Goal: Task Accomplishment & Management: Manage account settings

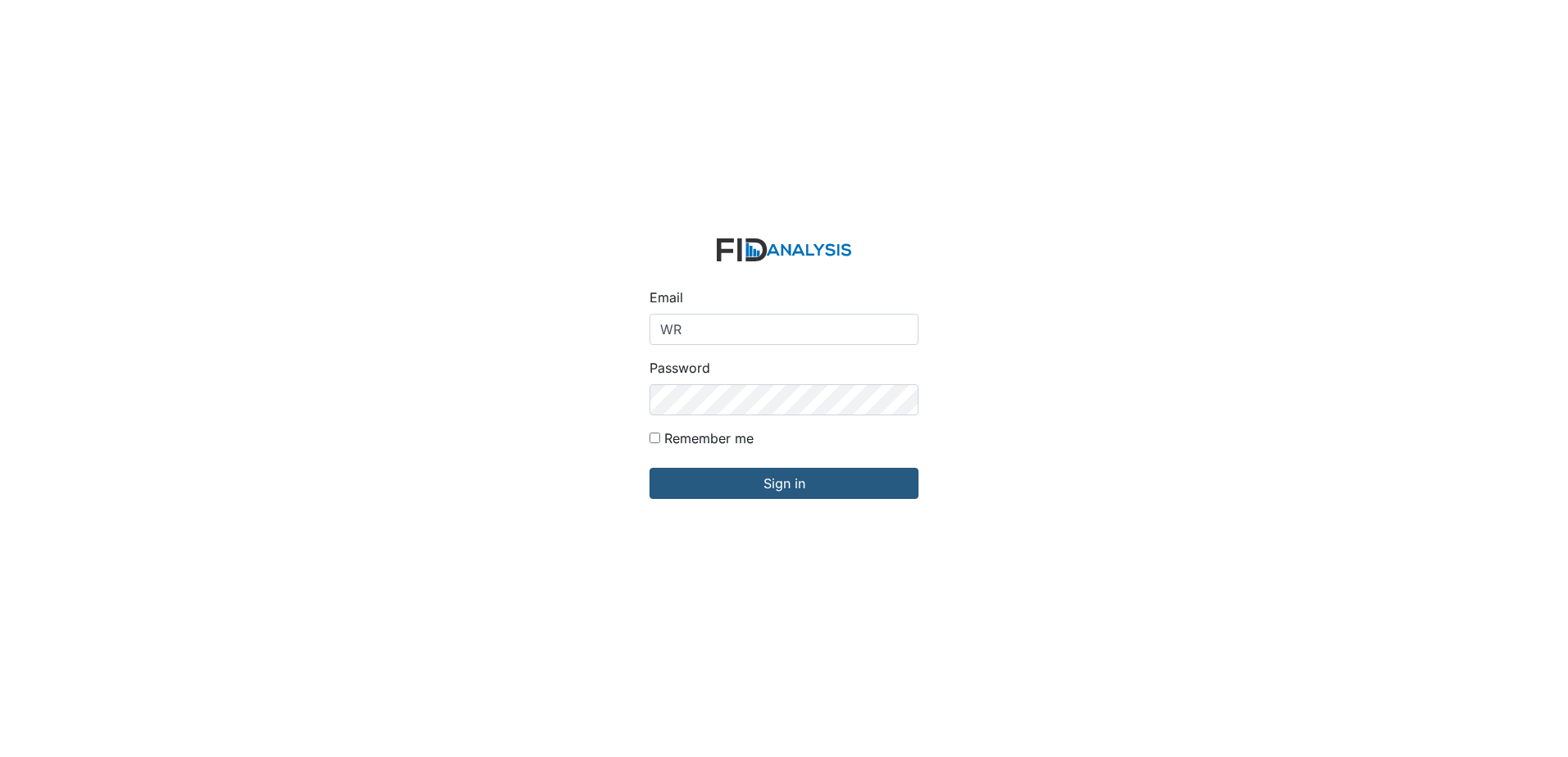
type input "[EMAIL_ADDRESS][DOMAIN_NAME]"
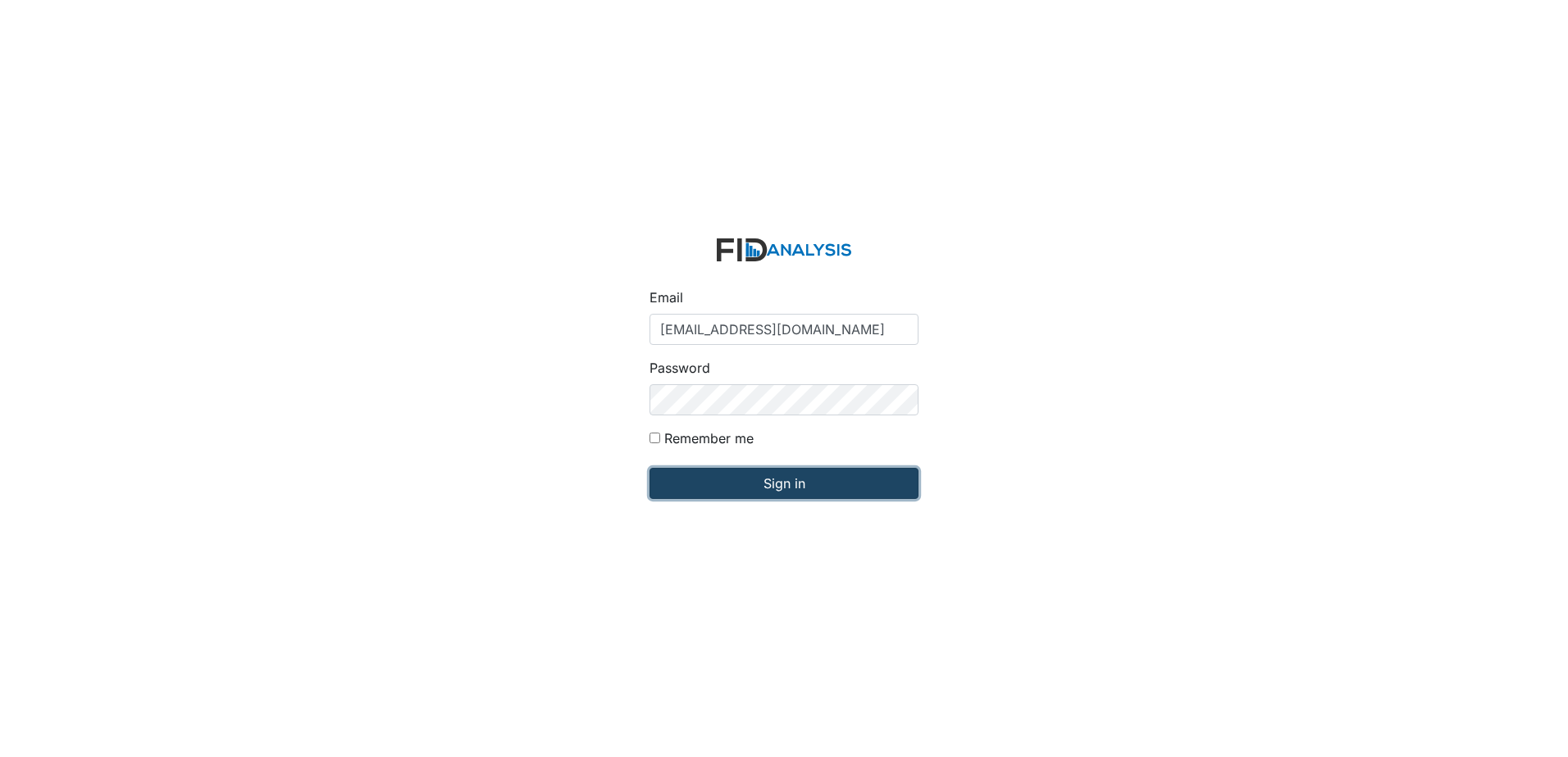
click at [781, 477] on input "Sign in" at bounding box center [784, 483] width 269 height 31
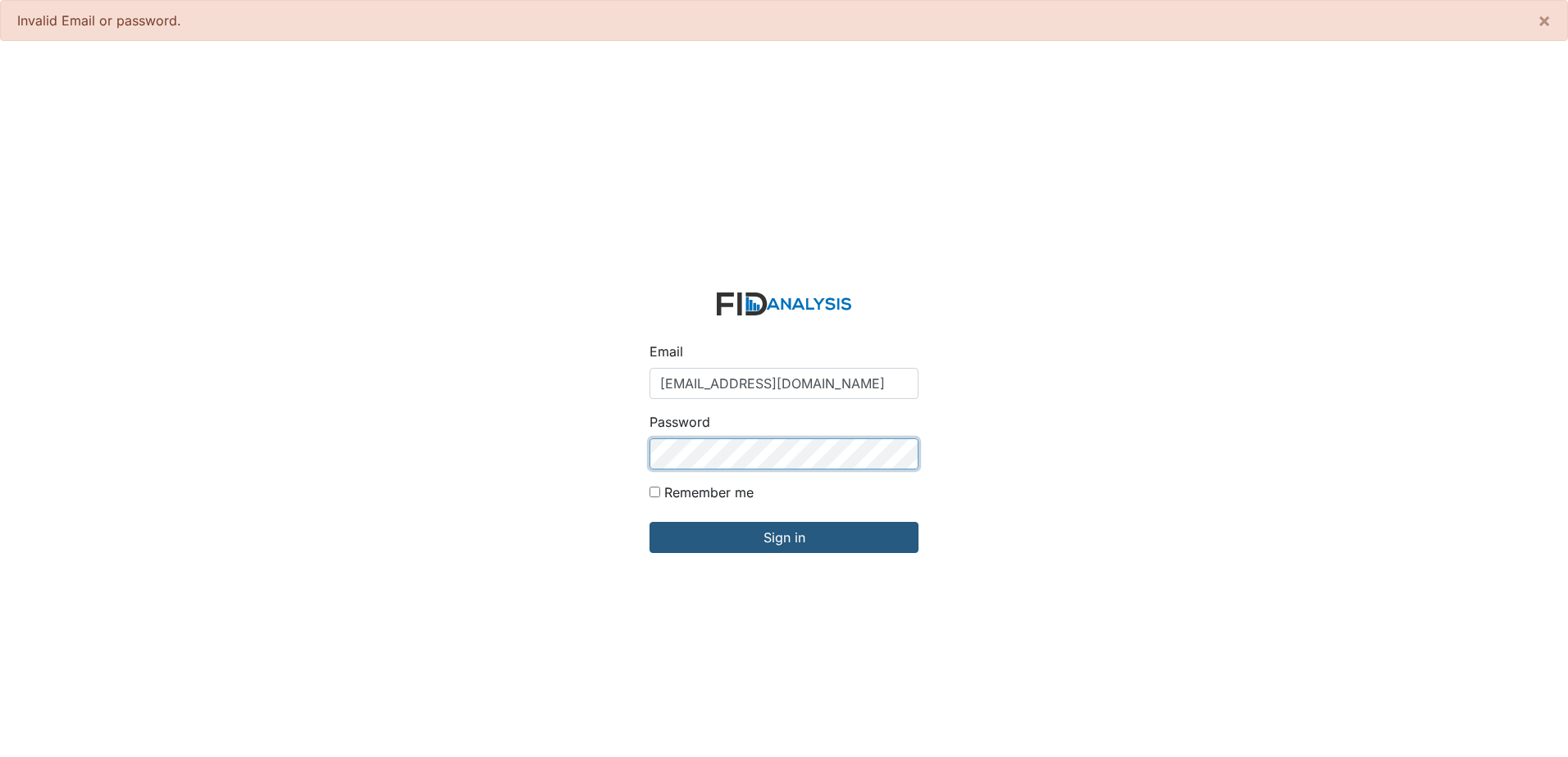
click at [650, 522] on input "Sign in" at bounding box center [784, 537] width 269 height 31
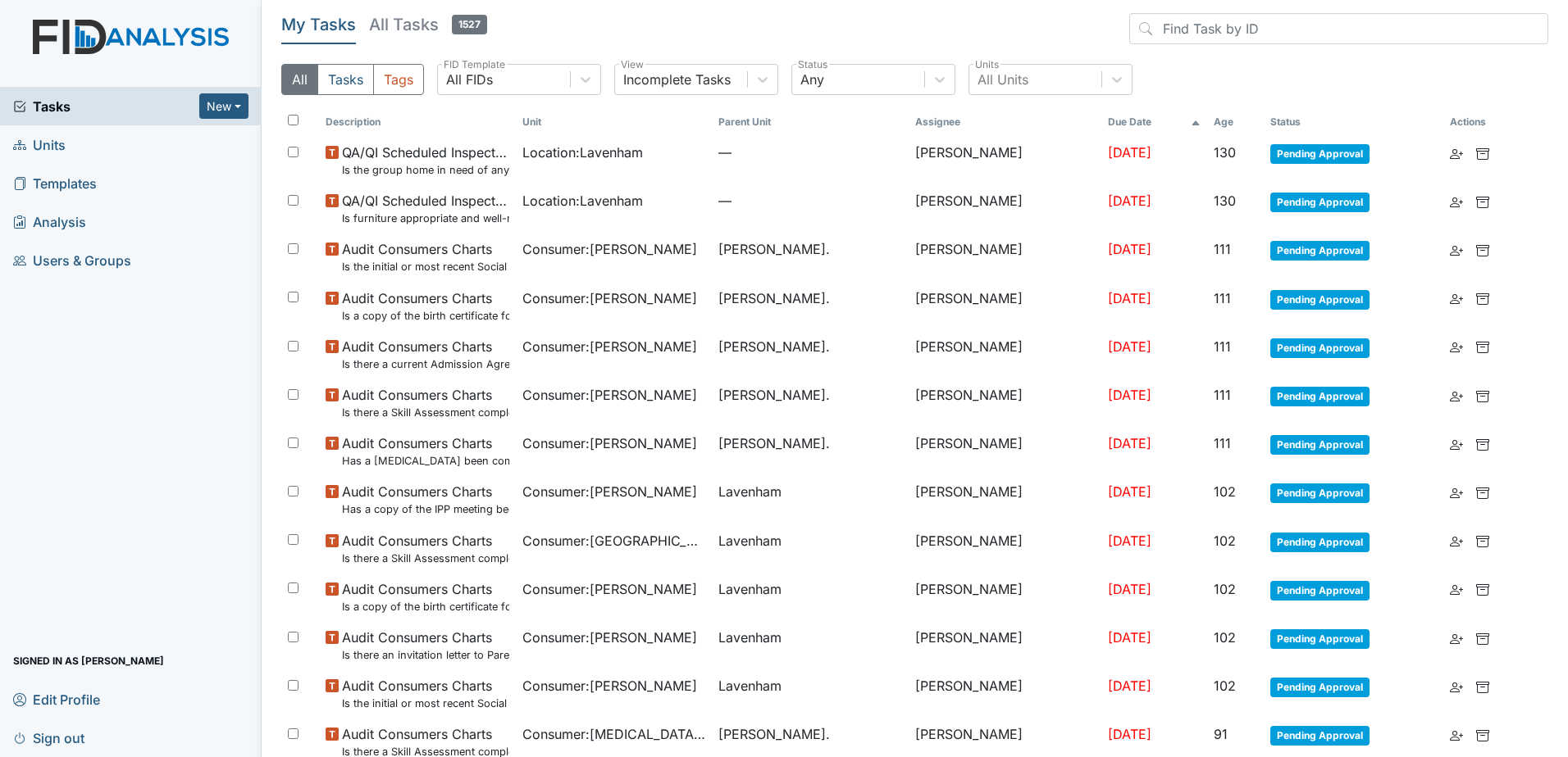
click at [78, 266] on span "Users & Groups" at bounding box center [73, 261] width 118 height 25
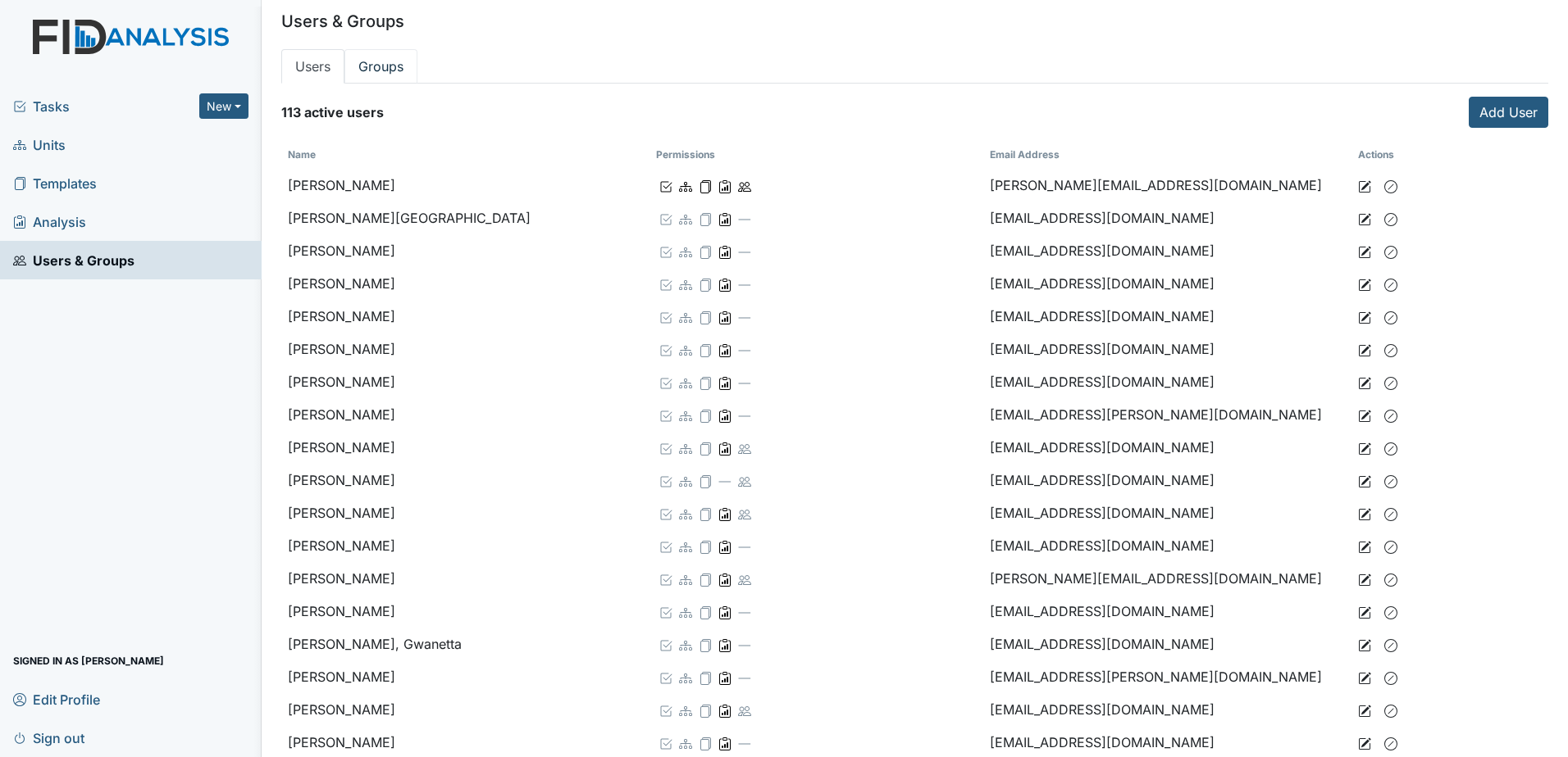
click at [389, 70] on link "Groups" at bounding box center [381, 66] width 73 height 35
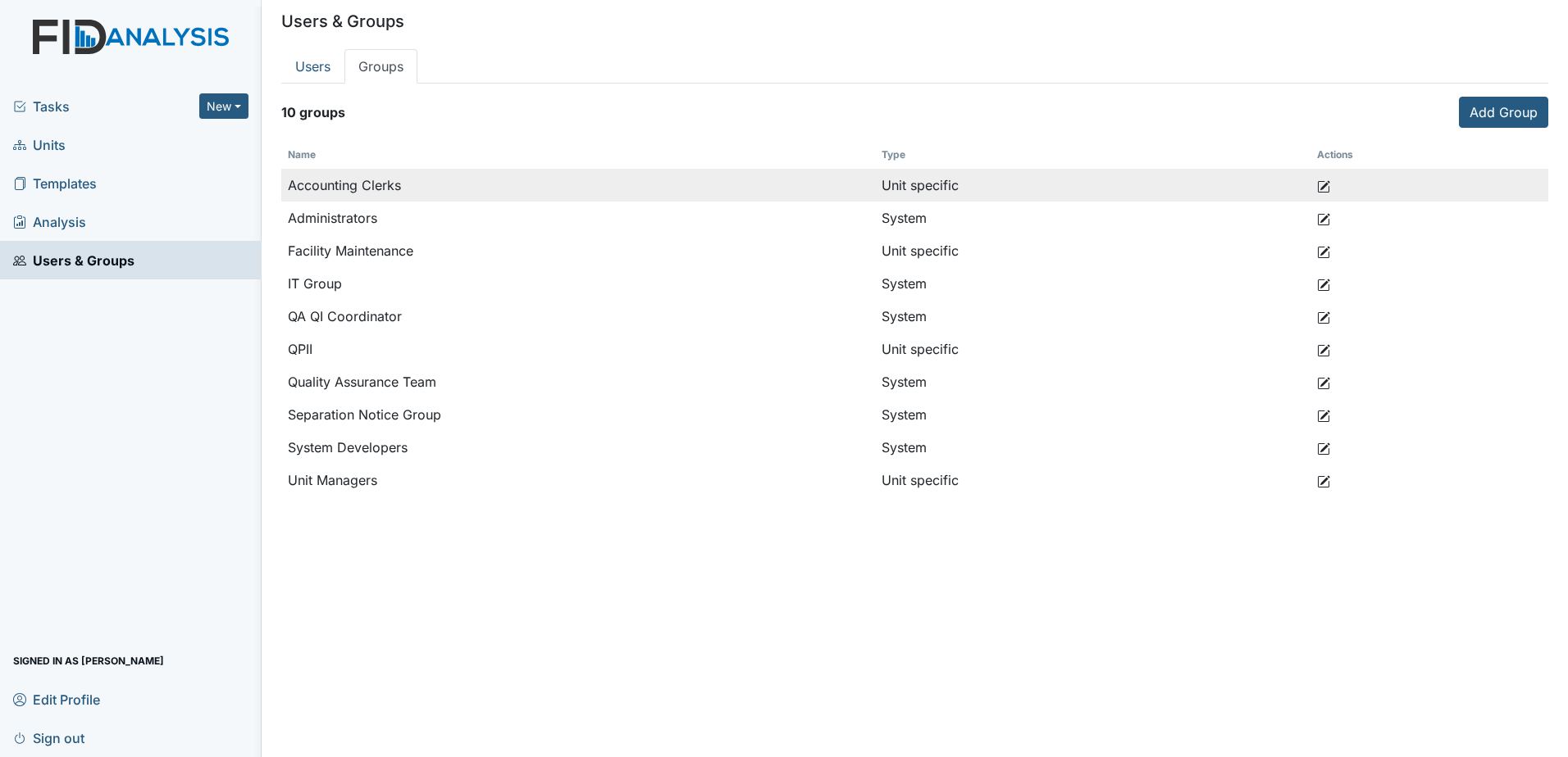
click at [1321, 185] on icon at bounding box center [1325, 185] width 10 height 10
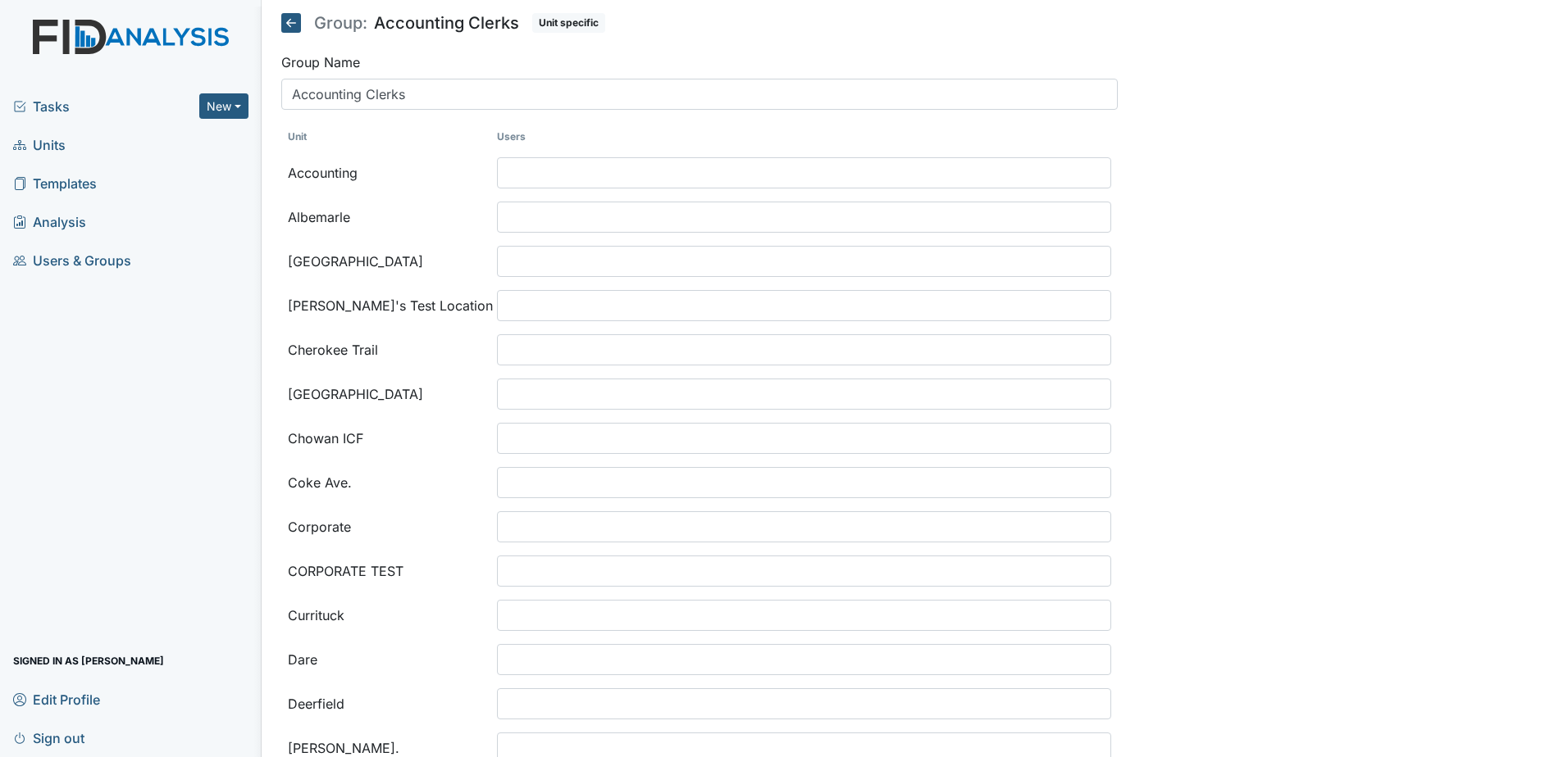
select select
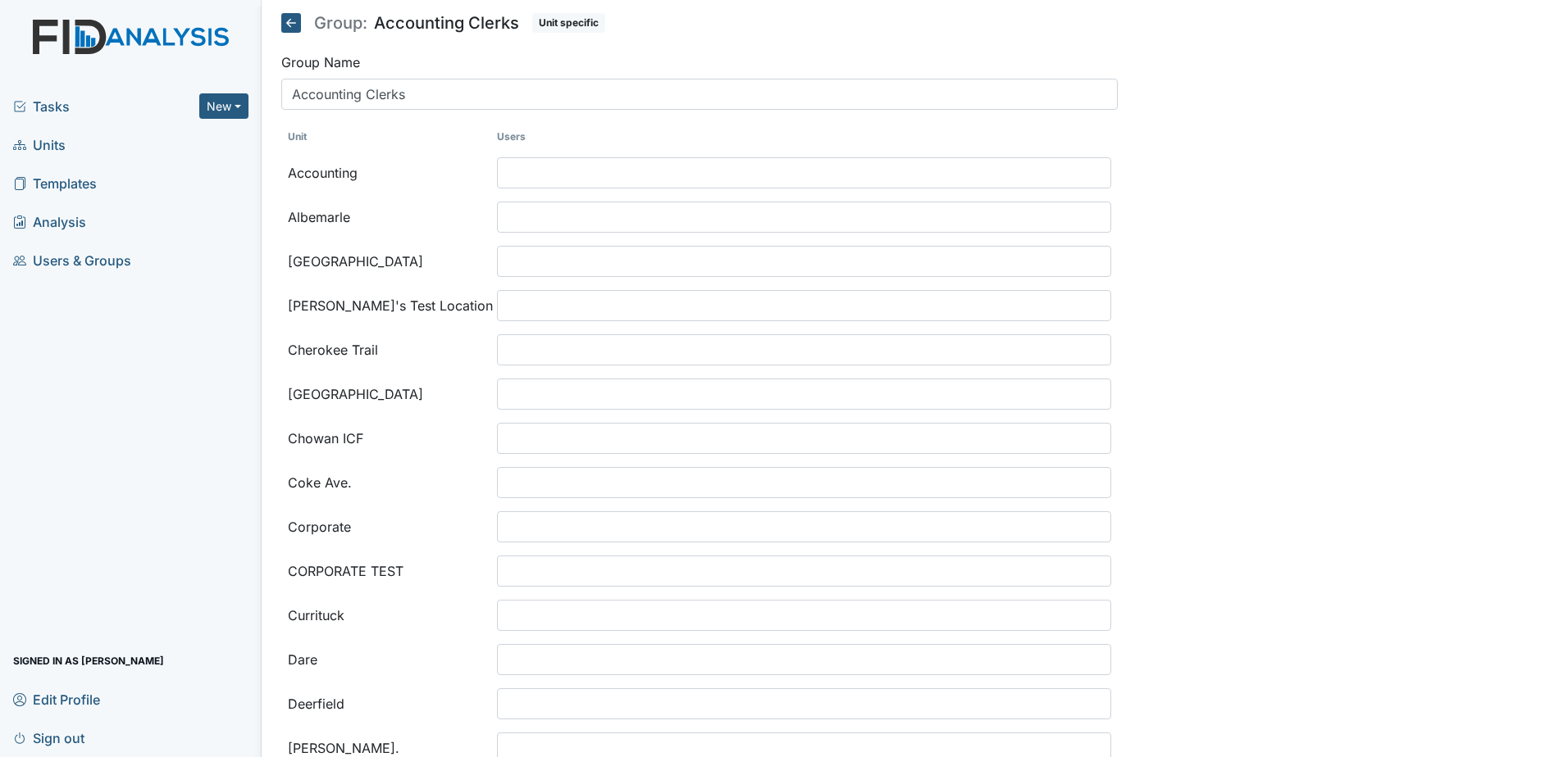
select select
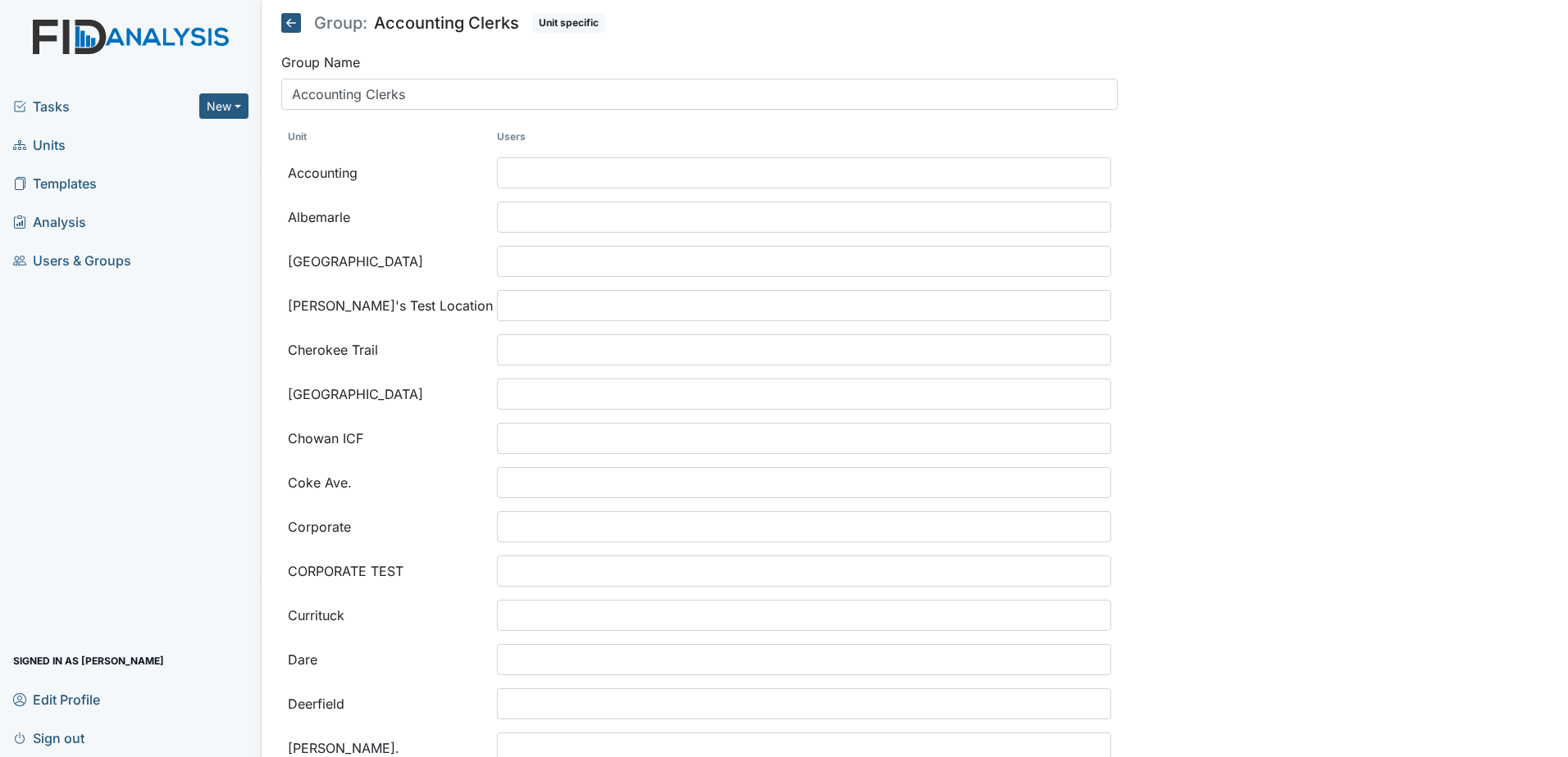
select select
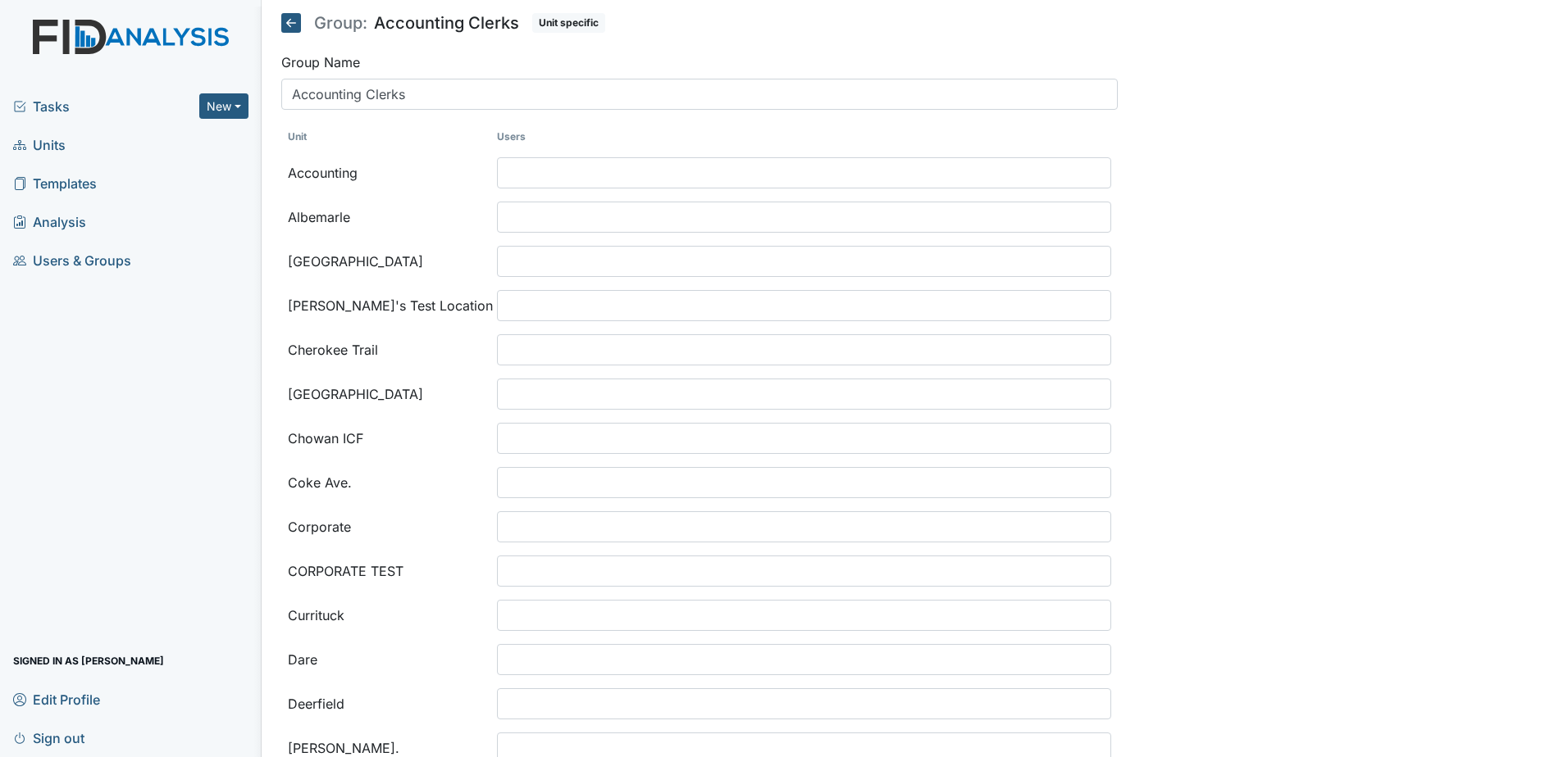
select select
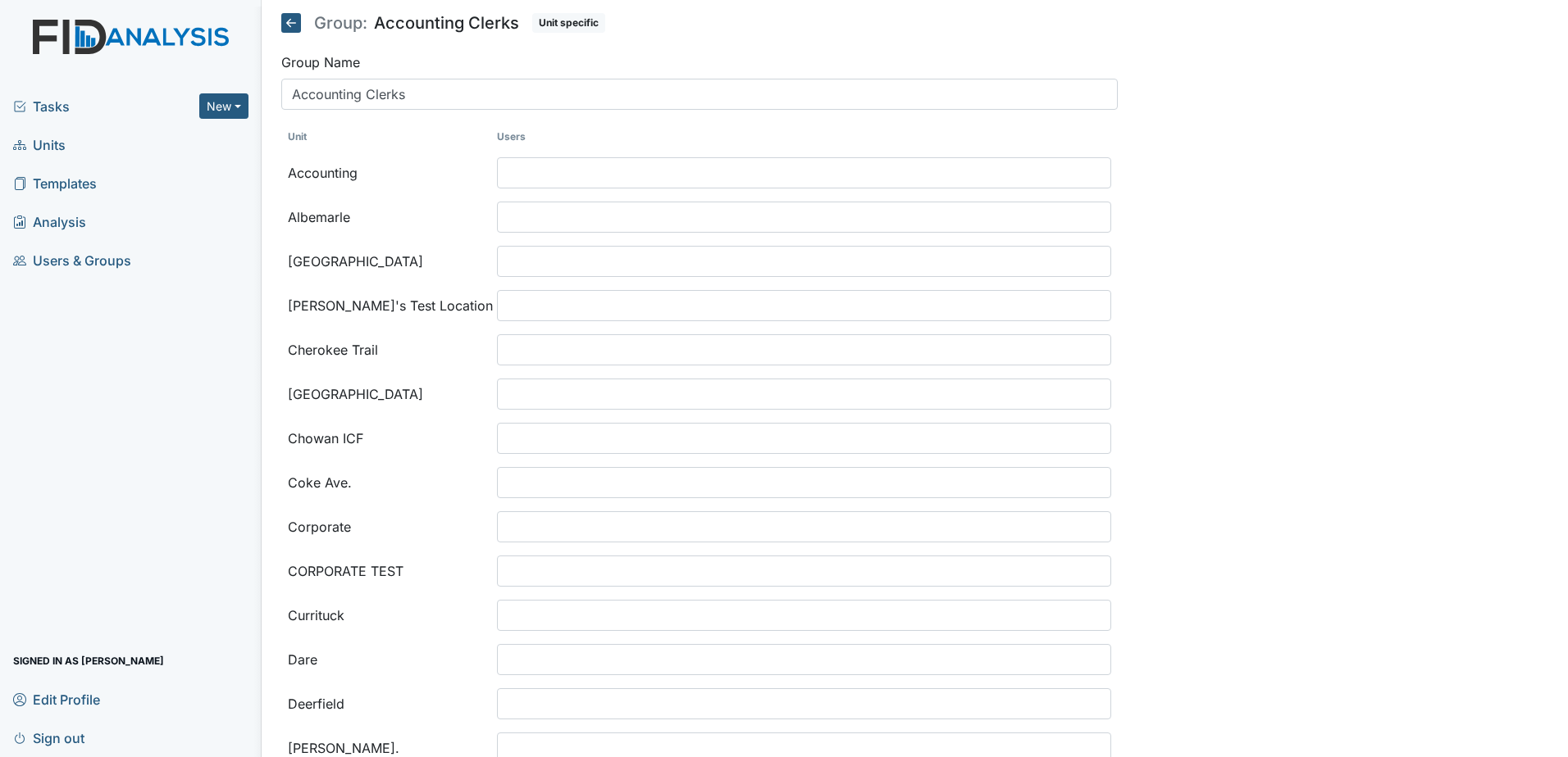
select select
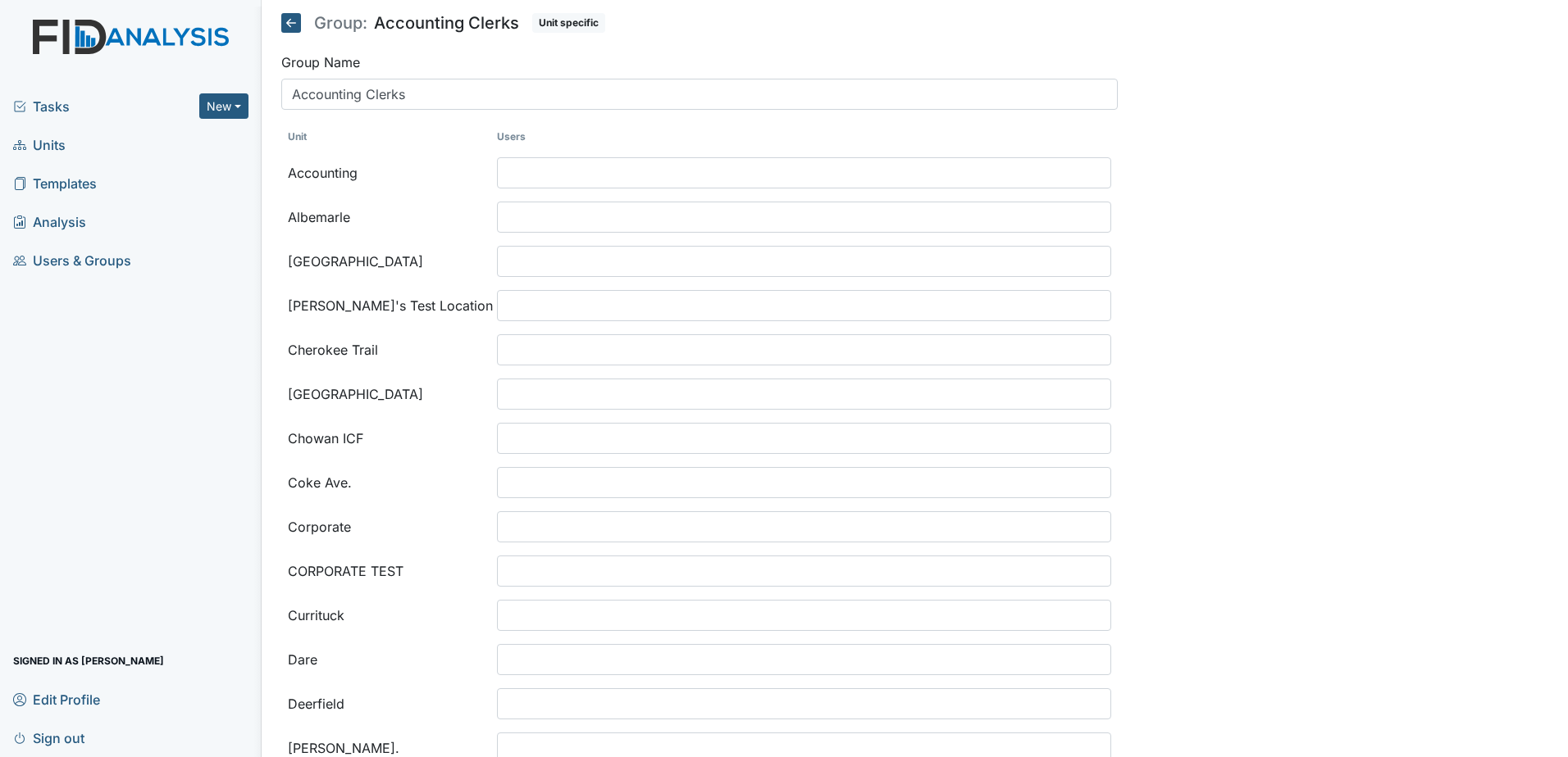
select select
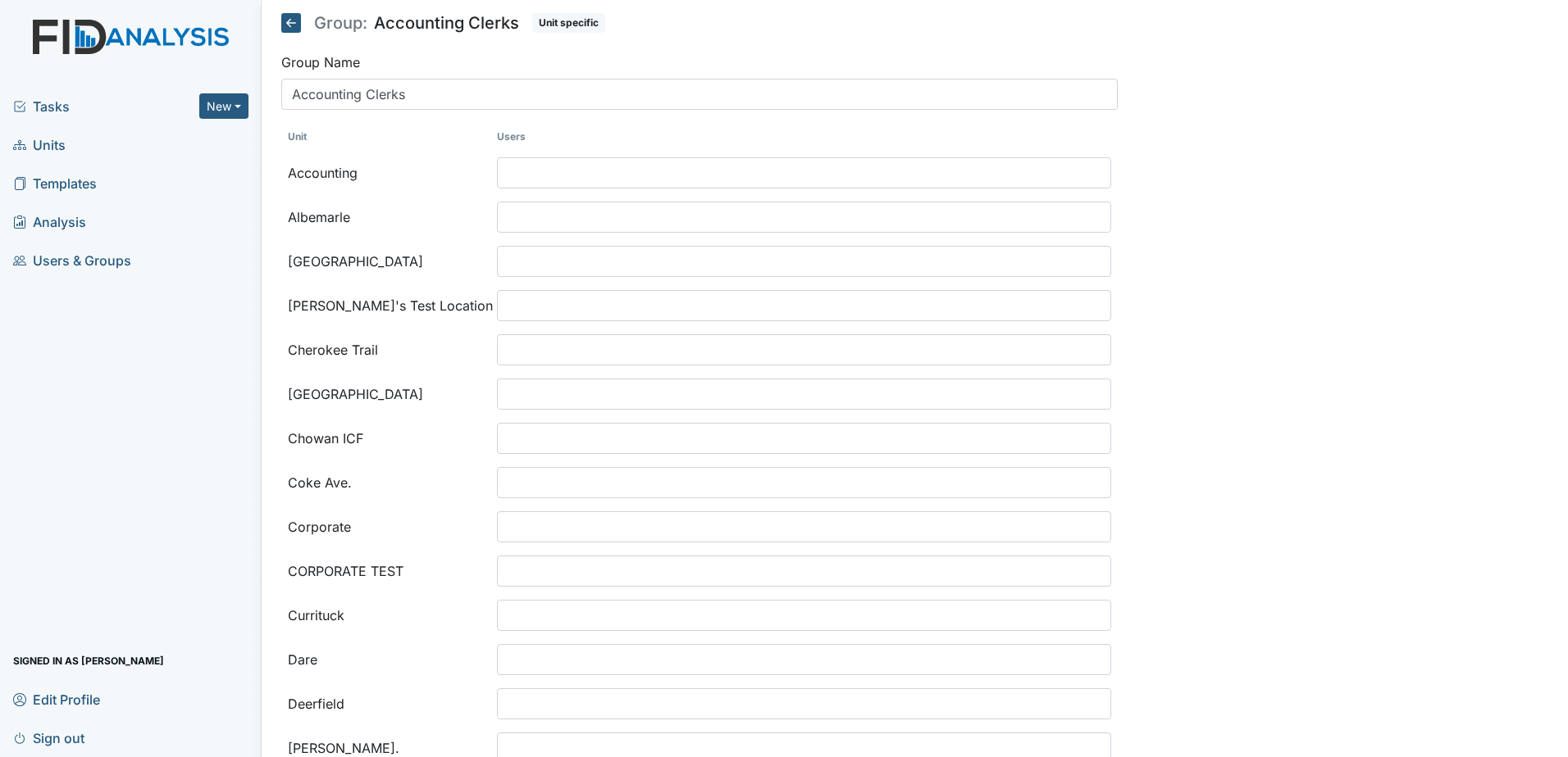
select select
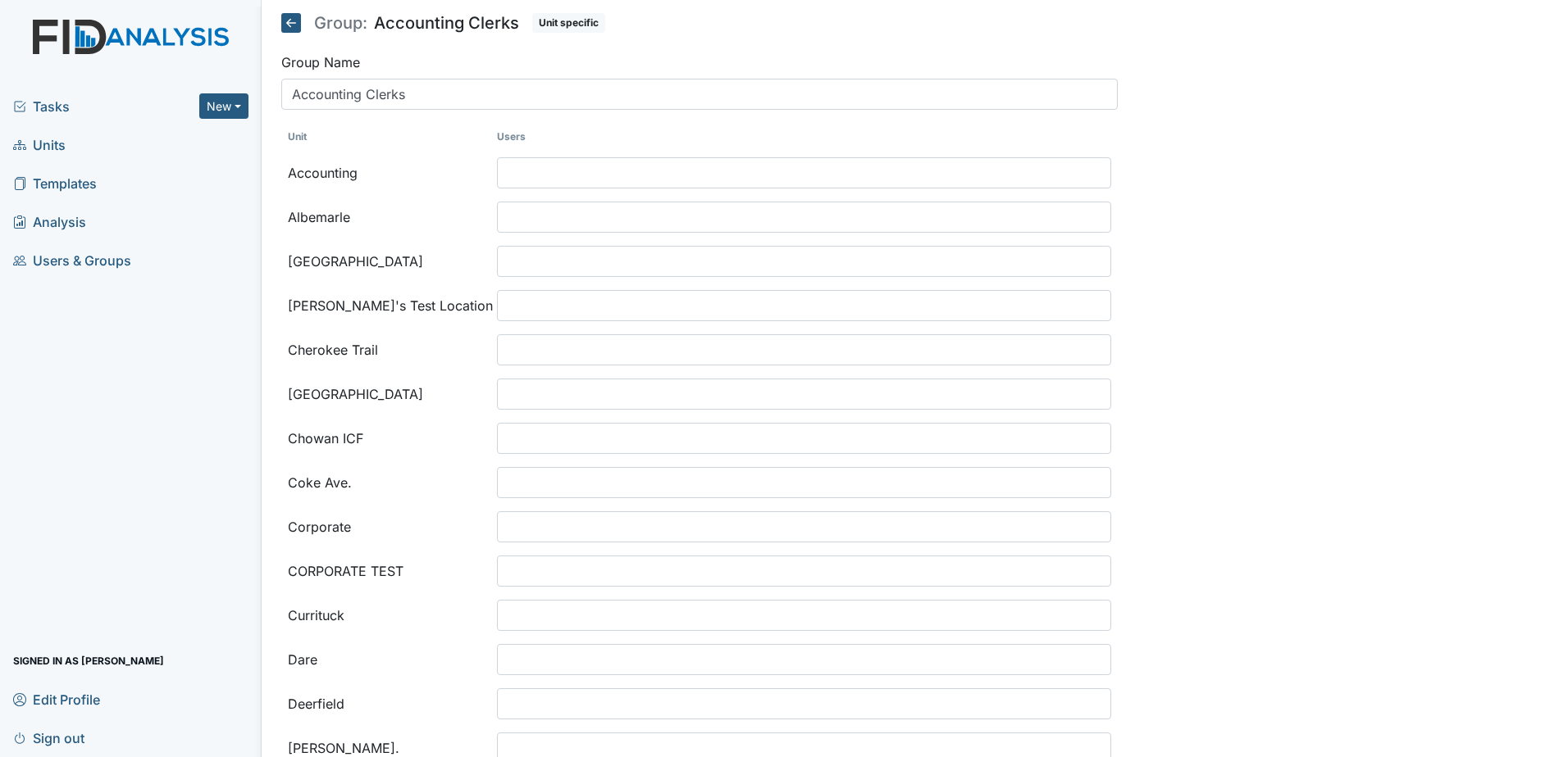
select select
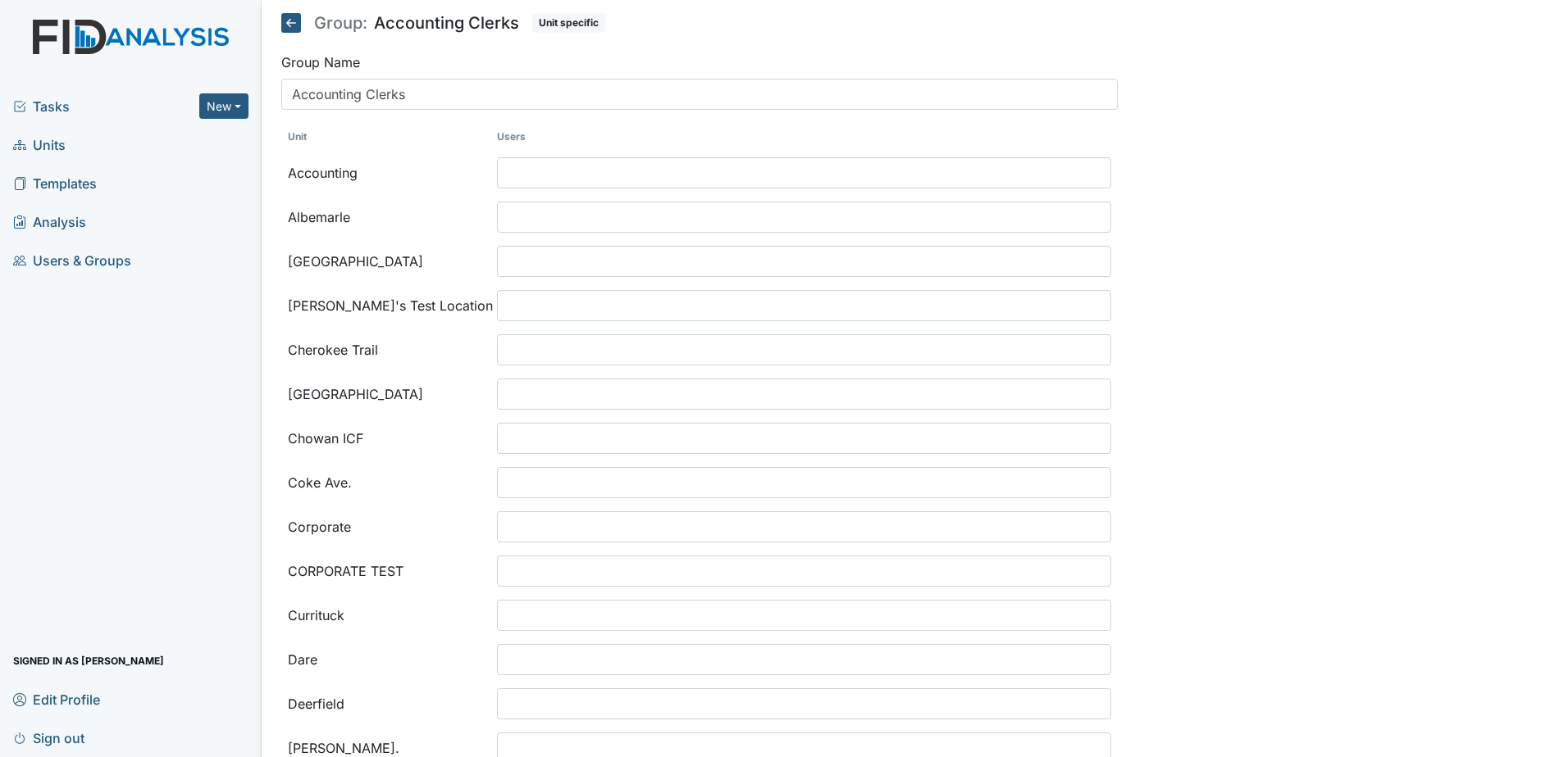
select select
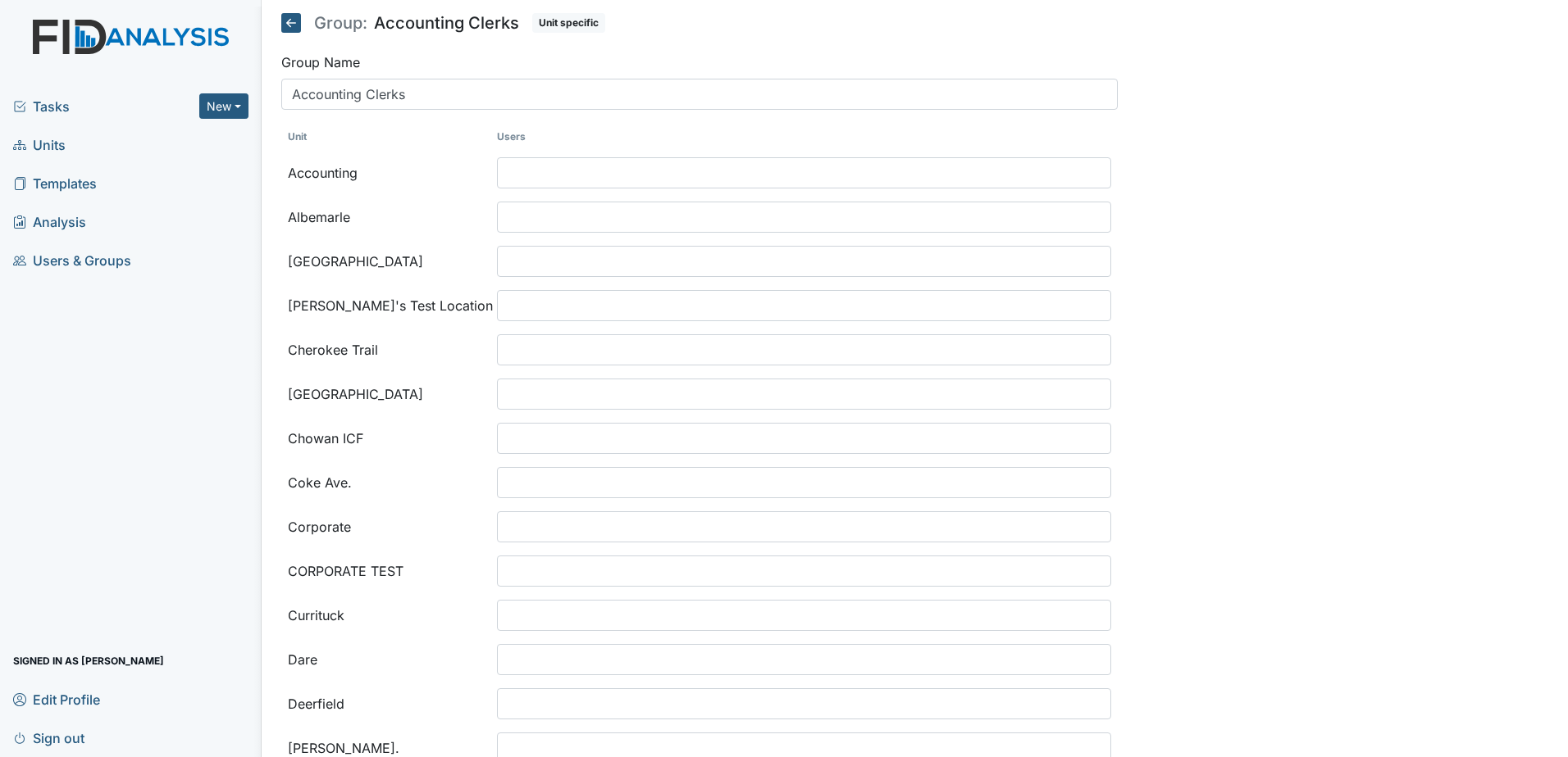
select select
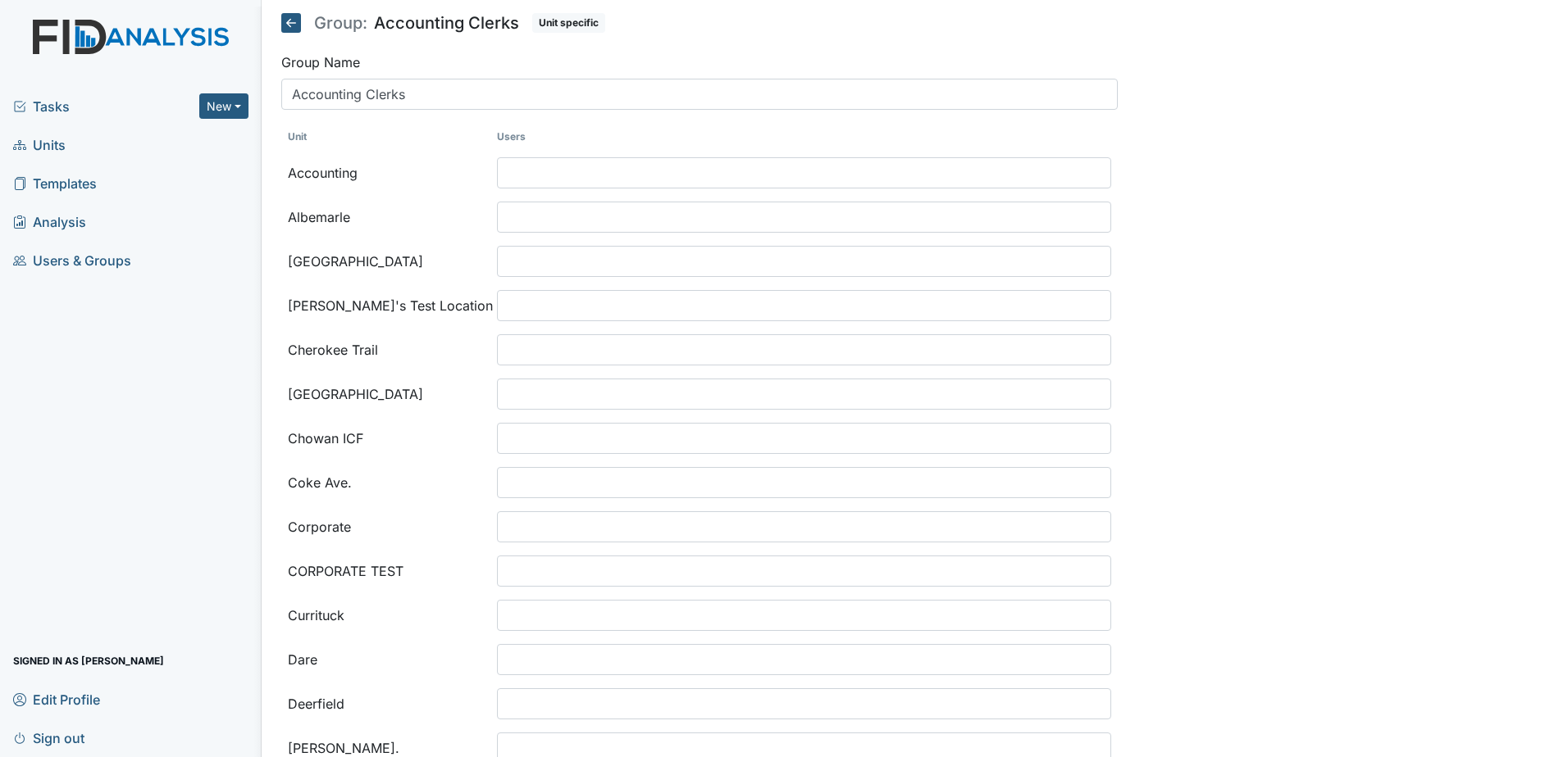
select select
click at [590, 172] on ul at bounding box center [804, 173] width 613 height 30
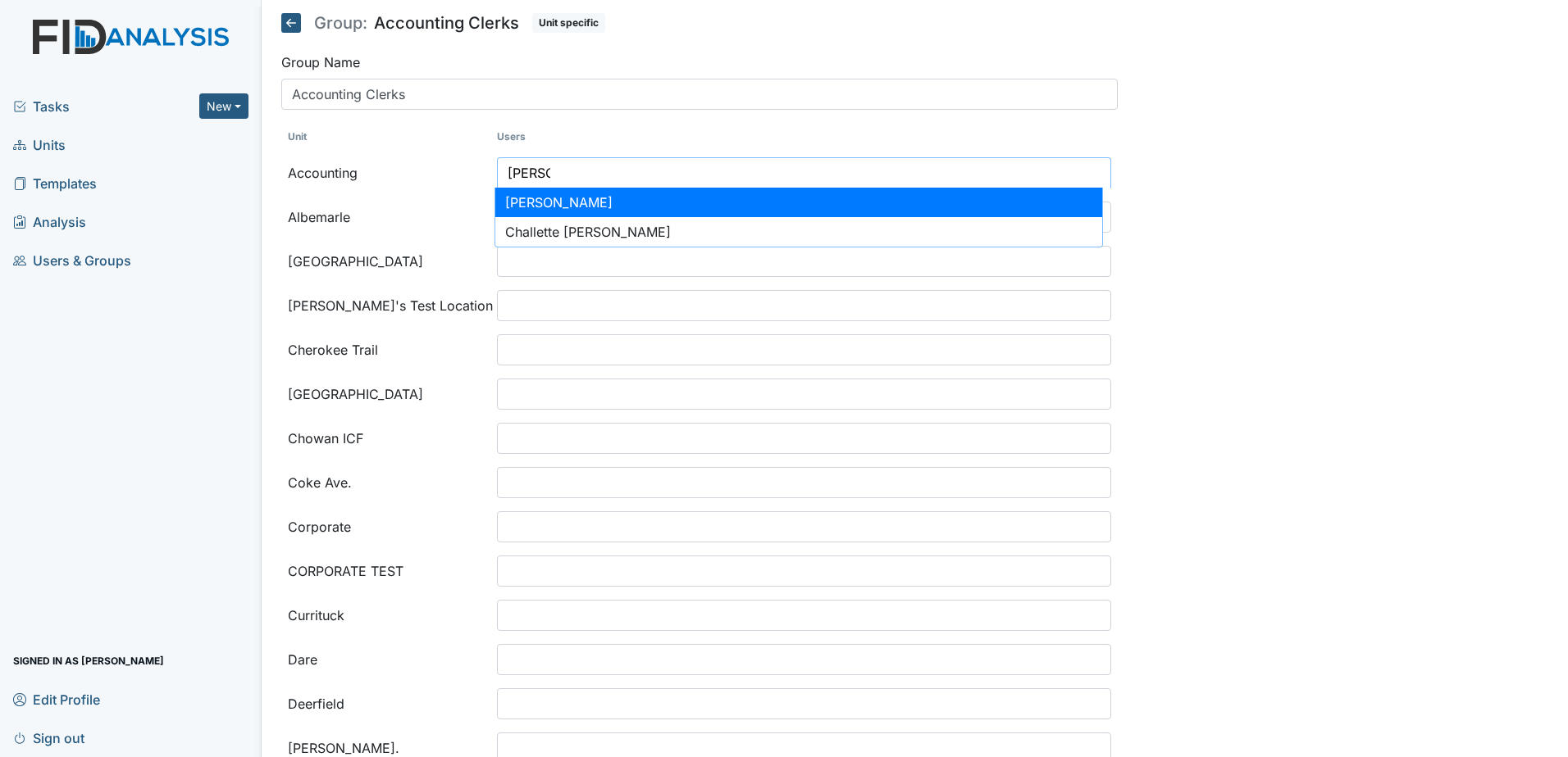
type input "beth"
select select "c80b58a3-24b5-4fbd-8fad-bc51789cd43c"
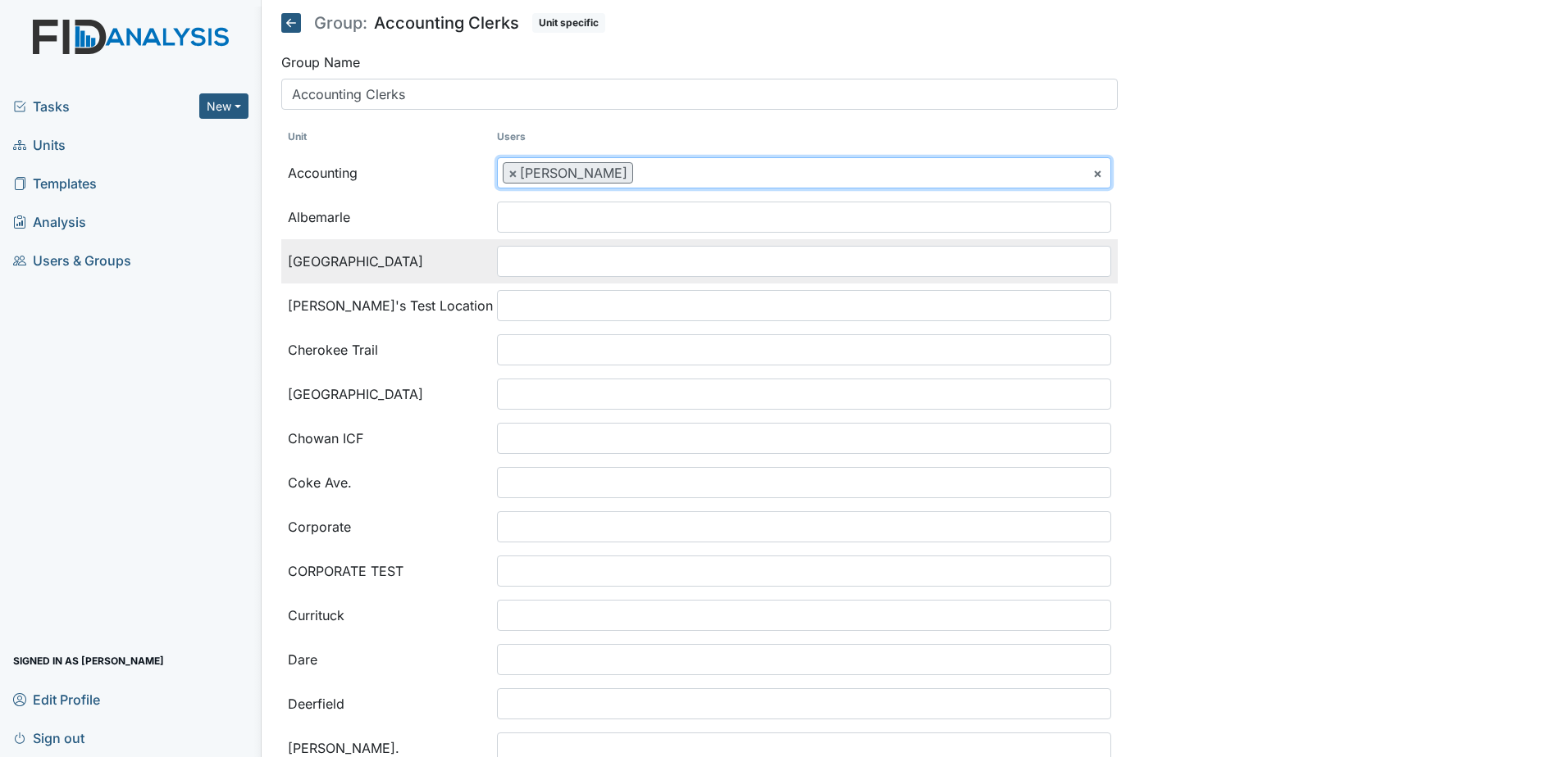
click at [525, 256] on input "search" at bounding box center [531, 261] width 66 height 31
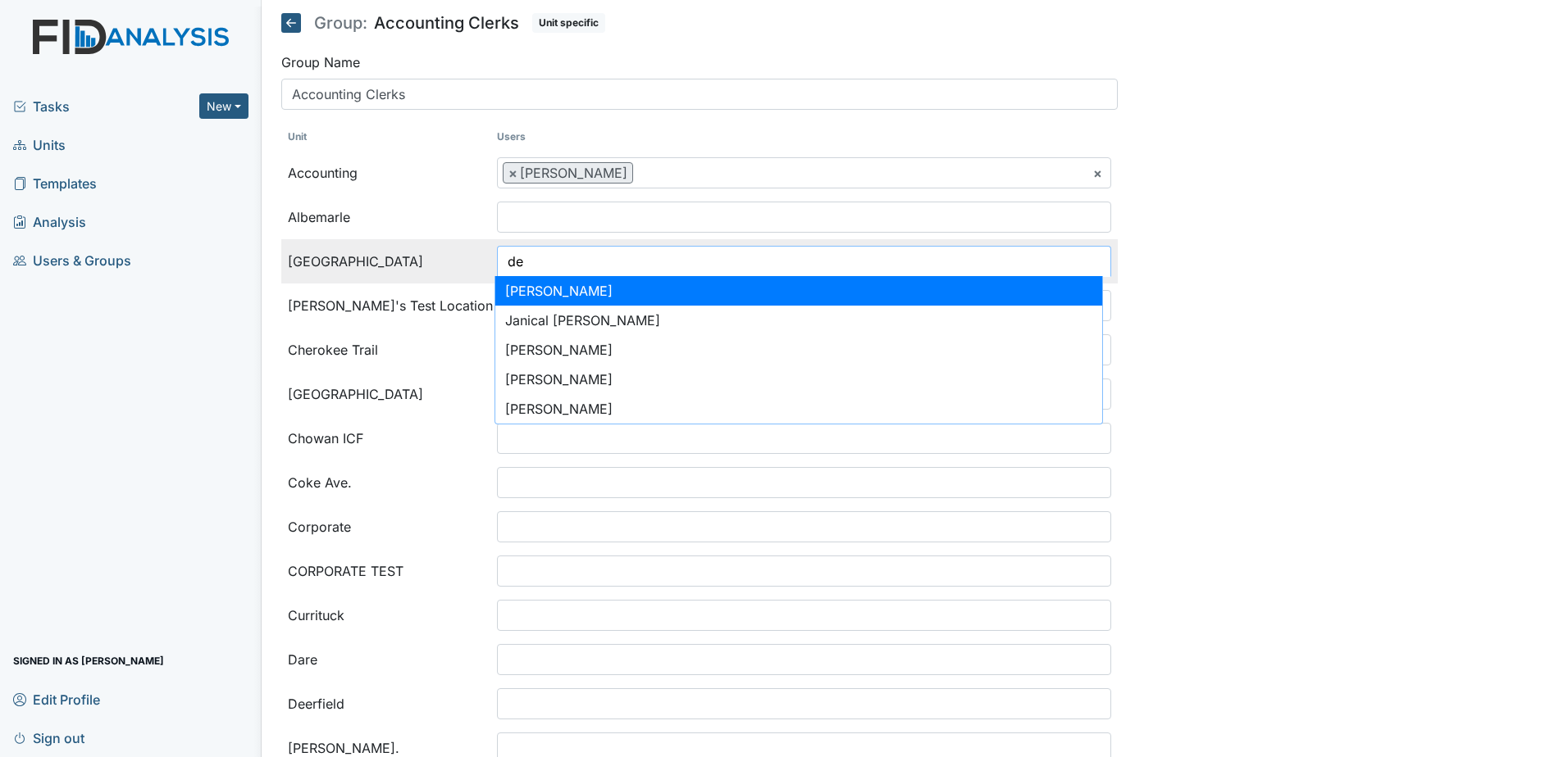
type input "des"
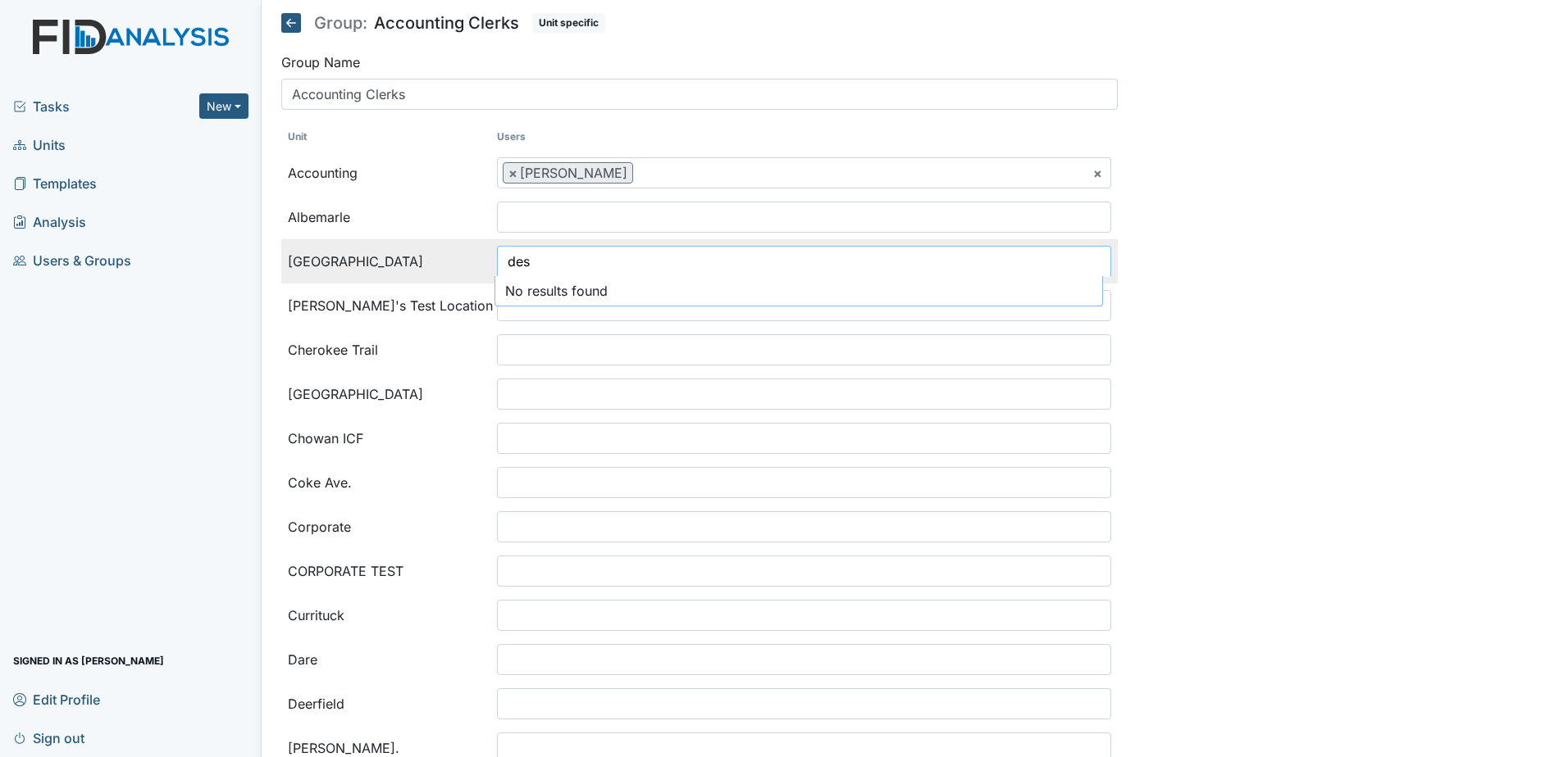
drag, startPoint x: 547, startPoint y: 266, endPoint x: 474, endPoint y: 263, distance: 73.1
click at [474, 263] on tr "Beaufort Heights Ashley Smith Urshell Strayhorn Beth Lane Carlina Sutton Ericka…" at bounding box center [699, 261] width 836 height 44
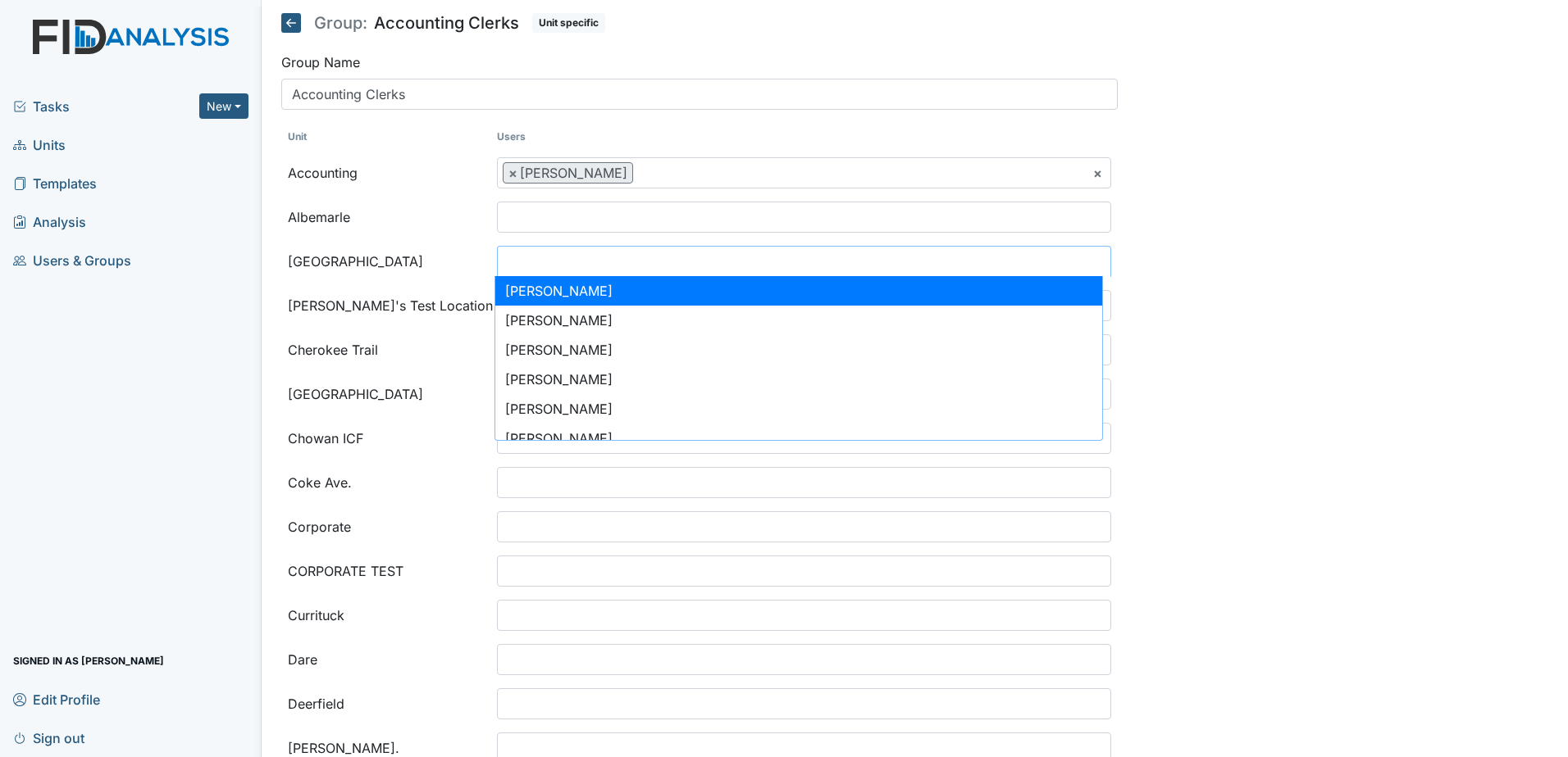
drag, startPoint x: 36, startPoint y: 396, endPoint x: 42, endPoint y: 378, distance: 19.0
click at [37, 393] on div "Tasks New Form Inspection Document Bundle Units Templates Analysis Users & Grou…" at bounding box center [130, 422] width 261 height 671
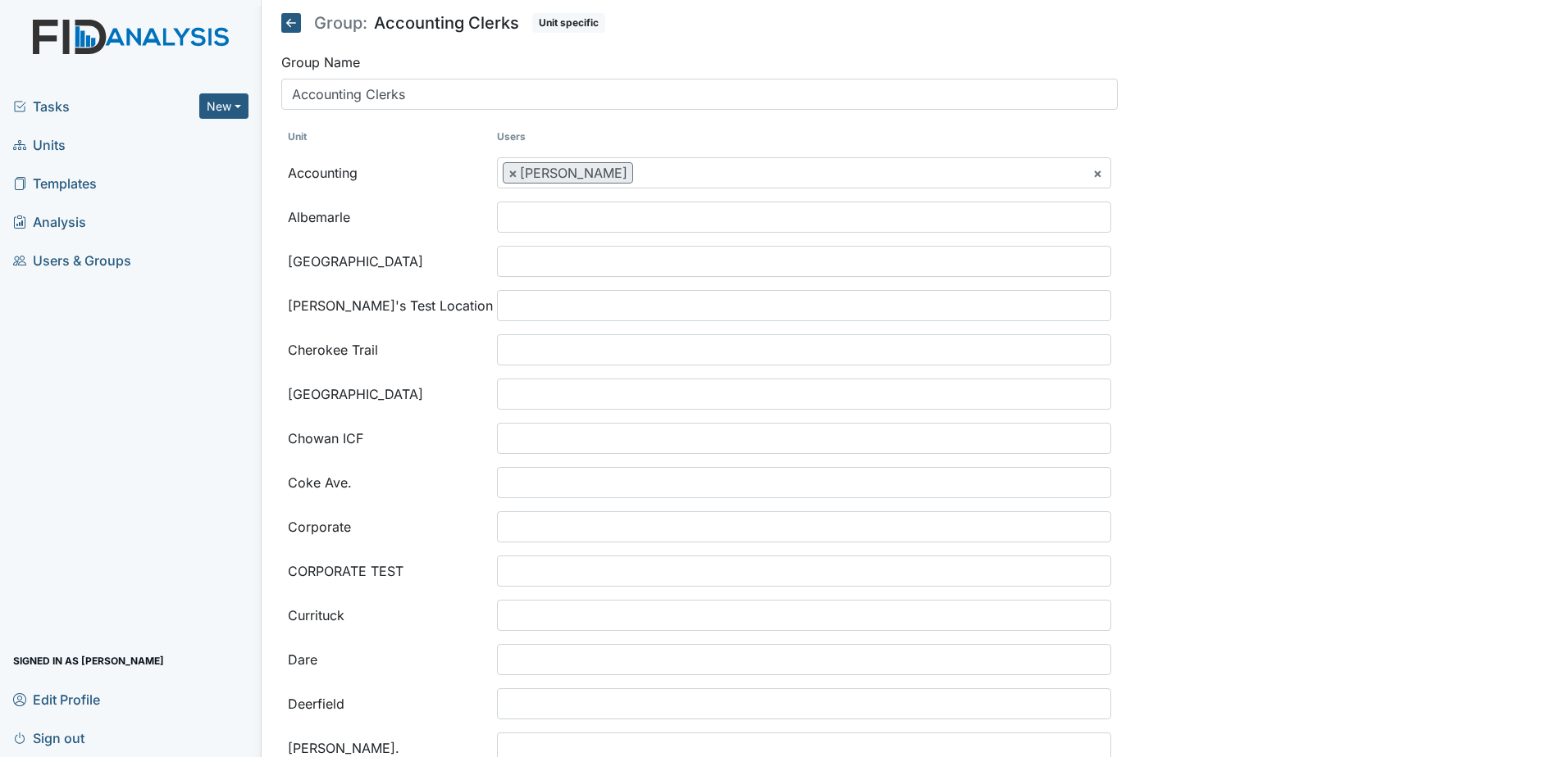
click at [74, 257] on span "Users & Groups" at bounding box center [73, 261] width 118 height 25
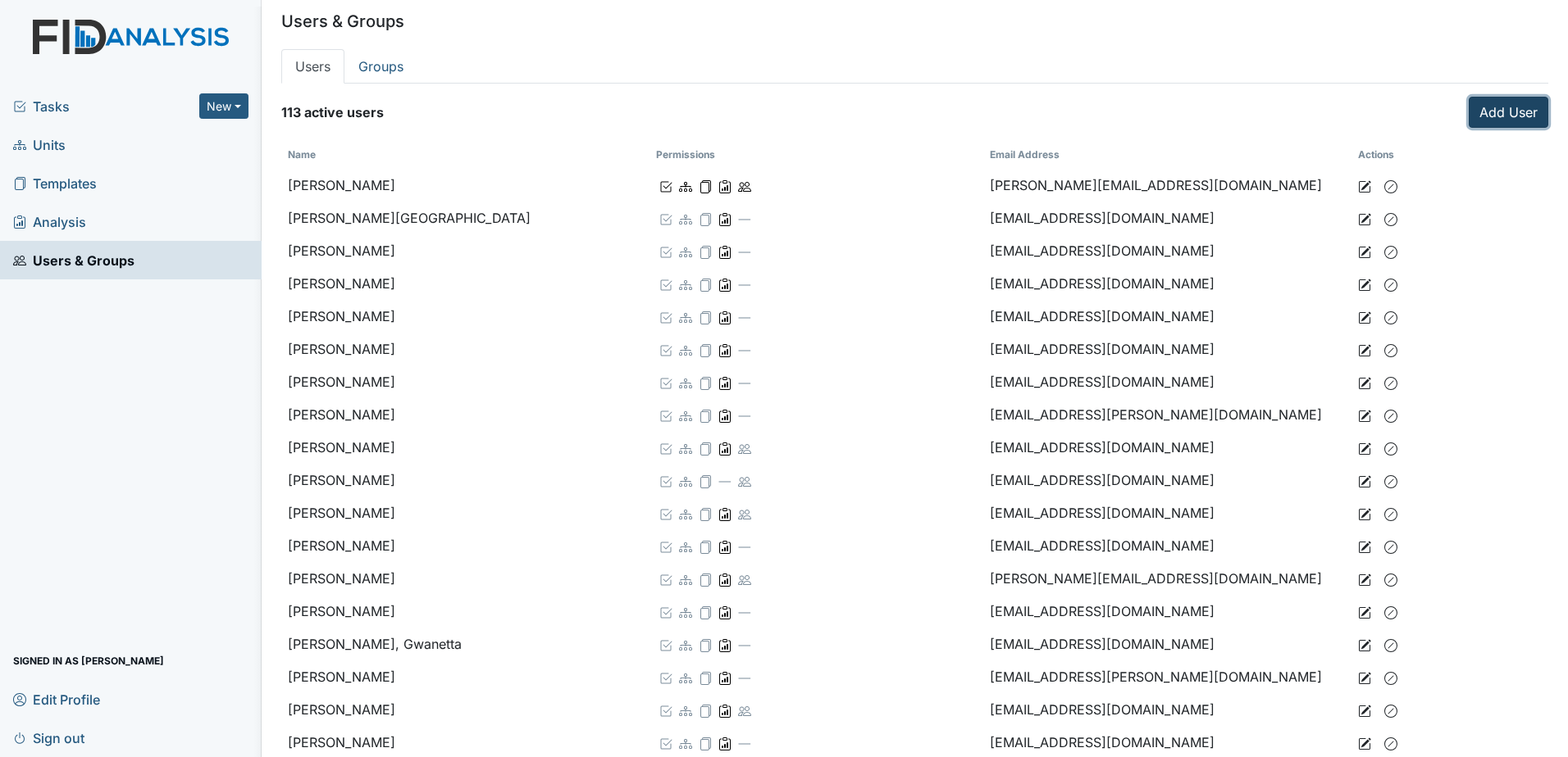
click at [1495, 112] on link "Add User" at bounding box center [1509, 112] width 80 height 31
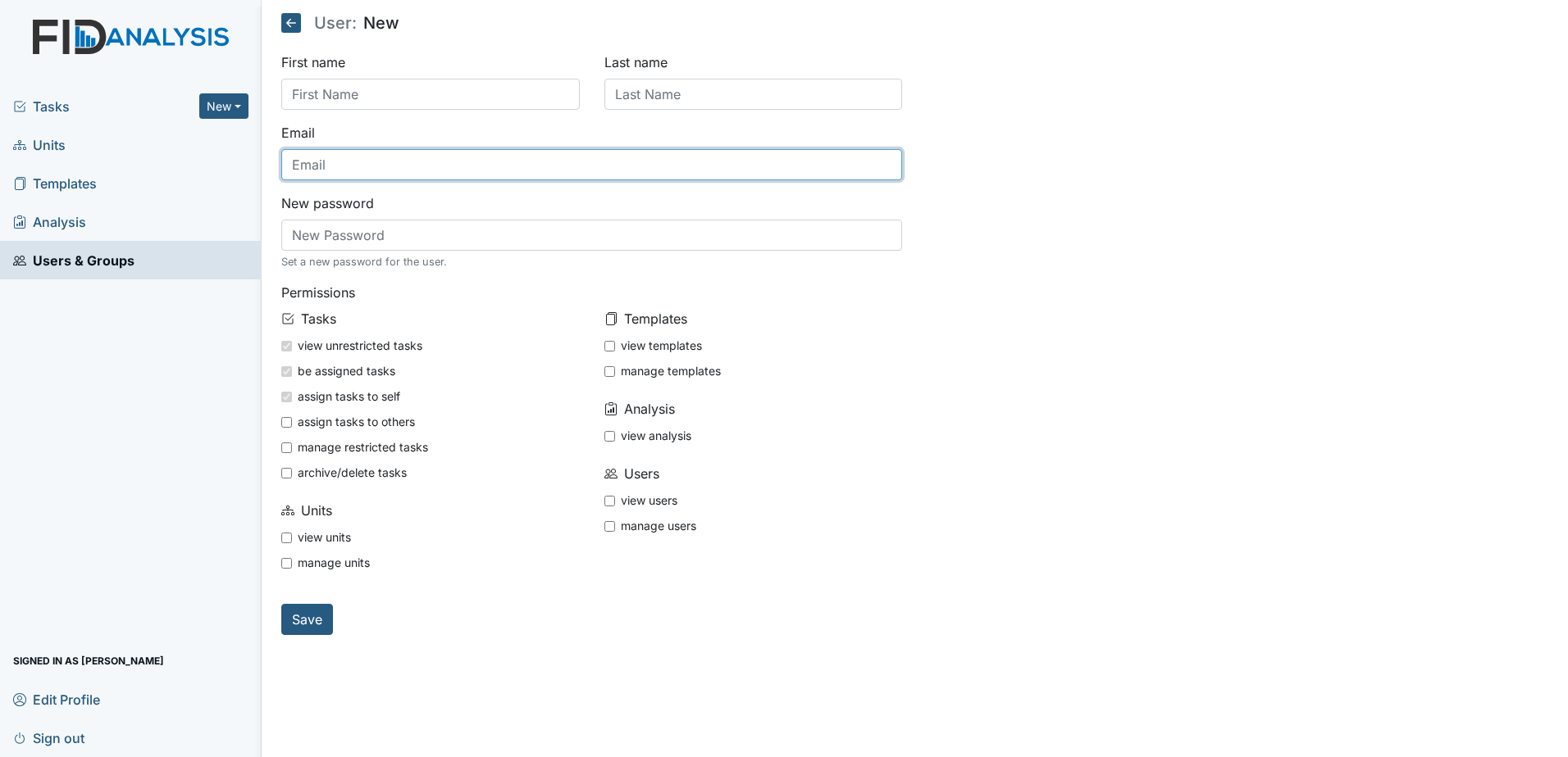
click at [361, 163] on input "text" at bounding box center [591, 164] width 622 height 31
click at [393, 156] on input "d" at bounding box center [591, 164] width 622 height 31
type input "[EMAIL_ADDRESS][DOMAIN_NAME]"
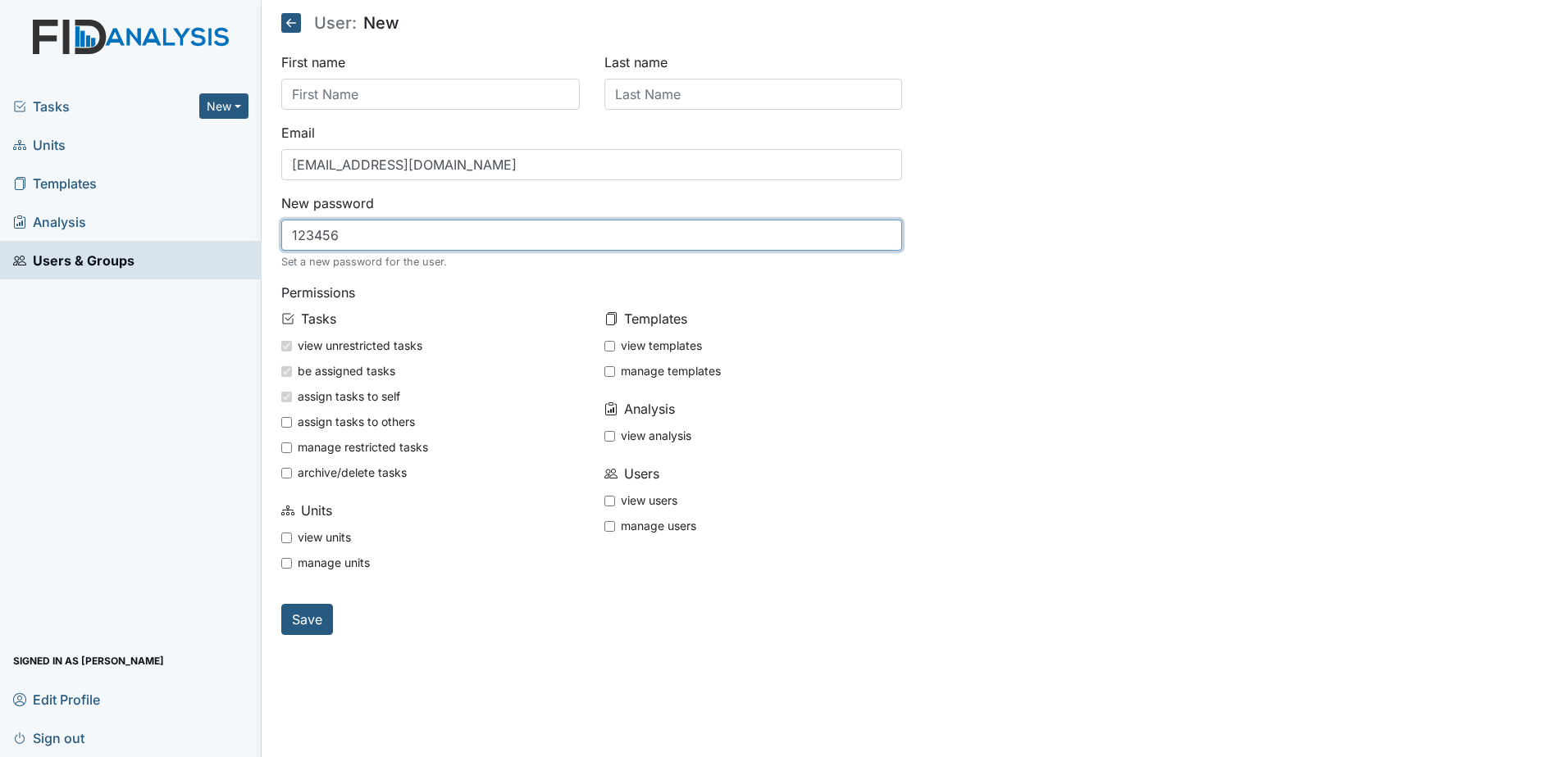
type input "123456"
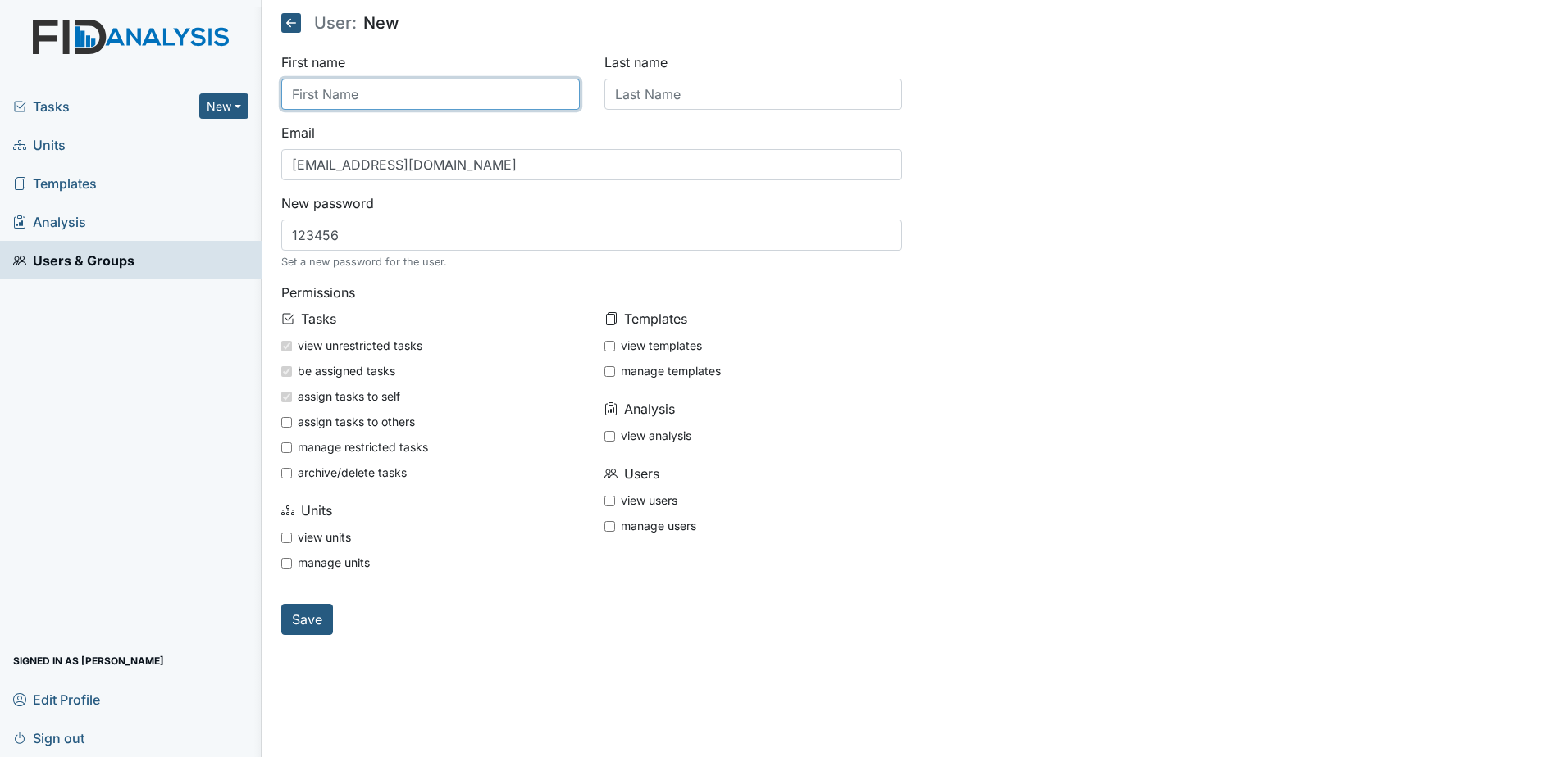
click at [325, 87] on input "text" at bounding box center [430, 94] width 299 height 31
type input "[PERSON_NAME]"
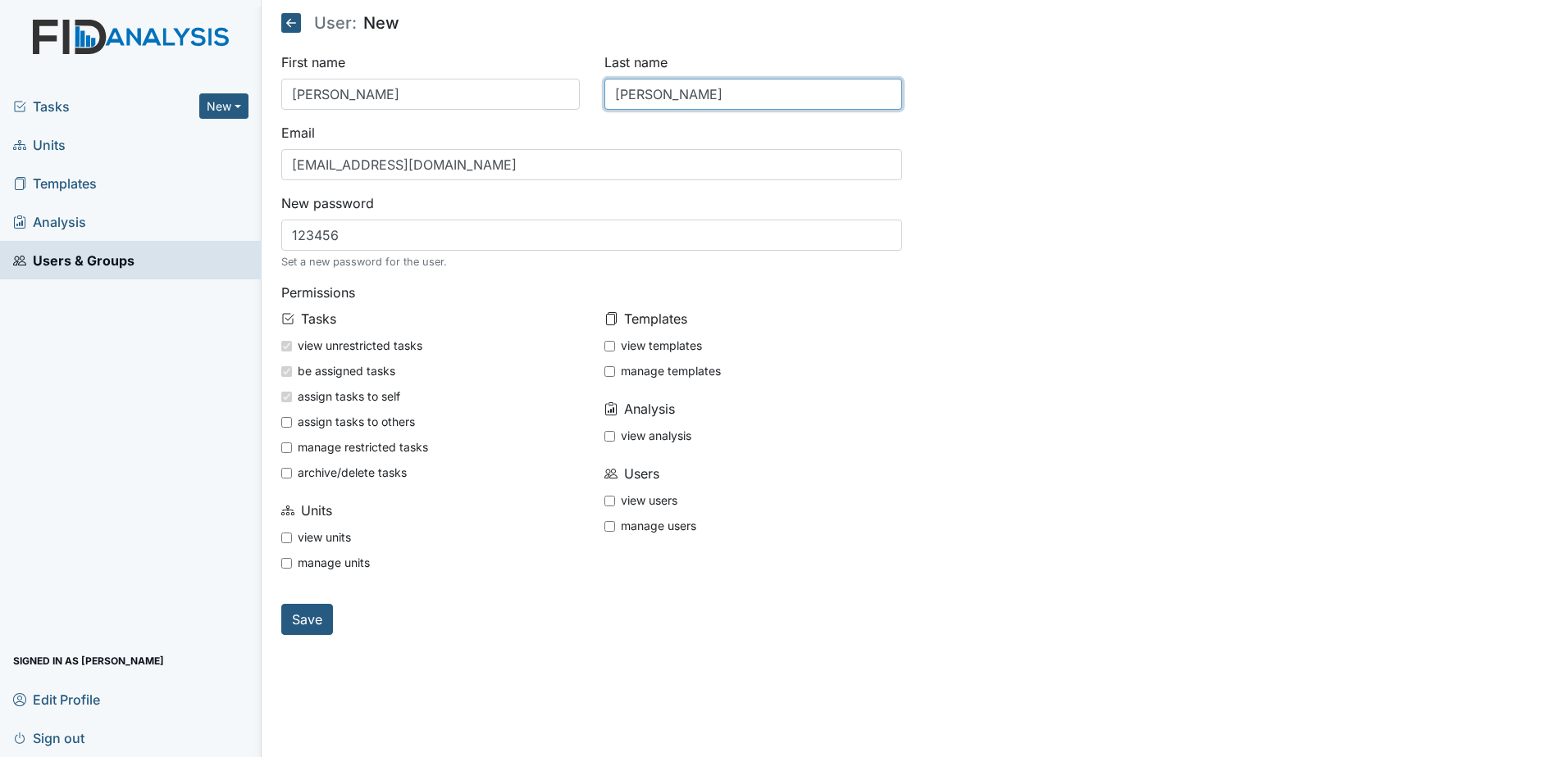
type input "Taylor"
click at [287, 537] on input "view units" at bounding box center [286, 538] width 11 height 11
checkbox input "true"
click at [608, 348] on input "view templates" at bounding box center [609, 346] width 11 height 11
checkbox input "true"
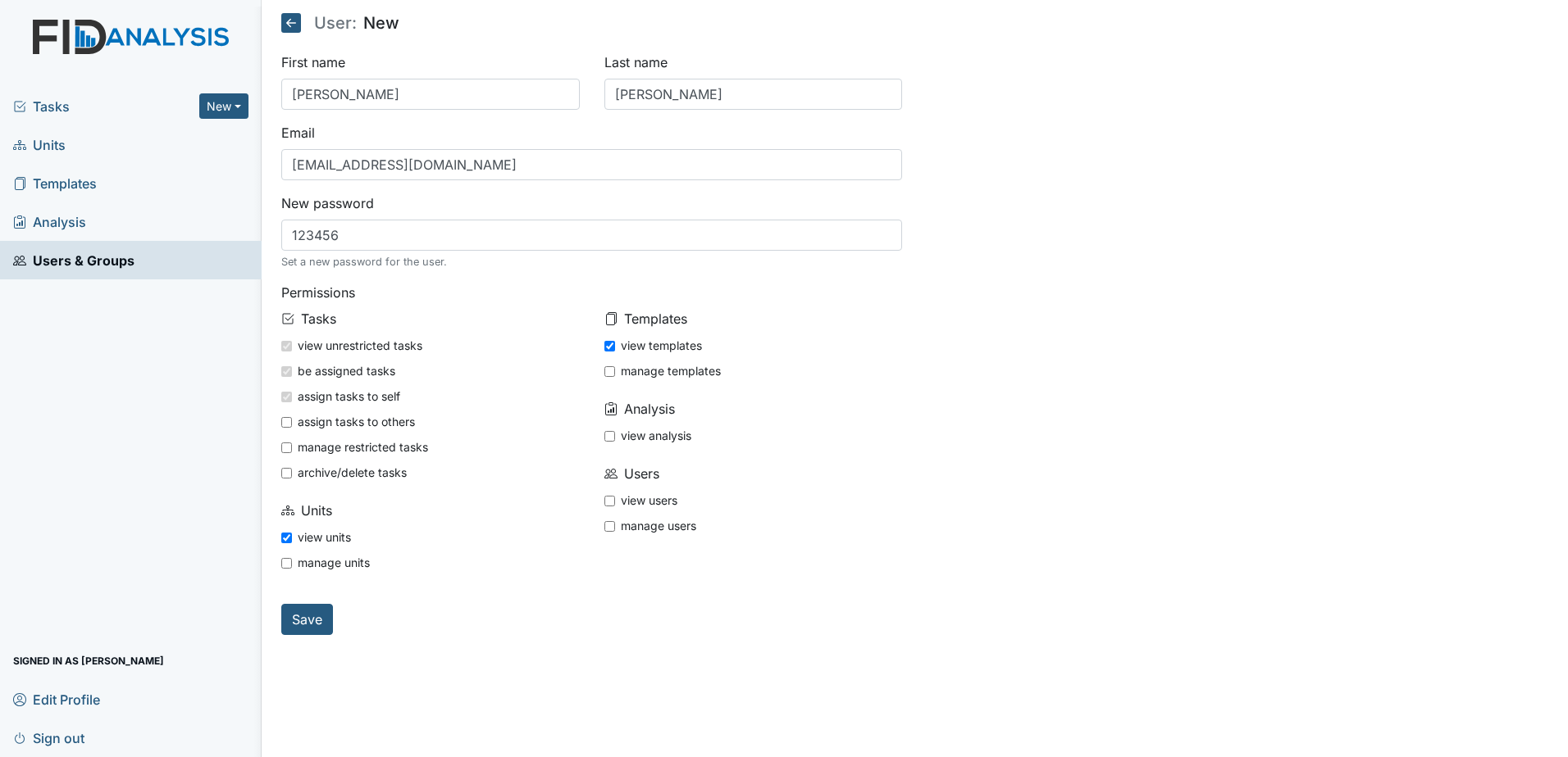
click at [609, 502] on input "view users" at bounding box center [609, 501] width 11 height 11
checkbox input "true"
click at [613, 437] on input "view analysis" at bounding box center [609, 436] width 11 height 11
checkbox input "true"
click at [291, 618] on input "Save" at bounding box center [306, 619] width 52 height 31
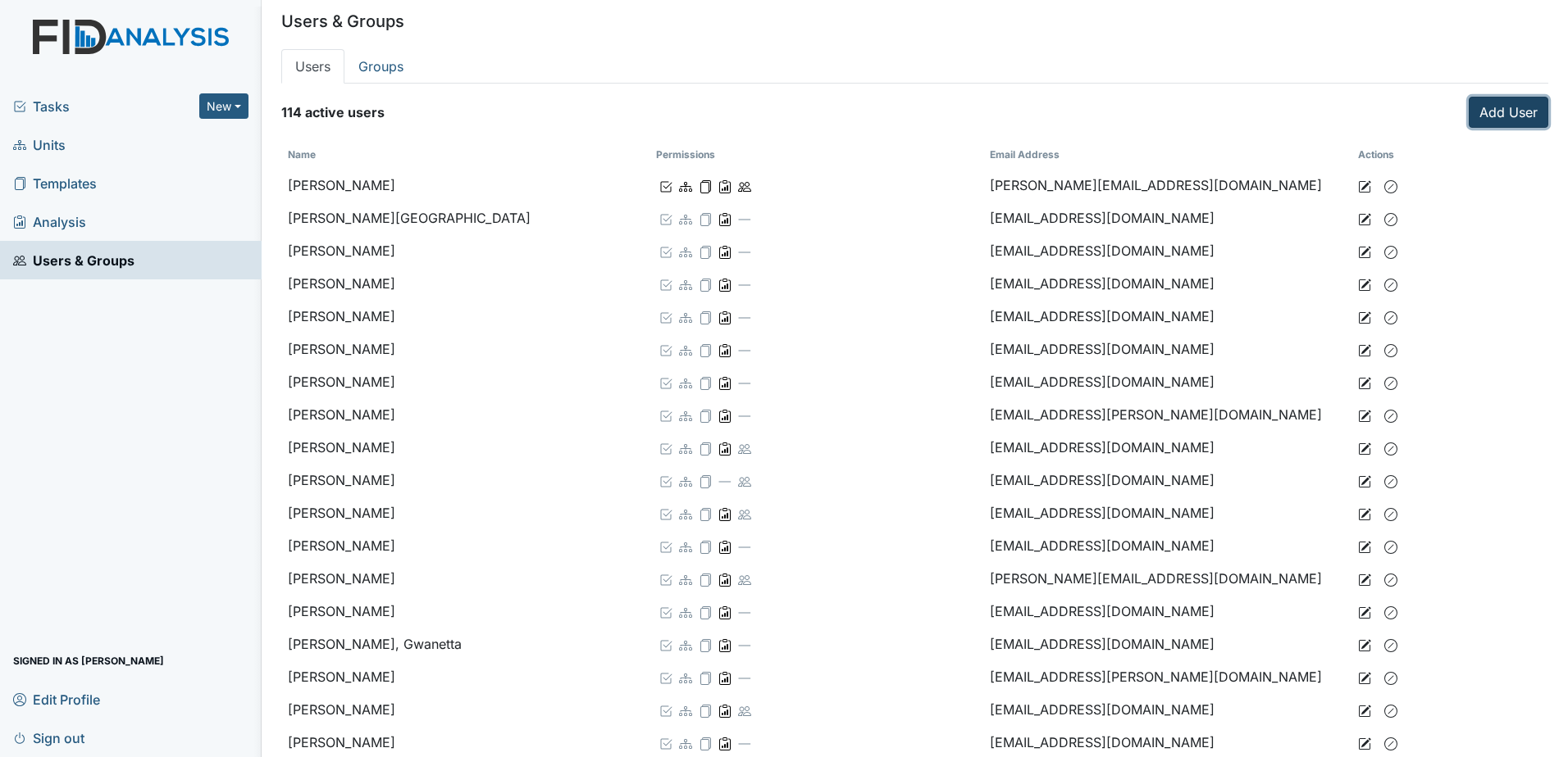
click at [1495, 116] on link "Add User" at bounding box center [1509, 112] width 80 height 31
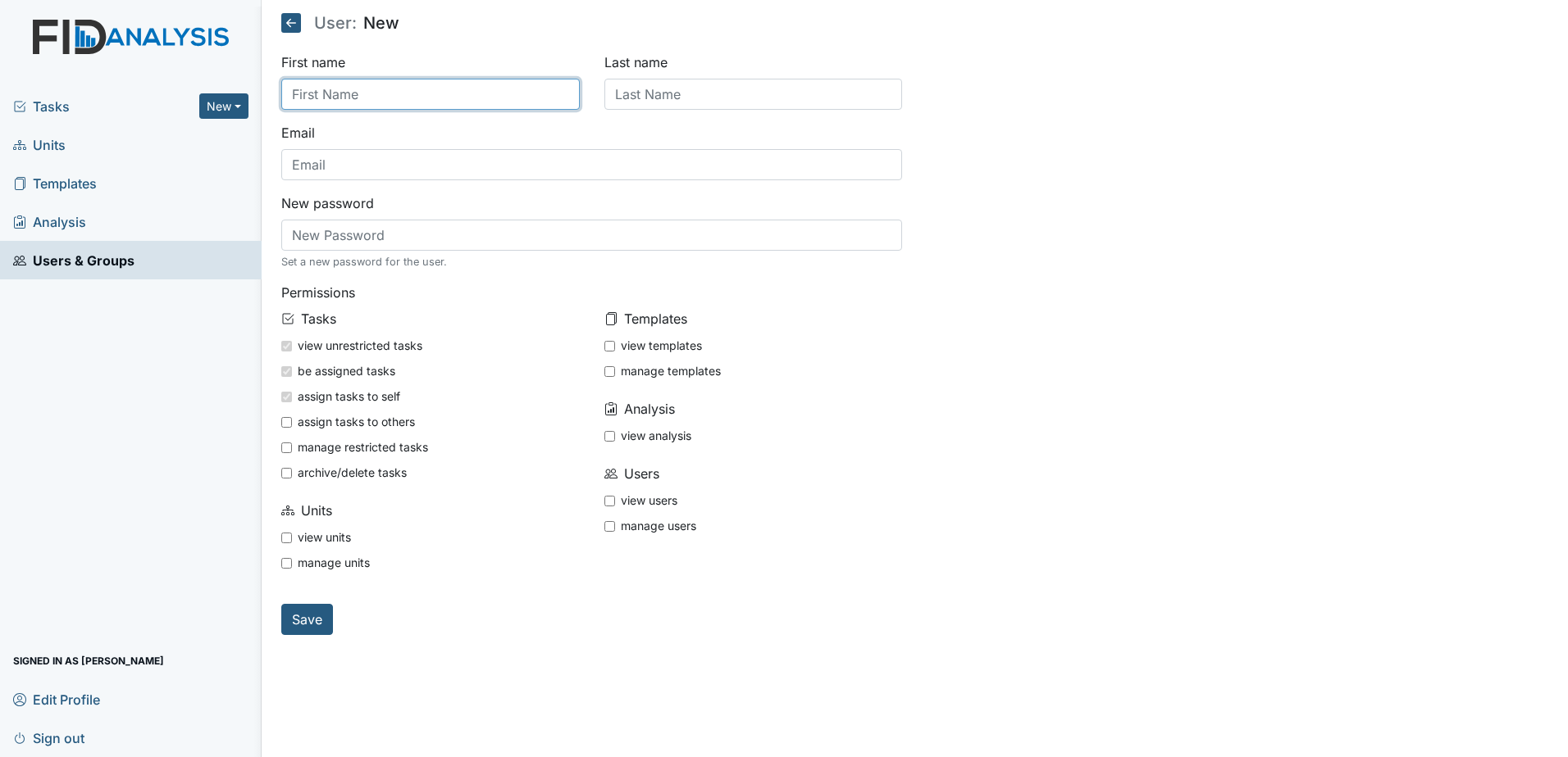
drag, startPoint x: 395, startPoint y: 96, endPoint x: 395, endPoint y: 85, distance: 11.0
click at [395, 96] on input "text" at bounding box center [430, 94] width 299 height 31
type input "[PERSON_NAME]"
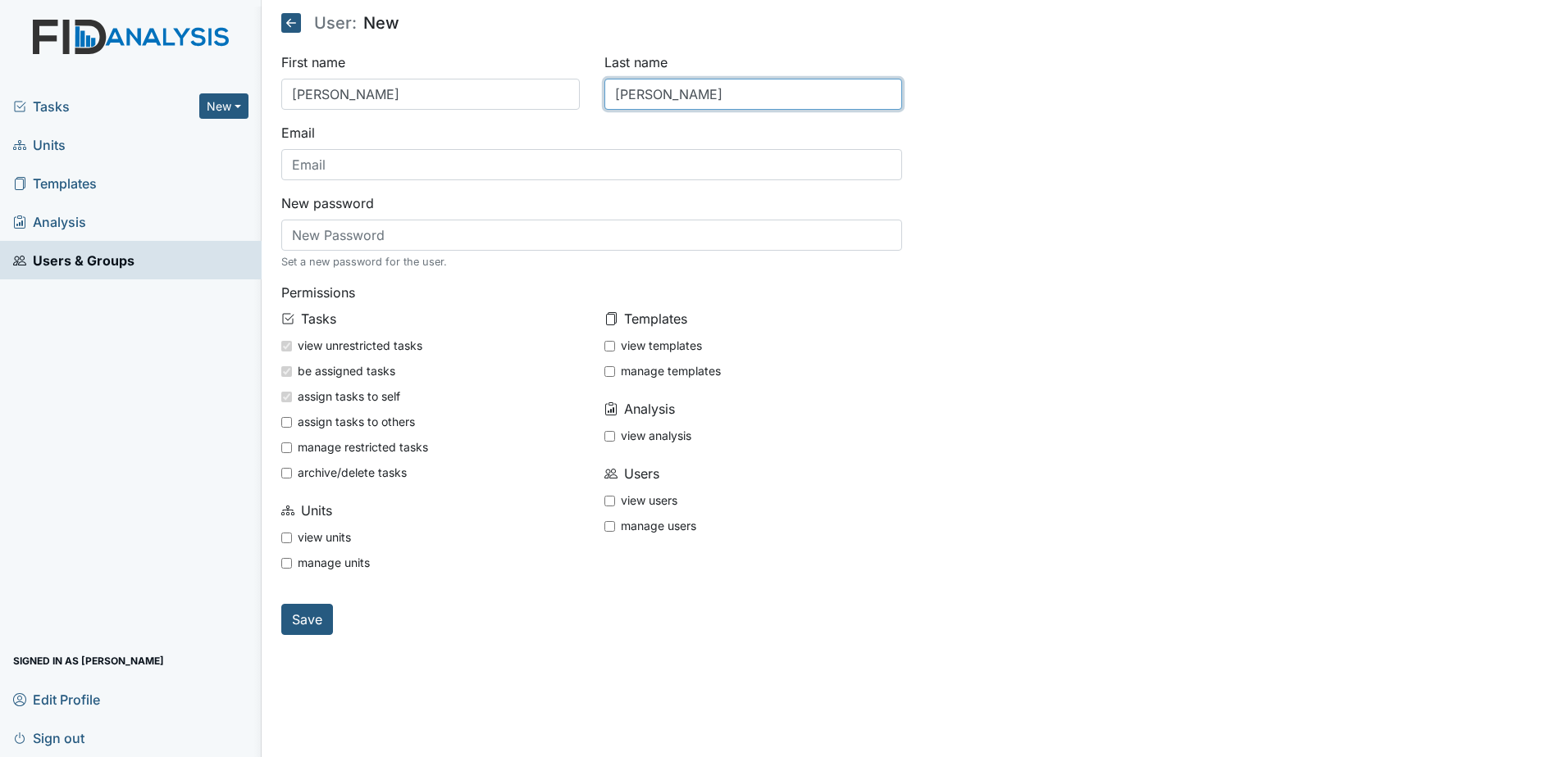
type input "[PERSON_NAME]"
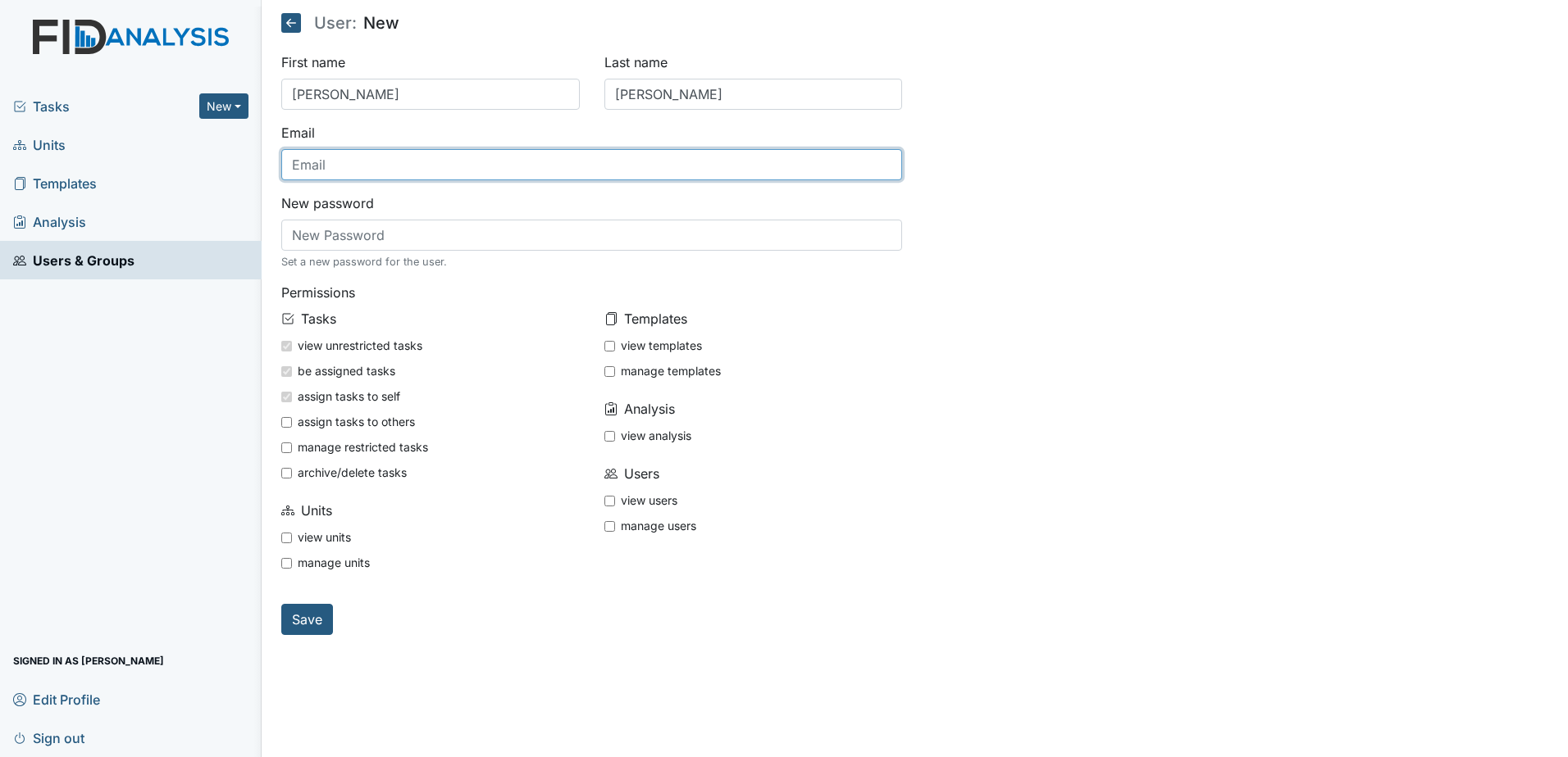
click at [450, 159] on input "text" at bounding box center [591, 164] width 622 height 31
type input "[EMAIL_ADDRESS][DOMAIN_NAME]"
click at [286, 544] on div "view units" at bounding box center [430, 540] width 299 height 25
click at [608, 348] on input "view templates" at bounding box center [609, 346] width 11 height 11
checkbox input "true"
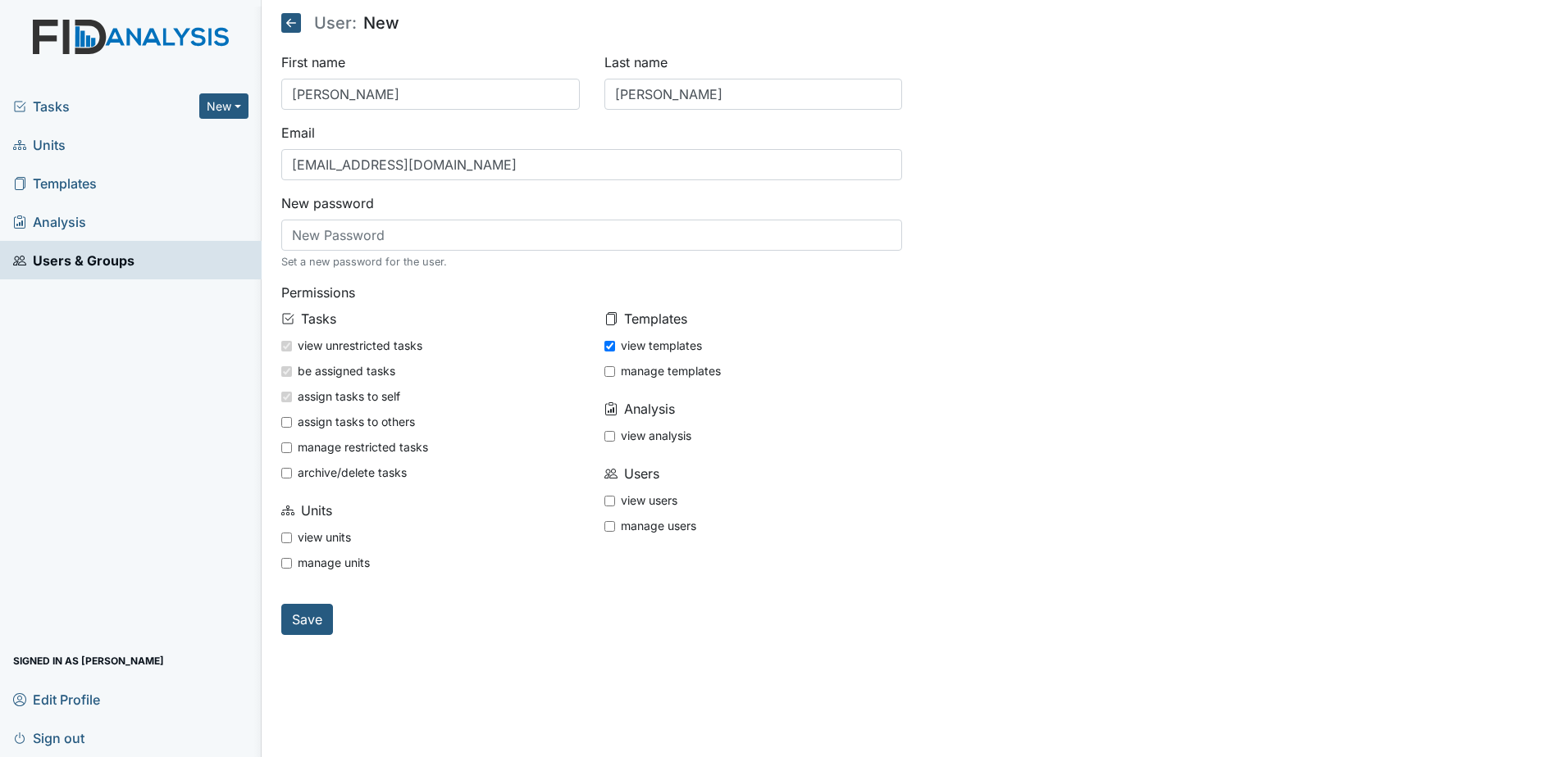
click at [611, 496] on input "view users" at bounding box center [609, 501] width 11 height 11
checkbox input "true"
click at [607, 439] on input "view analysis" at bounding box center [609, 436] width 11 height 11
checkbox input "true"
click at [314, 621] on input "Save" at bounding box center [306, 619] width 52 height 31
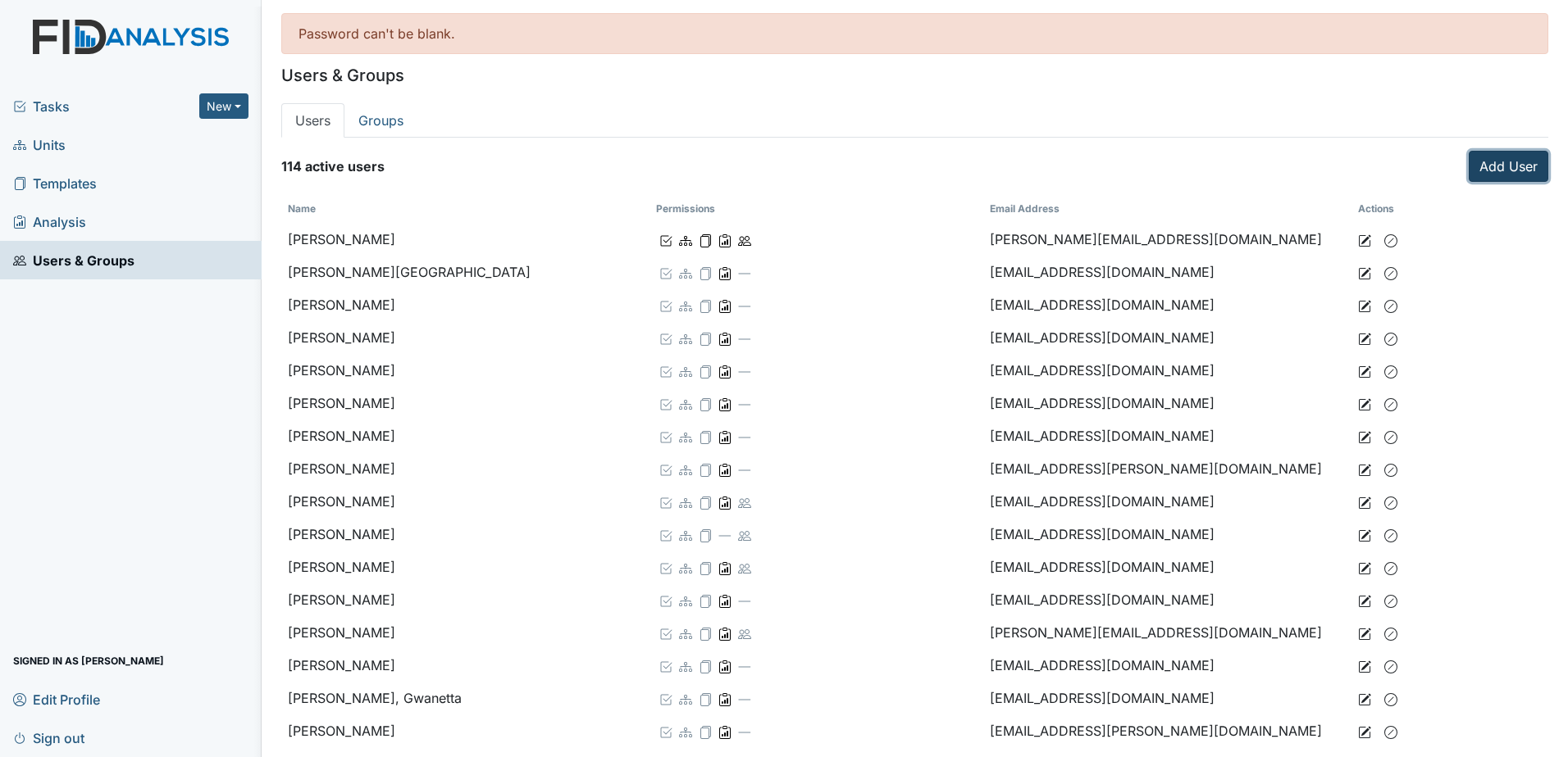
click at [1493, 173] on link "Add User" at bounding box center [1509, 166] width 80 height 31
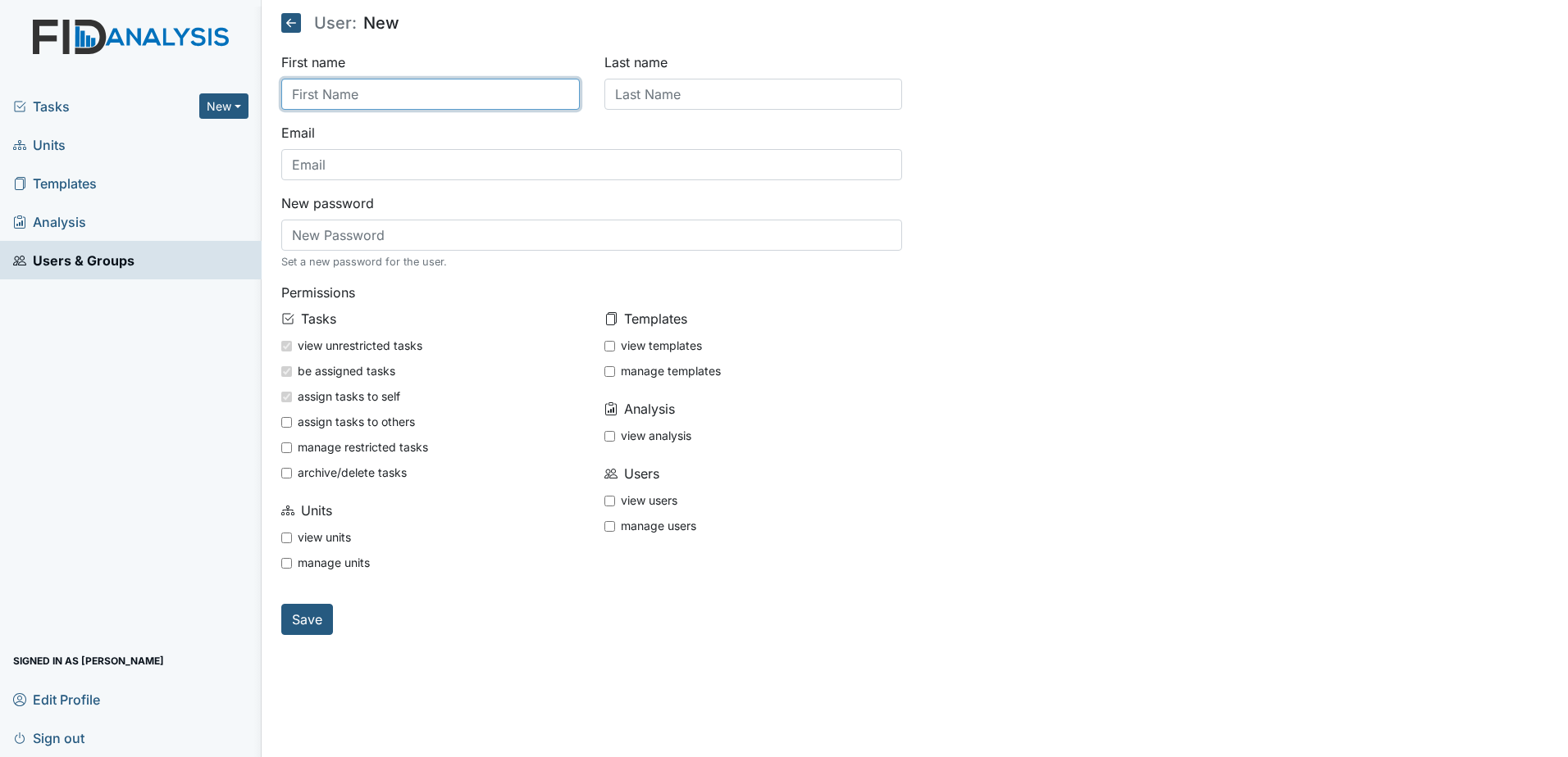
click at [413, 95] on input "text" at bounding box center [430, 94] width 299 height 31
type input "Melissa"
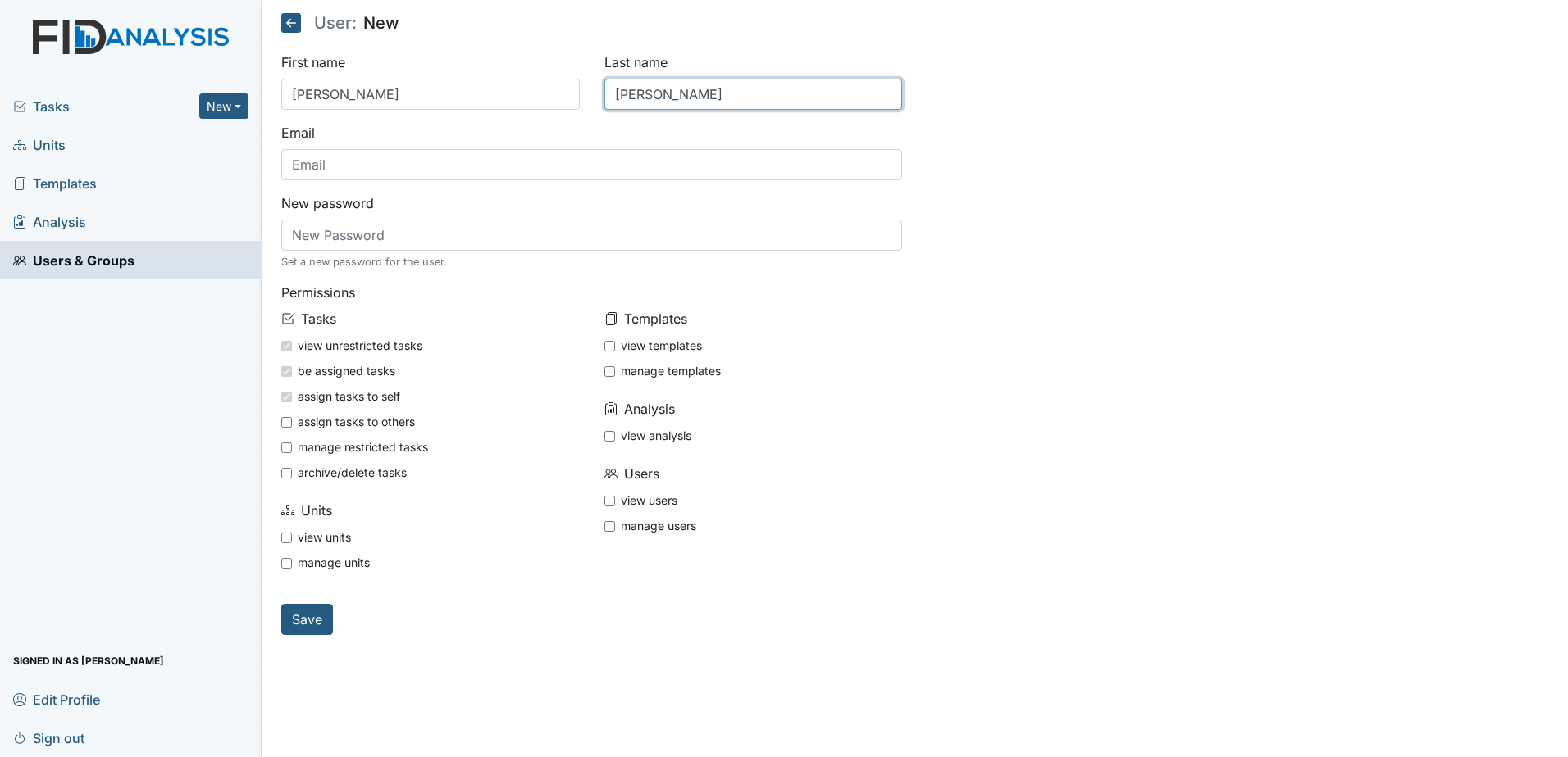
type input "Mack"
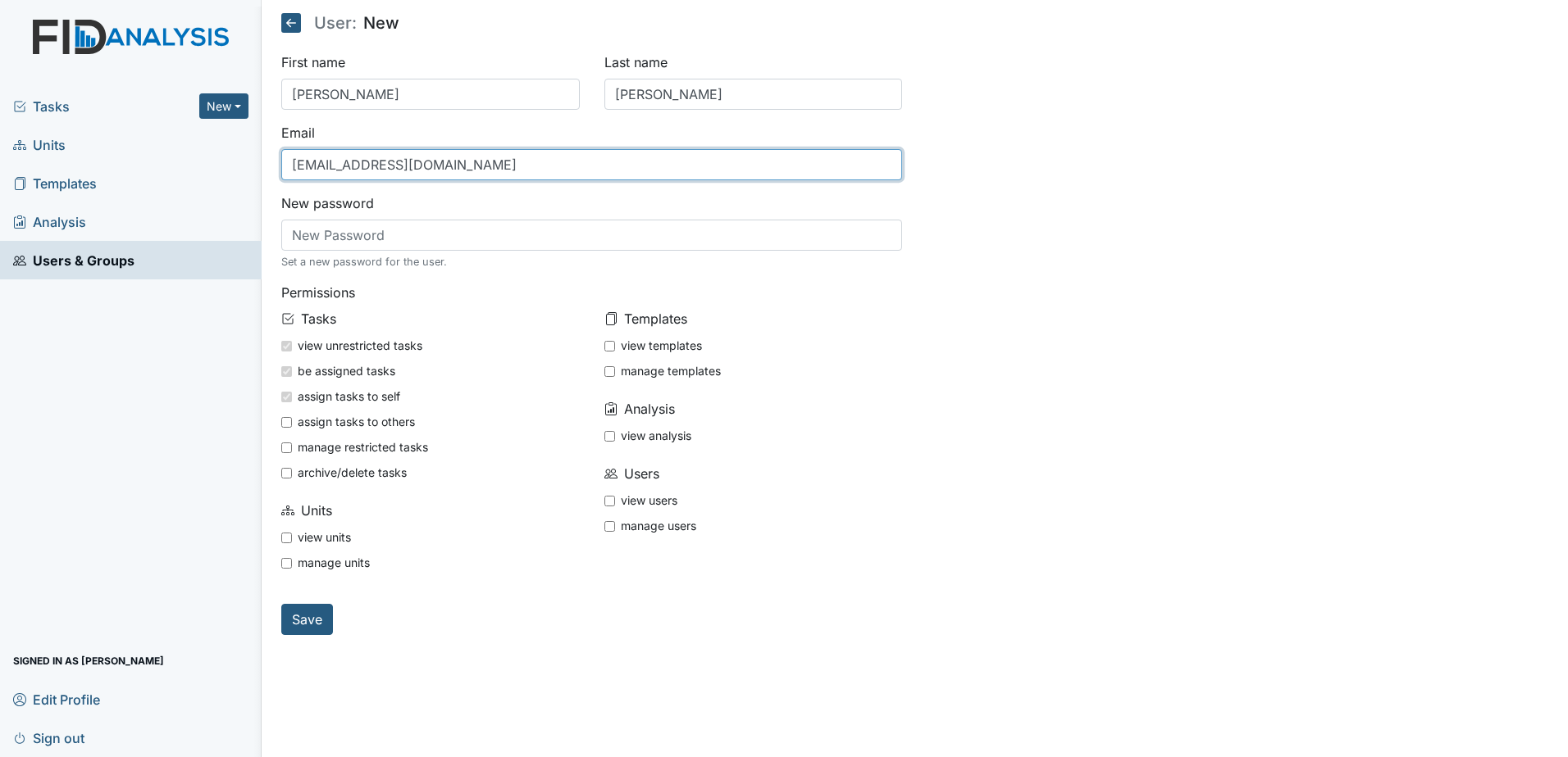
type input "[EMAIL_ADDRESS][DOMAIN_NAME]"
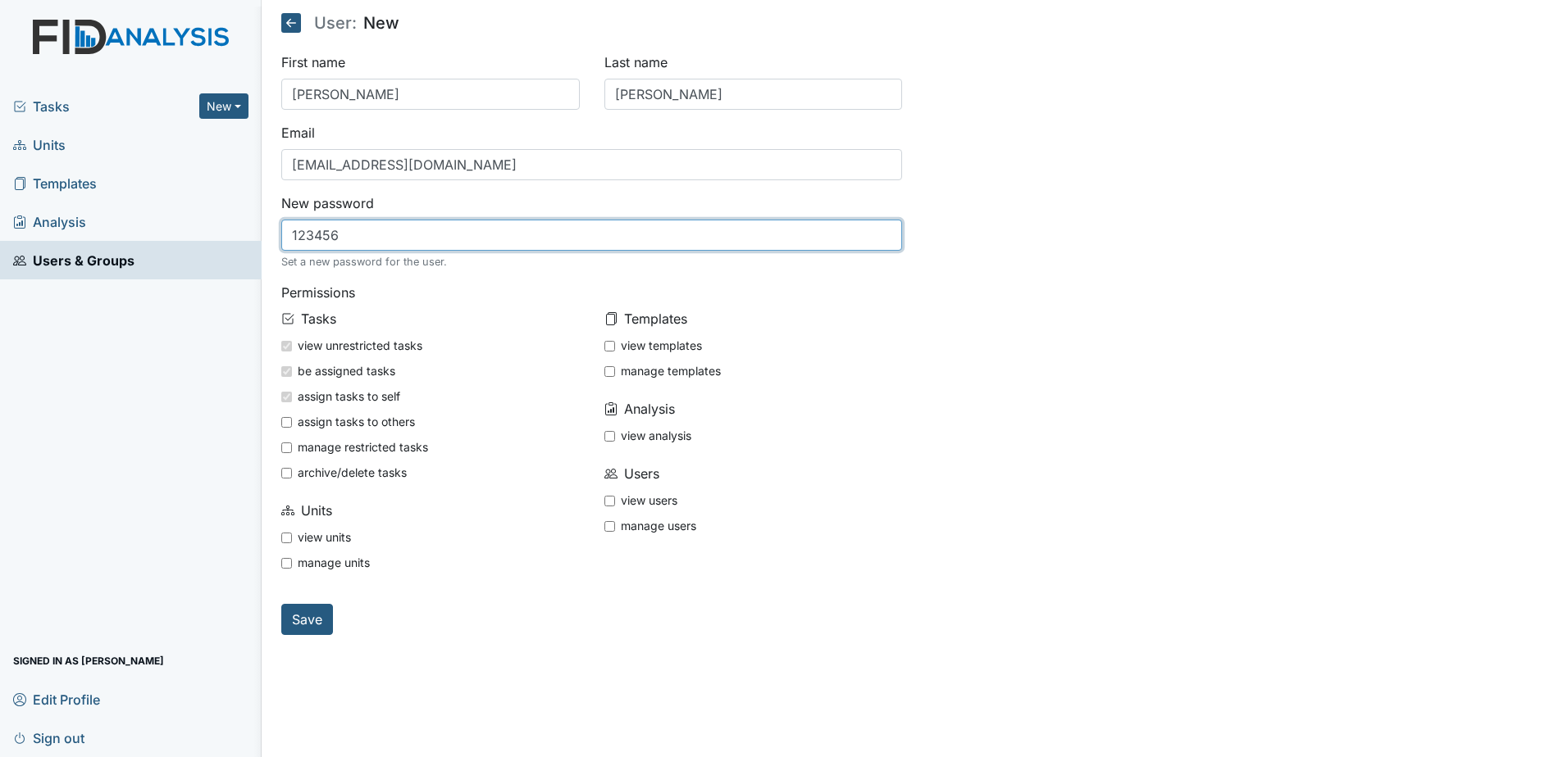
type input "123456"
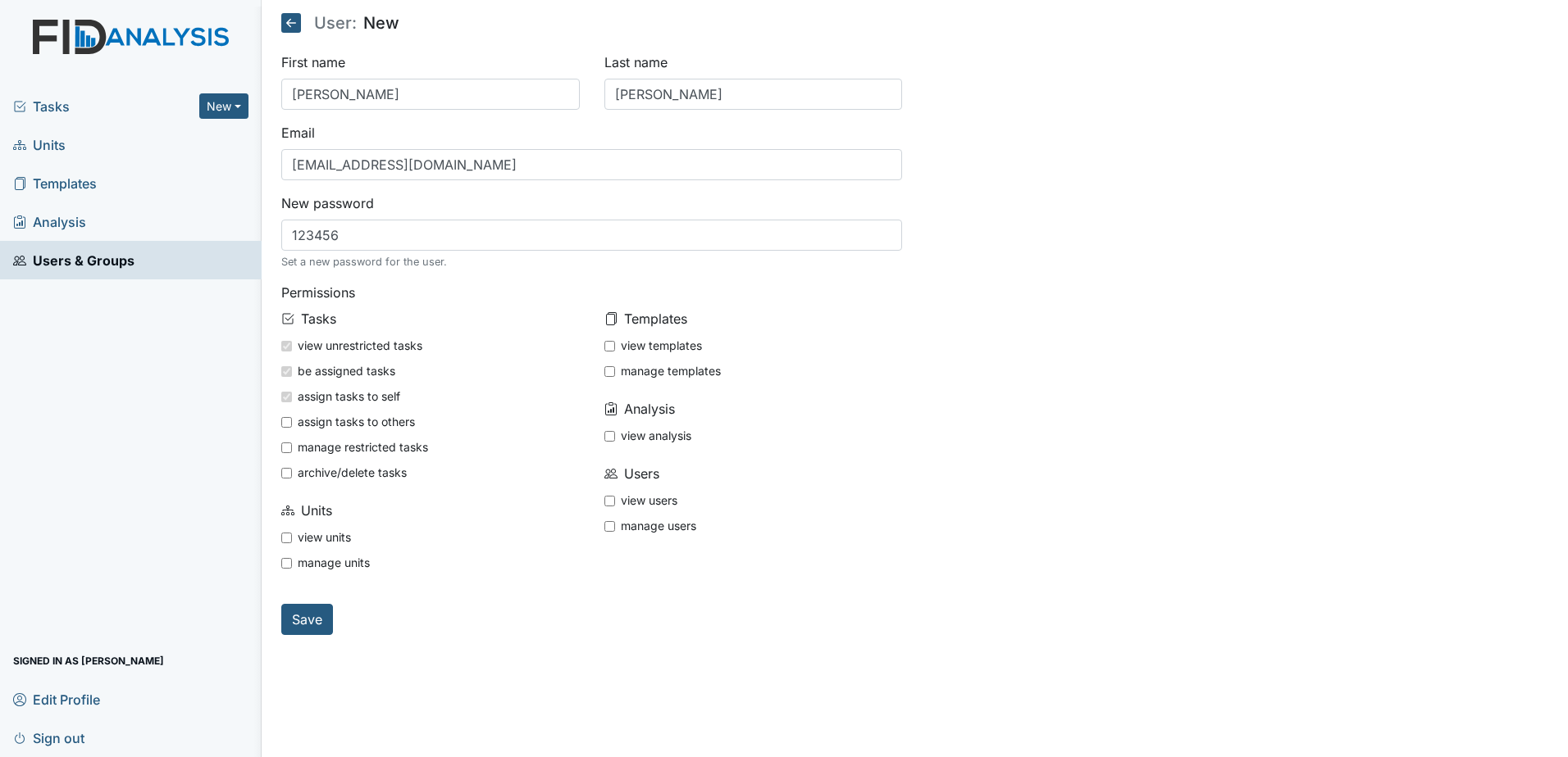
click at [289, 538] on input "view units" at bounding box center [286, 538] width 11 height 11
checkbox input "true"
click at [613, 348] on input "view templates" at bounding box center [609, 346] width 11 height 11
checkbox input "true"
click at [612, 438] on input "view analysis" at bounding box center [609, 436] width 11 height 11
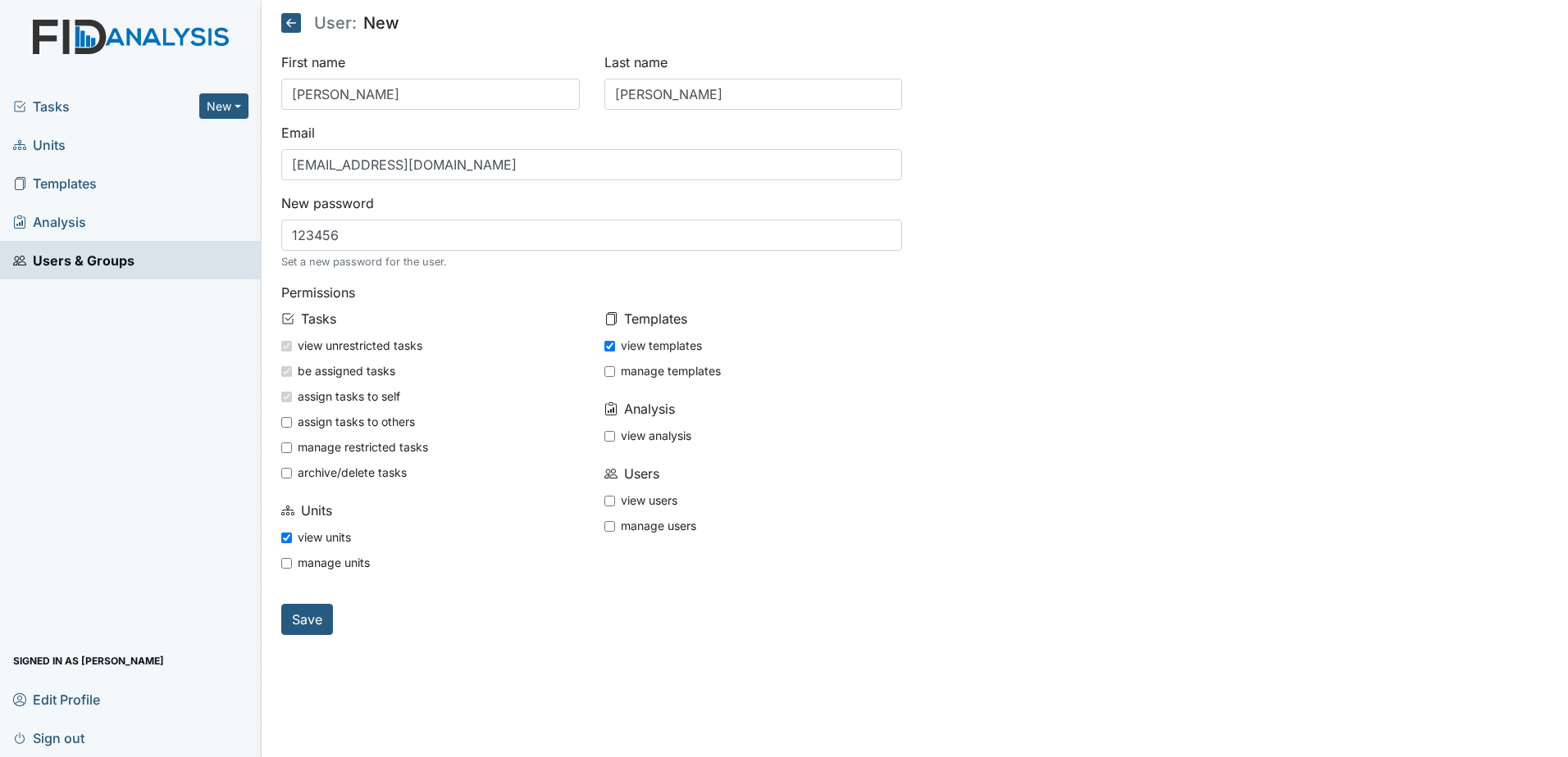
checkbox input "true"
click at [613, 503] on input "view users" at bounding box center [609, 501] width 11 height 11
checkbox input "true"
click at [304, 620] on input "Save" at bounding box center [306, 619] width 52 height 31
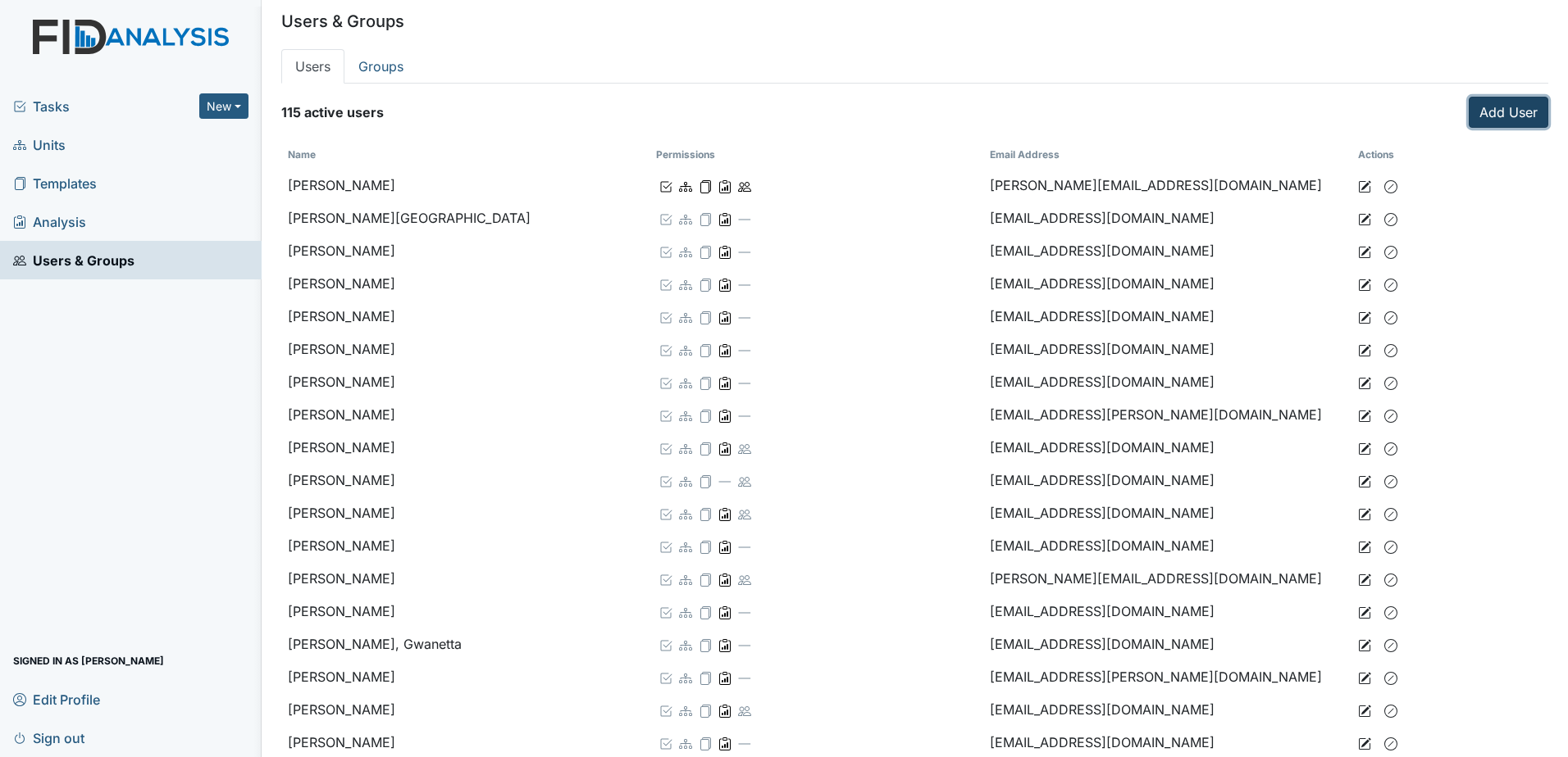
click at [1493, 104] on link "Add User" at bounding box center [1509, 112] width 80 height 31
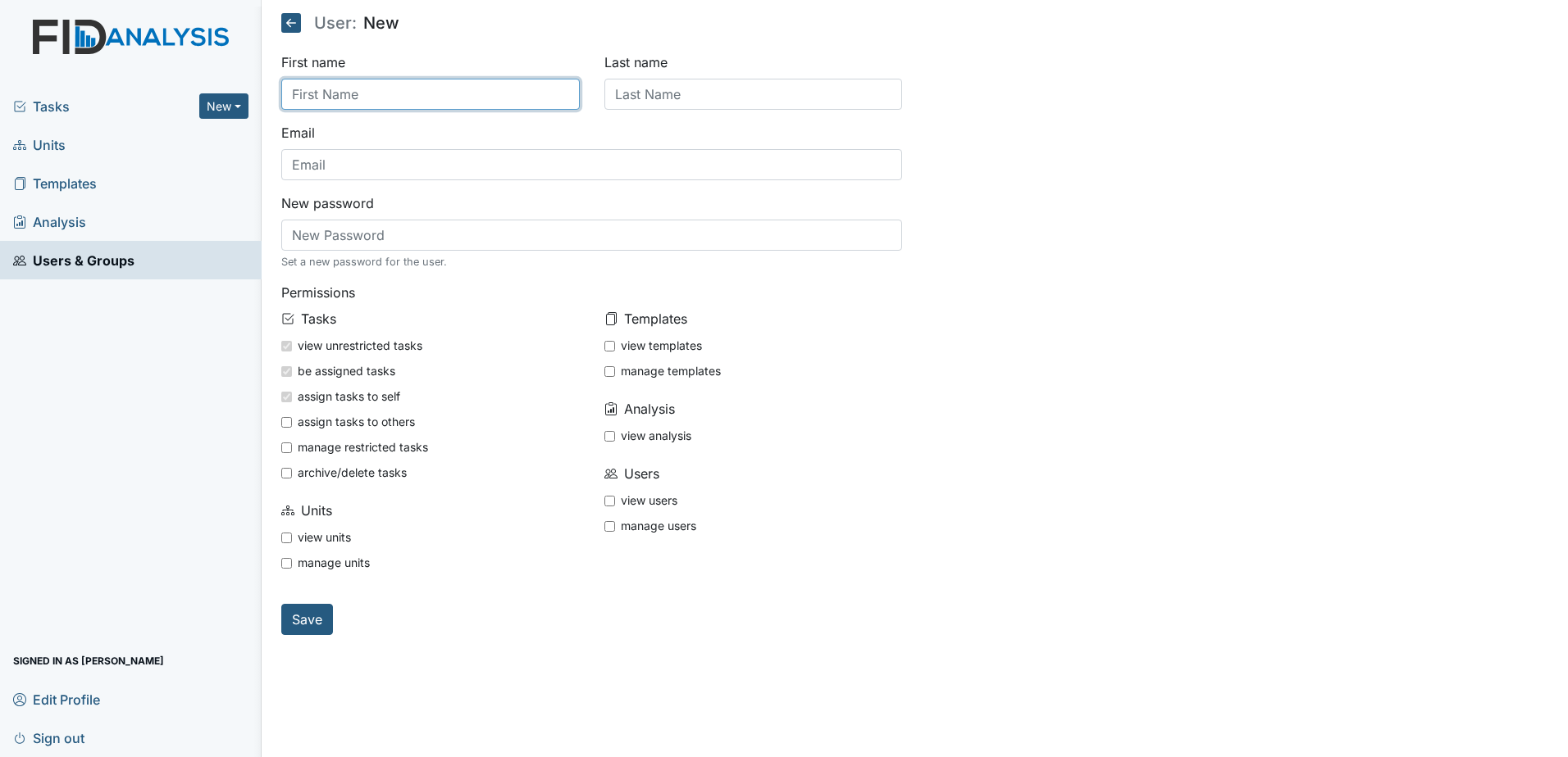
click at [338, 100] on input "text" at bounding box center [430, 94] width 299 height 31
type input "[PERSON_NAME]"
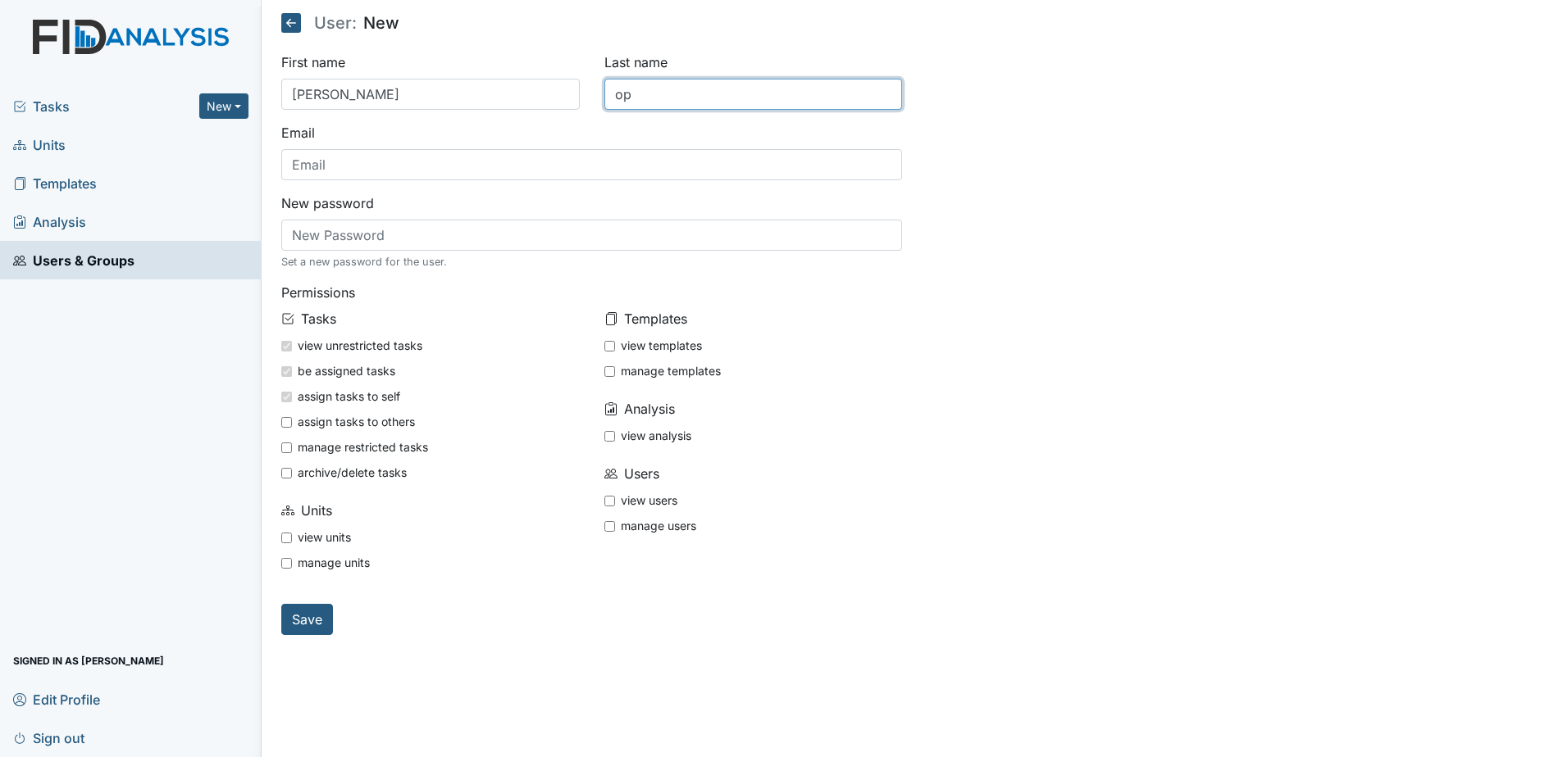
type input "o"
type input "{"
type input "[PERSON_NAME]"
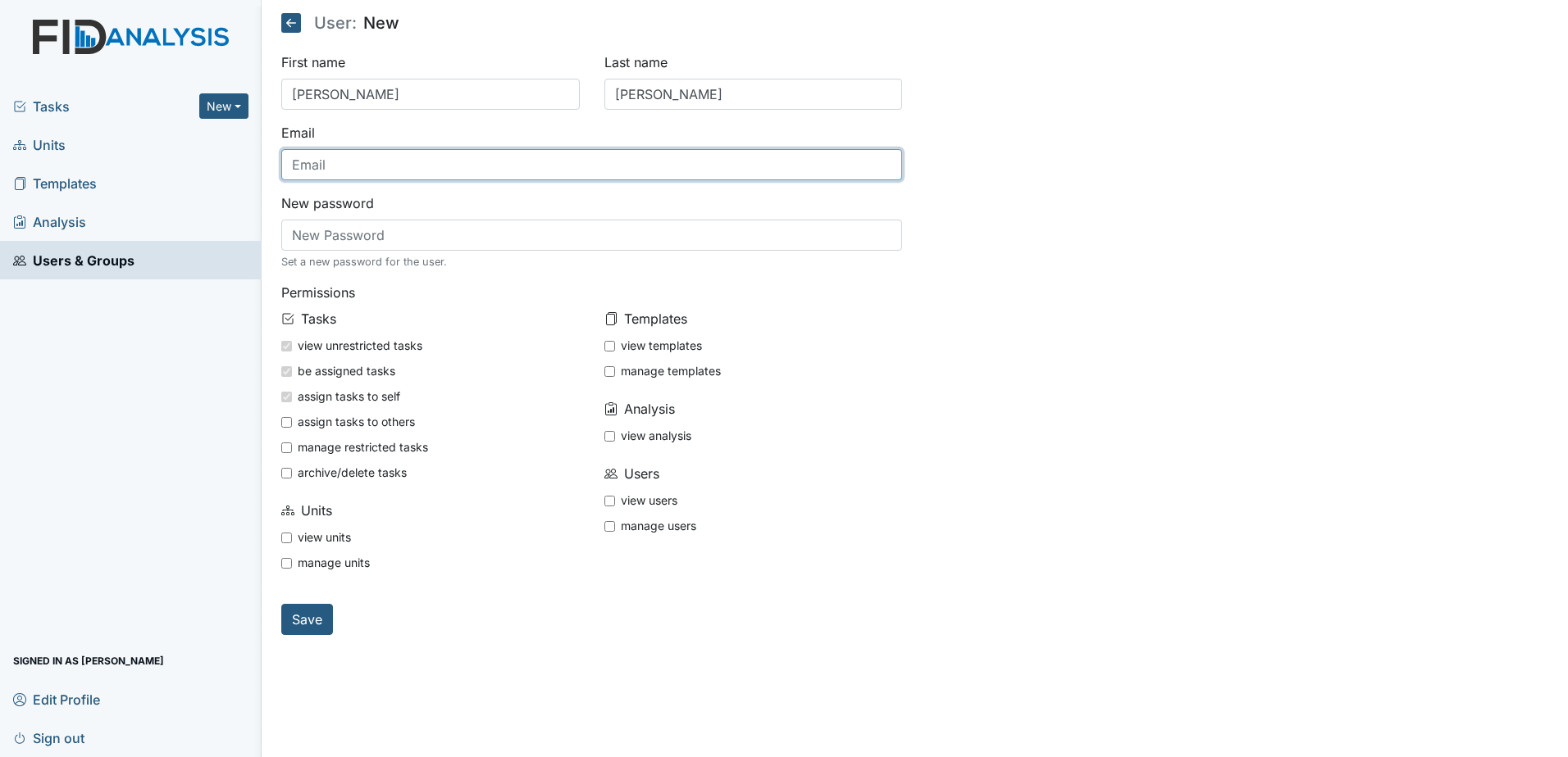
click at [407, 158] on input "text" at bounding box center [591, 164] width 622 height 31
type input "[EMAIL_ADDRESS][DOMAIN_NAME]"
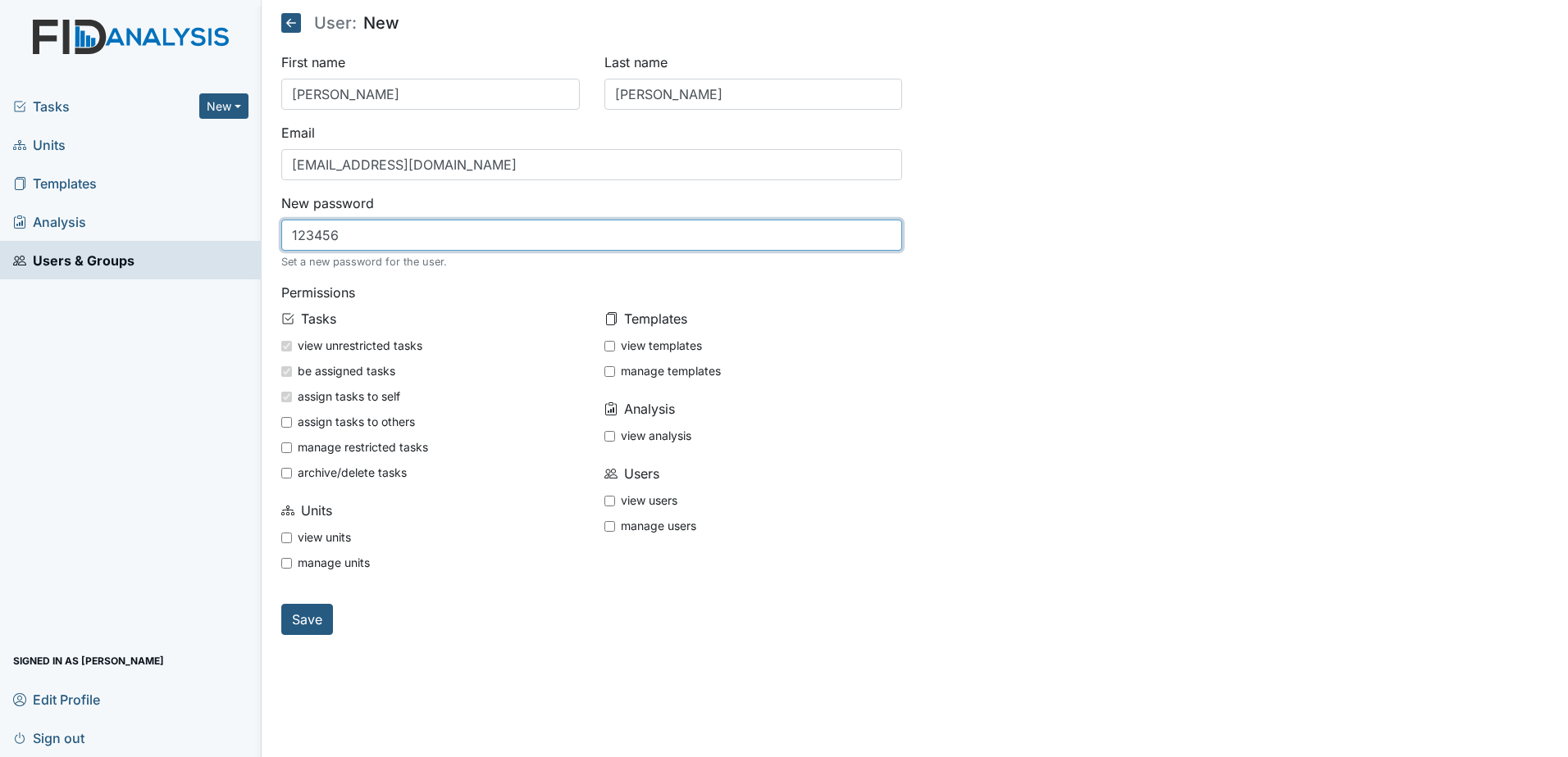
type input "123456"
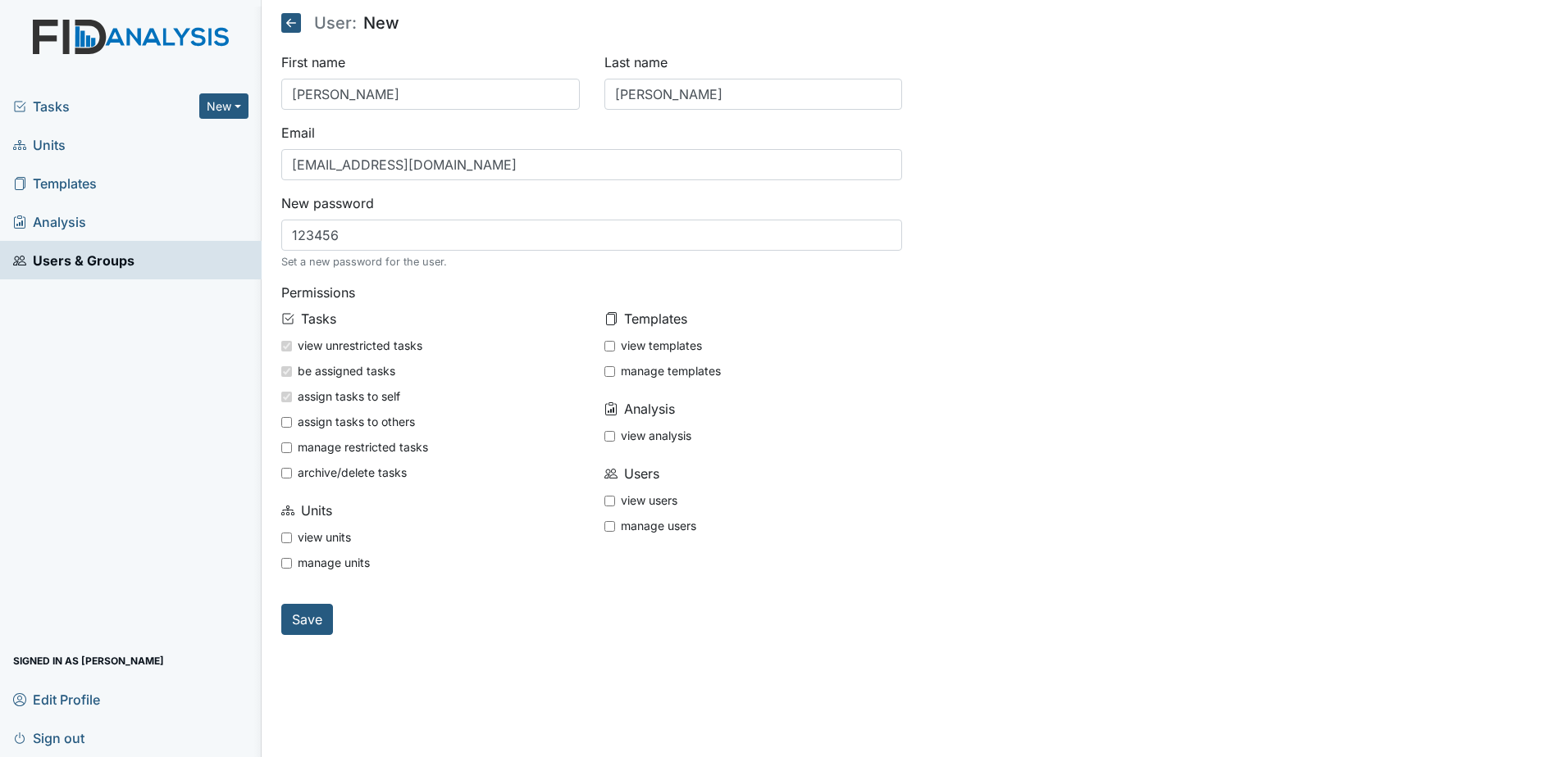
click at [288, 540] on input "view units" at bounding box center [286, 538] width 11 height 11
checkbox input "true"
click at [610, 502] on input "view users" at bounding box center [609, 501] width 11 height 11
checkbox input "true"
click at [605, 435] on input "view analysis" at bounding box center [609, 436] width 11 height 11
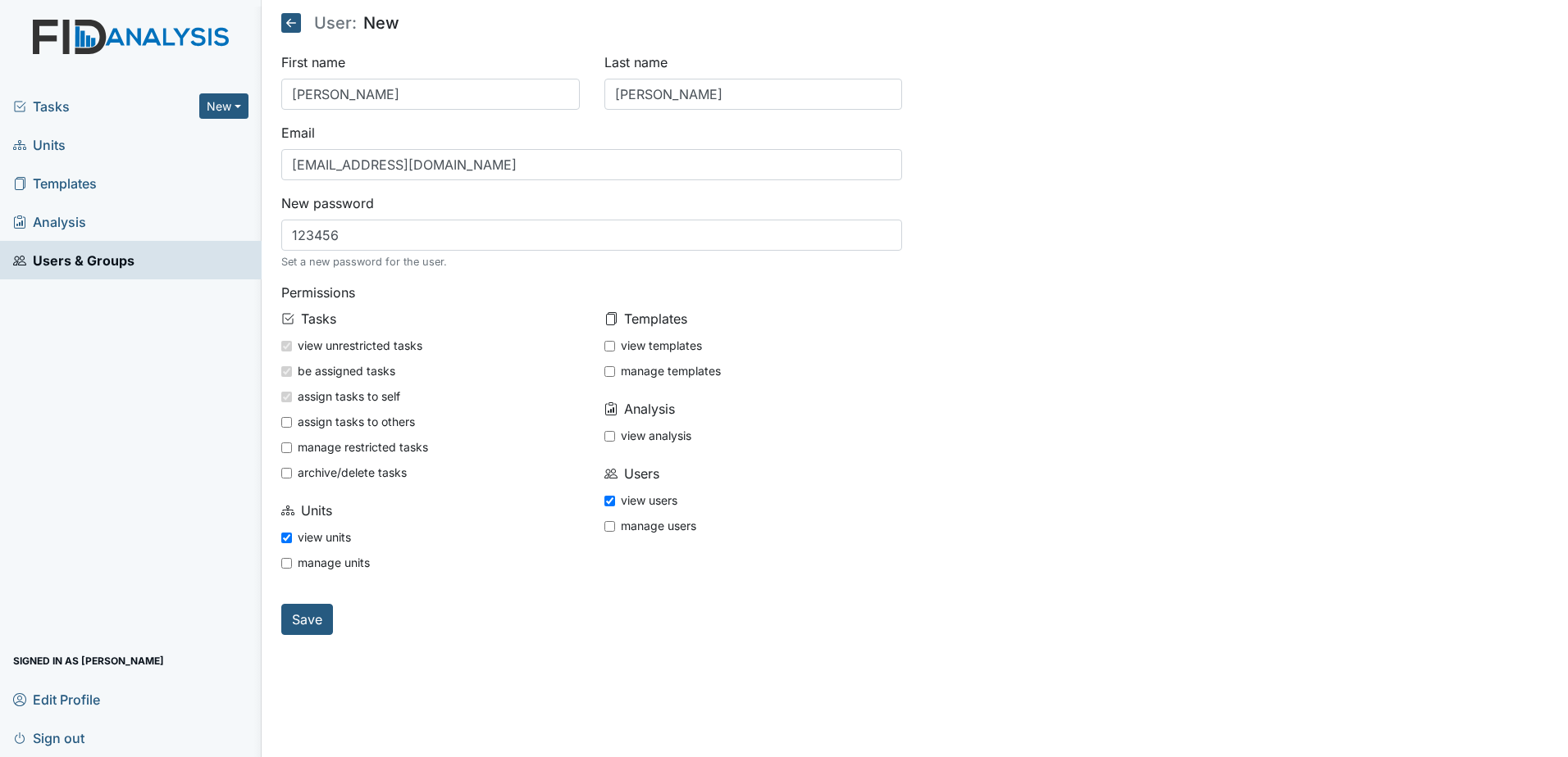
checkbox input "true"
click at [610, 347] on input "view templates" at bounding box center [609, 346] width 11 height 11
checkbox input "true"
click at [298, 616] on input "Save" at bounding box center [306, 619] width 52 height 31
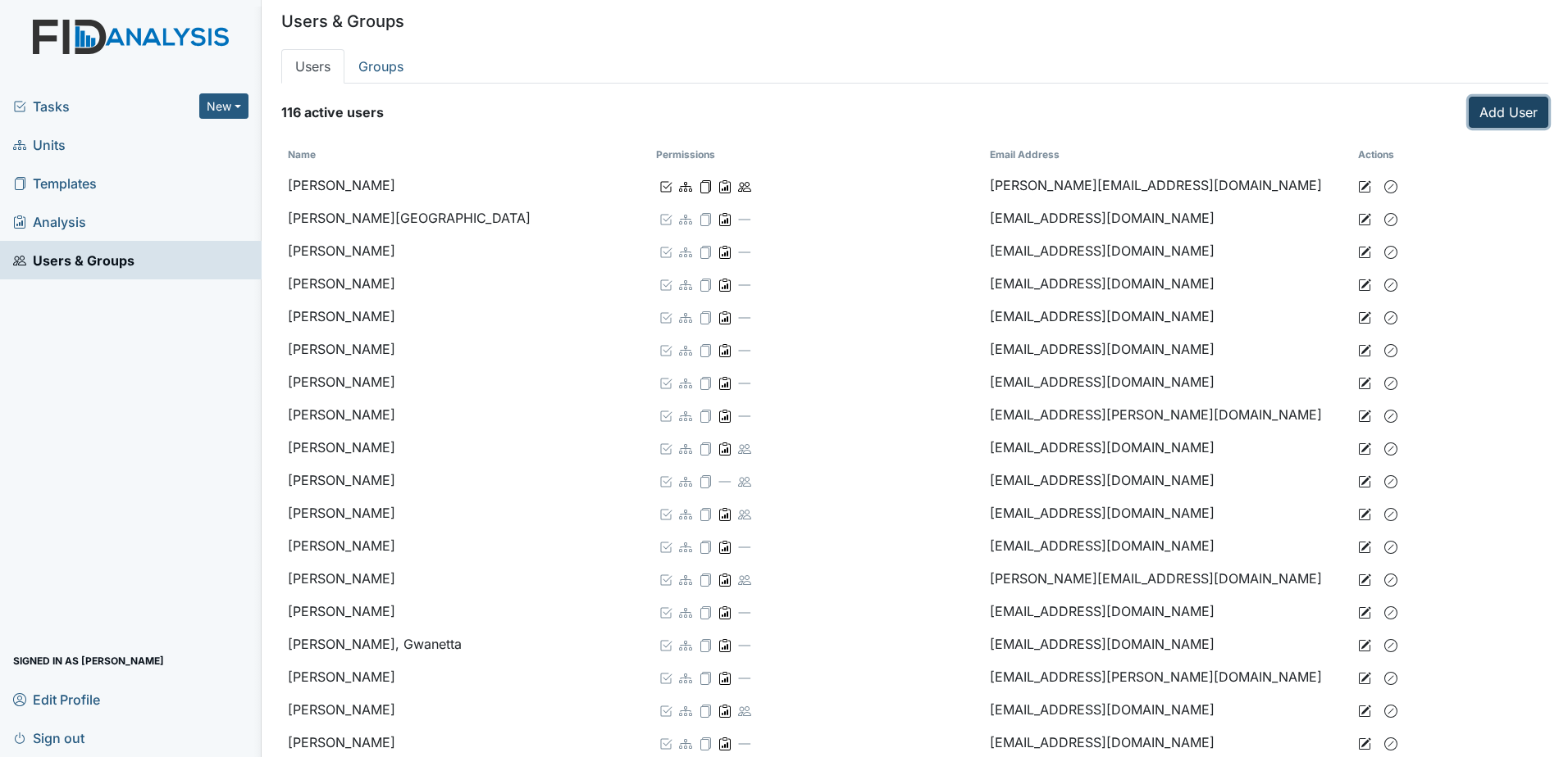
click at [1499, 121] on link "Add User" at bounding box center [1509, 112] width 80 height 31
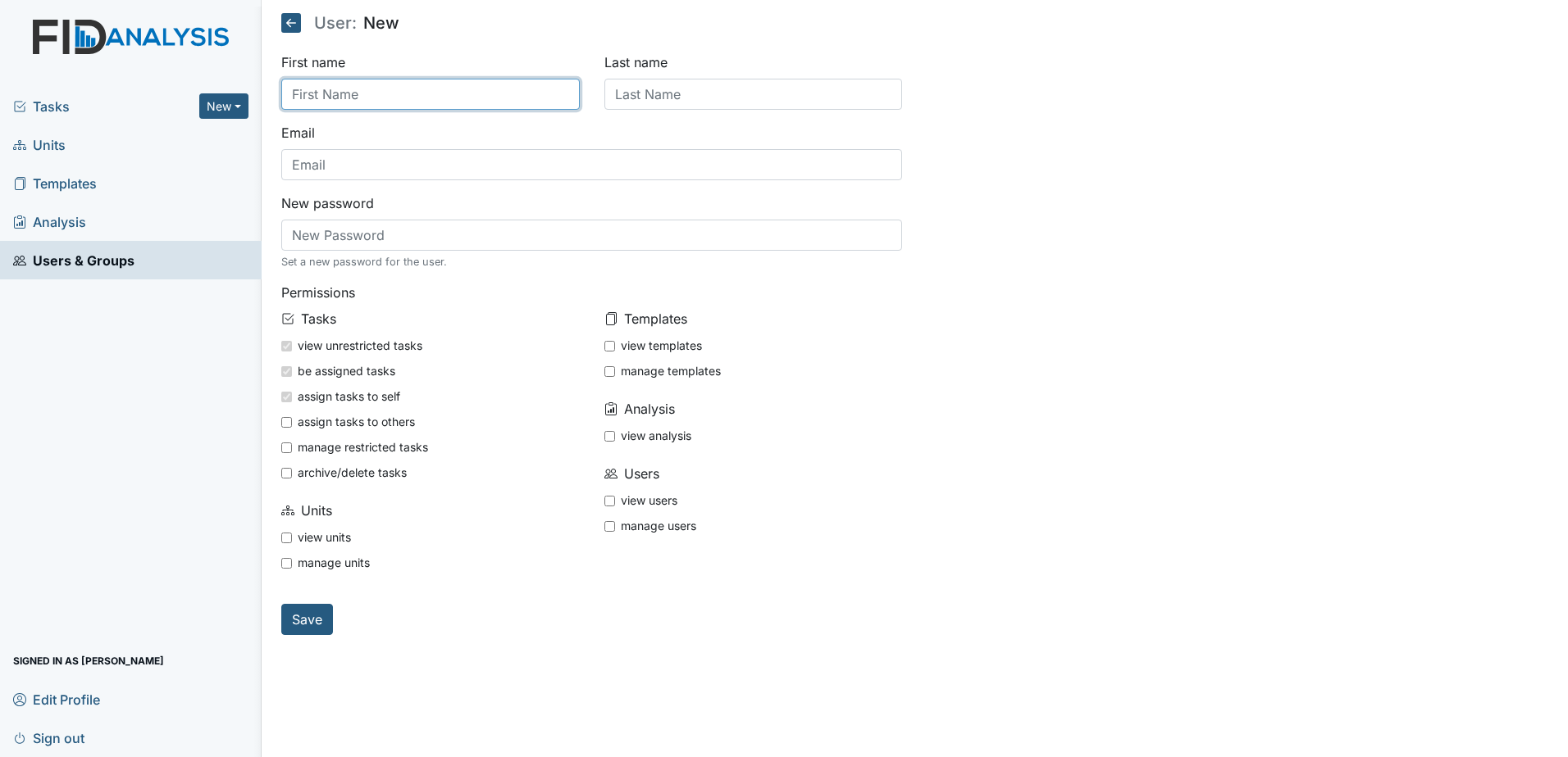
drag, startPoint x: 413, startPoint y: 96, endPoint x: 410, endPoint y: 85, distance: 11.4
click at [413, 96] on input "text" at bounding box center [430, 94] width 299 height 31
type input "[PERSON_NAME]"
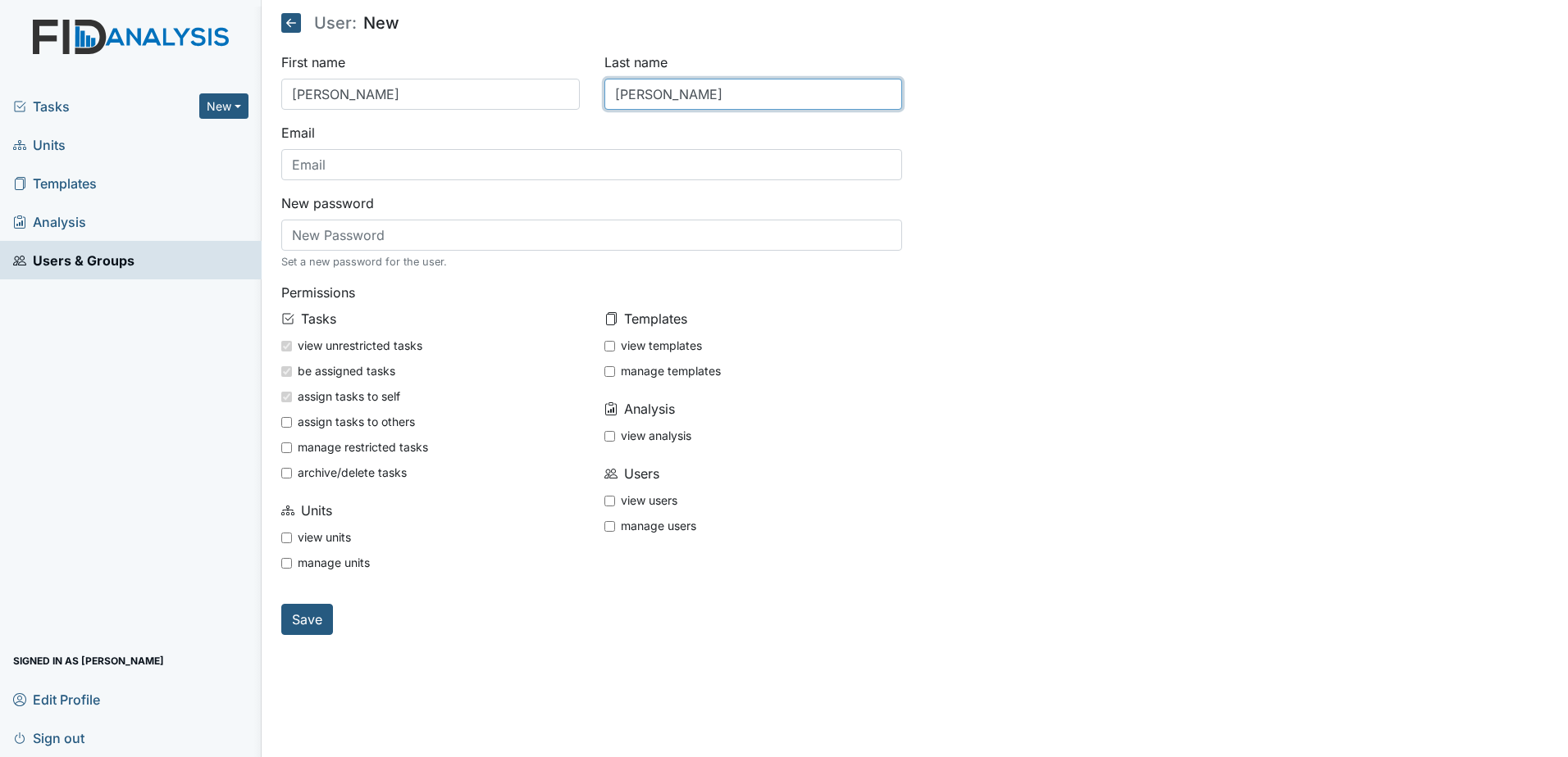
type input "[PERSON_NAME]"
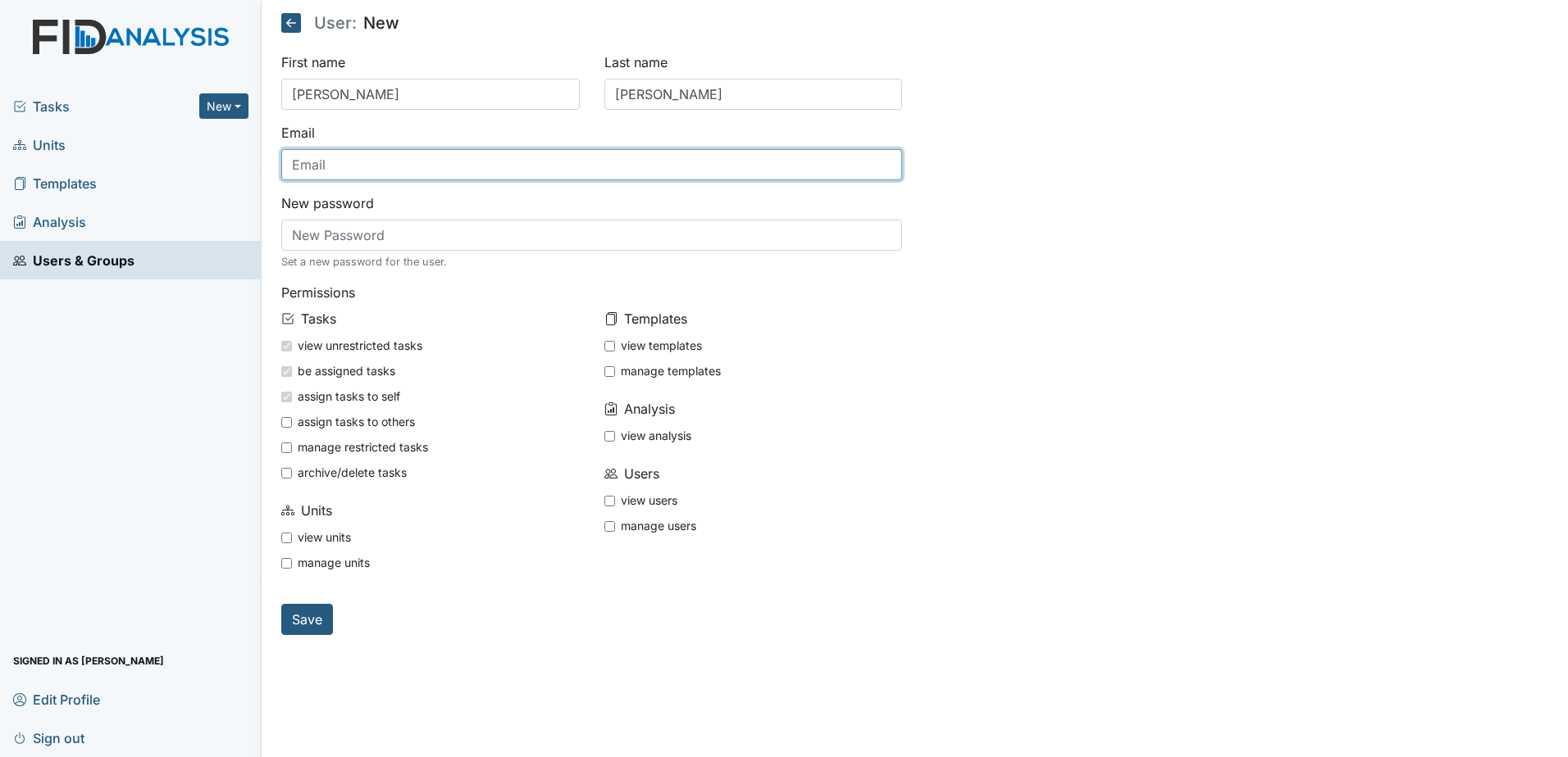
click at [404, 159] on input "text" at bounding box center [591, 164] width 622 height 31
type input "[EMAIL_ADDRESS][DOMAIN_NAME]"
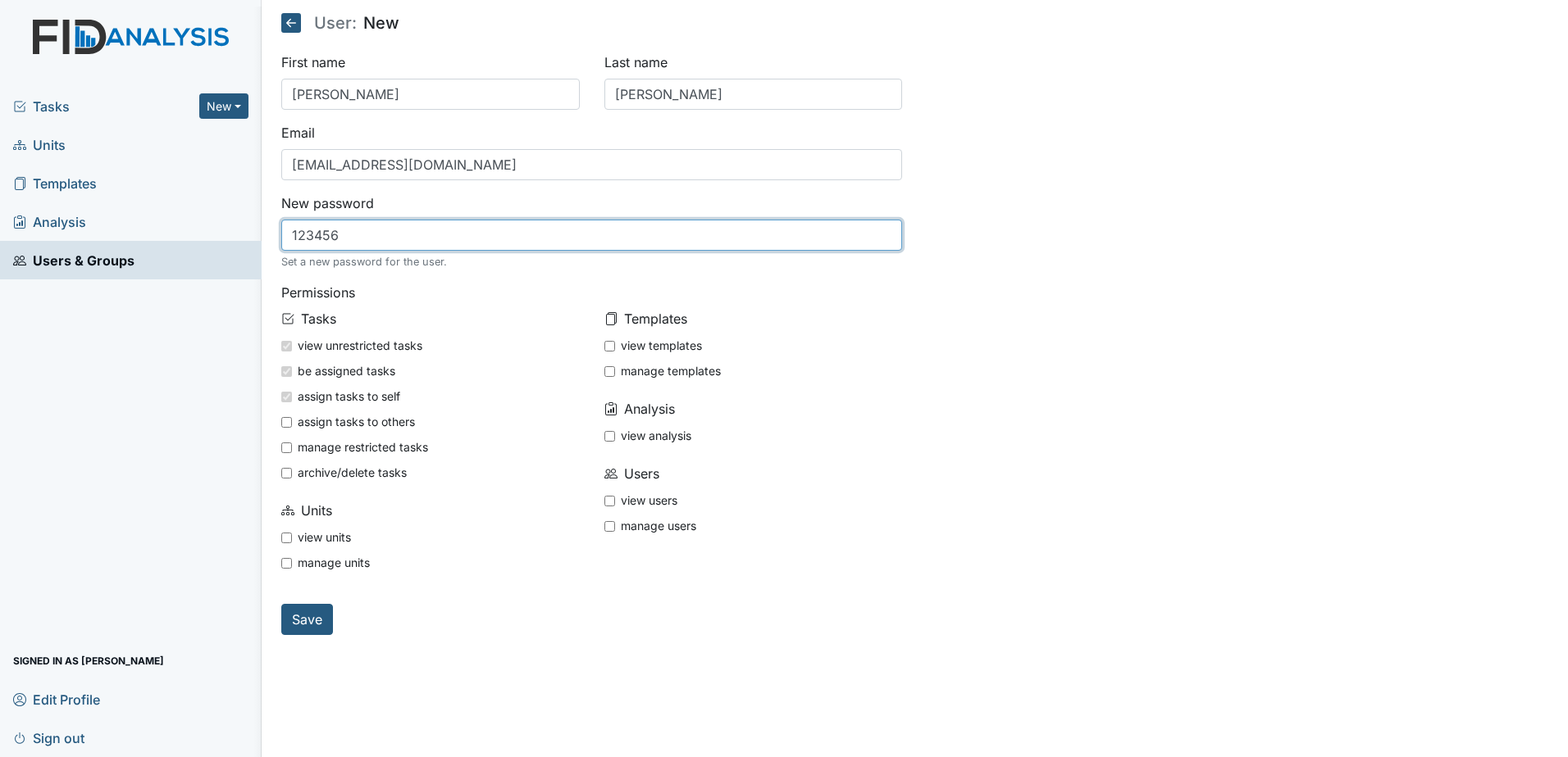
type input "123456"
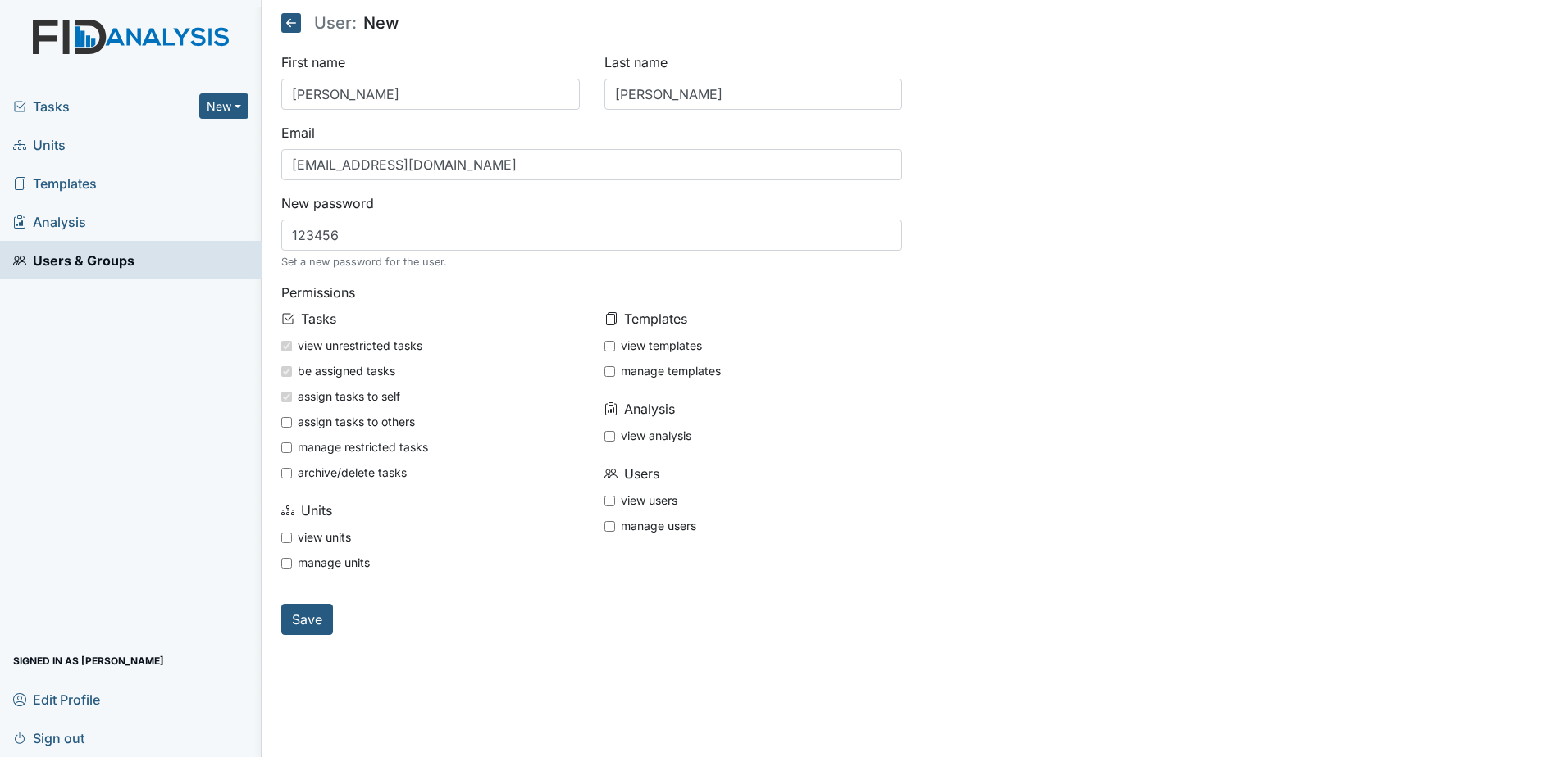
click at [285, 539] on input "view units" at bounding box center [286, 538] width 11 height 11
checkbox input "true"
click at [608, 350] on input "view templates" at bounding box center [609, 346] width 11 height 11
checkbox input "true"
click at [607, 441] on input "view analysis" at bounding box center [609, 436] width 11 height 11
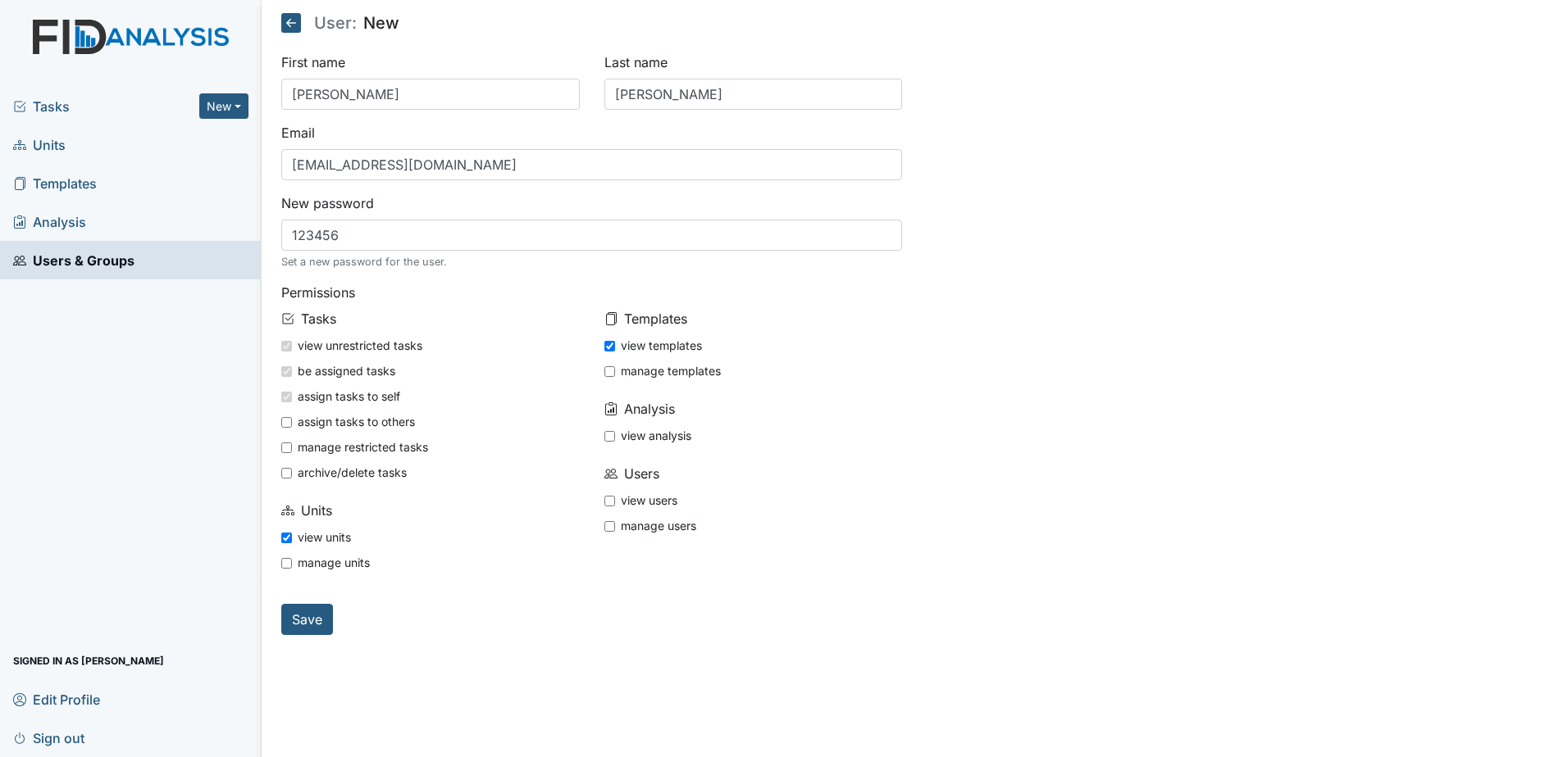
checkbox input "true"
click at [608, 503] on input "view users" at bounding box center [609, 501] width 11 height 11
checkbox input "true"
click at [305, 618] on input "Save" at bounding box center [306, 619] width 52 height 31
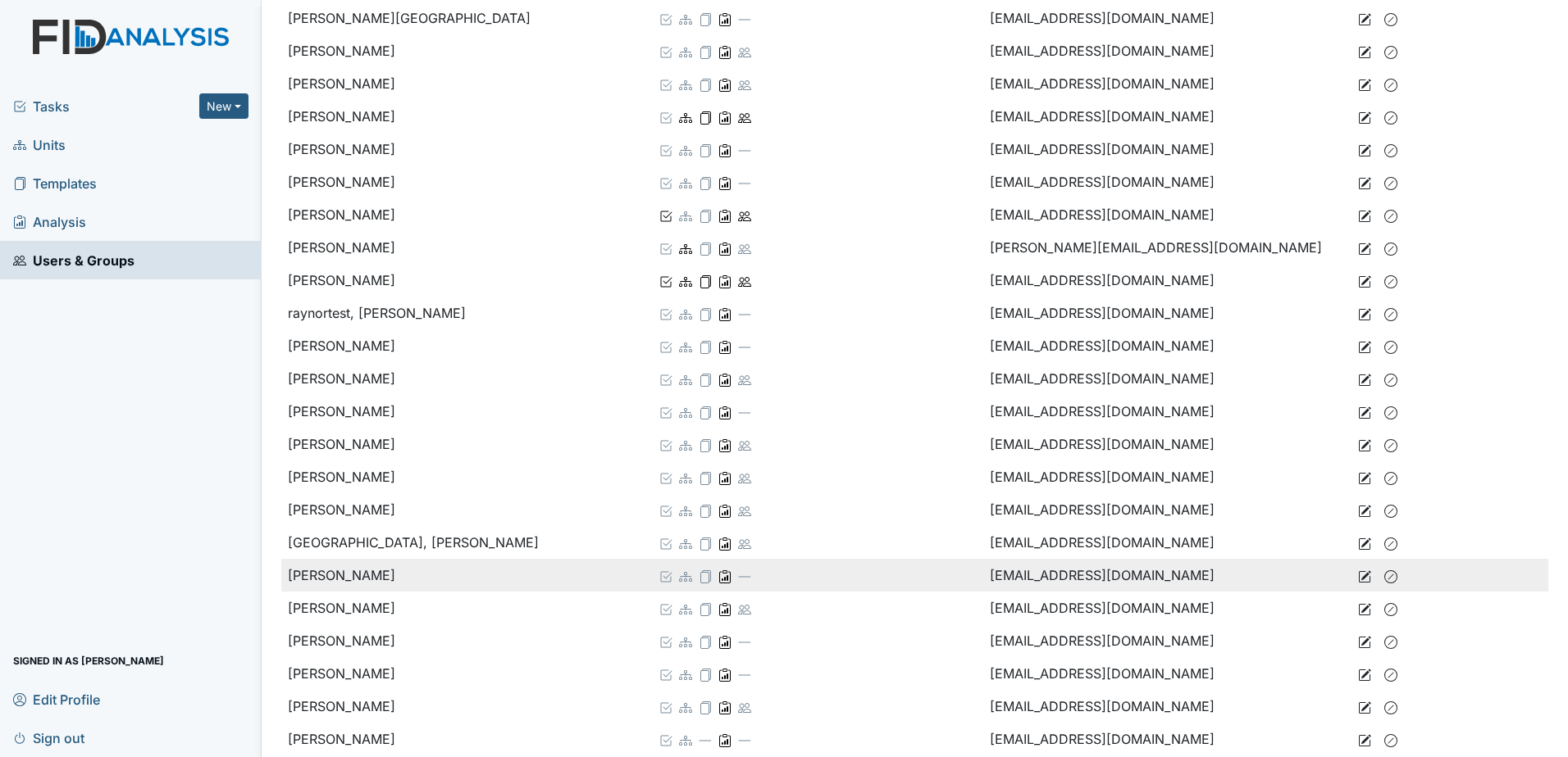
scroll to position [2459, 0]
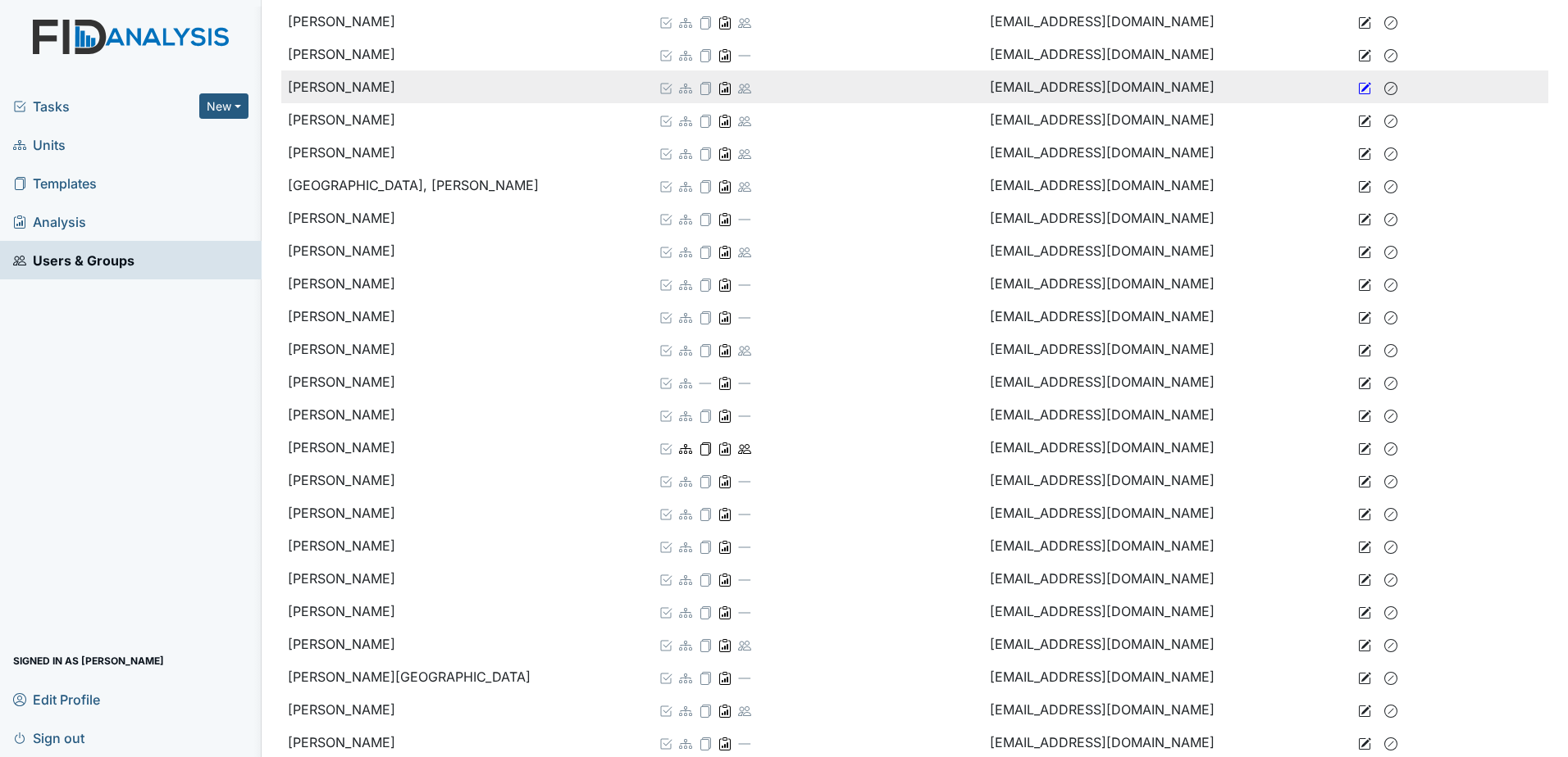
click at [1358, 90] on icon at bounding box center [1365, 89] width 14 height 14
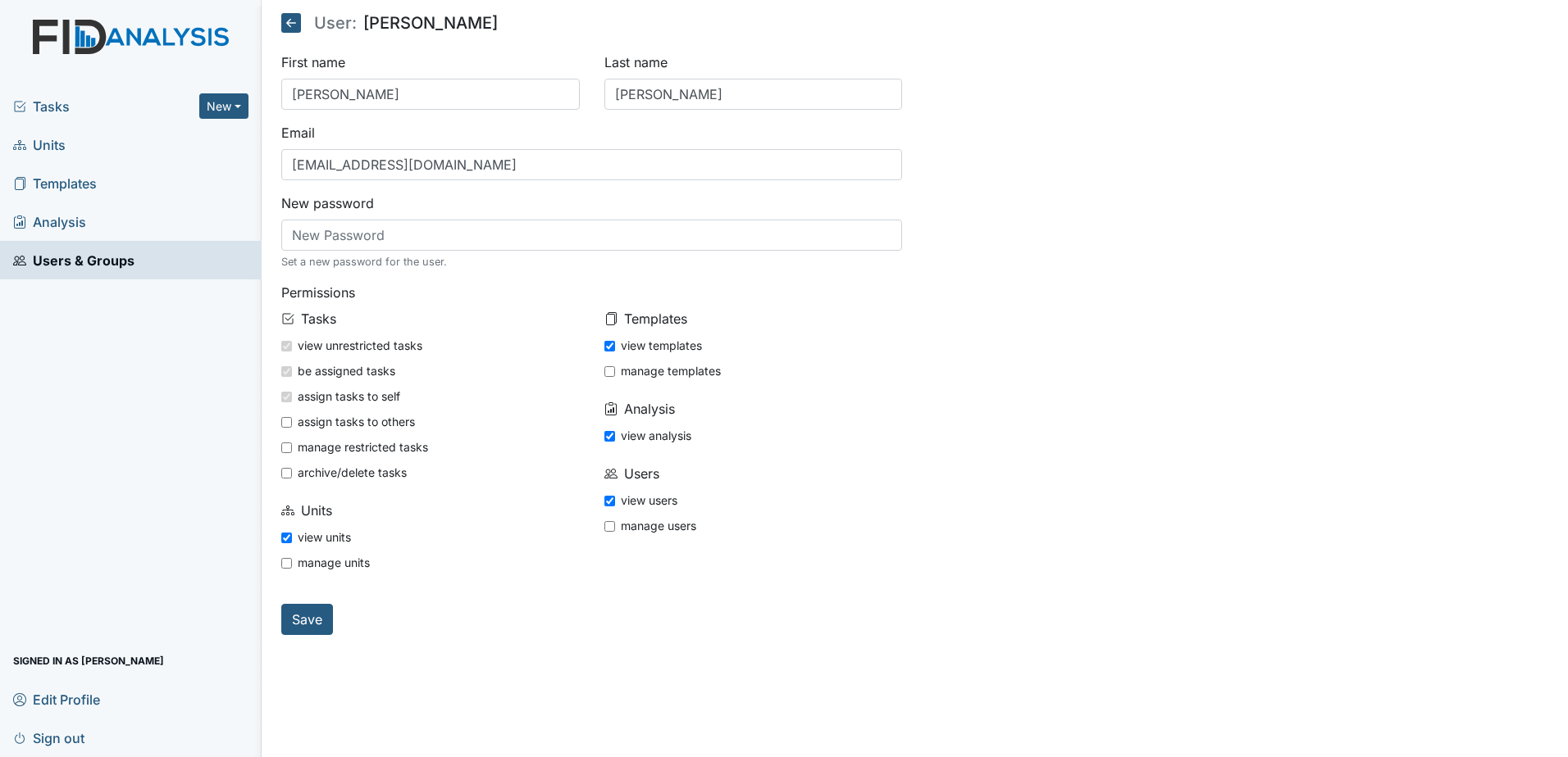
click at [62, 261] on span "Users & Groups" at bounding box center [74, 261] width 121 height 25
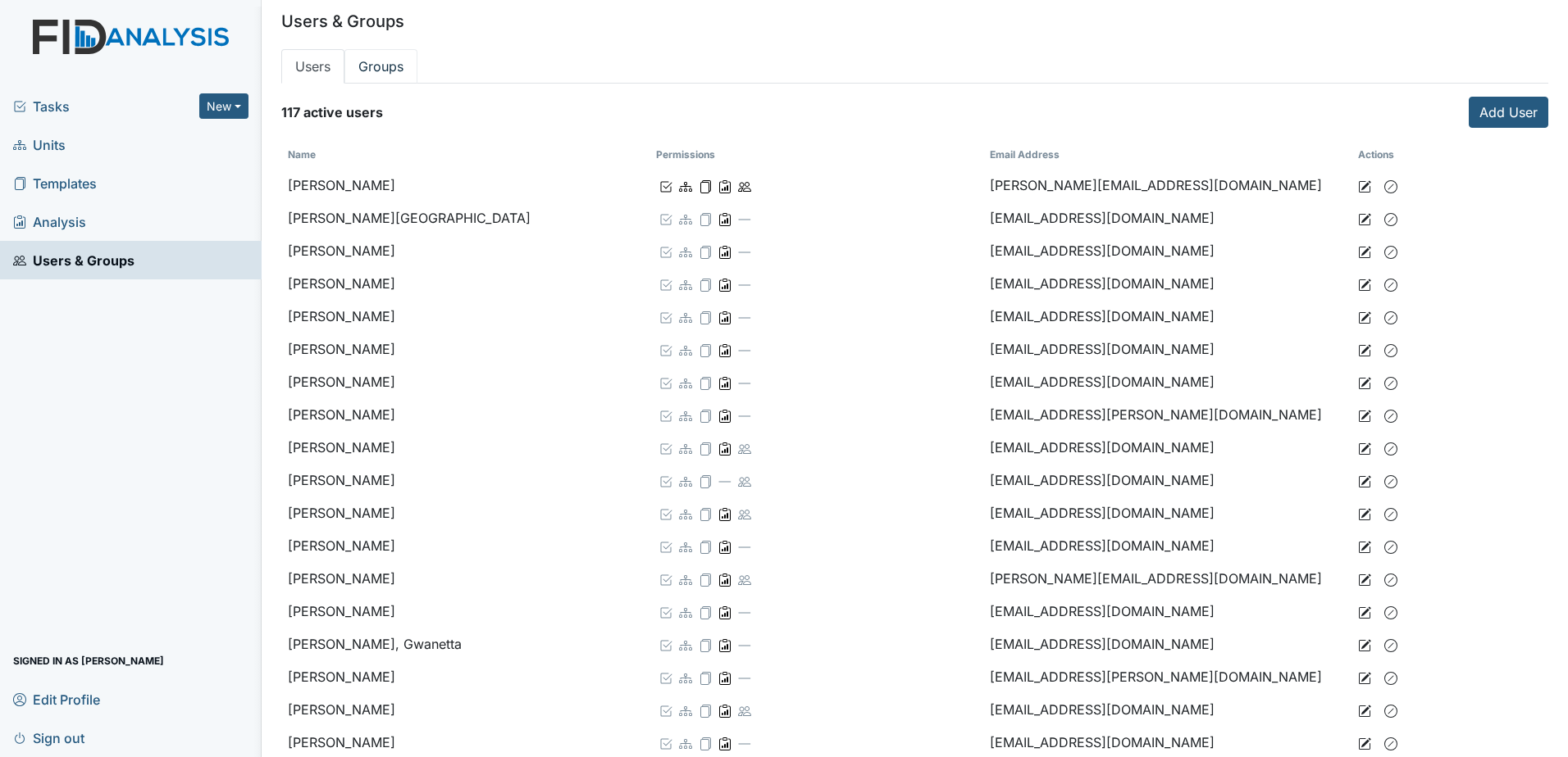
click at [385, 69] on link "Groups" at bounding box center [381, 66] width 73 height 35
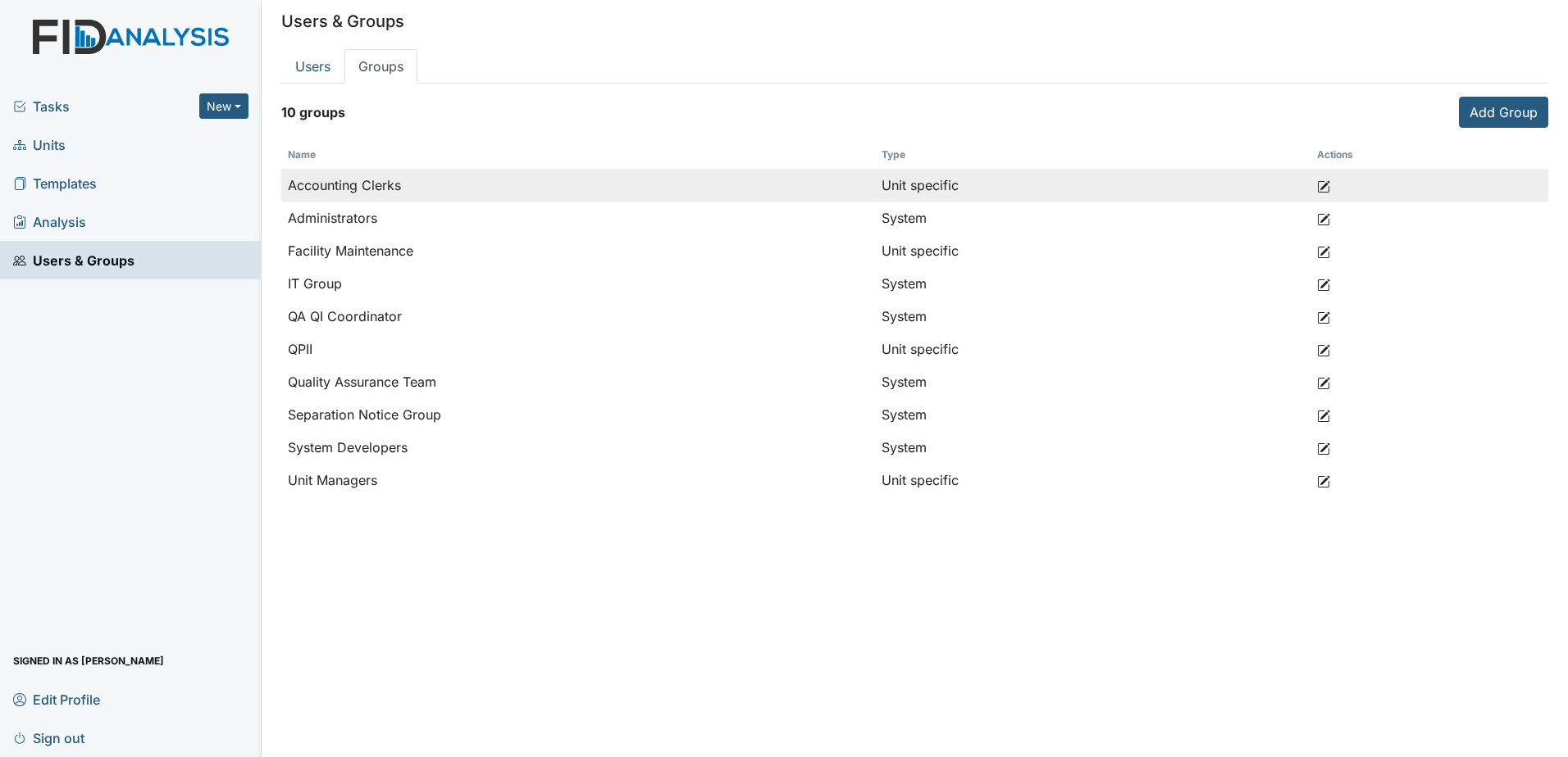
click at [390, 185] on td "Accounting Clerks" at bounding box center [578, 185] width 594 height 33
click at [1322, 186] on icon at bounding box center [1325, 185] width 10 height 10
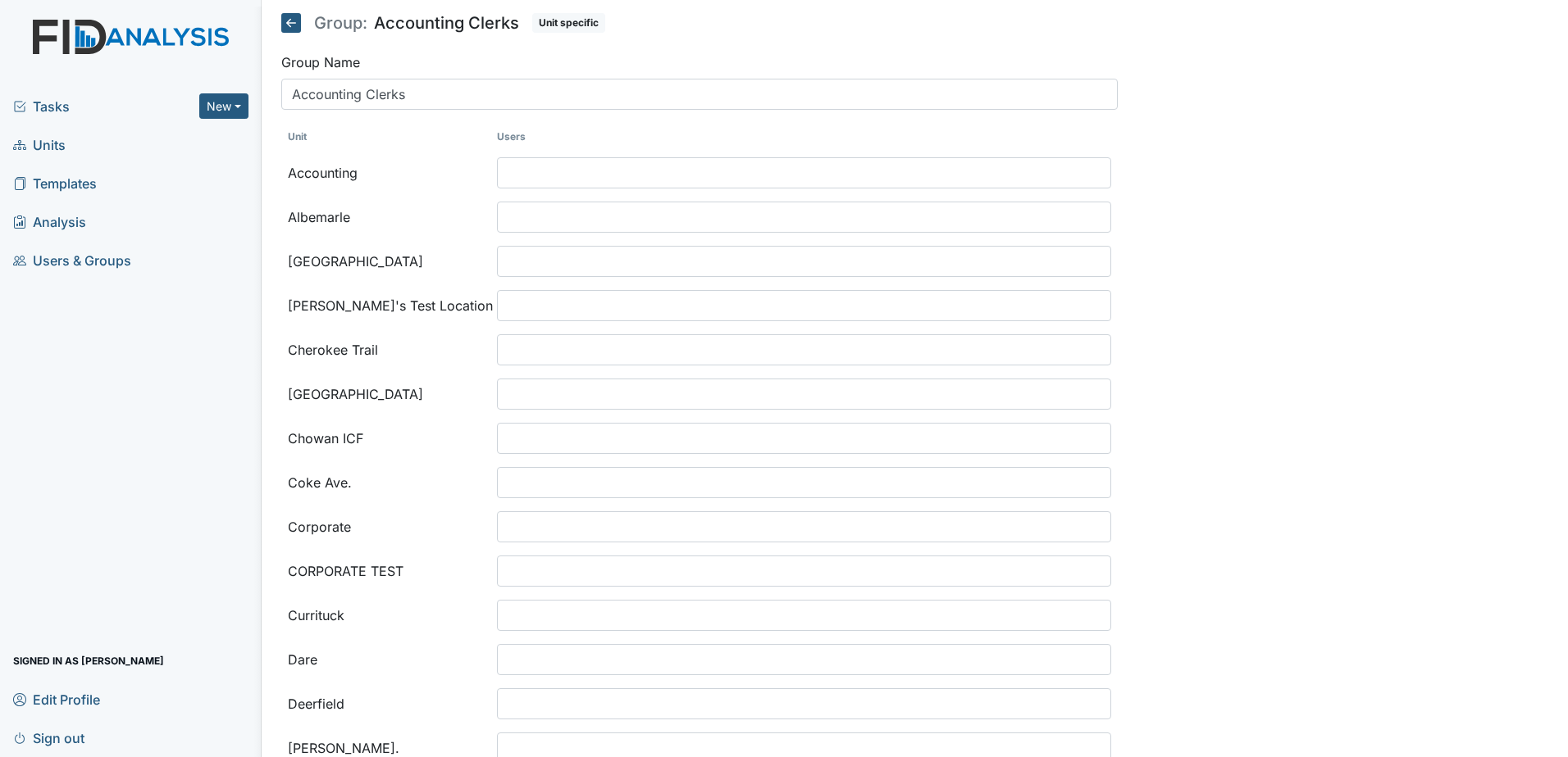
select select
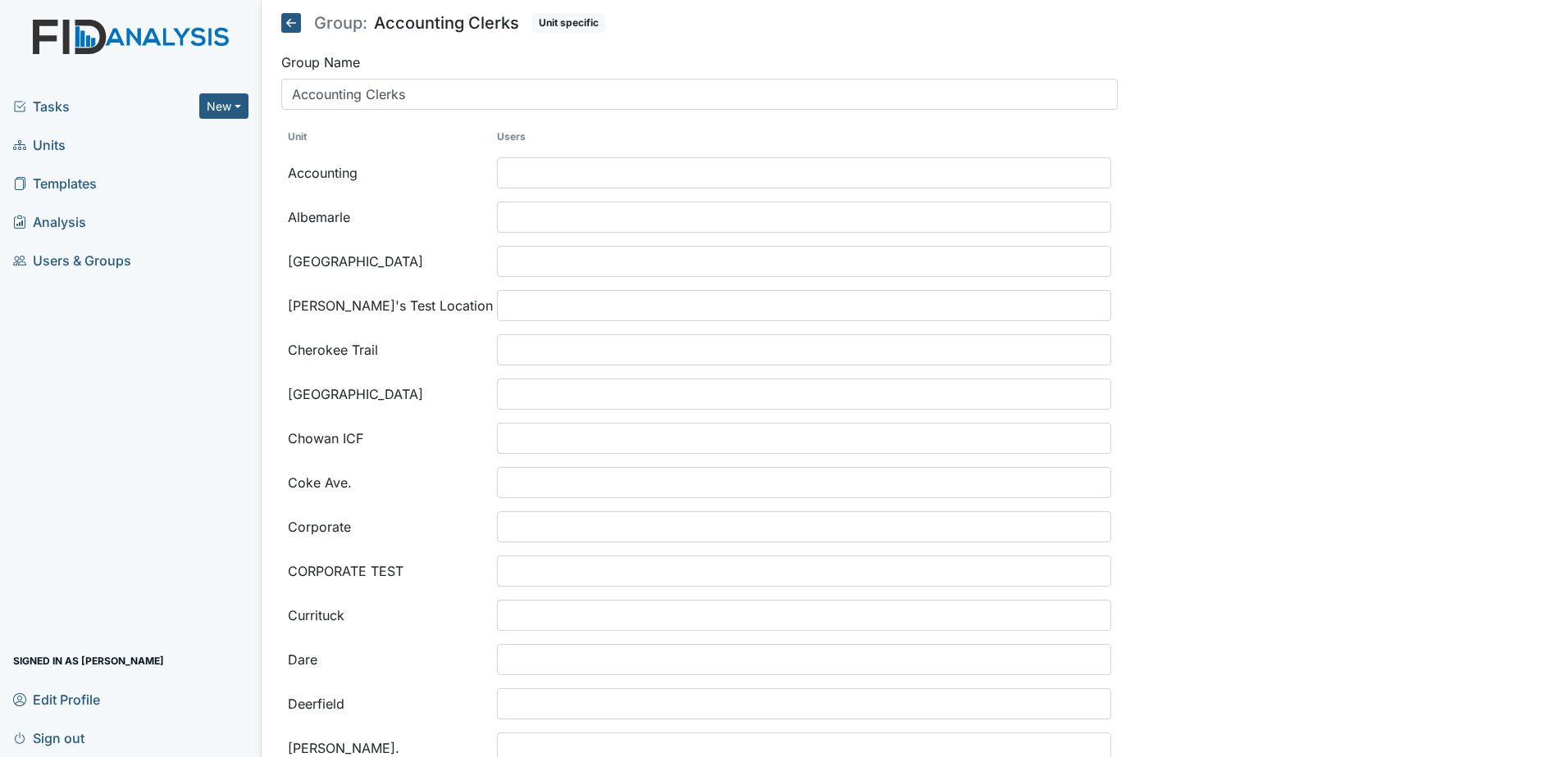
select select
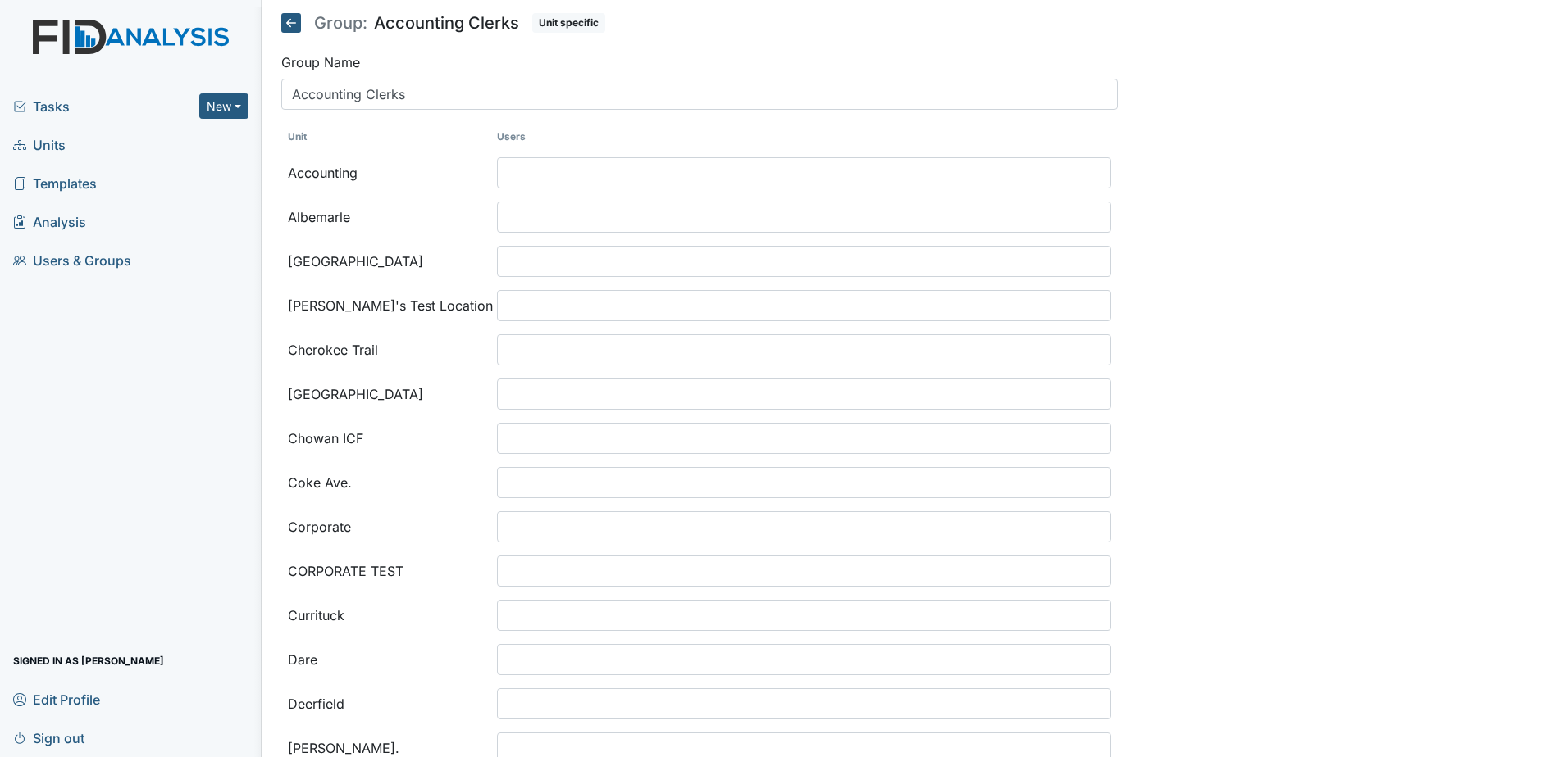
select select
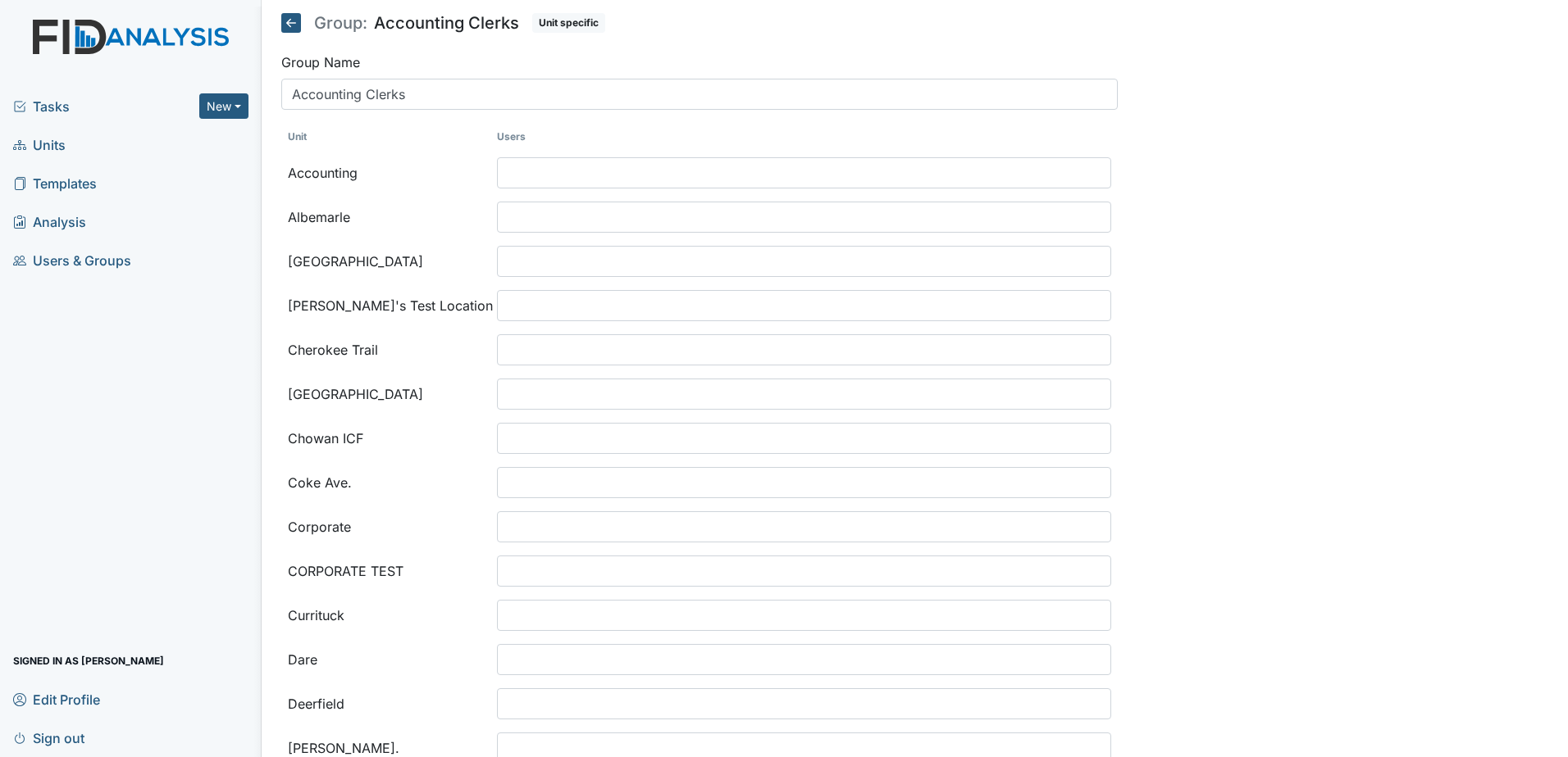
select select
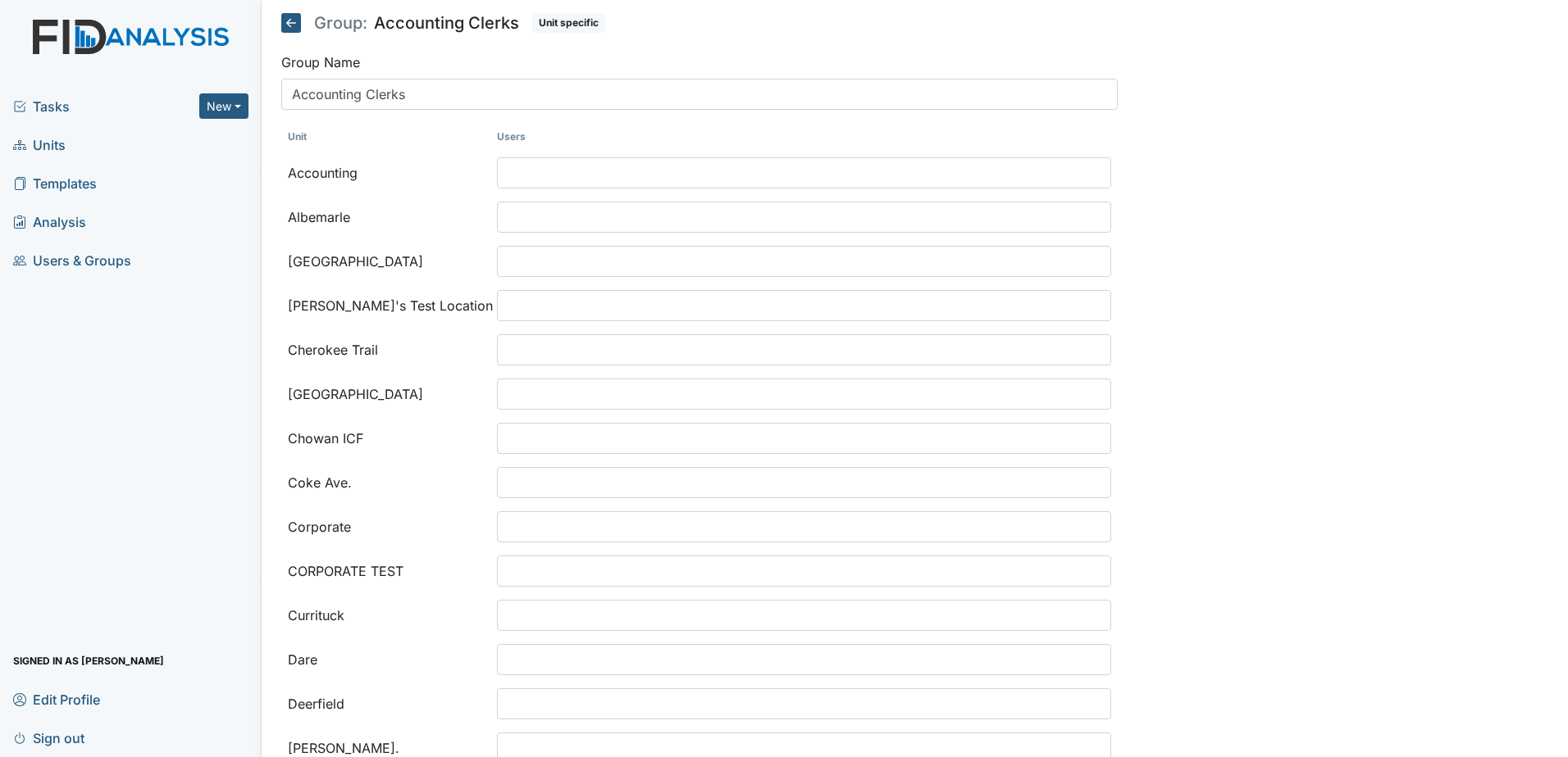
select select
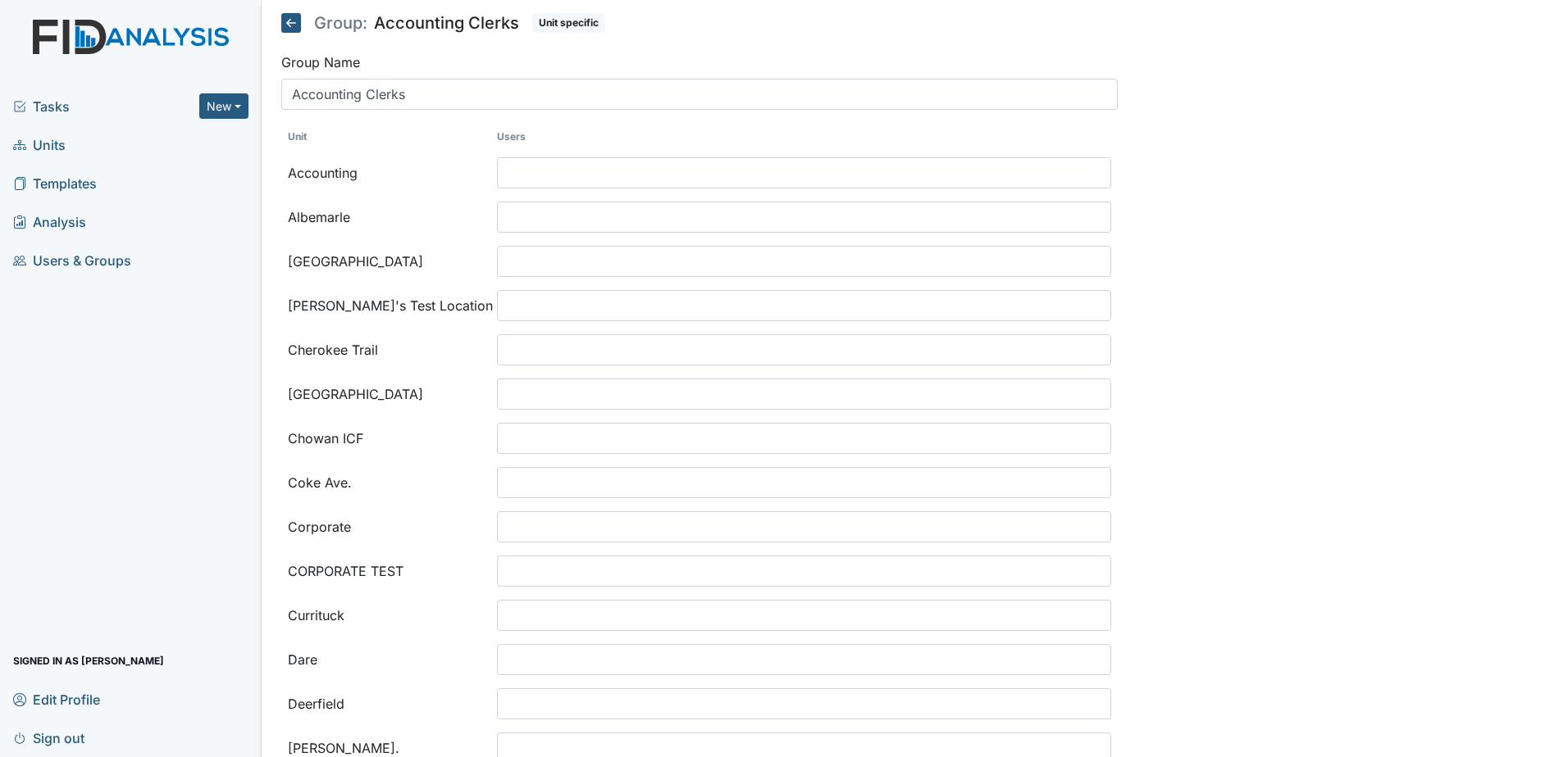
select select
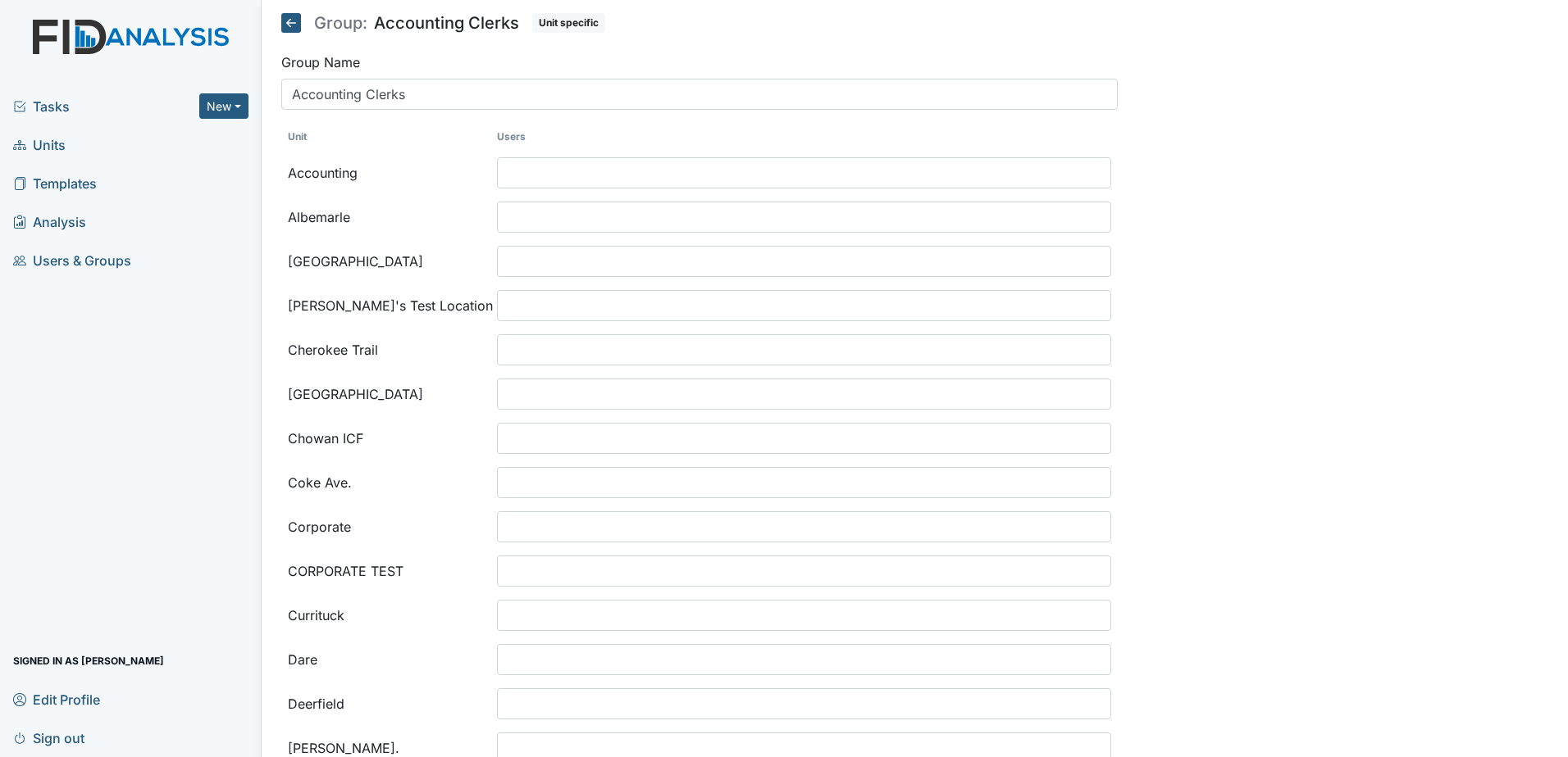
select select
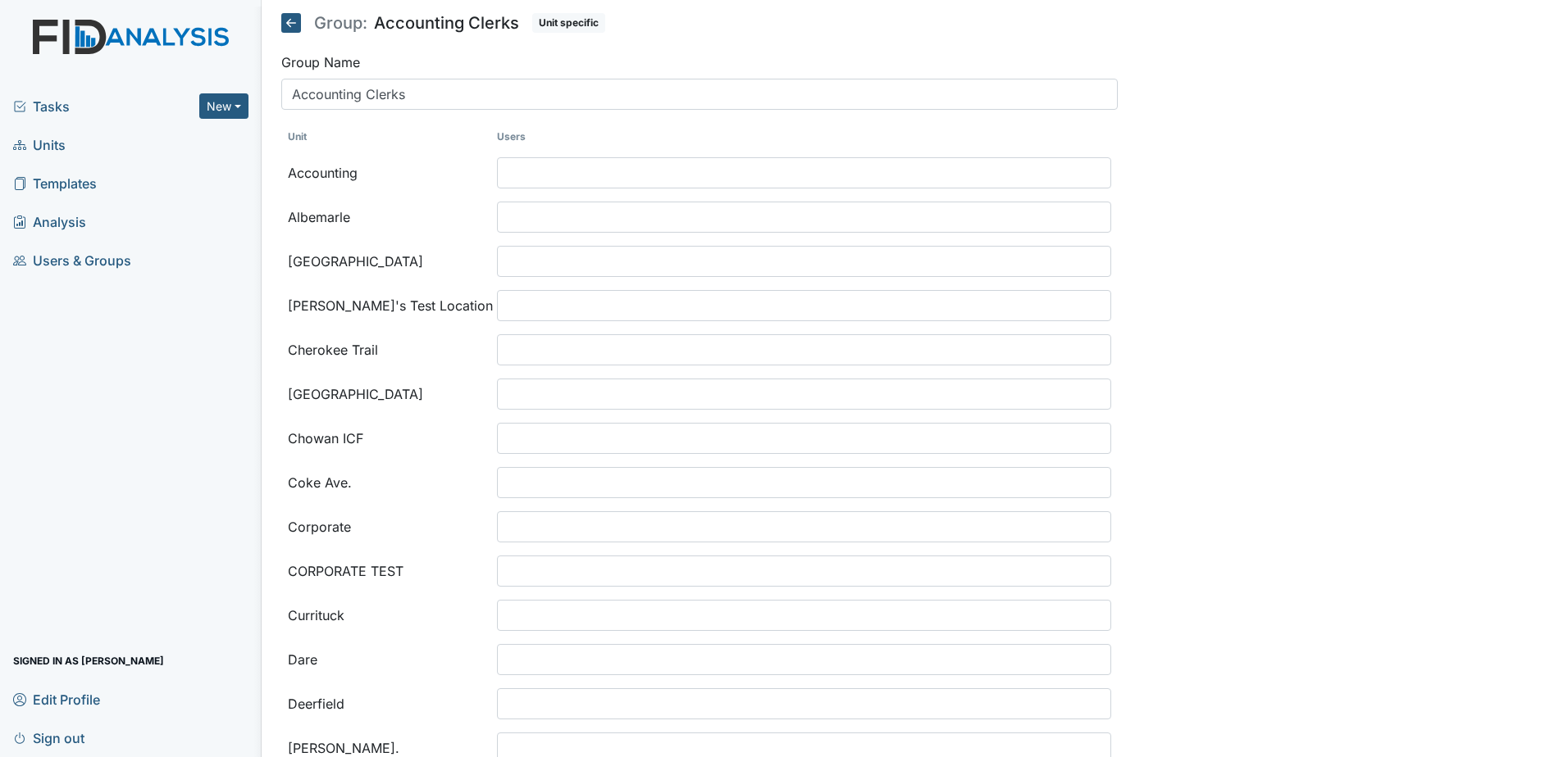
select select
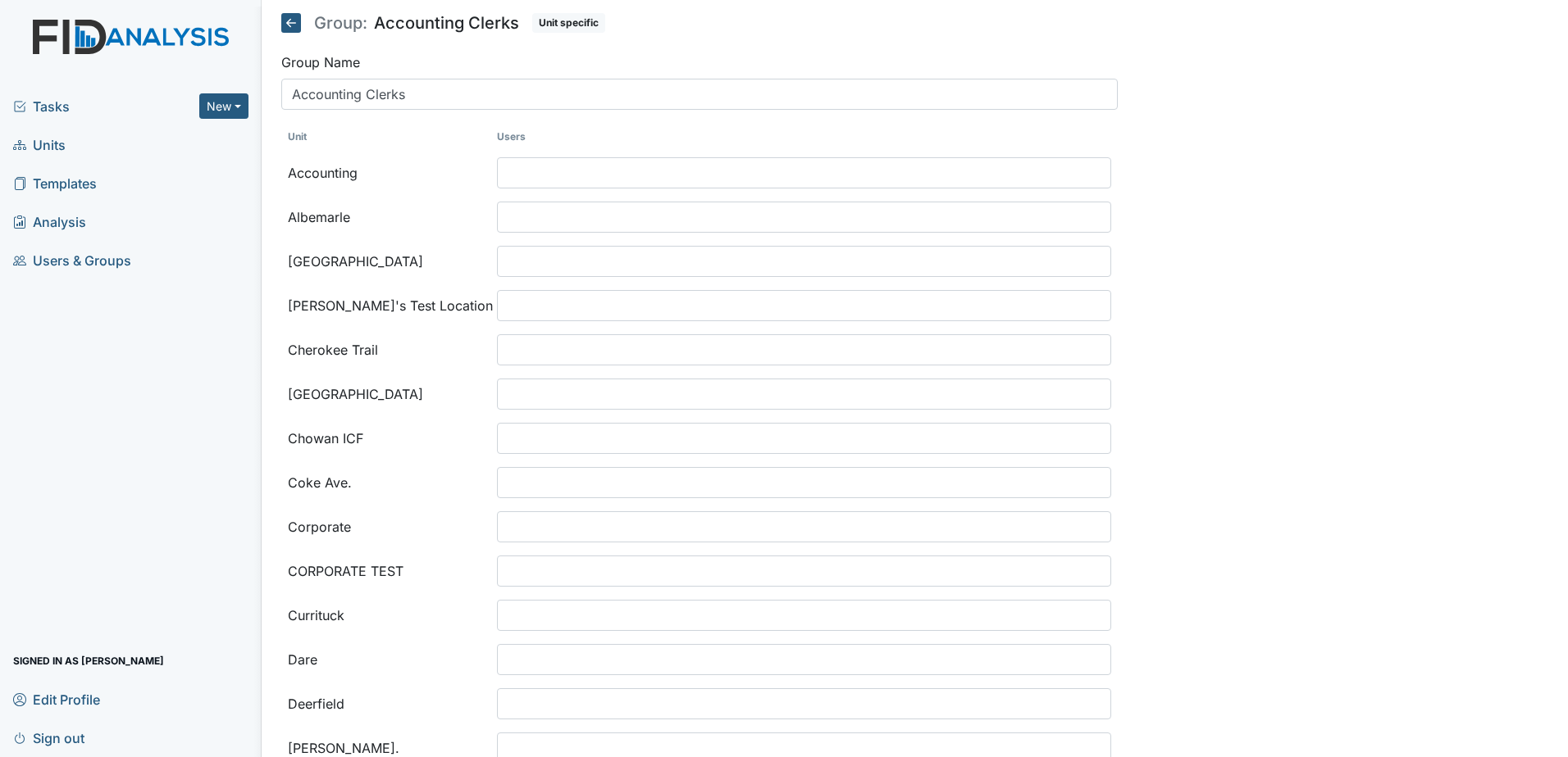
select select
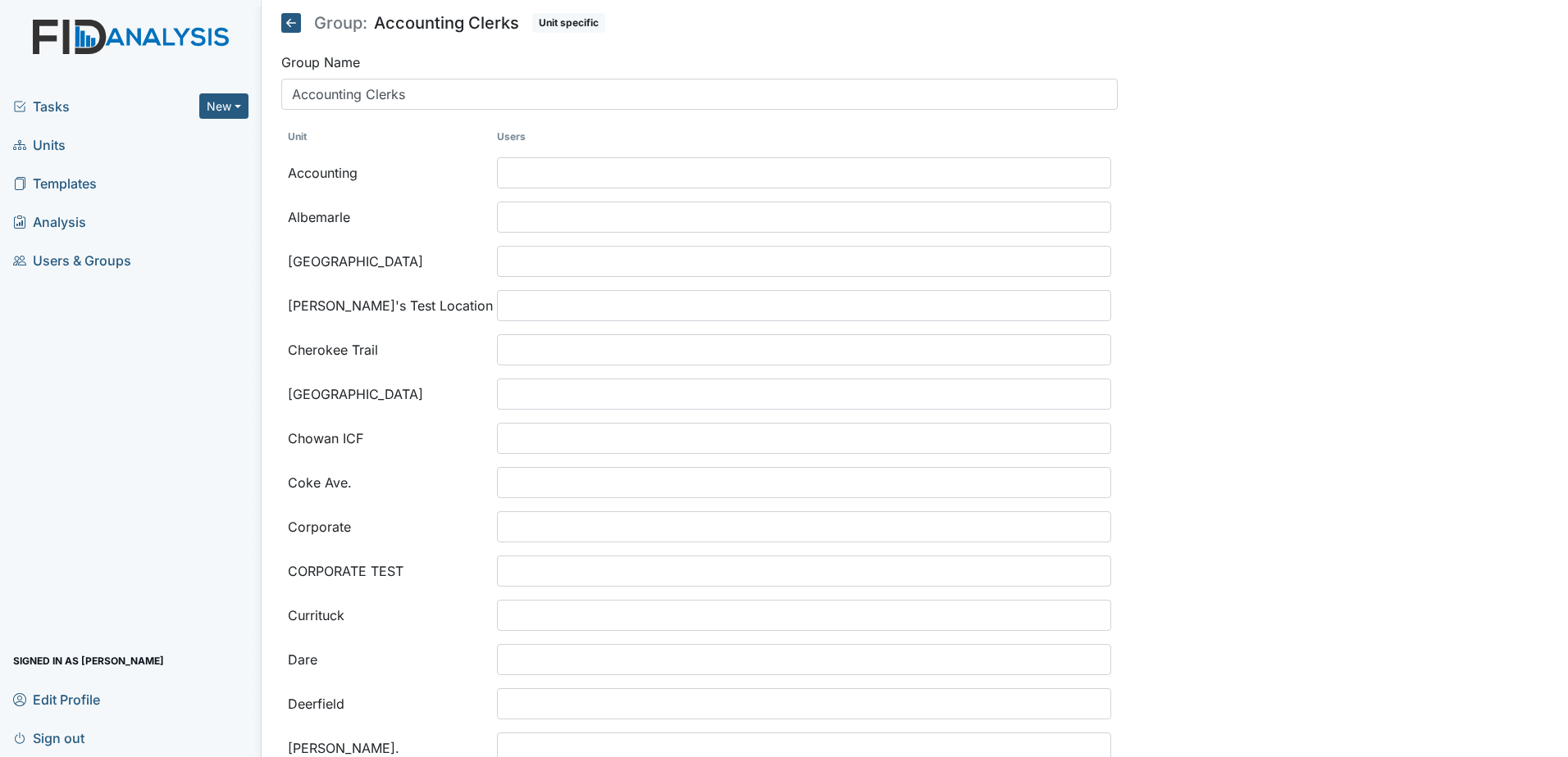
select select
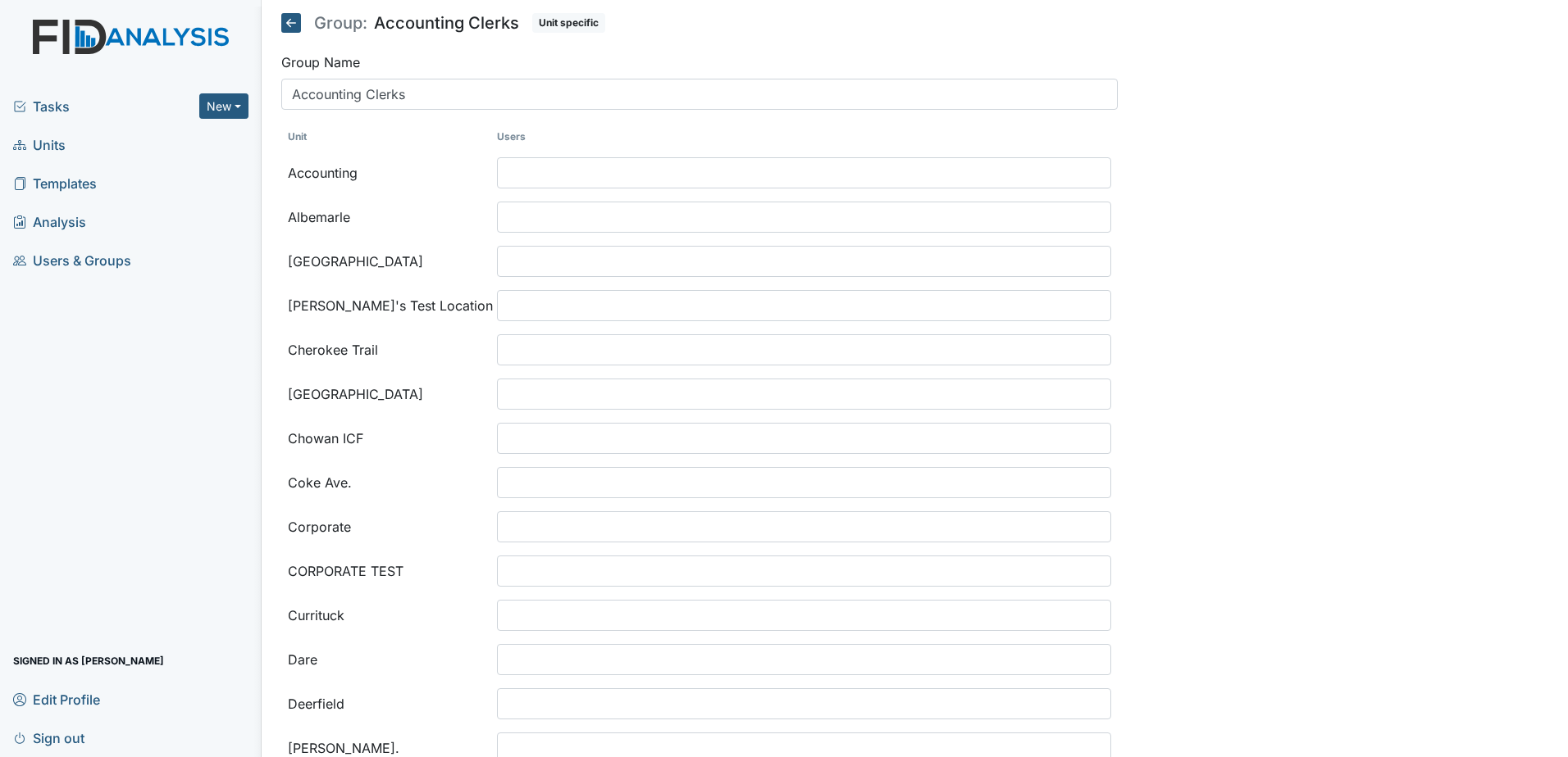
select select
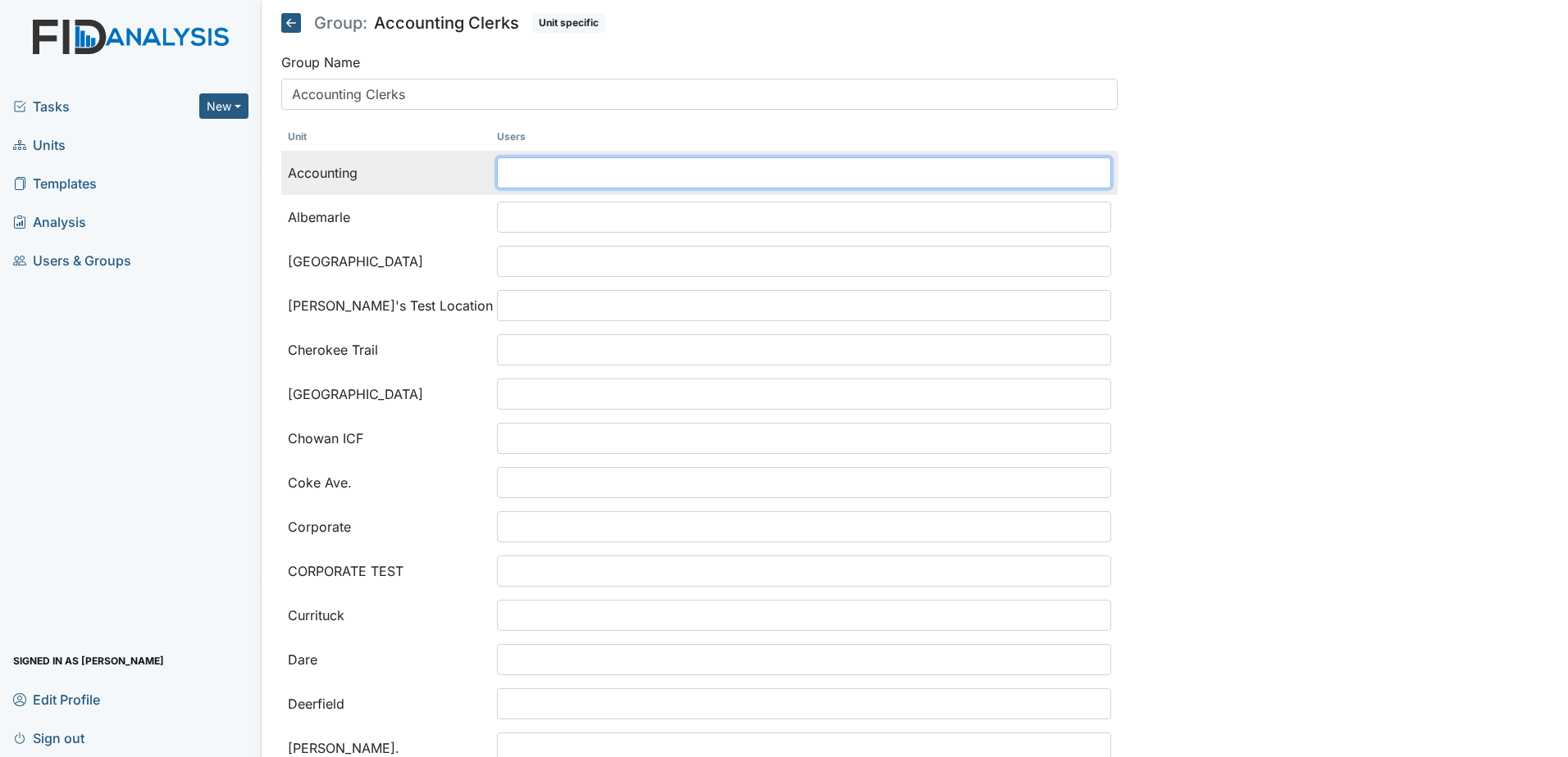
click at [550, 167] on input "search" at bounding box center [531, 173] width 66 height 31
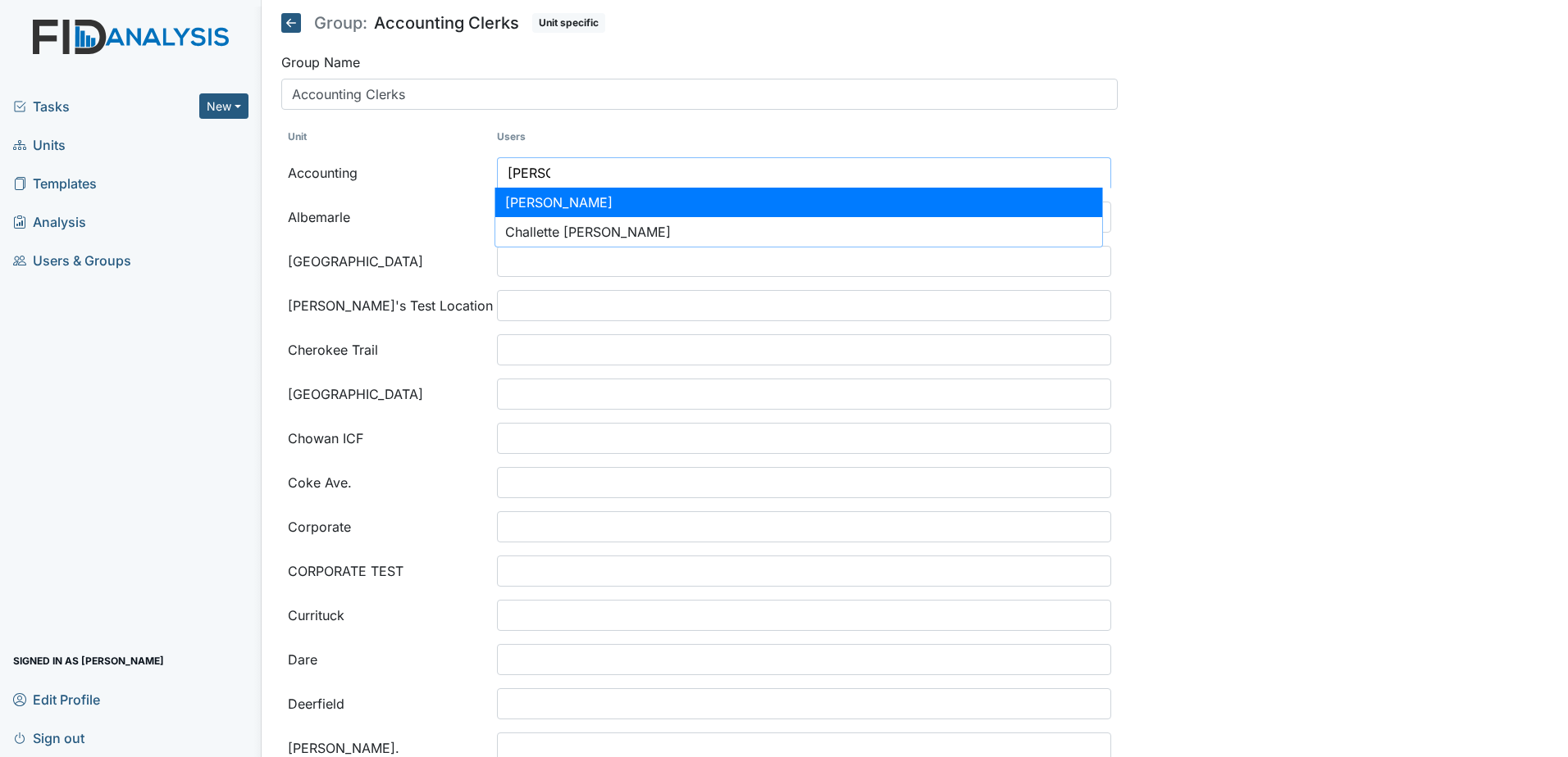
type input "beth"
select select "c80b58a3-24b5-4fbd-8fad-bc51789cd43c"
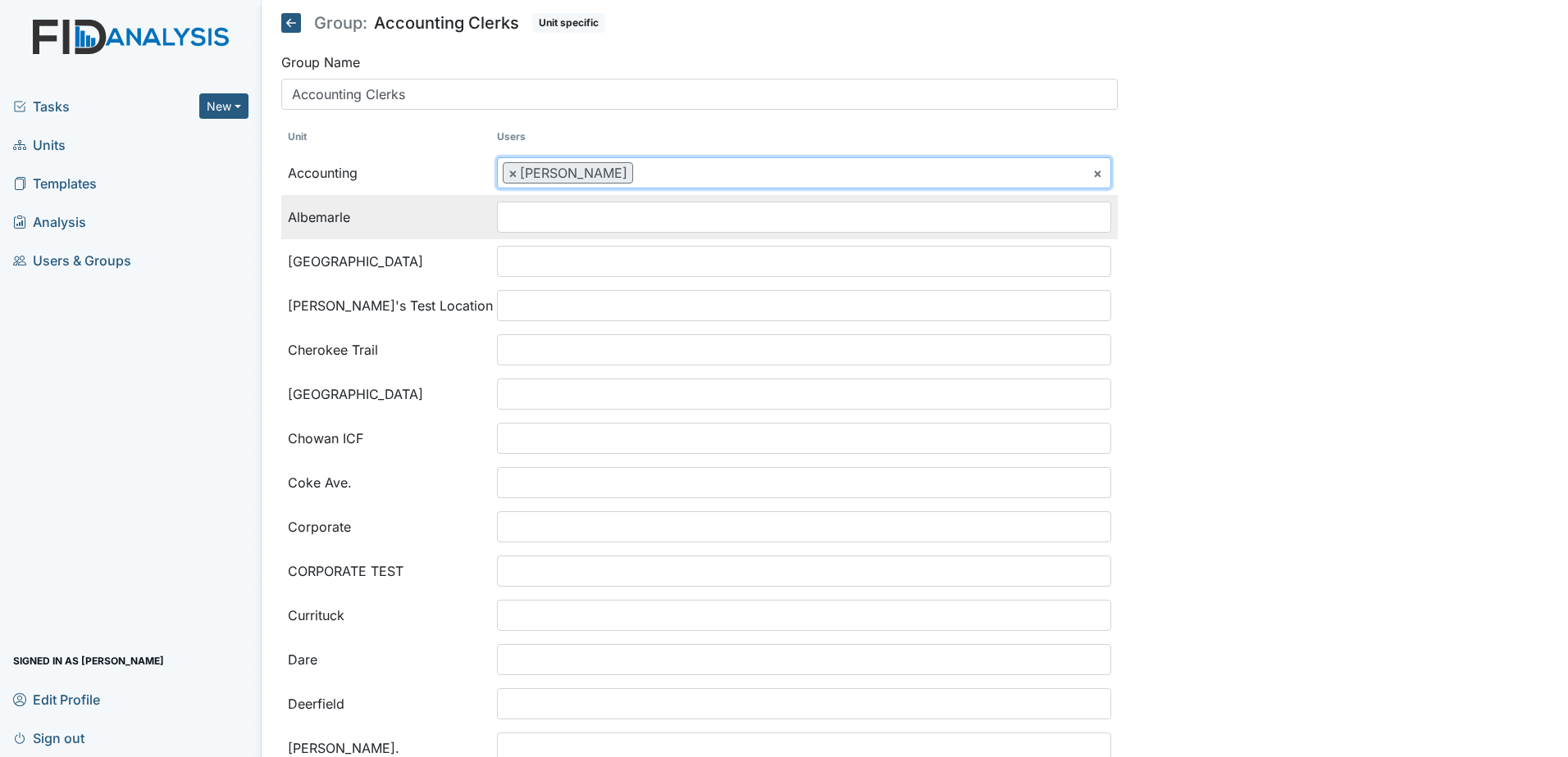
scroll to position [35, 0]
click at [553, 223] on input "search" at bounding box center [531, 217] width 66 height 31
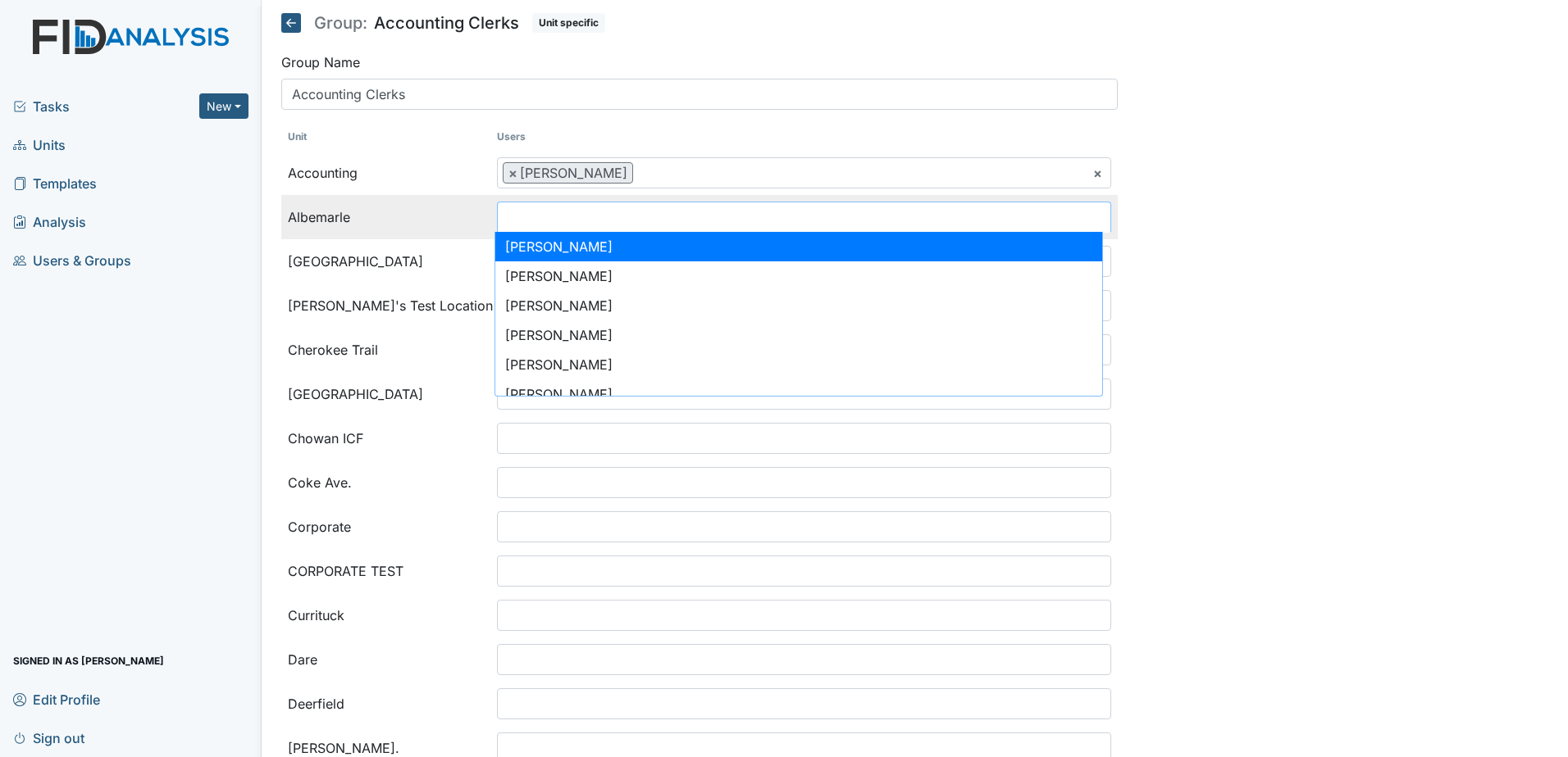
click at [560, 209] on input "search" at bounding box center [531, 217] width 66 height 31
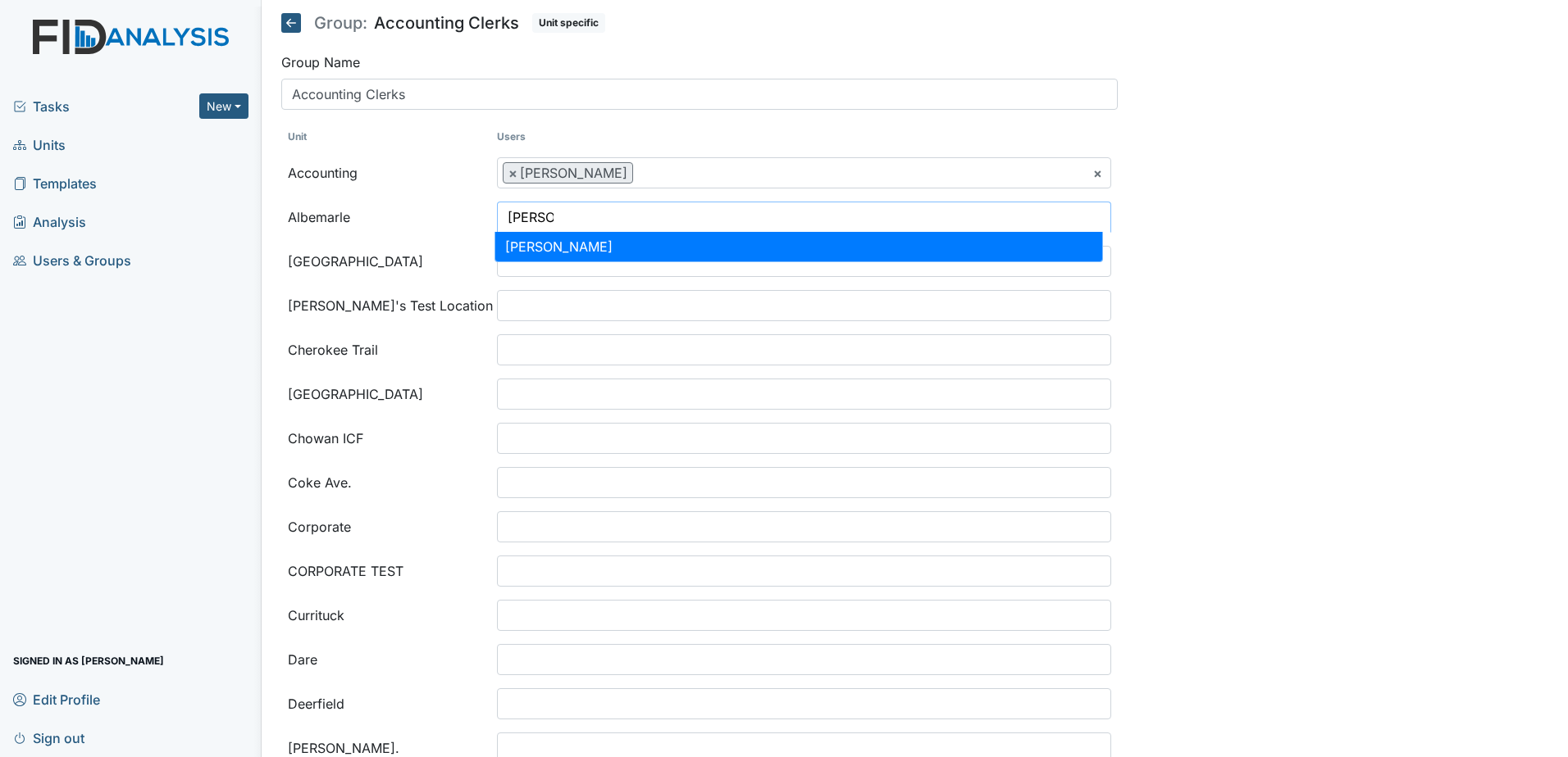
type input "meliss"
select select "24a1b144-0b4b-419c-9ecc-4e87f8fe56bc"
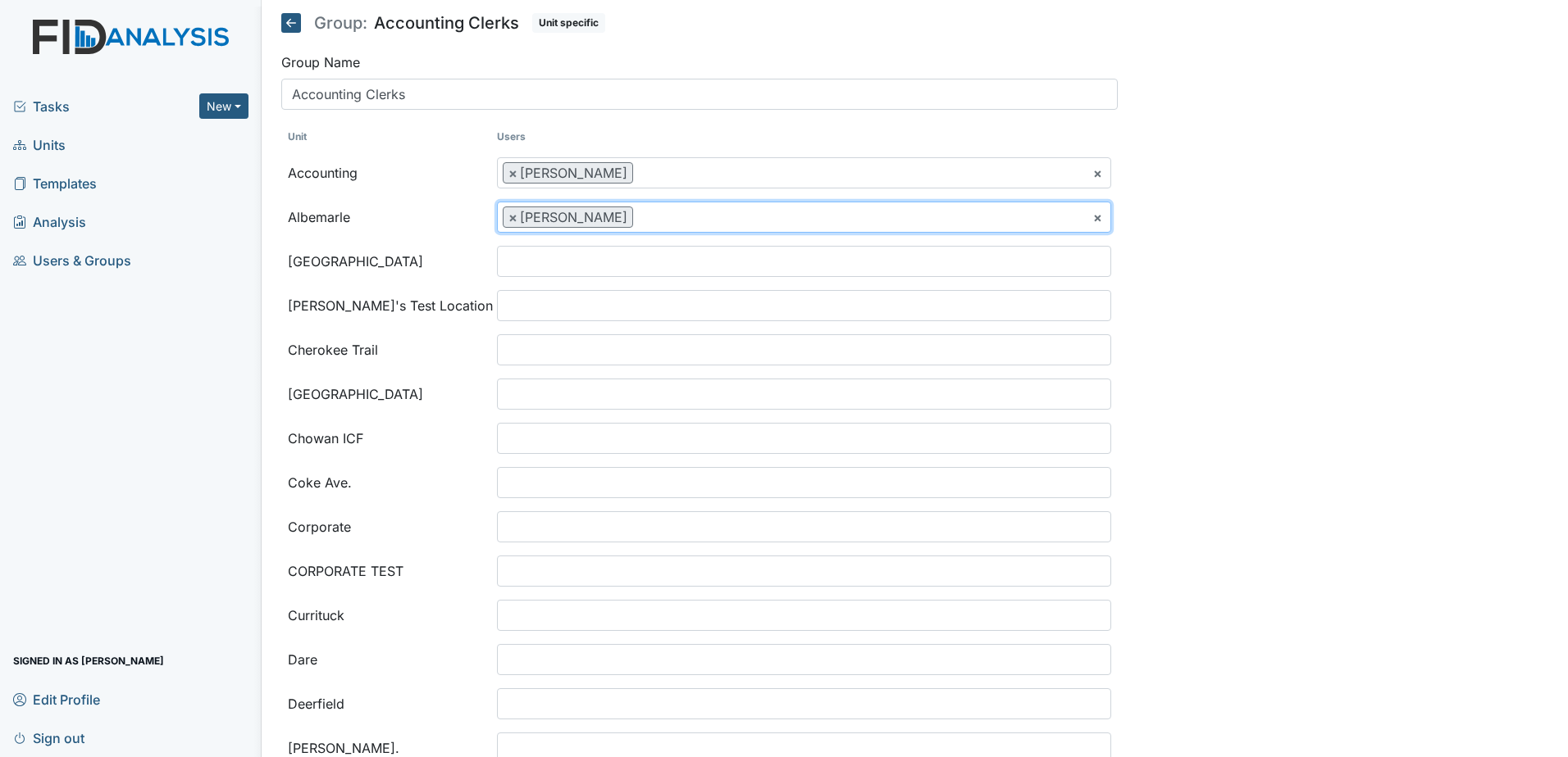
scroll to position [1033, 0]
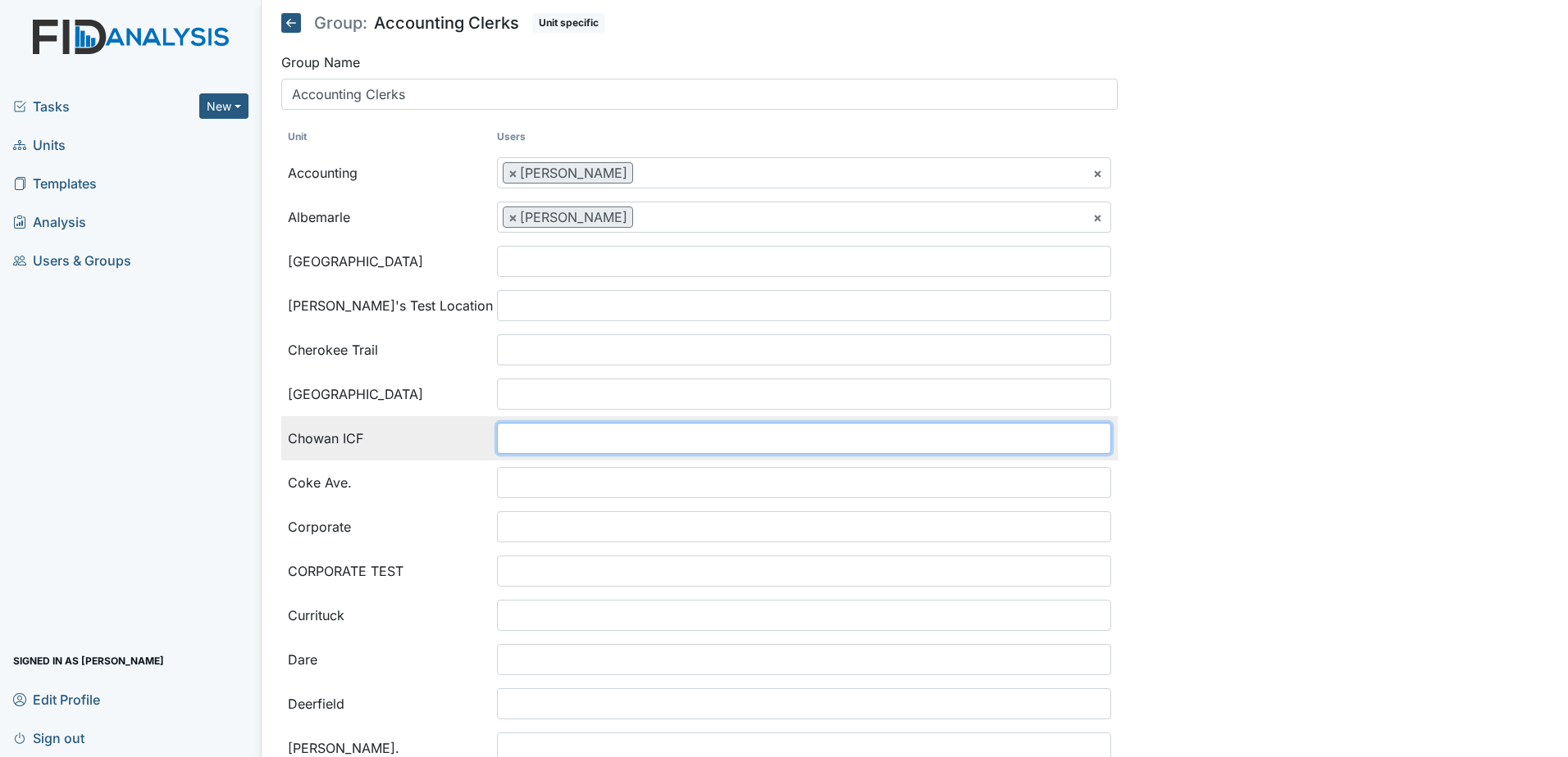
click at [540, 433] on input "search" at bounding box center [531, 438] width 66 height 31
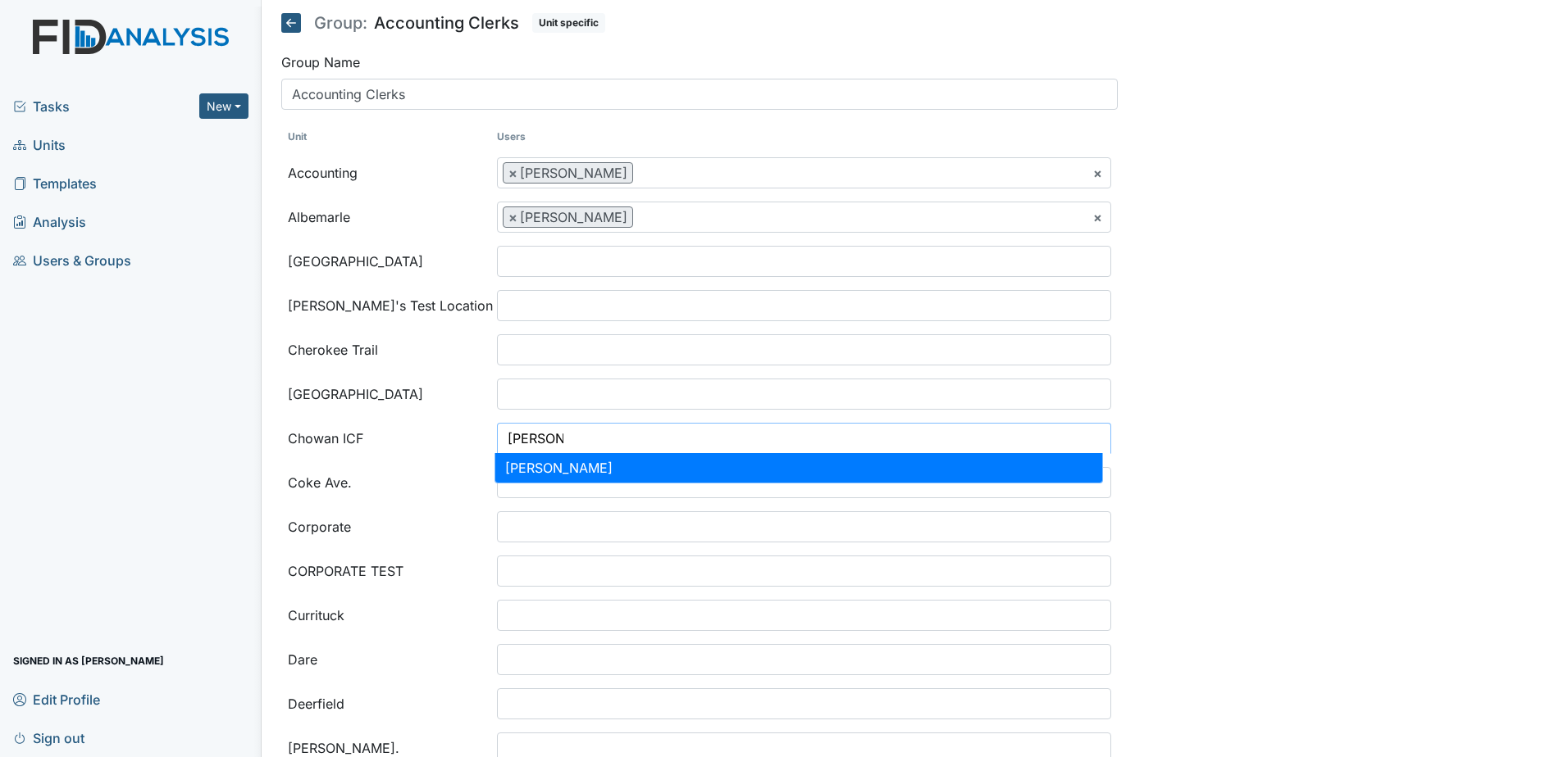
type input "melissa"
select select "24a1b144-0b4b-419c-9ecc-4e87f8fe56bc"
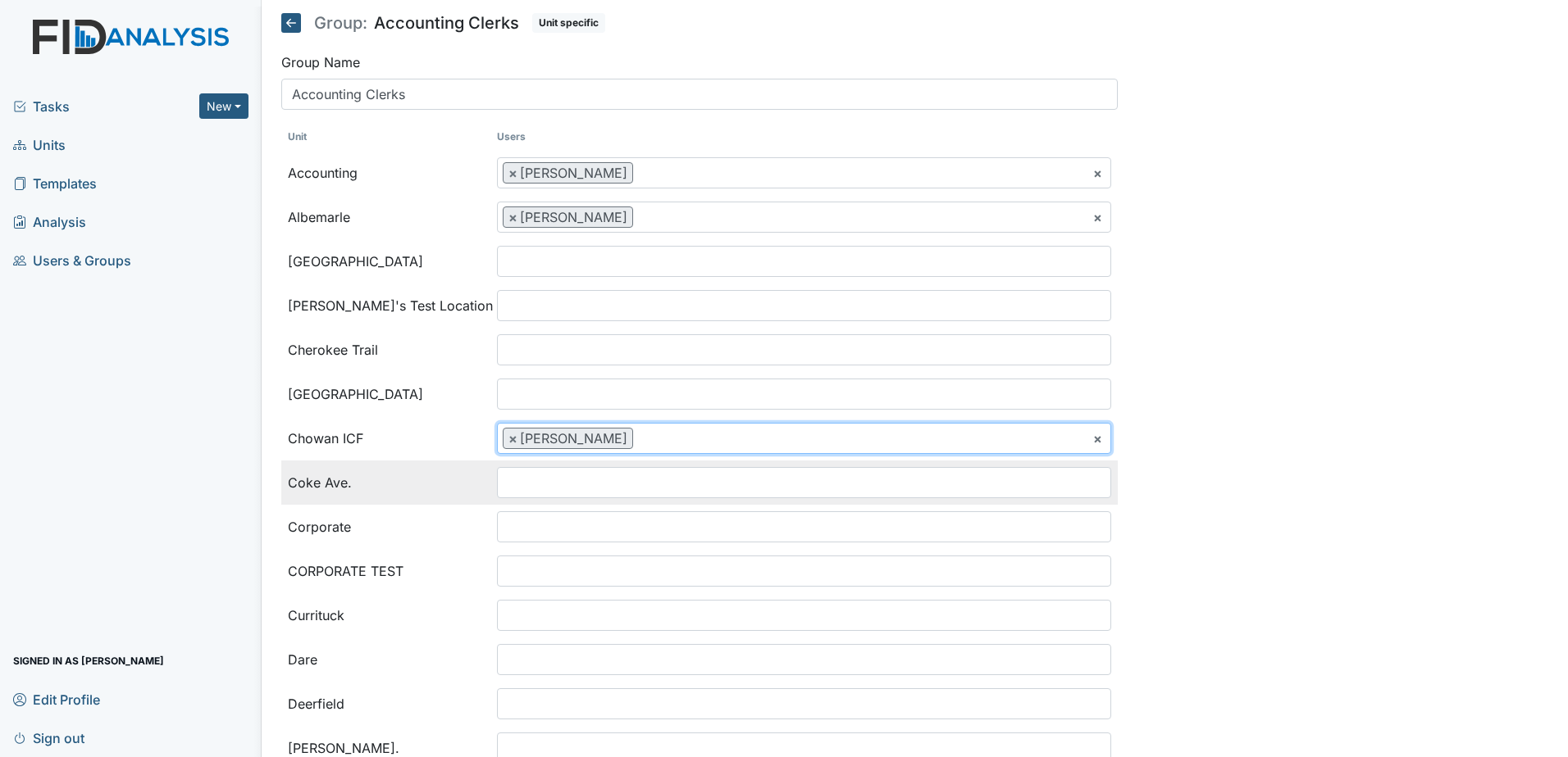
click at [537, 491] on input "search" at bounding box center [531, 482] width 66 height 31
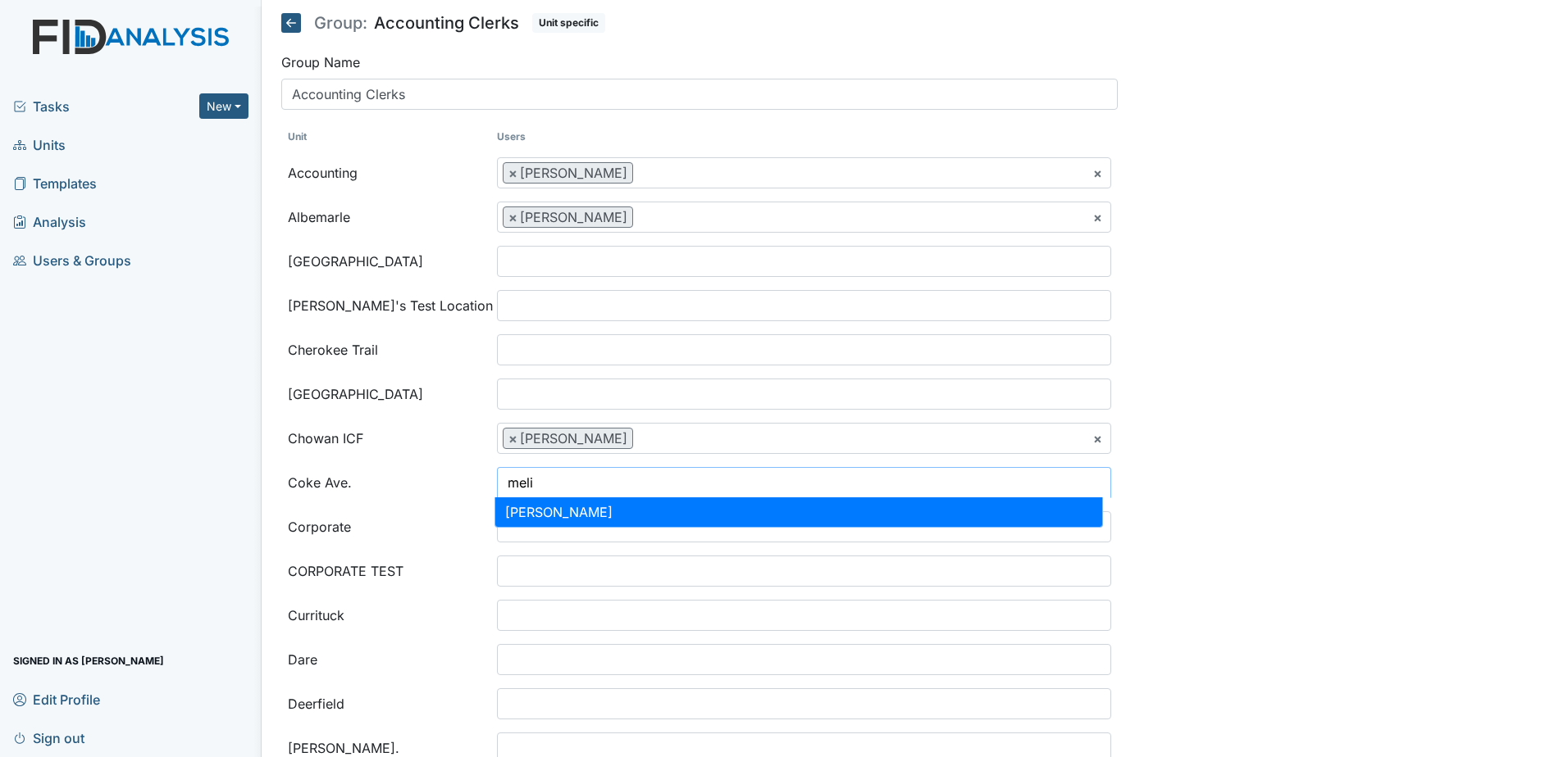
type input "meli"
select select "24a1b144-0b4b-419c-9ecc-4e87f8fe56bc"
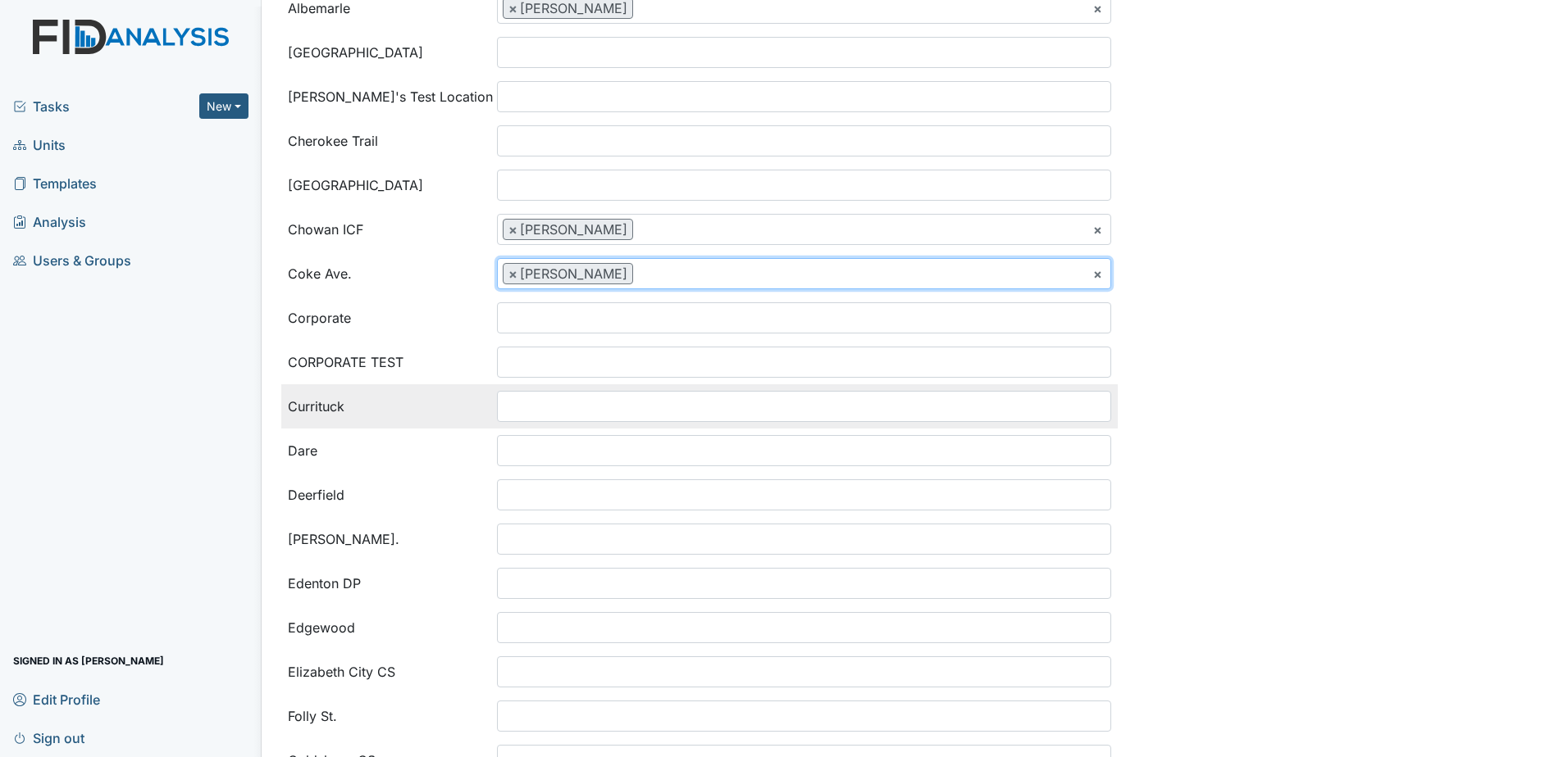
scroll to position [246, 0]
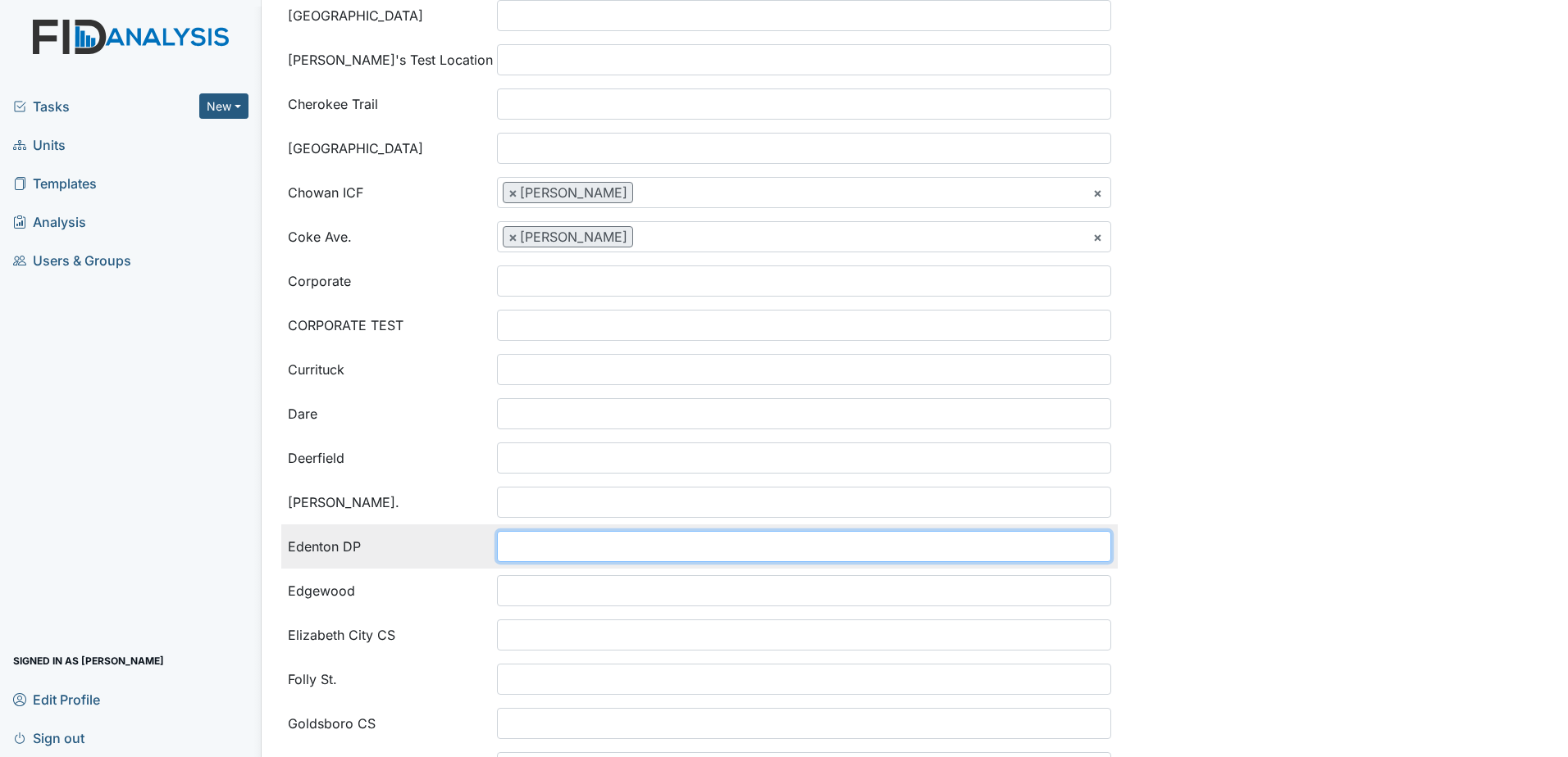
click at [542, 549] on input "search" at bounding box center [531, 546] width 66 height 31
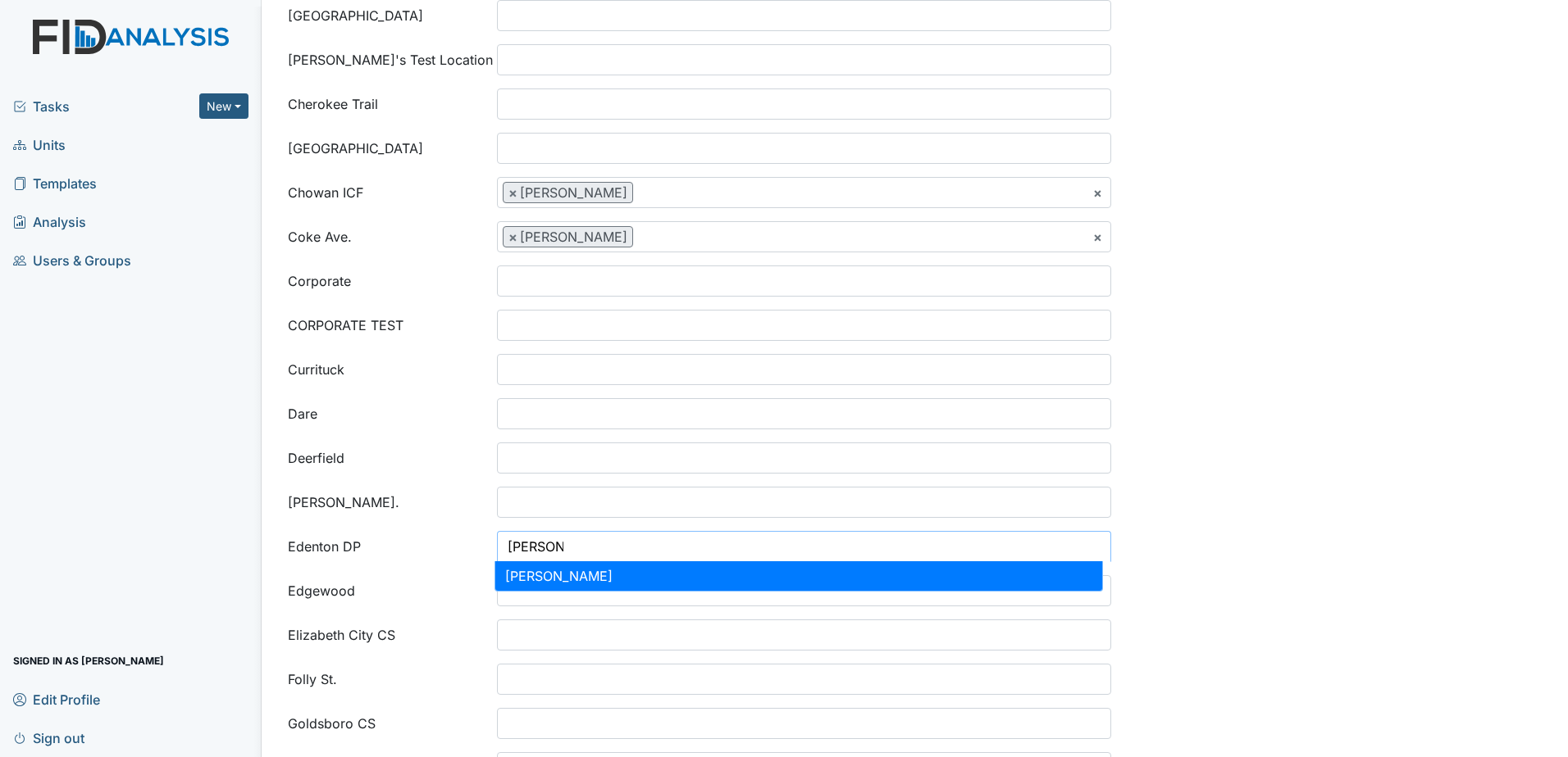
type input "melissa"
select select "24a1b144-0b4b-419c-9ecc-4e87f8fe56bc"
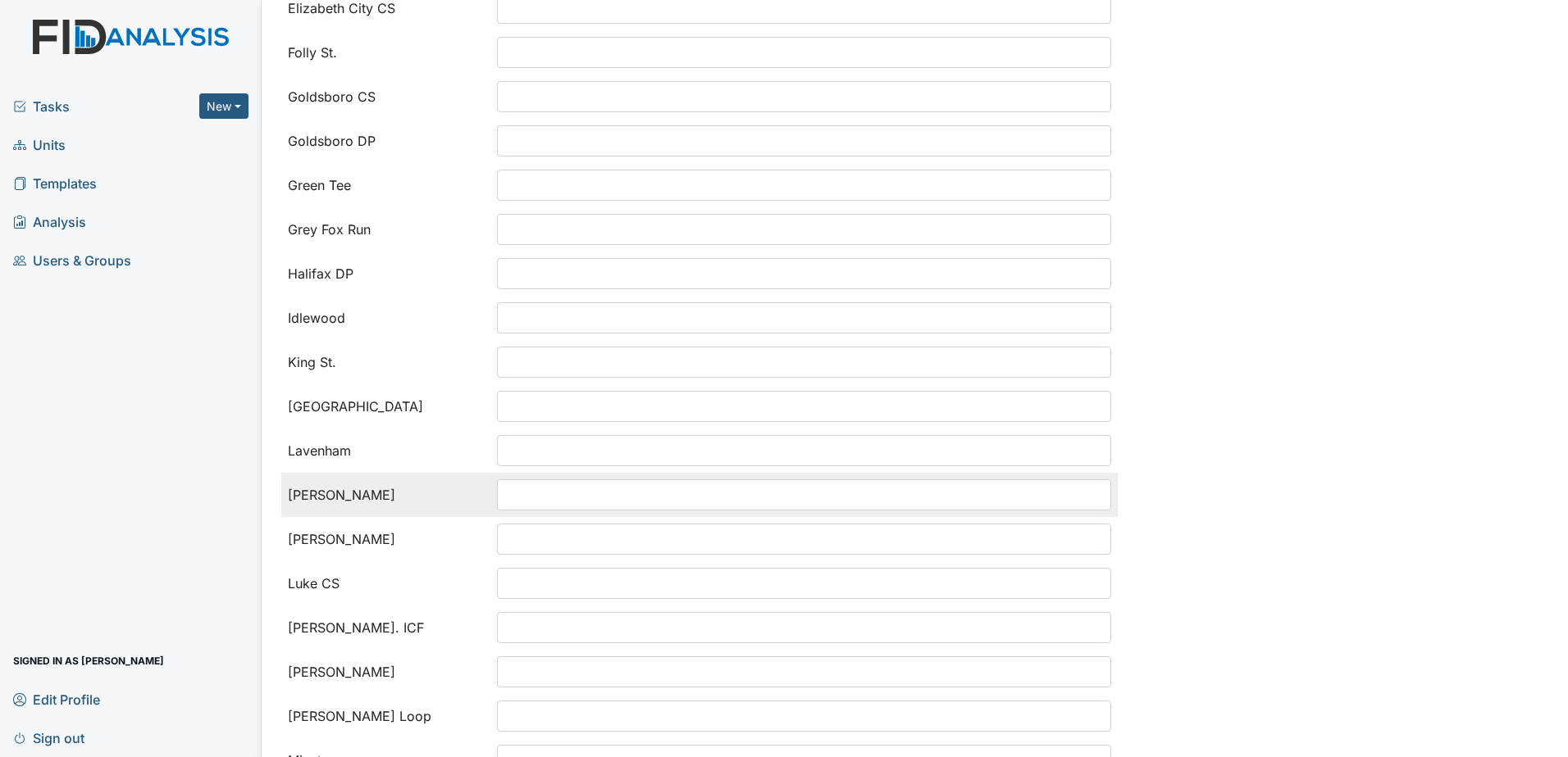
scroll to position [902, 0]
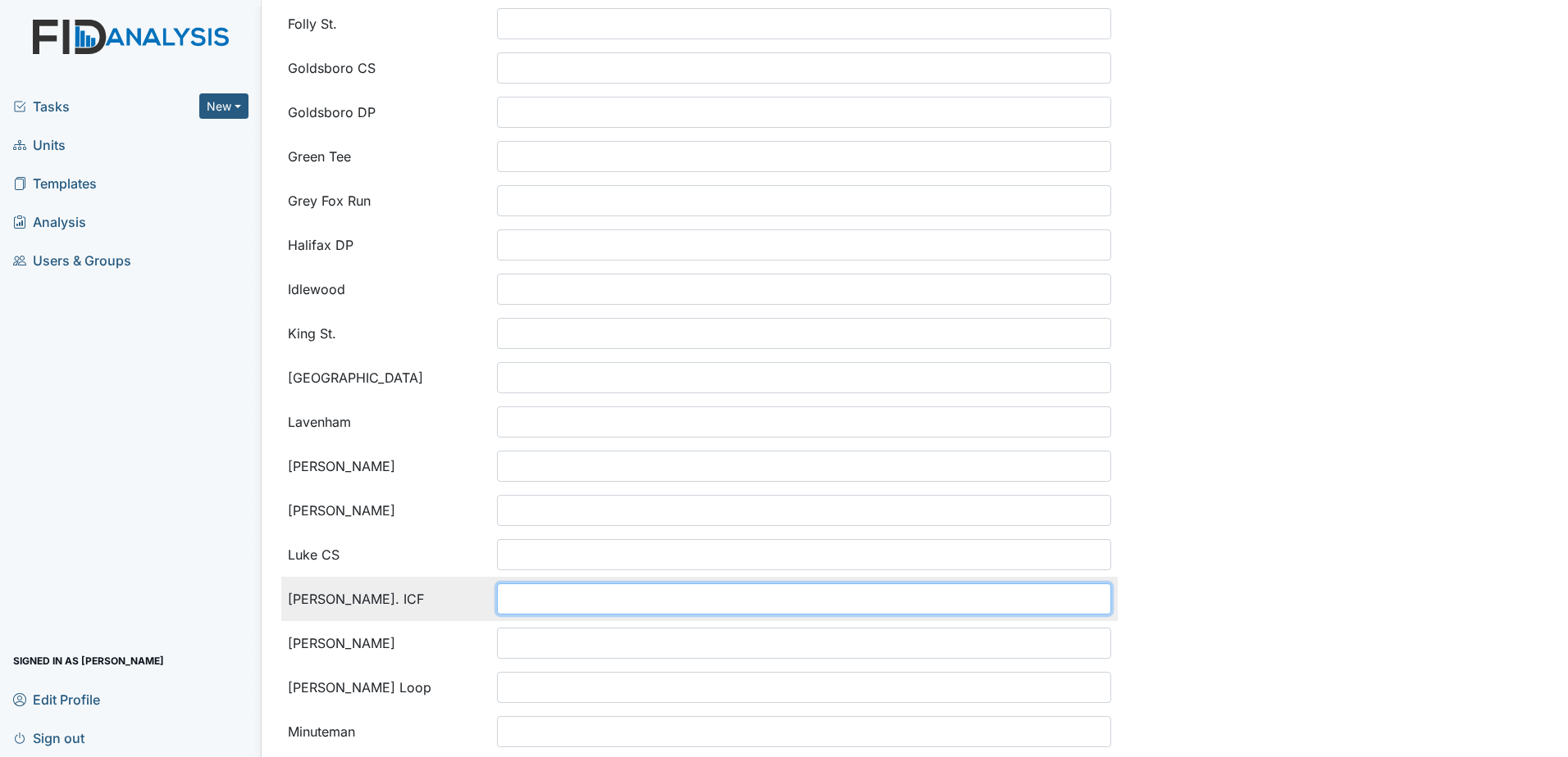
click at [615, 599] on ul at bounding box center [804, 599] width 613 height 30
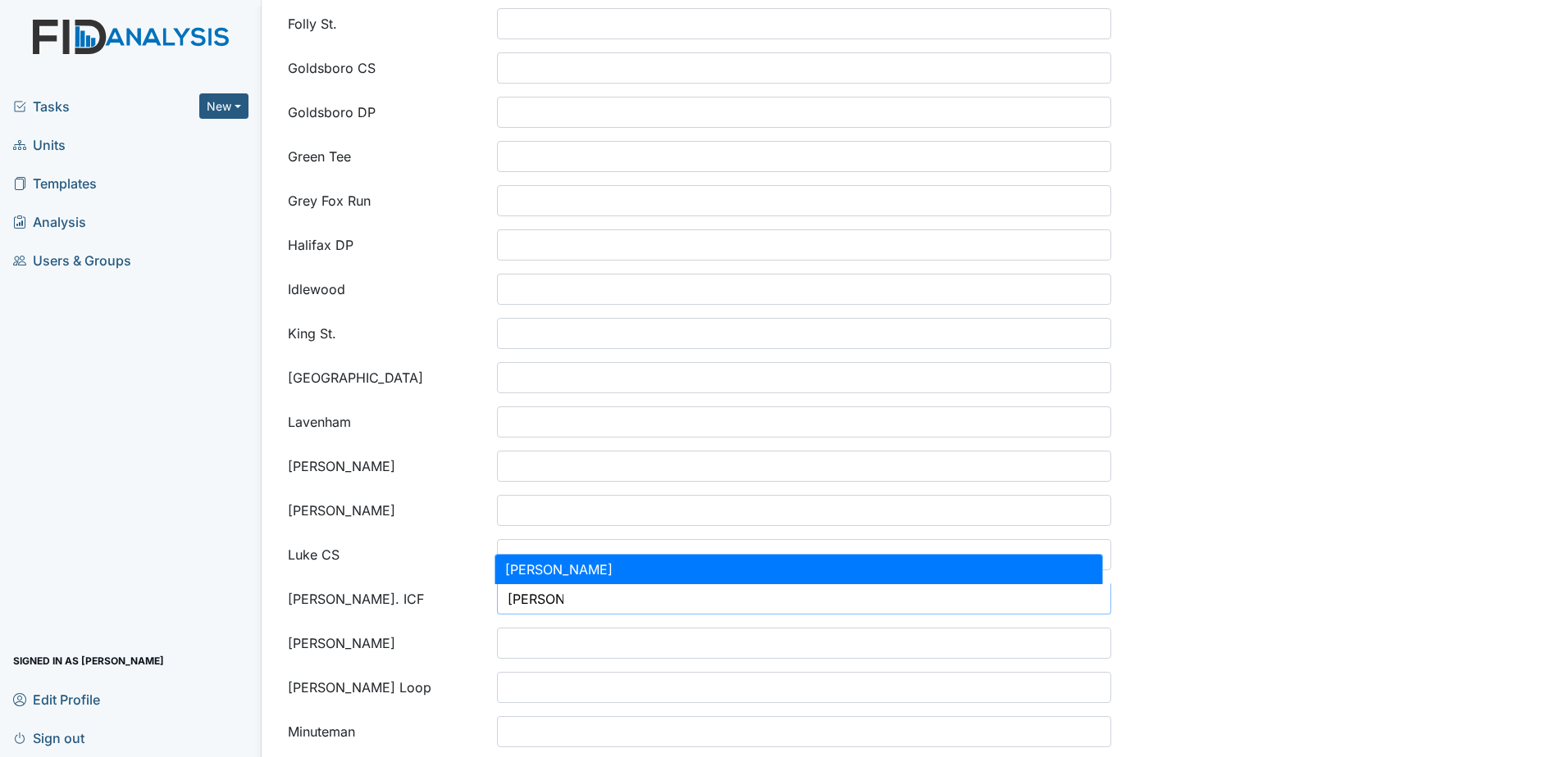
type input "melissa"
select select "24a1b144-0b4b-419c-9ecc-4e87f8fe56bc"
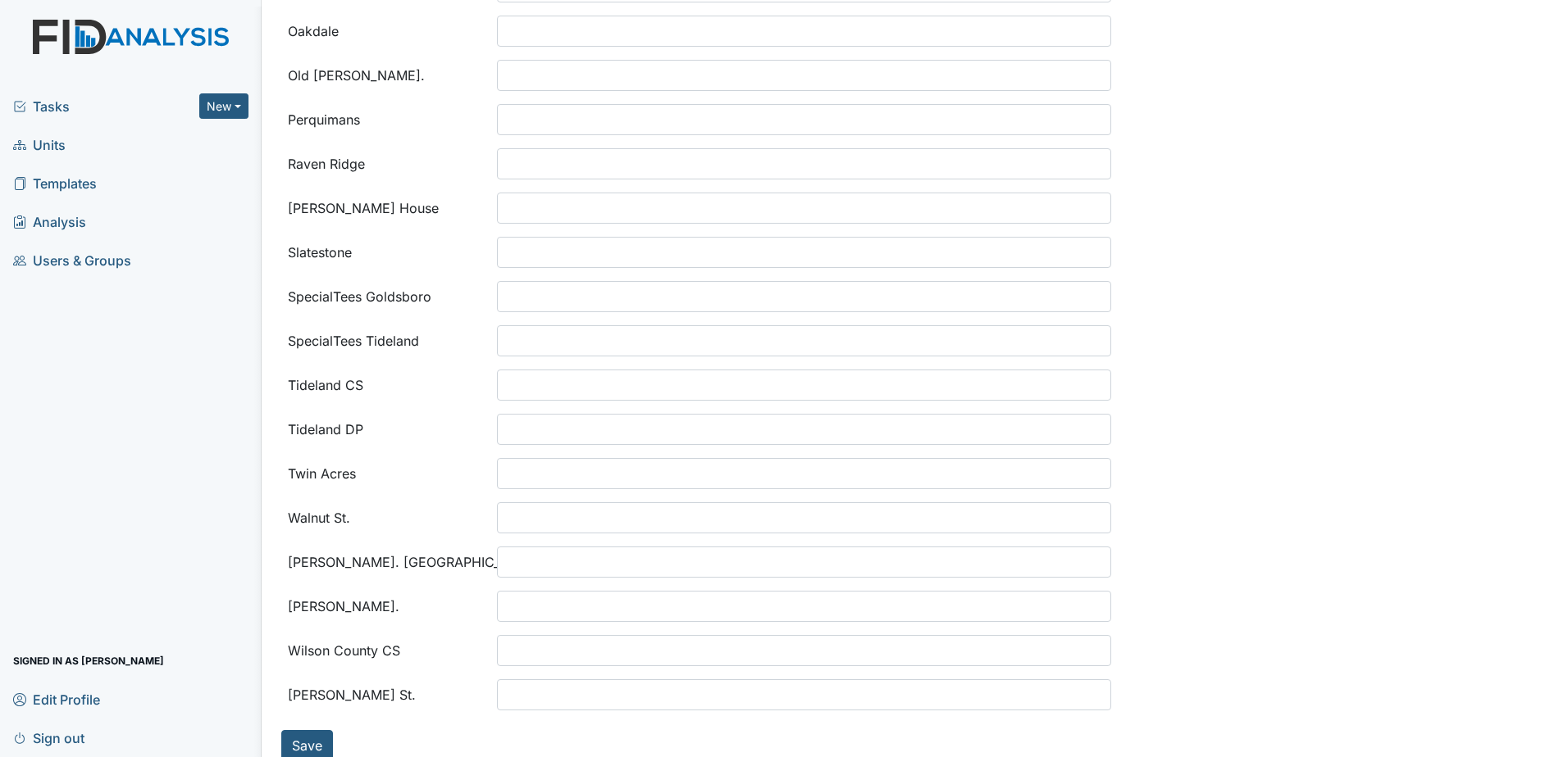
scroll to position [1797, 0]
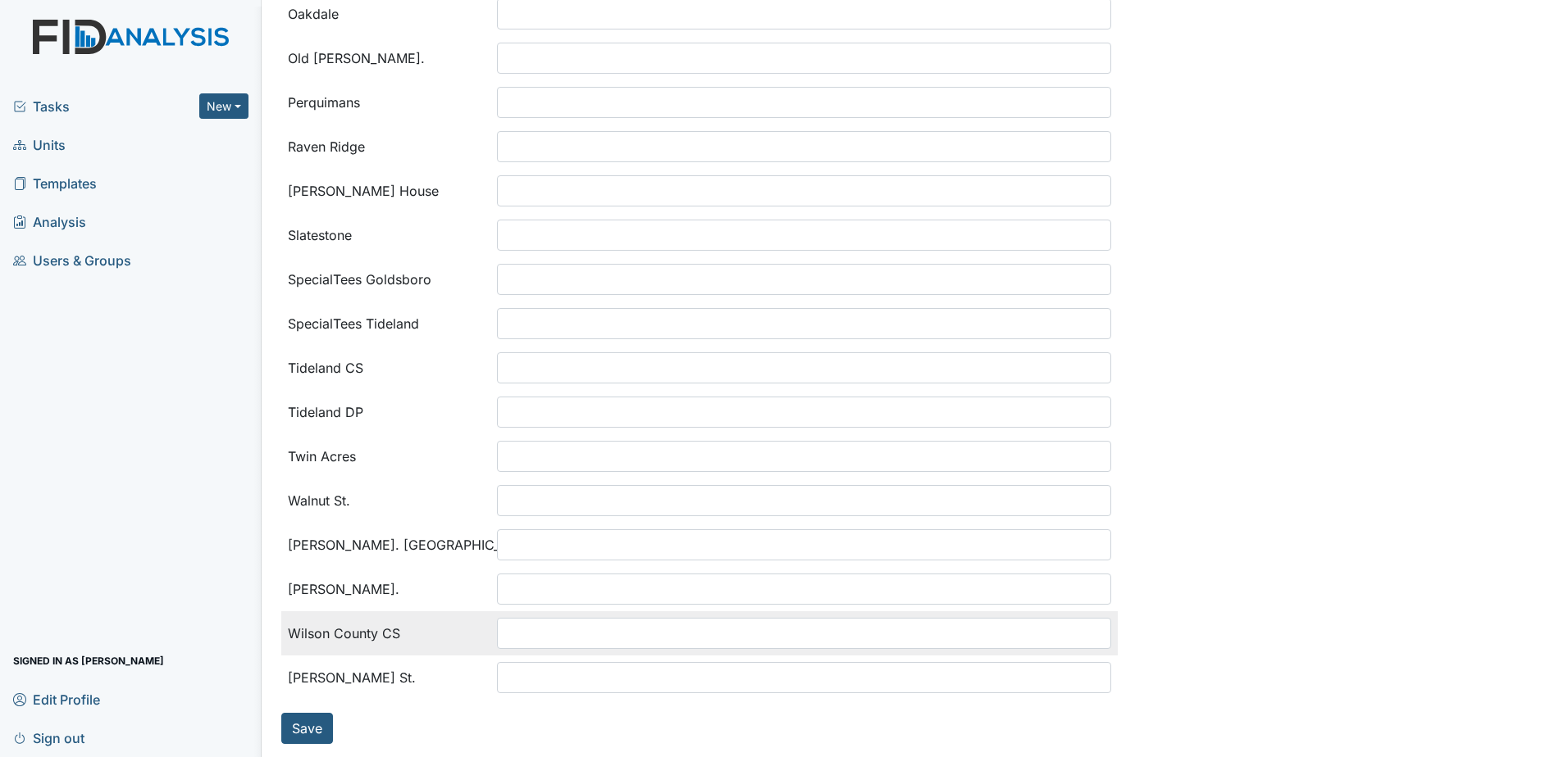
click at [531, 641] on input "search" at bounding box center [531, 634] width 66 height 31
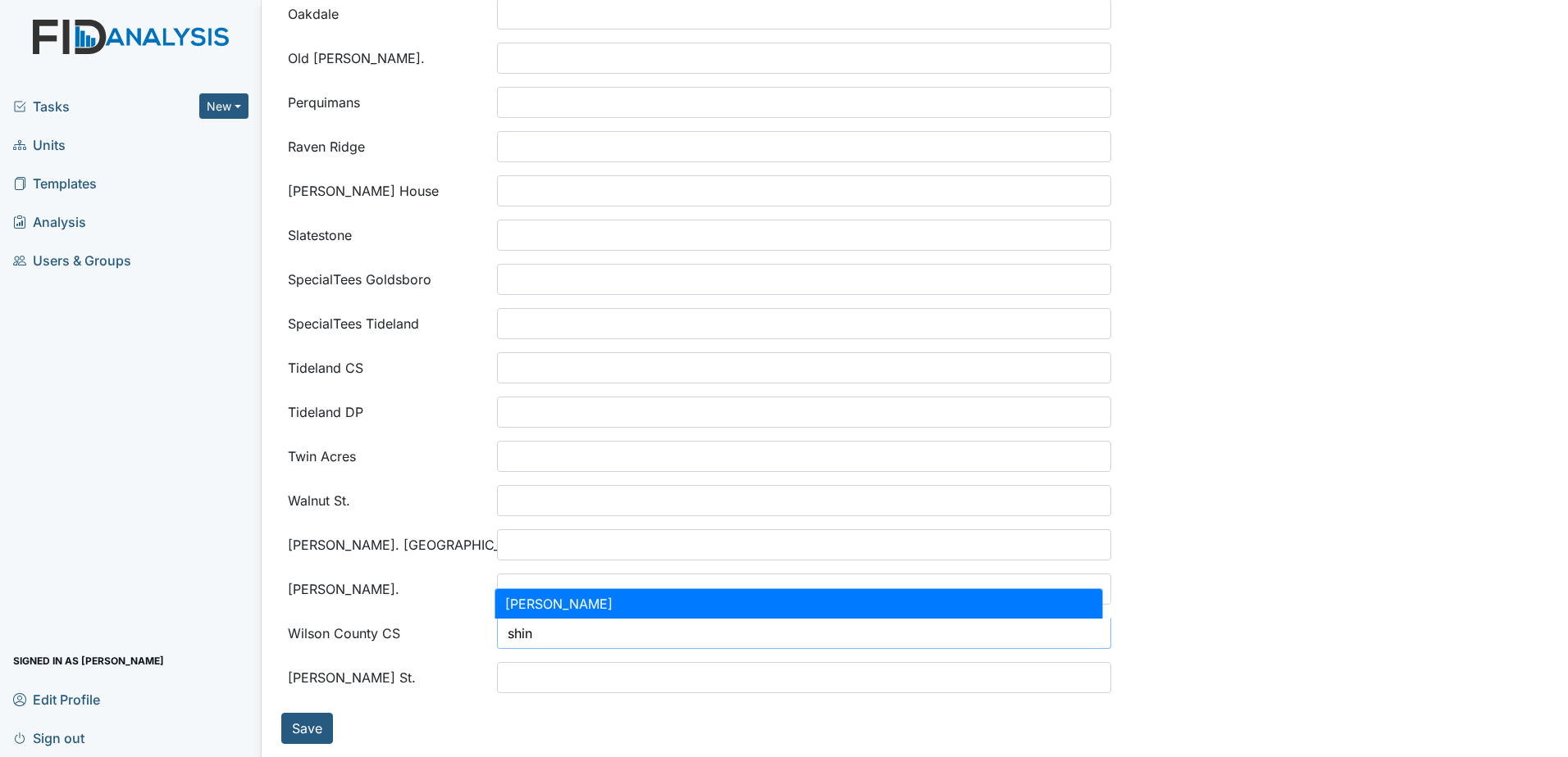
type input "shin"
select select "c2a314ca-3d6f-4cfa-aa04-9b61f35babdc"
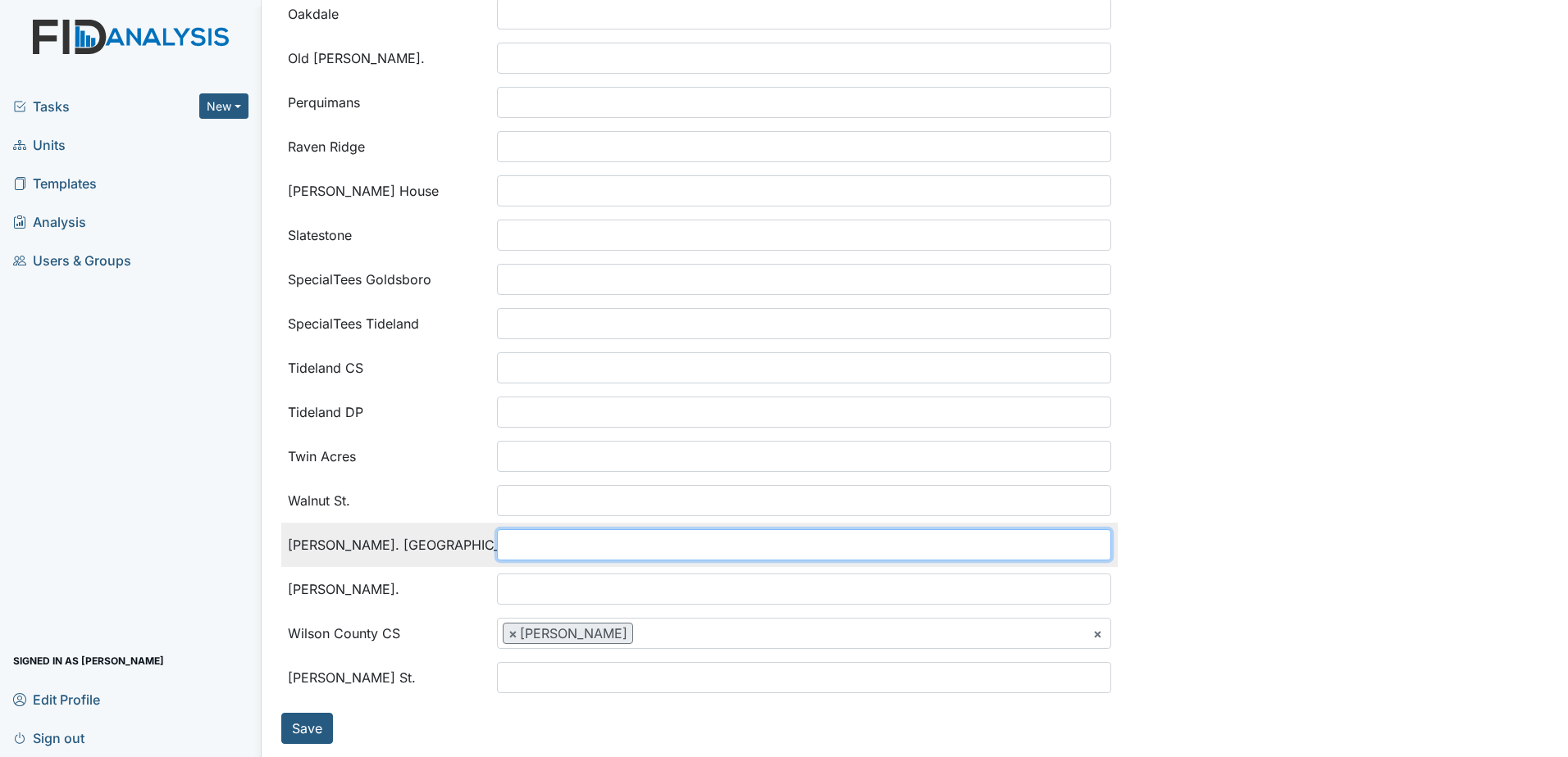
click at [513, 551] on input "search" at bounding box center [531, 545] width 66 height 31
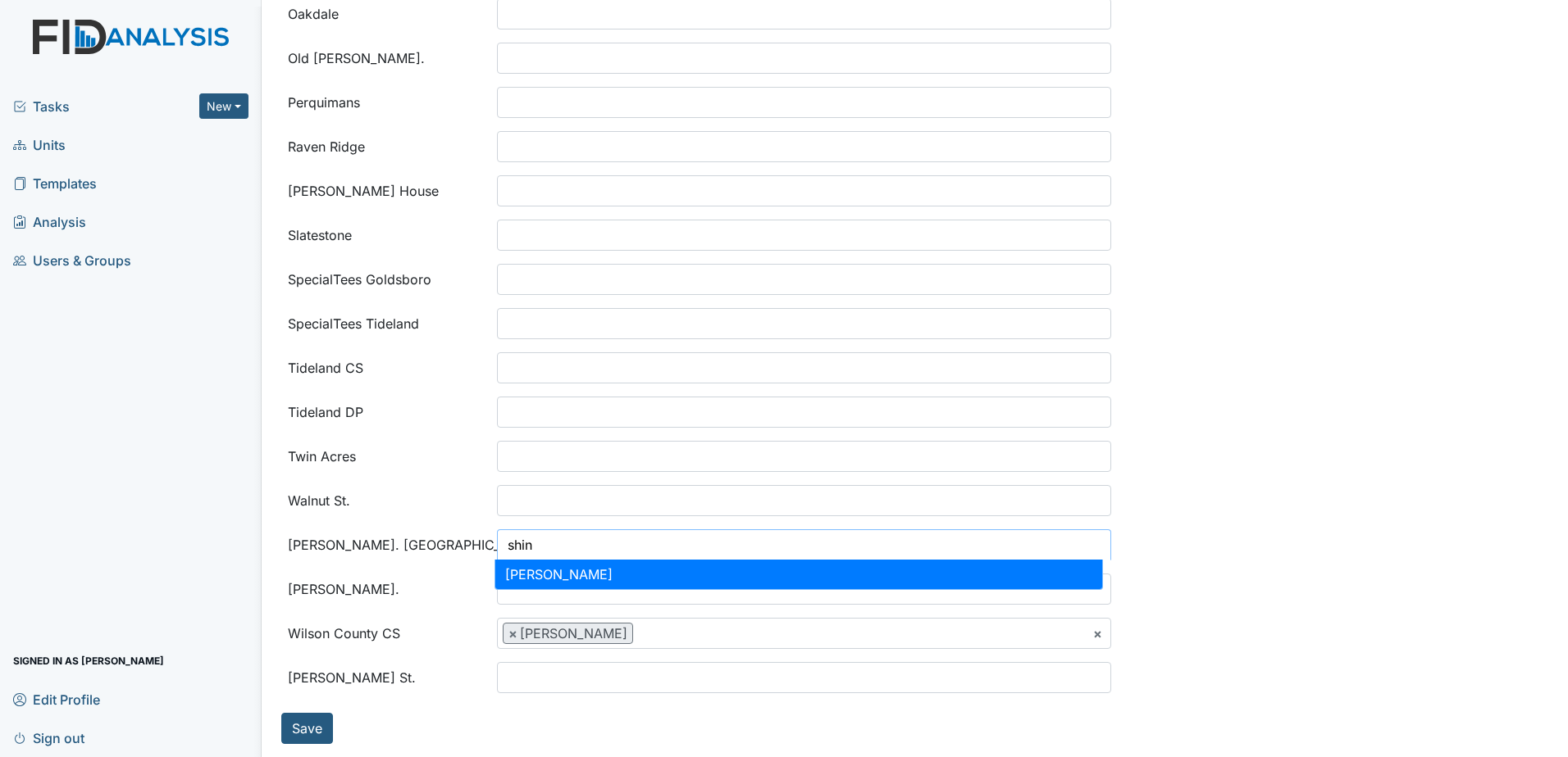
type input "shin"
select select "c2a314ca-3d6f-4cfa-aa04-9b61f35babdc"
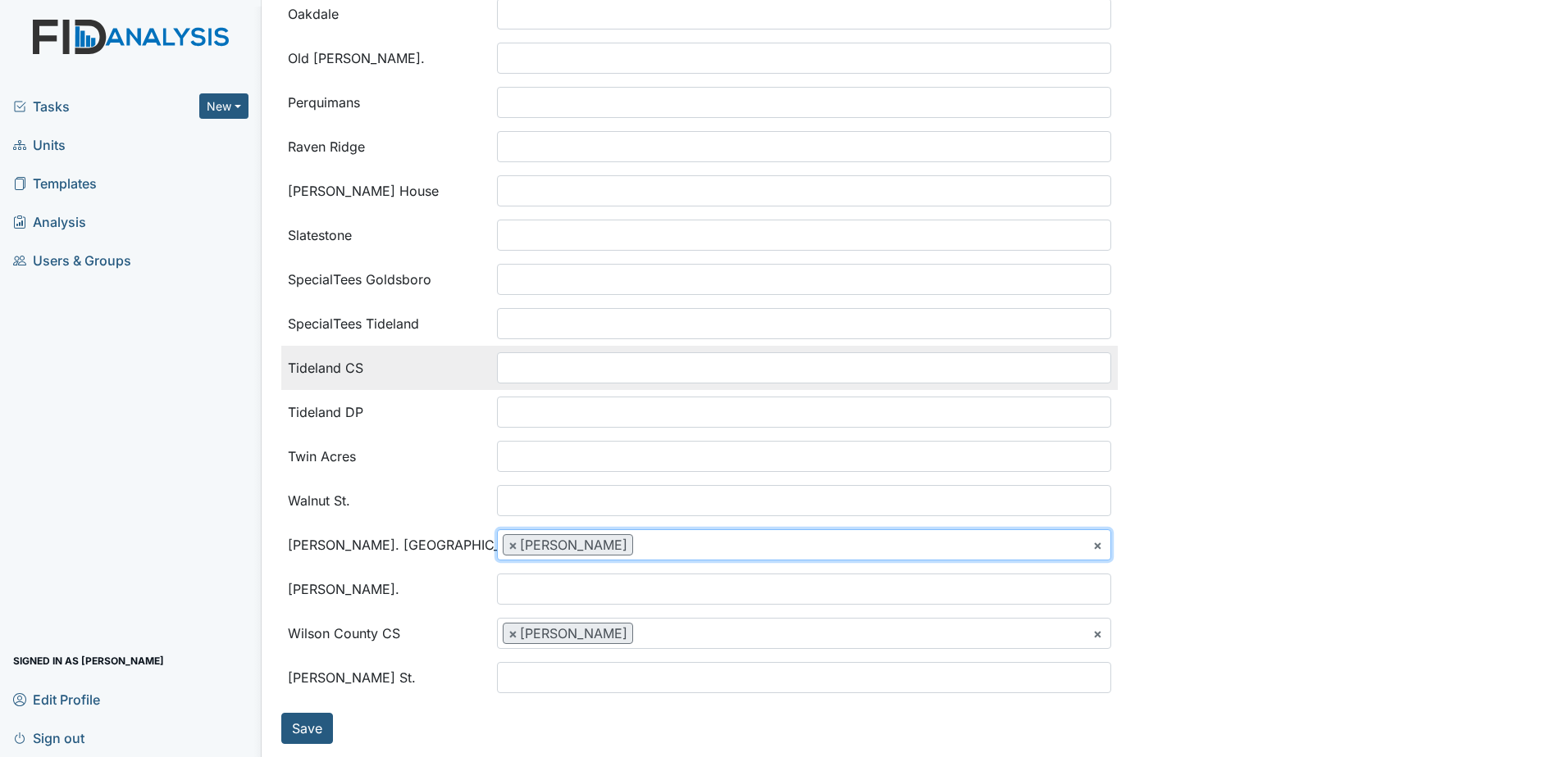
click at [522, 378] on input "search" at bounding box center [531, 368] width 66 height 31
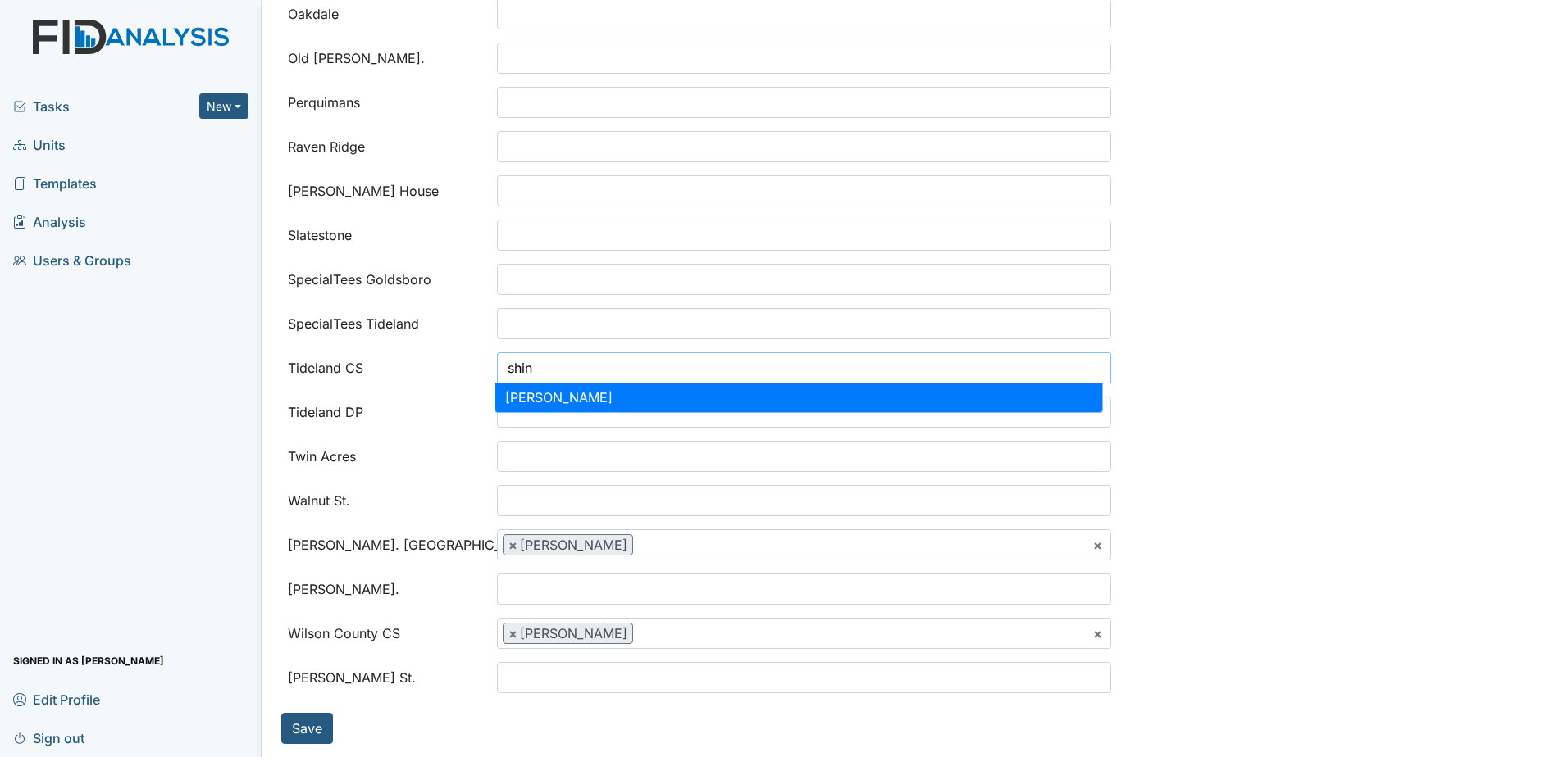
type input "shin"
select select "c2a314ca-3d6f-4cfa-aa04-9b61f35babdc"
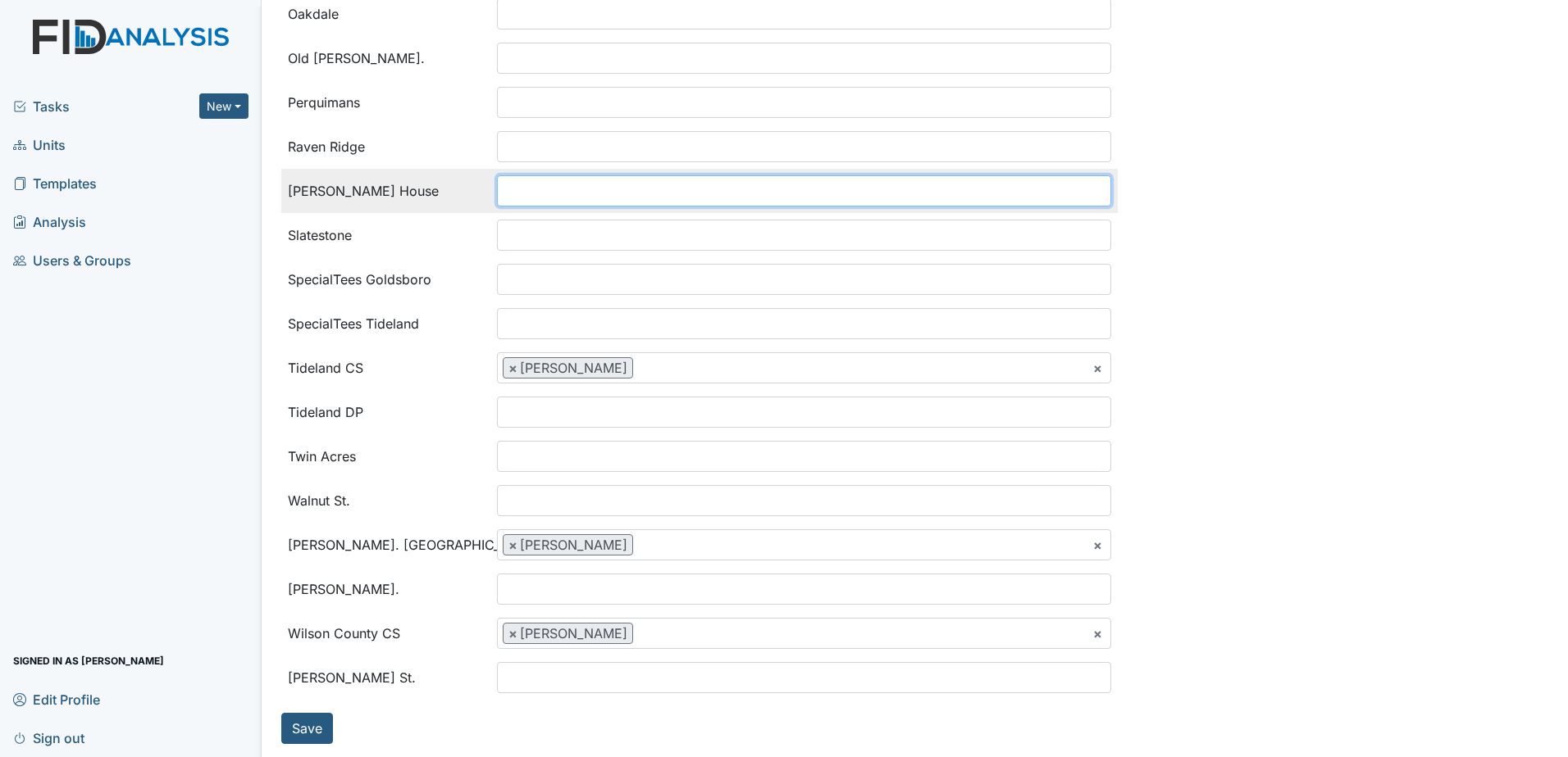
click at [570, 189] on ul at bounding box center [804, 190] width 613 height 30
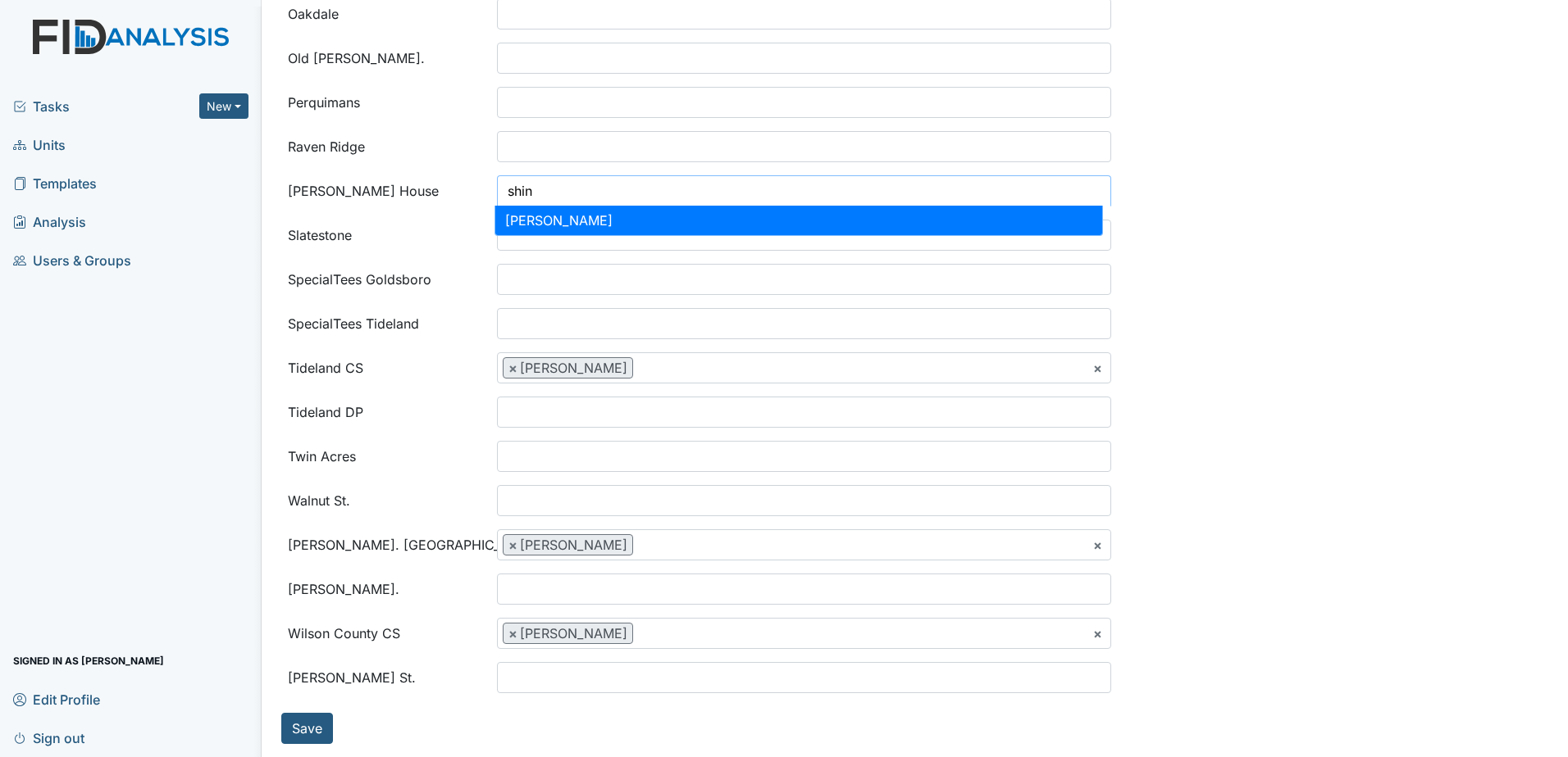
type input "shin"
select select "c2a314ca-3d6f-4cfa-aa04-9b61f35babdc"
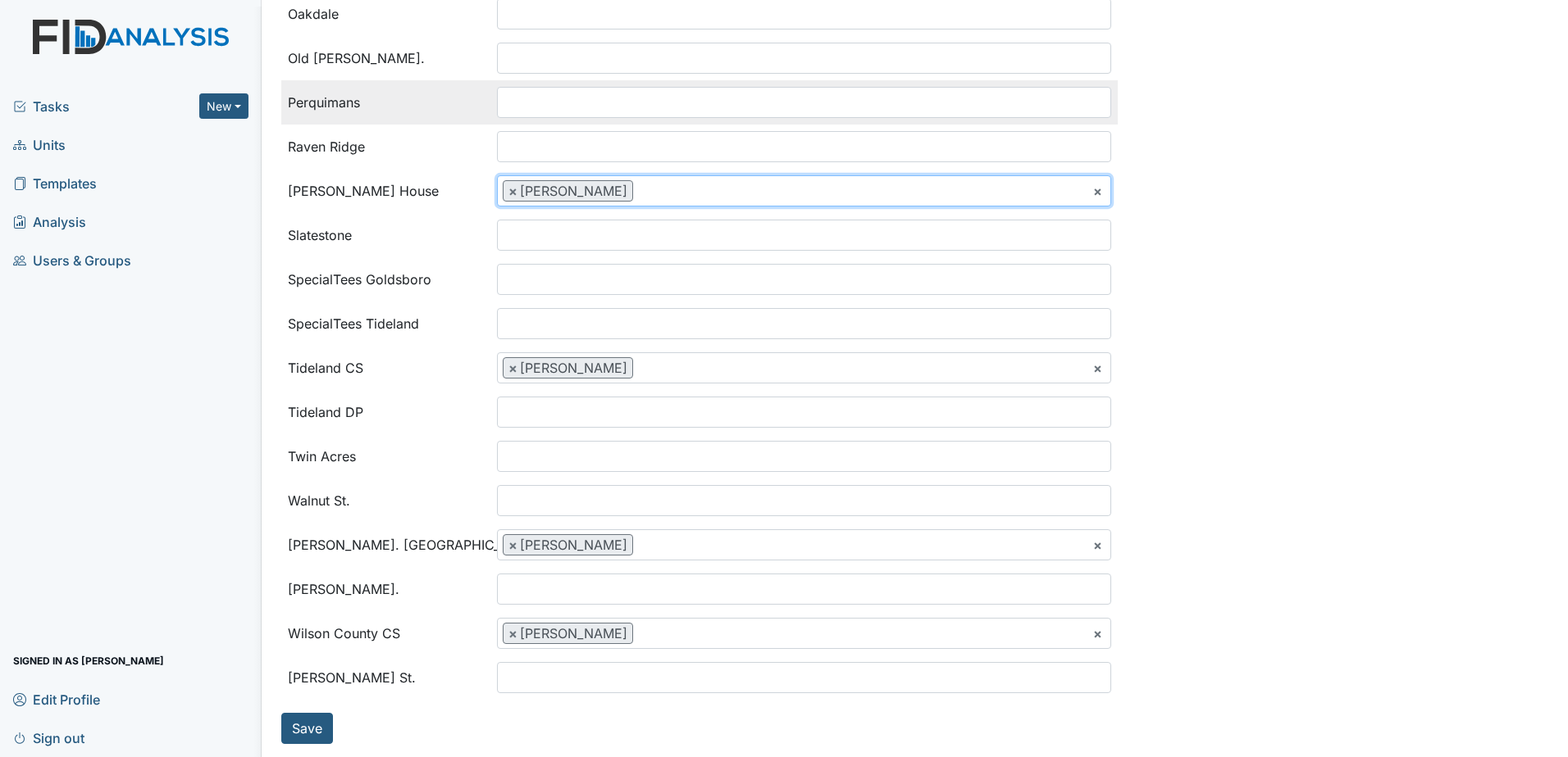
click at [557, 109] on input "search" at bounding box center [531, 102] width 66 height 31
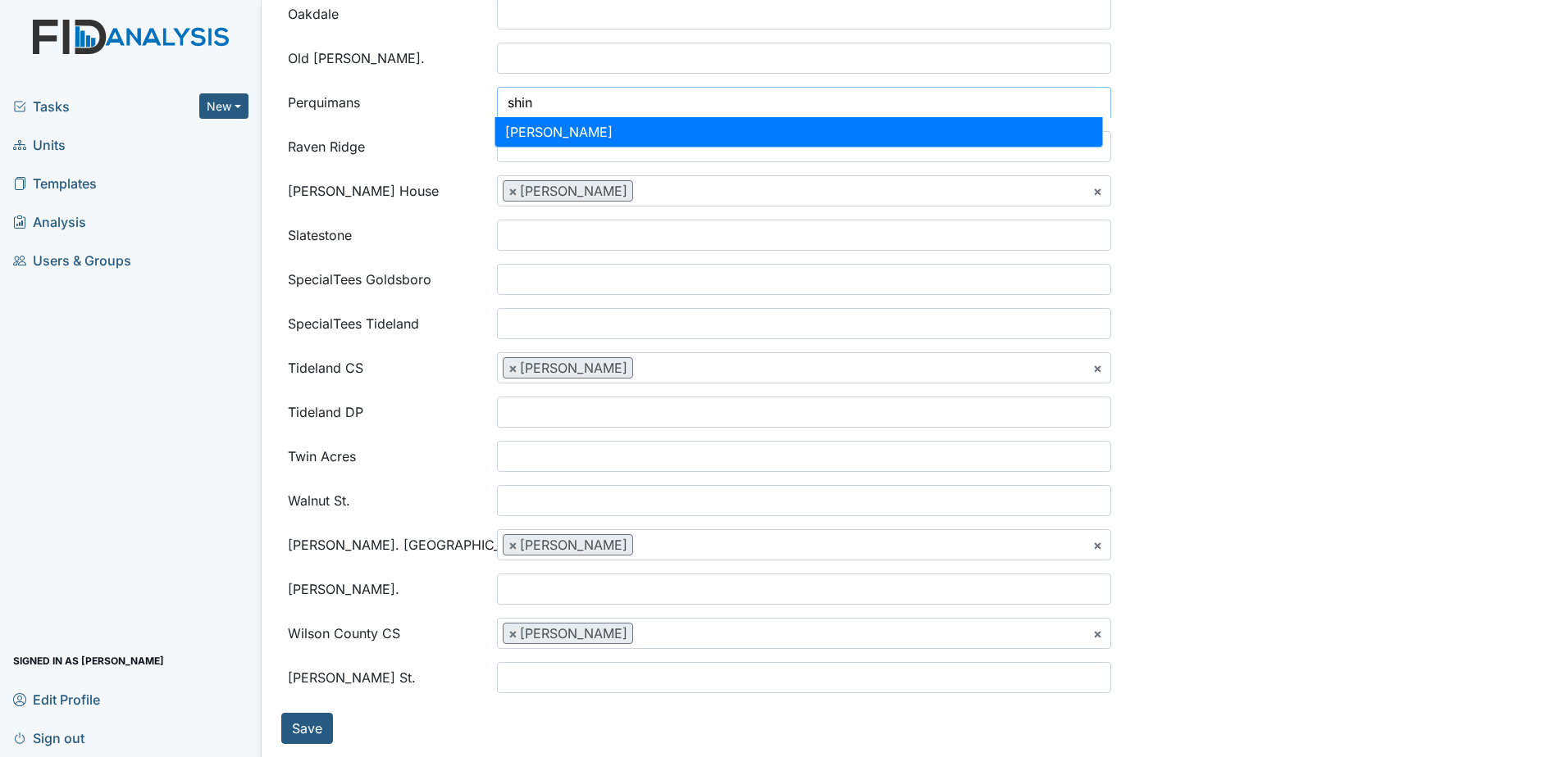
type input "shin"
select select "c2a314ca-3d6f-4cfa-aa04-9b61f35babdc"
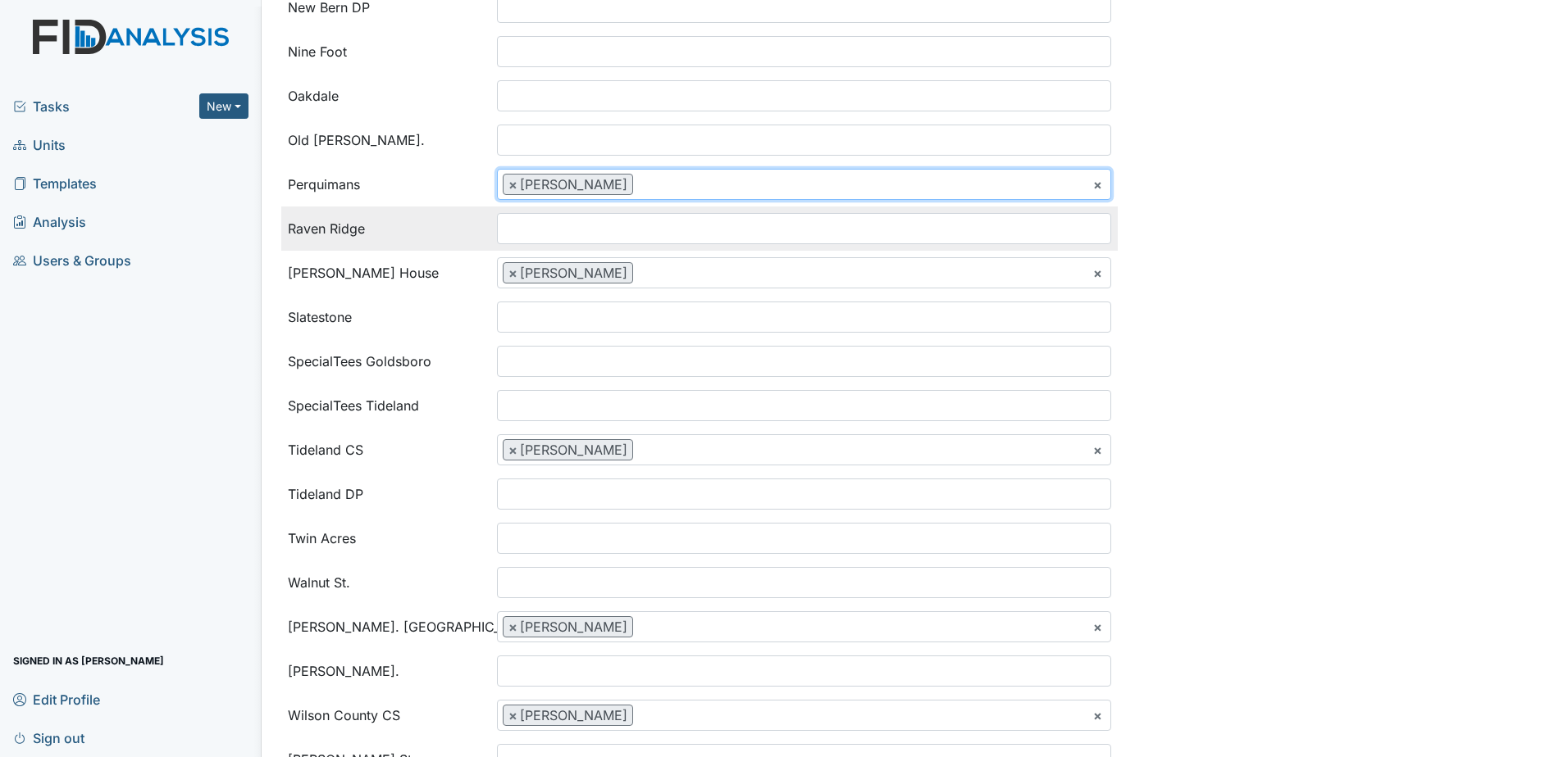
scroll to position [1632, 0]
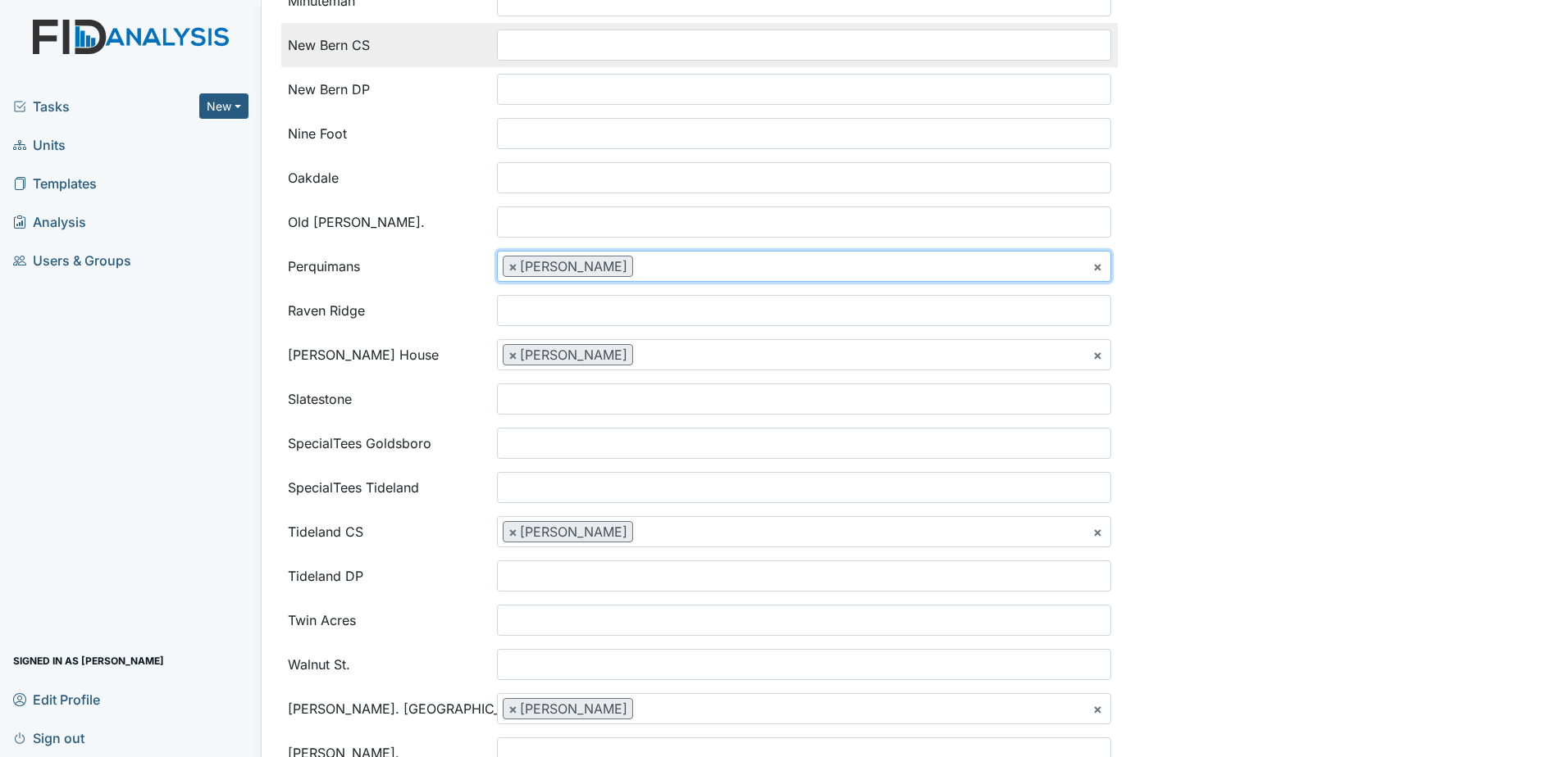
click at [569, 53] on ul at bounding box center [804, 45] width 613 height 30
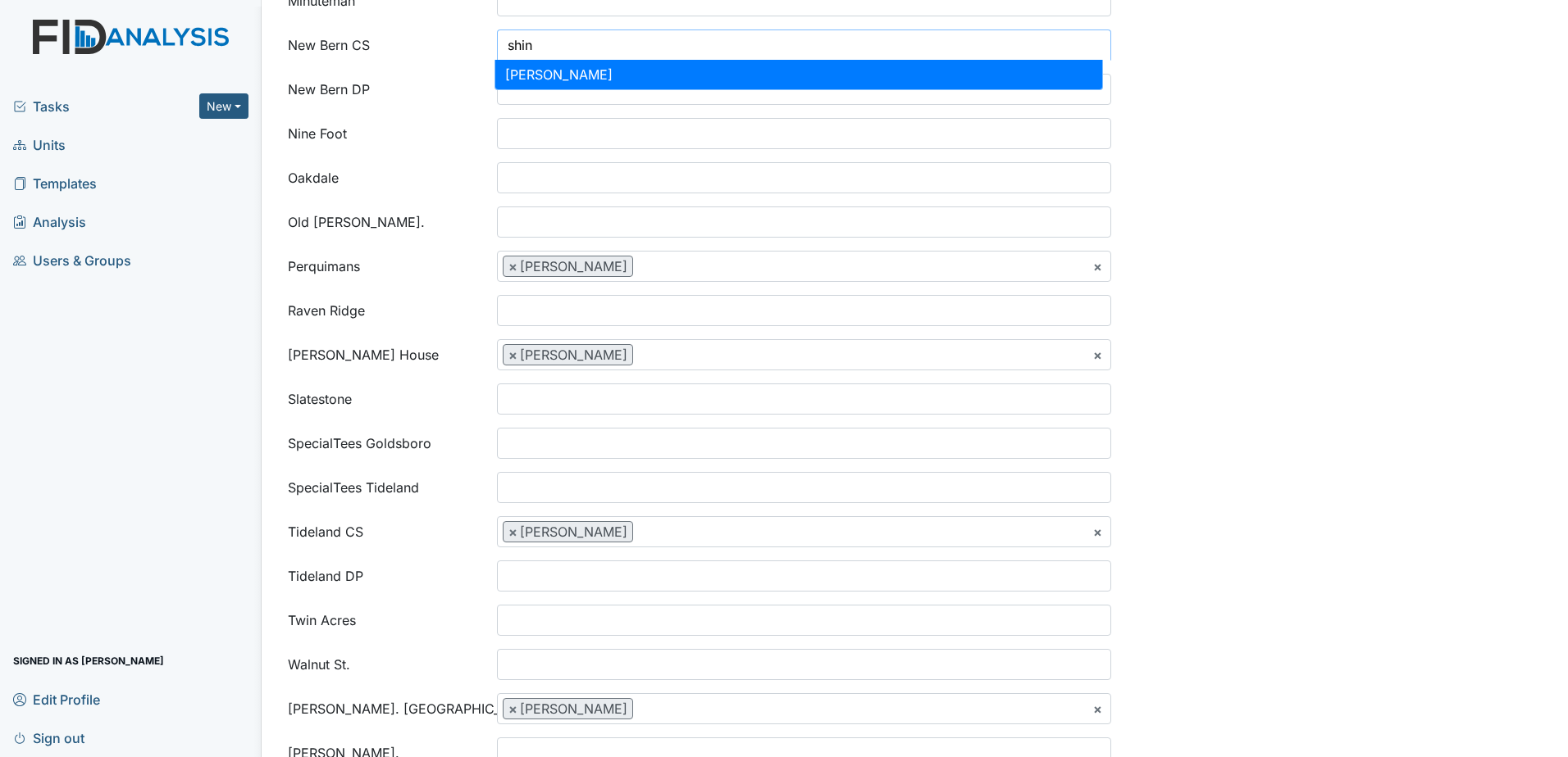
type input "shin"
select select "c2a314ca-3d6f-4cfa-aa04-9b61f35babdc"
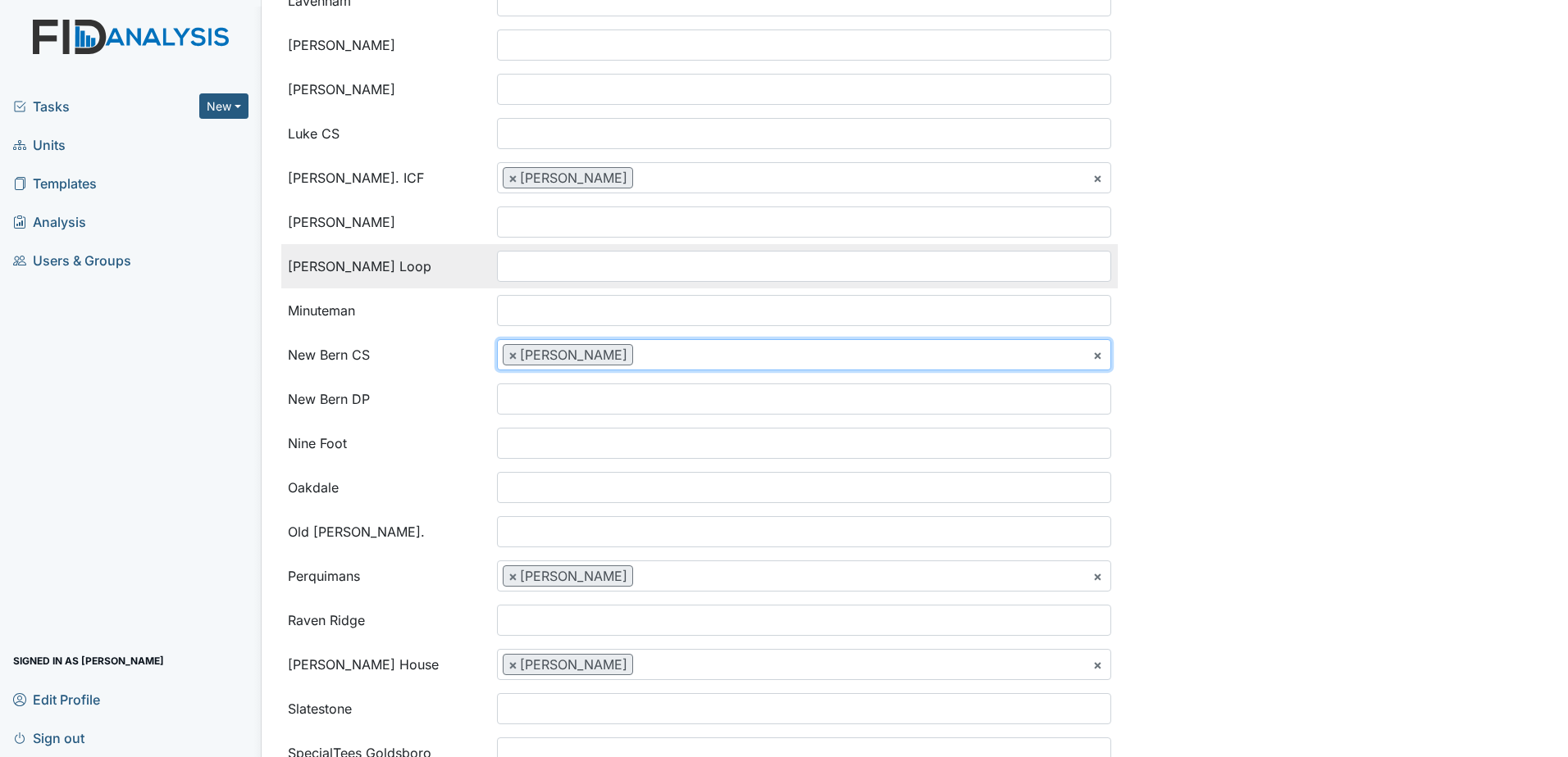
scroll to position [1305, 0]
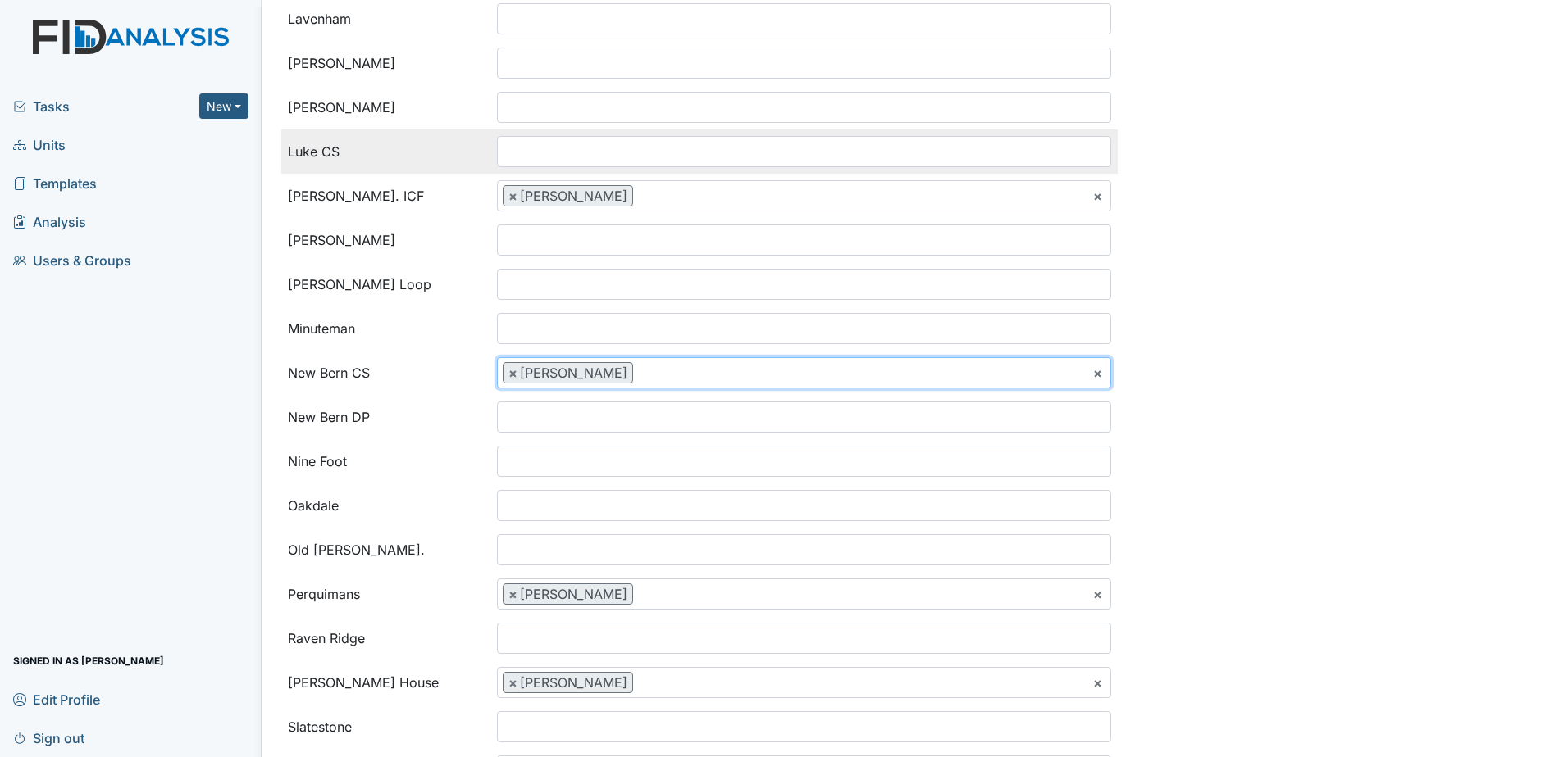
click at [573, 149] on ul at bounding box center [804, 151] width 613 height 30
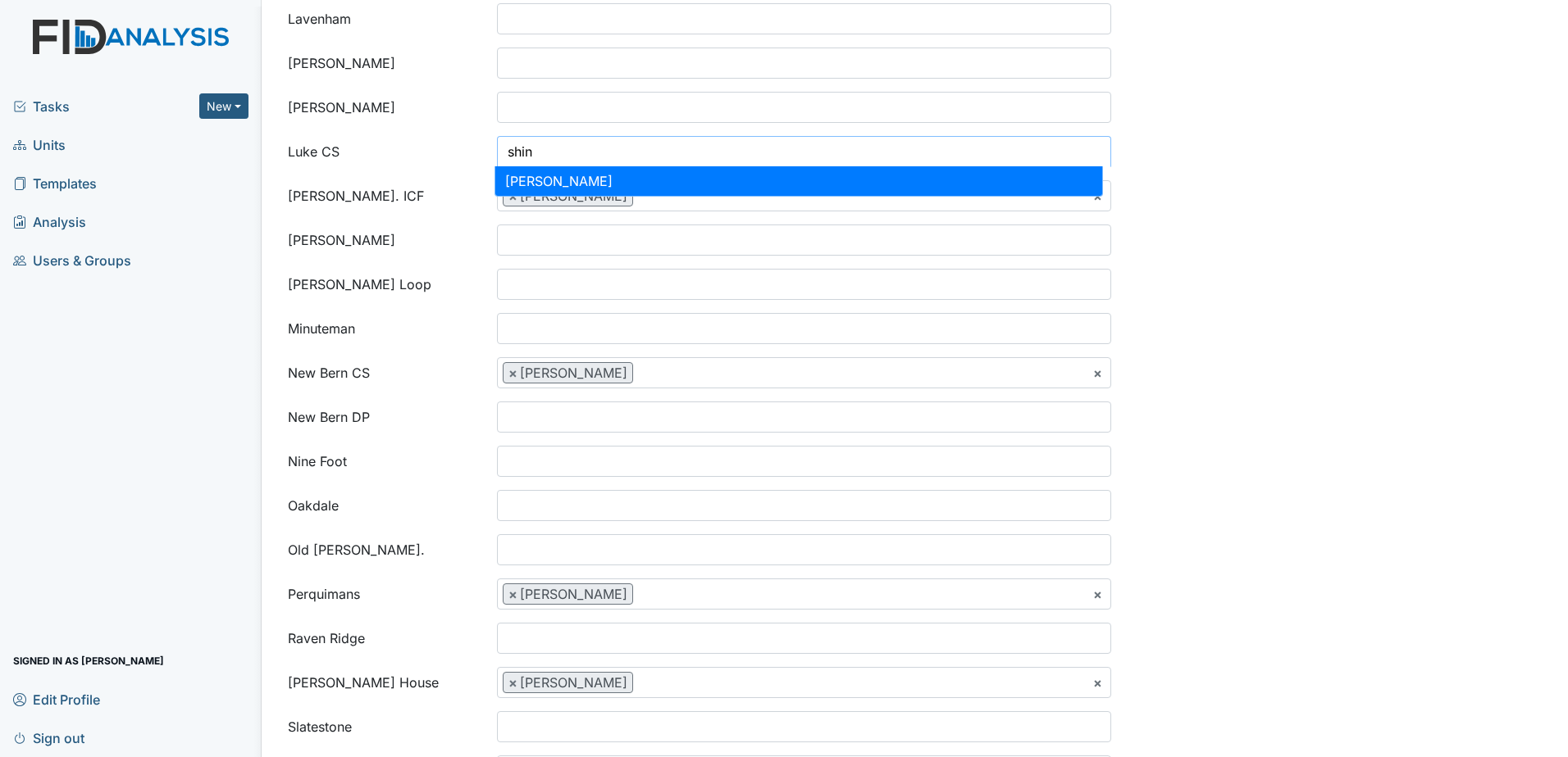
type input "shin"
select select "c2a314ca-3d6f-4cfa-aa04-9b61f35babdc"
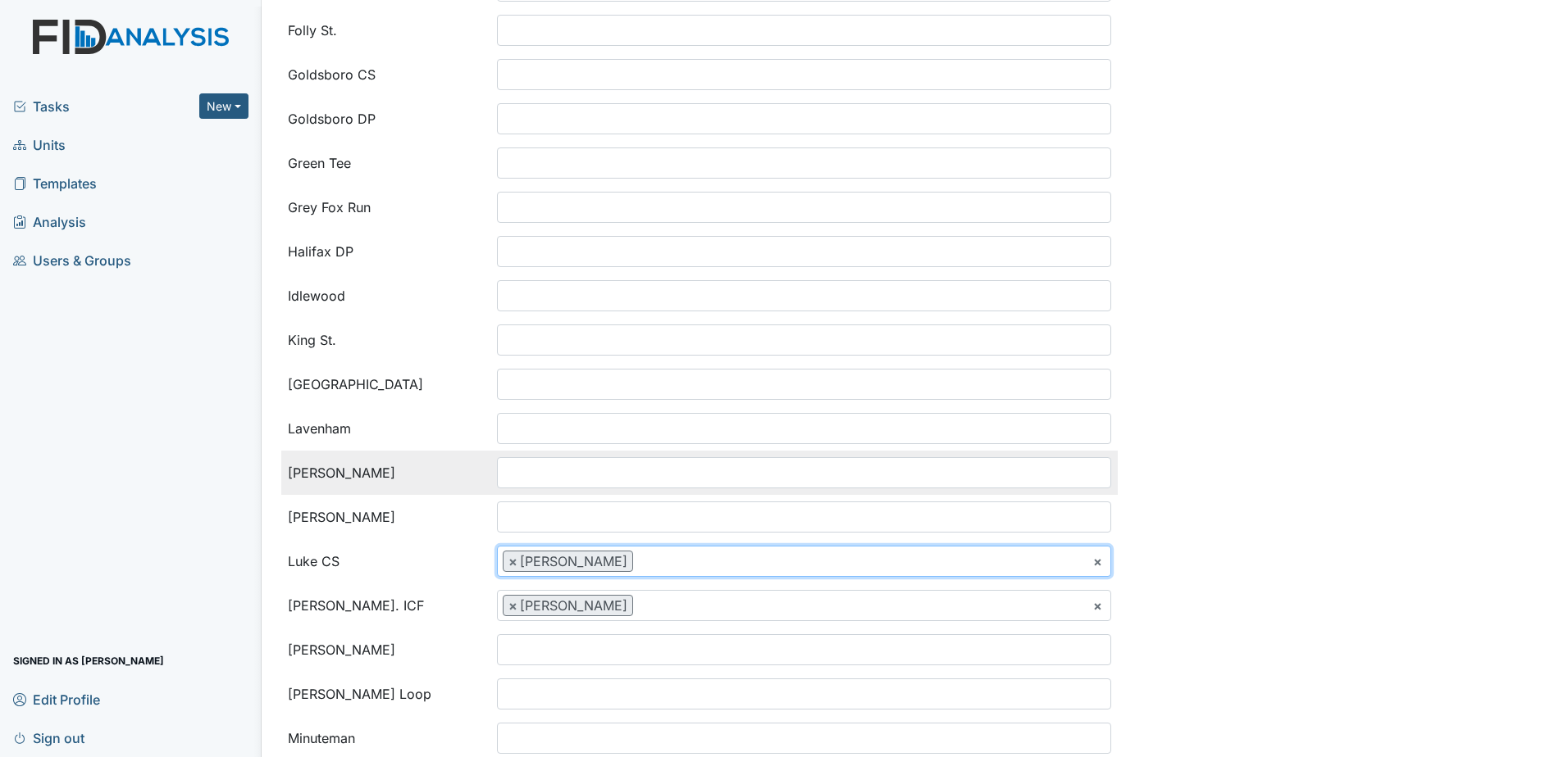
scroll to position [813, 0]
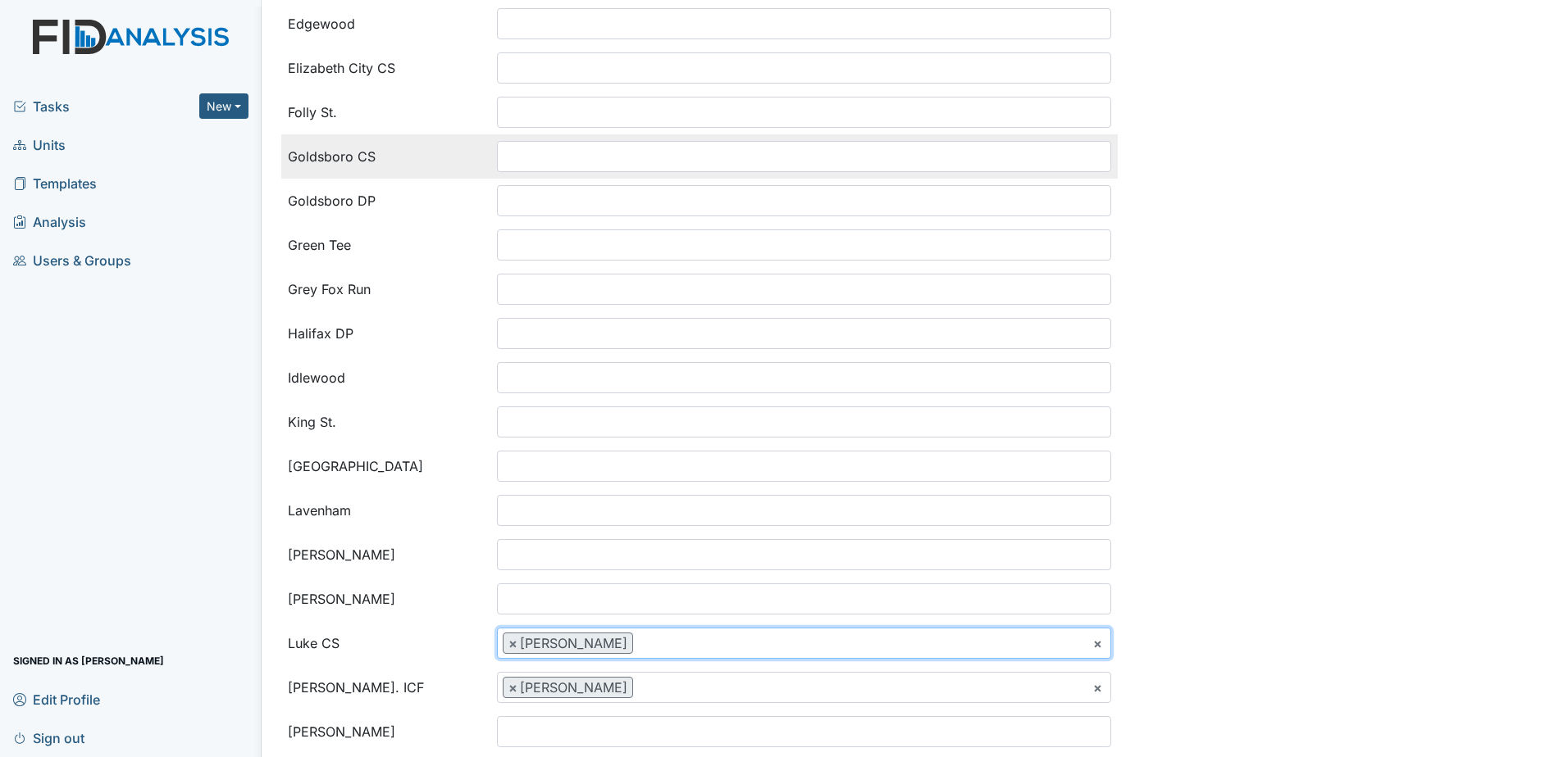
click at [556, 160] on input "search" at bounding box center [531, 156] width 66 height 31
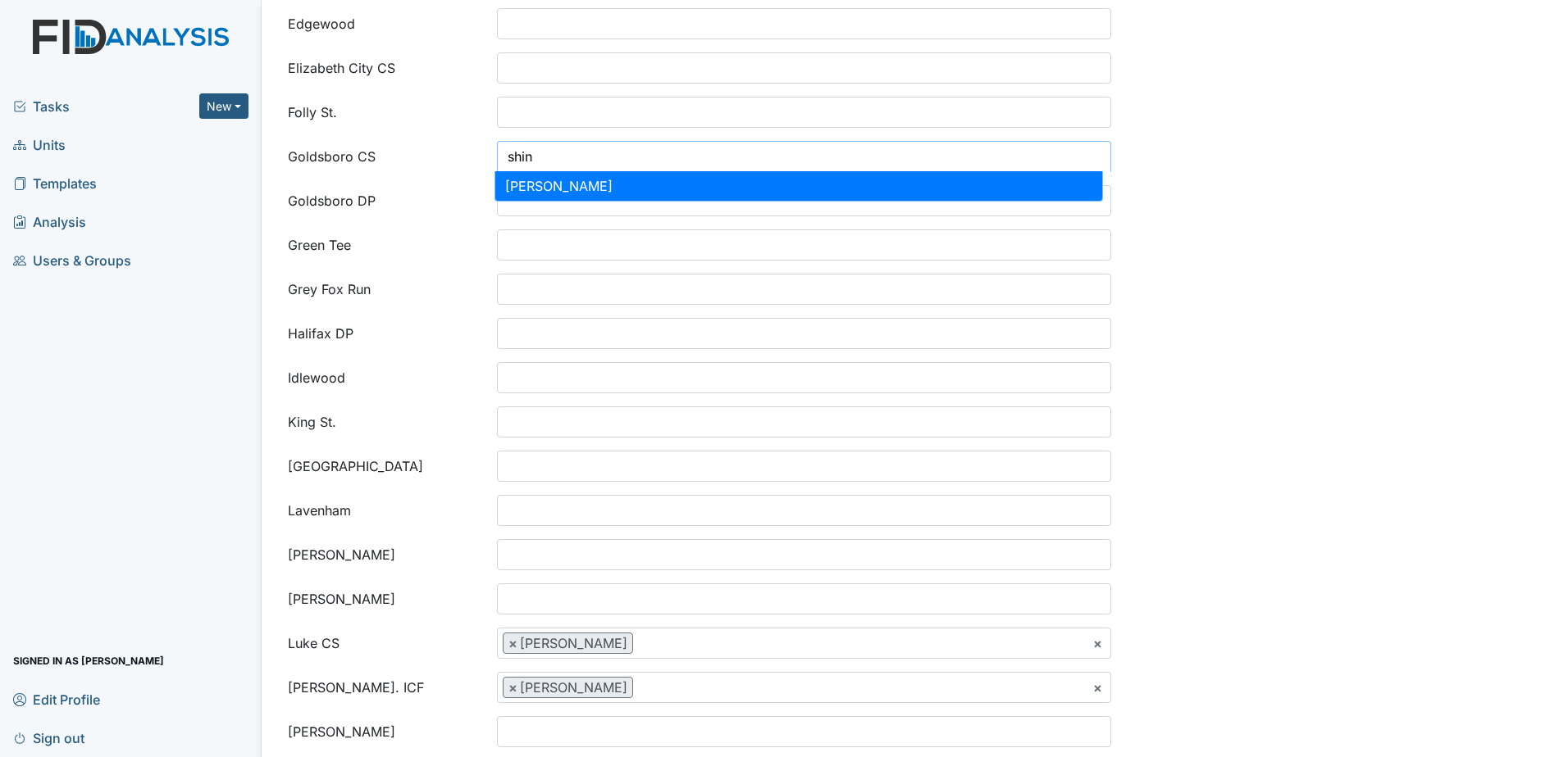
type input "shin"
select select "c2a314ca-3d6f-4cfa-aa04-9b61f35babdc"
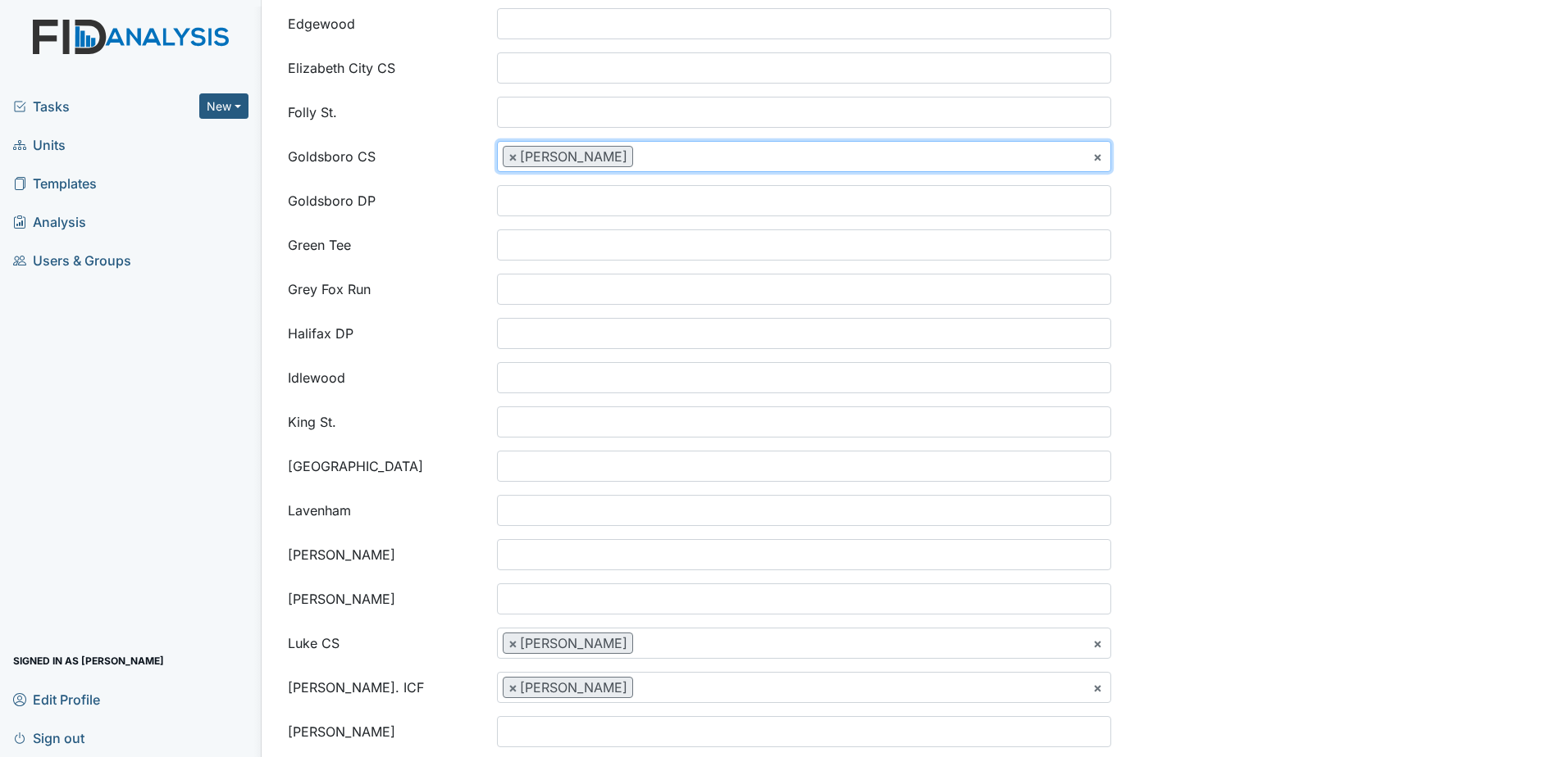
scroll to position [155, 0]
click at [532, 77] on input "search" at bounding box center [531, 68] width 66 height 31
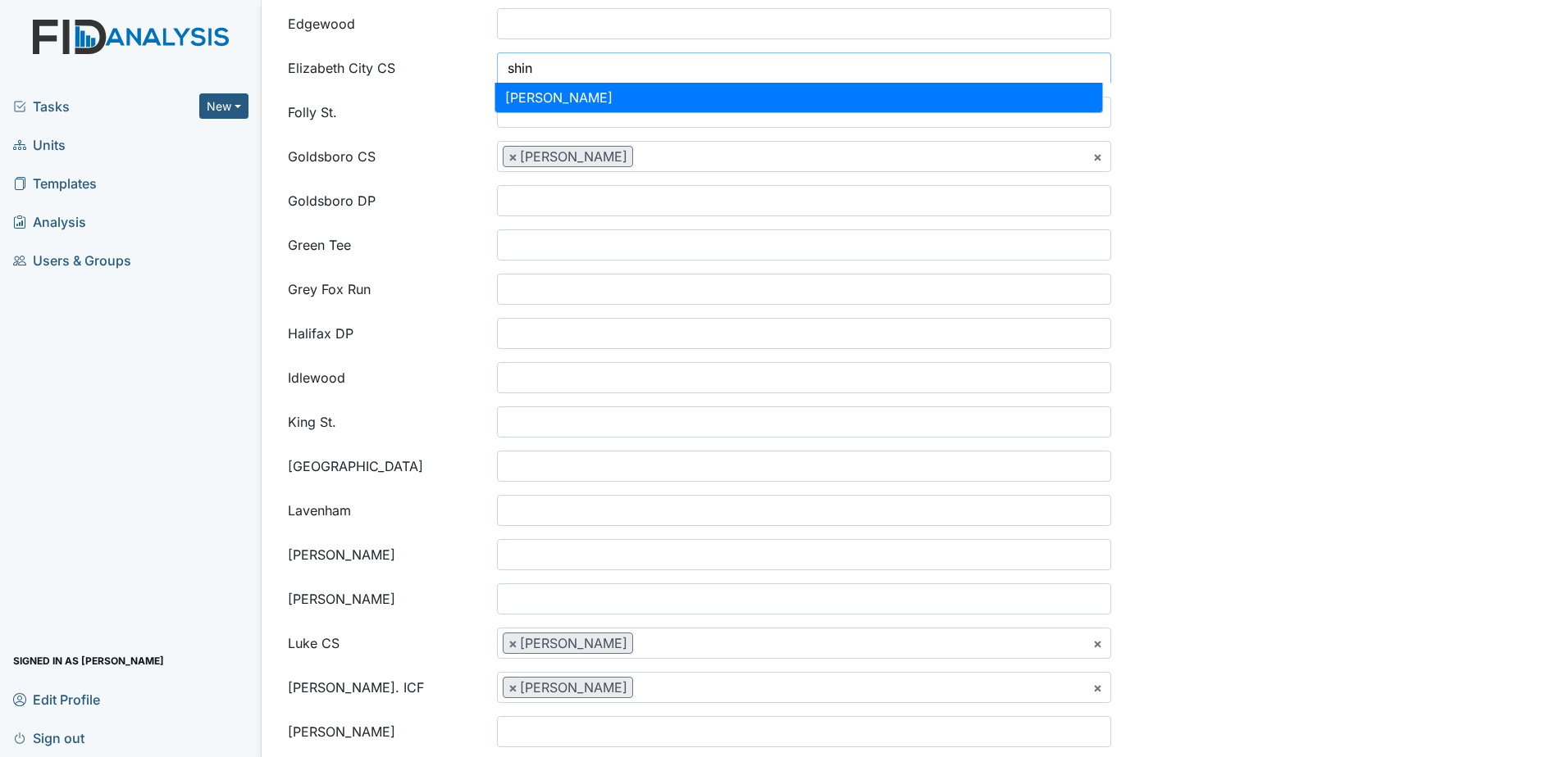
type input "shin"
select select "c2a314ca-3d6f-4cfa-aa04-9b61f35babdc"
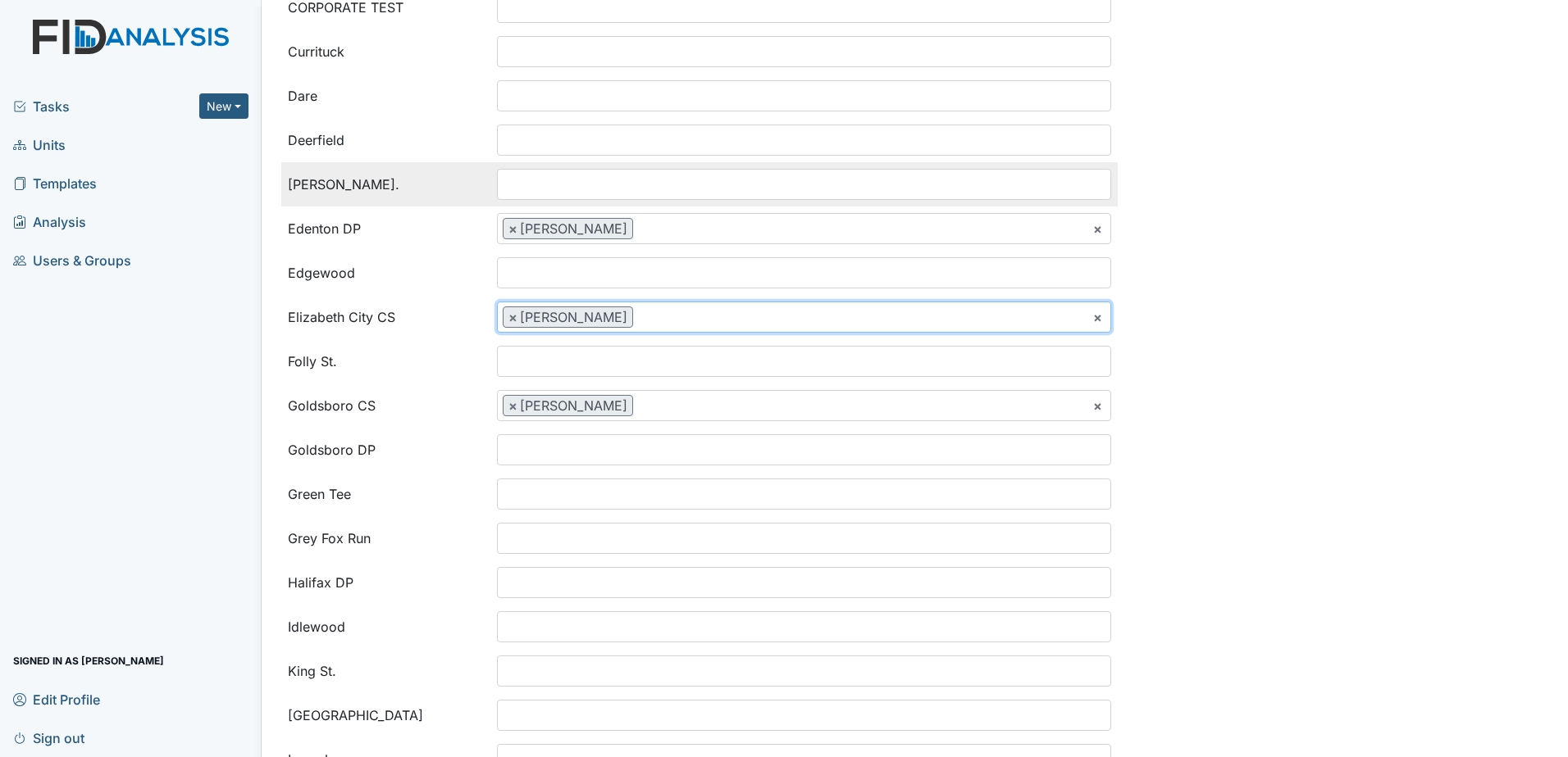
scroll to position [485, 0]
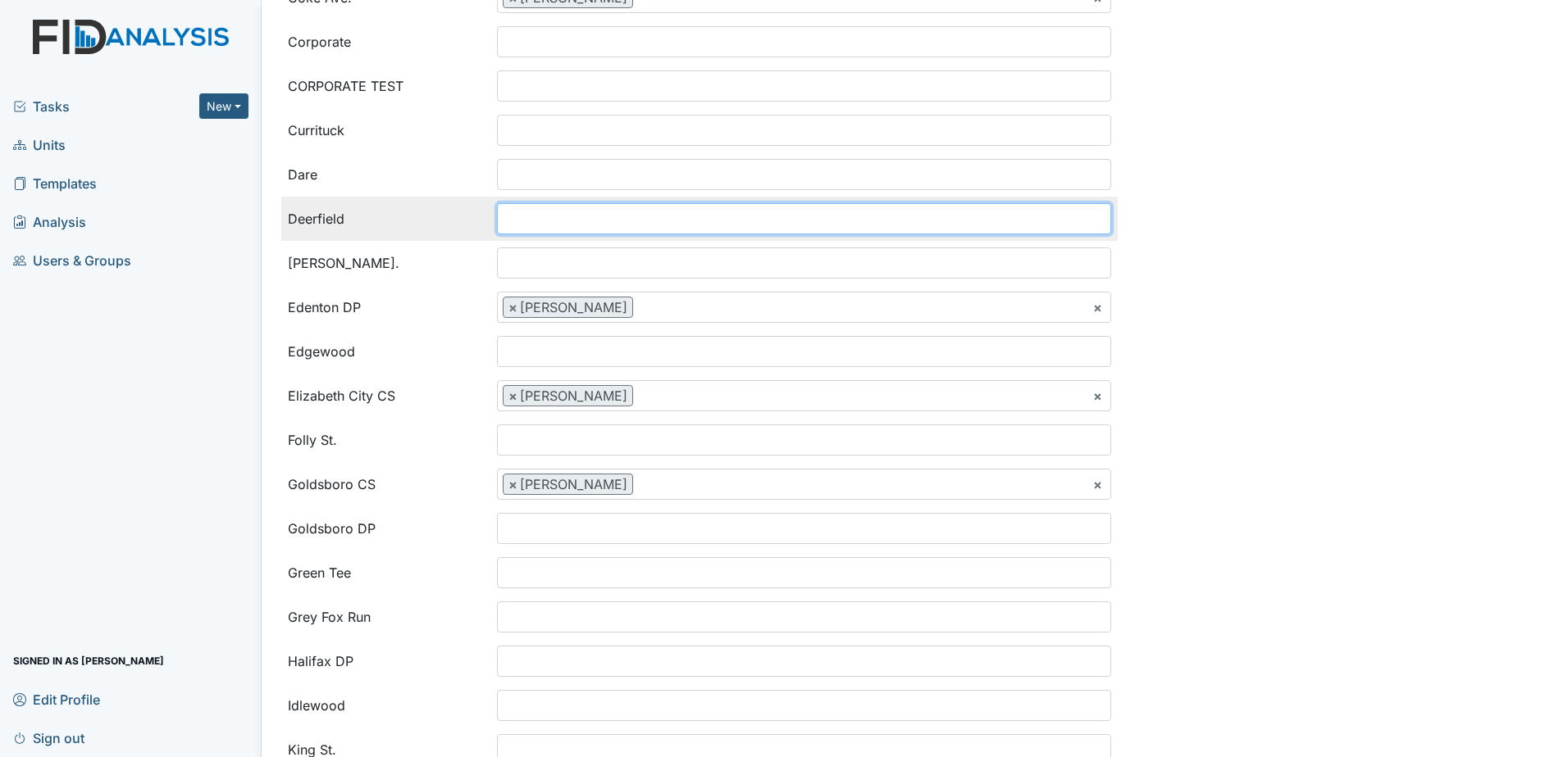
click at [514, 211] on input "search" at bounding box center [531, 218] width 66 height 31
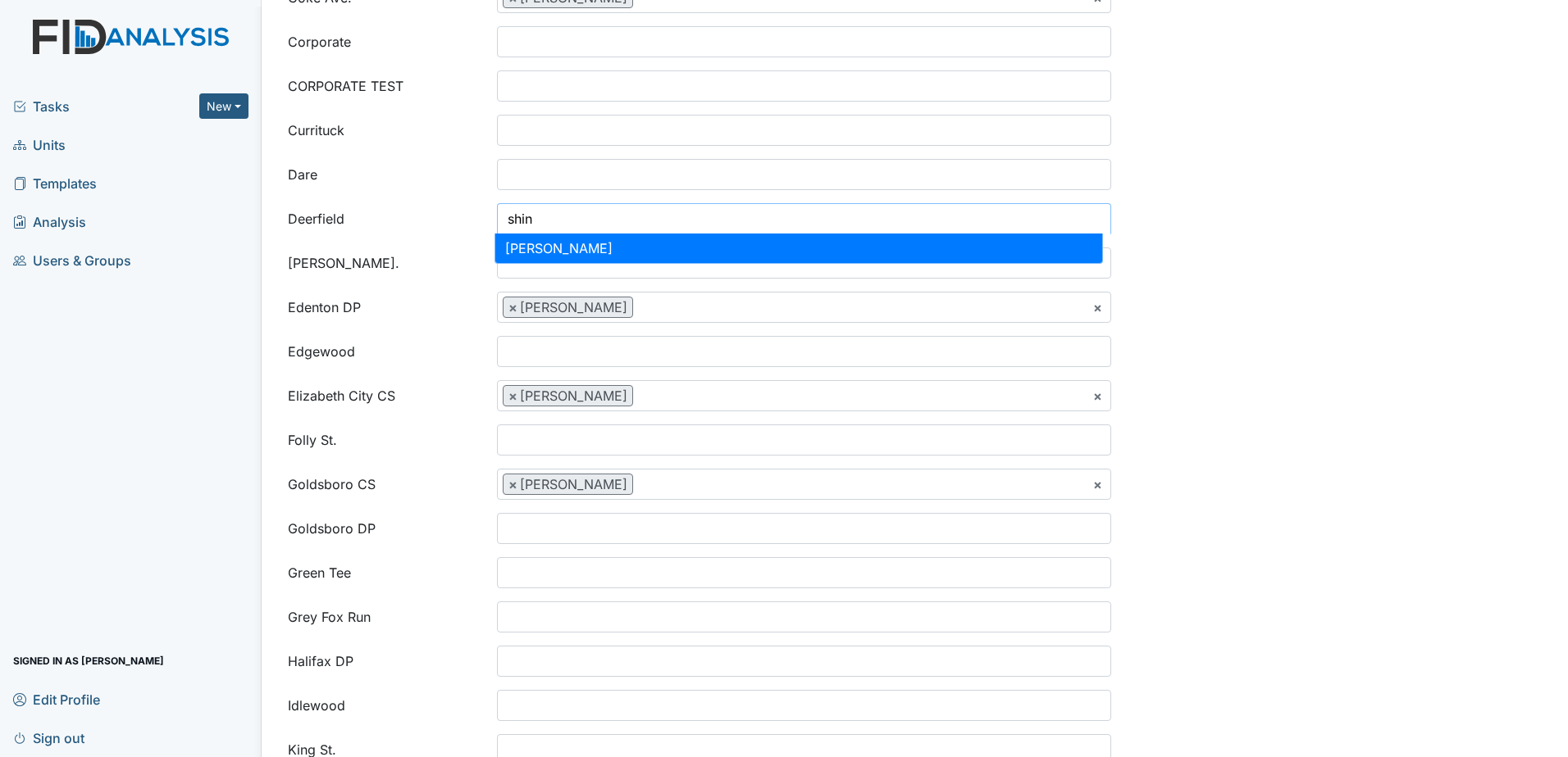
type input "shin"
select select "c2a314ca-3d6f-4cfa-aa04-9b61f35babdc"
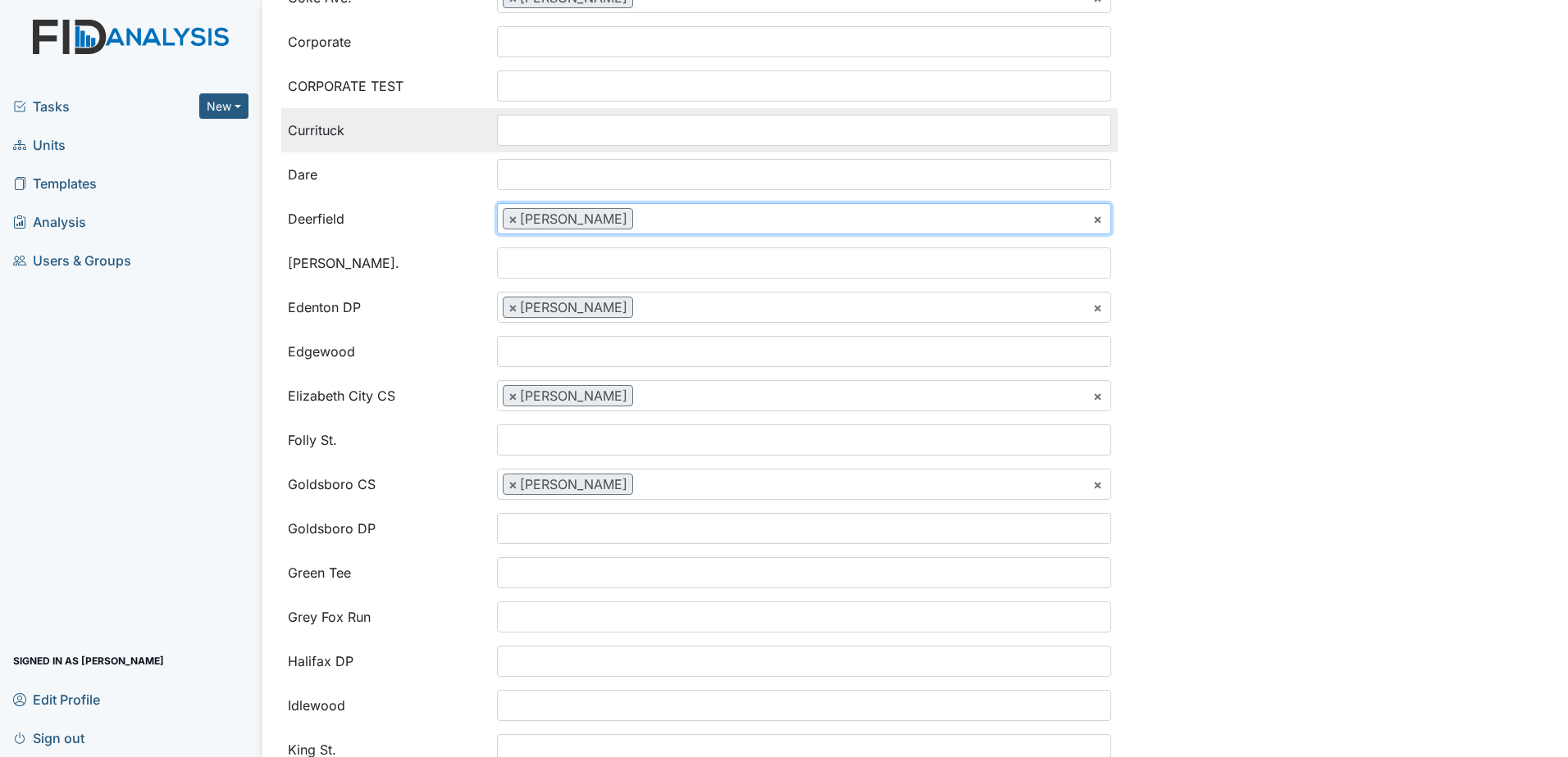
click at [521, 113] on td "Ashley Smith Urshell Strayhorn Beth Lane Carlina Sutton Ericka Reber Kimberly F…" at bounding box center [804, 130] width 627 height 44
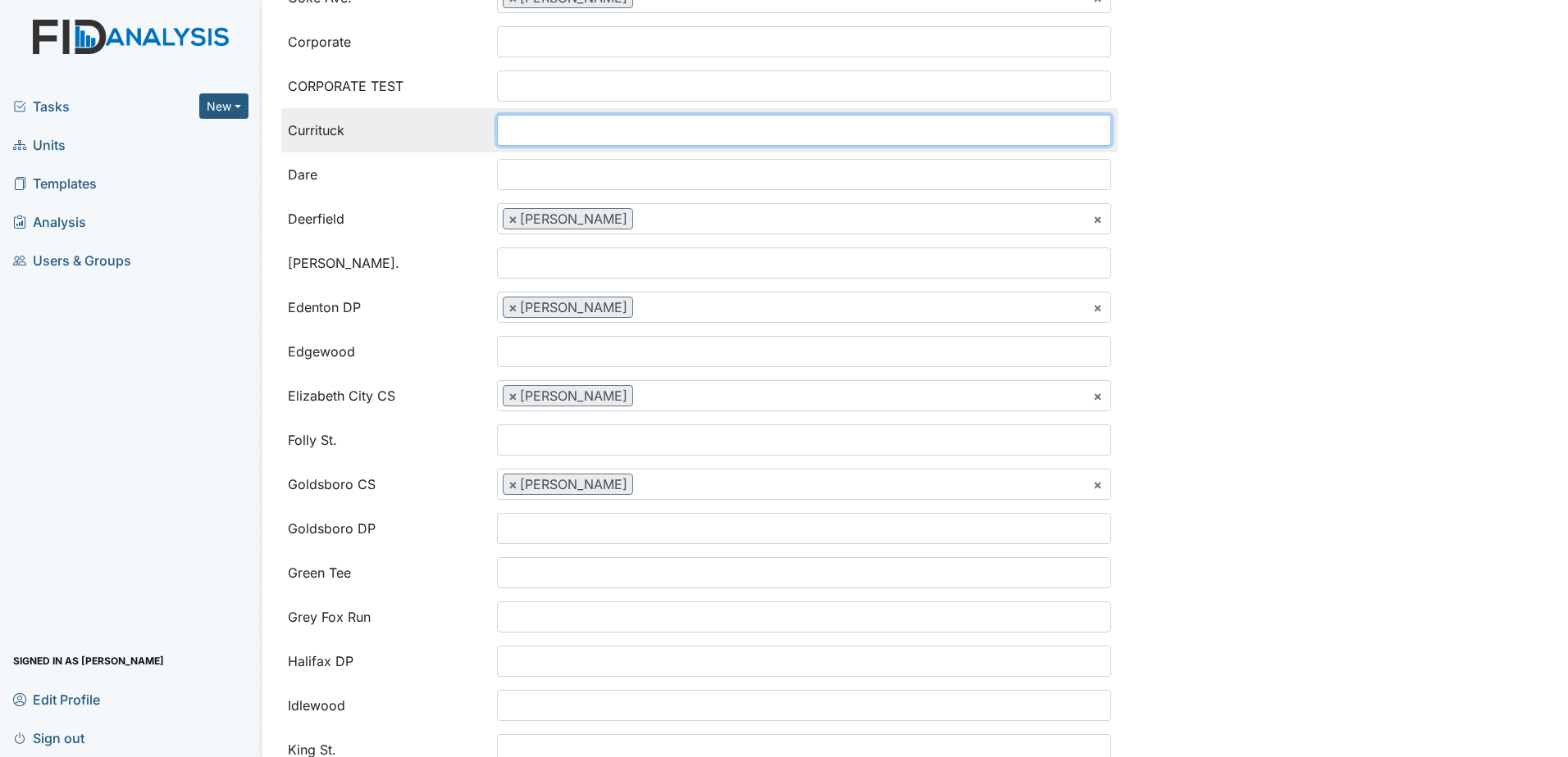
click at [517, 134] on input "search" at bounding box center [531, 130] width 66 height 31
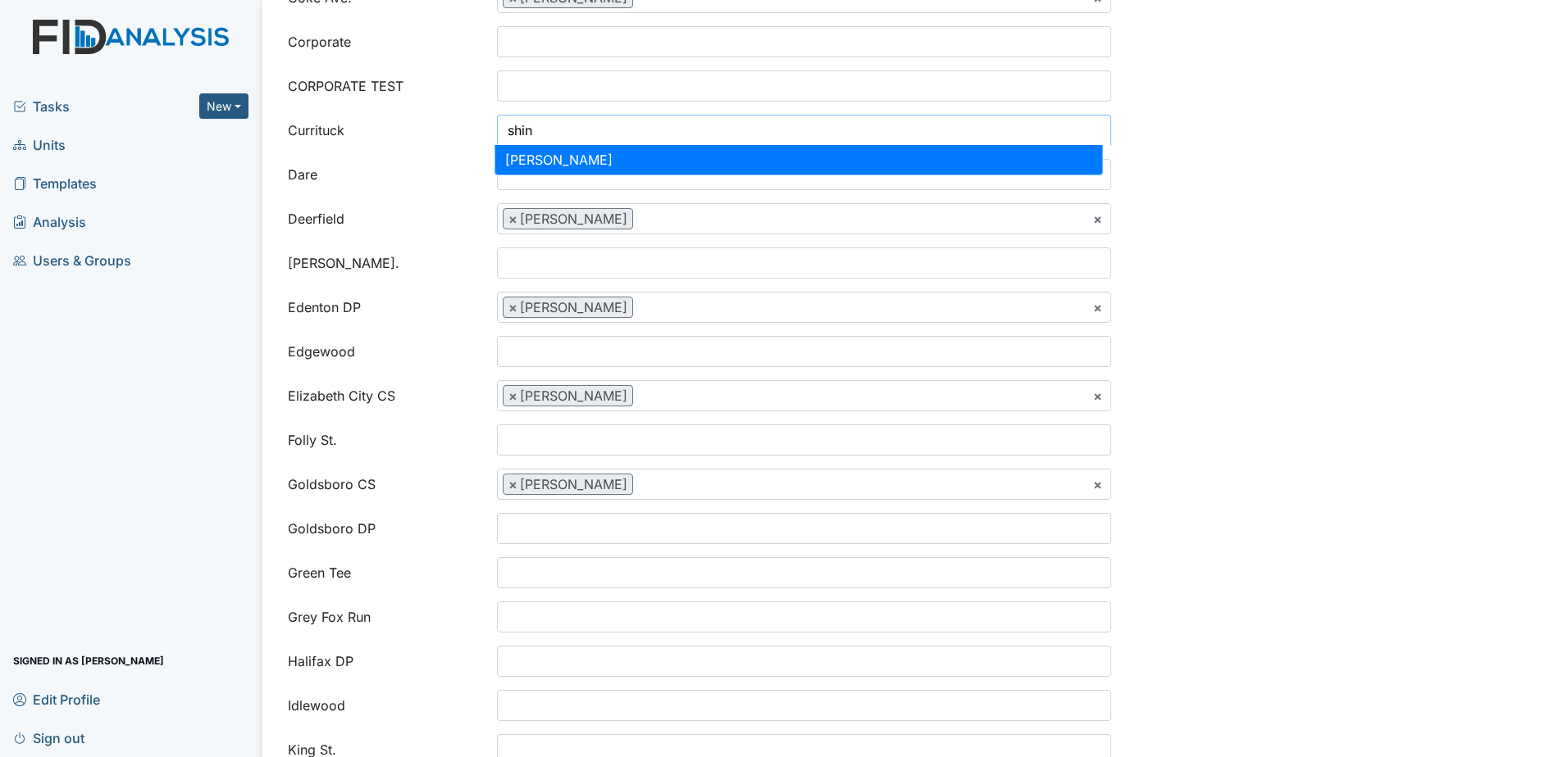
type input "shin"
select select "c2a314ca-3d6f-4cfa-aa04-9b61f35babdc"
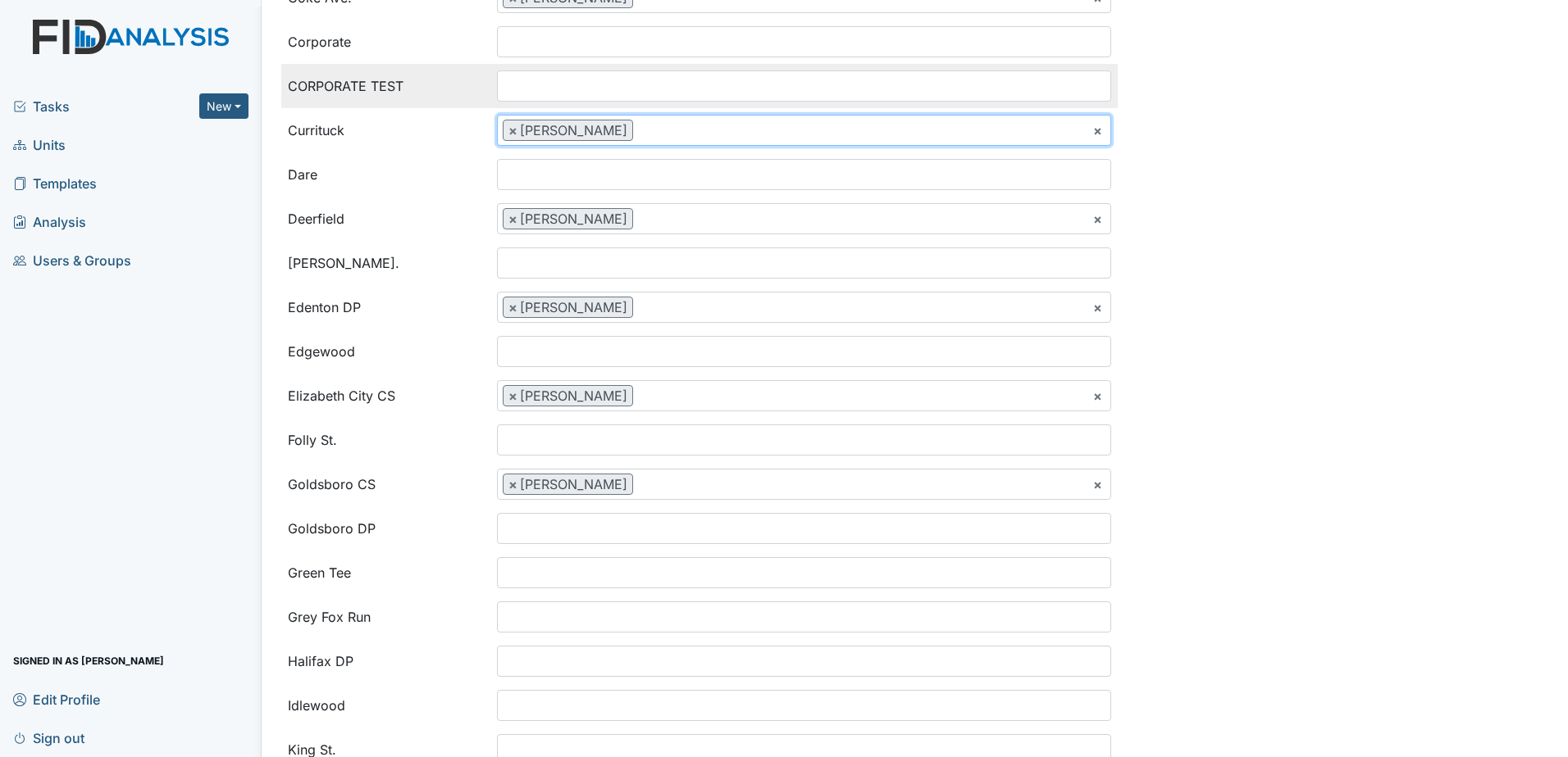
click at [546, 85] on input "search" at bounding box center [531, 85] width 66 height 31
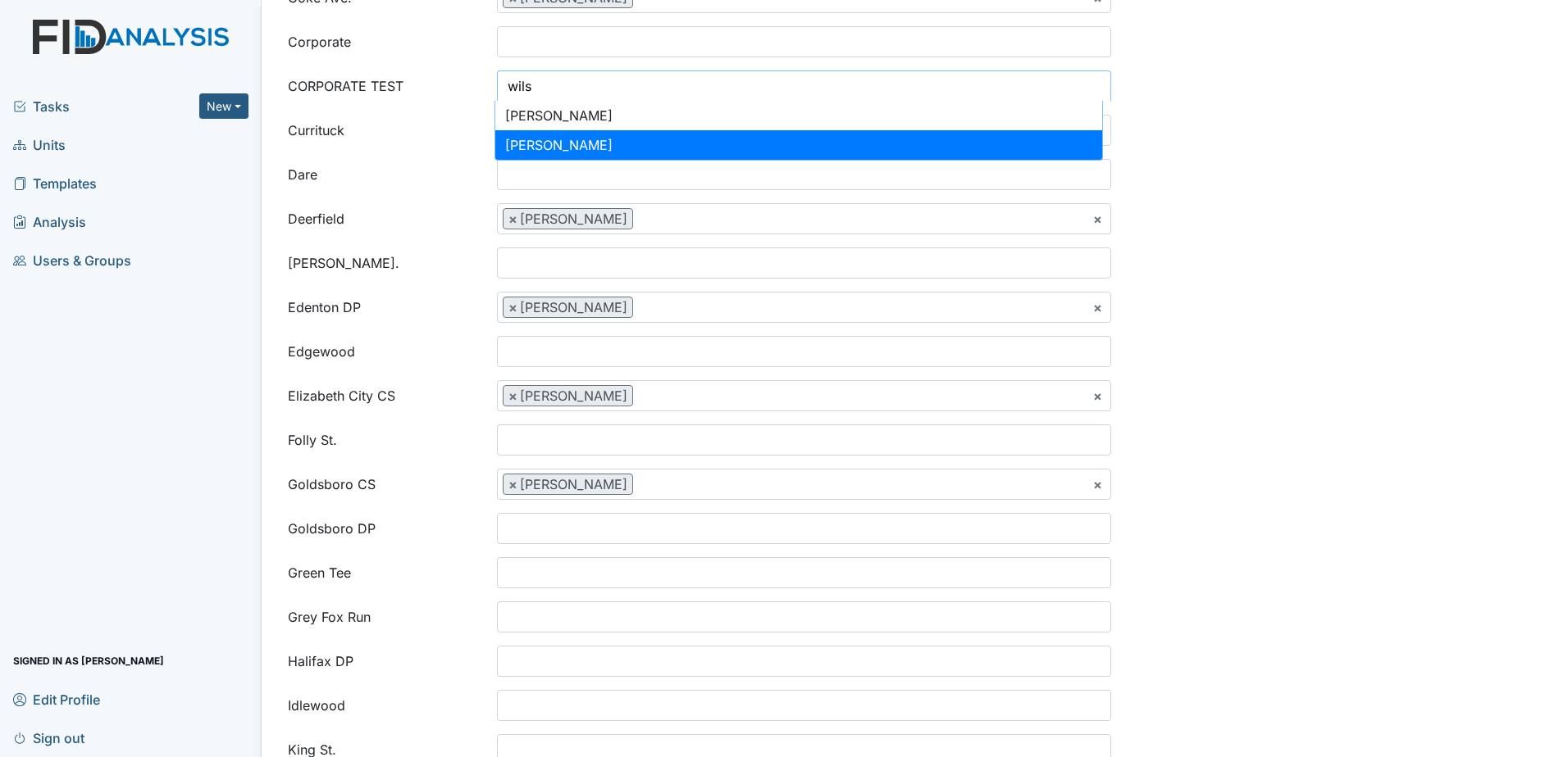
type input "wils"
select select "c18e62f8-fe5d-48bd-bf3e-f04ca331497e"
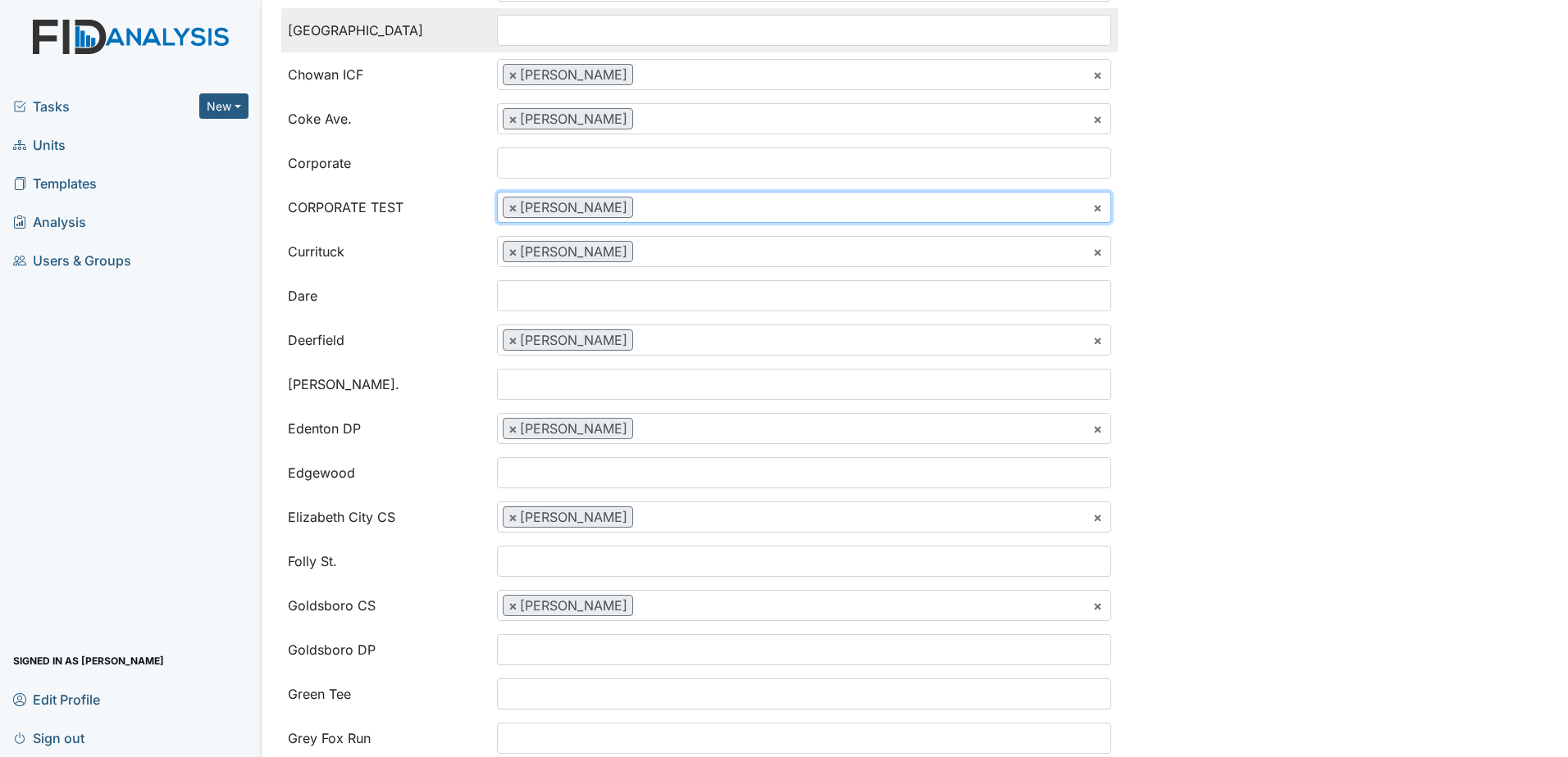
scroll to position [239, 0]
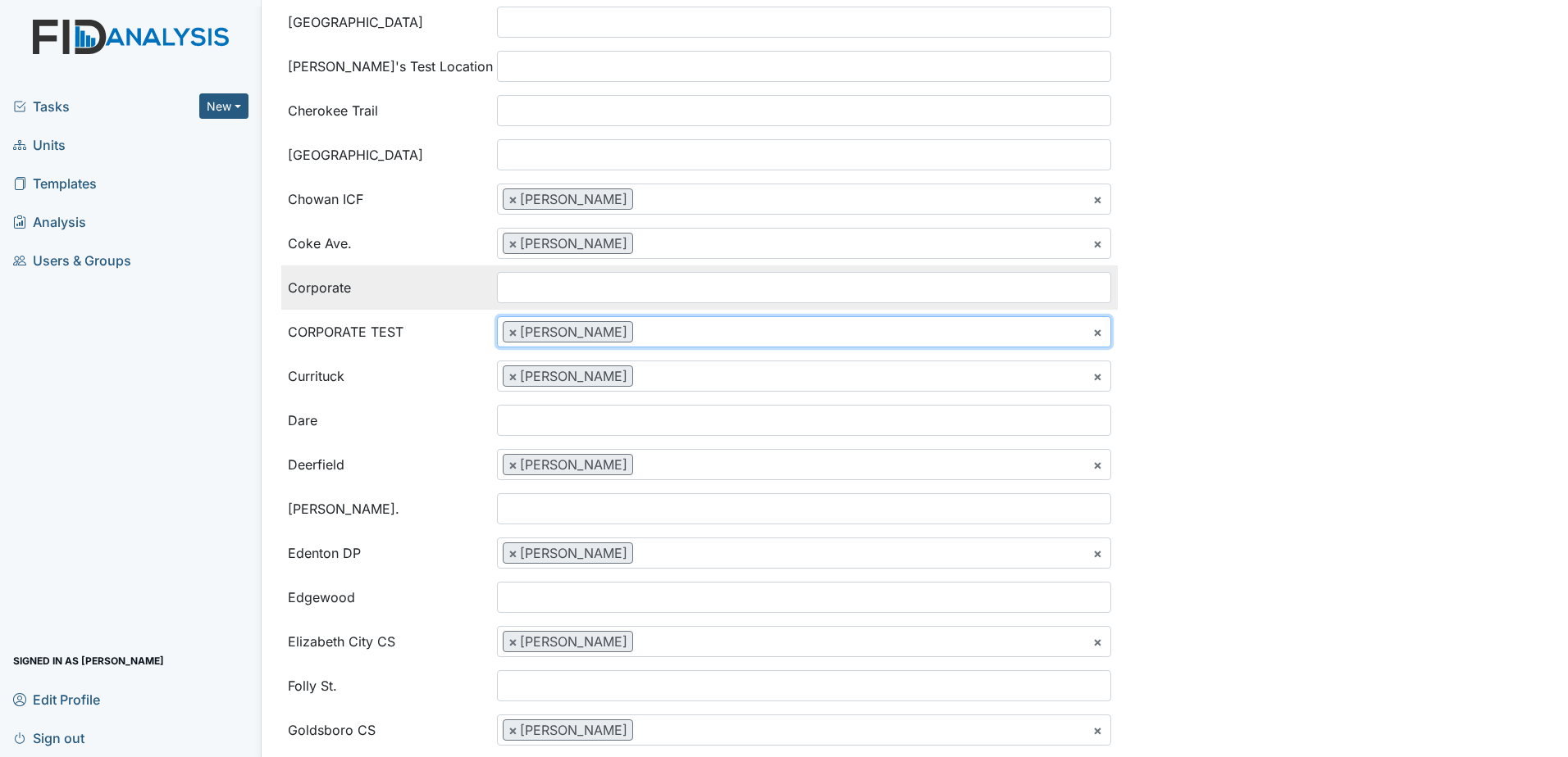
click at [537, 288] on input "search" at bounding box center [531, 288] width 66 height 31
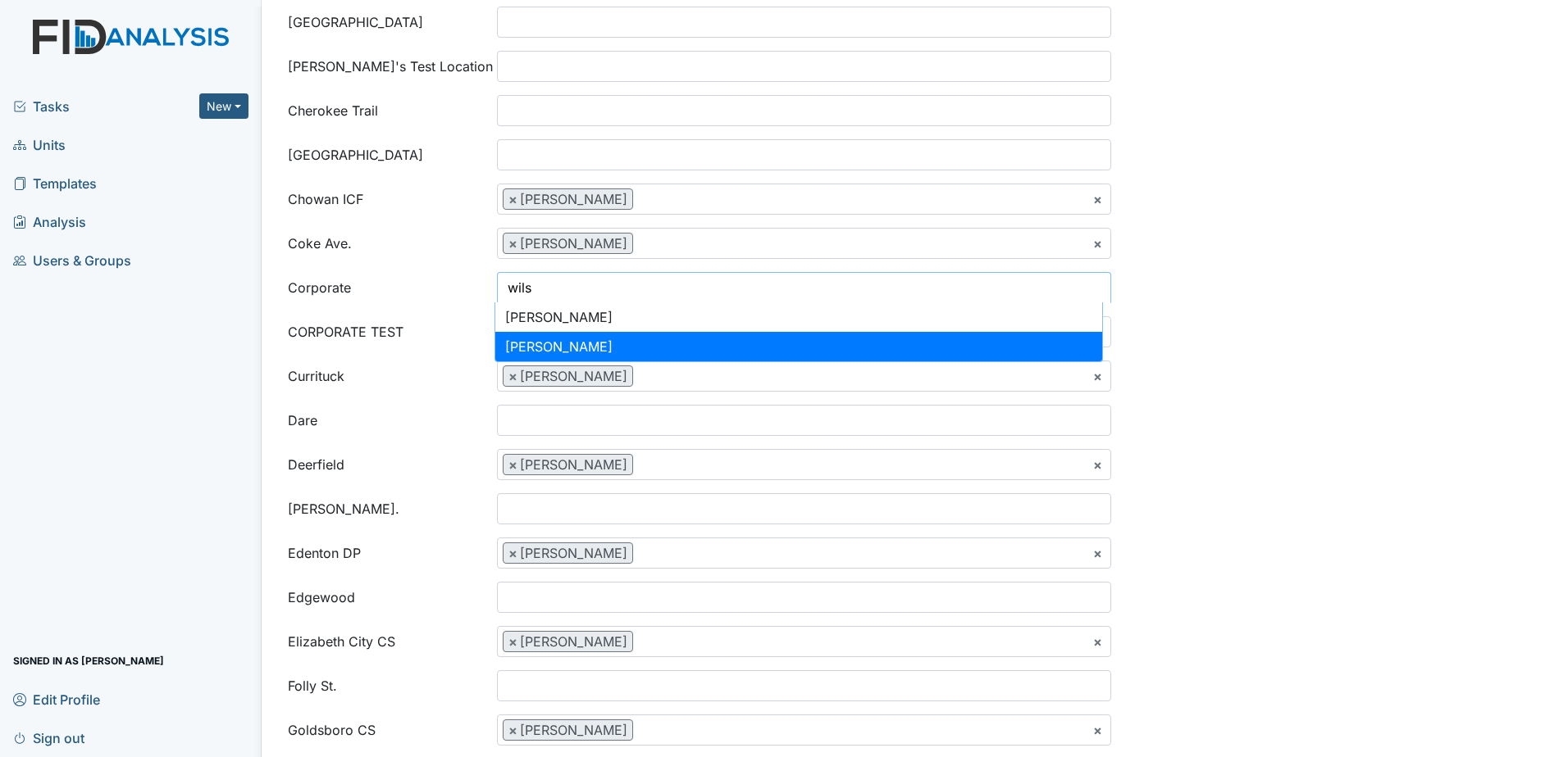
type input "wils"
select select "c18e62f8-fe5d-48bd-bf3e-f04ca331497e"
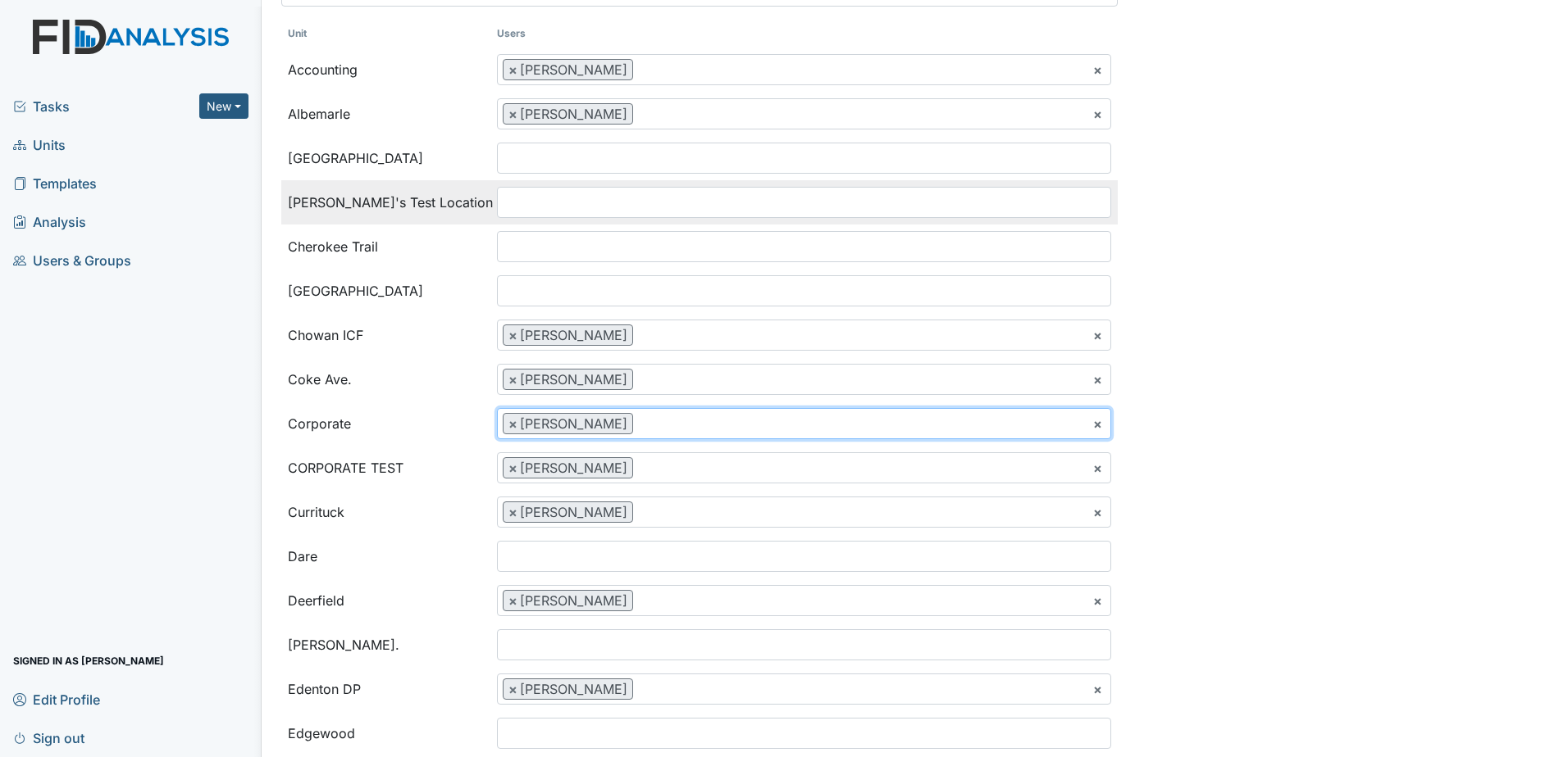
scroll to position [75, 0]
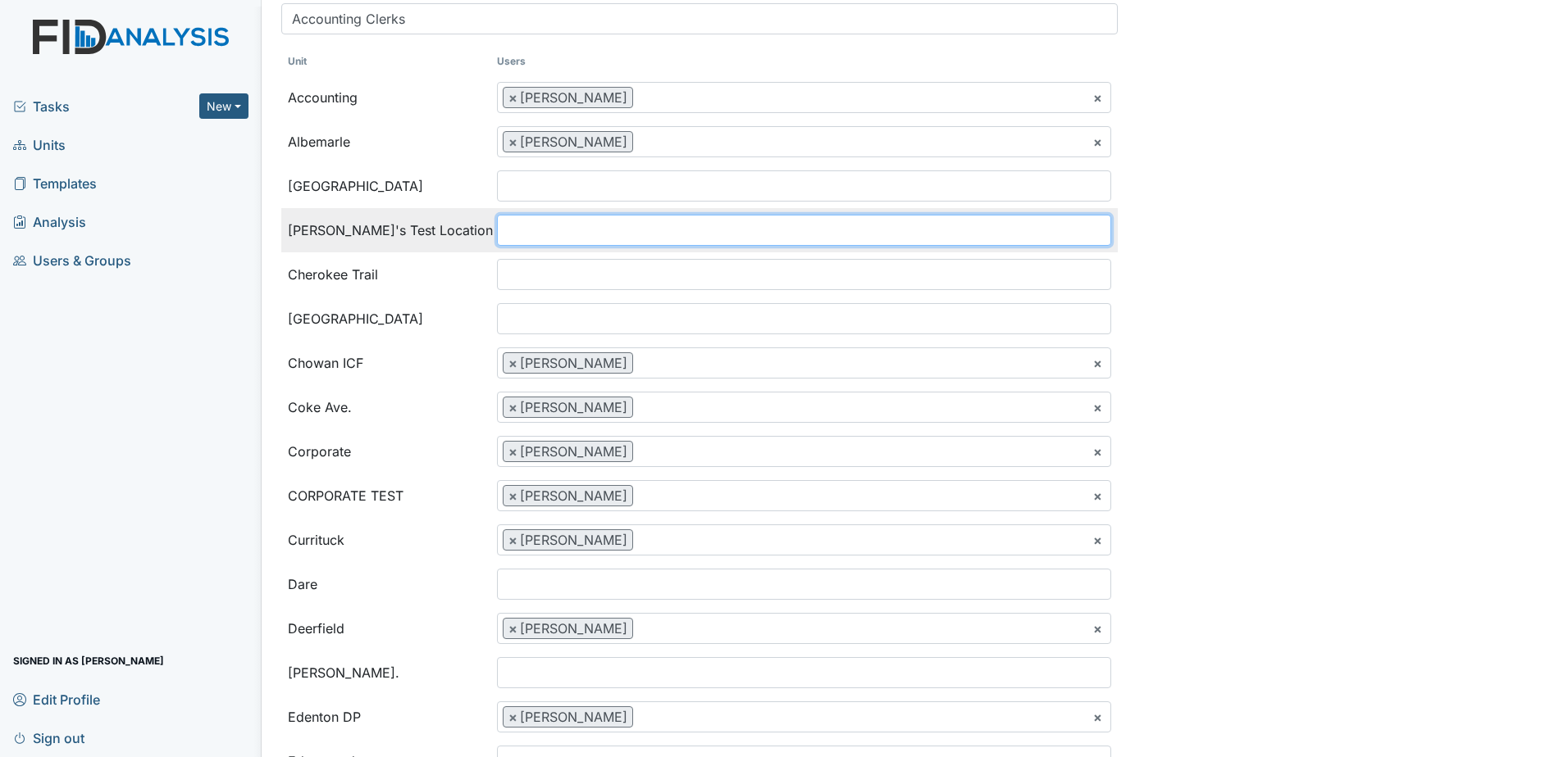
click at [572, 233] on ul at bounding box center [804, 230] width 613 height 30
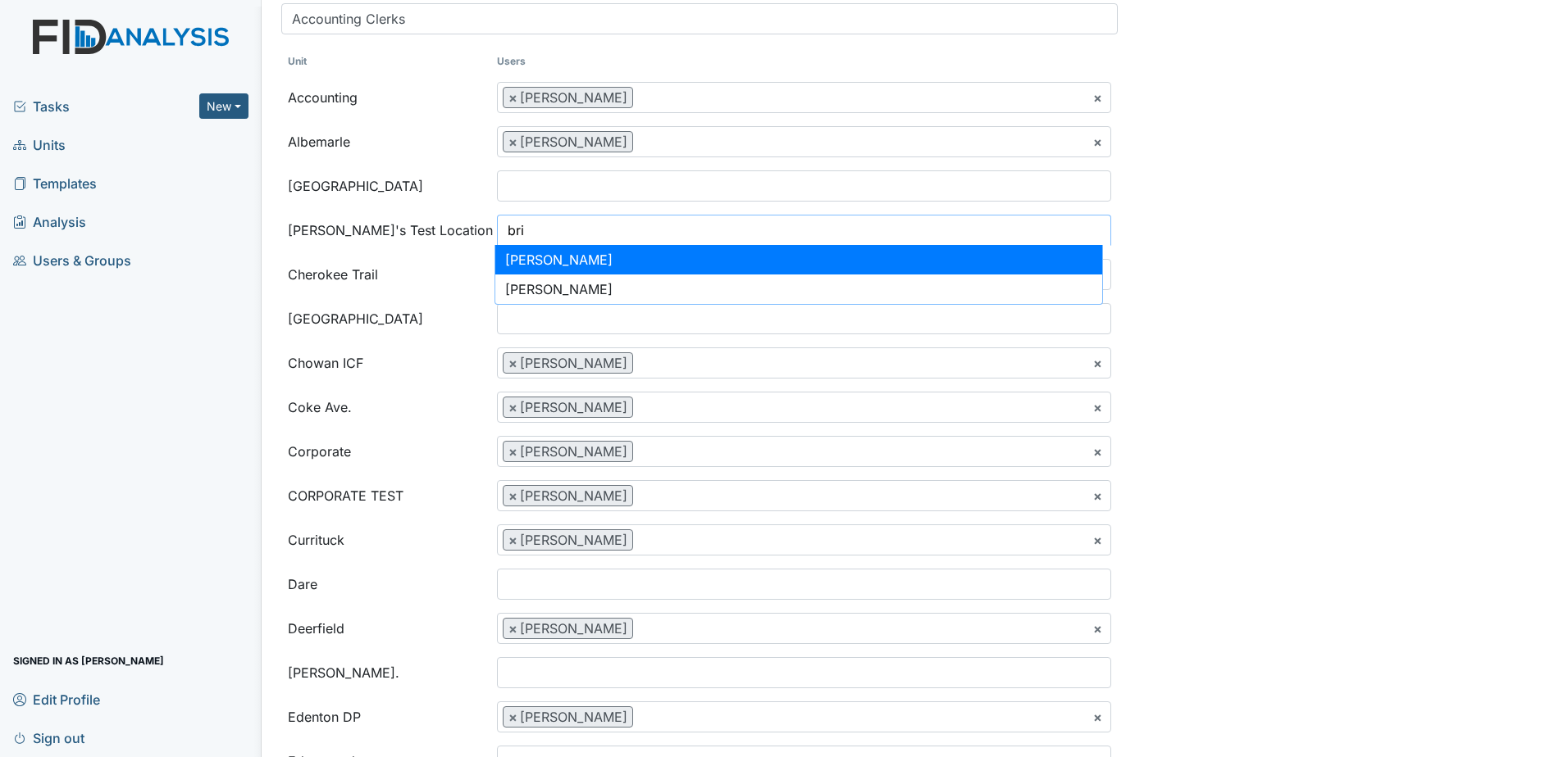
type input "bri"
select select "2256394d-0598-4266-b310-36111002816b"
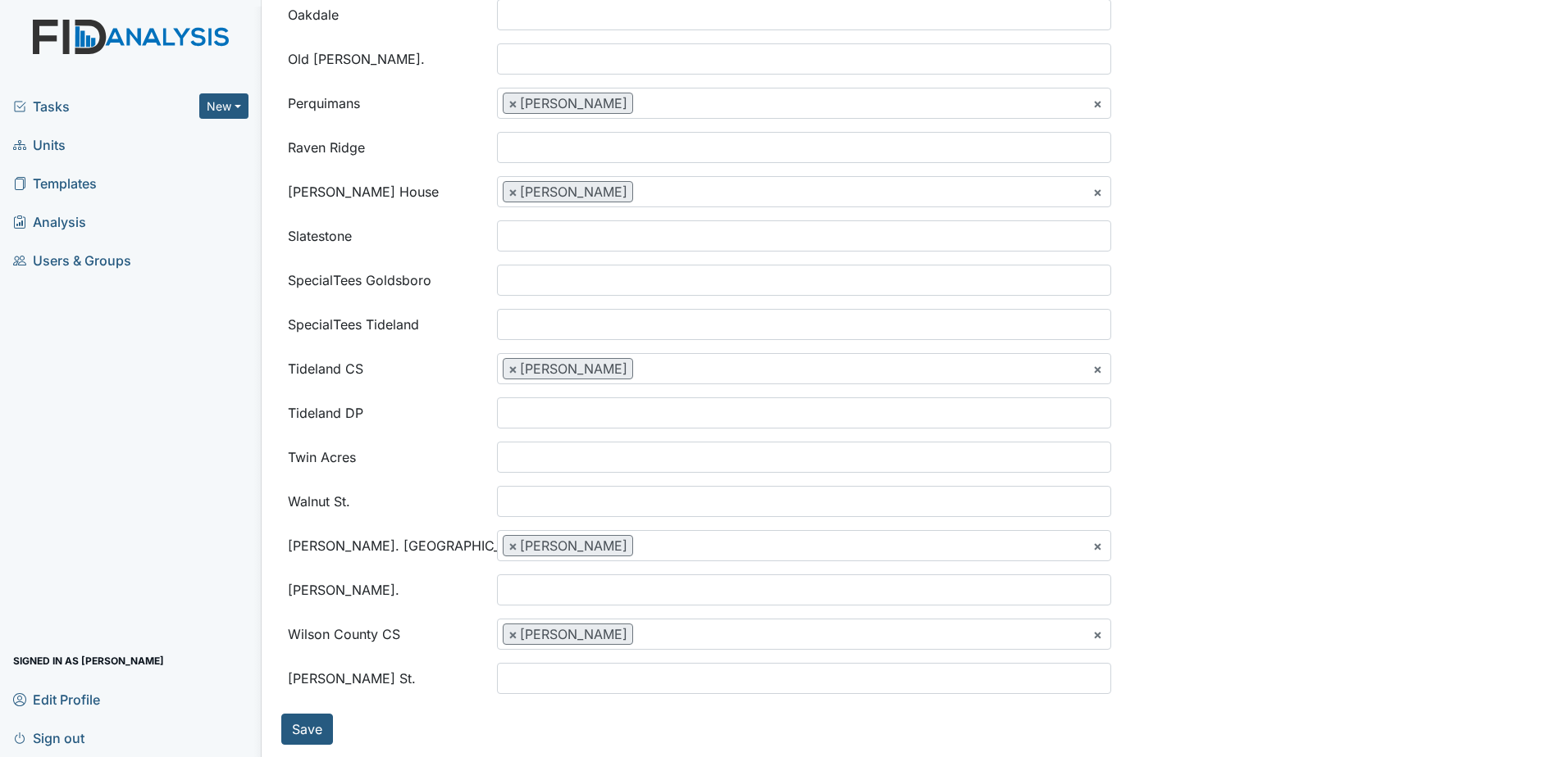
scroll to position [1797, 0]
click at [311, 724] on button "Save" at bounding box center [306, 728] width 52 height 31
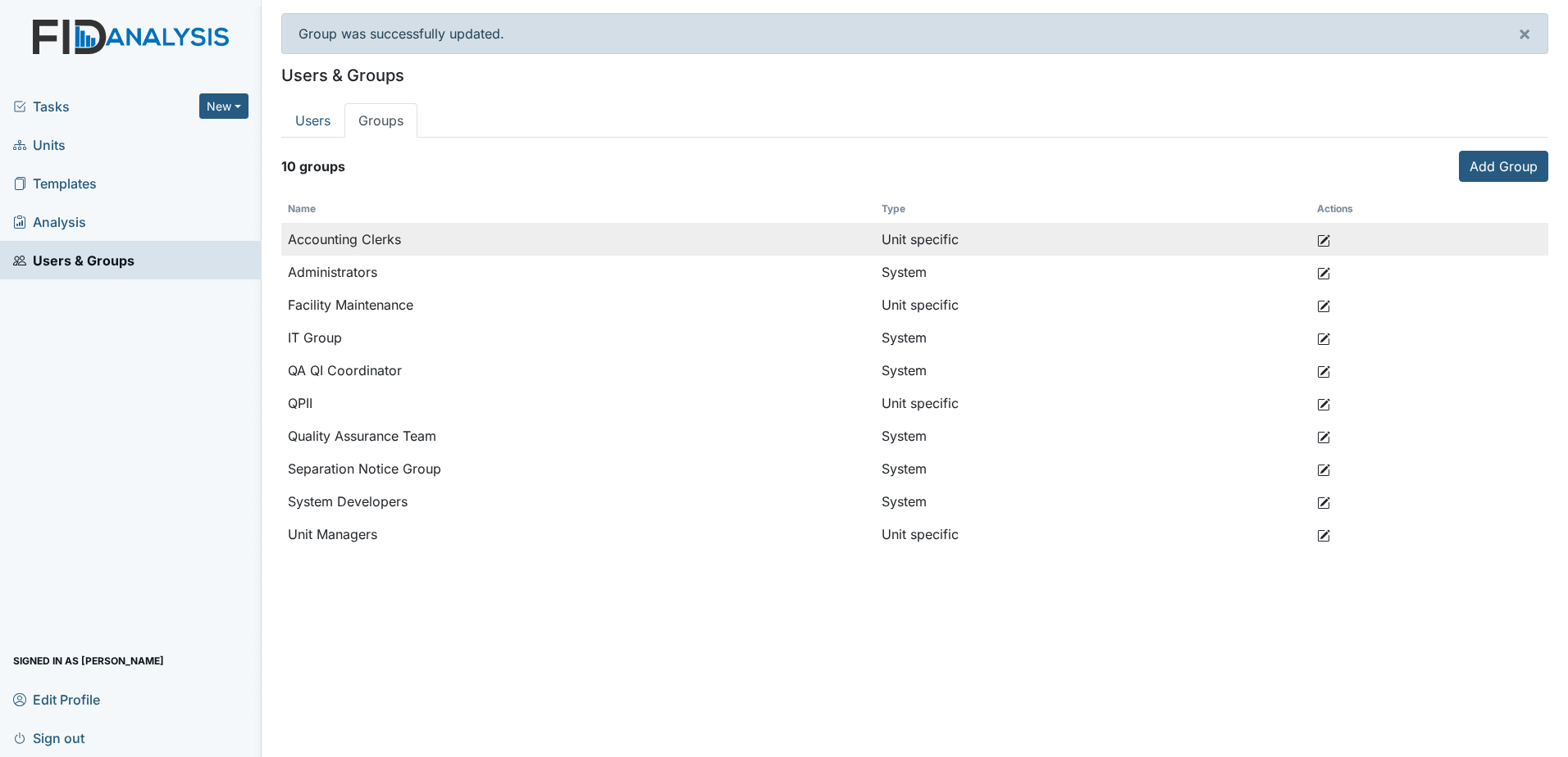
click at [1317, 245] on icon at bounding box center [1323, 241] width 14 height 14
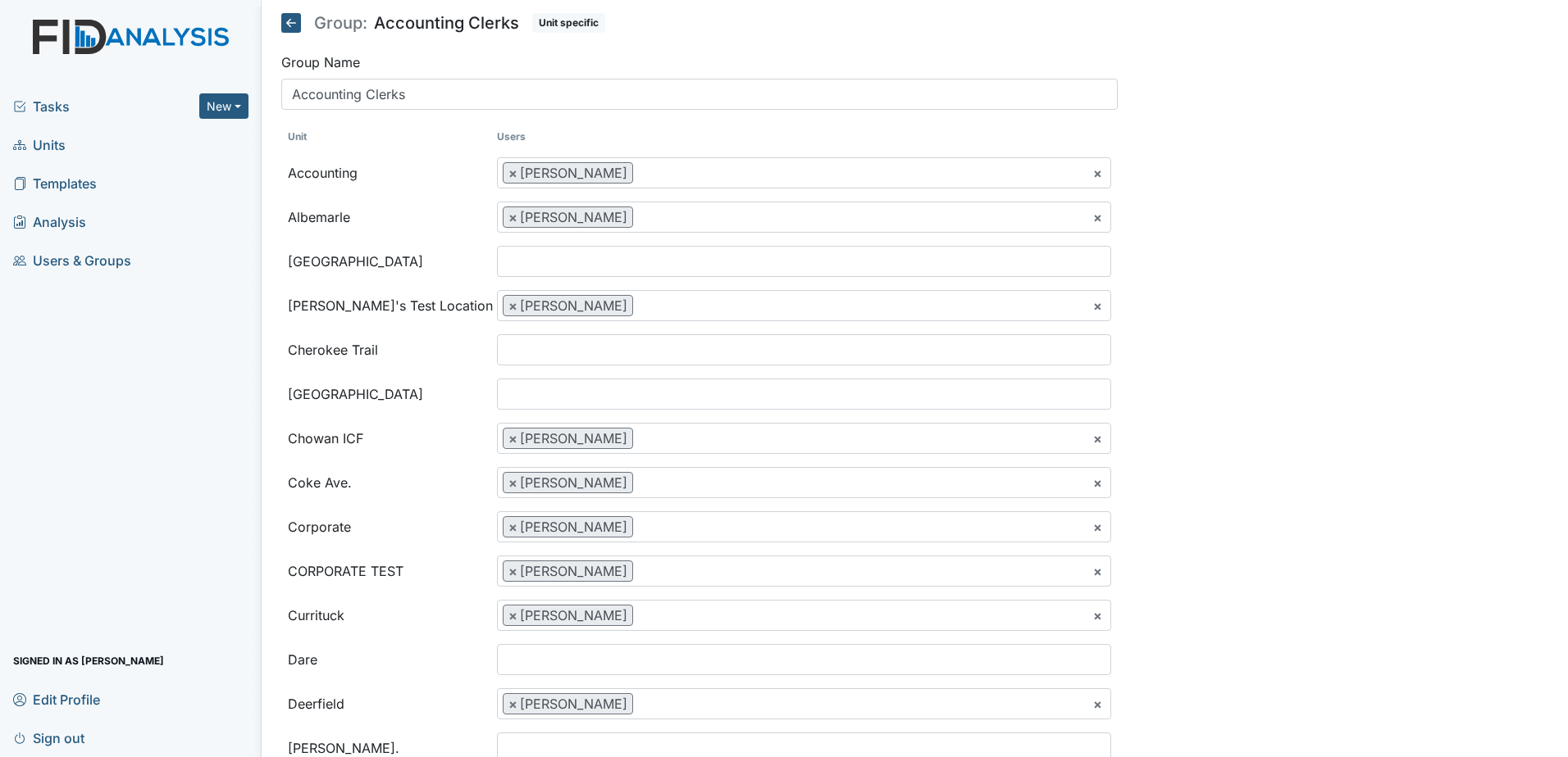
select select
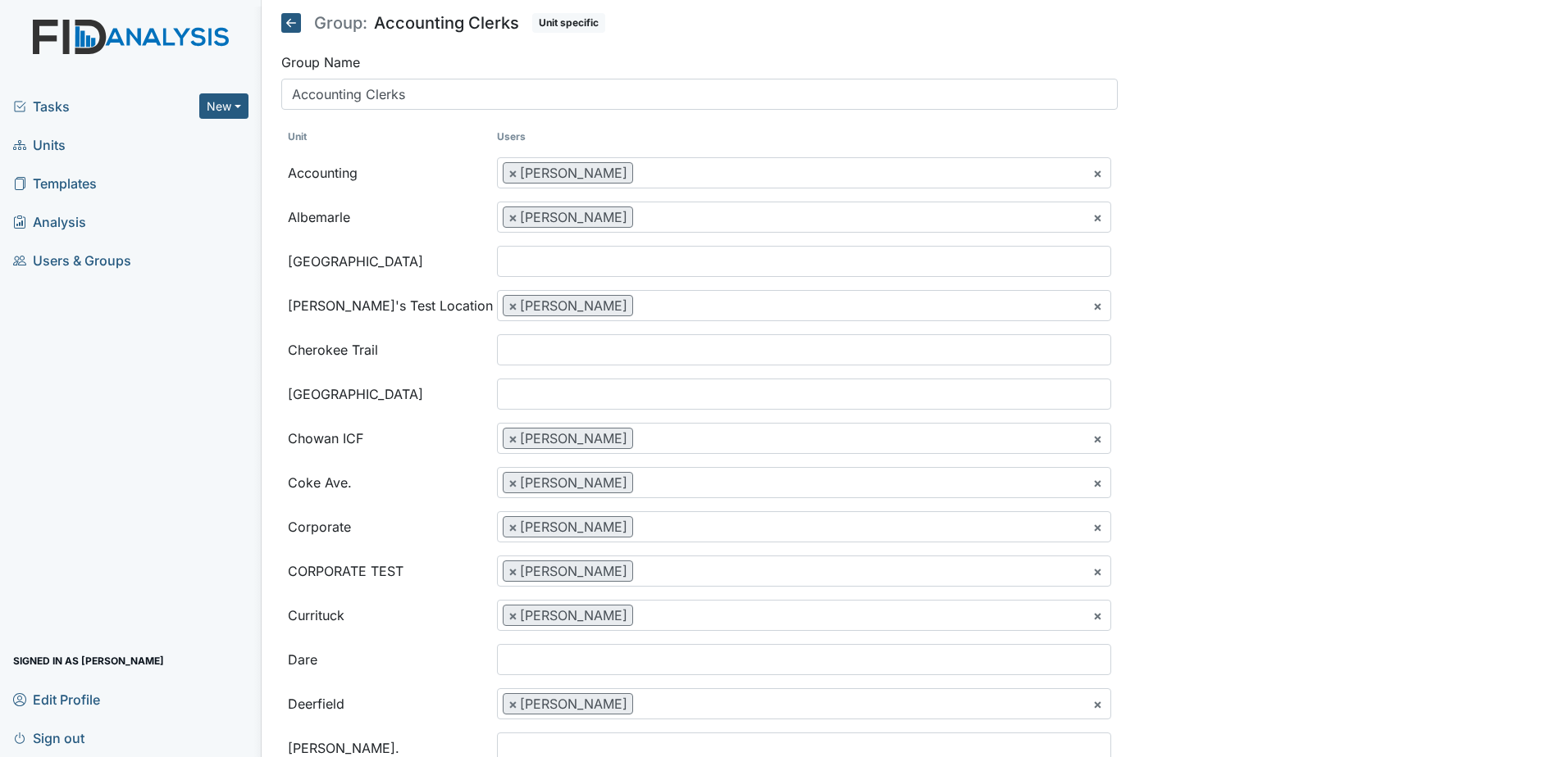
select select
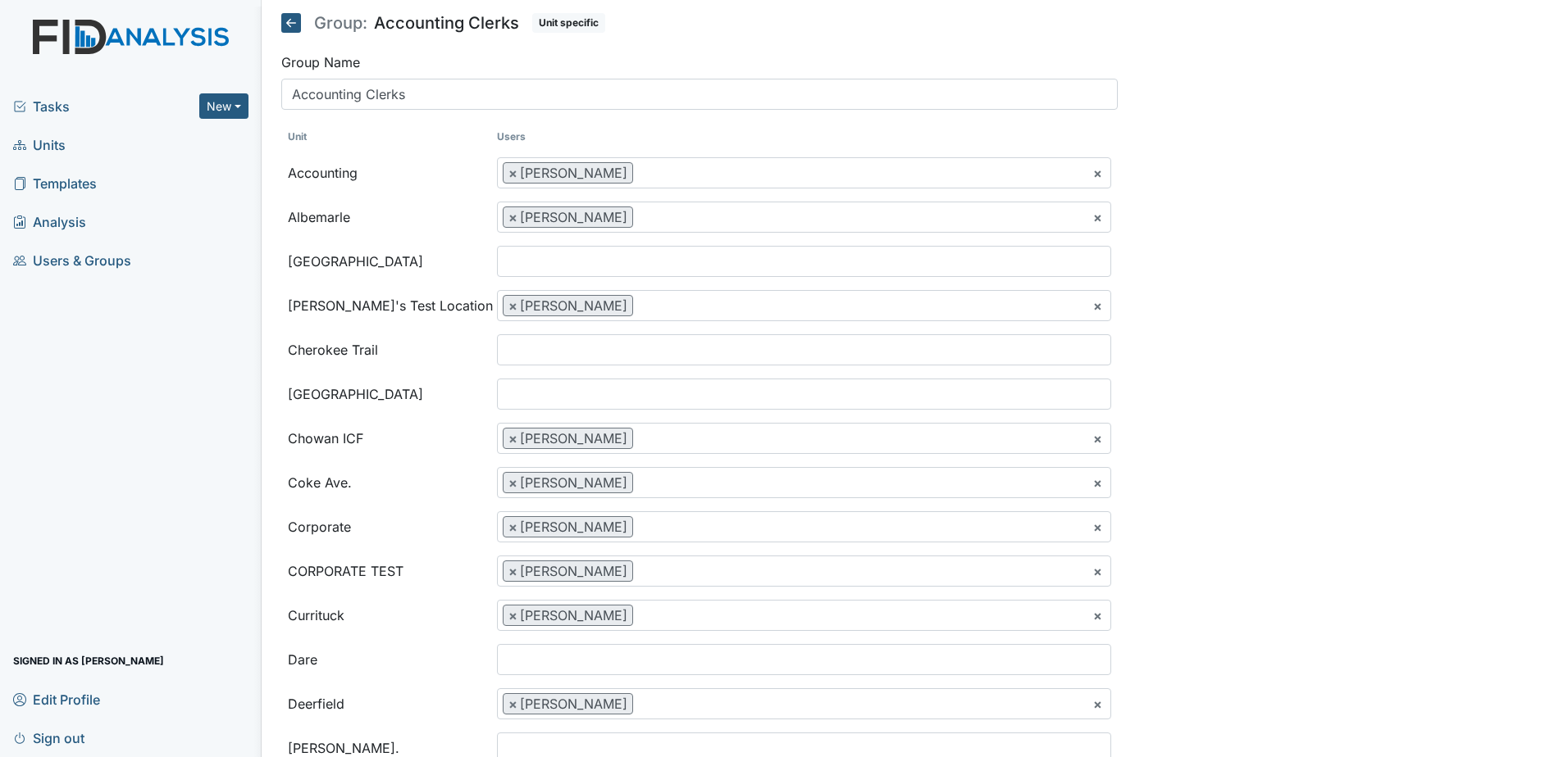
select select
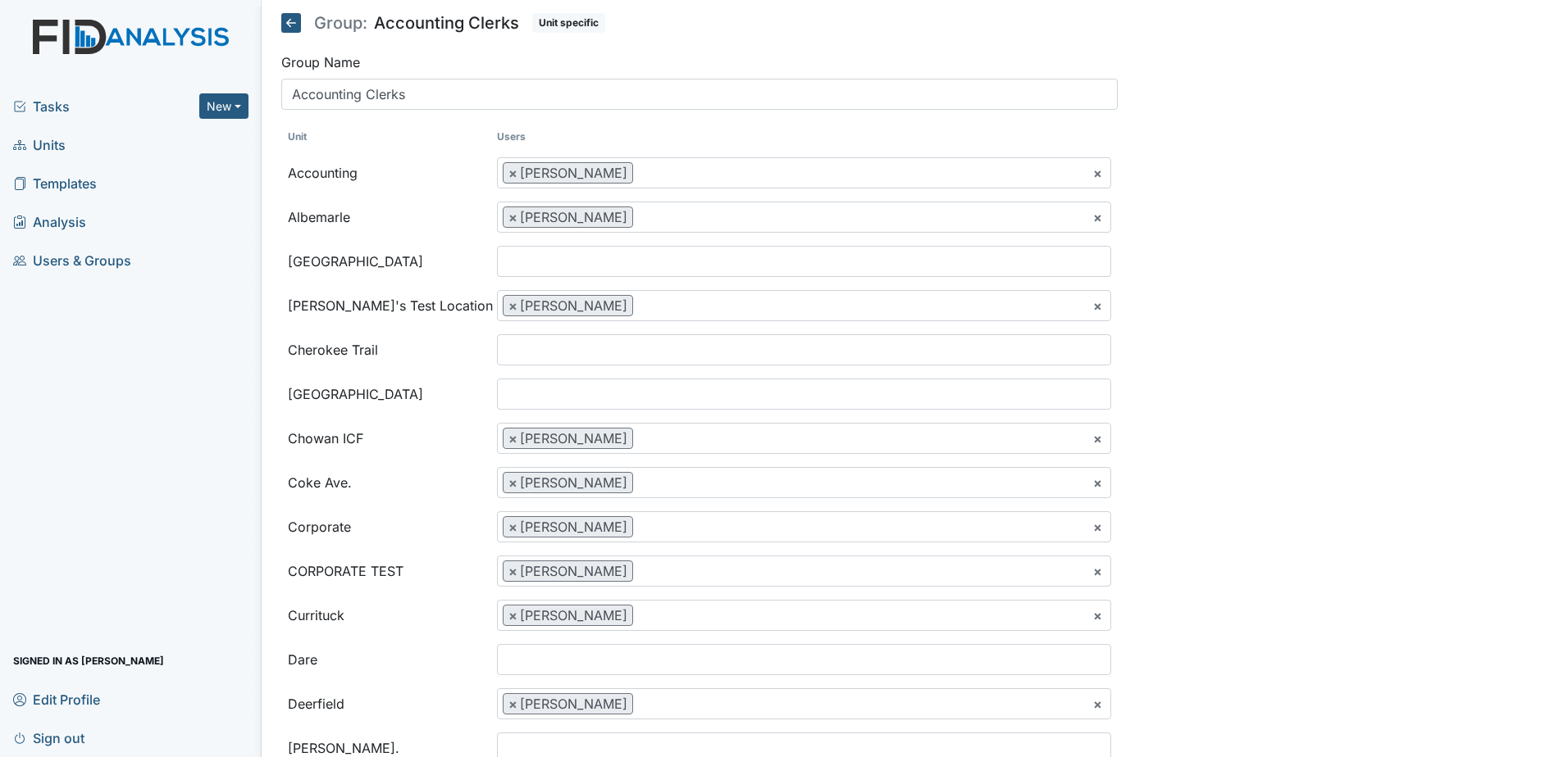
select select
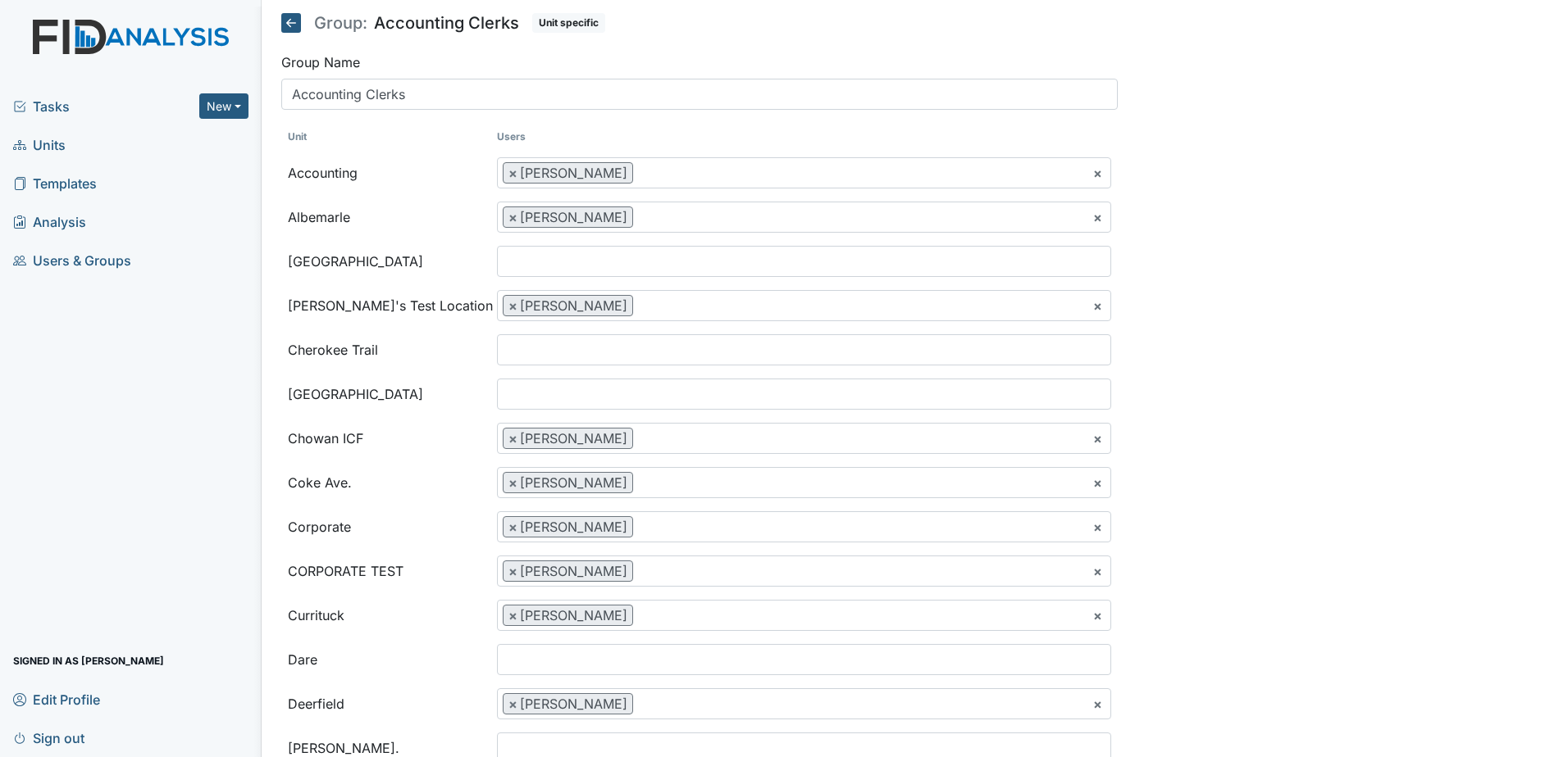
select select
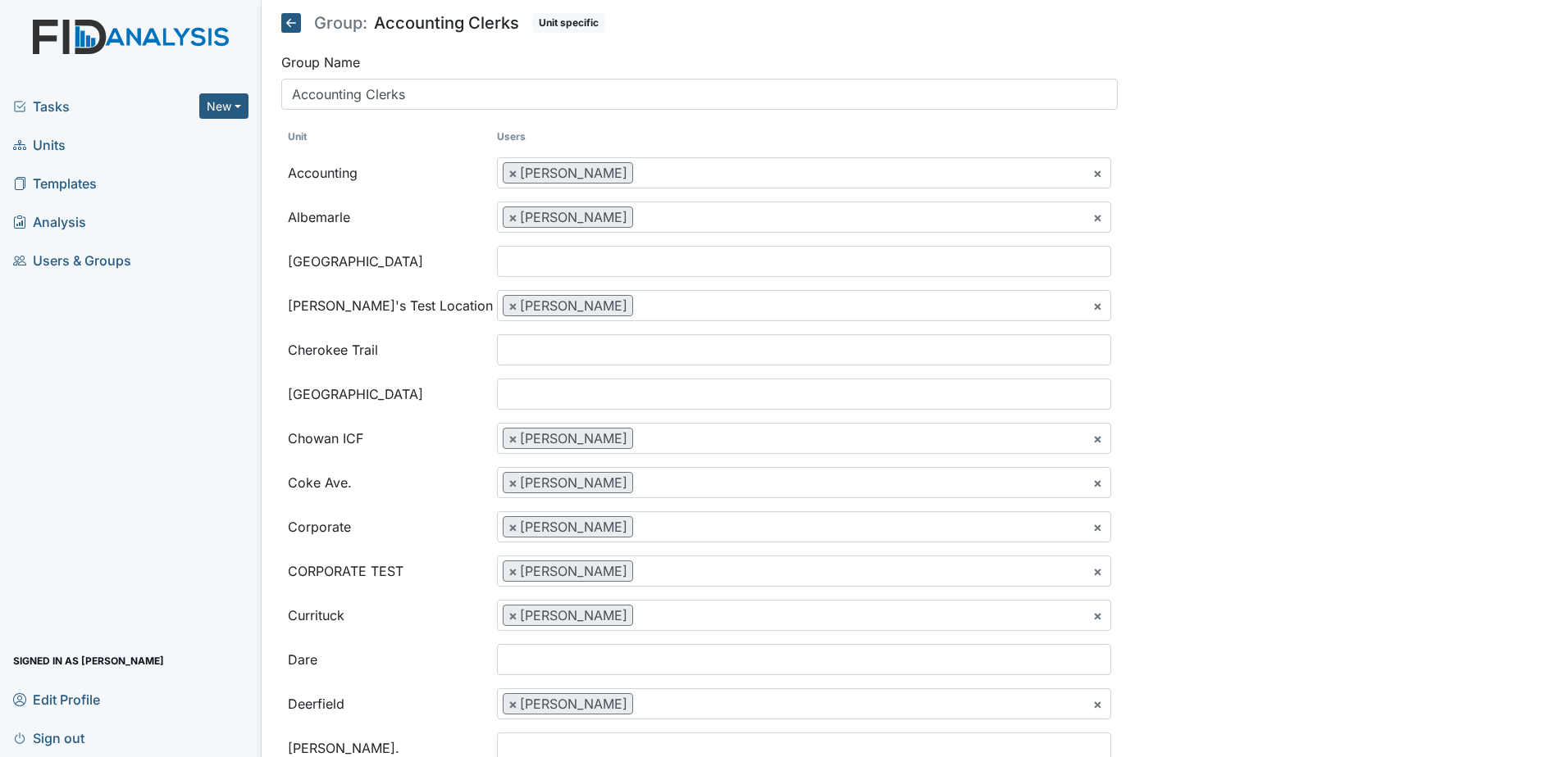
select select
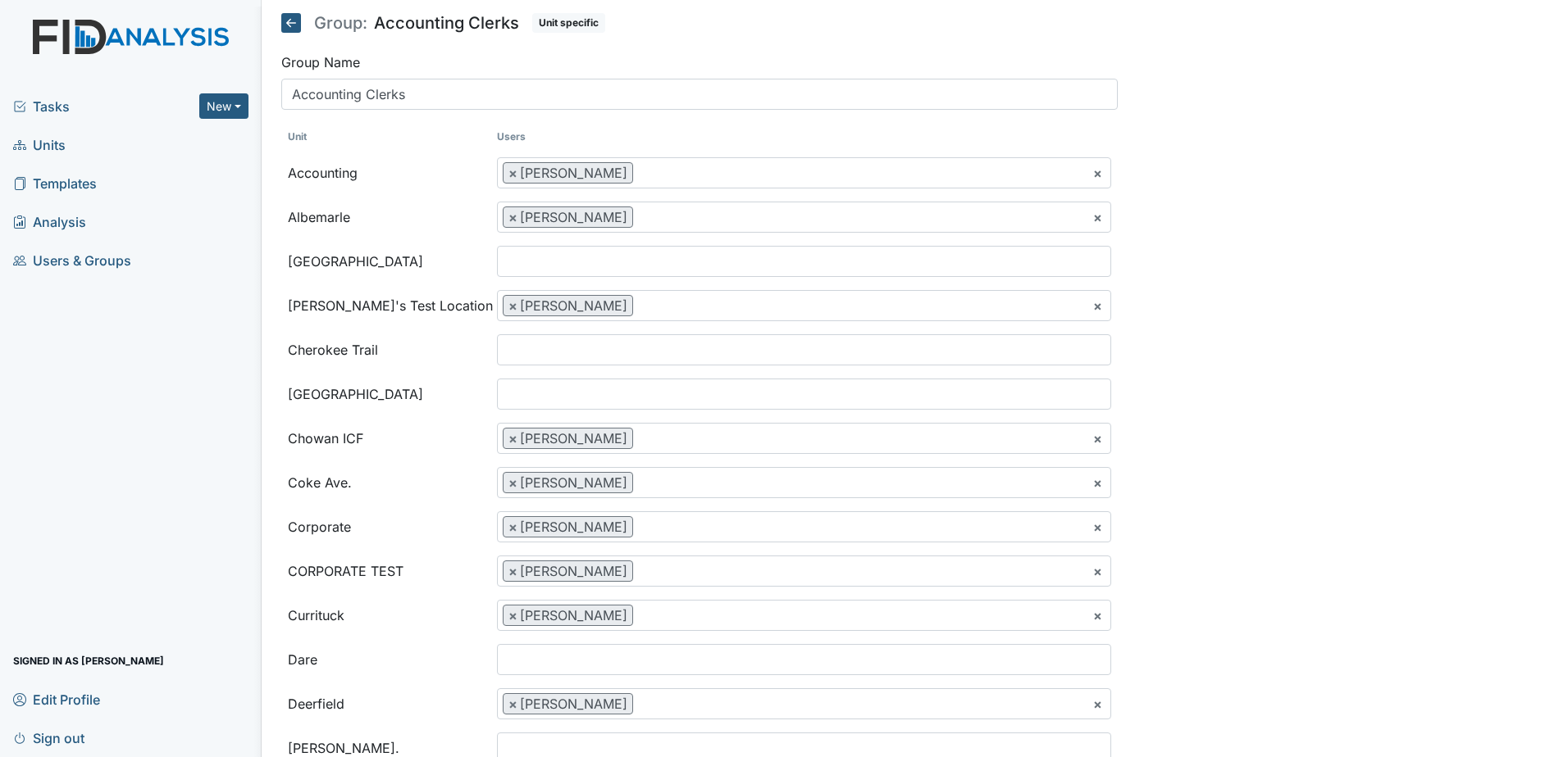
select select
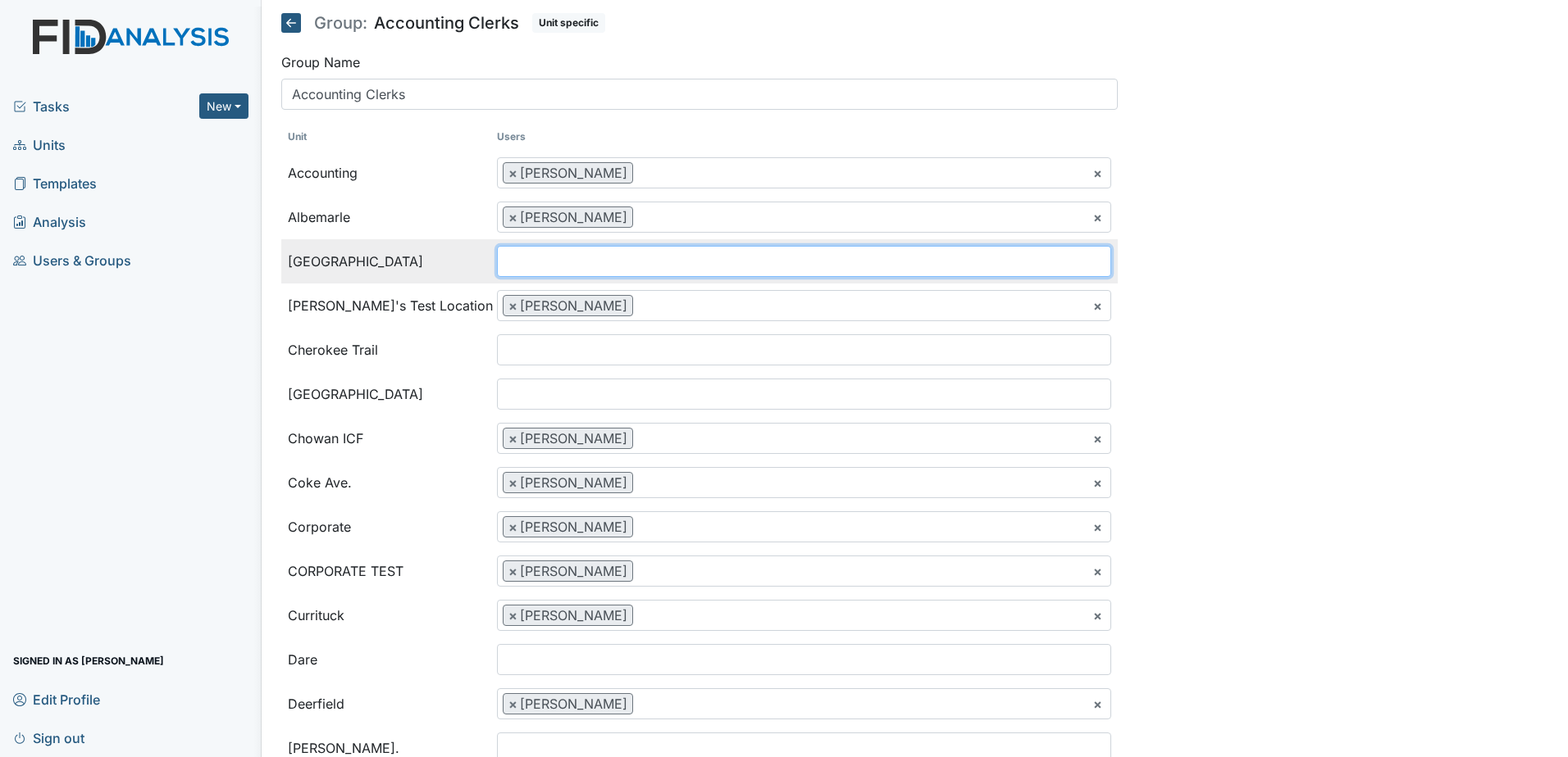
click at [543, 254] on input "search" at bounding box center [531, 261] width 66 height 31
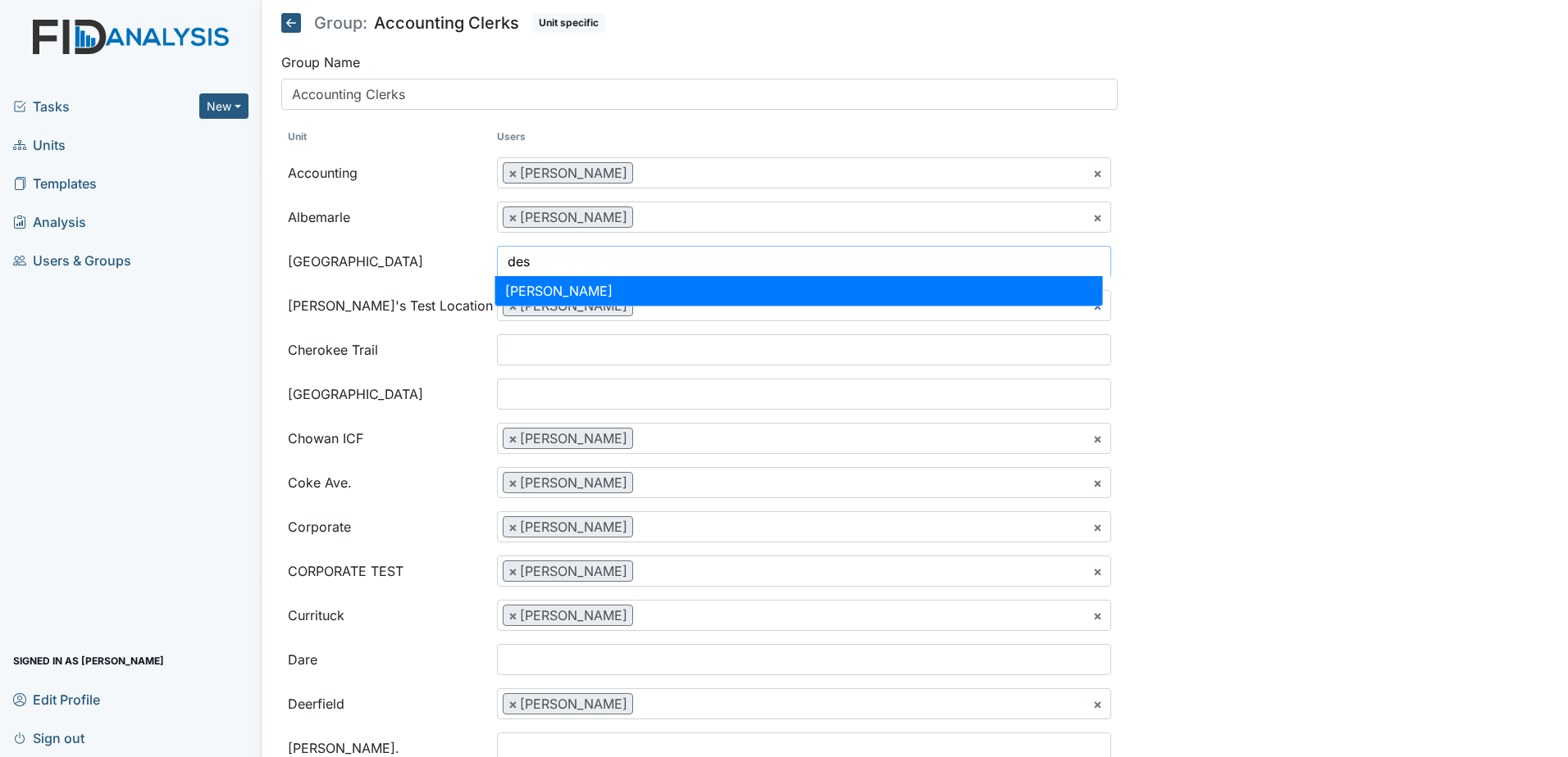
type input "des"
select select "35db164d-8661-4b6c-ab85-7502d6db32b2"
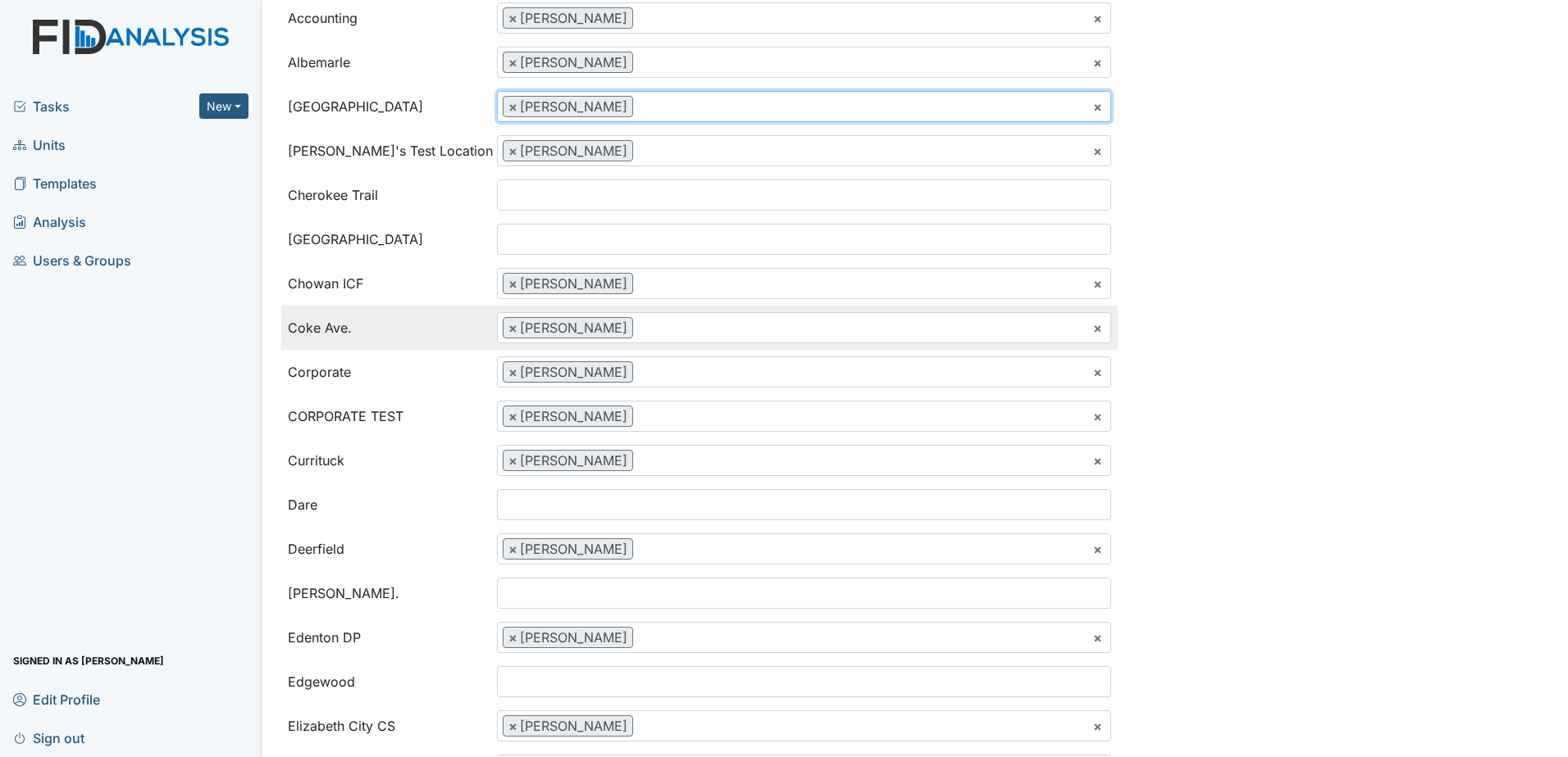
scroll to position [164, 0]
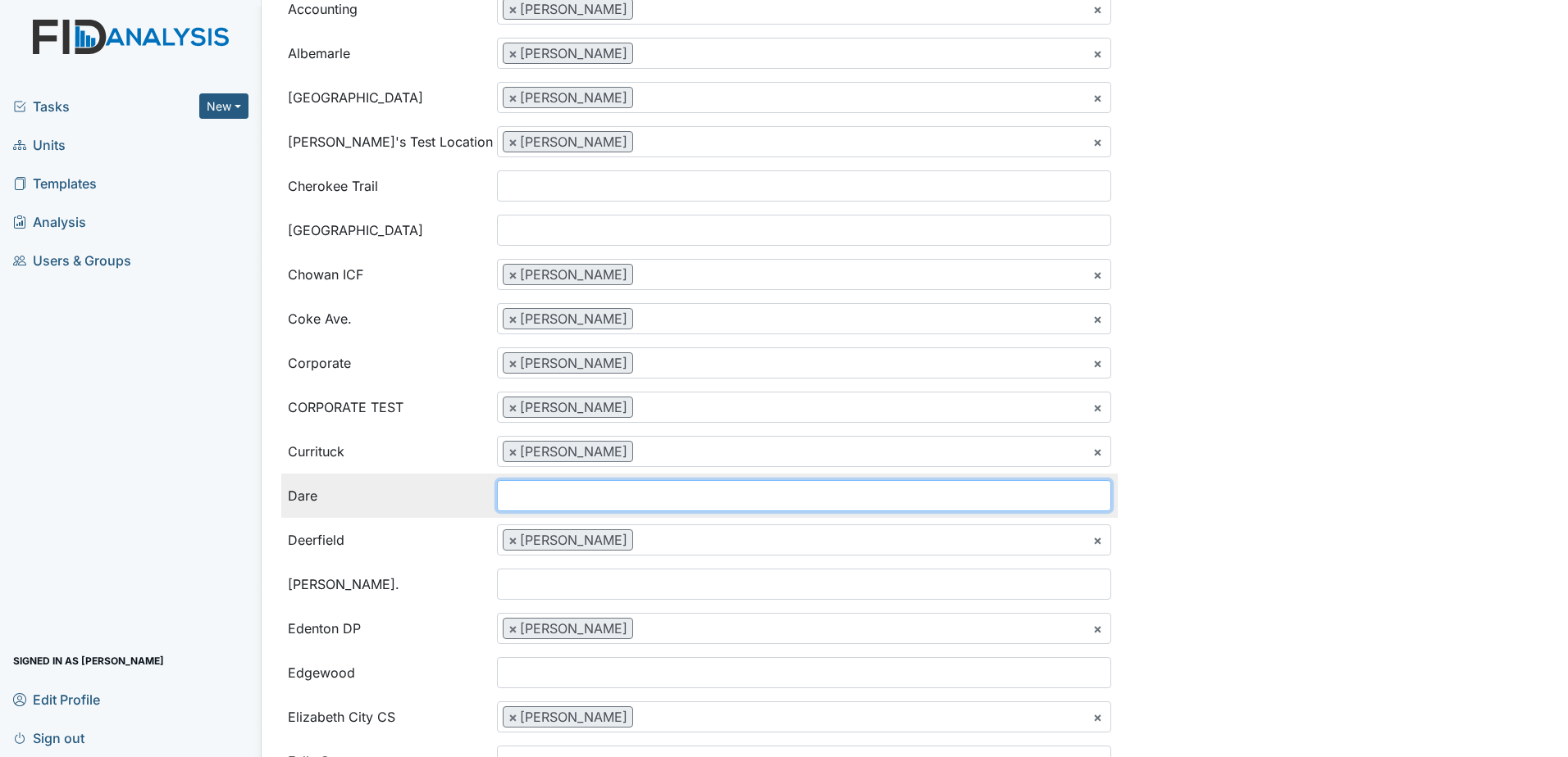
click at [534, 493] on input "search" at bounding box center [531, 496] width 66 height 31
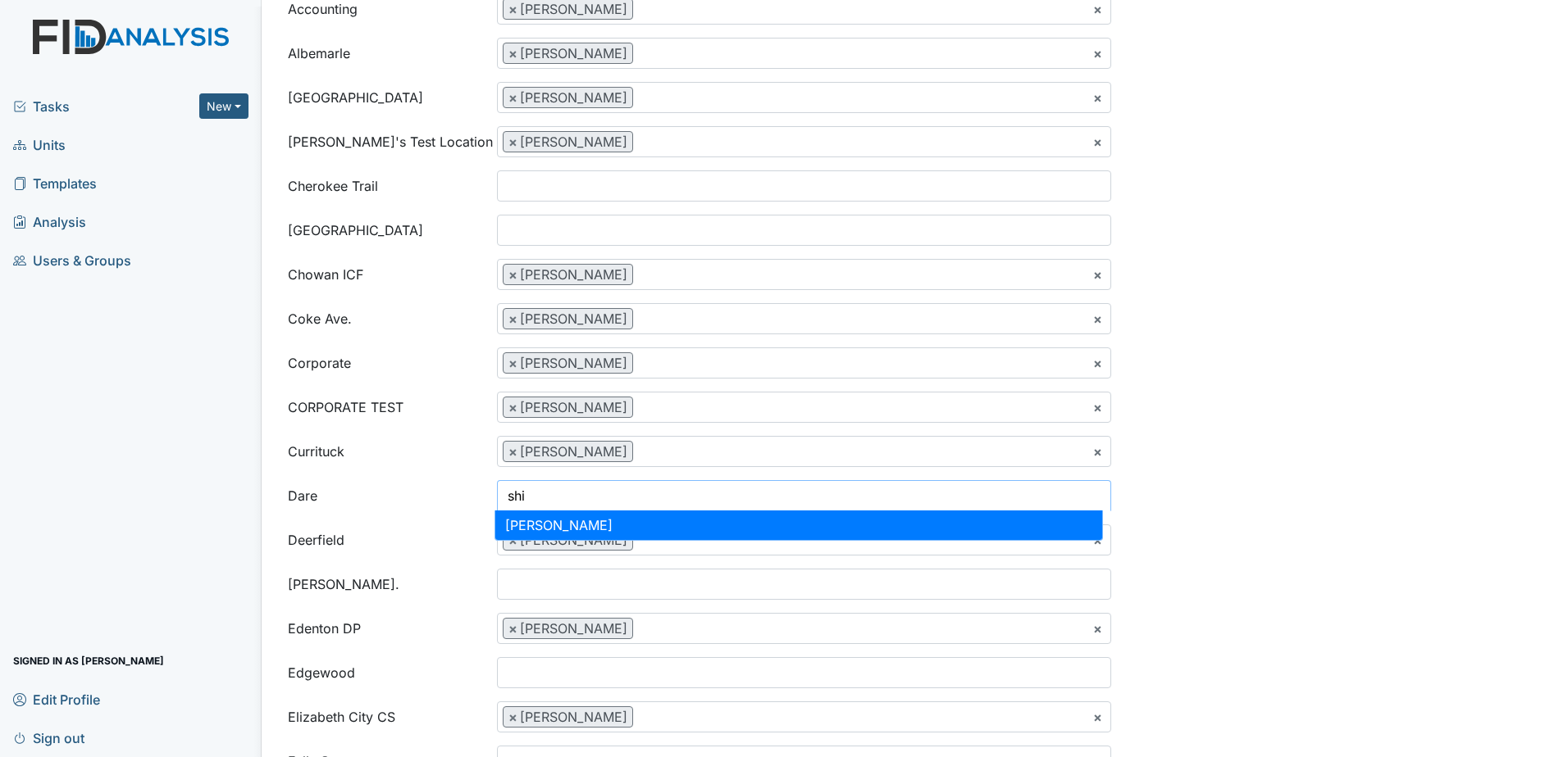
type input "shi"
select select "c2a314ca-3d6f-4cfa-aa04-9b61f35babdc"
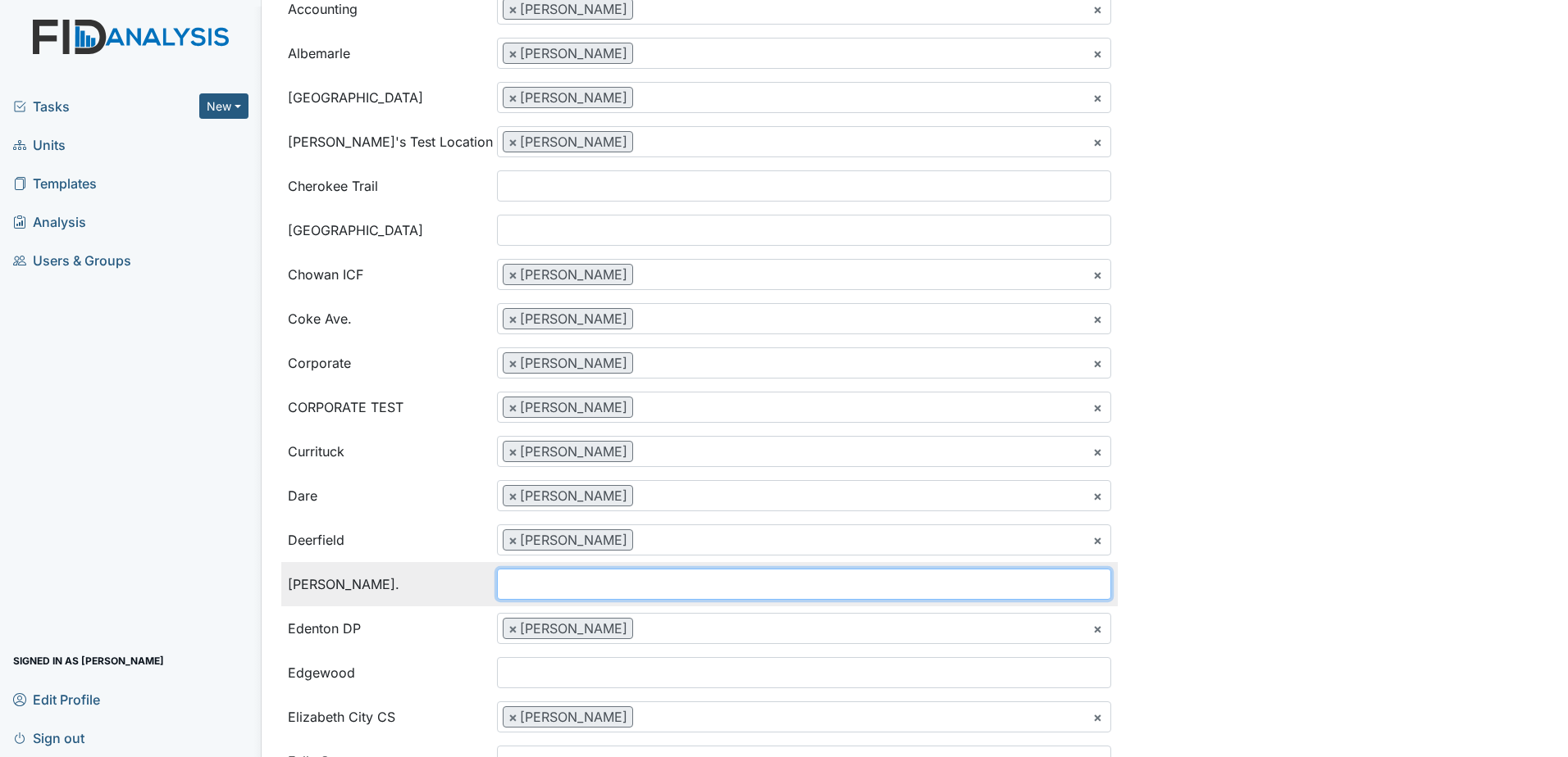
click at [536, 579] on input "search" at bounding box center [531, 584] width 66 height 31
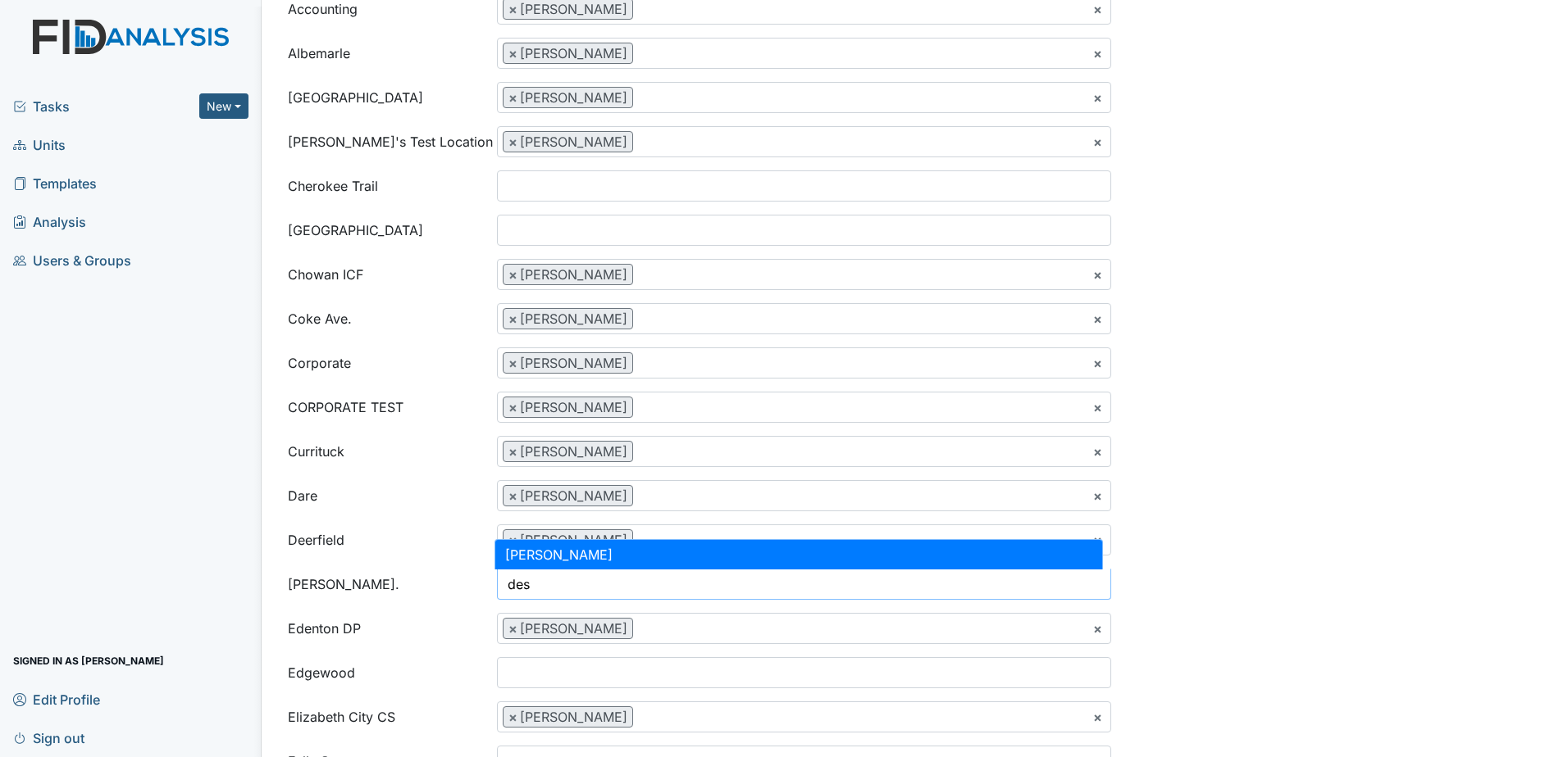
type input "des"
select select "35db164d-8661-4b6c-ab85-7502d6db32b2"
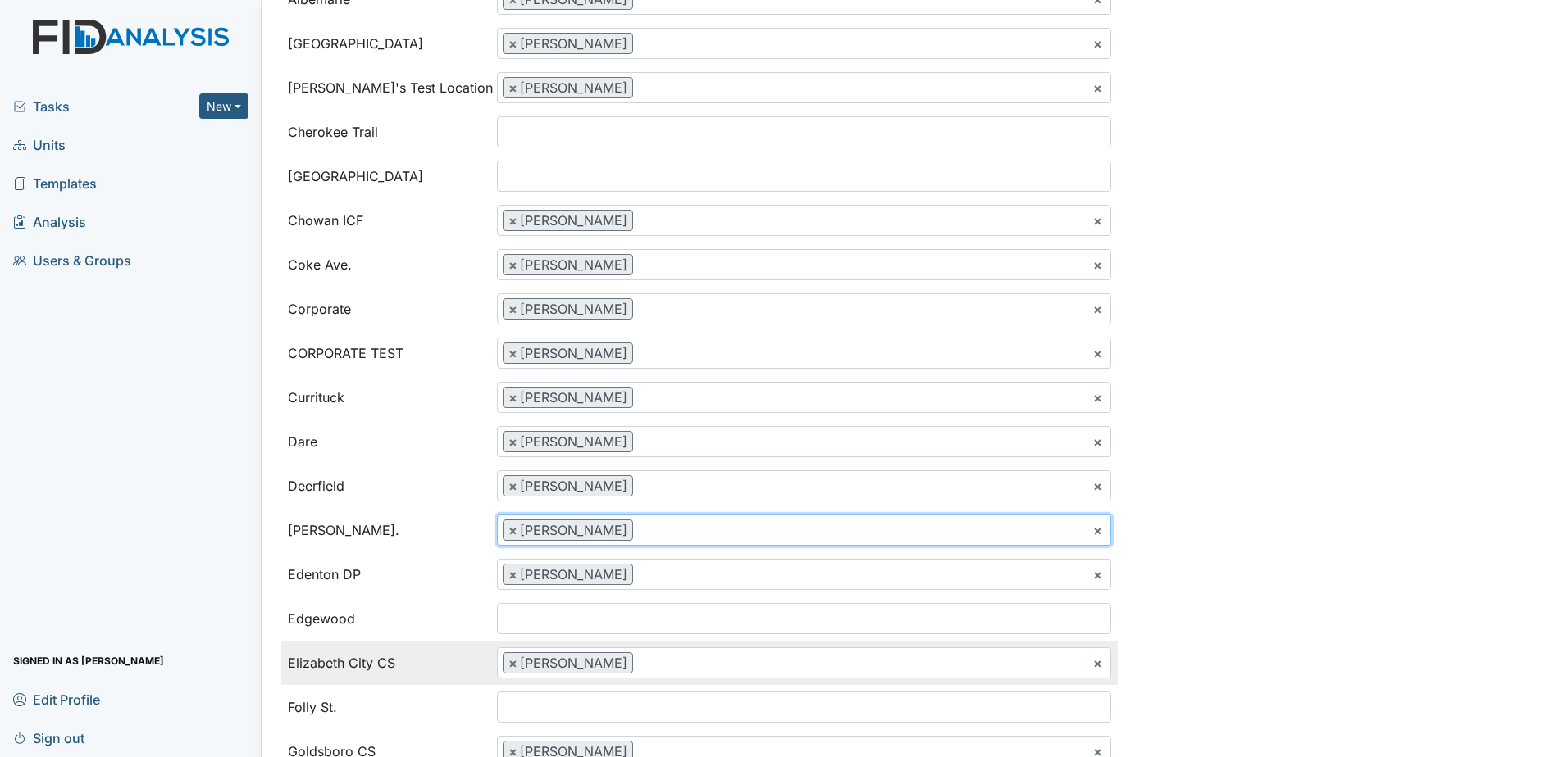
scroll to position [246, 0]
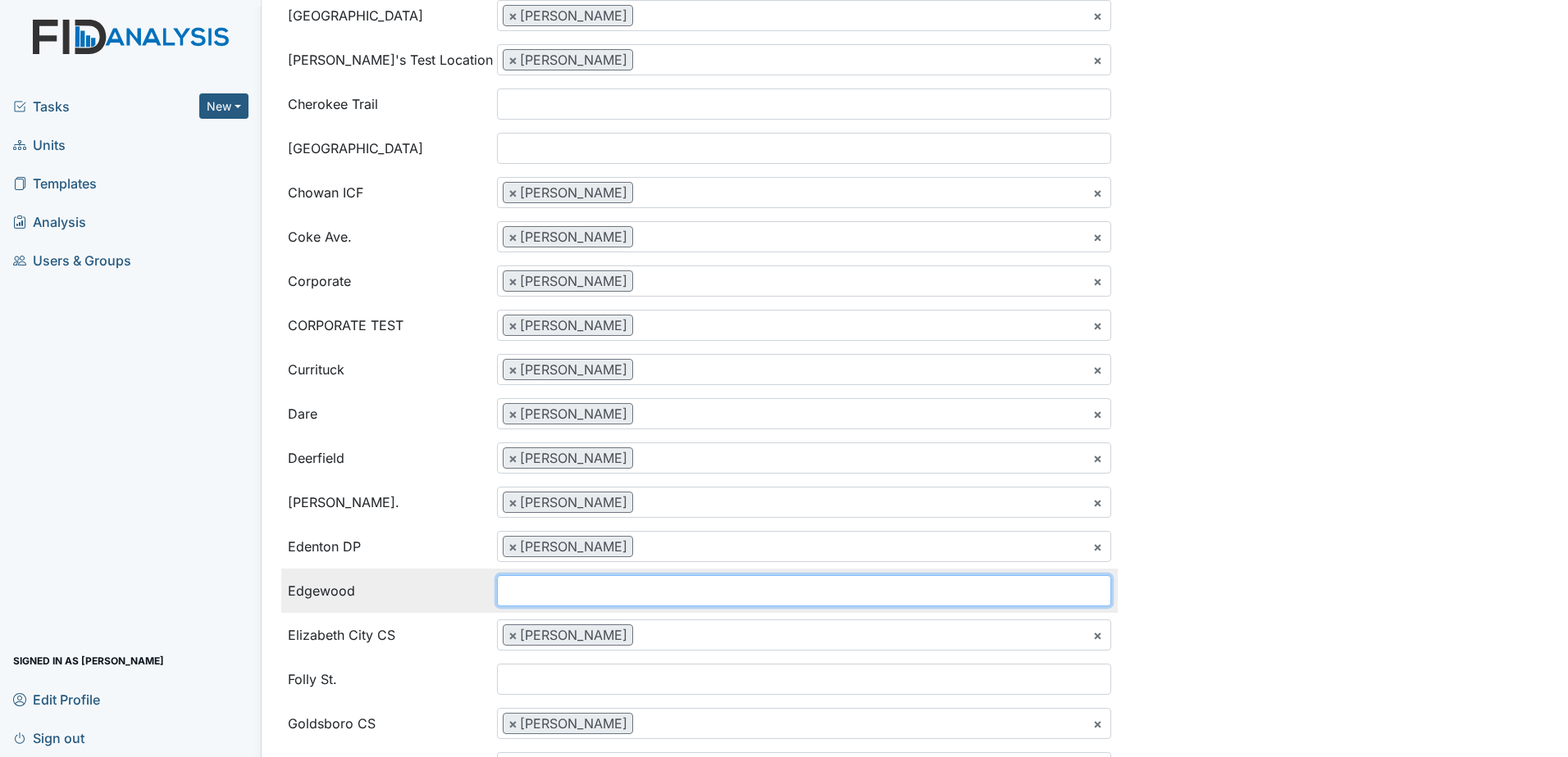
click at [544, 592] on input "search" at bounding box center [531, 590] width 66 height 31
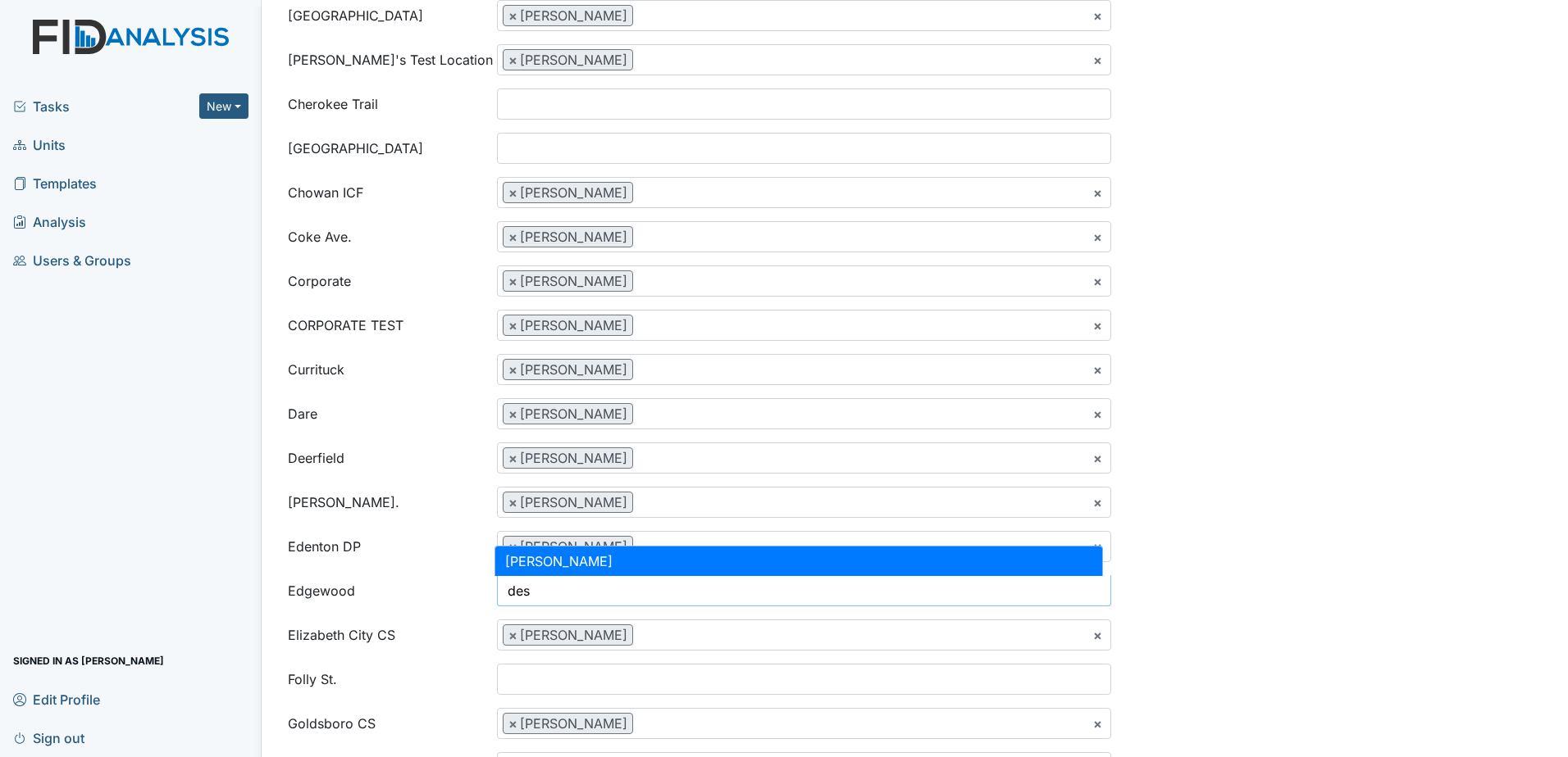
type input "des"
select select "35db164d-8661-4b6c-ab85-7502d6db32b2"
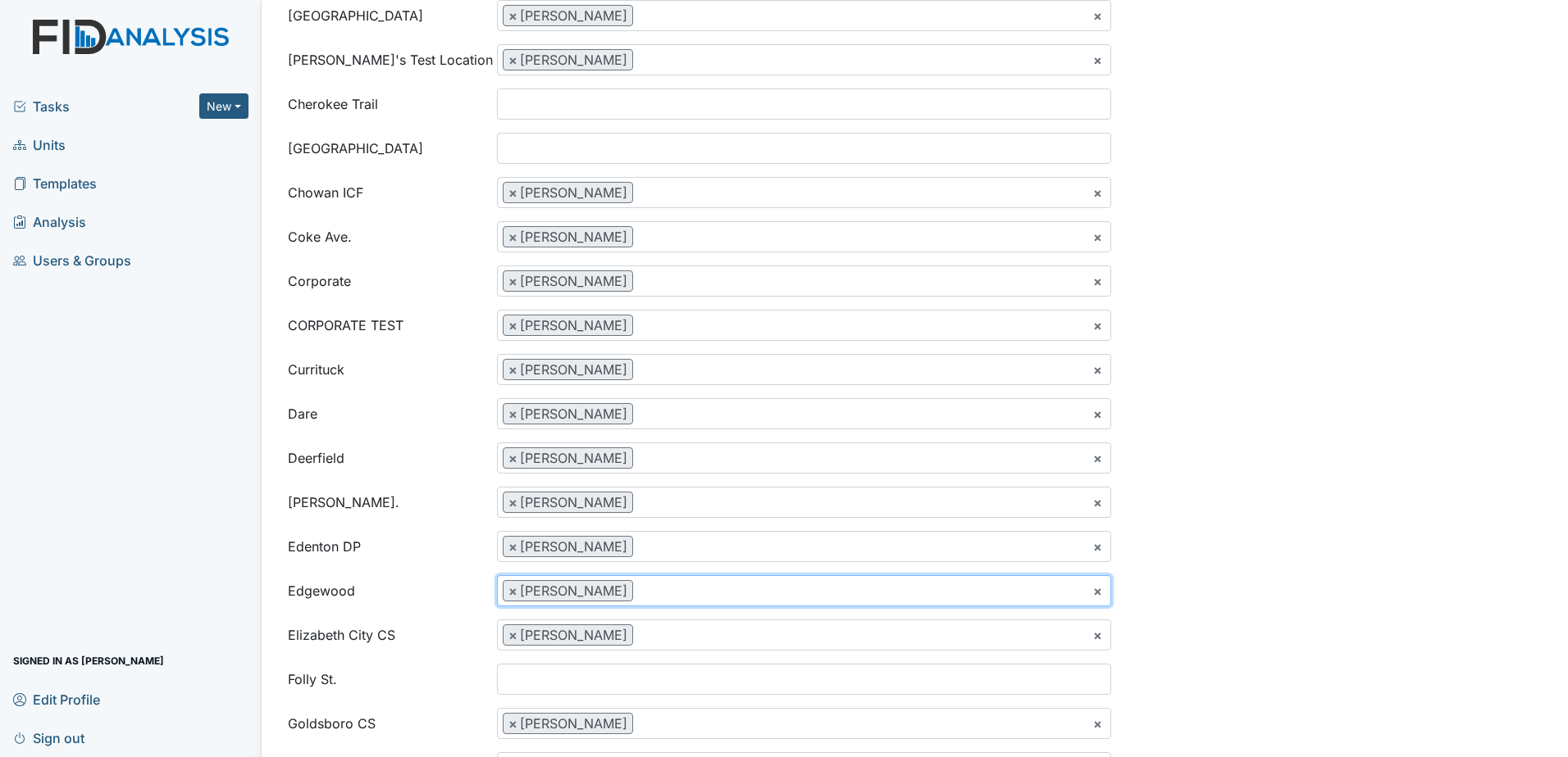
scroll to position [895, 0]
click at [543, 680] on input "search" at bounding box center [531, 679] width 66 height 31
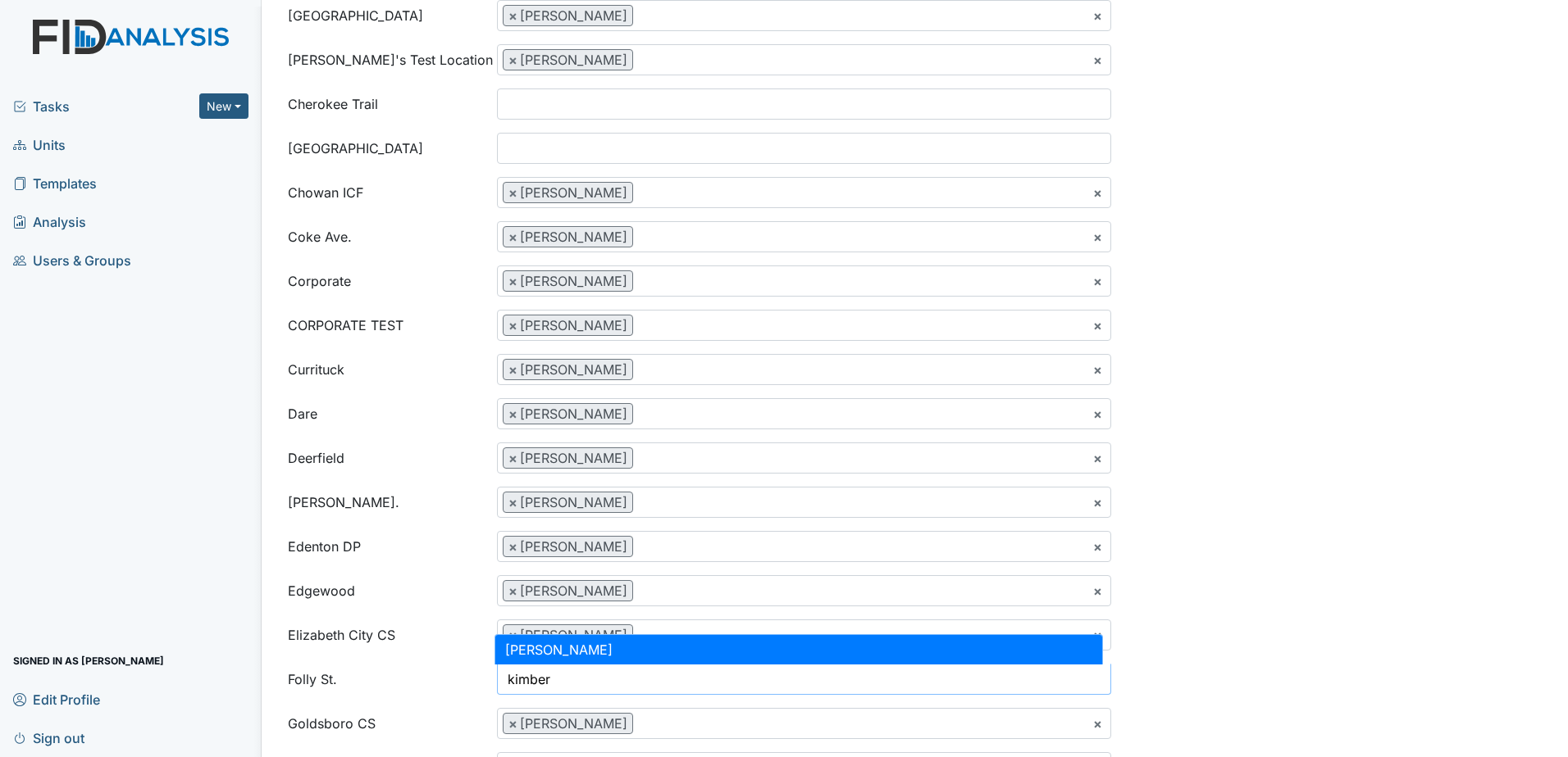
type input "kimber"
select select "a2fc8526-9191-49ea-8de8-4406e9889ca9"
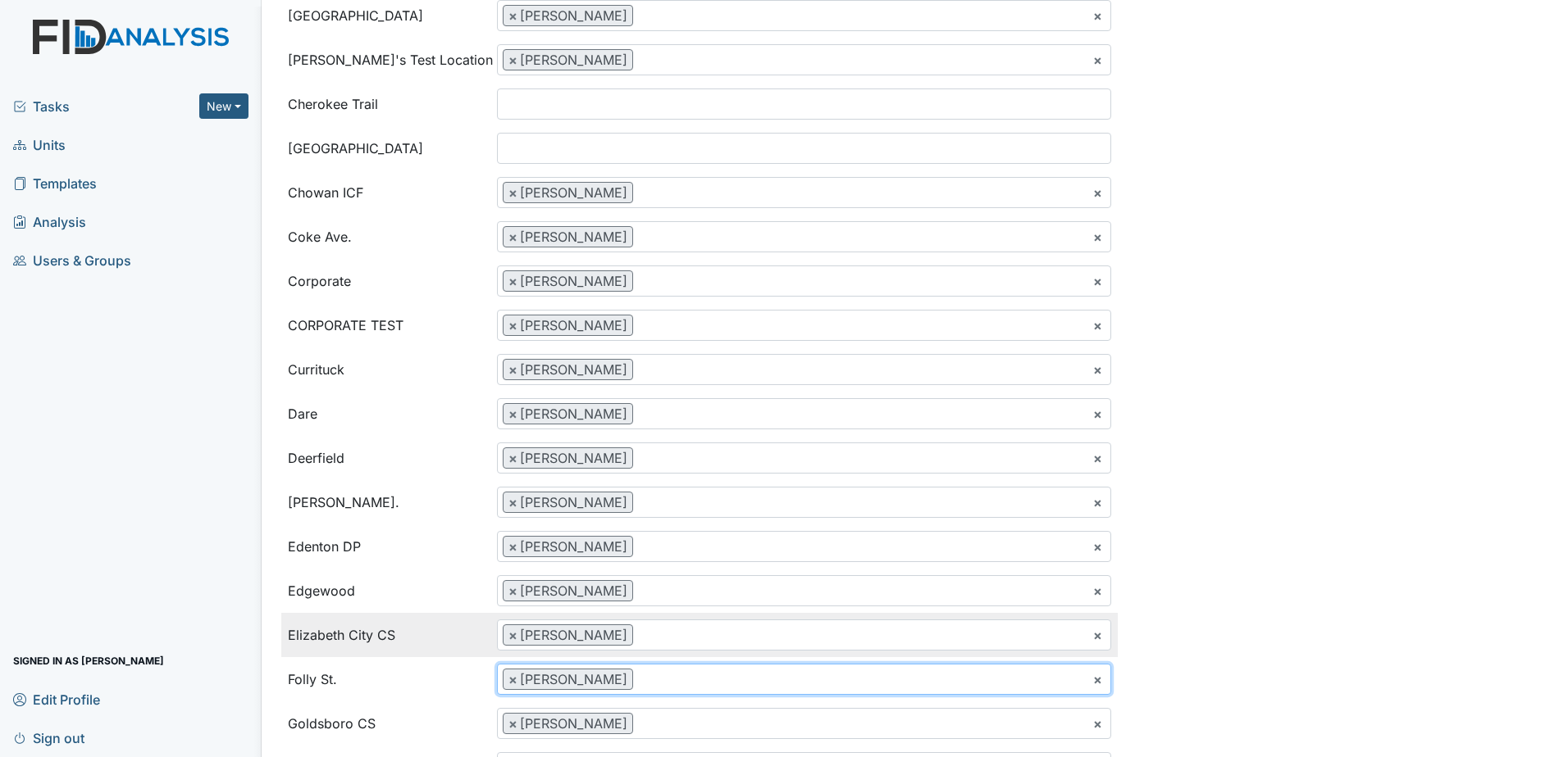
scroll to position [410, 0]
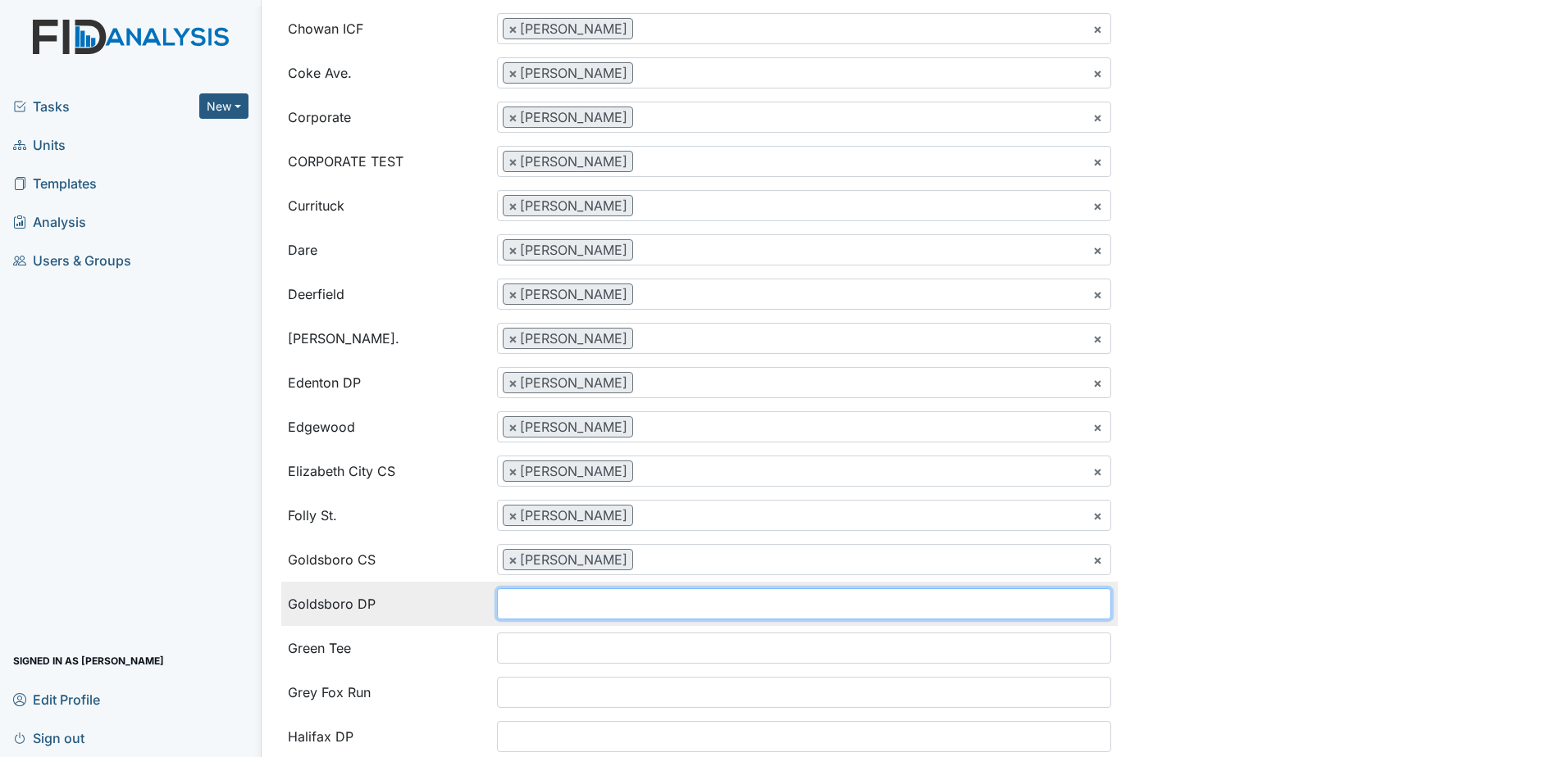
click at [520, 612] on input "search" at bounding box center [531, 604] width 66 height 31
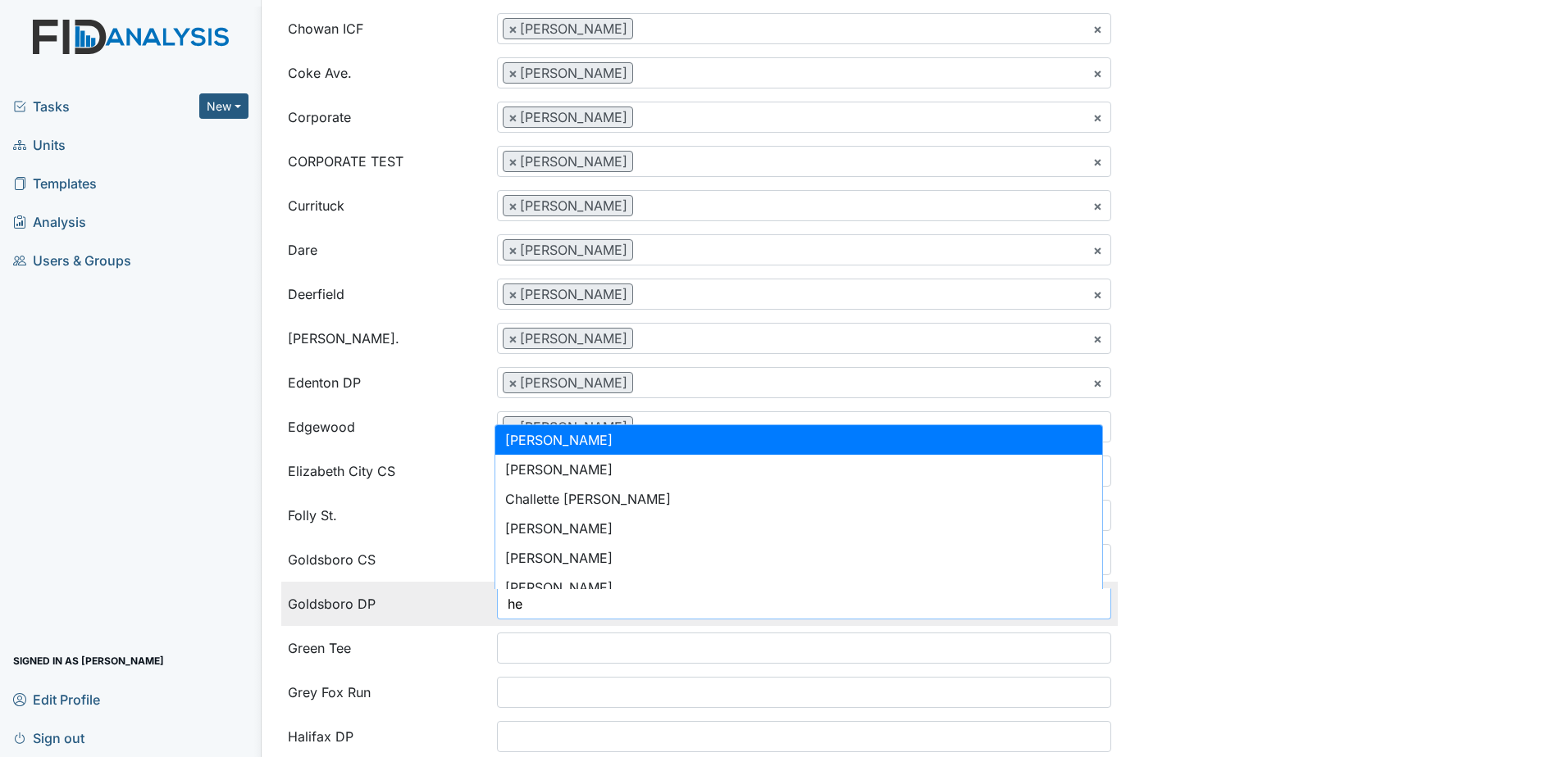
type input "h"
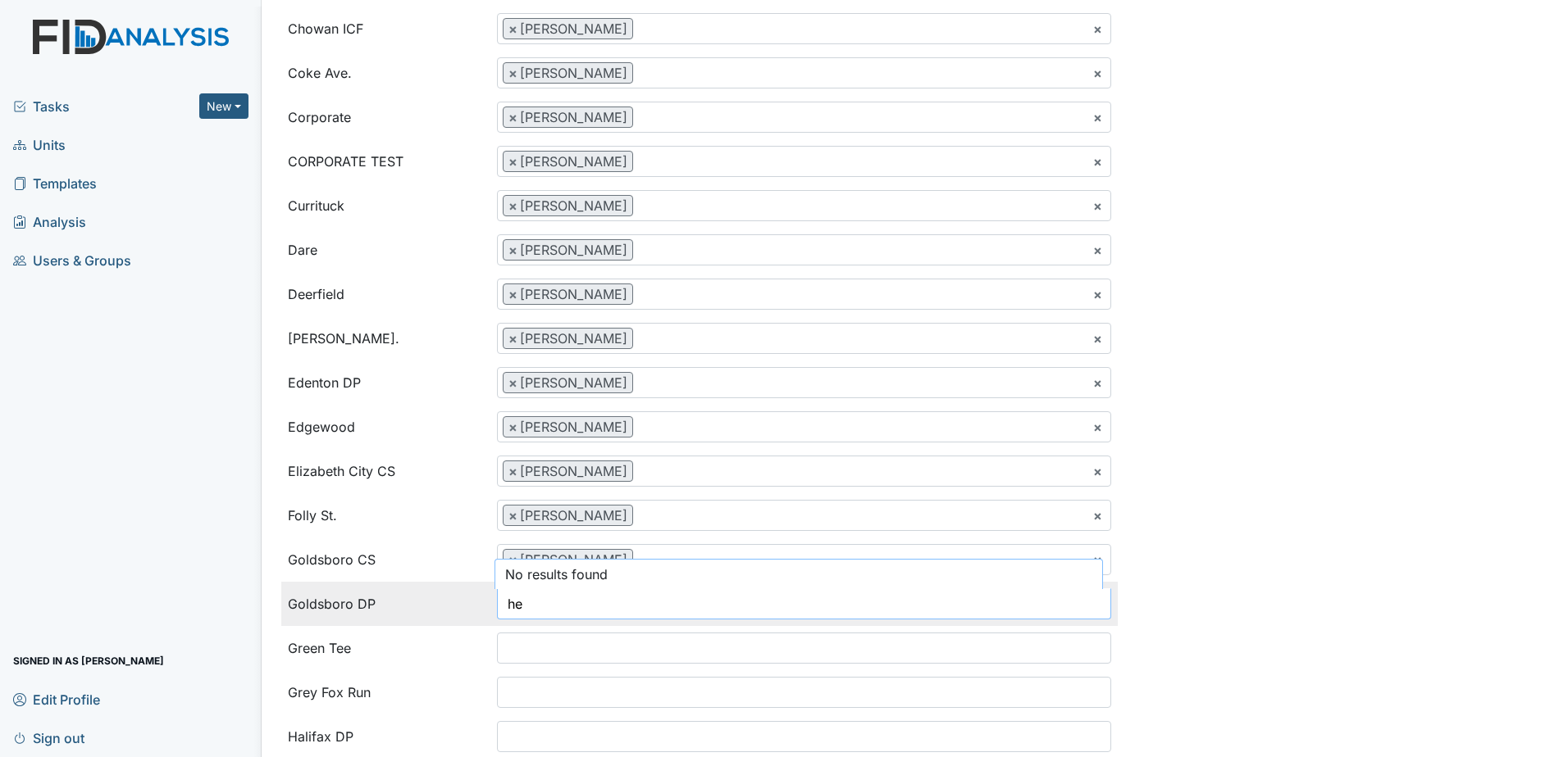
type input "h"
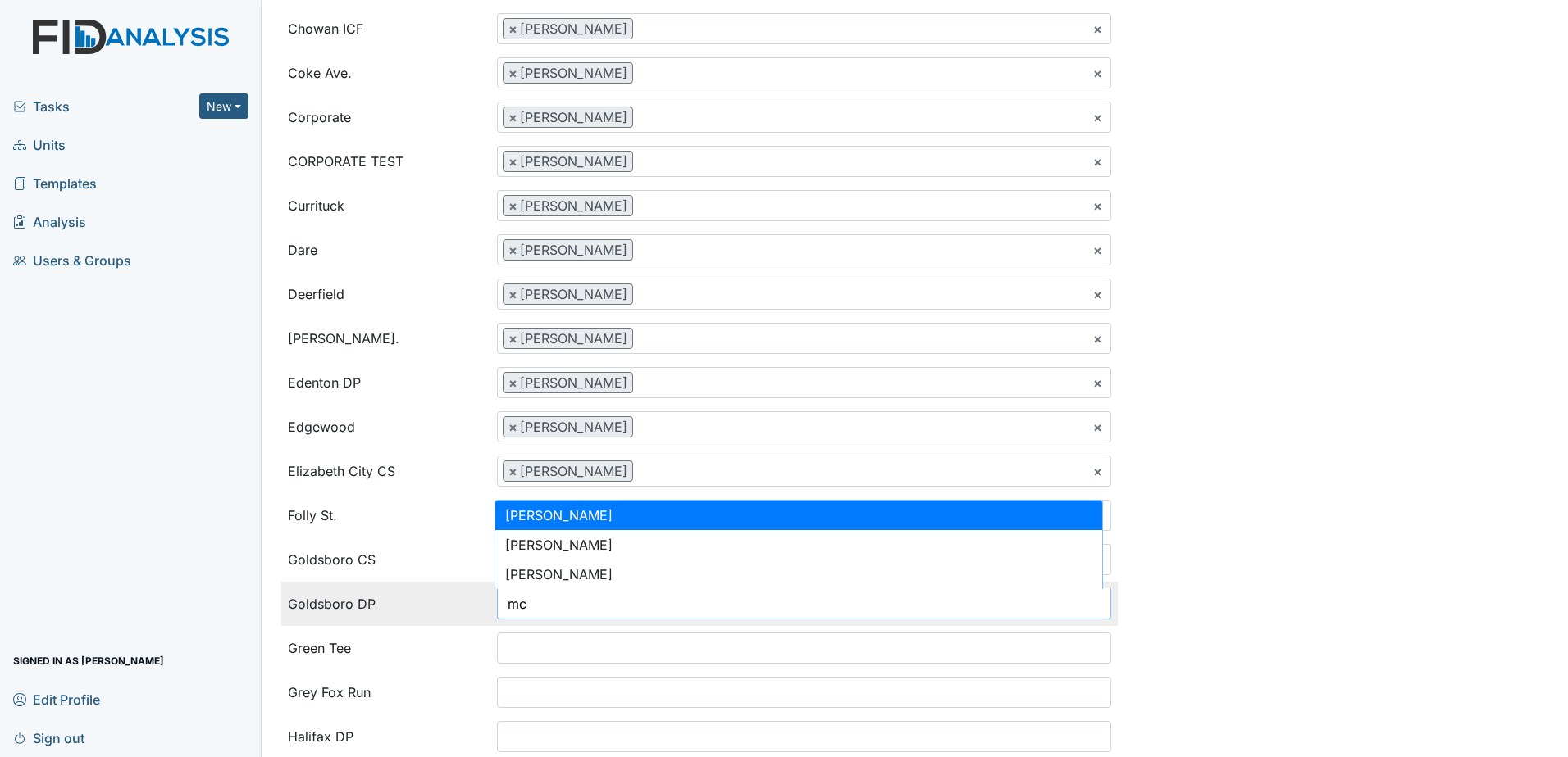
type input "m"
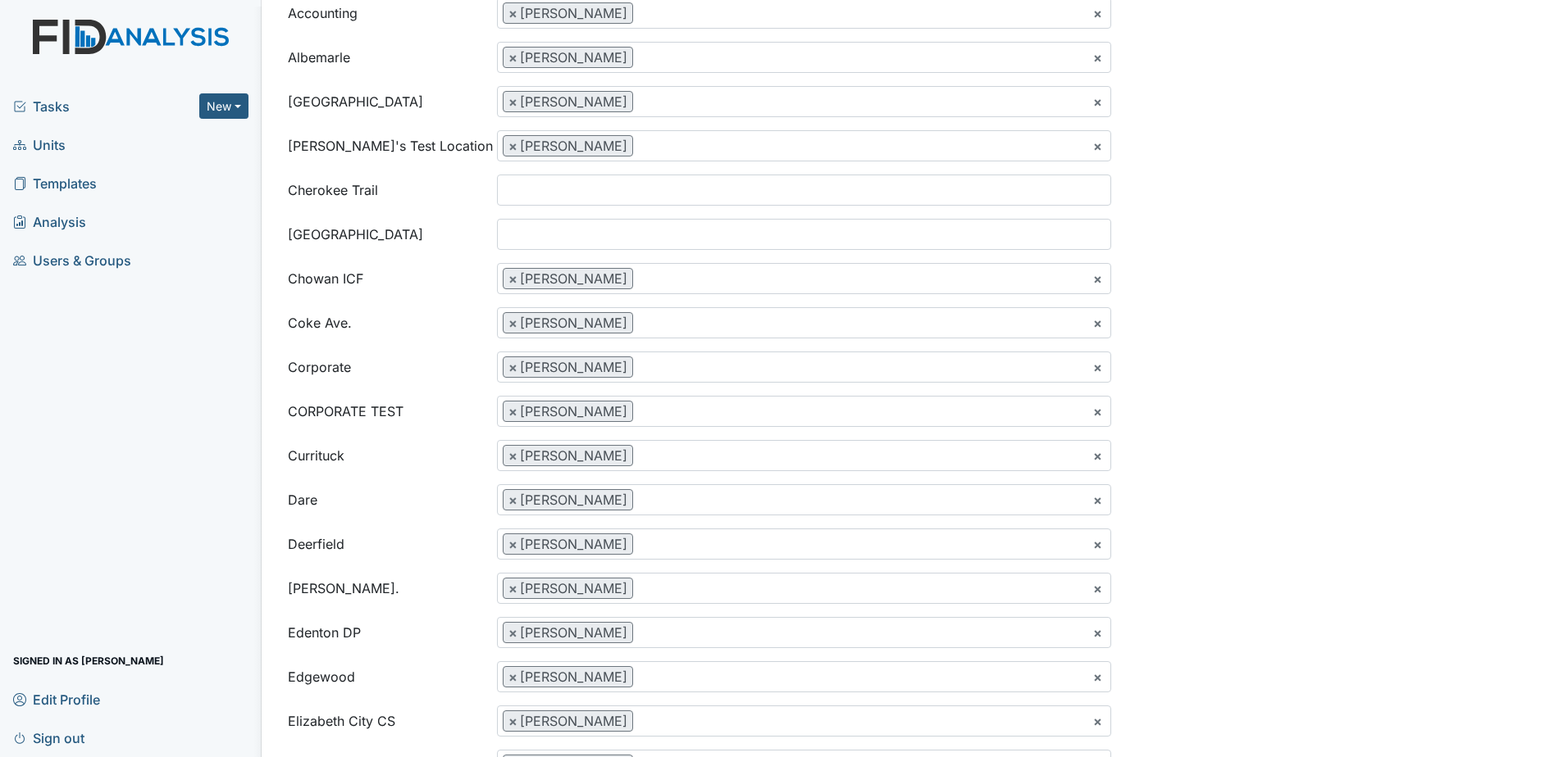
scroll to position [0, 0]
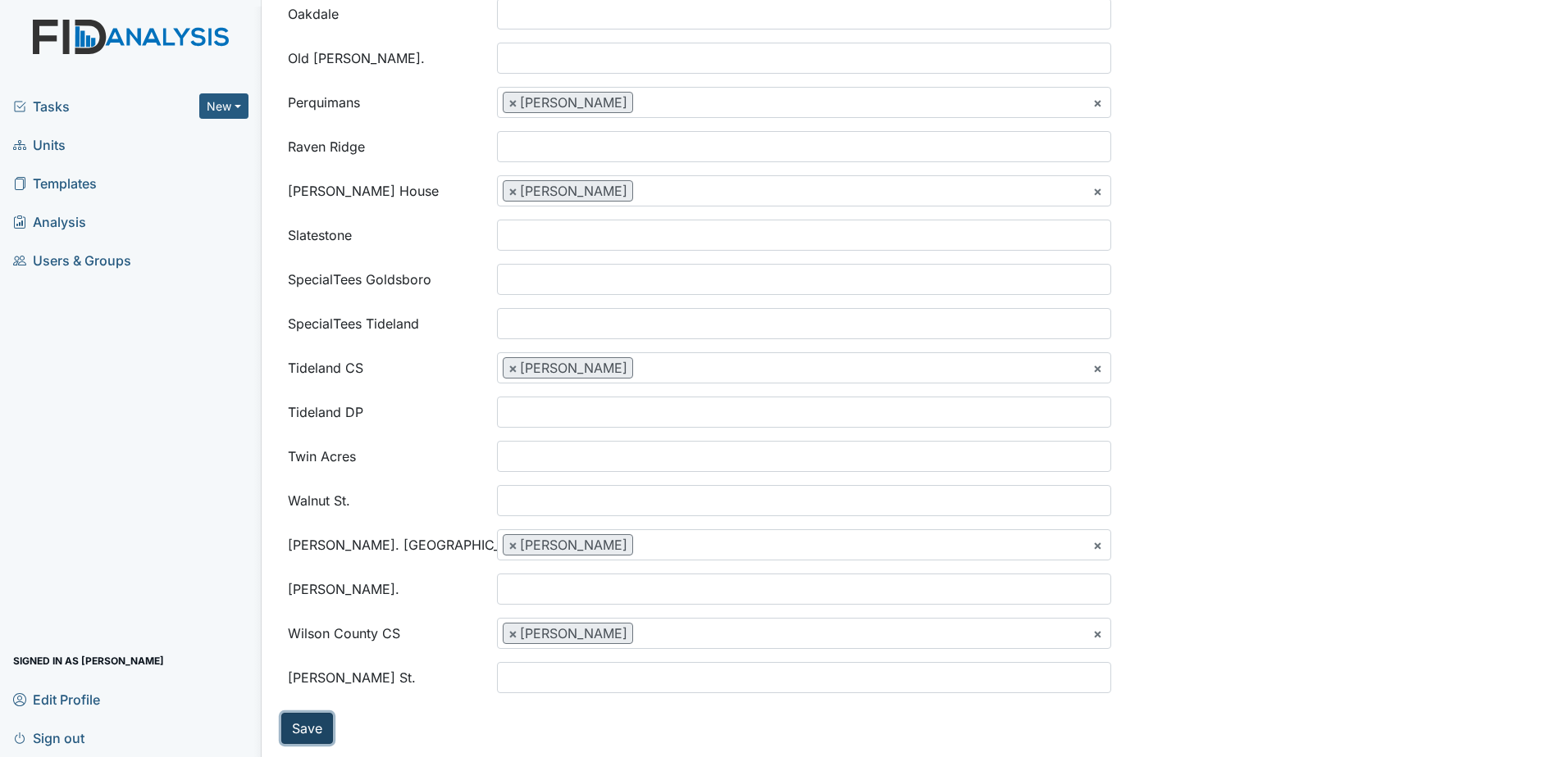
click at [301, 721] on button "Save" at bounding box center [306, 728] width 52 height 31
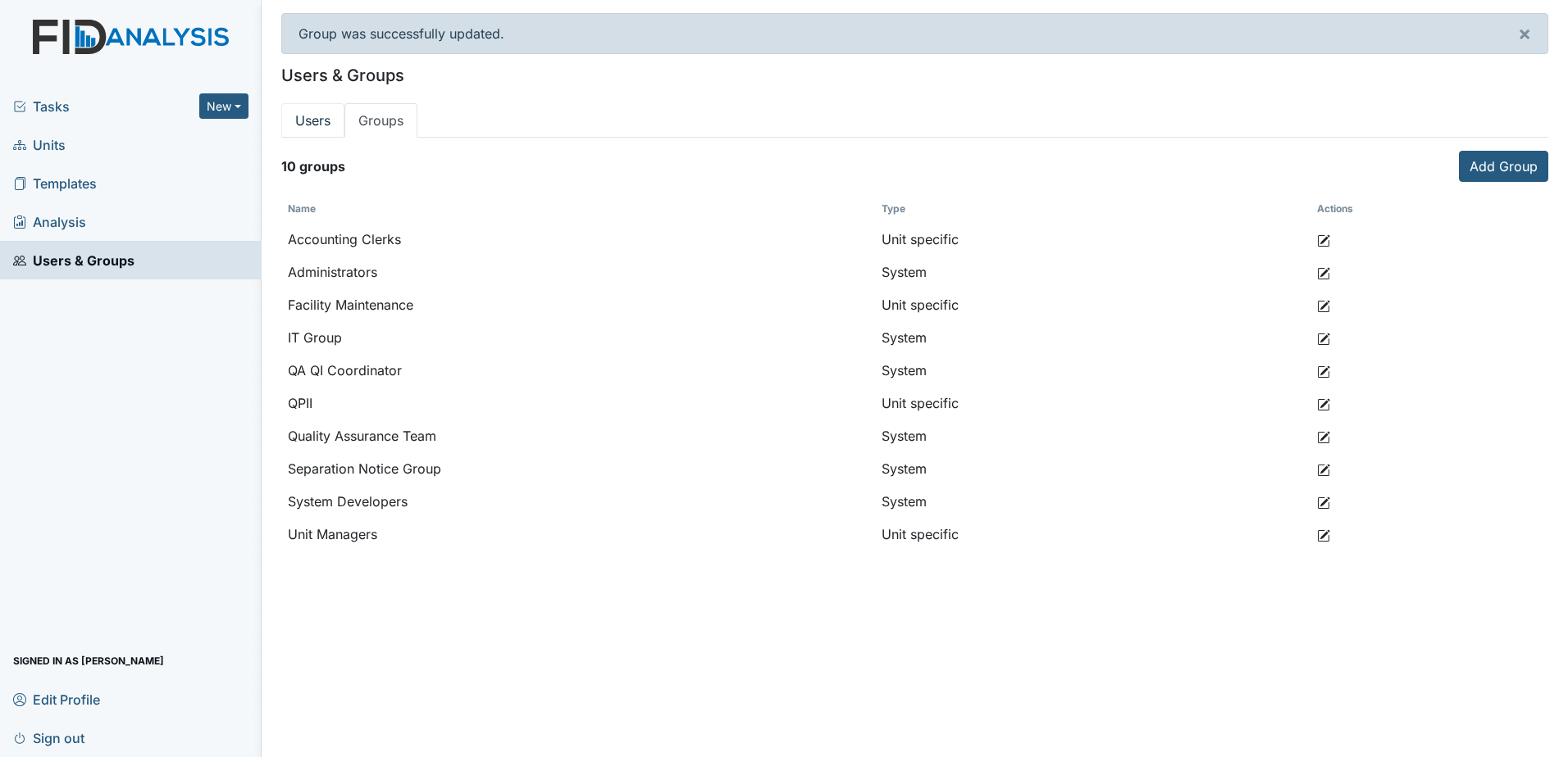
click at [309, 119] on link "Users" at bounding box center [312, 120] width 63 height 35
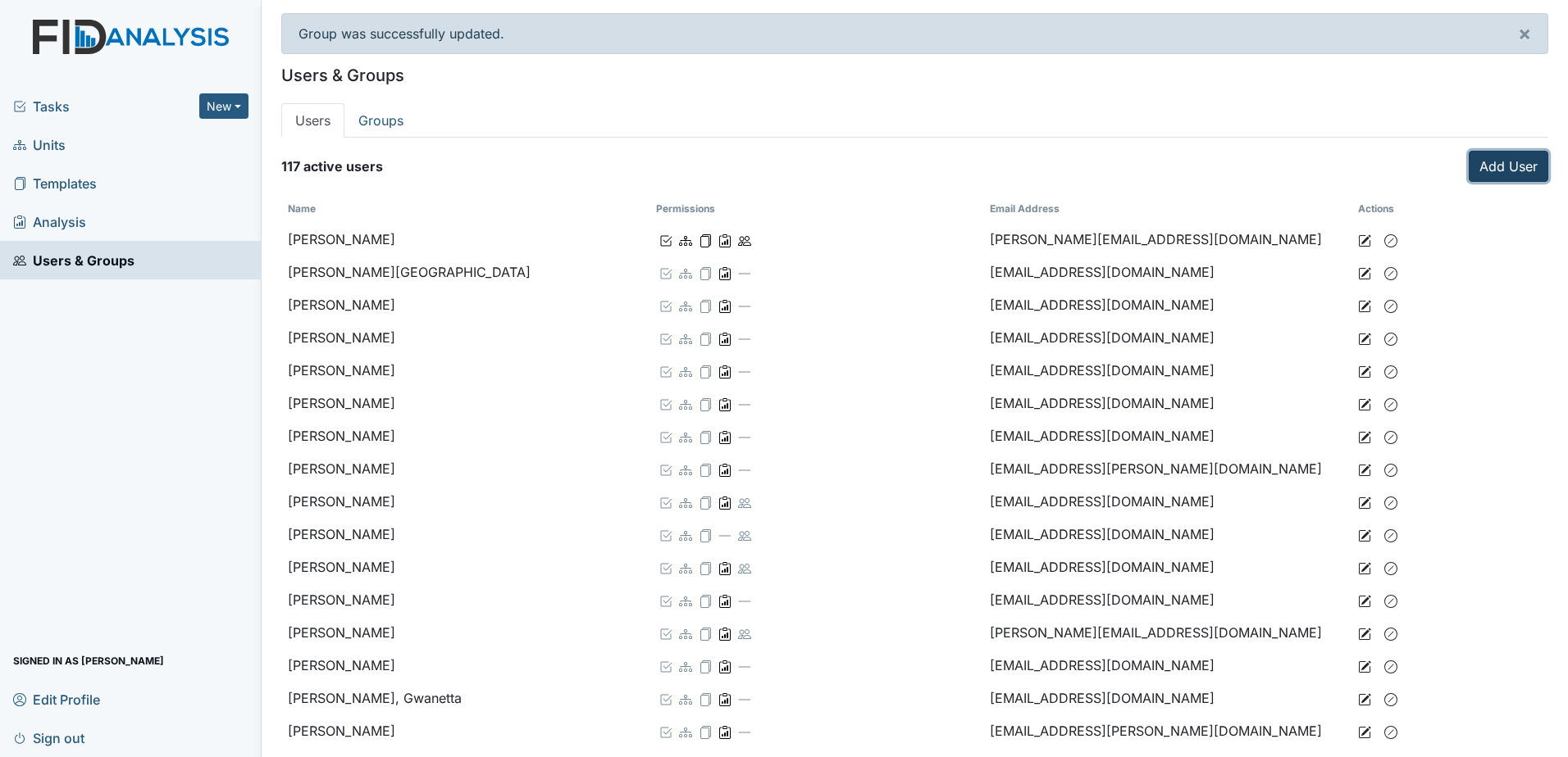
click at [1471, 165] on link "Add User" at bounding box center [1509, 166] width 80 height 31
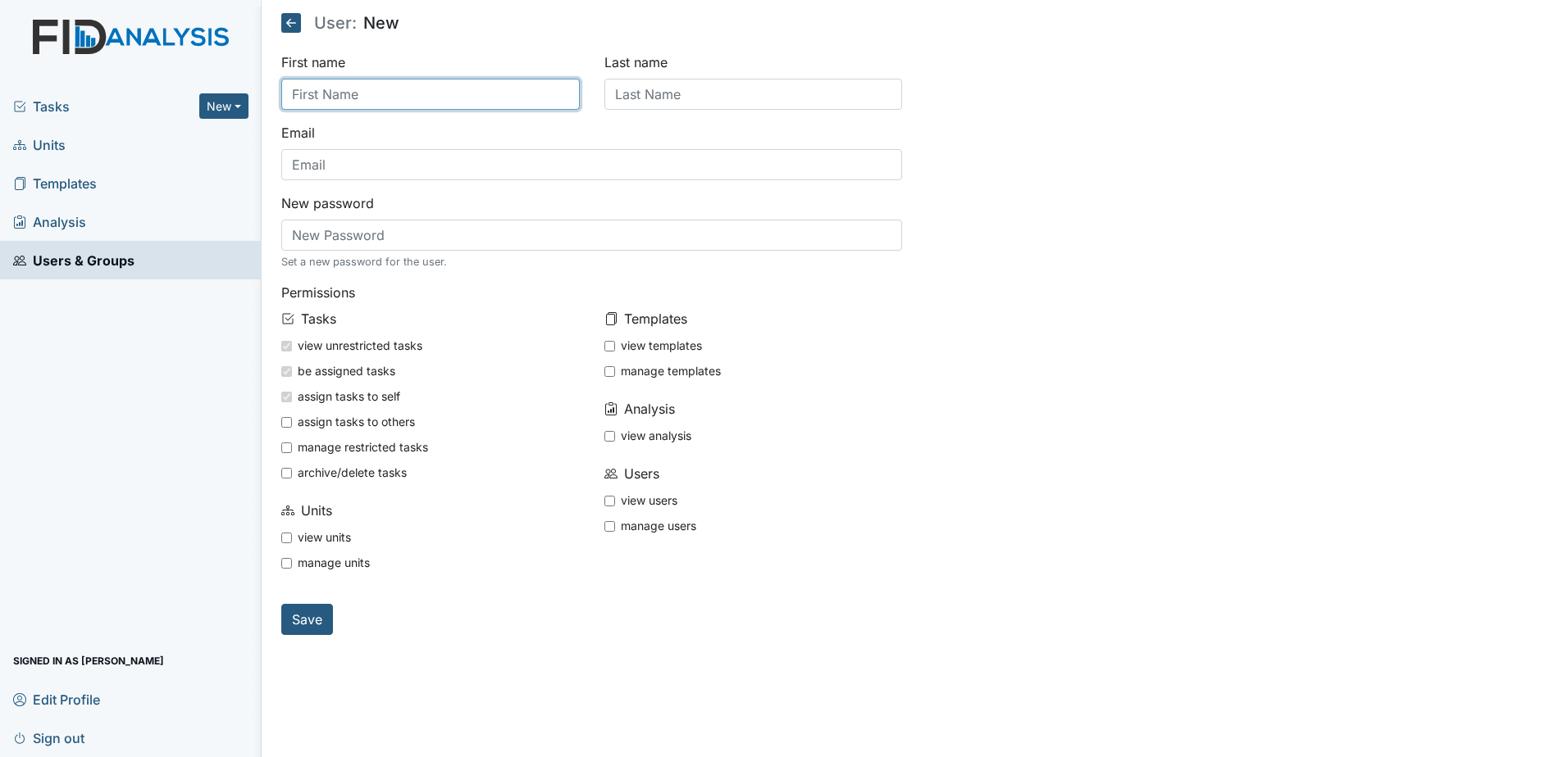
click at [338, 93] on input "text" at bounding box center [430, 94] width 299 height 31
type input "[PERSON_NAME]"
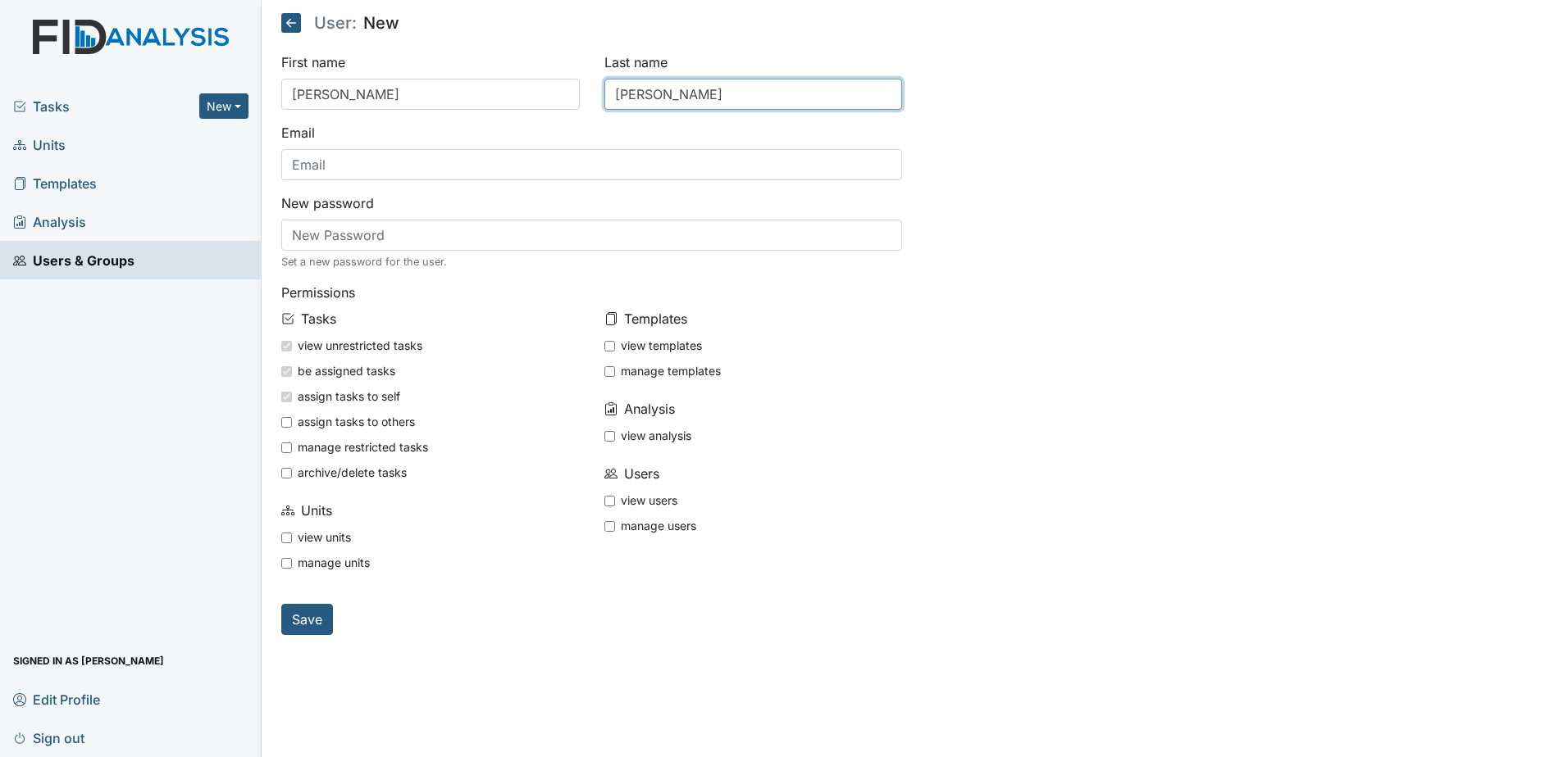
type input "[PERSON_NAME]"
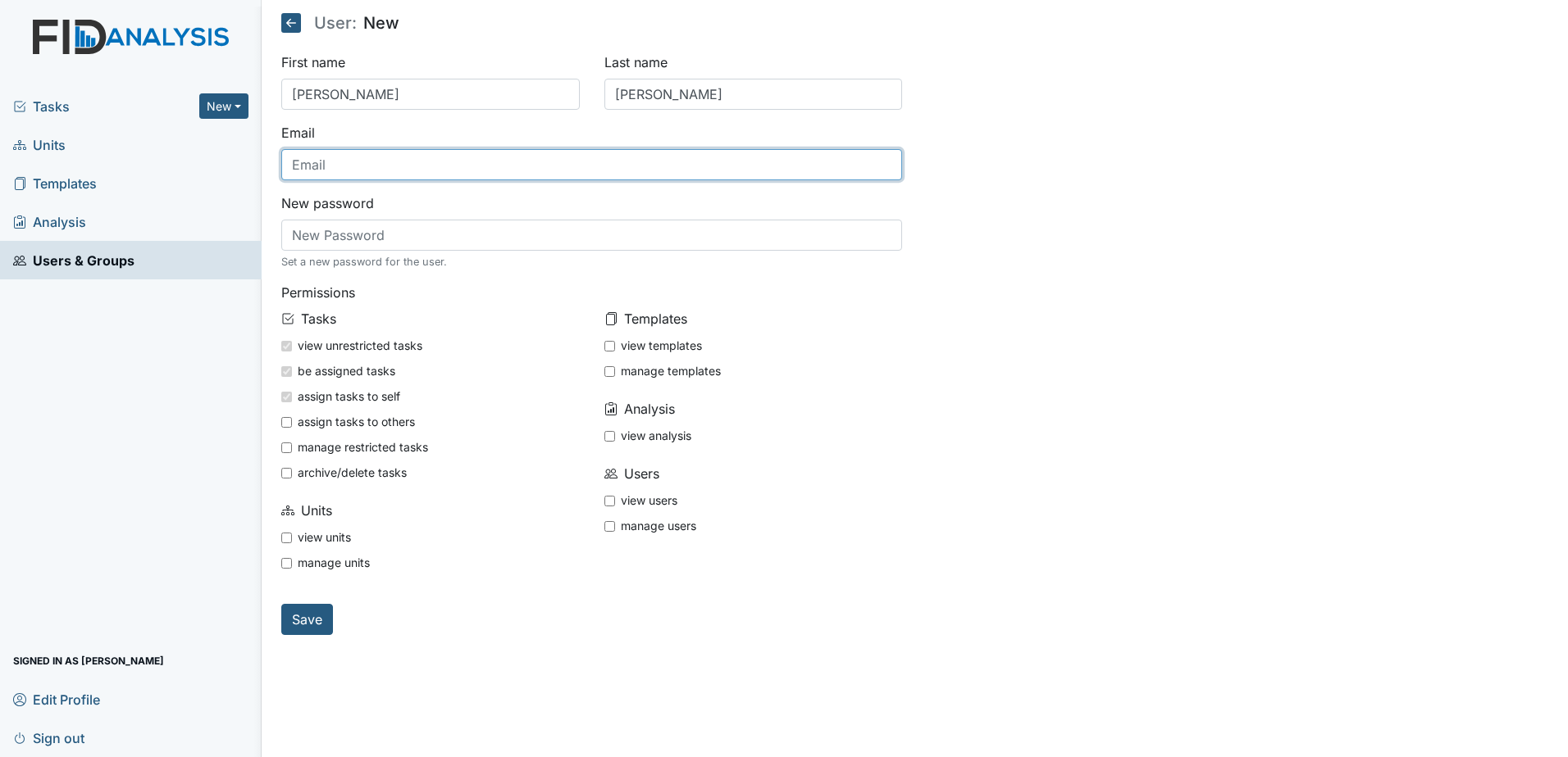
click at [419, 172] on input "text" at bounding box center [591, 164] width 622 height 31
type input "[EMAIL_ADDRESS][DOMAIN_NAME]"
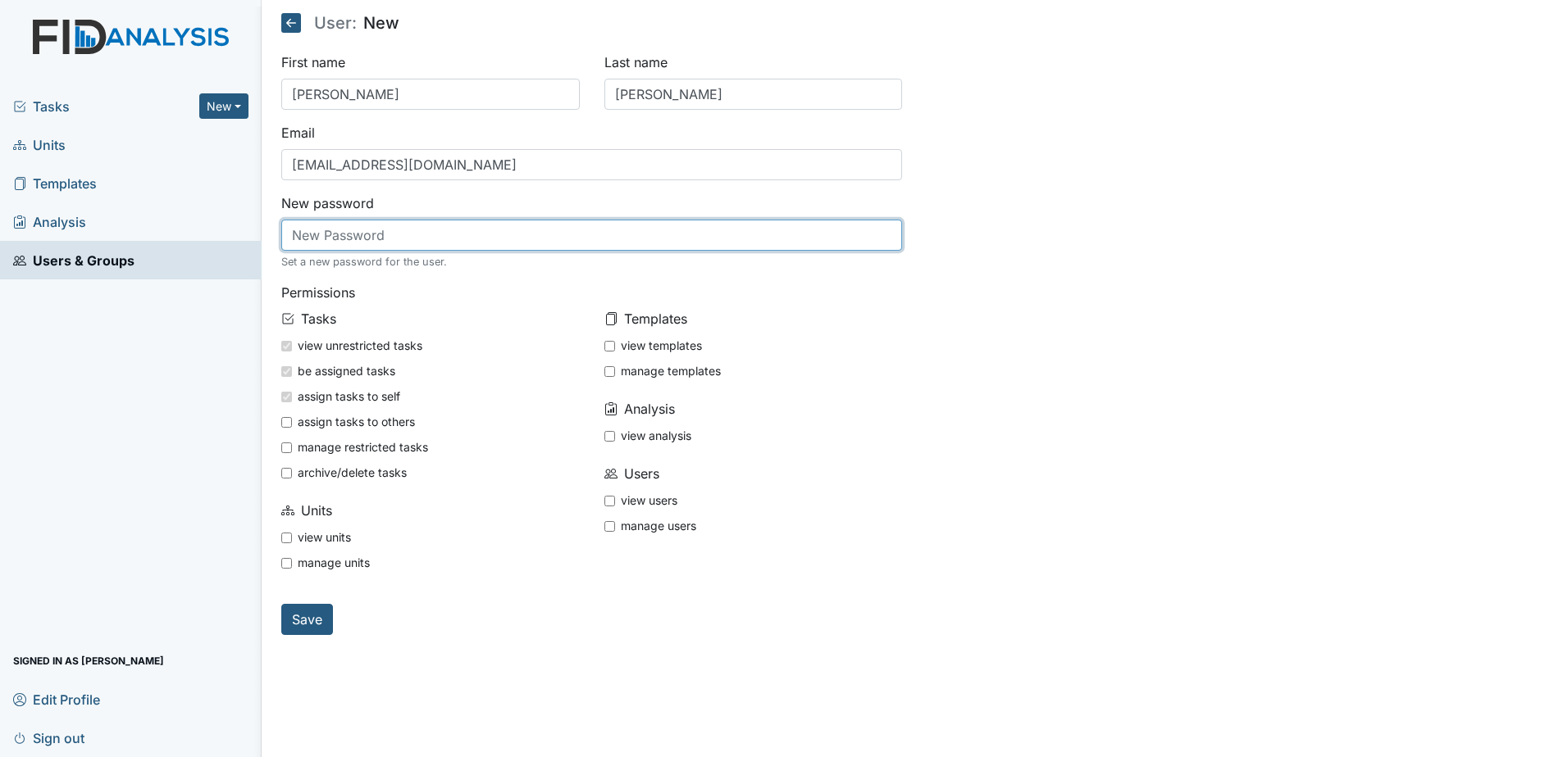
click at [437, 228] on input "text" at bounding box center [591, 235] width 622 height 31
type input "123456"
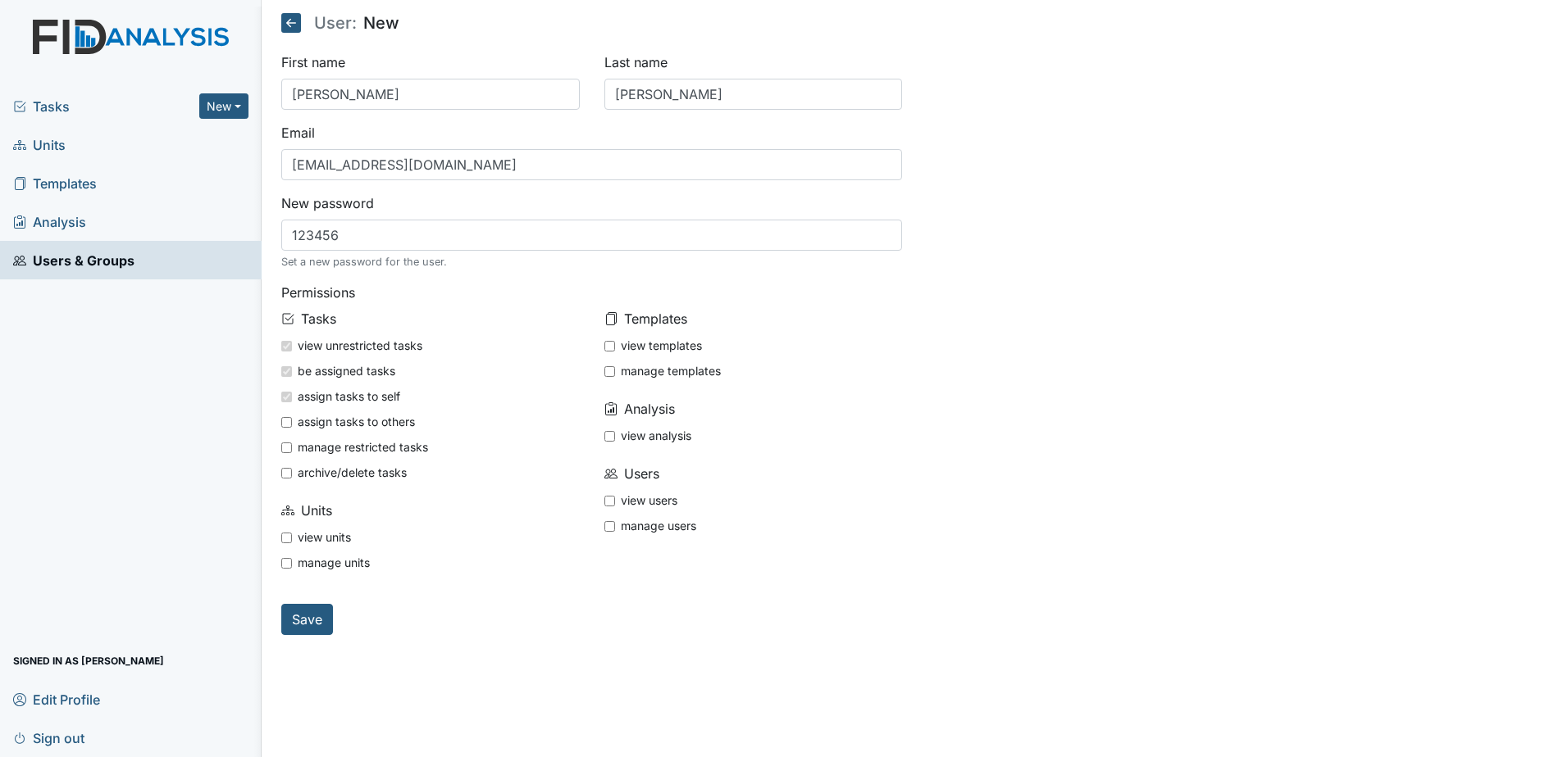
click at [284, 541] on input "view units" at bounding box center [286, 538] width 11 height 11
checkbox input "true"
click at [612, 345] on input "view templates" at bounding box center [609, 346] width 11 height 11
checkbox input "true"
click at [605, 436] on input "view analysis" at bounding box center [609, 436] width 11 height 11
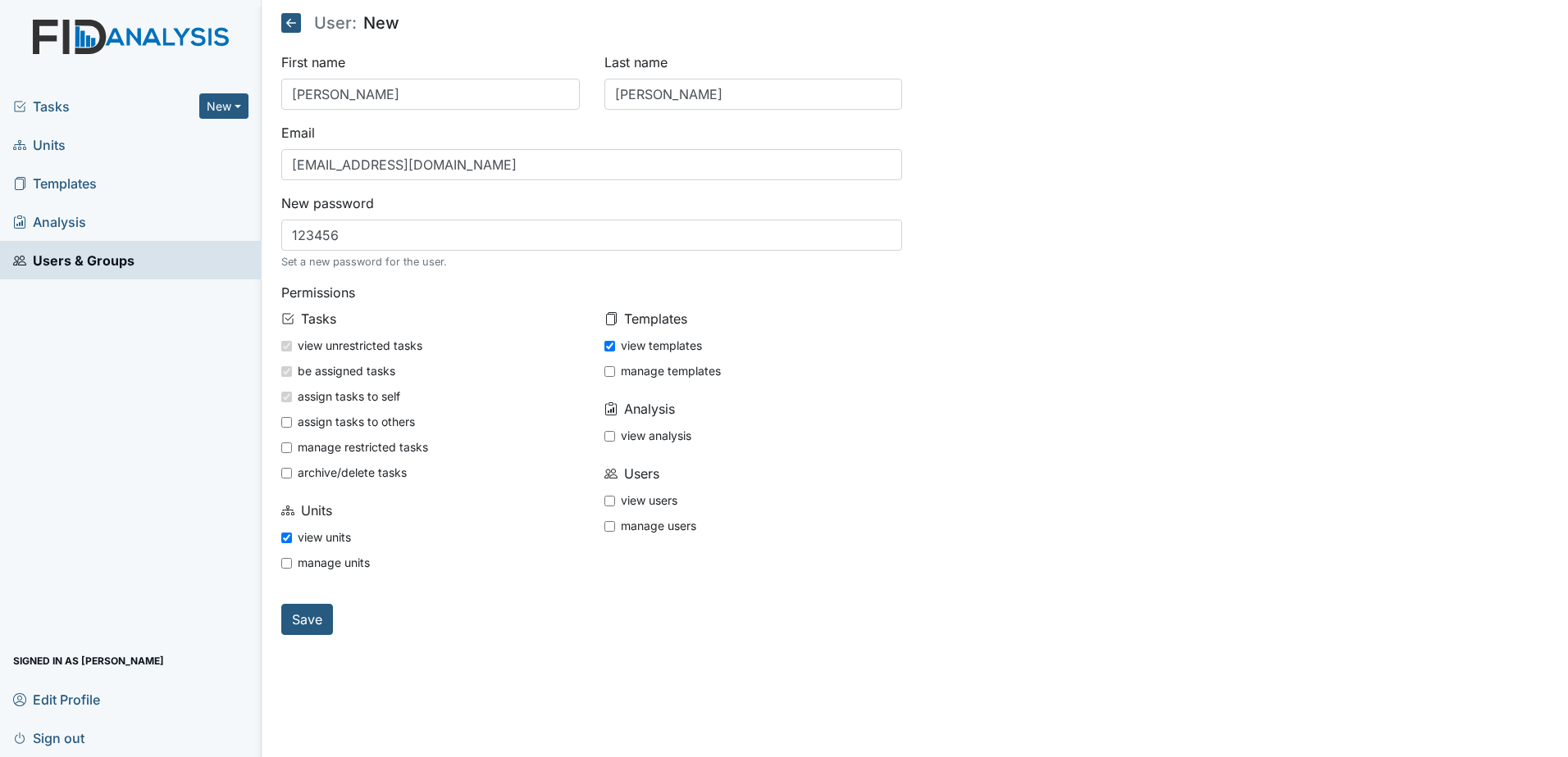
checkbox input "true"
click at [607, 504] on input "view users" at bounding box center [609, 501] width 11 height 11
checkbox input "true"
click at [311, 614] on input "Save" at bounding box center [306, 619] width 52 height 31
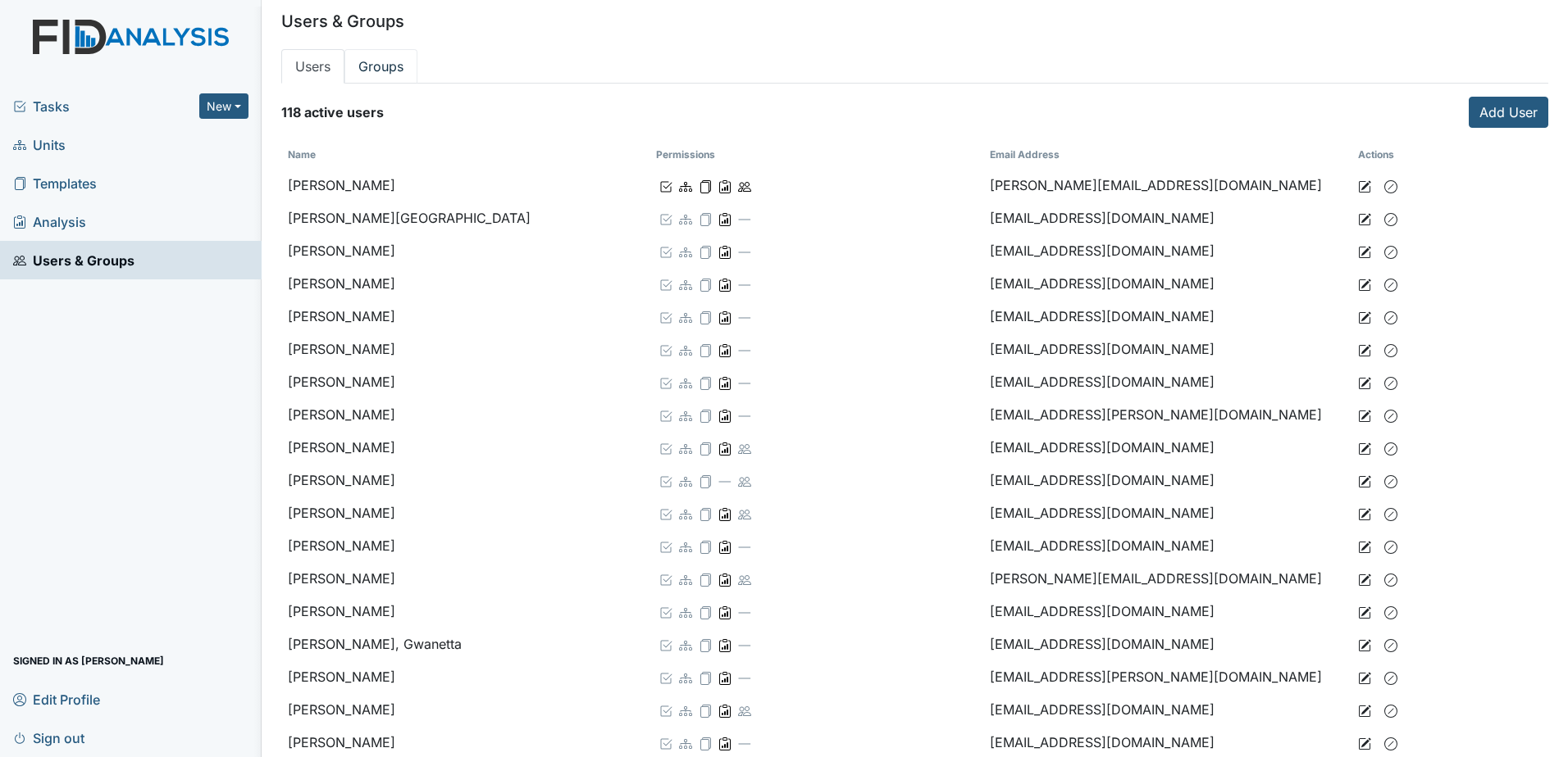
click at [377, 61] on link "Groups" at bounding box center [381, 66] width 73 height 35
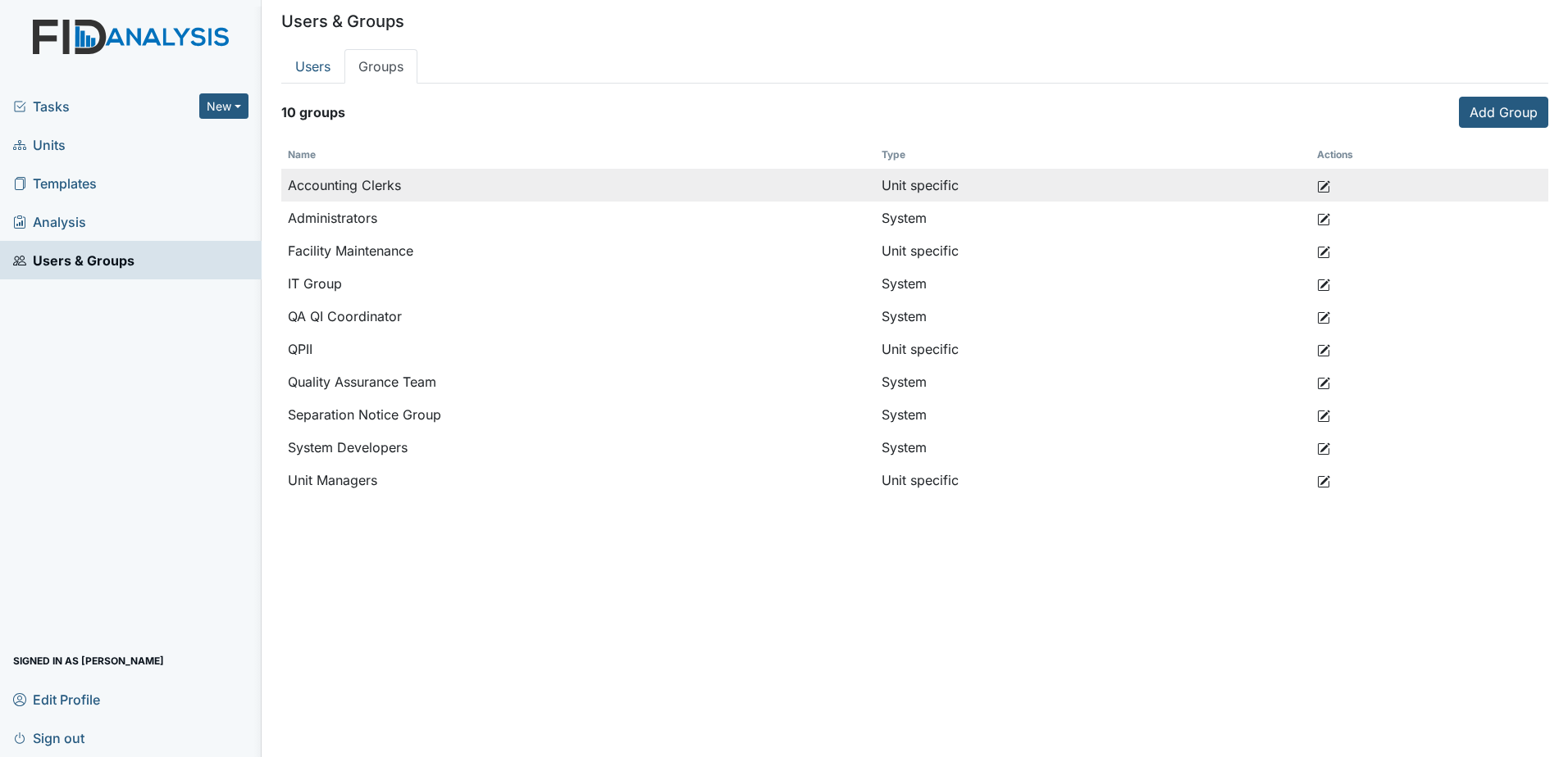
click at [1323, 187] on icon at bounding box center [1323, 187] width 14 height 14
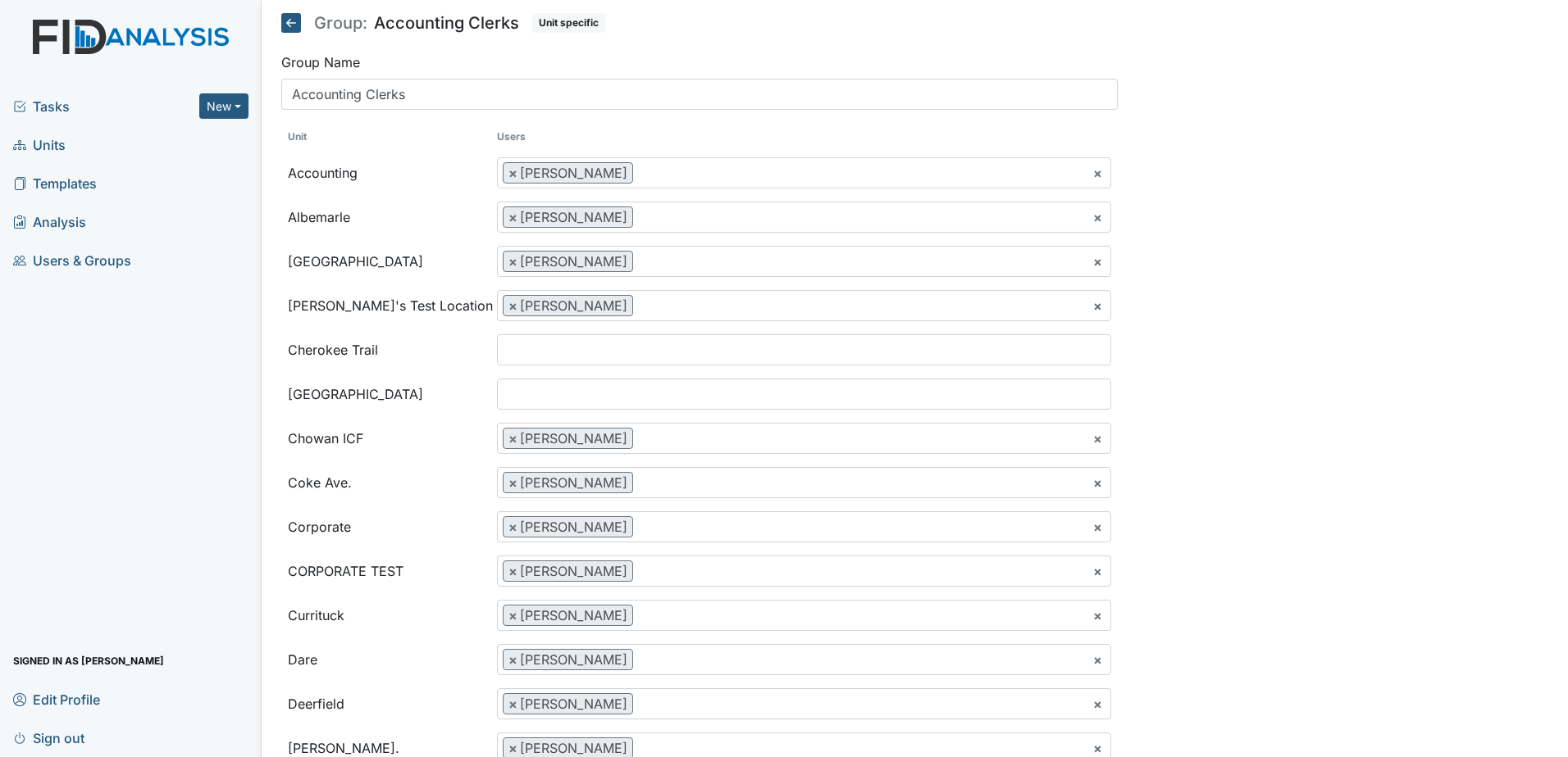
select select
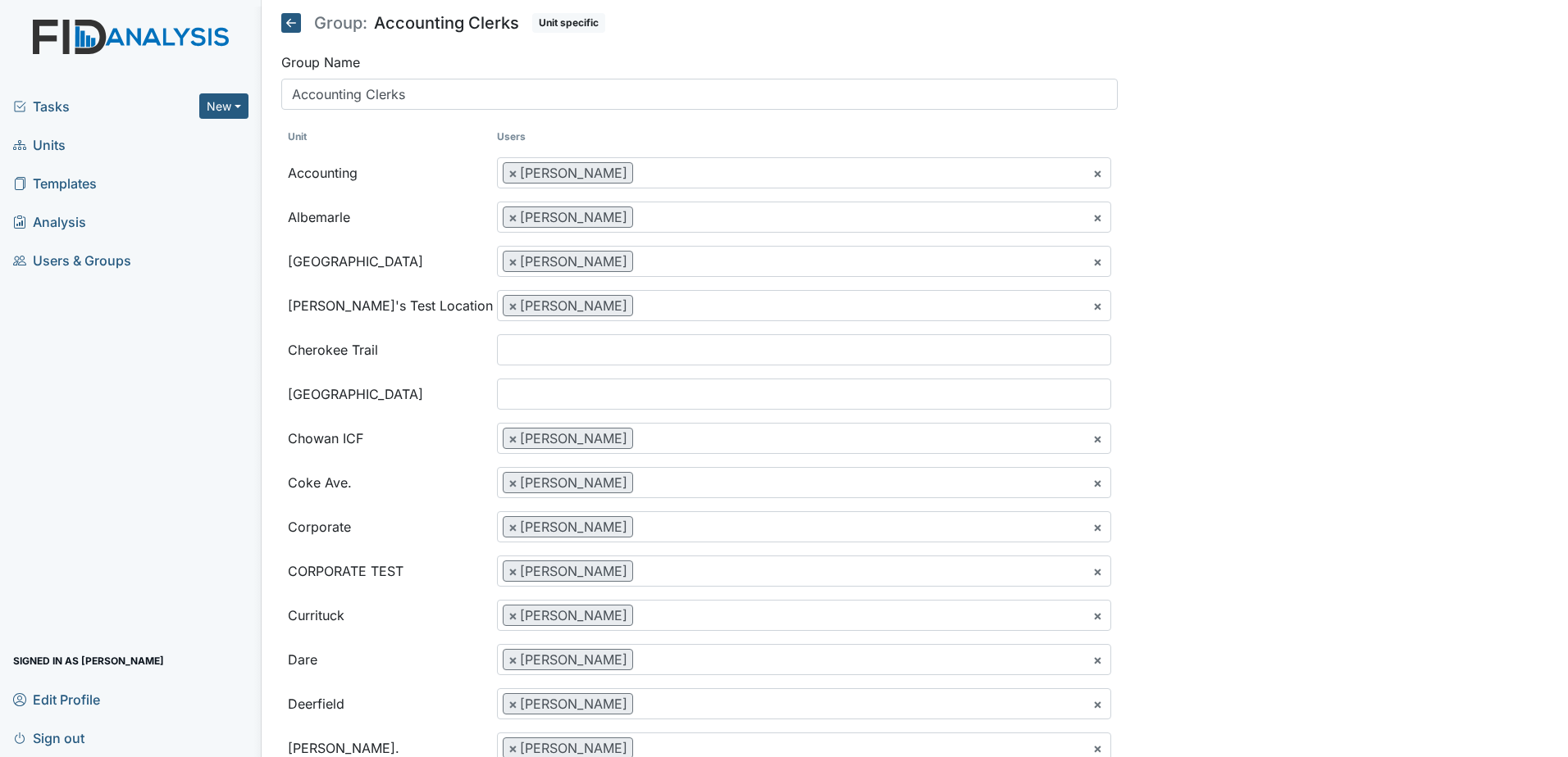
select select
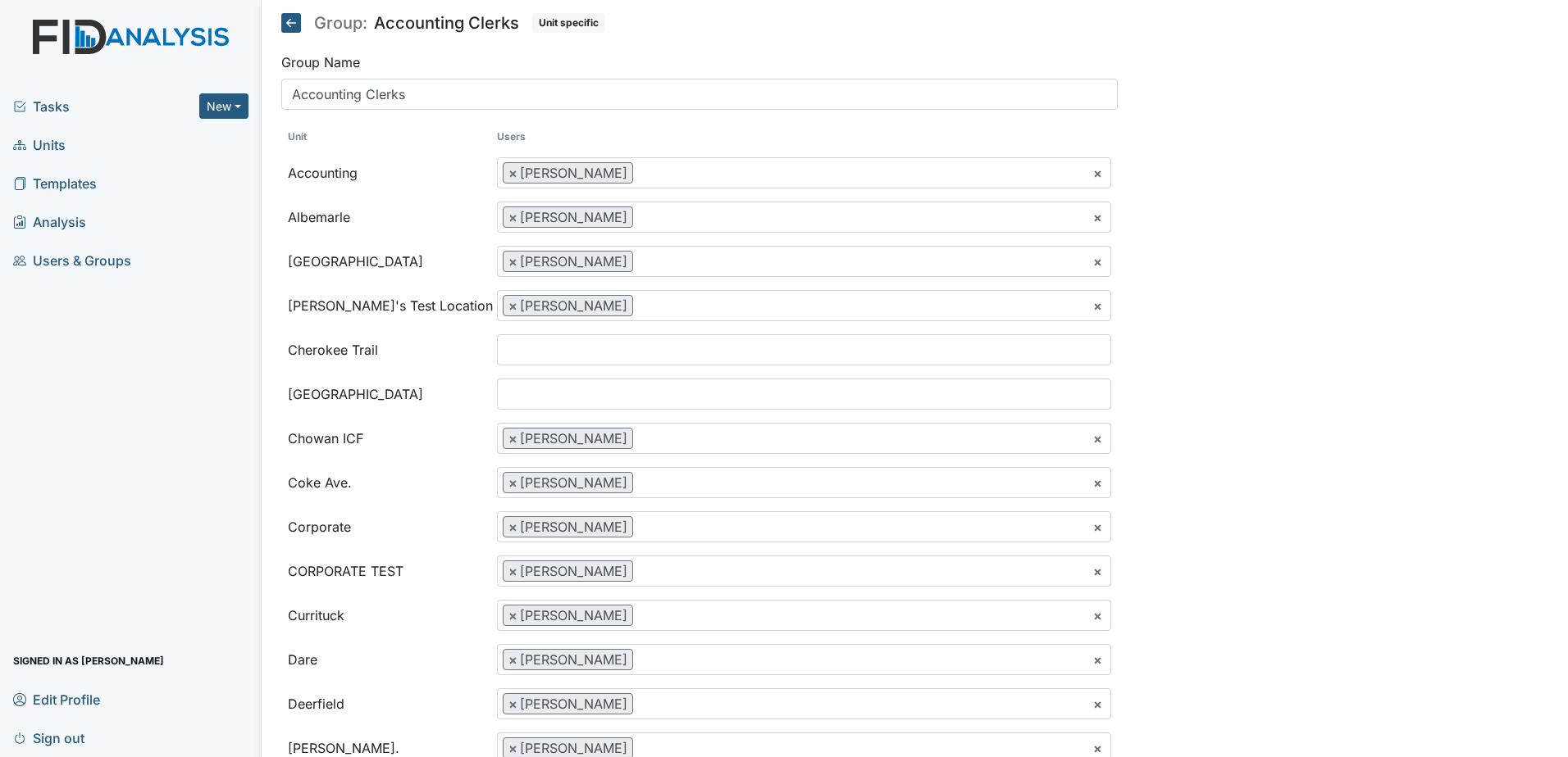
select select
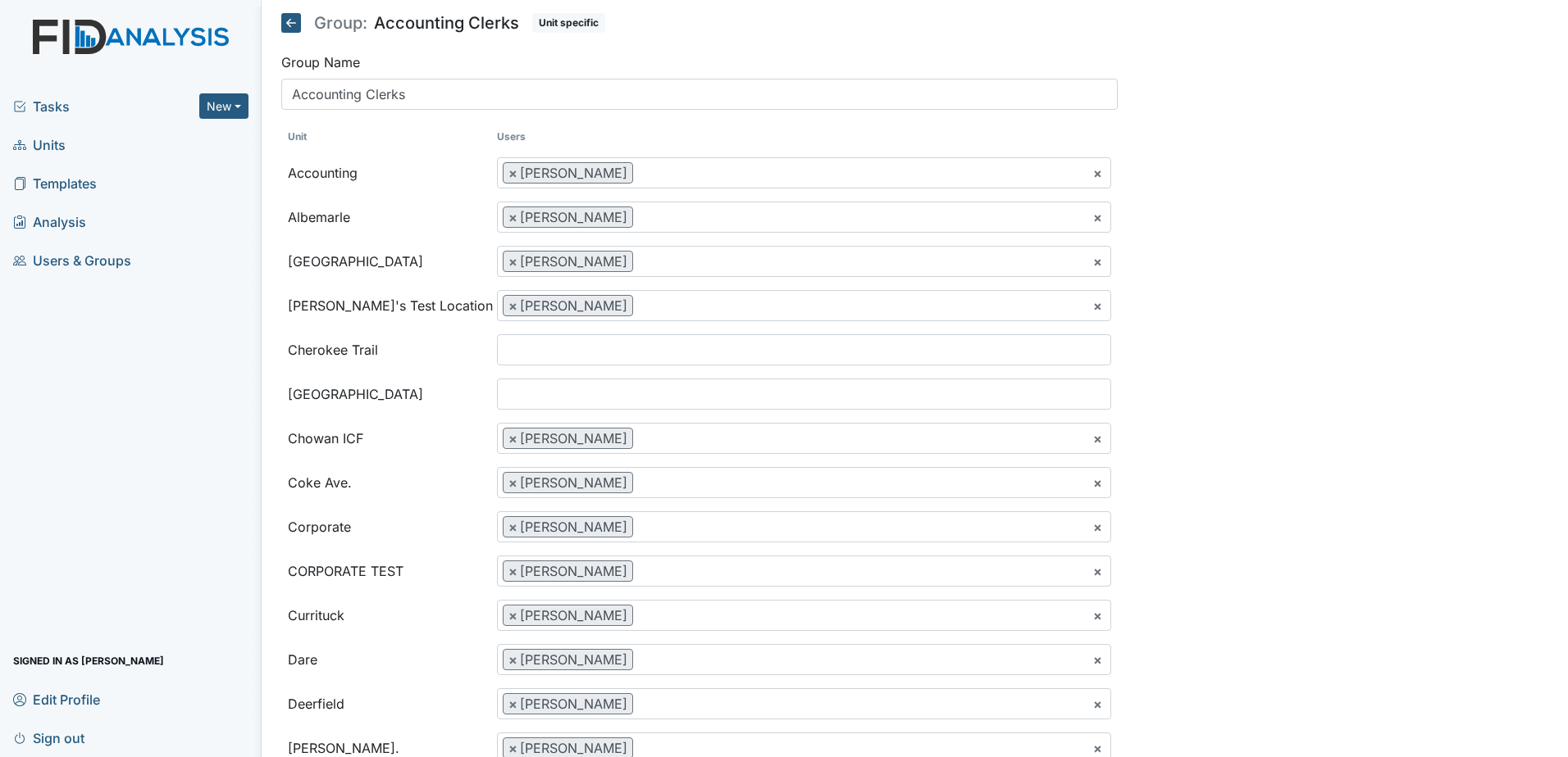
select select
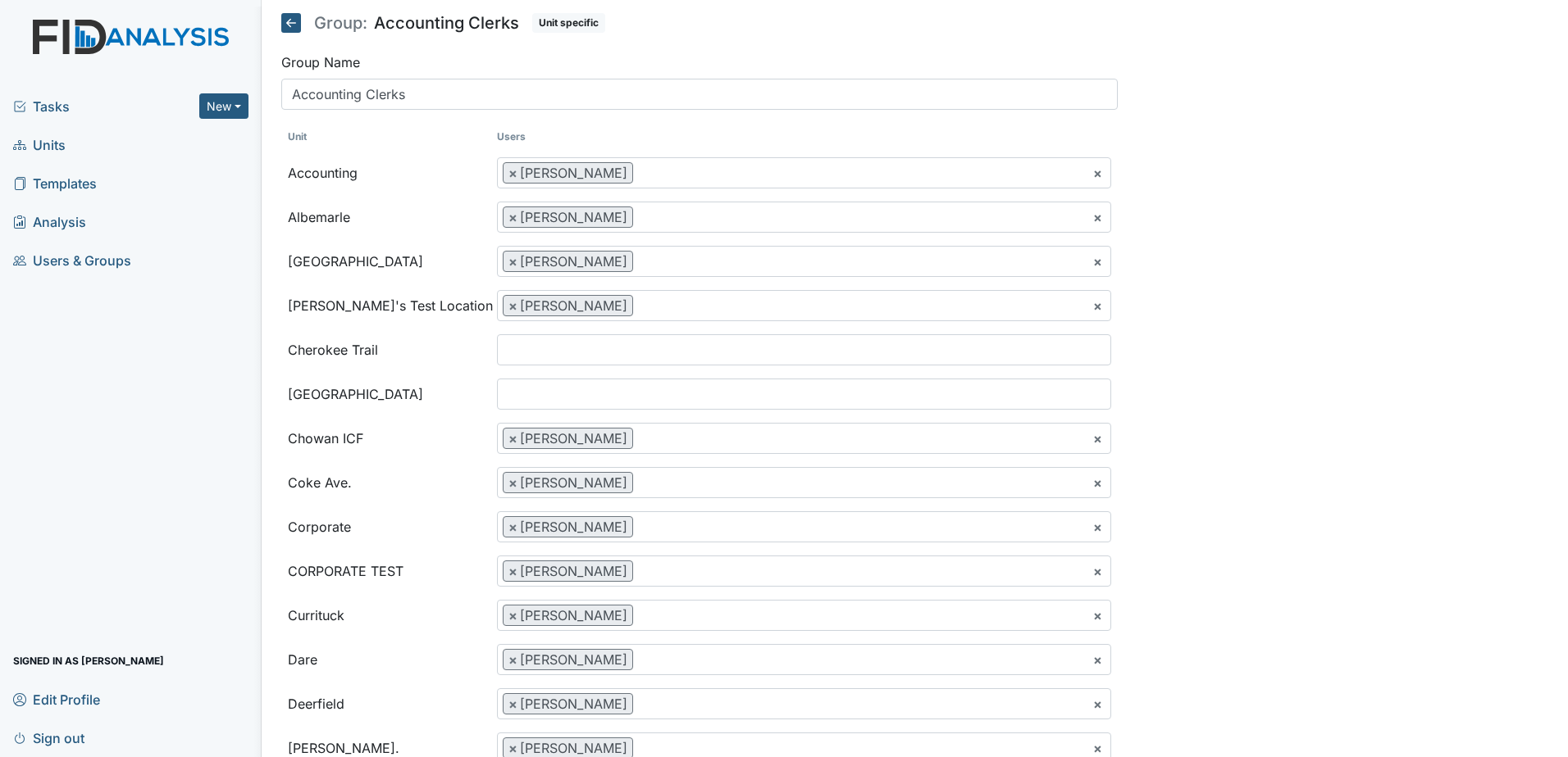
select select
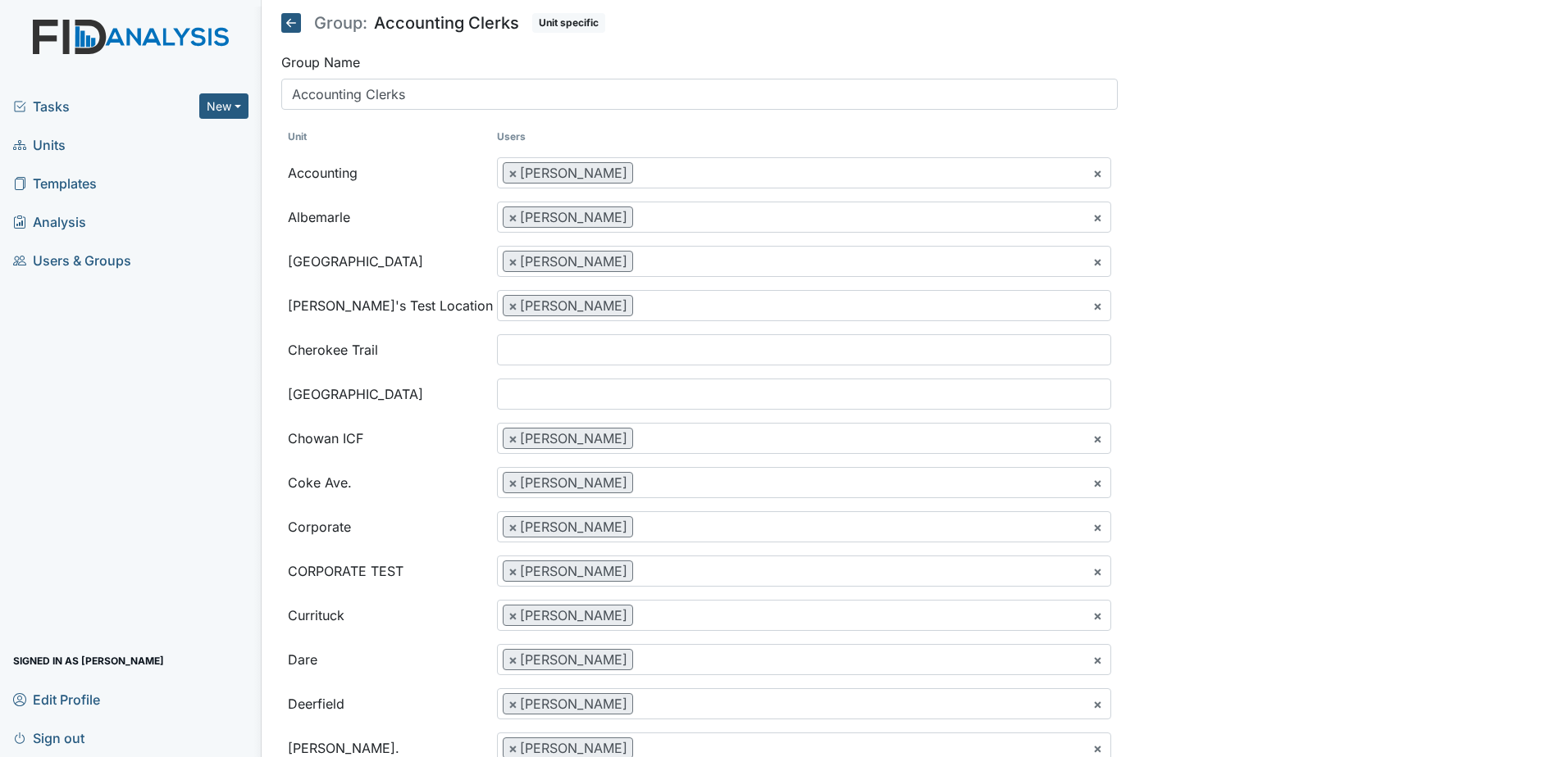
select select
click at [574, 351] on ul at bounding box center [804, 349] width 613 height 30
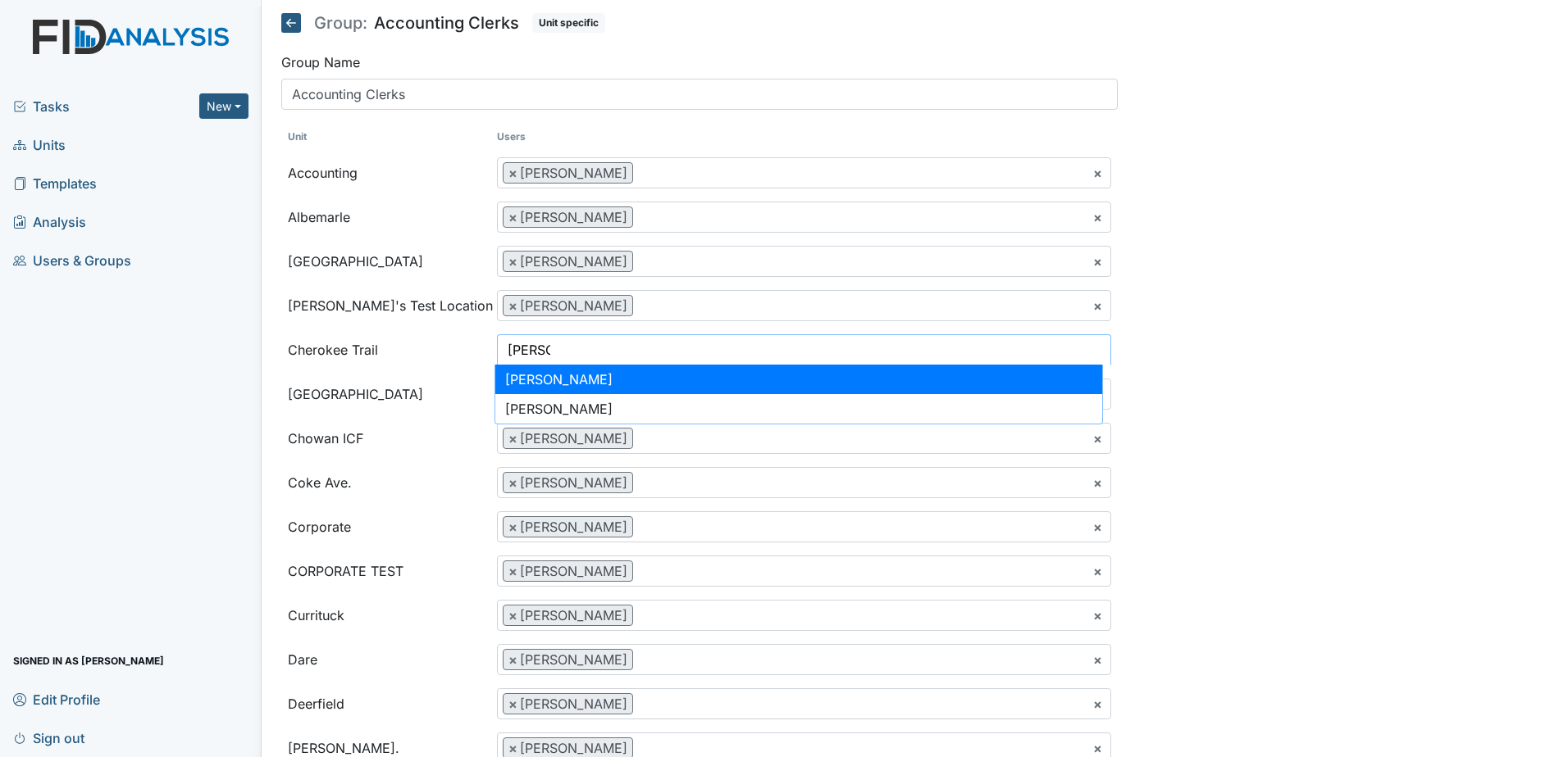
type input "kim"
select select "a2fc8526-9191-49ea-8de8-4406e9889ca9"
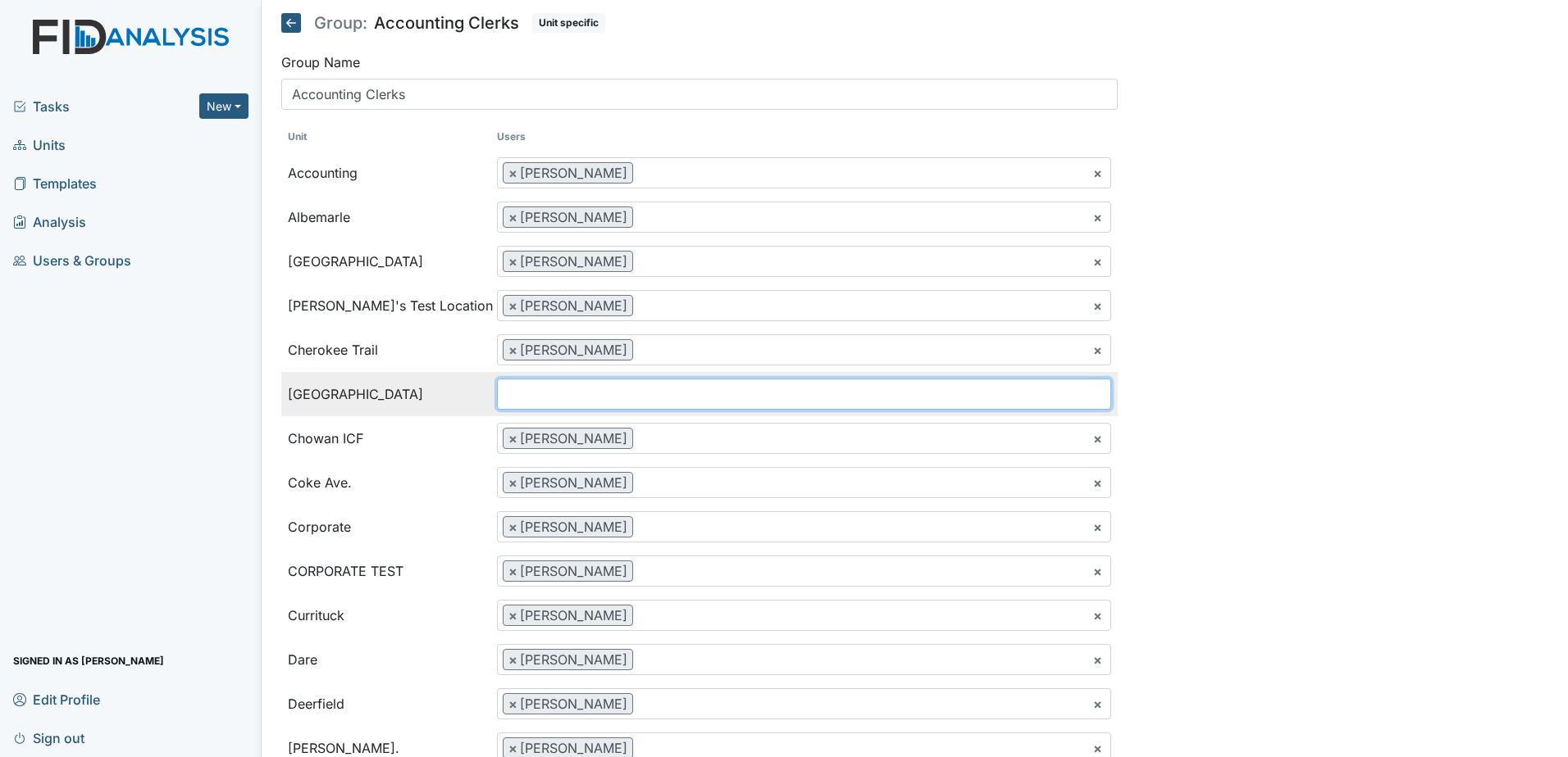
click at [539, 396] on input "search" at bounding box center [531, 394] width 66 height 31
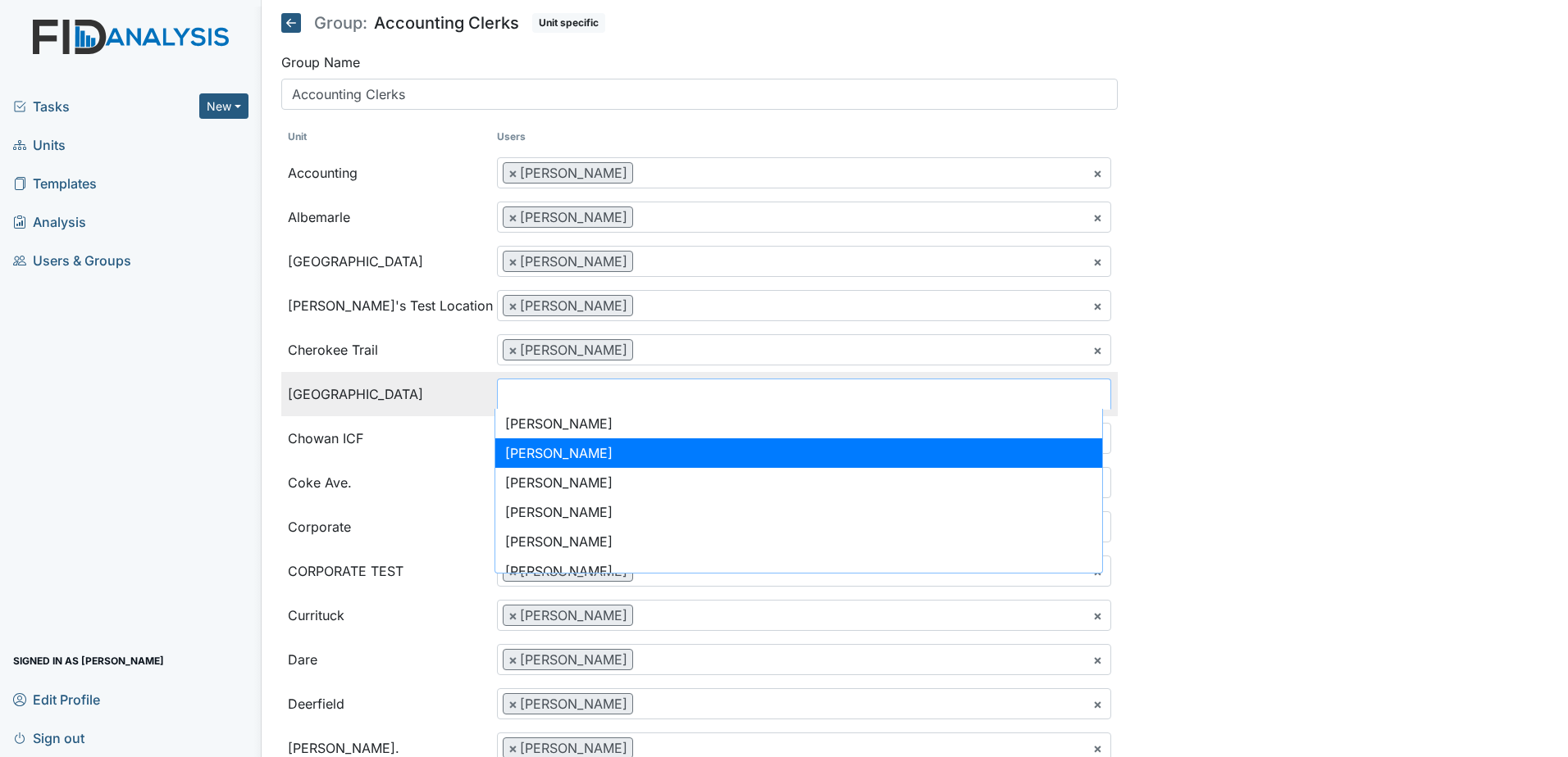
click at [573, 397] on ul at bounding box center [804, 394] width 613 height 30
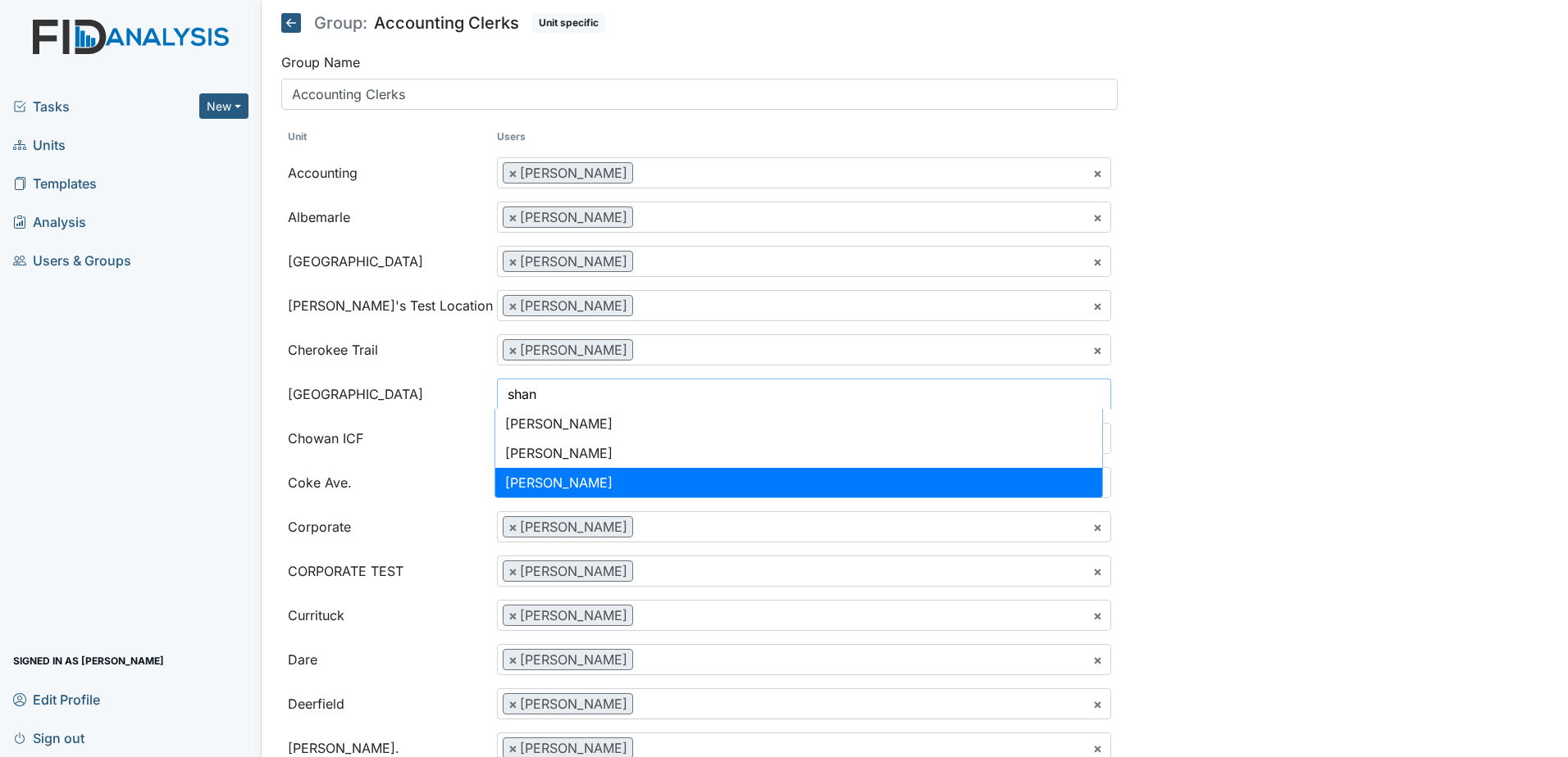
type input "shan"
select select "b95465ca-ee15-4582-a7dc-447ec56d318d"
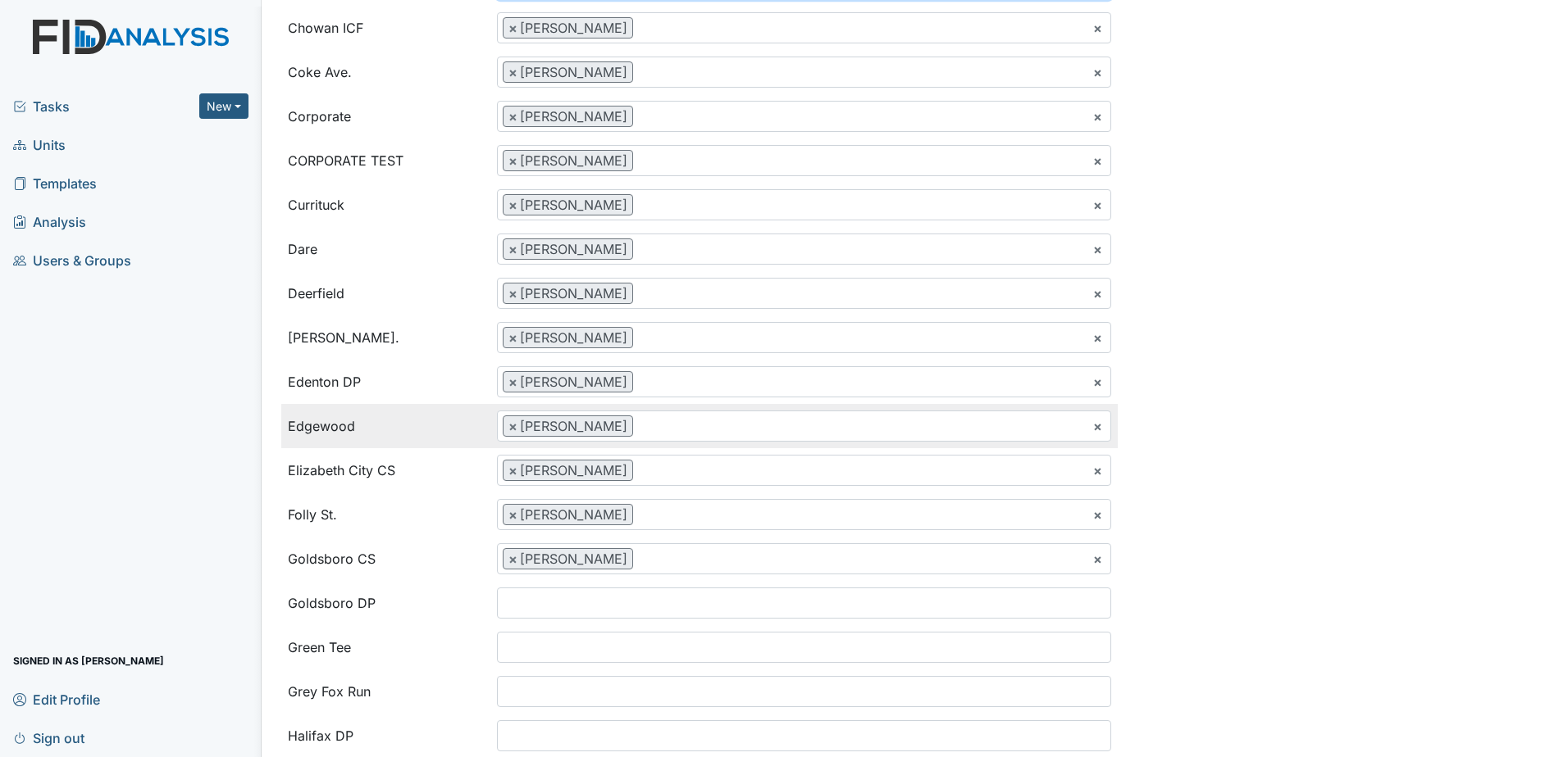
scroll to position [491, 0]
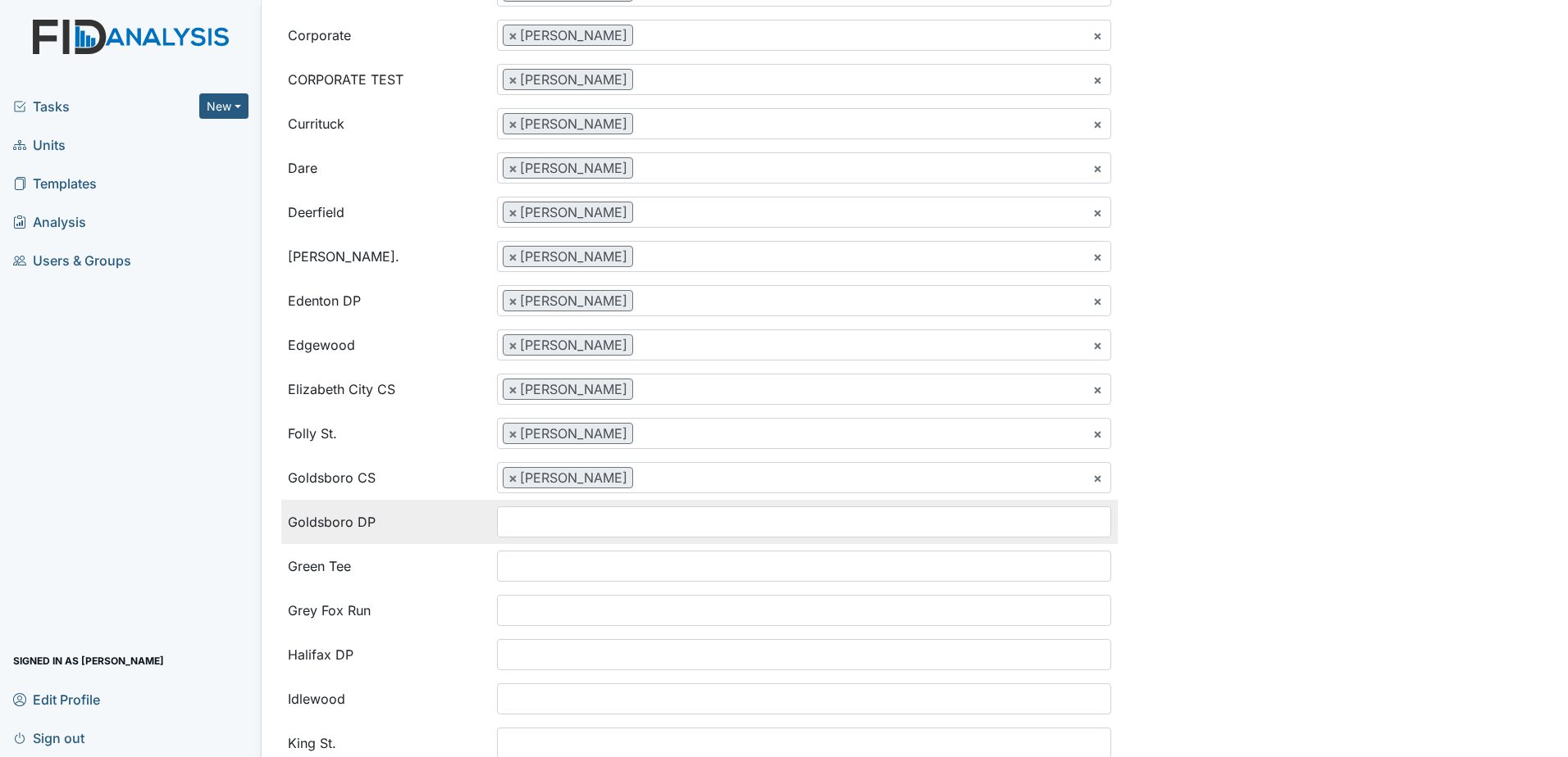
click at [574, 519] on ul at bounding box center [804, 522] width 613 height 30
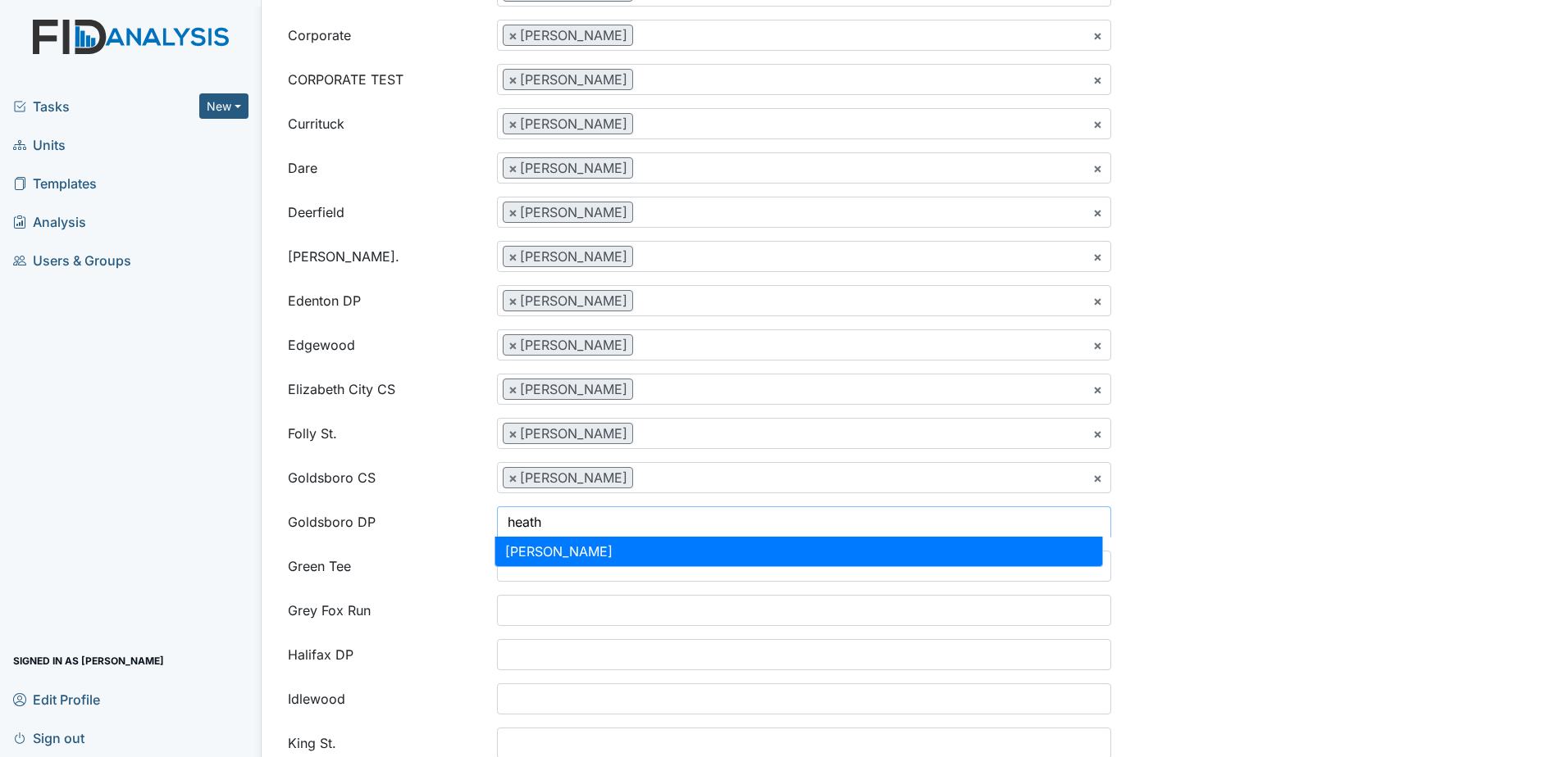
type input "heath"
select select "4c992df0-bdba-48e7-a327-d547469ed4e3"
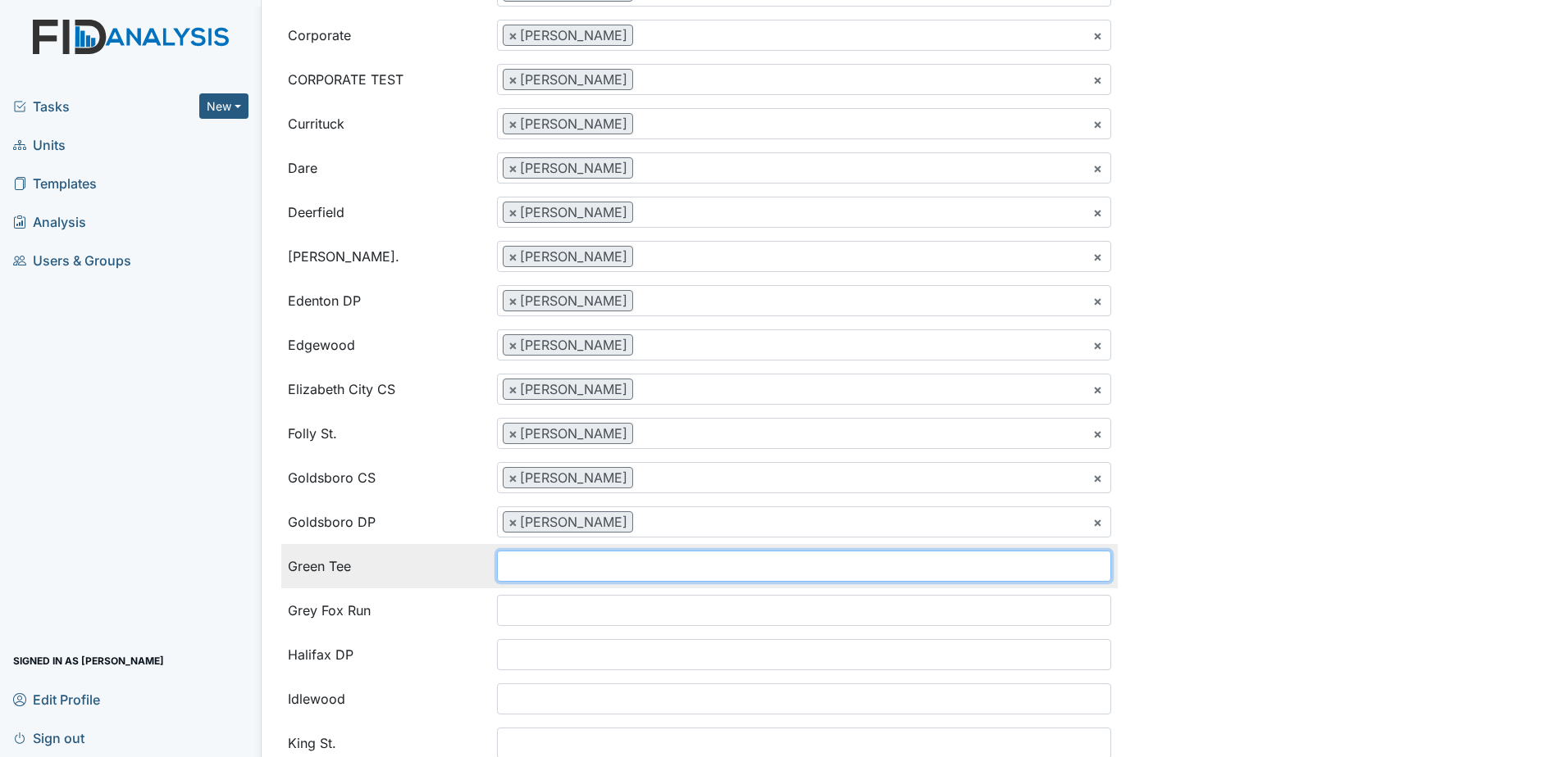
click at [537, 569] on input "search" at bounding box center [531, 566] width 66 height 31
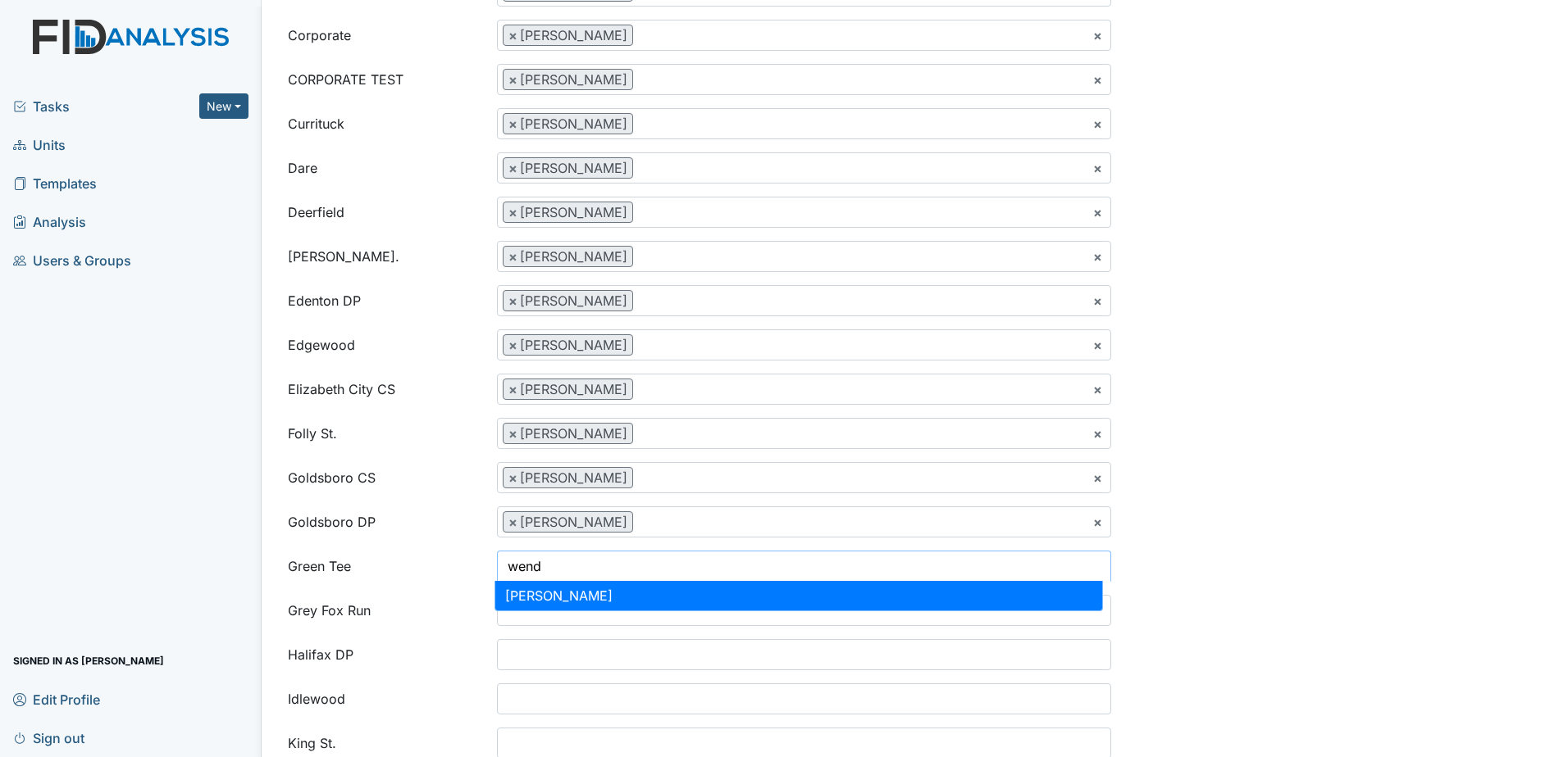
type input "wend"
select select "c8e32764-2201-4fdc-95fb-f2b24b9469a3"
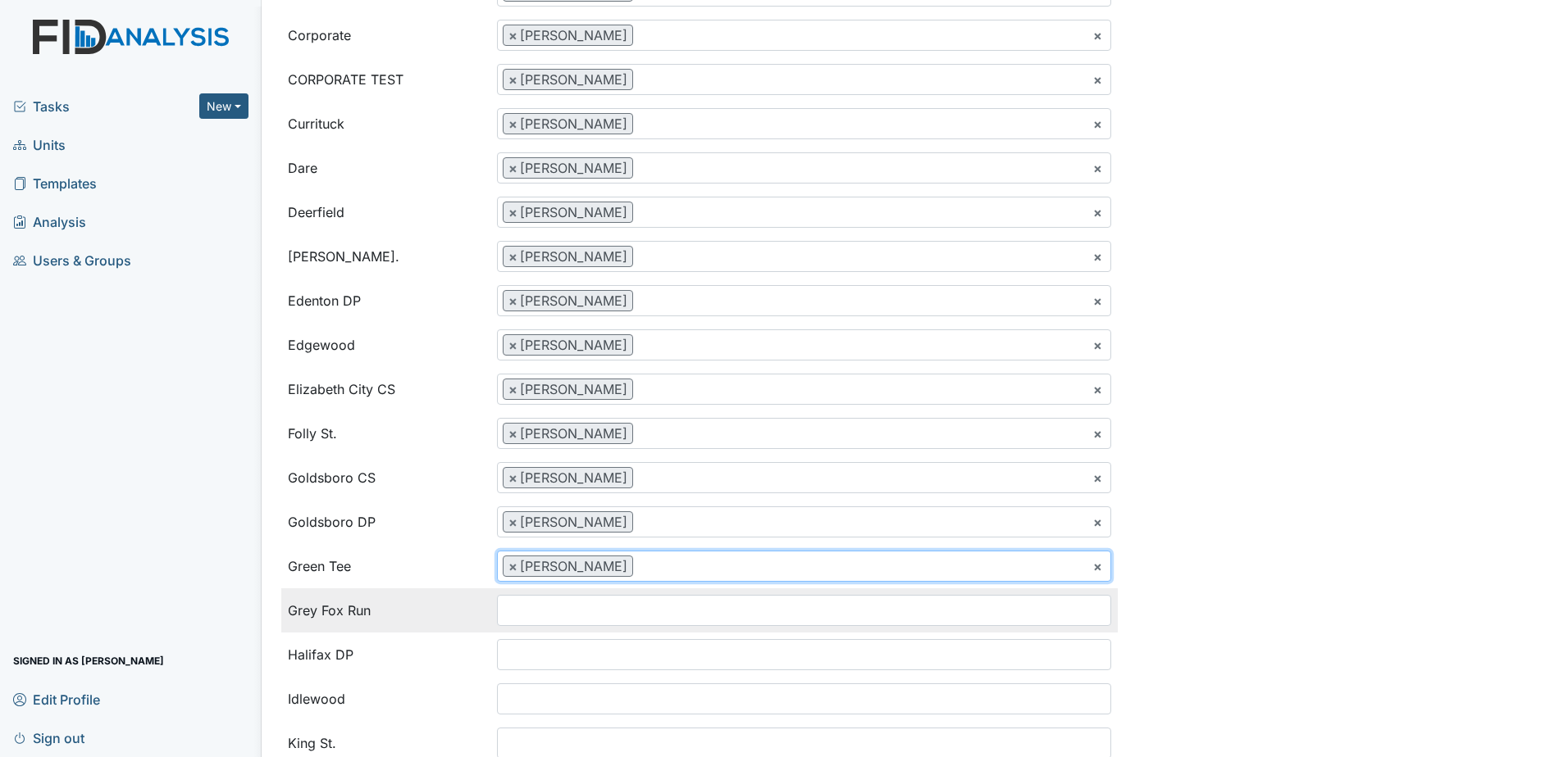
click at [536, 604] on input "search" at bounding box center [531, 611] width 66 height 31
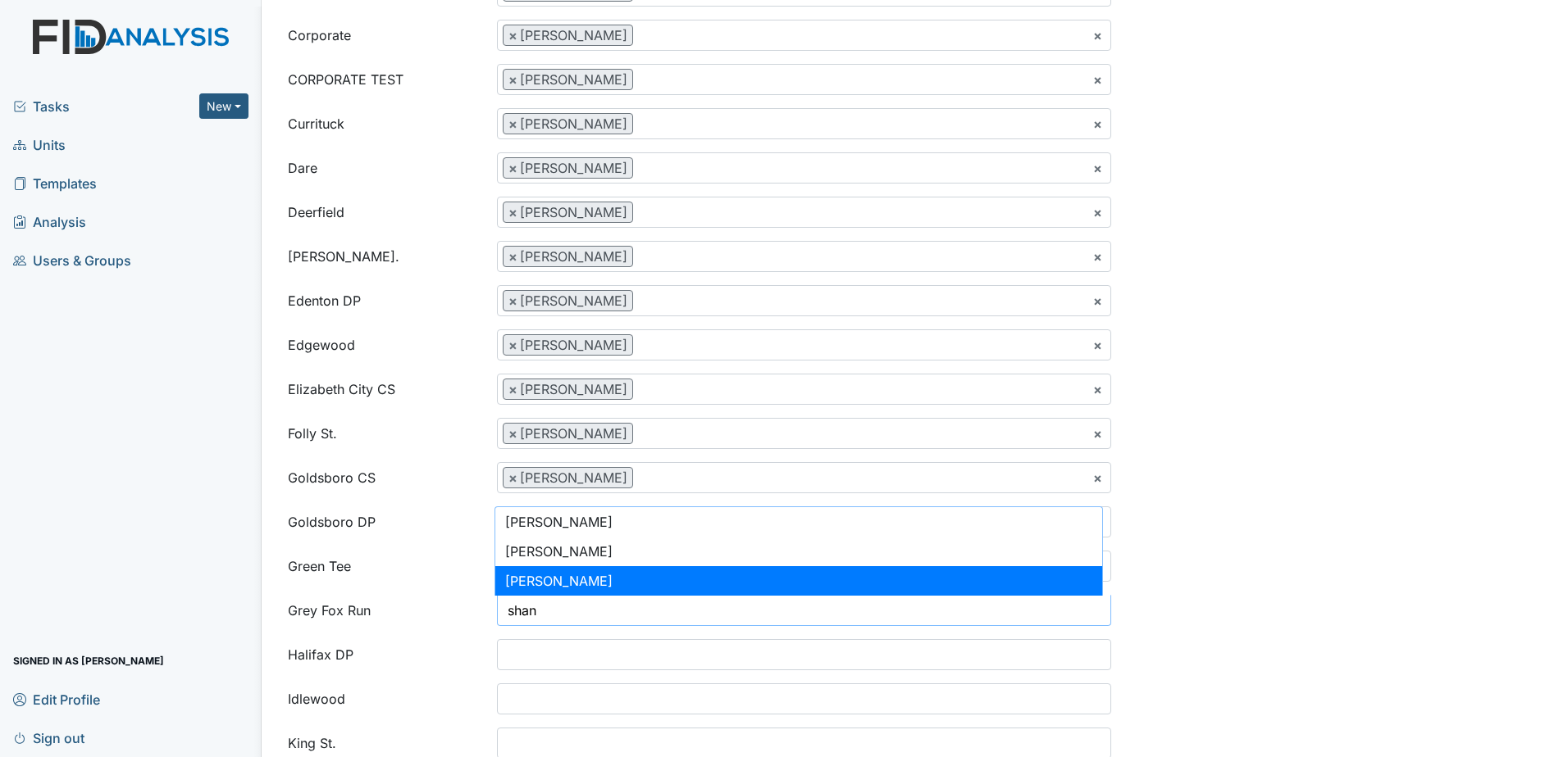
type input "shan"
select select "b95465ca-ee15-4582-a7dc-447ec56d318d"
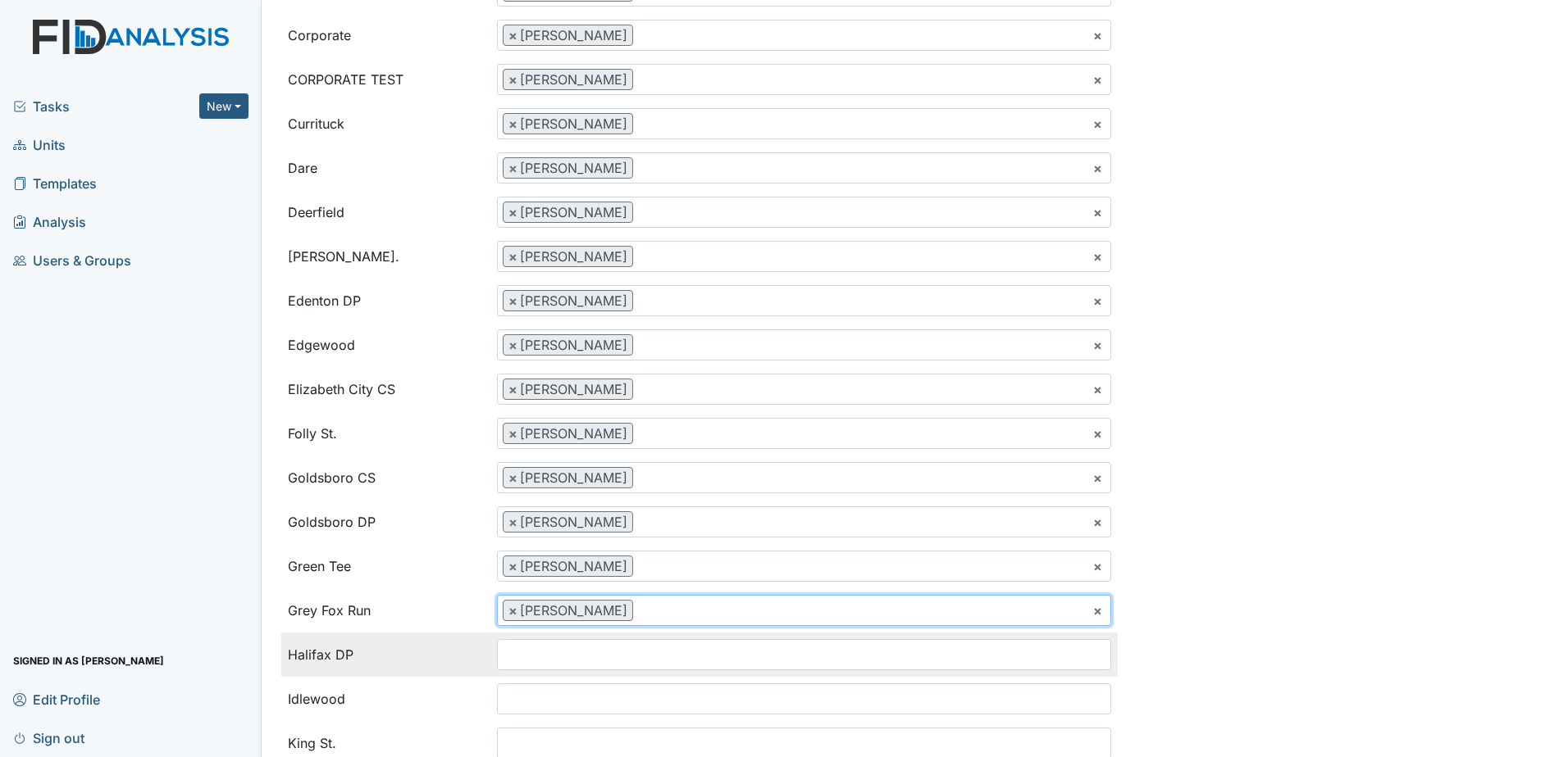
click at [545, 651] on input "search" at bounding box center [531, 655] width 66 height 31
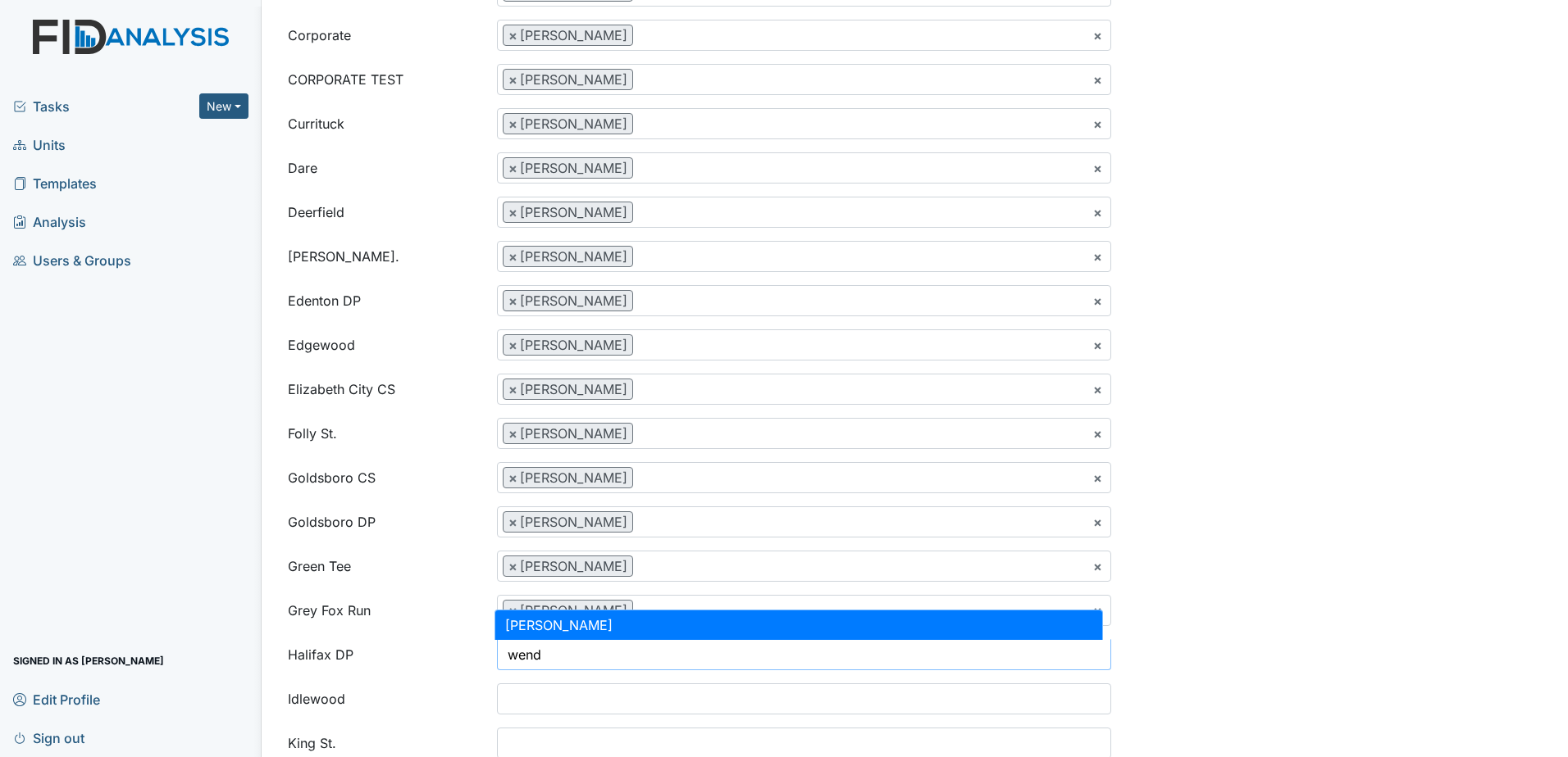
type input "wend"
select select "c8e32764-2201-4fdc-95fb-f2b24b9469a3"
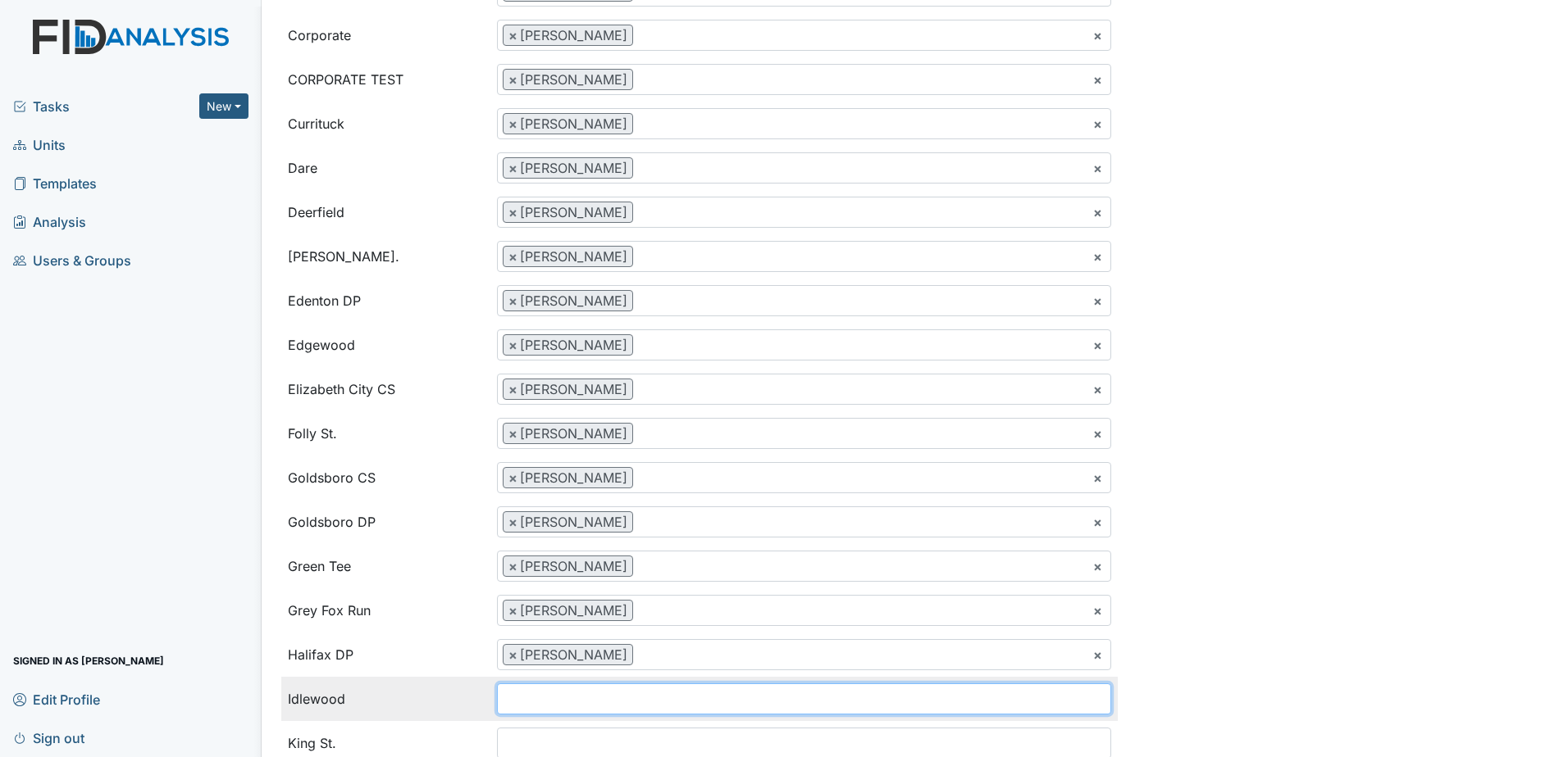
click at [542, 699] on input "search" at bounding box center [531, 699] width 66 height 31
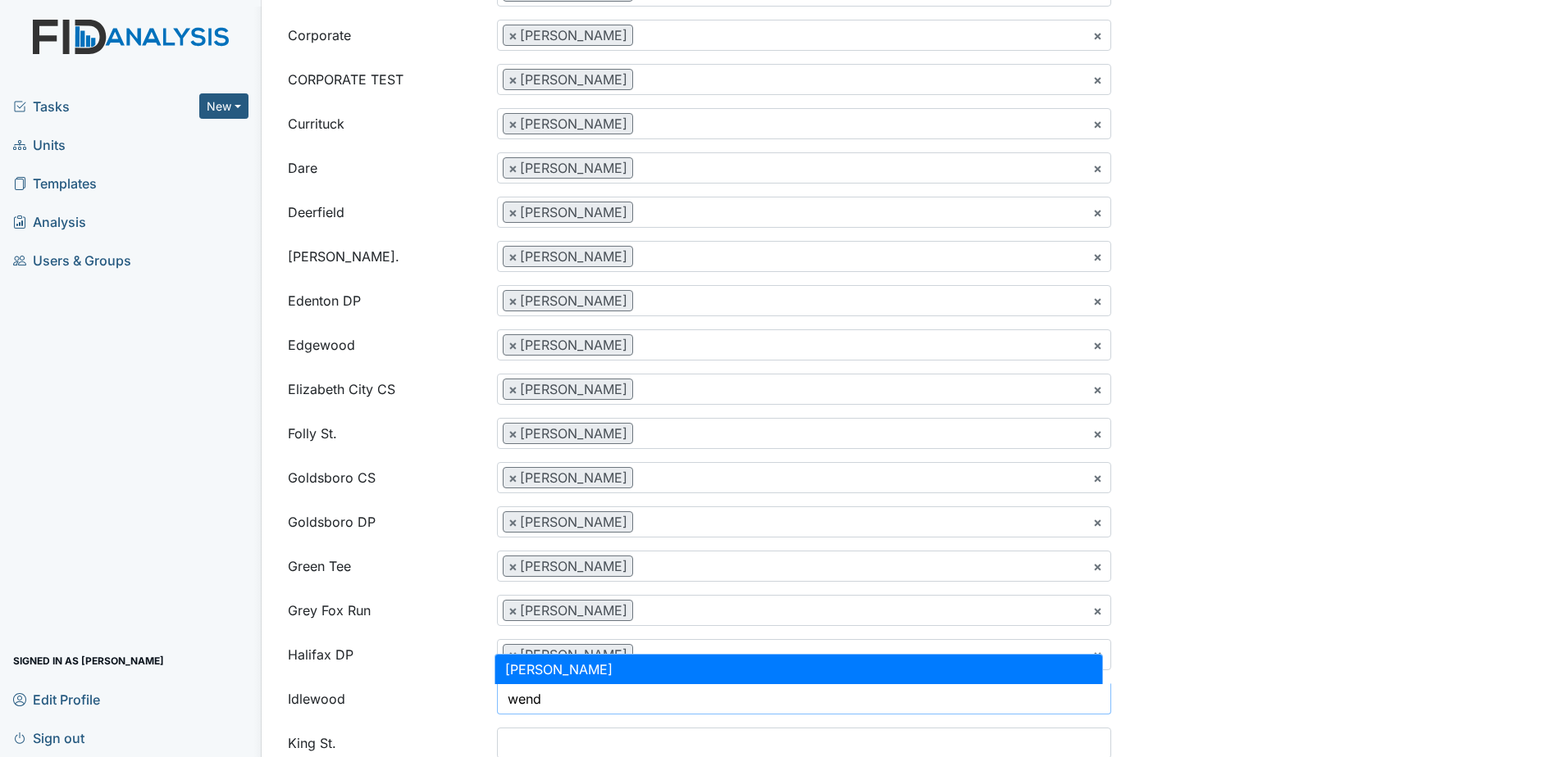
type input "wend"
select select "c8e32764-2201-4fdc-95fb-f2b24b9469a3"
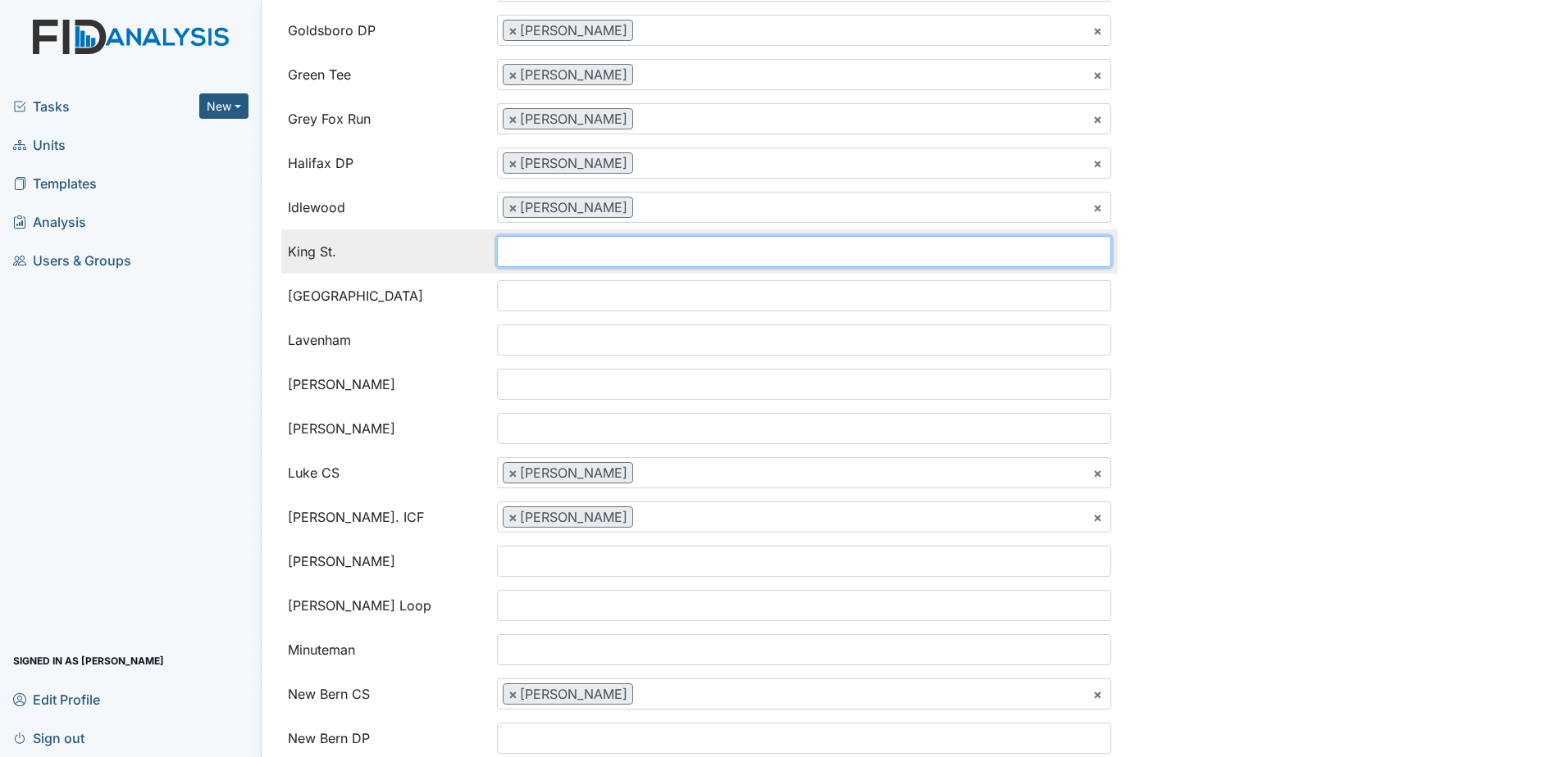
click at [544, 247] on input "search" at bounding box center [531, 251] width 66 height 31
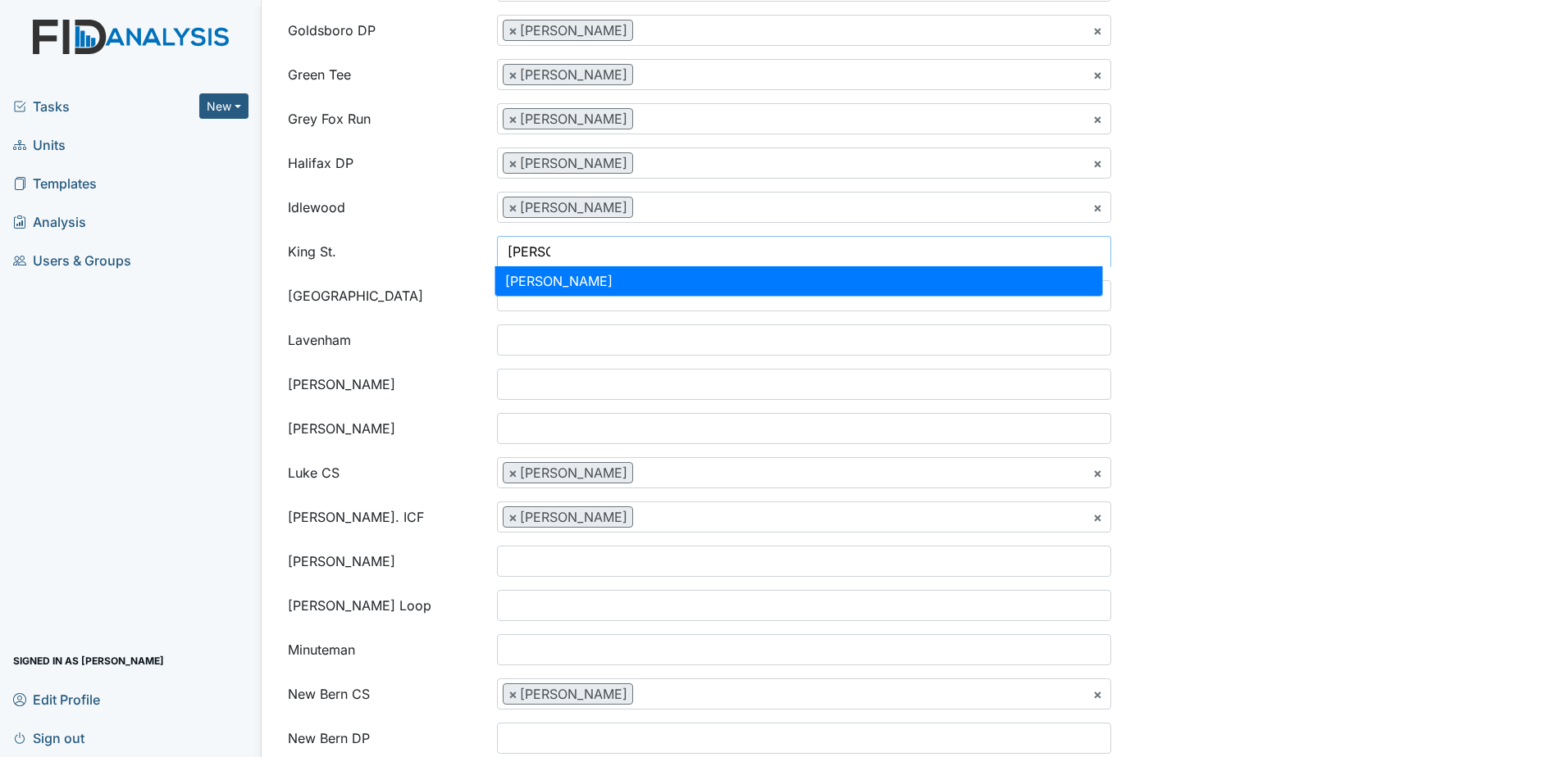
type input "wendy"
select select "c8e32764-2201-4fdc-95fb-f2b24b9469a3"
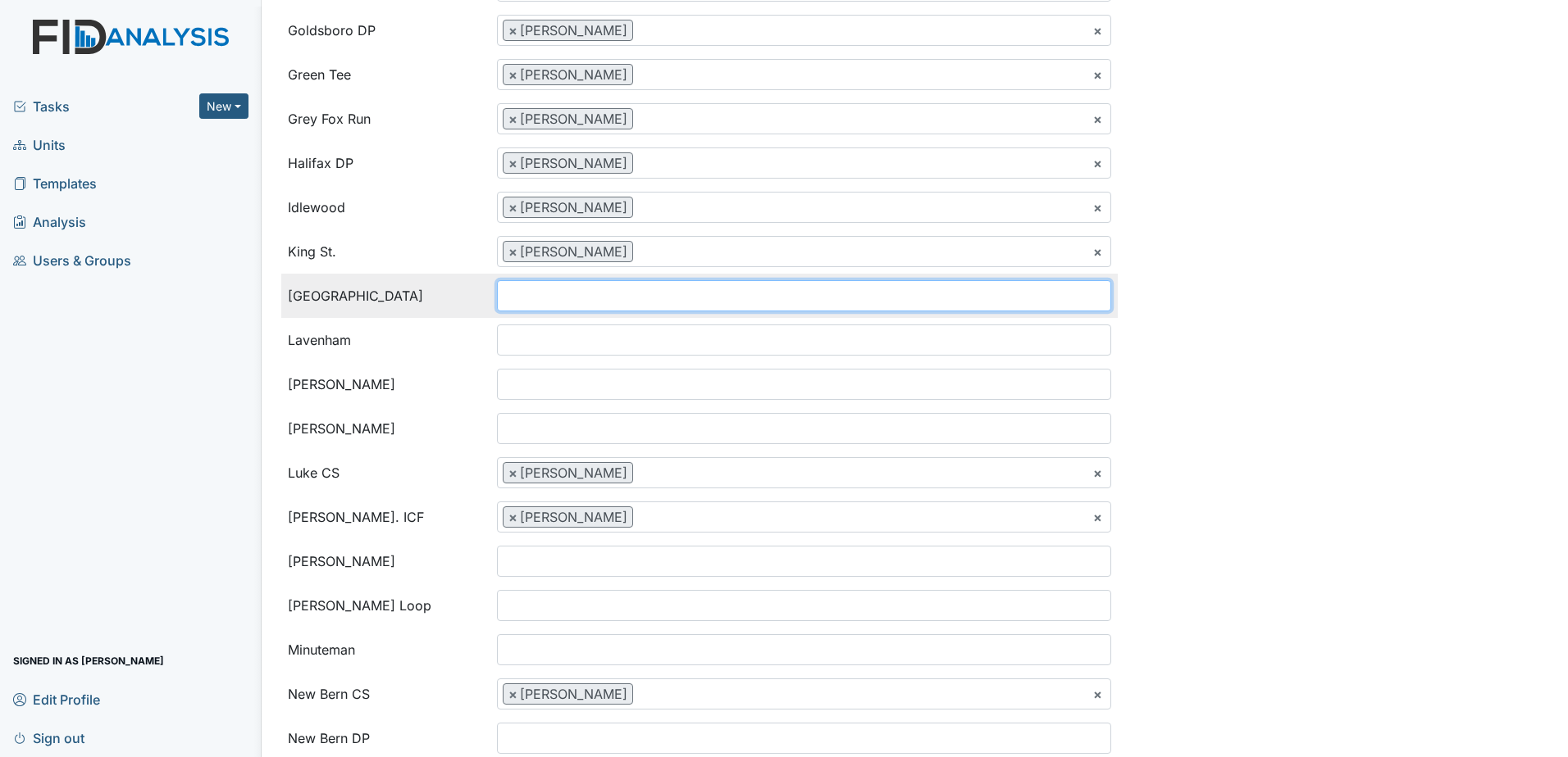
click at [537, 303] on input "search" at bounding box center [531, 295] width 66 height 31
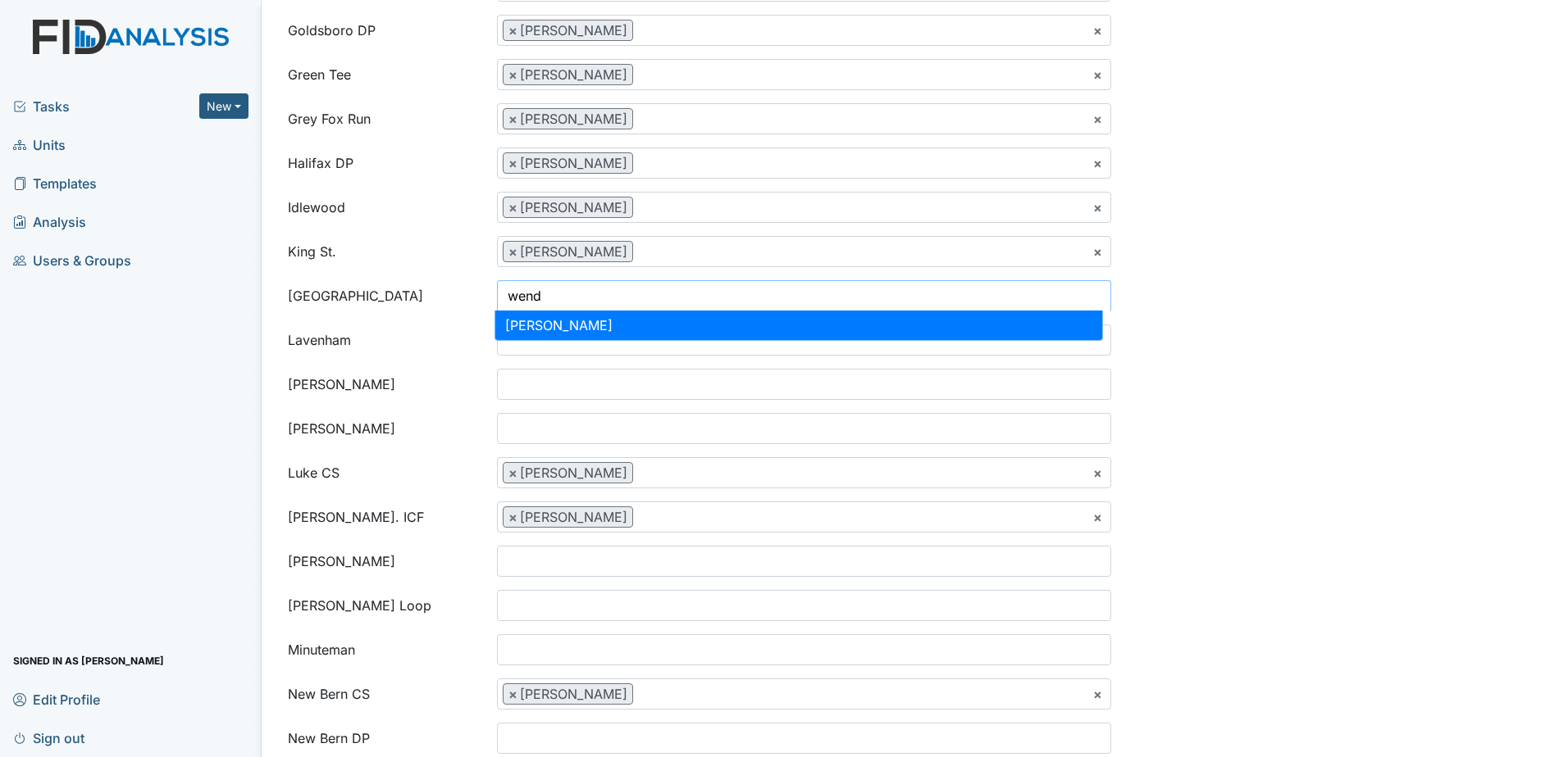
type input "wend"
select select "c8e32764-2201-4fdc-95fb-f2b24b9469a3"
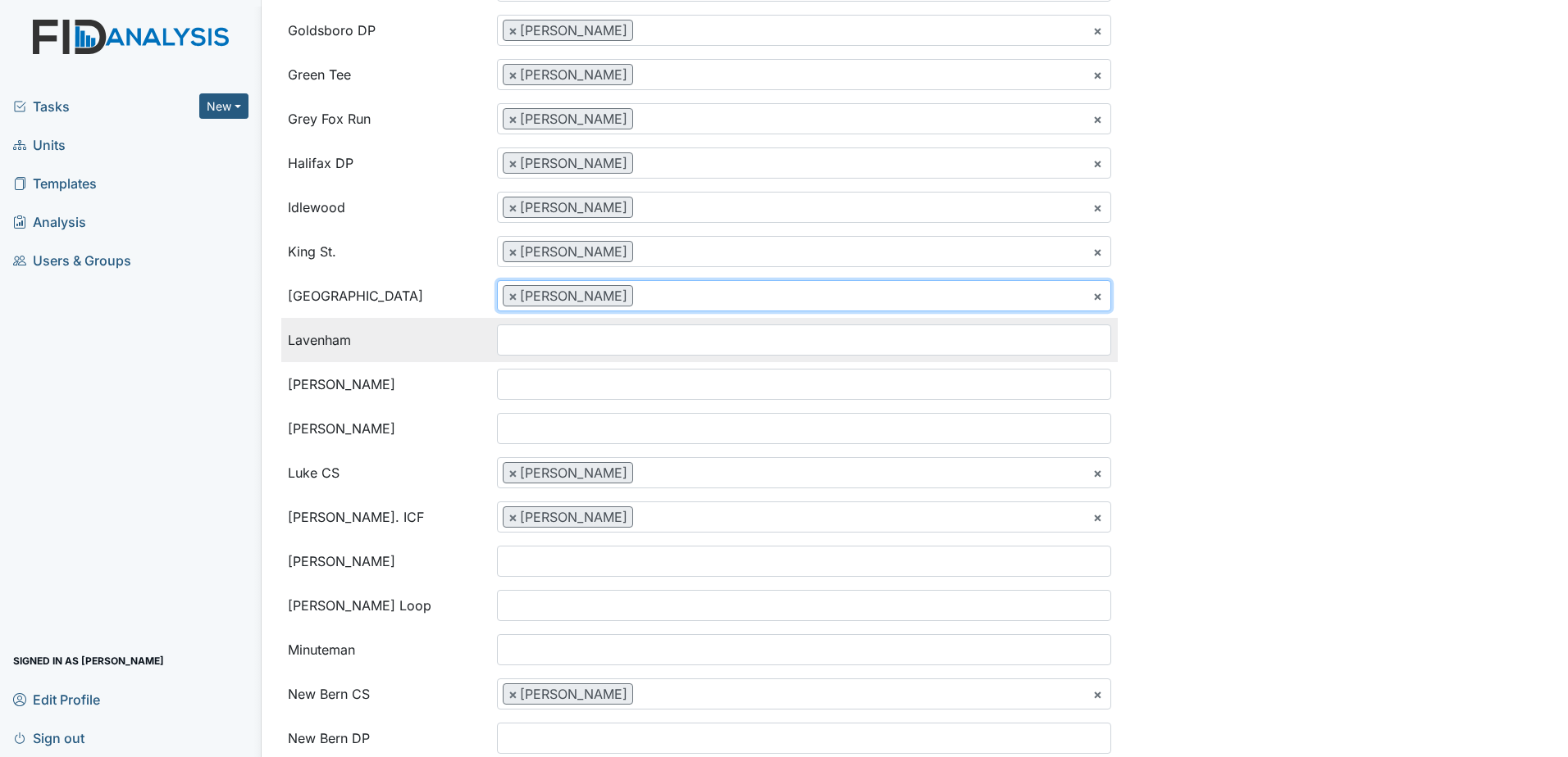
click at [538, 340] on input "search" at bounding box center [531, 340] width 66 height 31
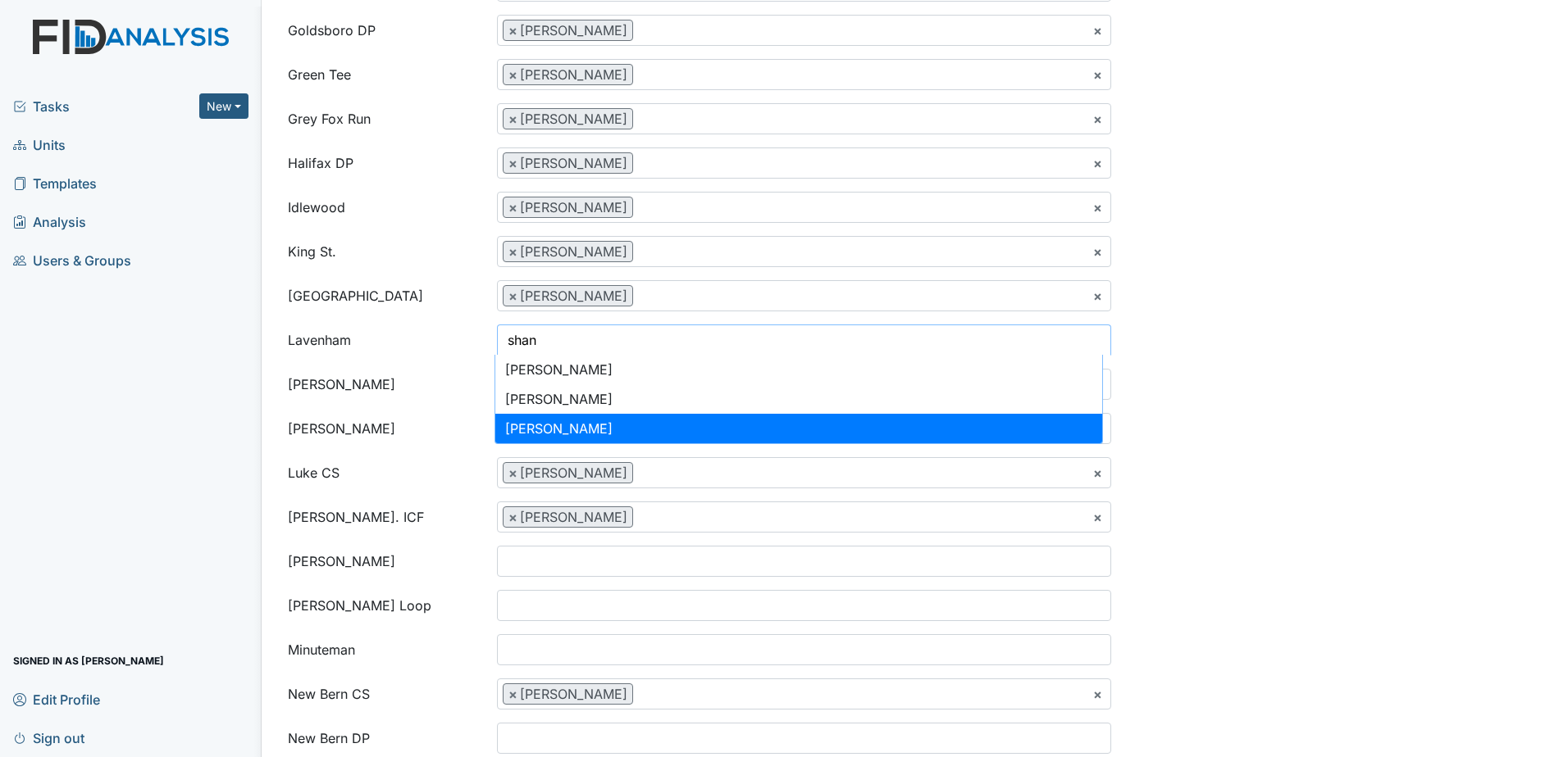
type input "shan"
select select "b95465ca-ee15-4582-a7dc-447ec56d318d"
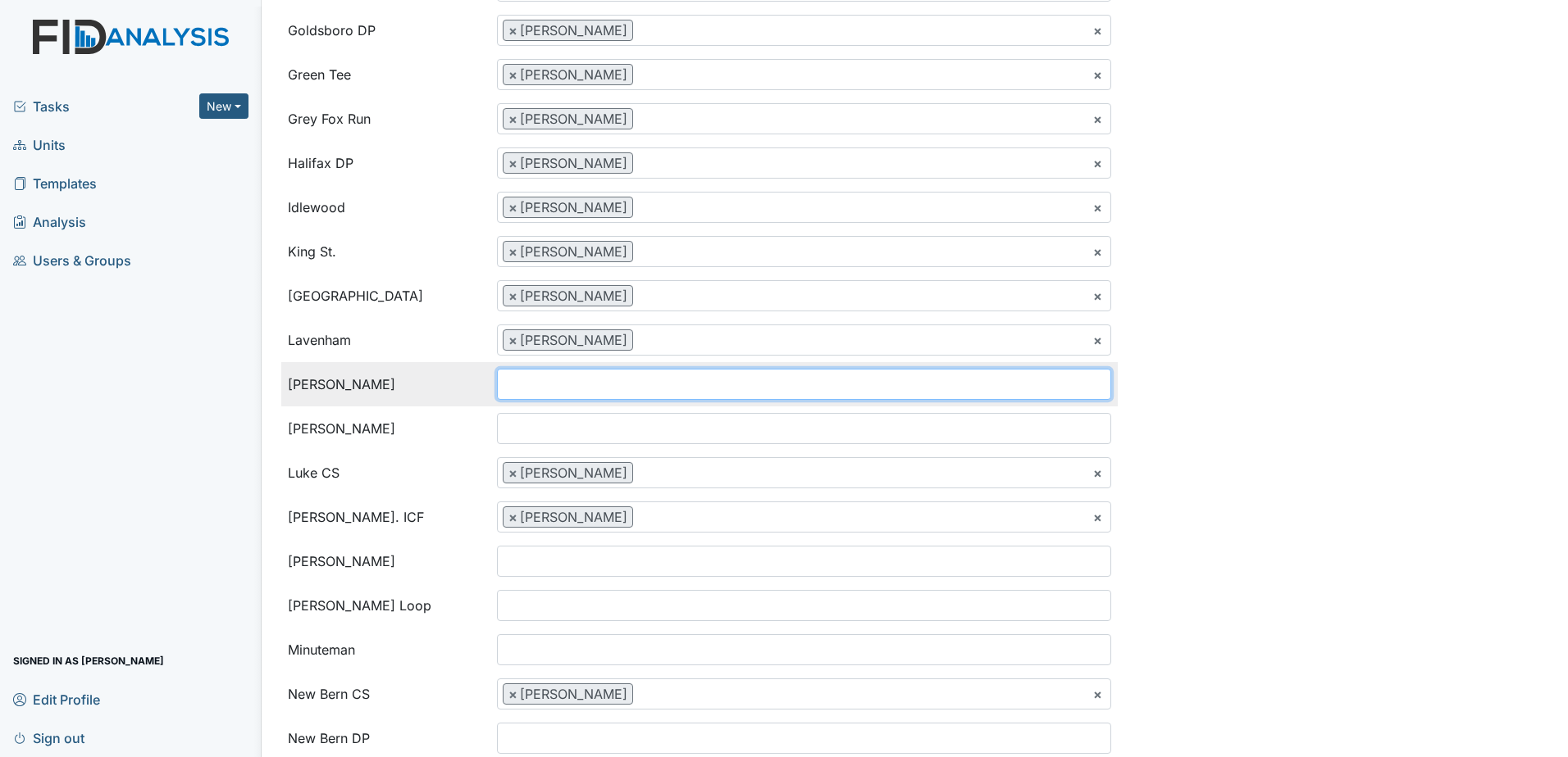
click at [558, 376] on input "search" at bounding box center [531, 384] width 66 height 31
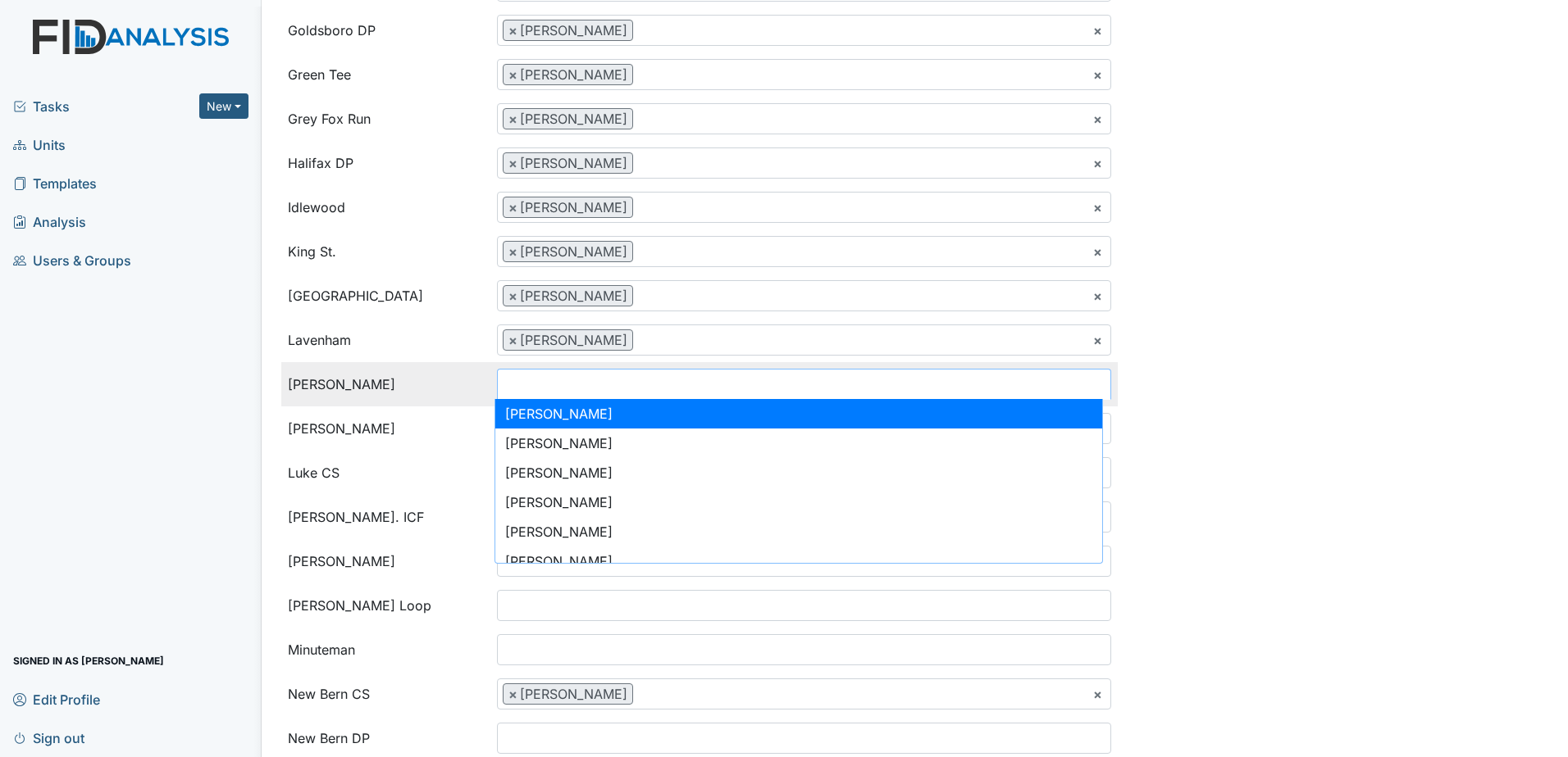
type input "w"
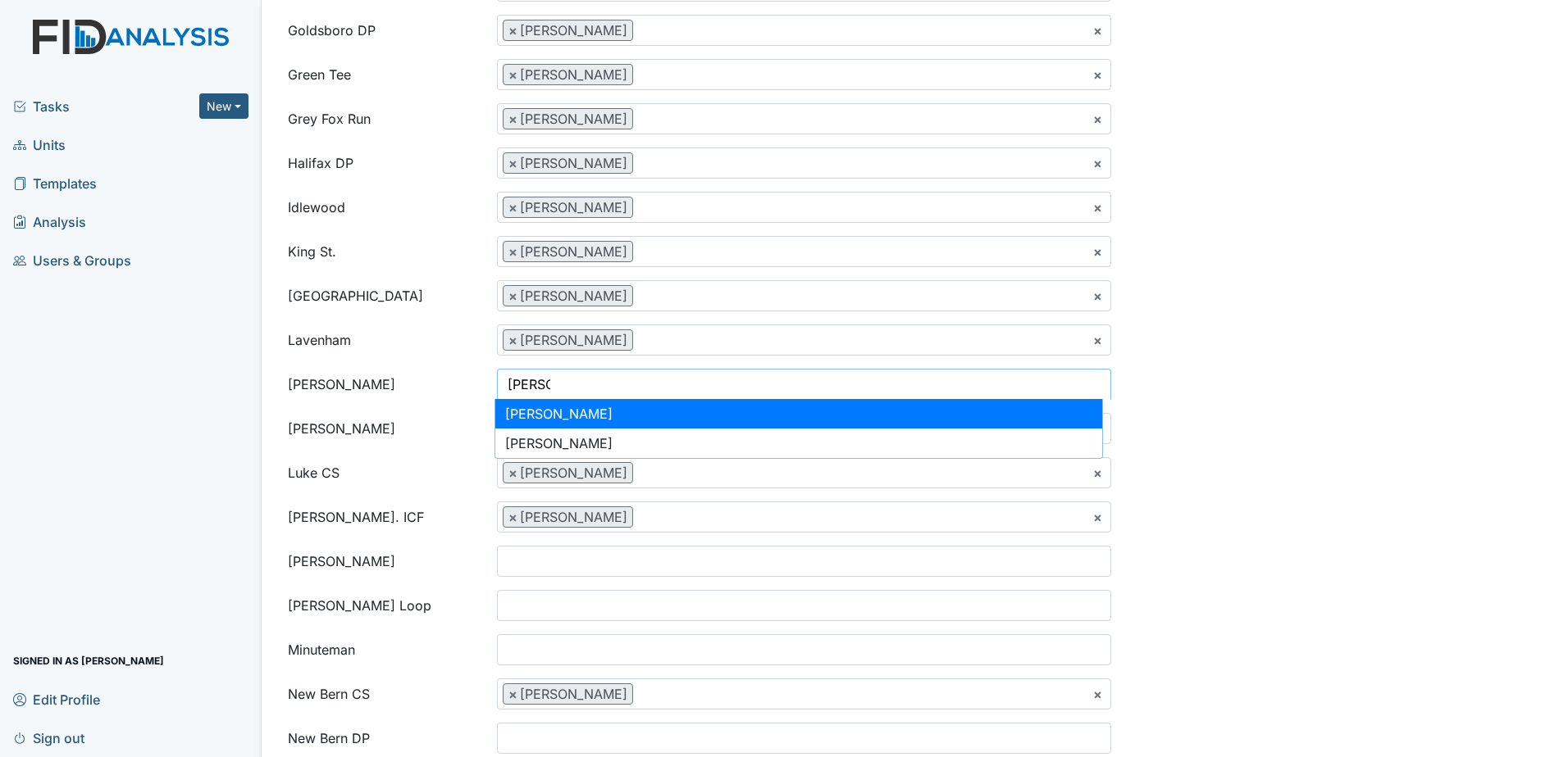
type input "kim"
select select "a2fc8526-9191-49ea-8de8-4406e9889ca9"
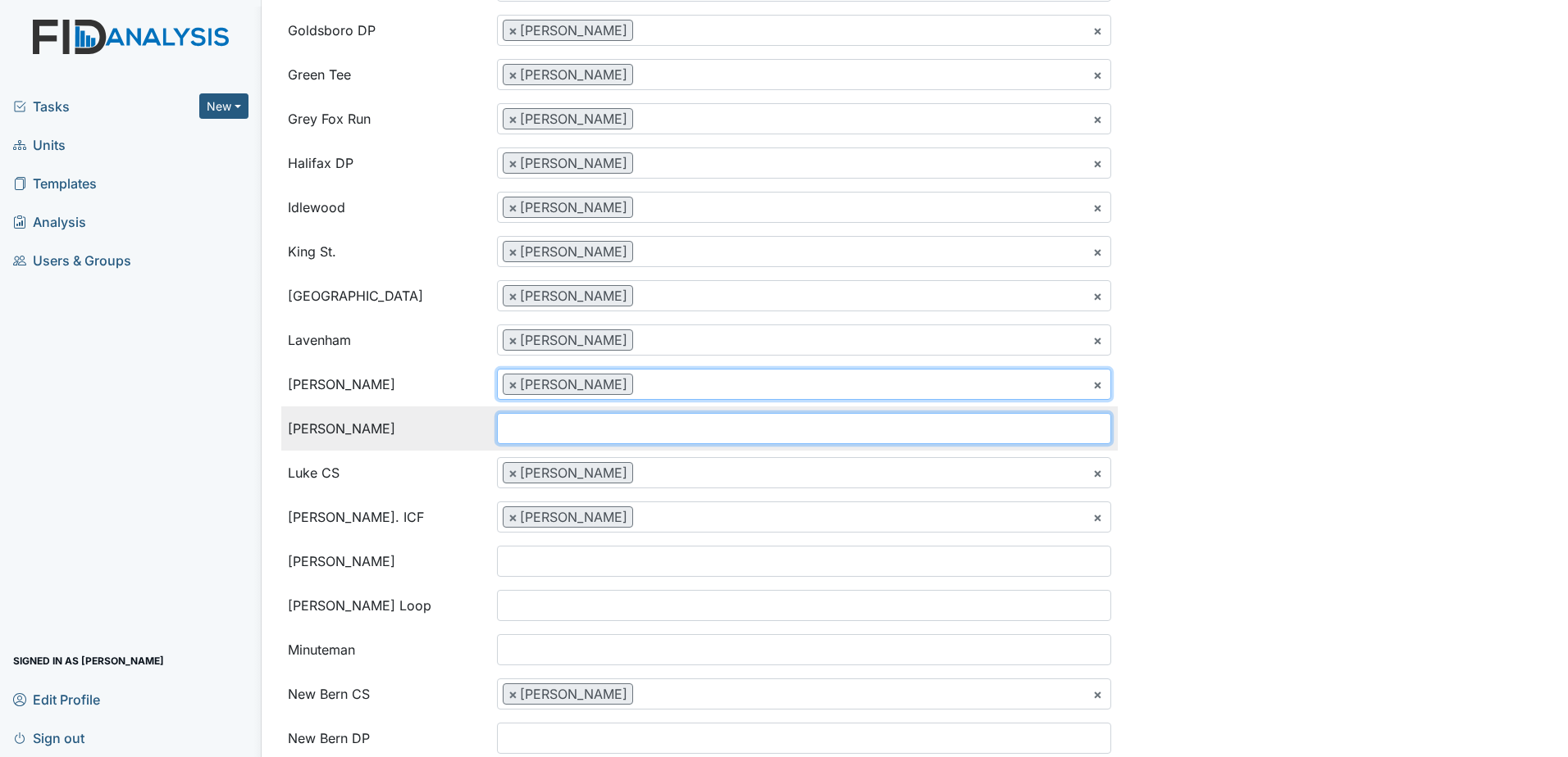
click at [534, 431] on input "search" at bounding box center [531, 428] width 66 height 31
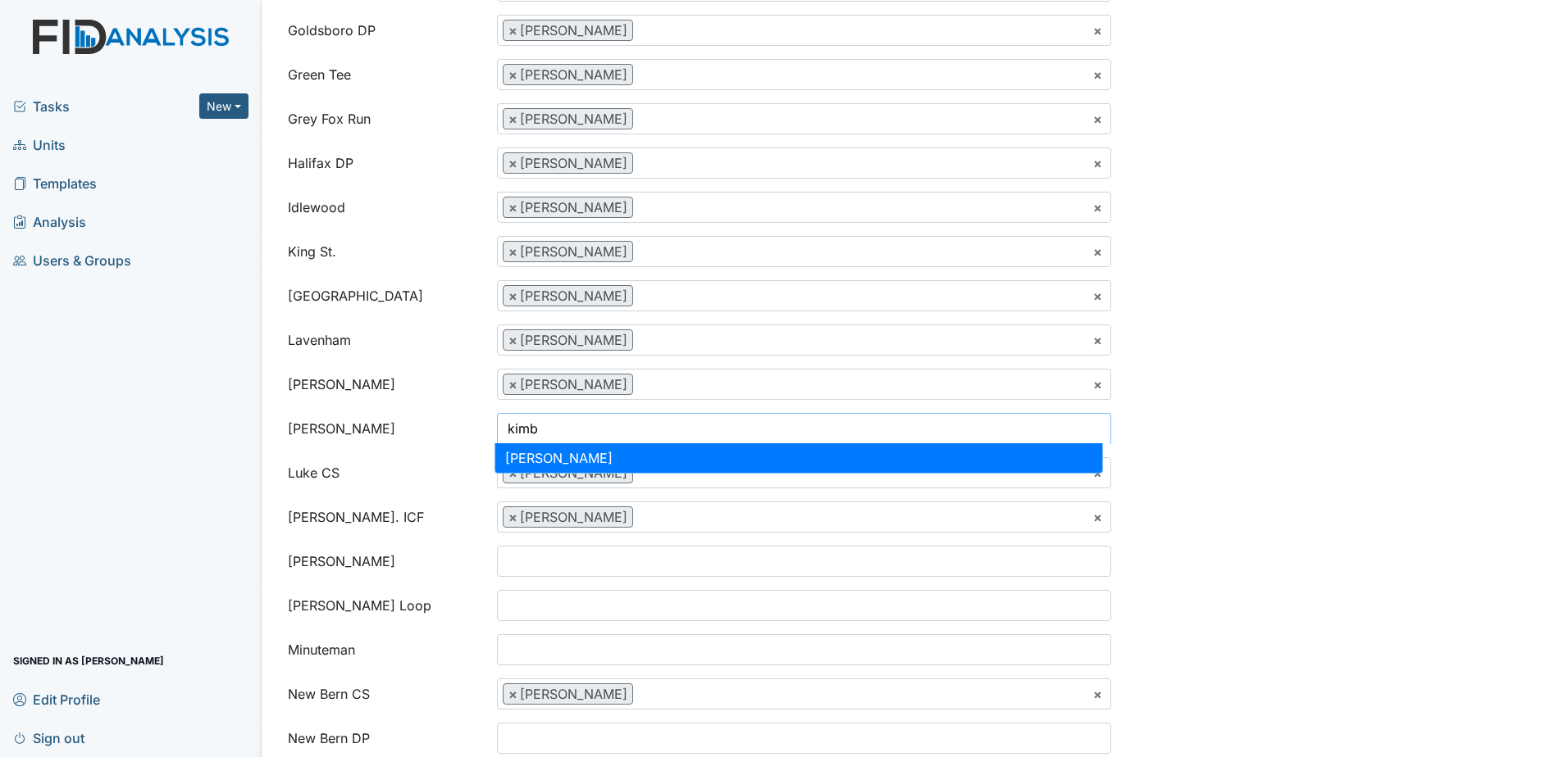
type input "kimb"
select select "a2fc8526-9191-49ea-8de8-4406e9889ca9"
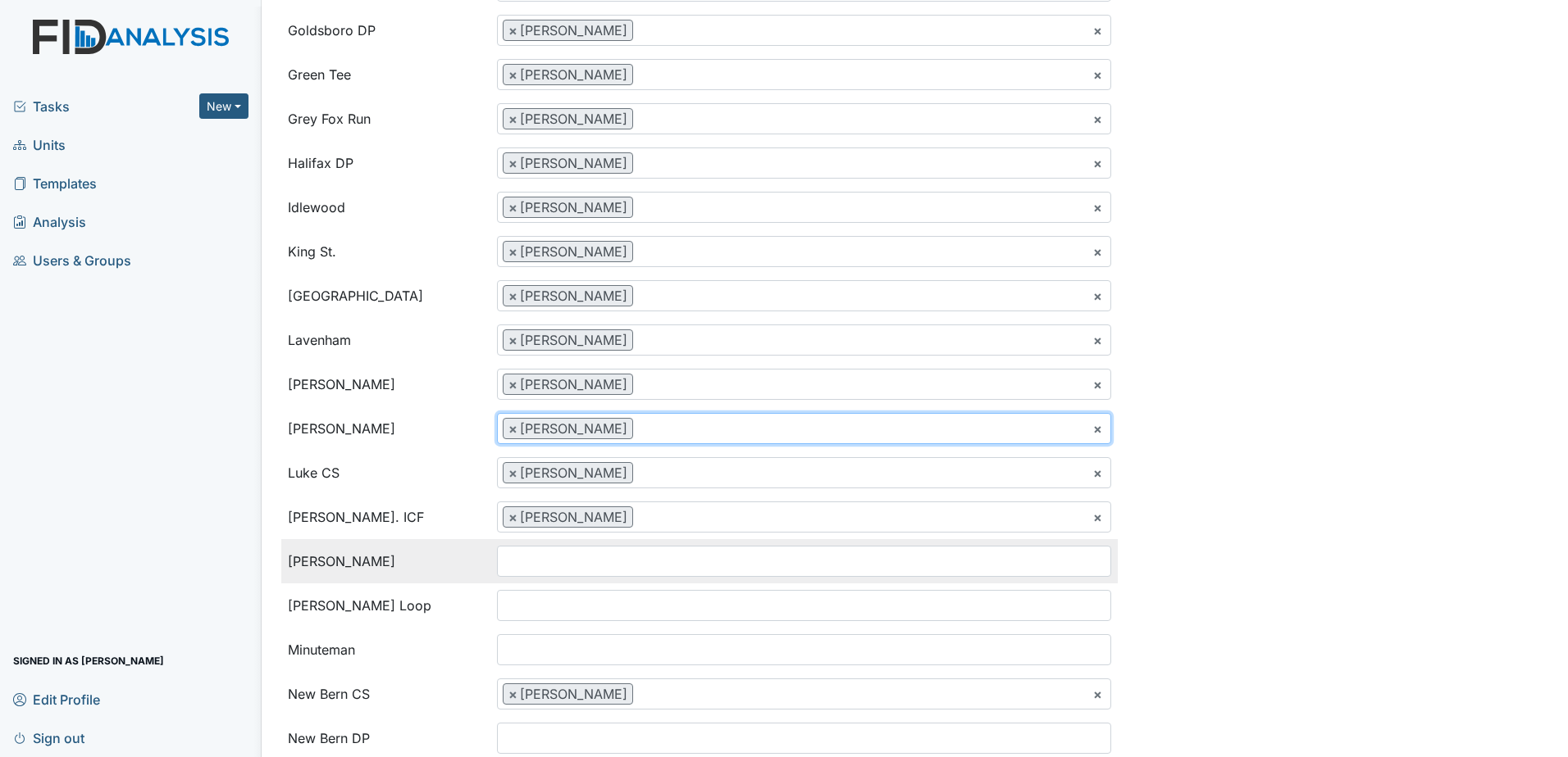
click at [531, 547] on input "search" at bounding box center [531, 561] width 66 height 31
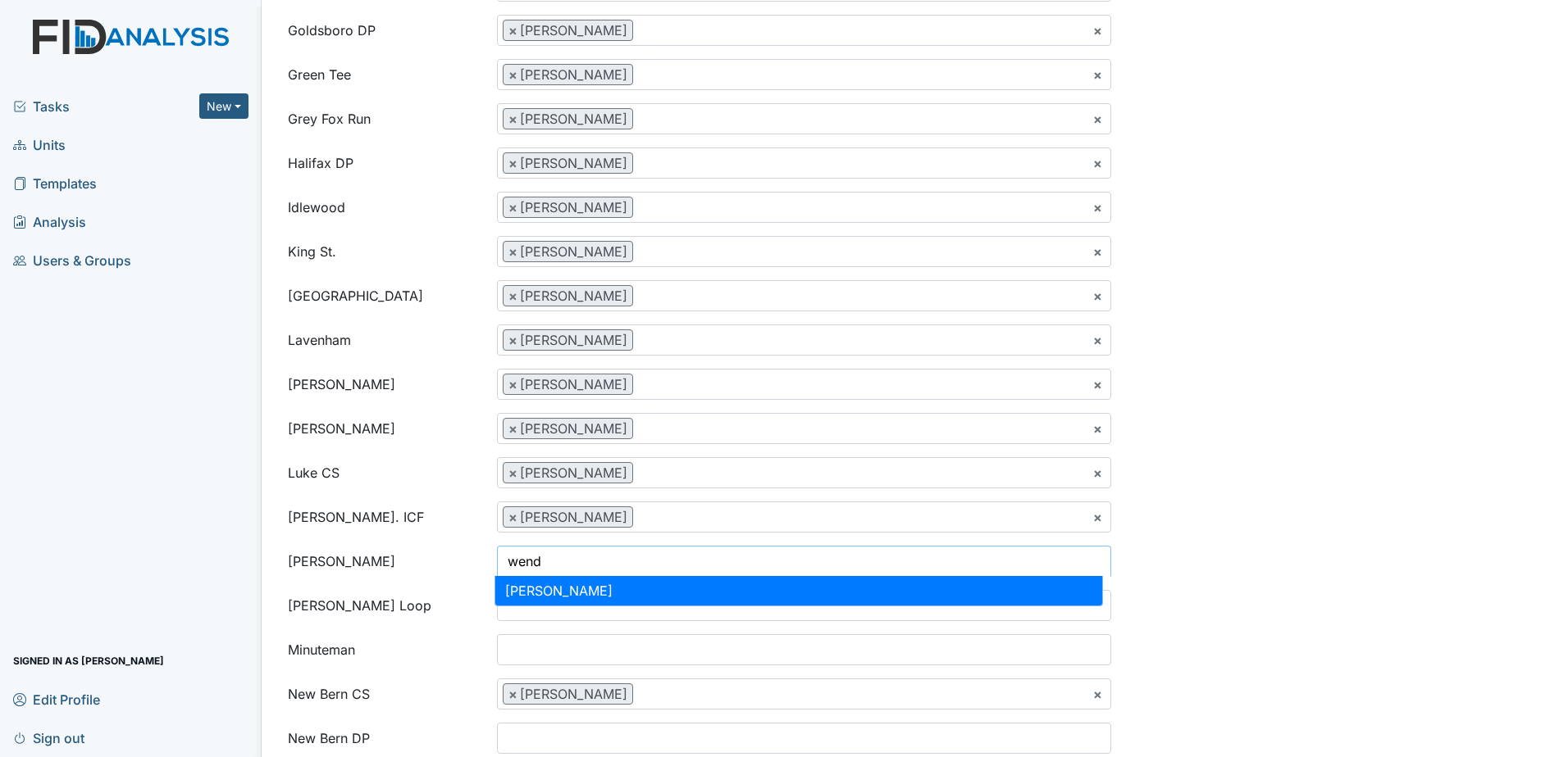
type input "wend"
select select "c8e32764-2201-4fdc-95fb-f2b24b9469a3"
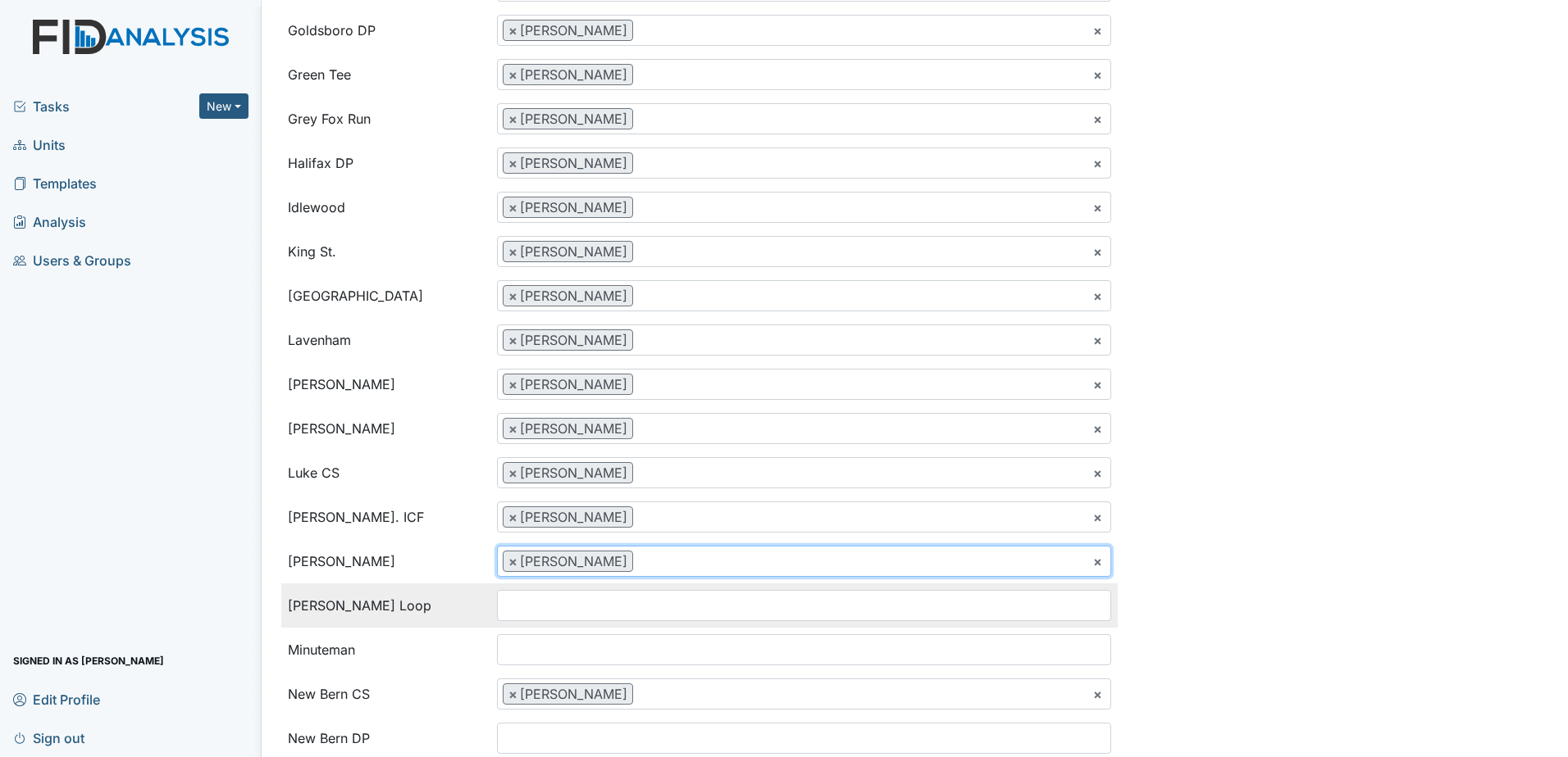
scroll to position [930, 0]
click at [540, 612] on input "search" at bounding box center [531, 606] width 66 height 31
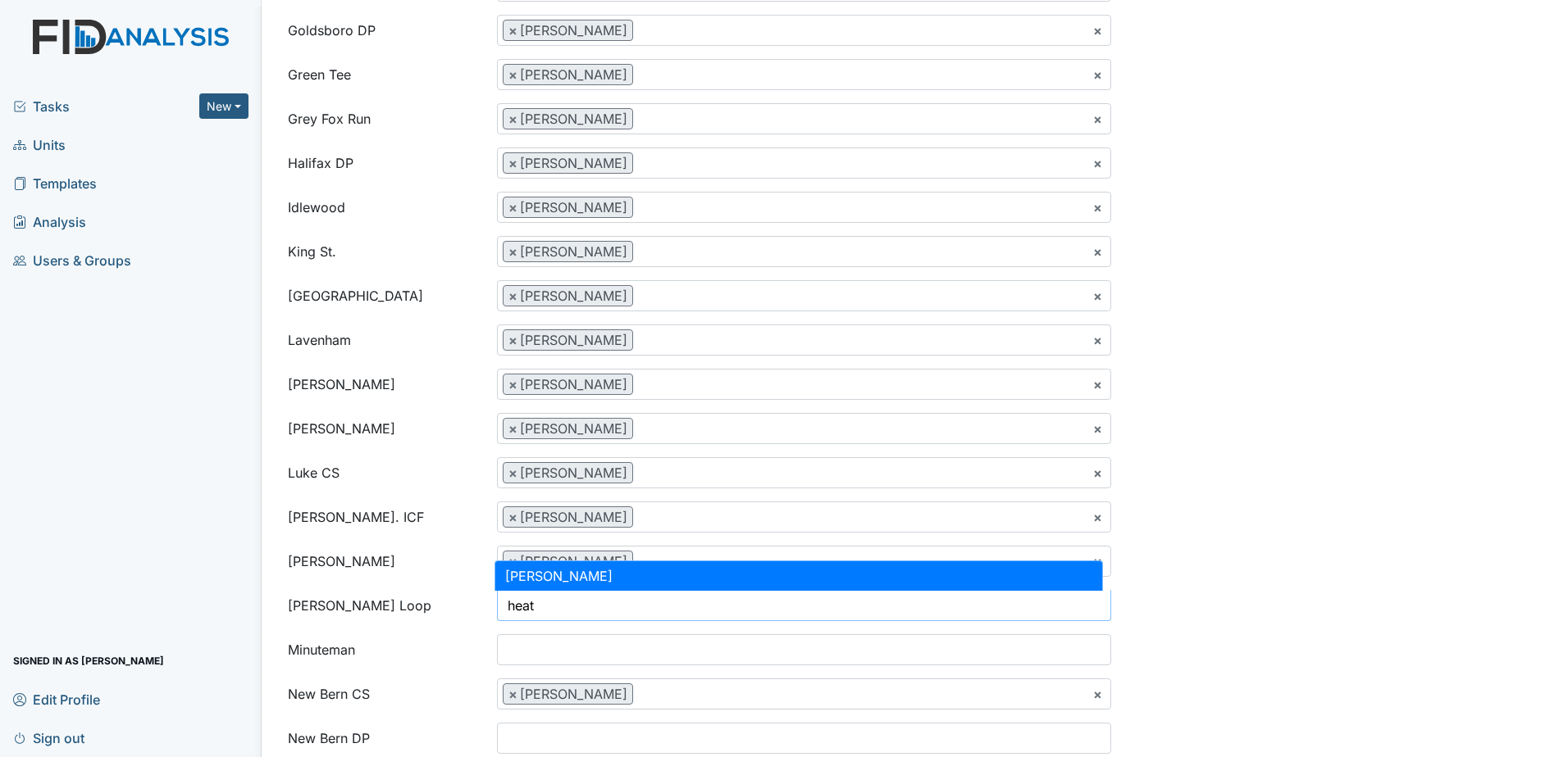
type input "heat"
drag, startPoint x: 515, startPoint y: 573, endPoint x: 517, endPoint y: 589, distance: 16.1
select select "4c992df0-bdba-48e7-a327-d547469ed4e3"
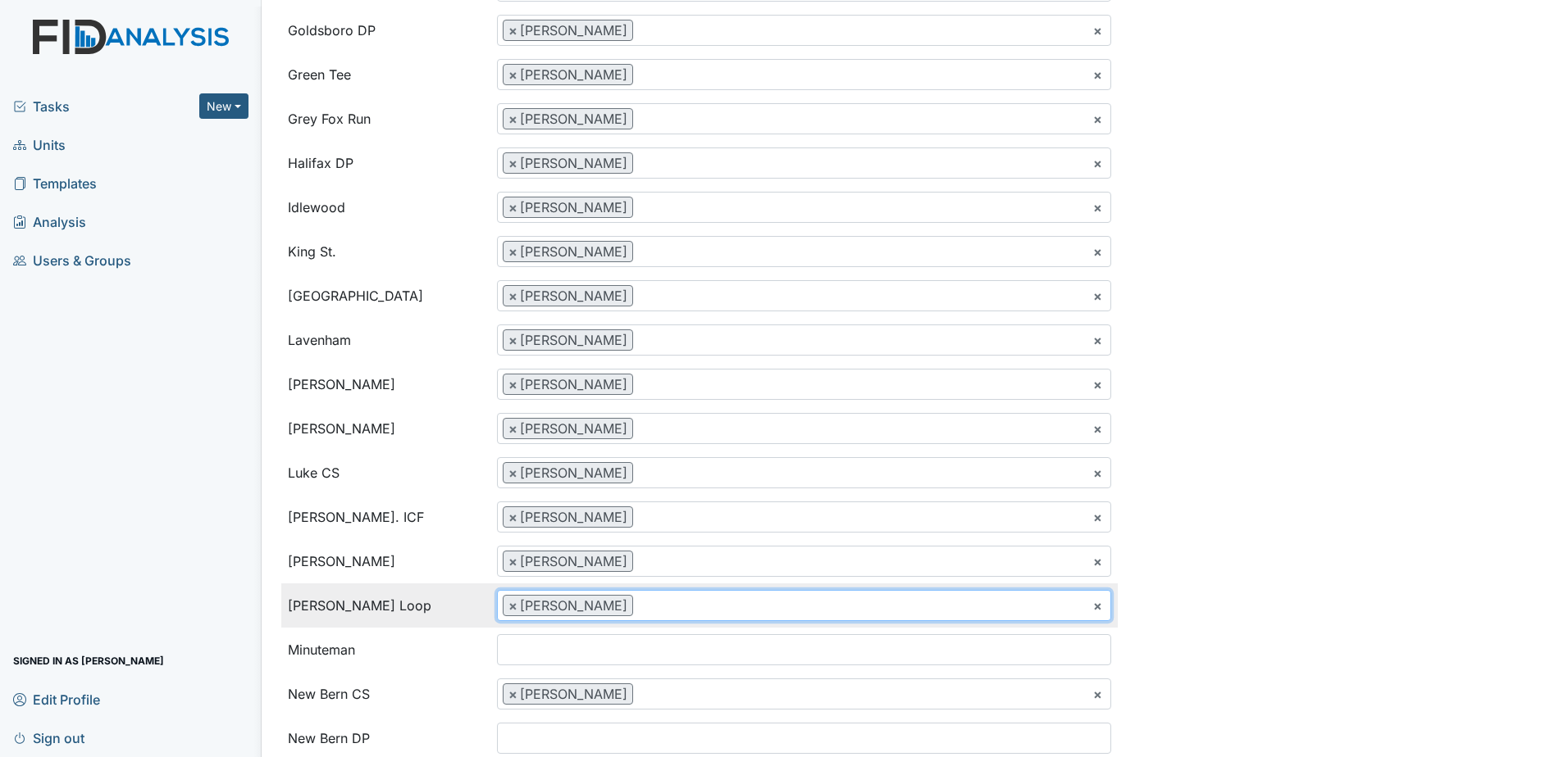
scroll to position [1154, 0]
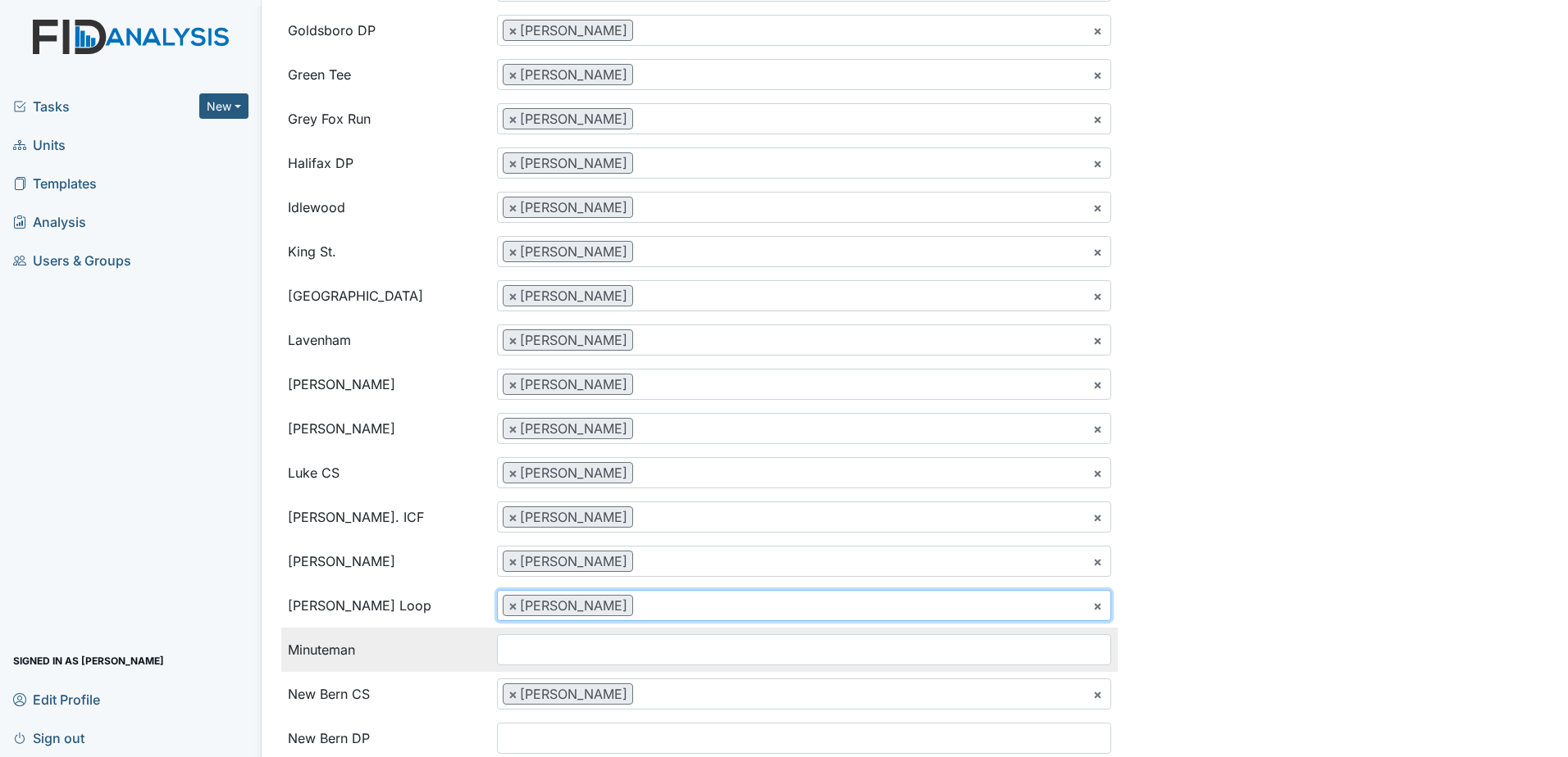
click at [528, 643] on input "search" at bounding box center [531, 650] width 66 height 31
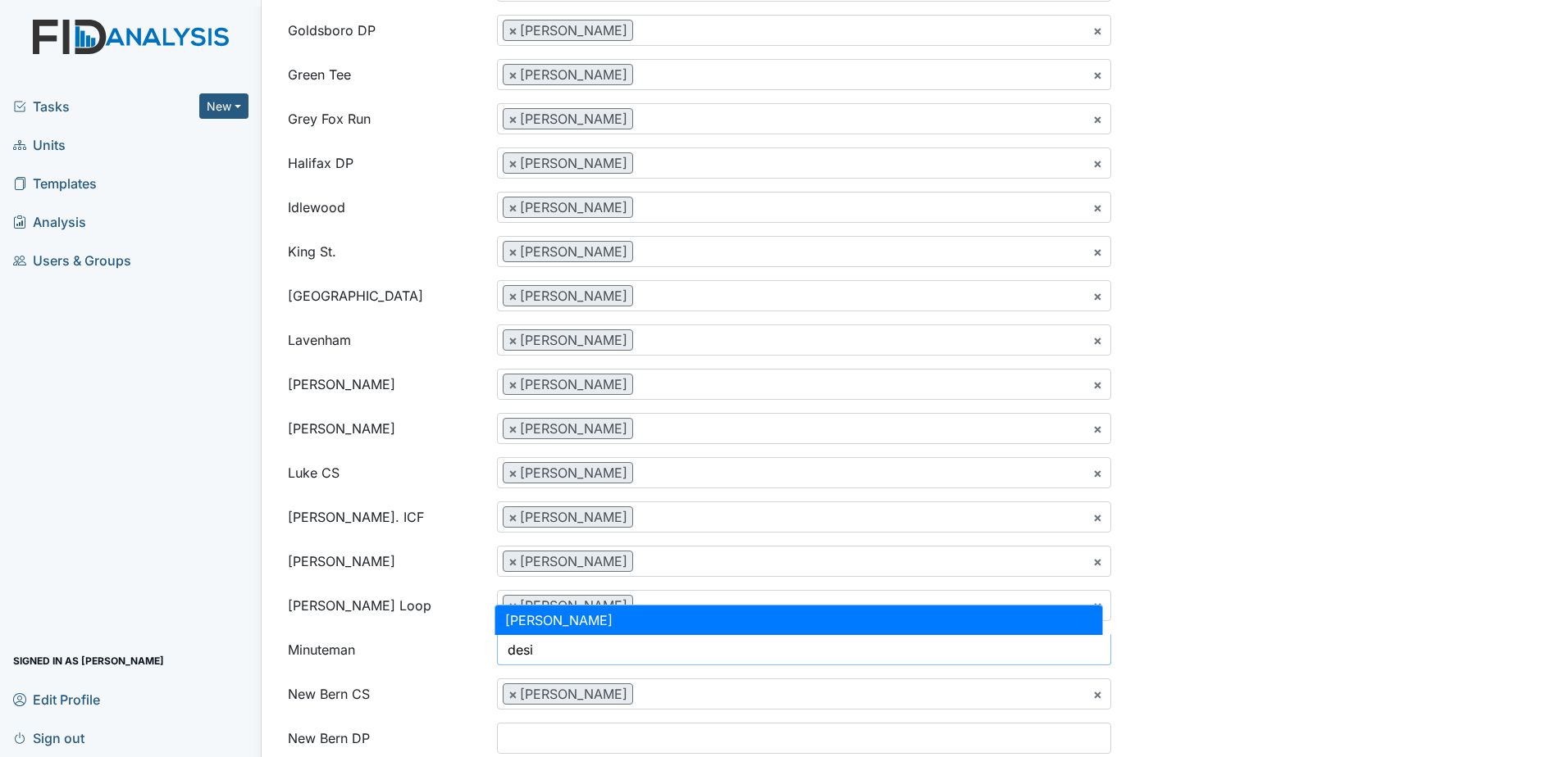
type input "desi"
select select "35db164d-8661-4b6c-ab85-7502d6db32b2"
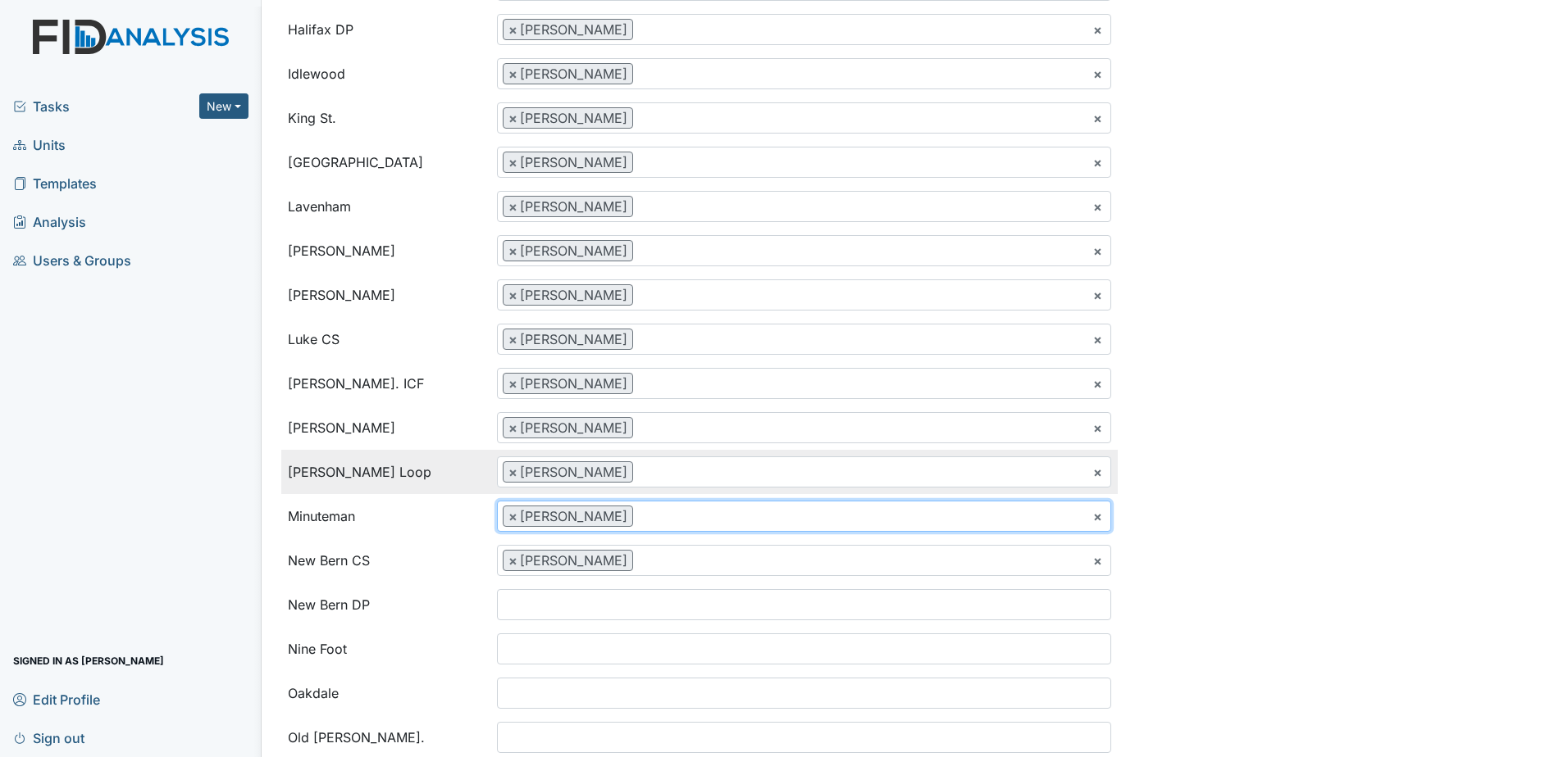
scroll to position [1148, 0]
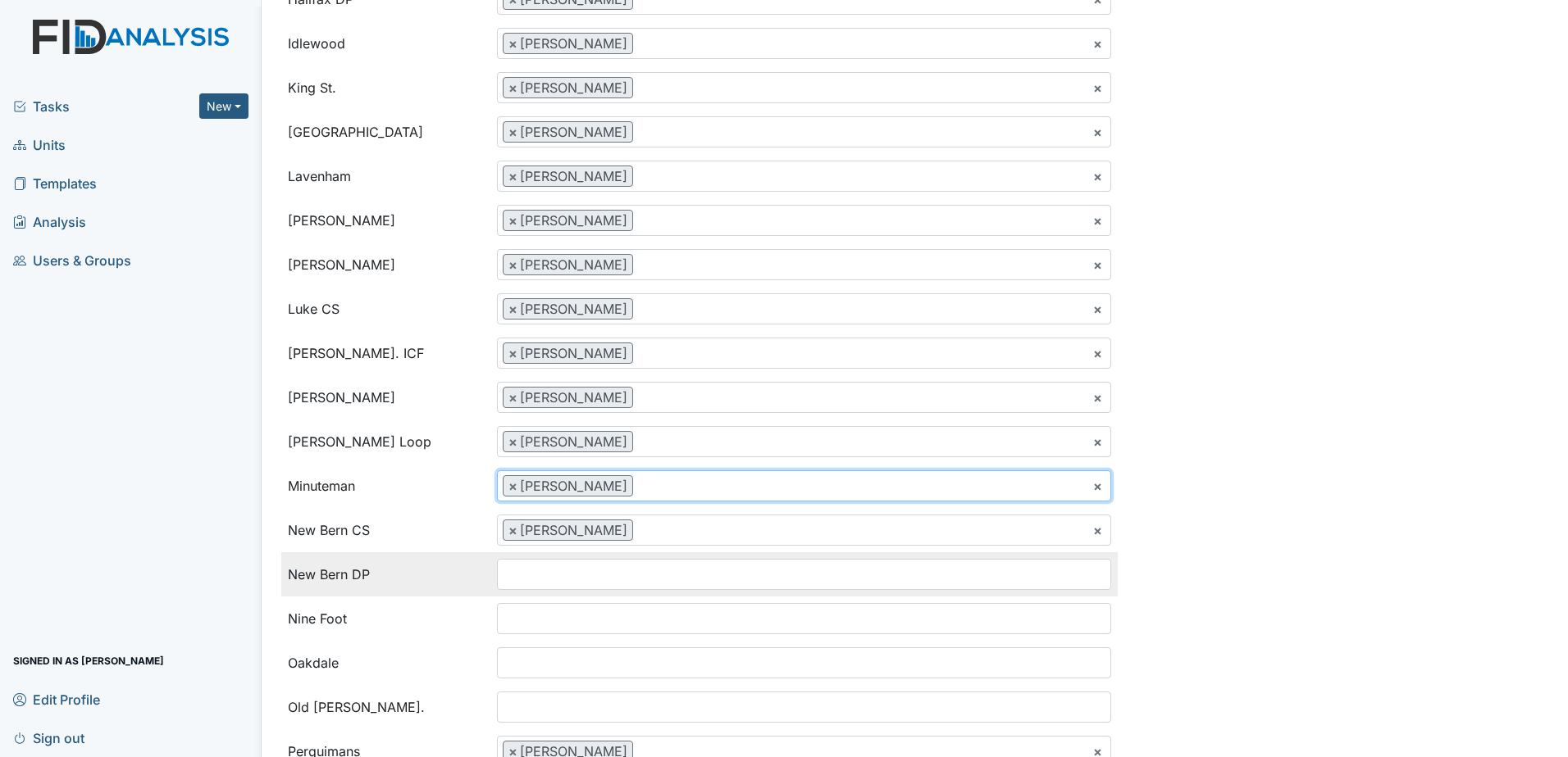
click at [524, 578] on input "search" at bounding box center [531, 574] width 66 height 31
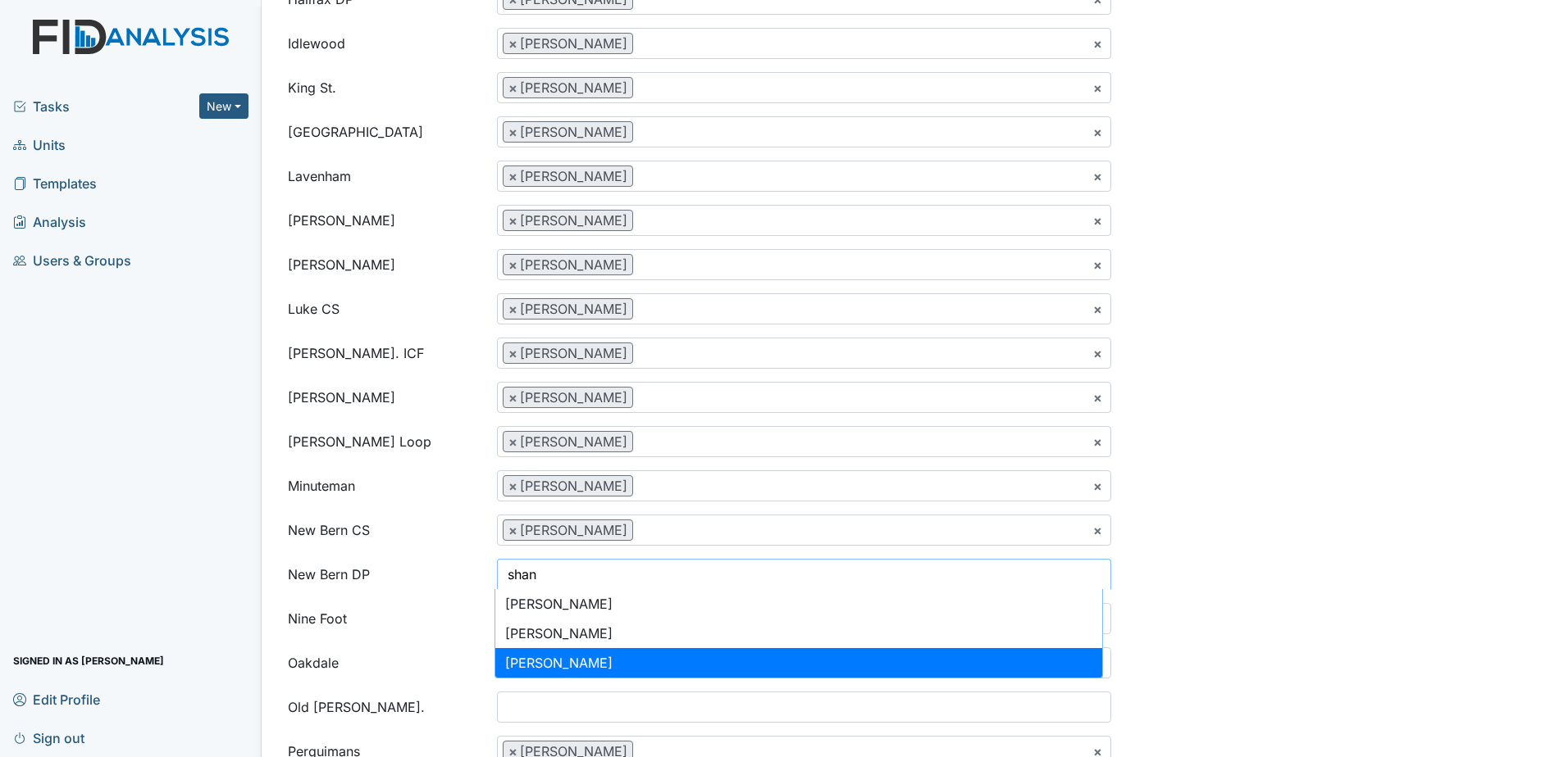
type input "shan"
select select "b95465ca-ee15-4582-a7dc-447ec56d318d"
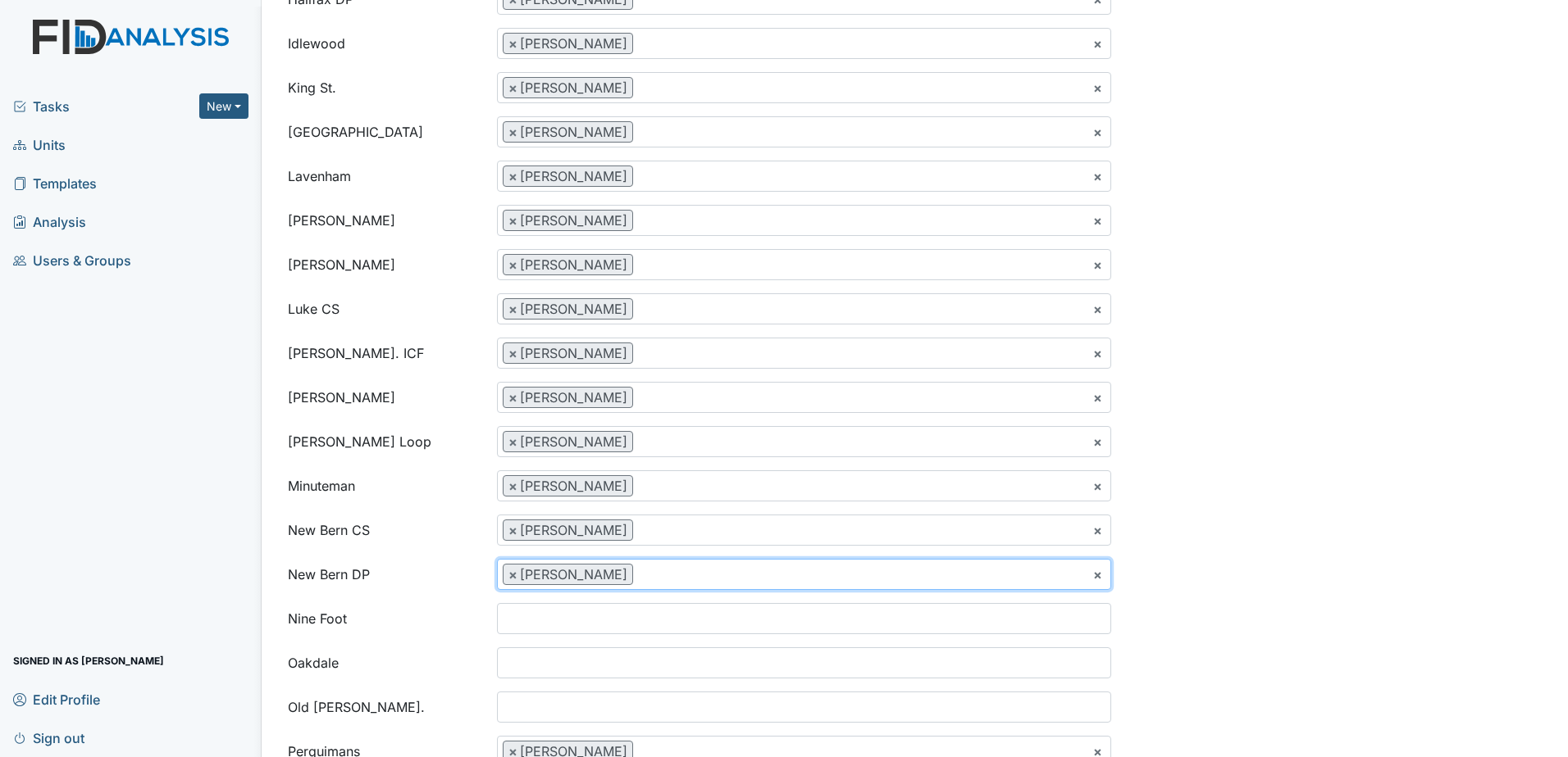
scroll to position [1067, 0]
click at [668, 621] on ul at bounding box center [804, 618] width 613 height 30
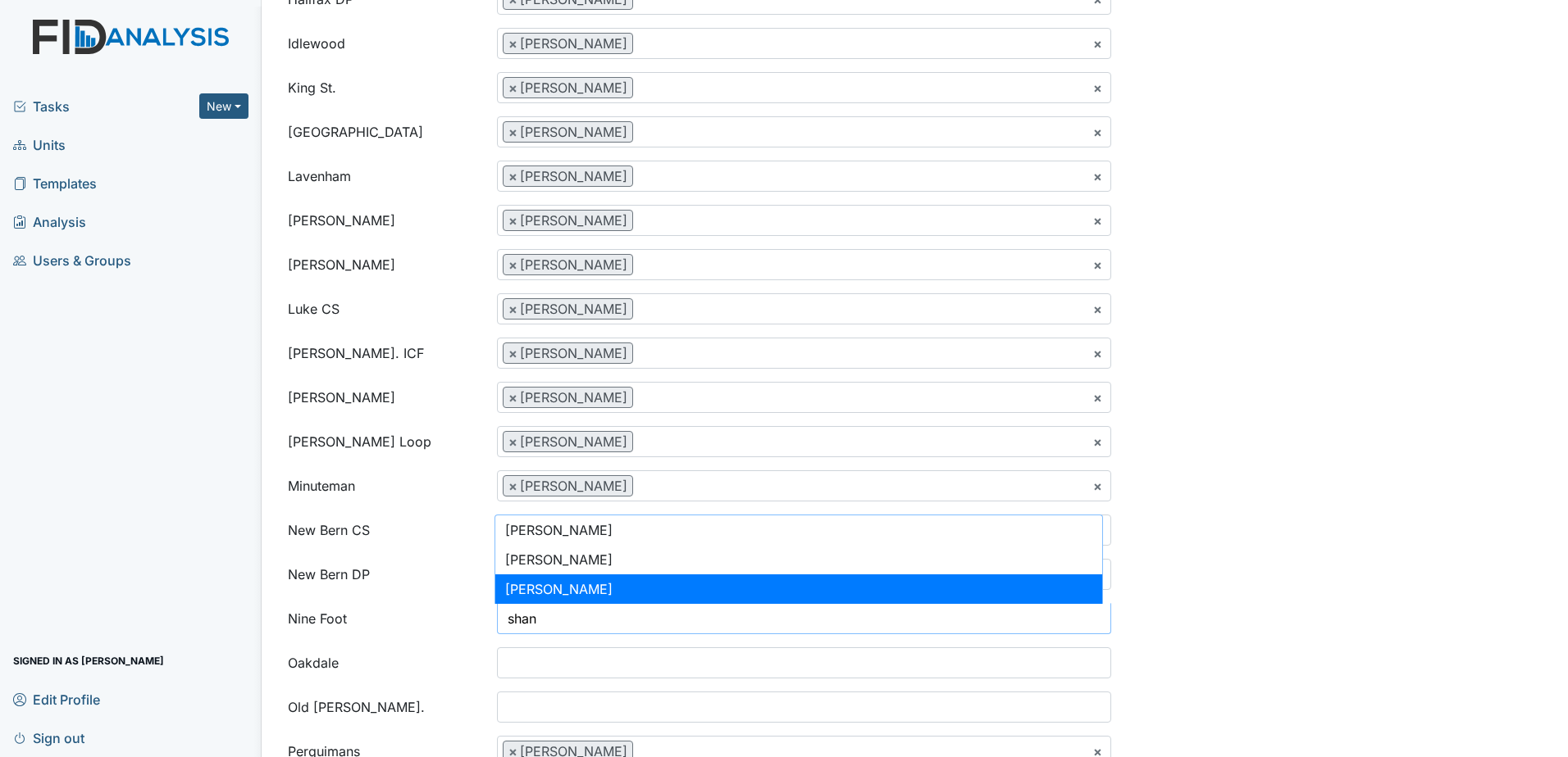
type input "shan"
select select "b95465ca-ee15-4582-a7dc-447ec56d318d"
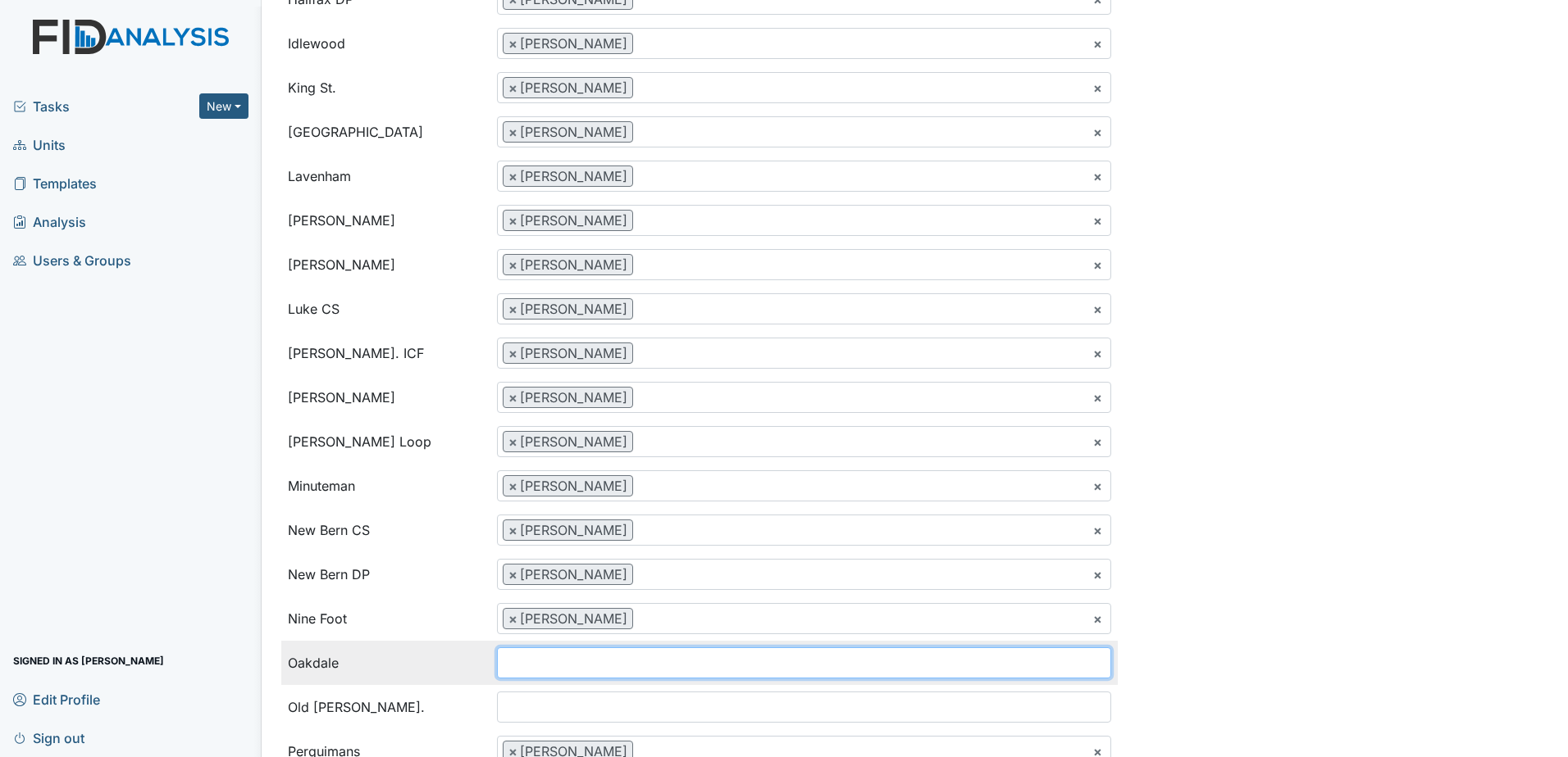
click at [593, 668] on ul at bounding box center [804, 663] width 613 height 30
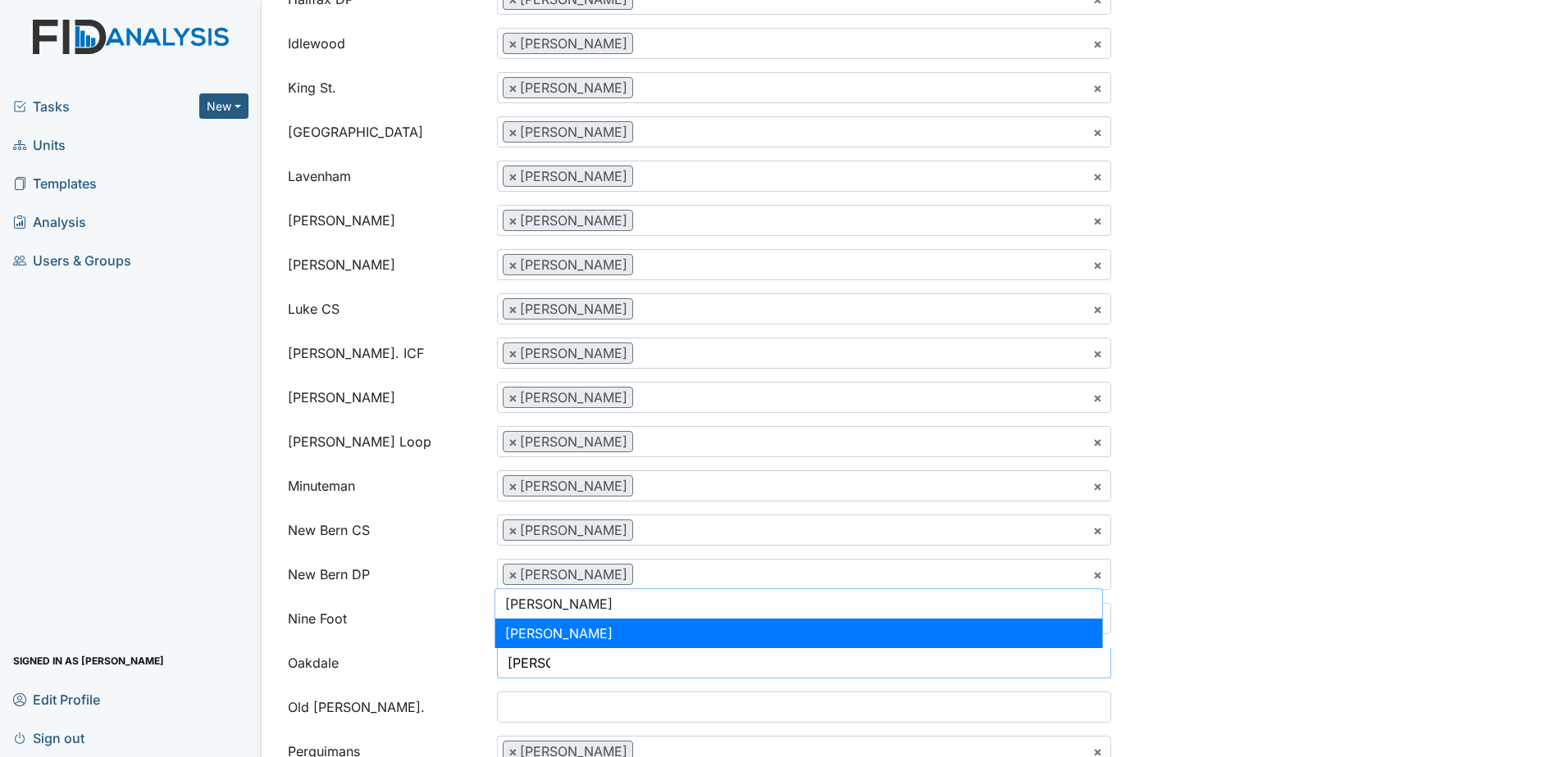
type input "shane"
select select "b95465ca-ee15-4582-a7dc-447ec56d318d"
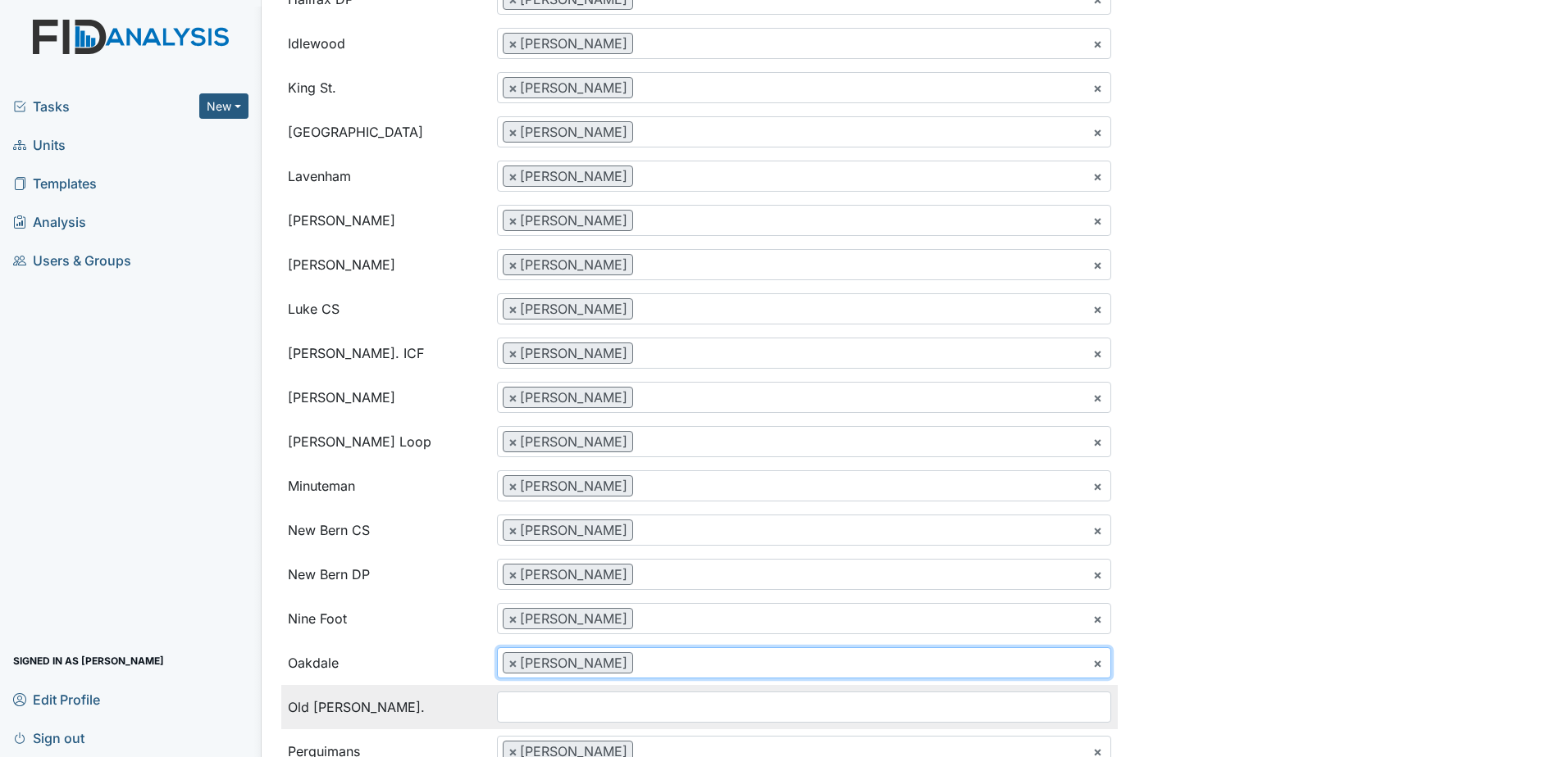
click at [570, 706] on ul at bounding box center [804, 707] width 613 height 30
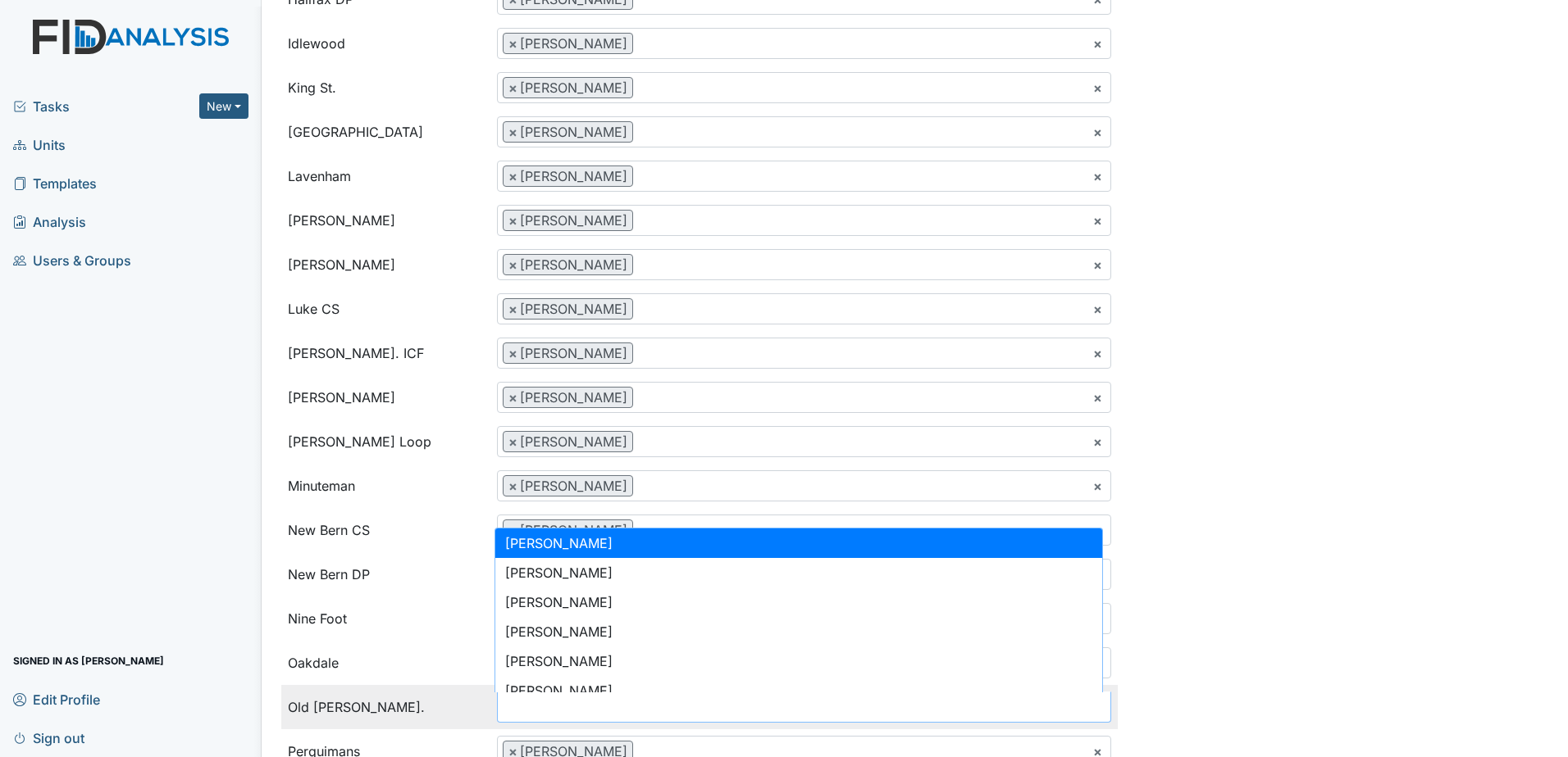
type input "w"
click at [518, 710] on input "search" at bounding box center [531, 707] width 66 height 31
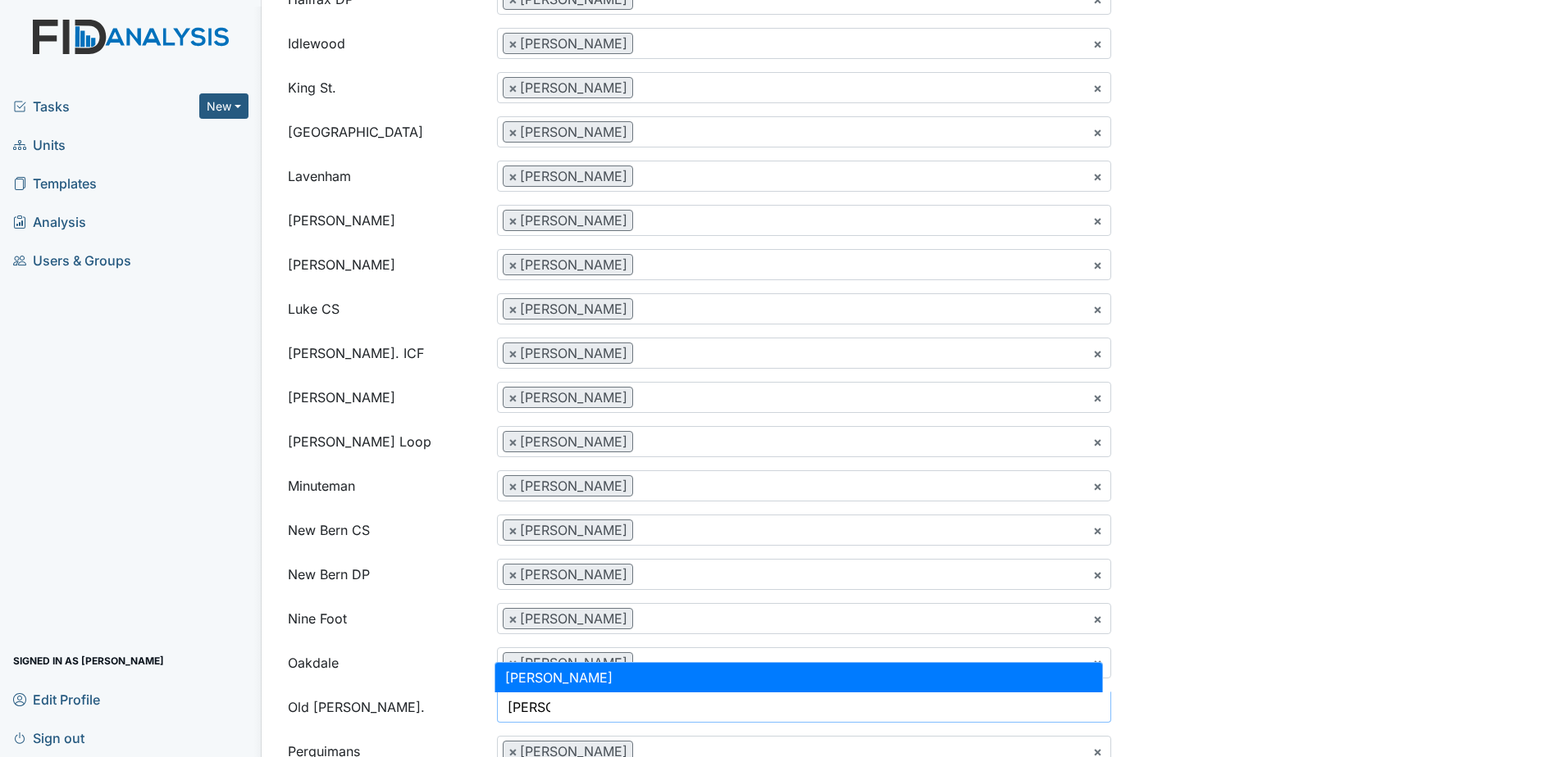
type input "mel"
select select "24a1b144-0b4b-419c-9ecc-4e87f8fe56bc"
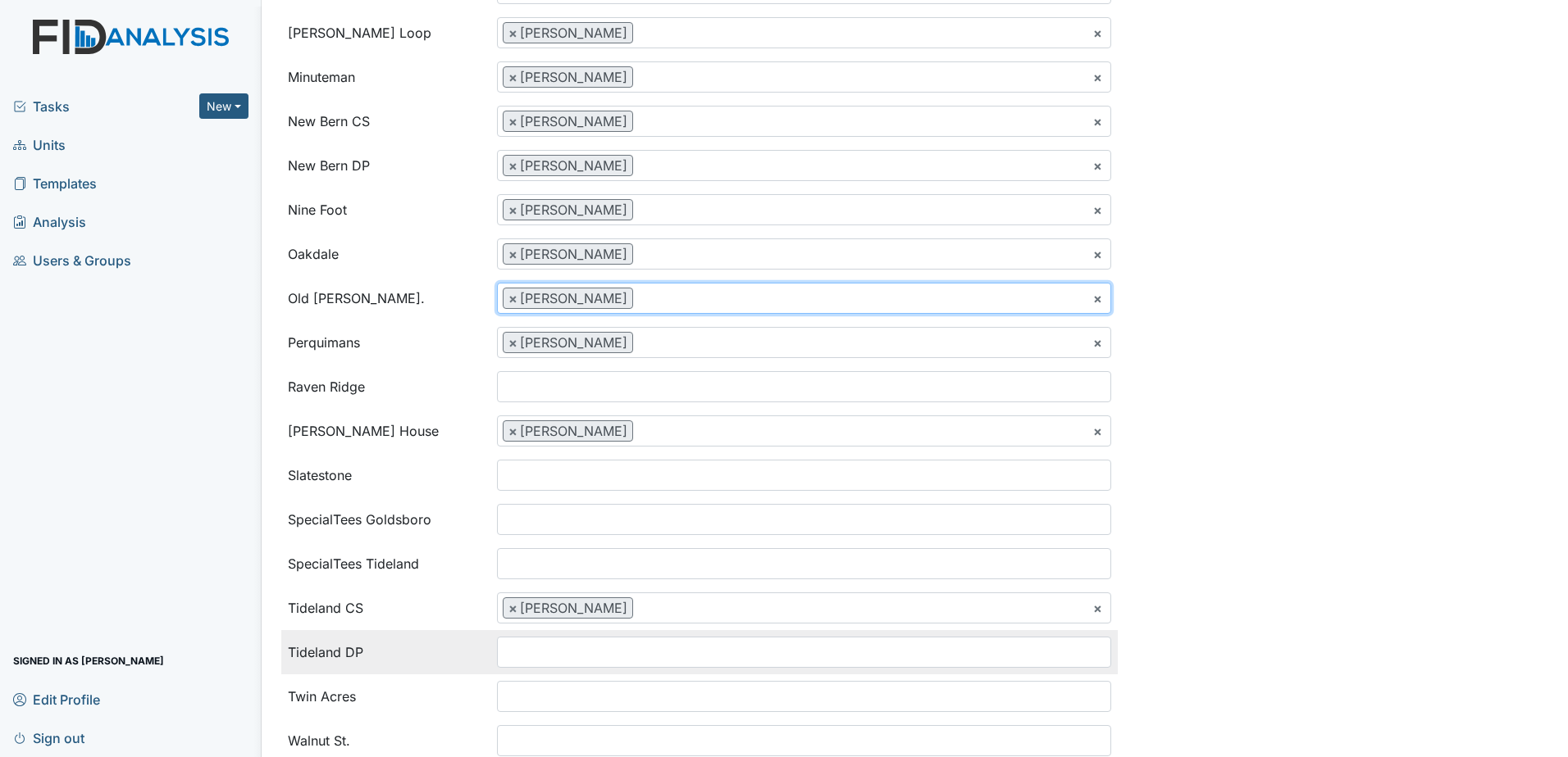
scroll to position [1557, 0]
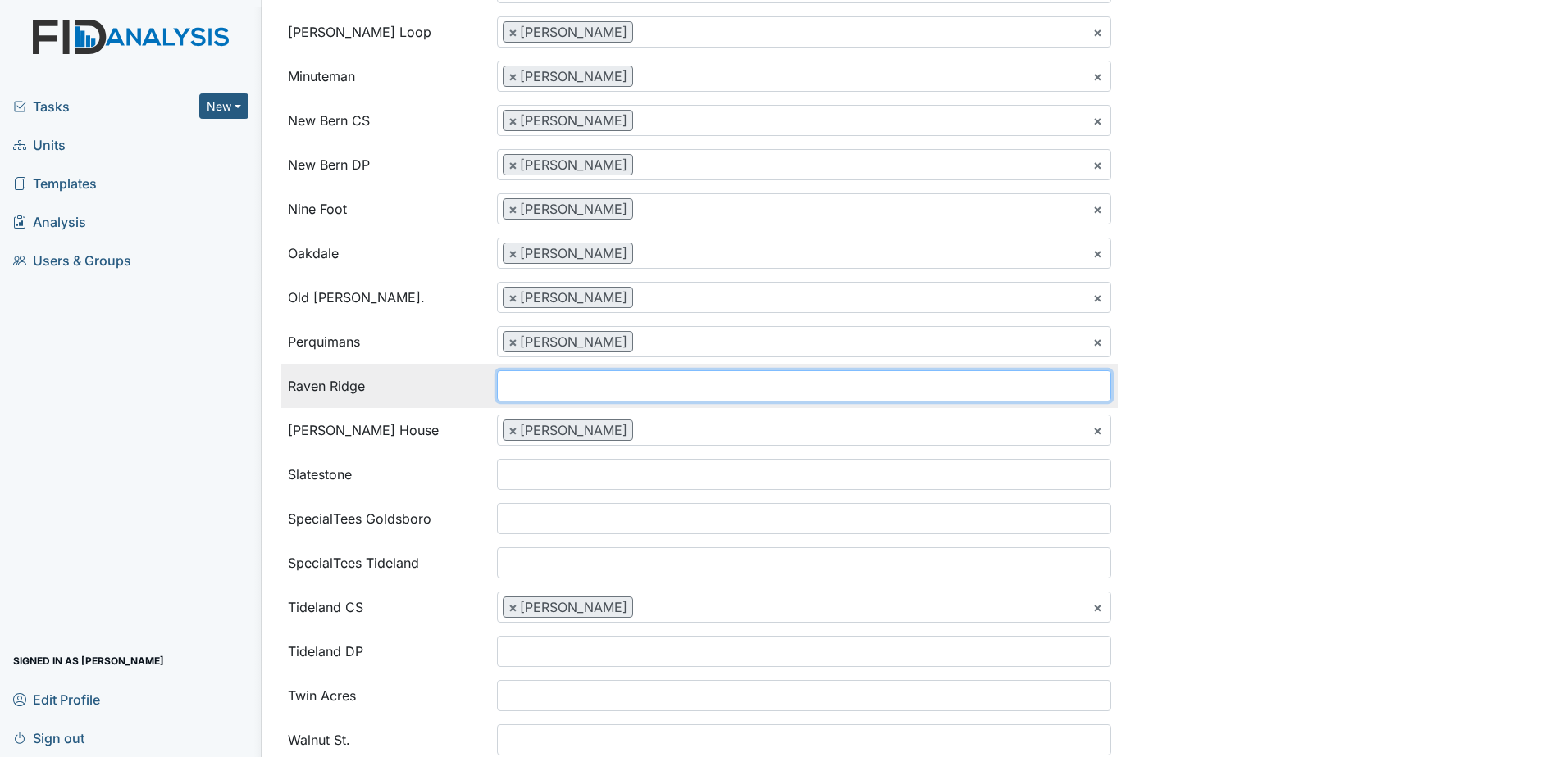
click at [537, 396] on input "search" at bounding box center [531, 386] width 66 height 31
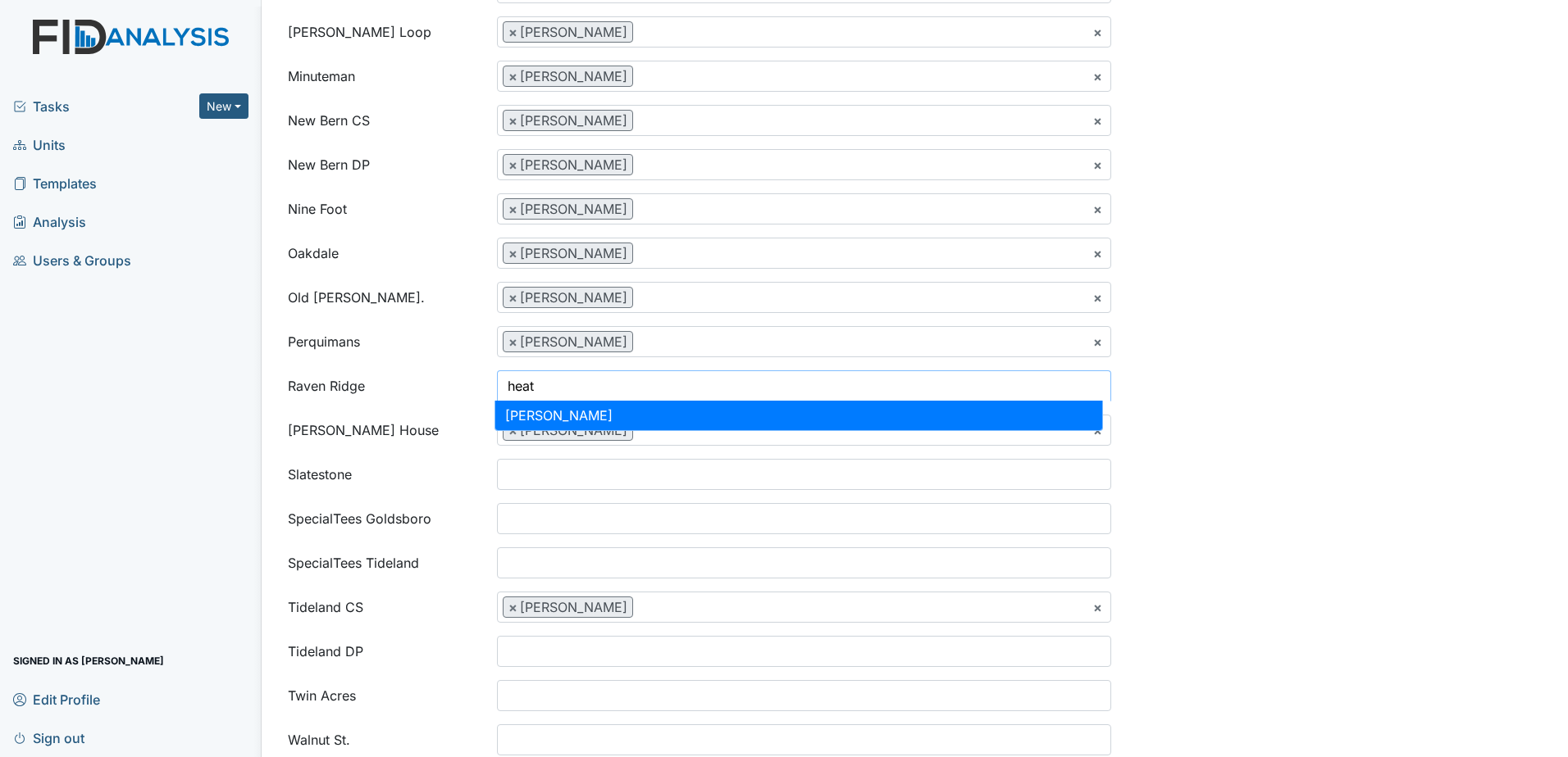
type input "heat"
select select "4c992df0-bdba-48e7-a327-d547469ed4e3"
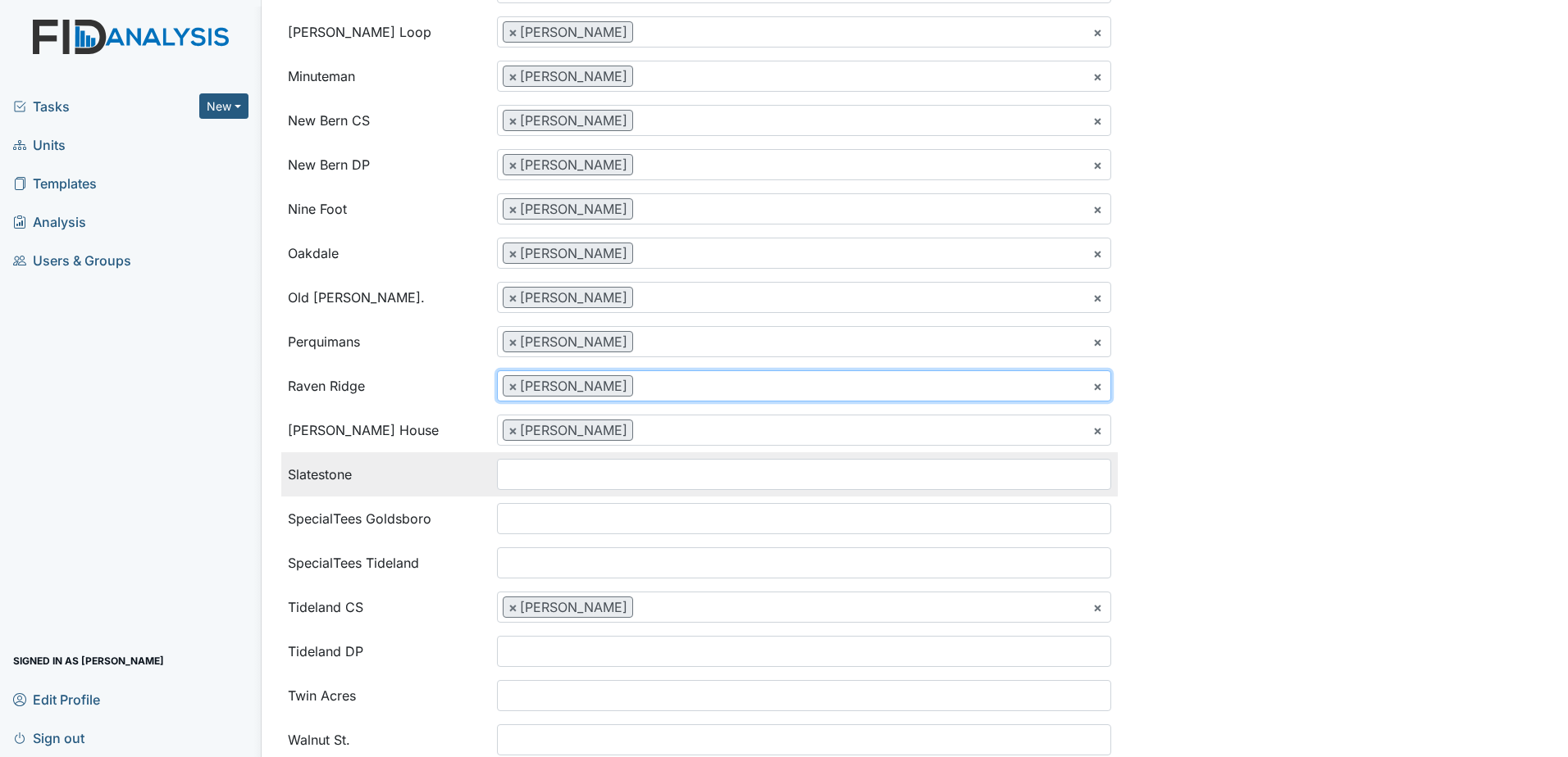
click at [517, 479] on input "search" at bounding box center [531, 474] width 66 height 31
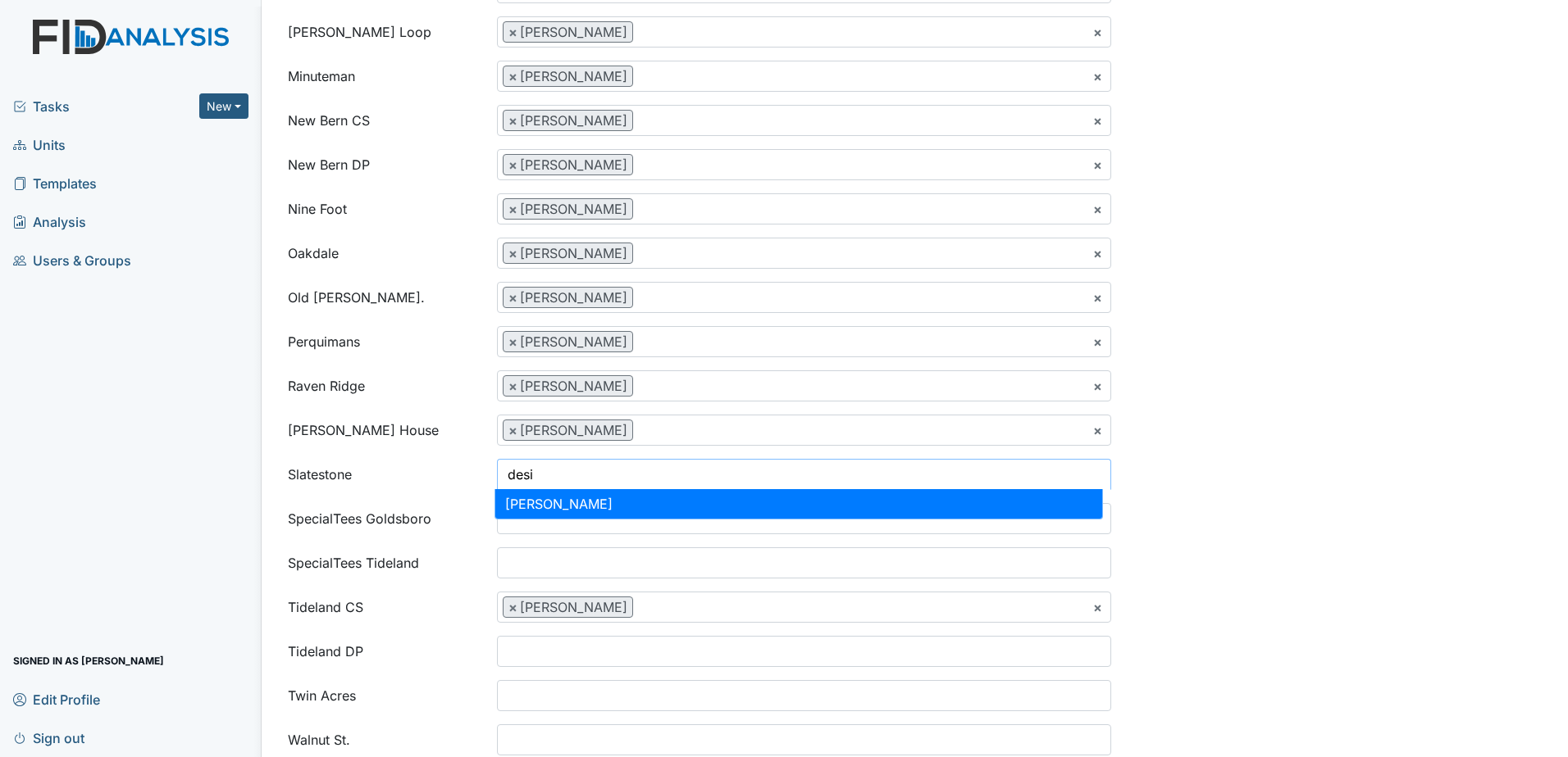
type input "desi"
select select "35db164d-8661-4b6c-ab85-7502d6db32b2"
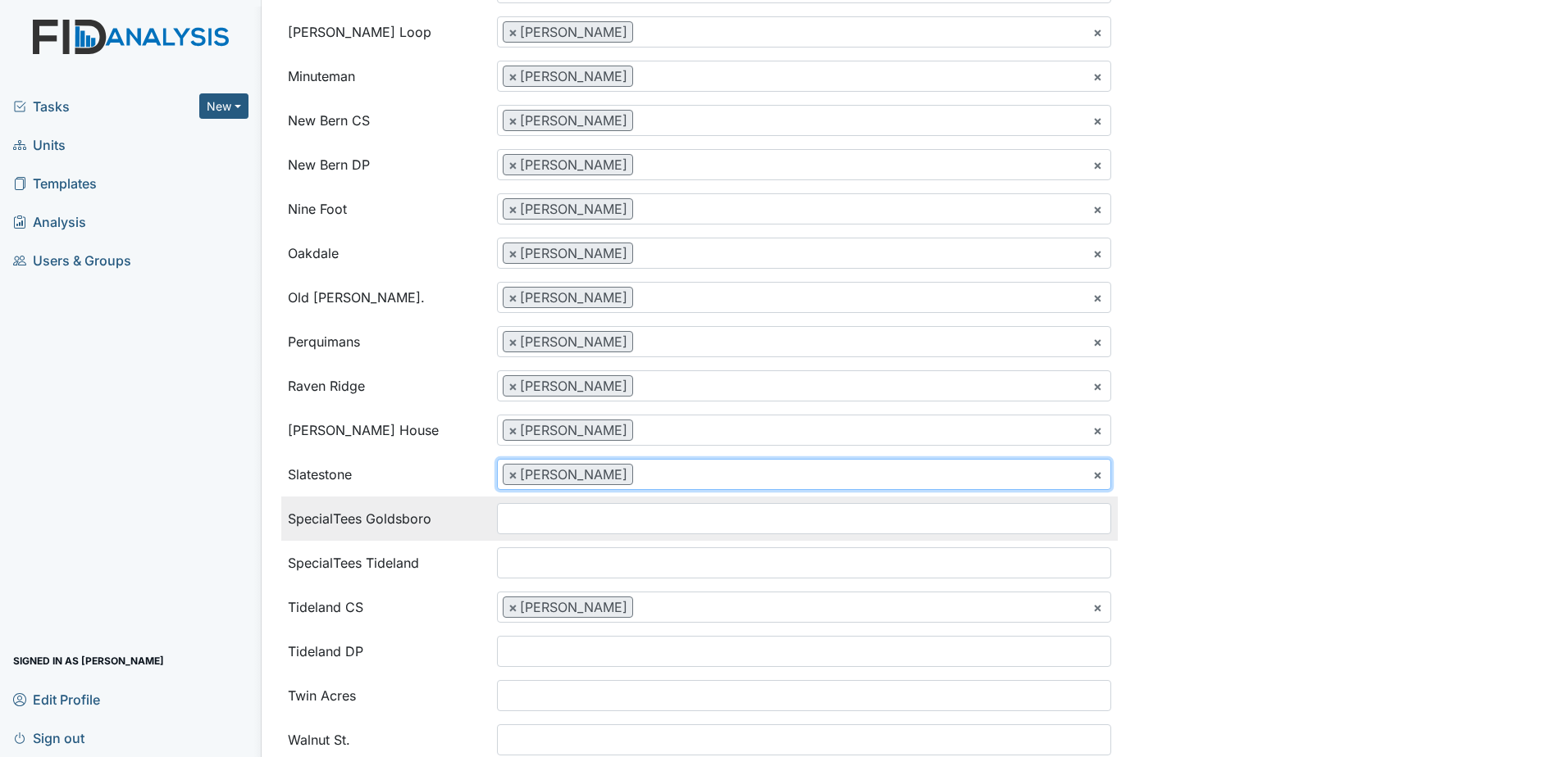
click at [531, 529] on input "search" at bounding box center [531, 518] width 66 height 31
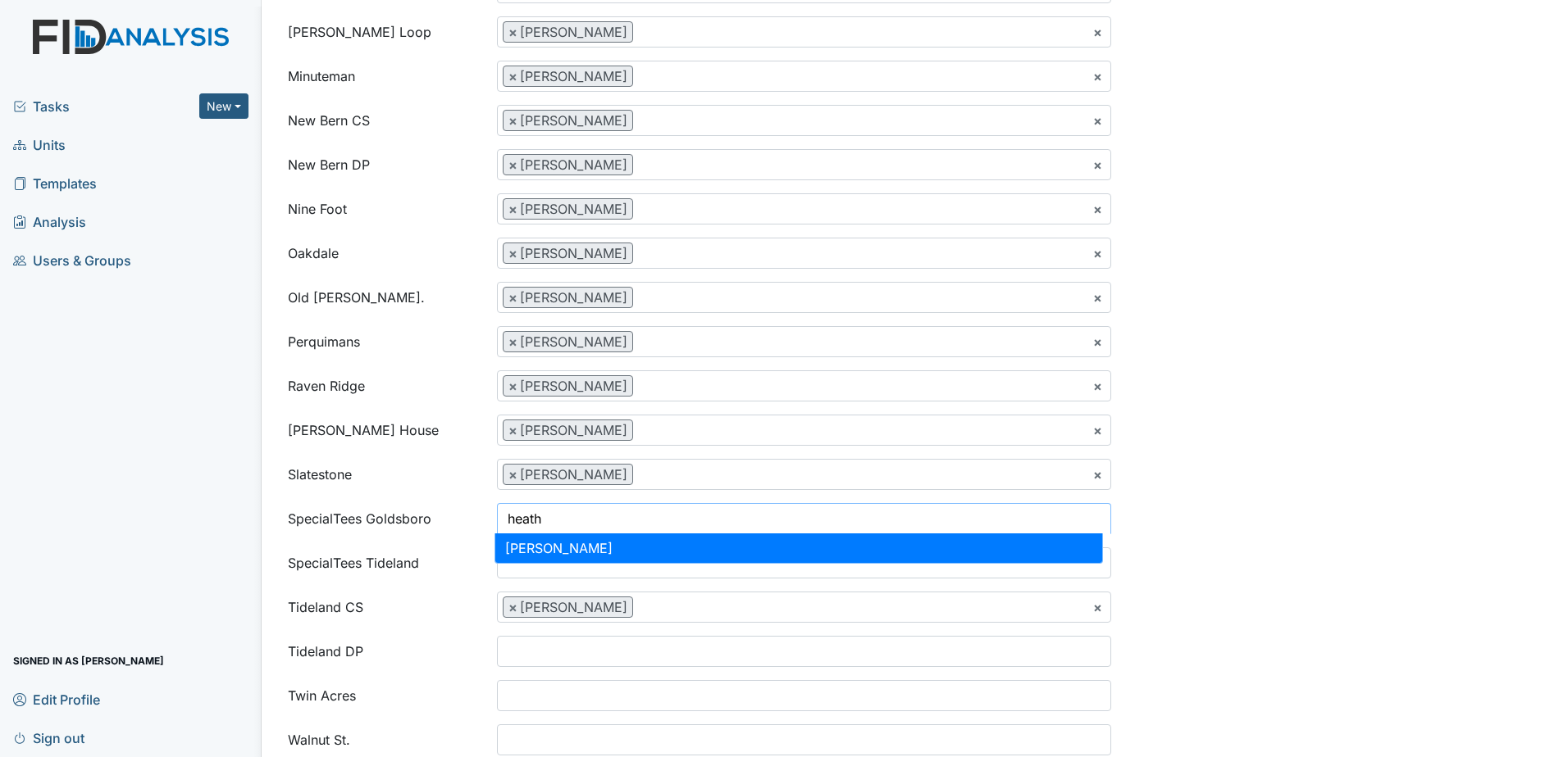
type input "heath"
select select "4c992df0-bdba-48e7-a327-d547469ed4e3"
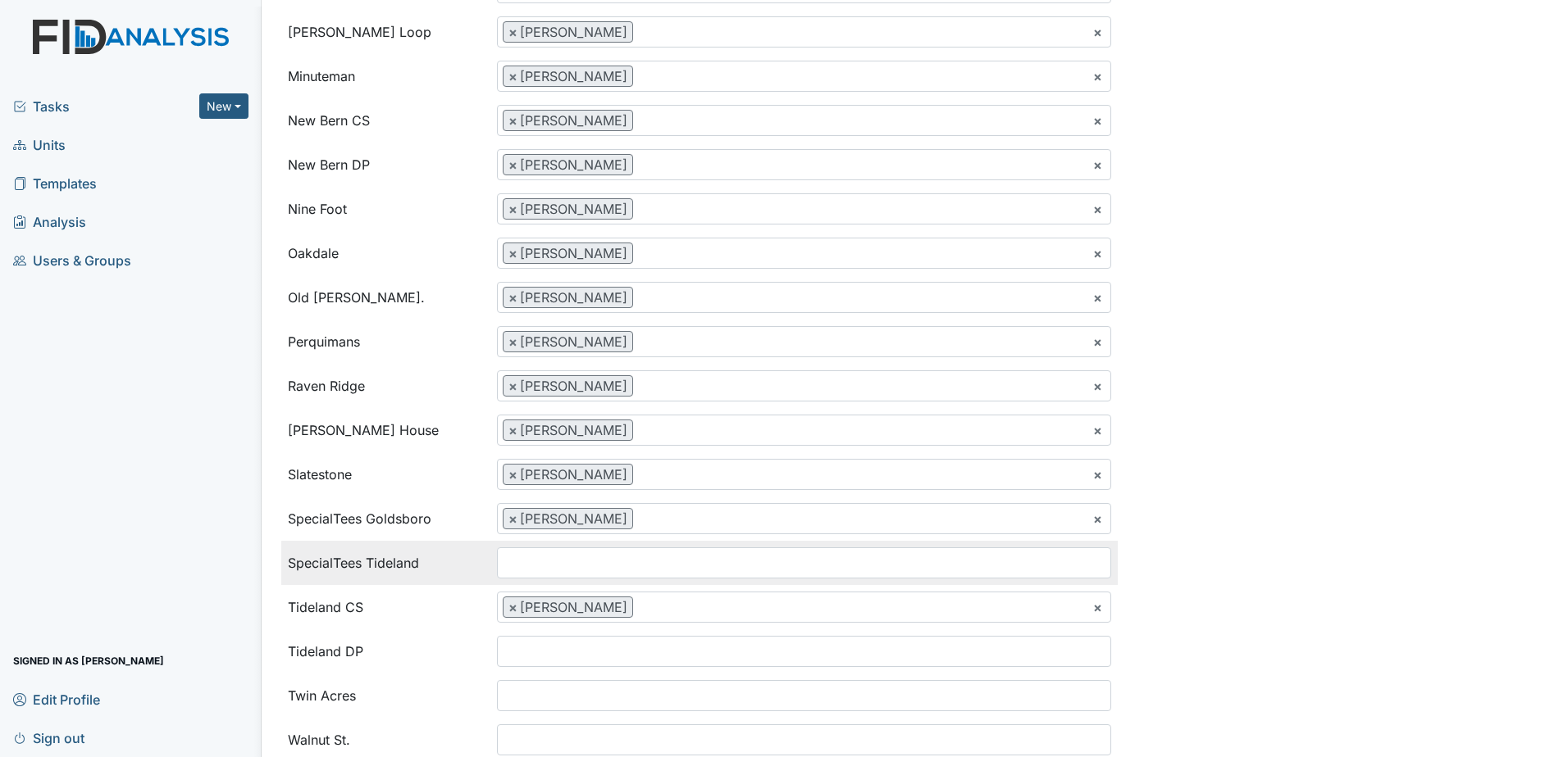
click at [531, 581] on td "Ashley Smith Urshell Strayhorn Beth Lane Carlina Sutton Ericka Reber Kimberly F…" at bounding box center [804, 563] width 627 height 44
click at [531, 574] on input "search" at bounding box center [531, 562] width 66 height 31
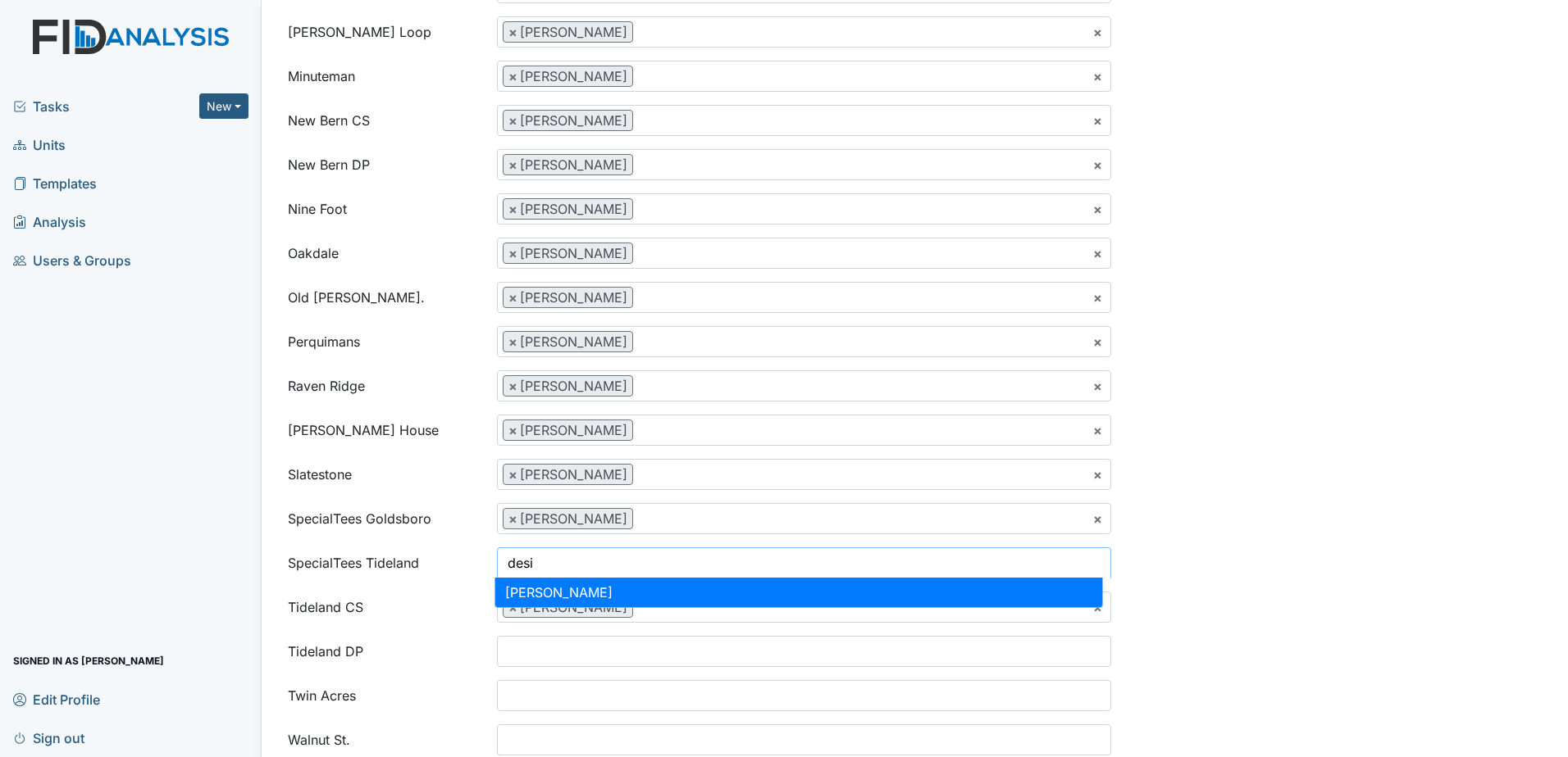
type input "desi"
select select "35db164d-8661-4b6c-ab85-7502d6db32b2"
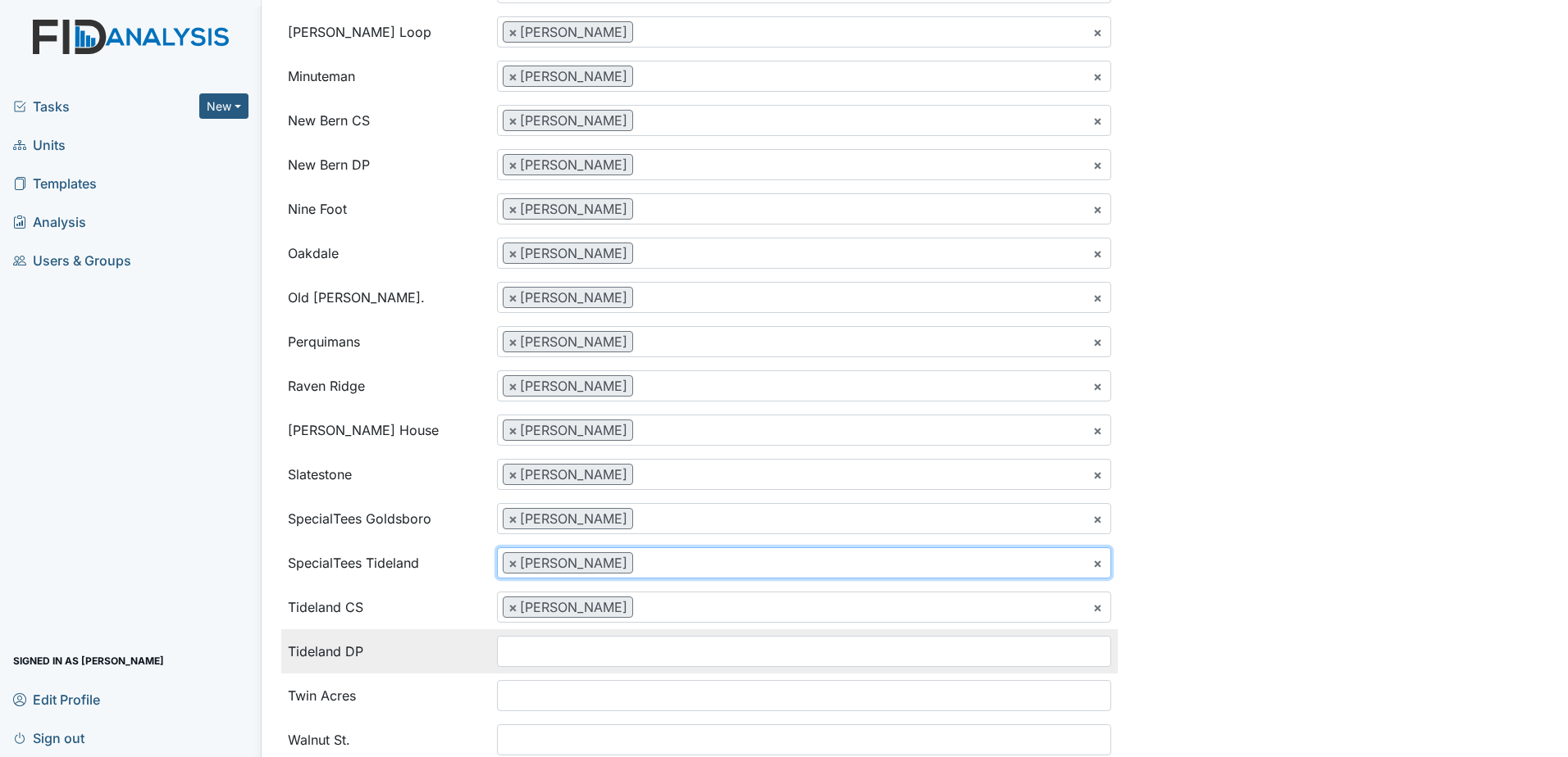
click at [525, 639] on input "search" at bounding box center [531, 651] width 66 height 31
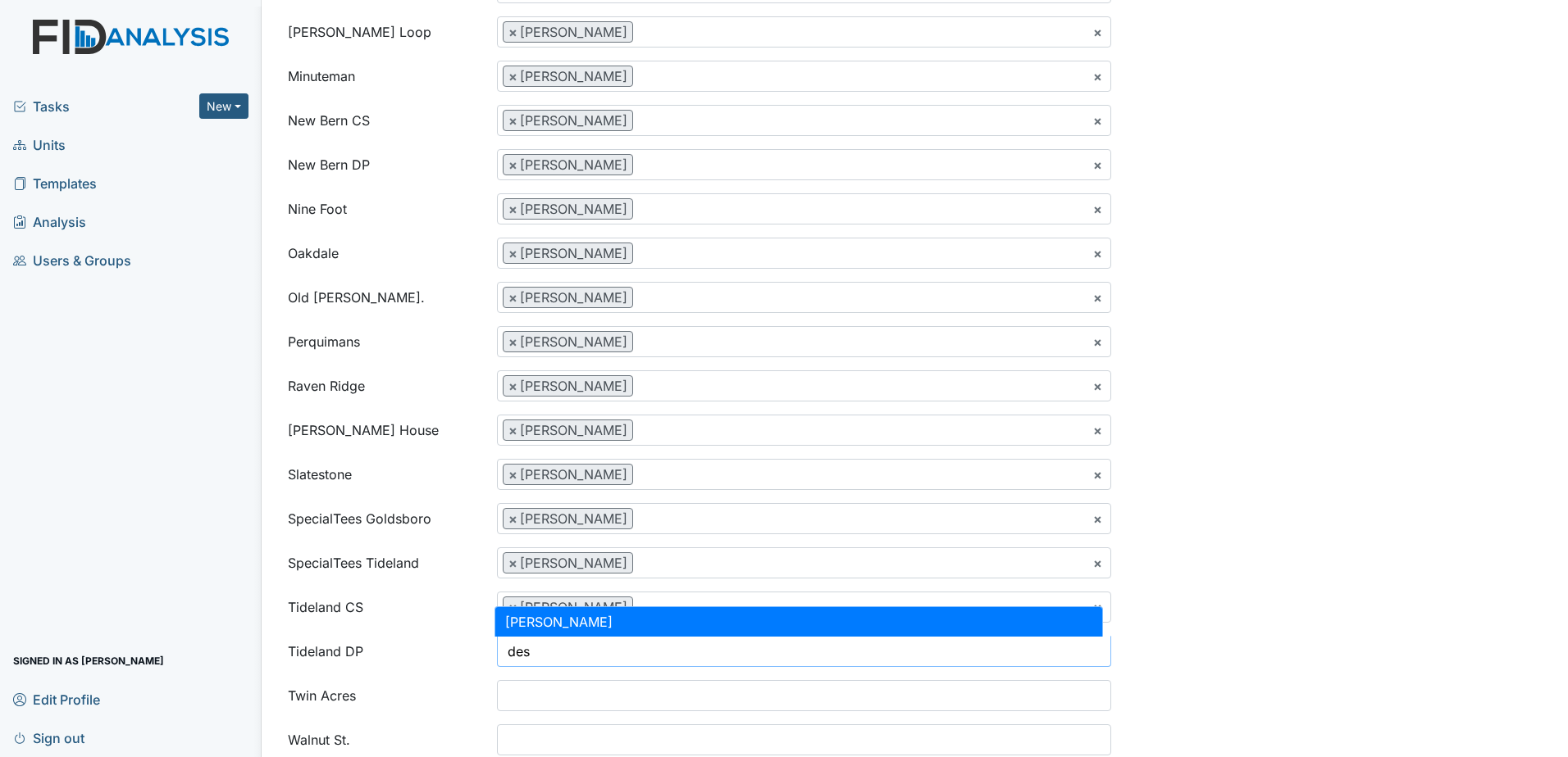
type input "des"
select select "35db164d-8661-4b6c-ab85-7502d6db32b2"
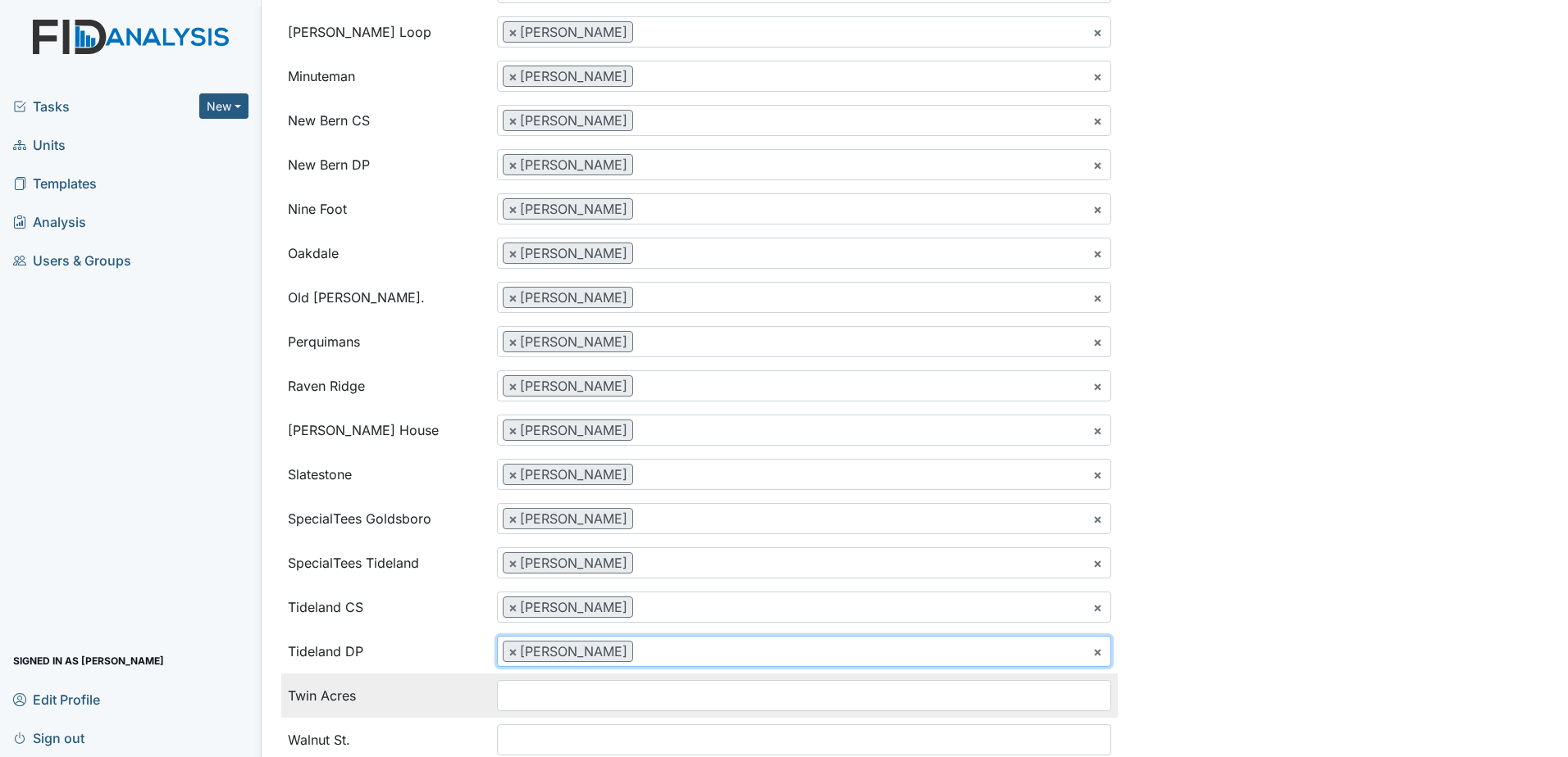
click at [529, 685] on input "search" at bounding box center [531, 695] width 66 height 31
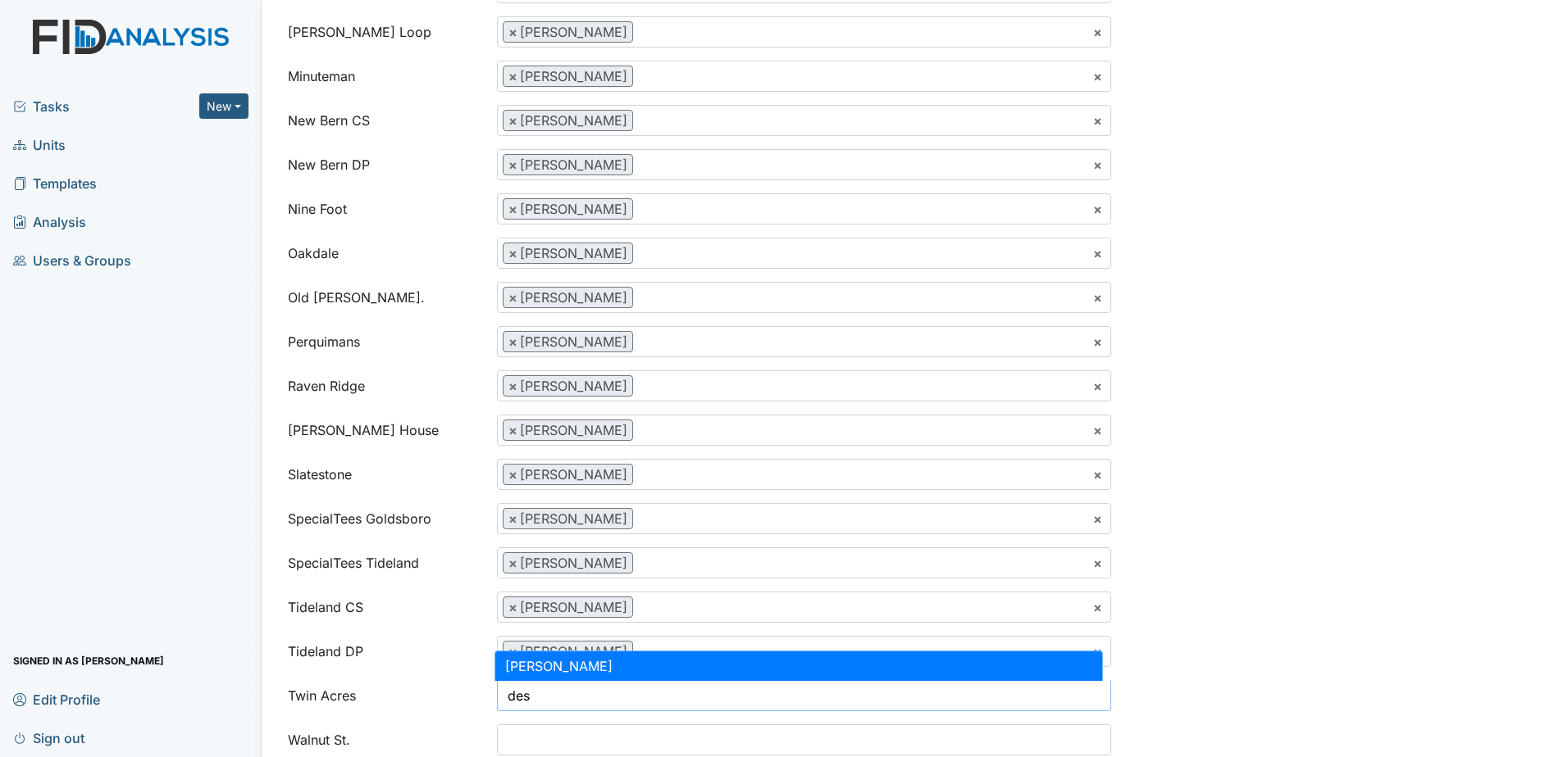
type input "des"
select select "35db164d-8661-4b6c-ab85-7502d6db32b2"
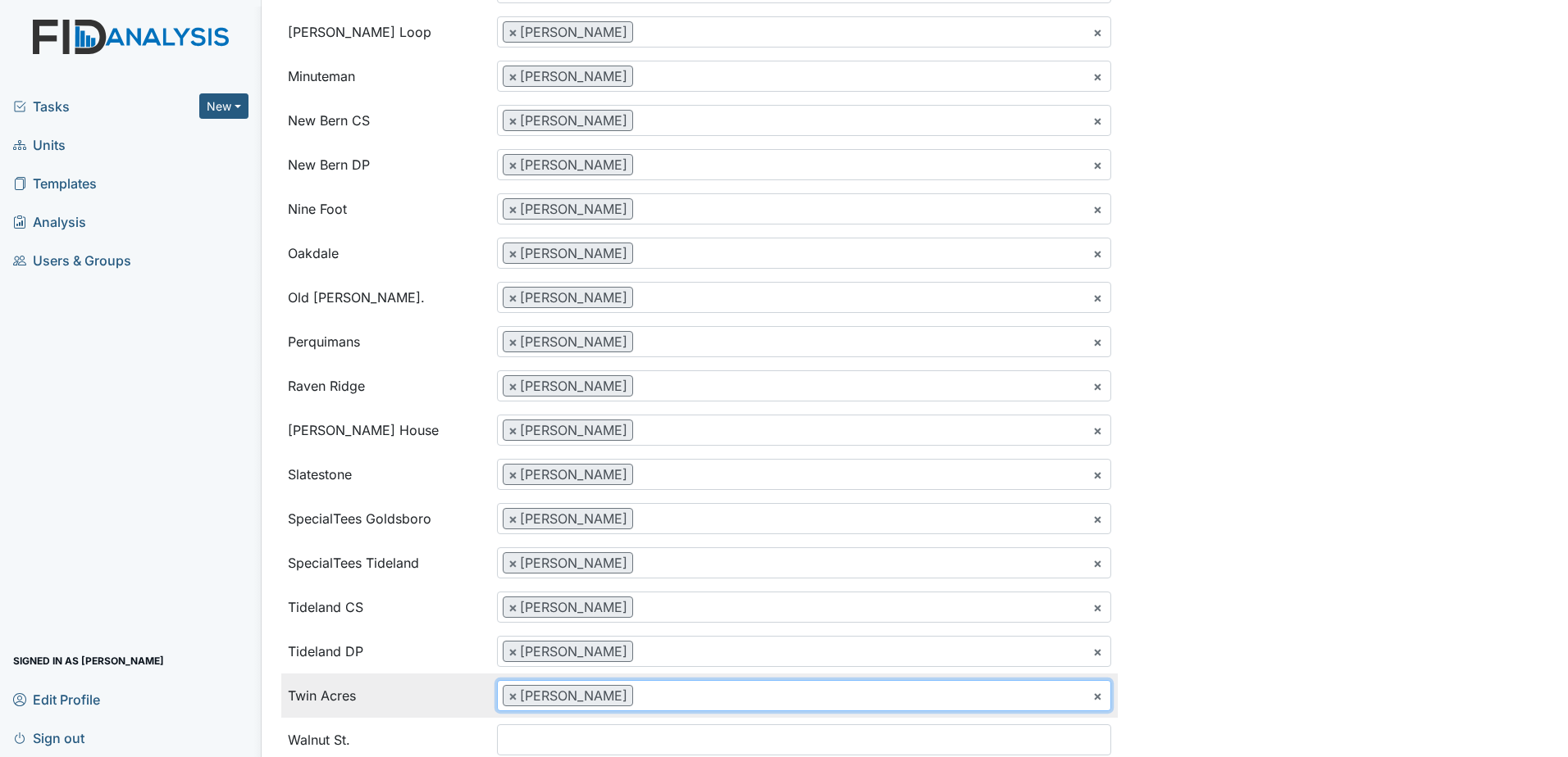
scroll to position [1639, 0]
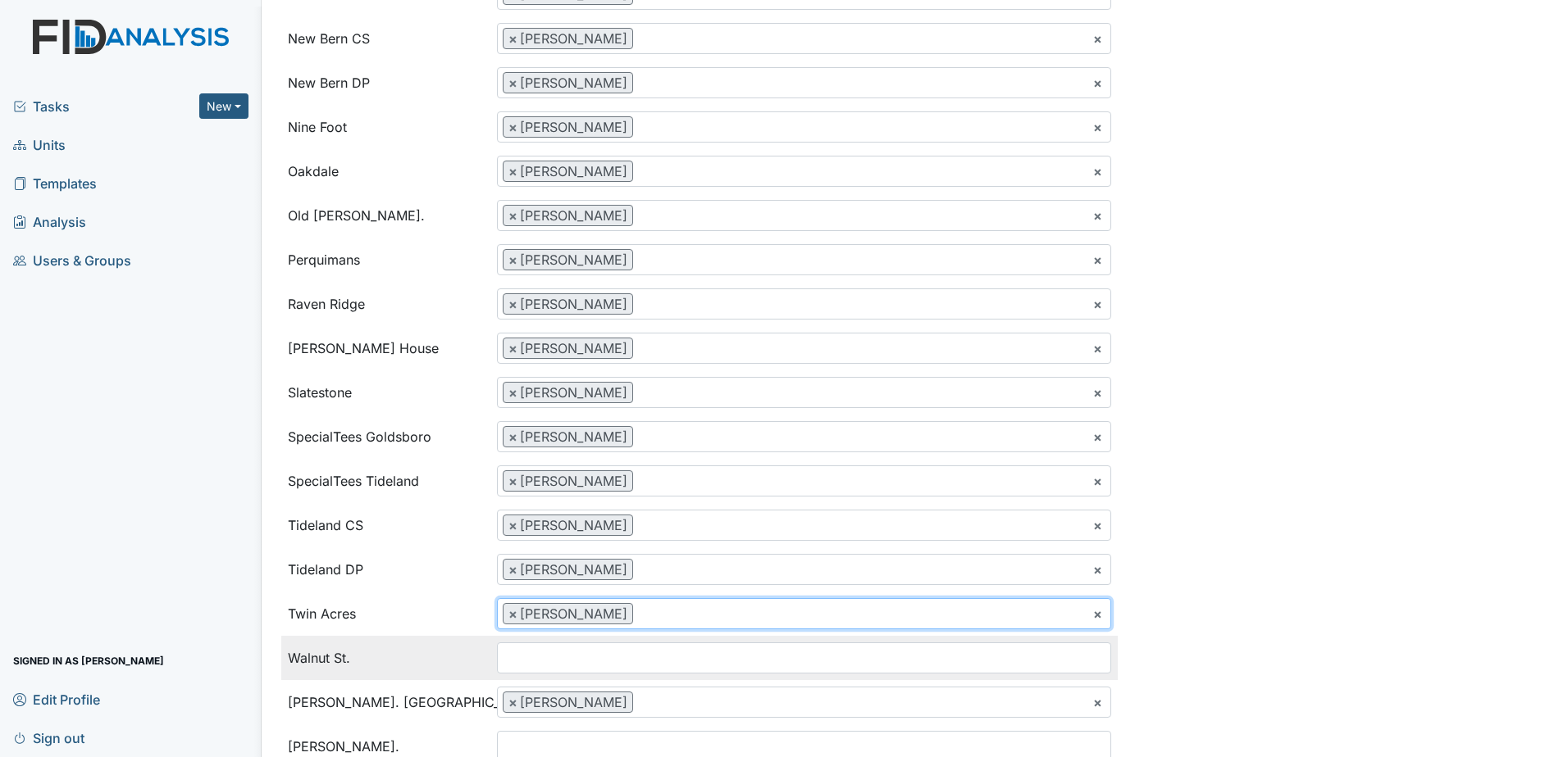
click at [526, 650] on input "search" at bounding box center [531, 658] width 66 height 31
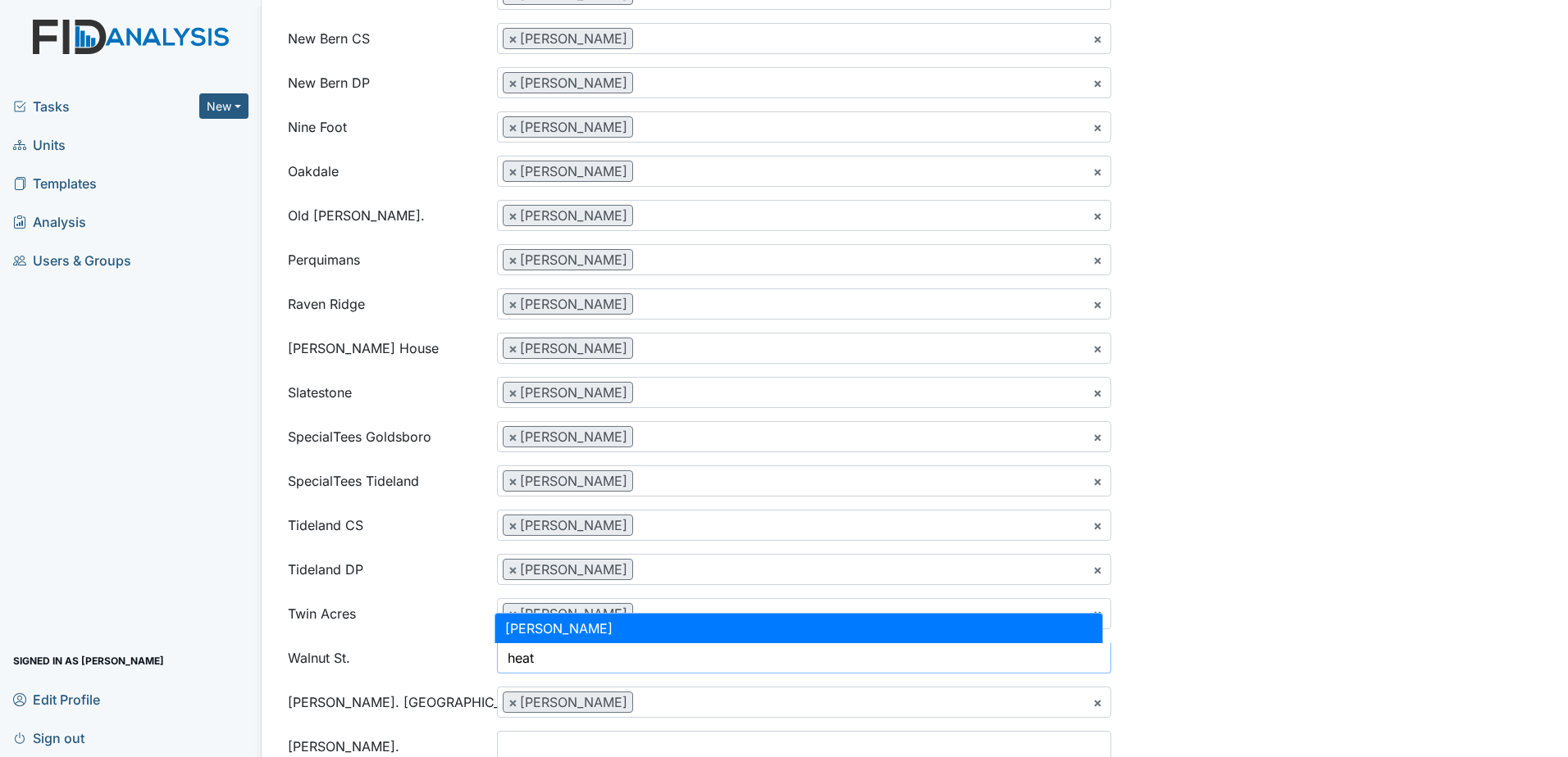
type input "heat"
select select "4c992df0-bdba-48e7-a327-d547469ed4e3"
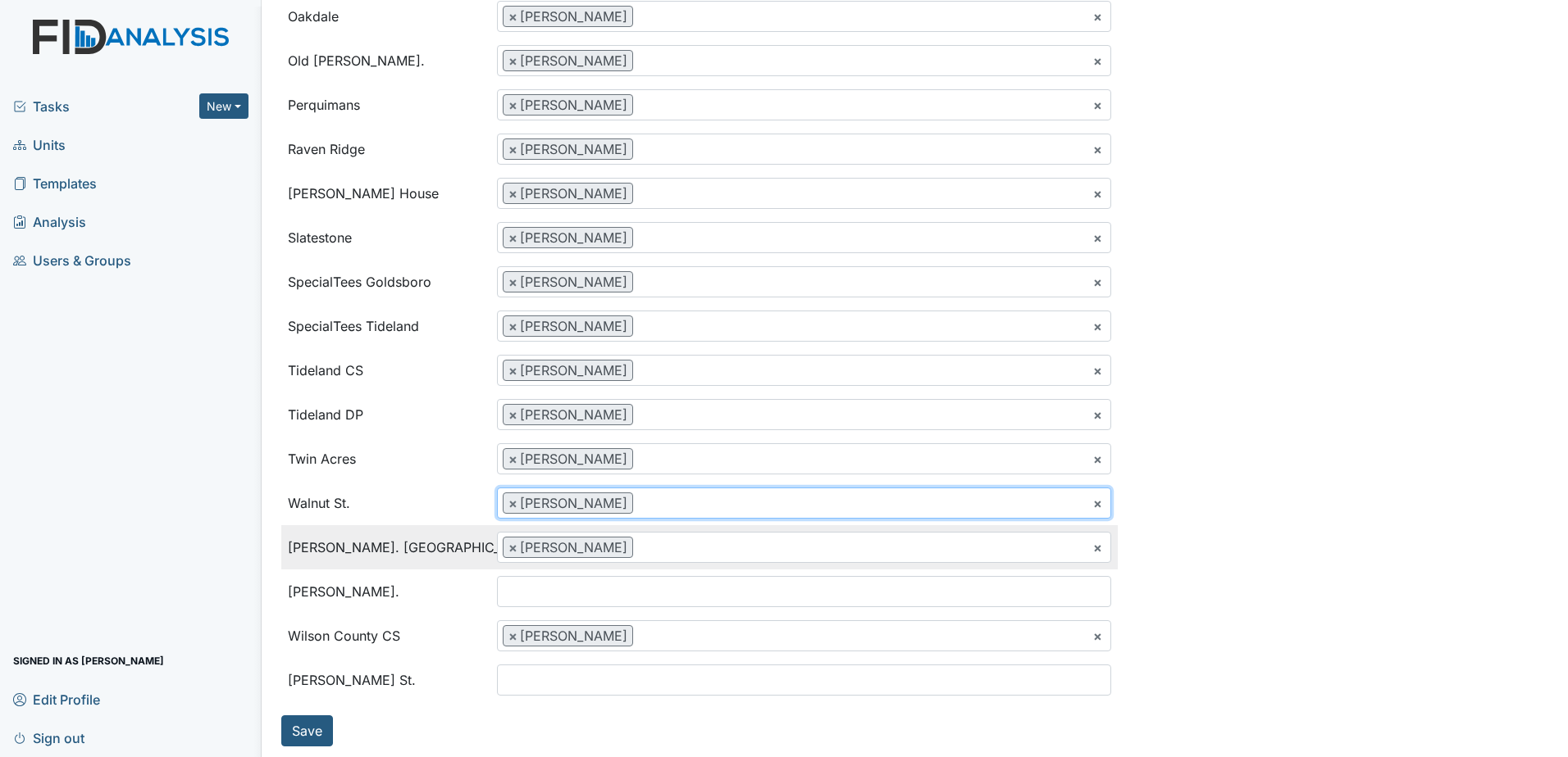
scroll to position [1797, 0]
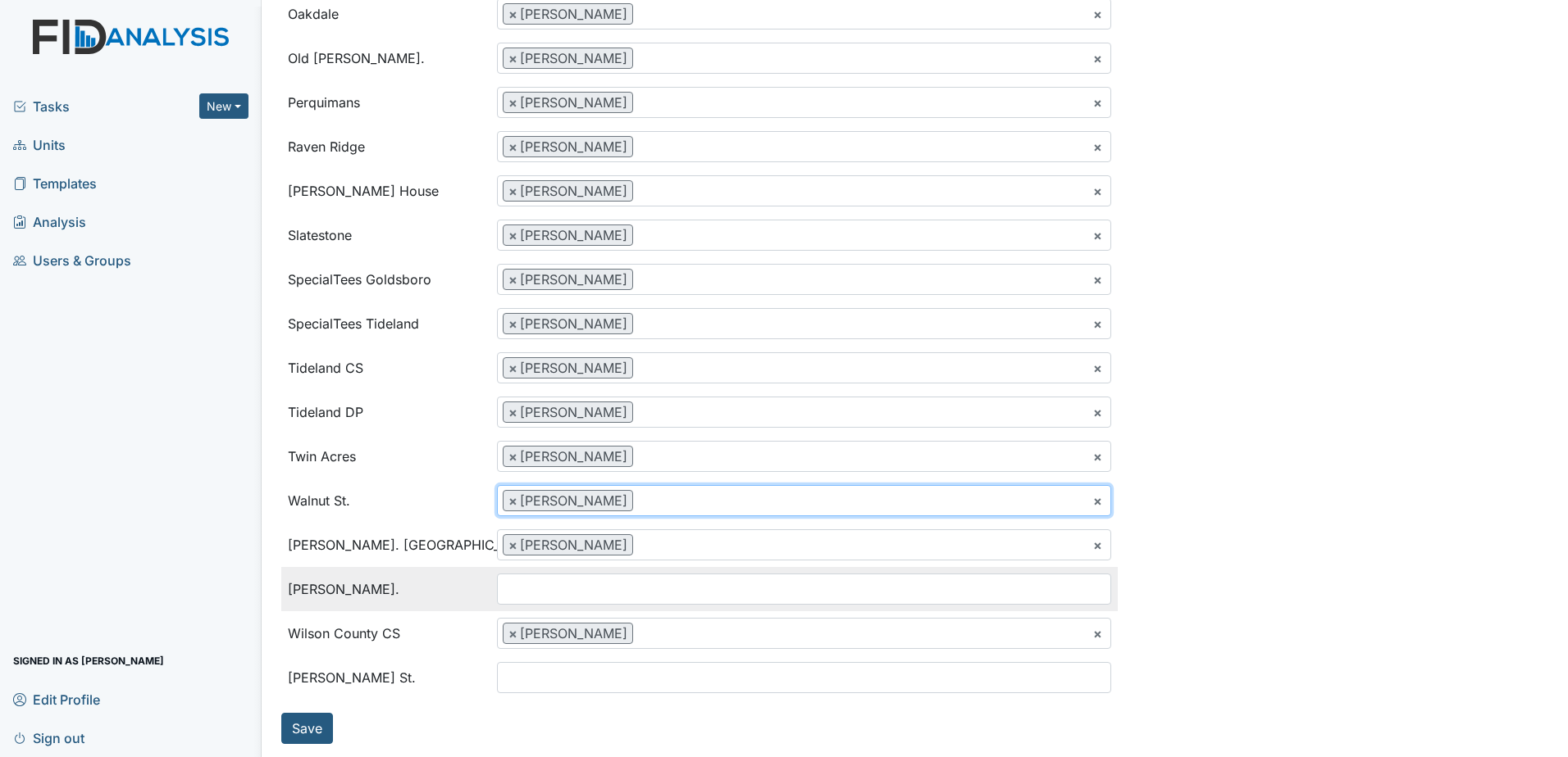
click at [564, 604] on span at bounding box center [804, 589] width 614 height 31
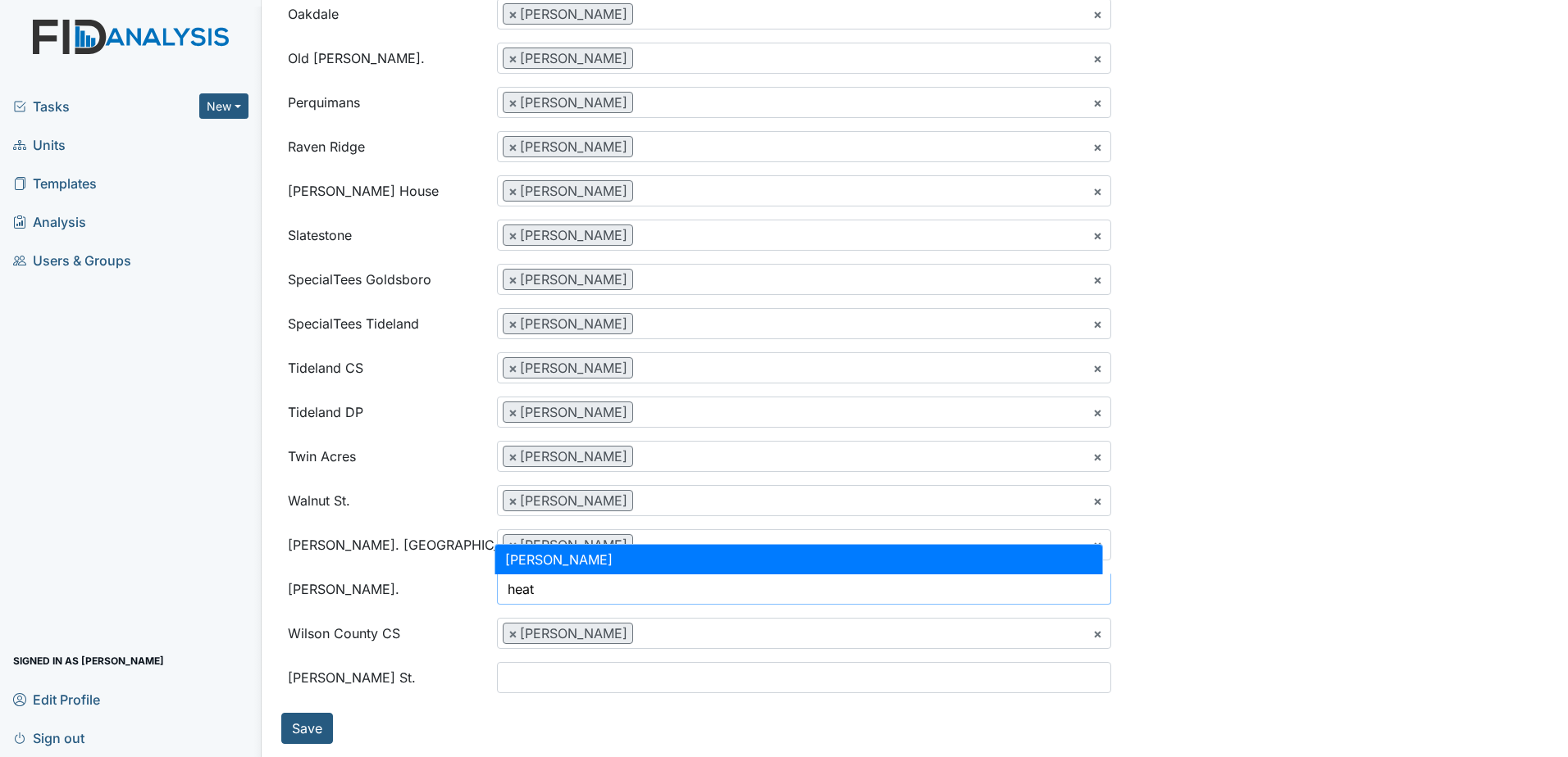
type input "heat"
select select "4c992df0-bdba-48e7-a327-d547469ed4e3"
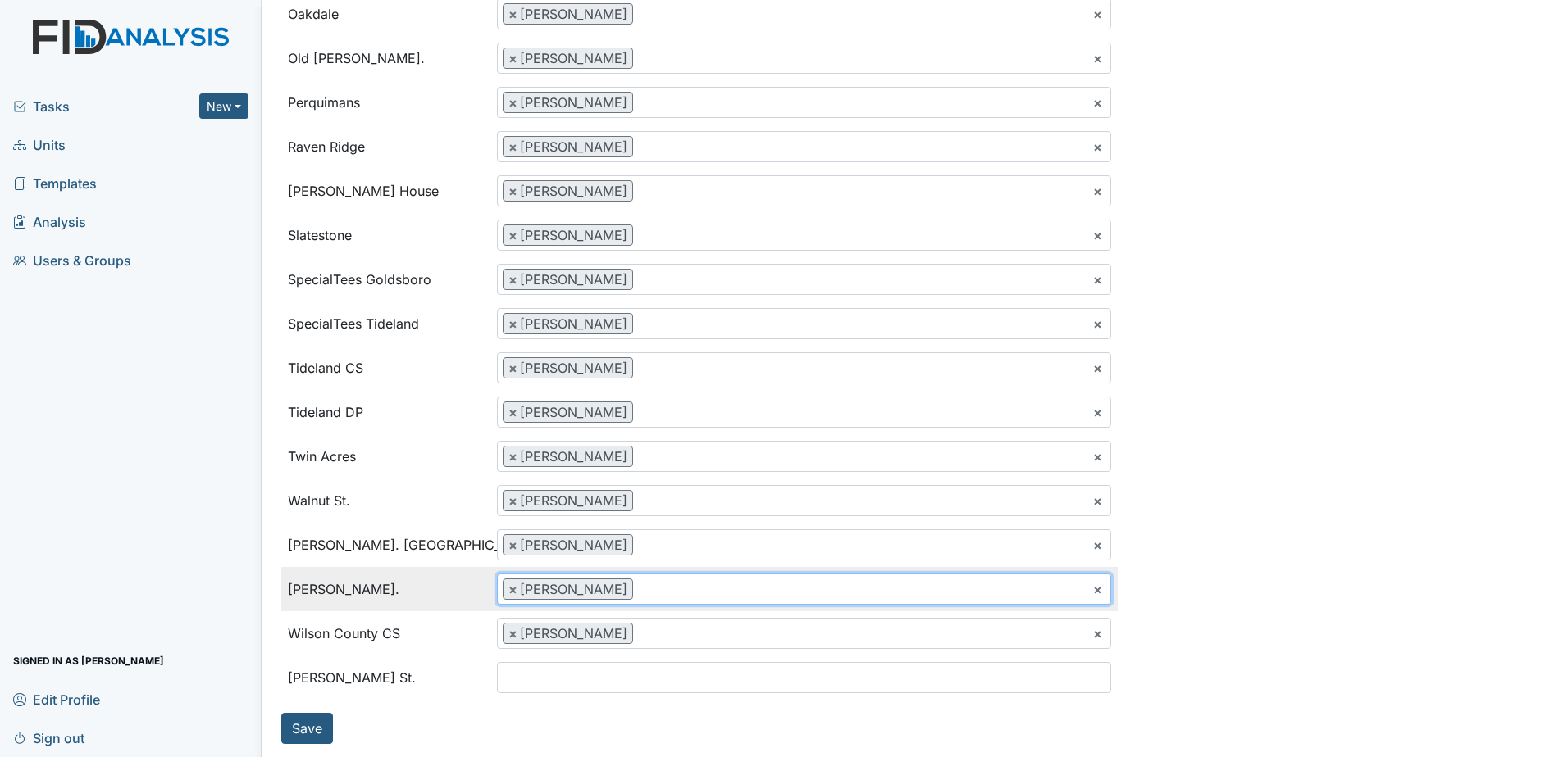
scroll to position [1154, 0]
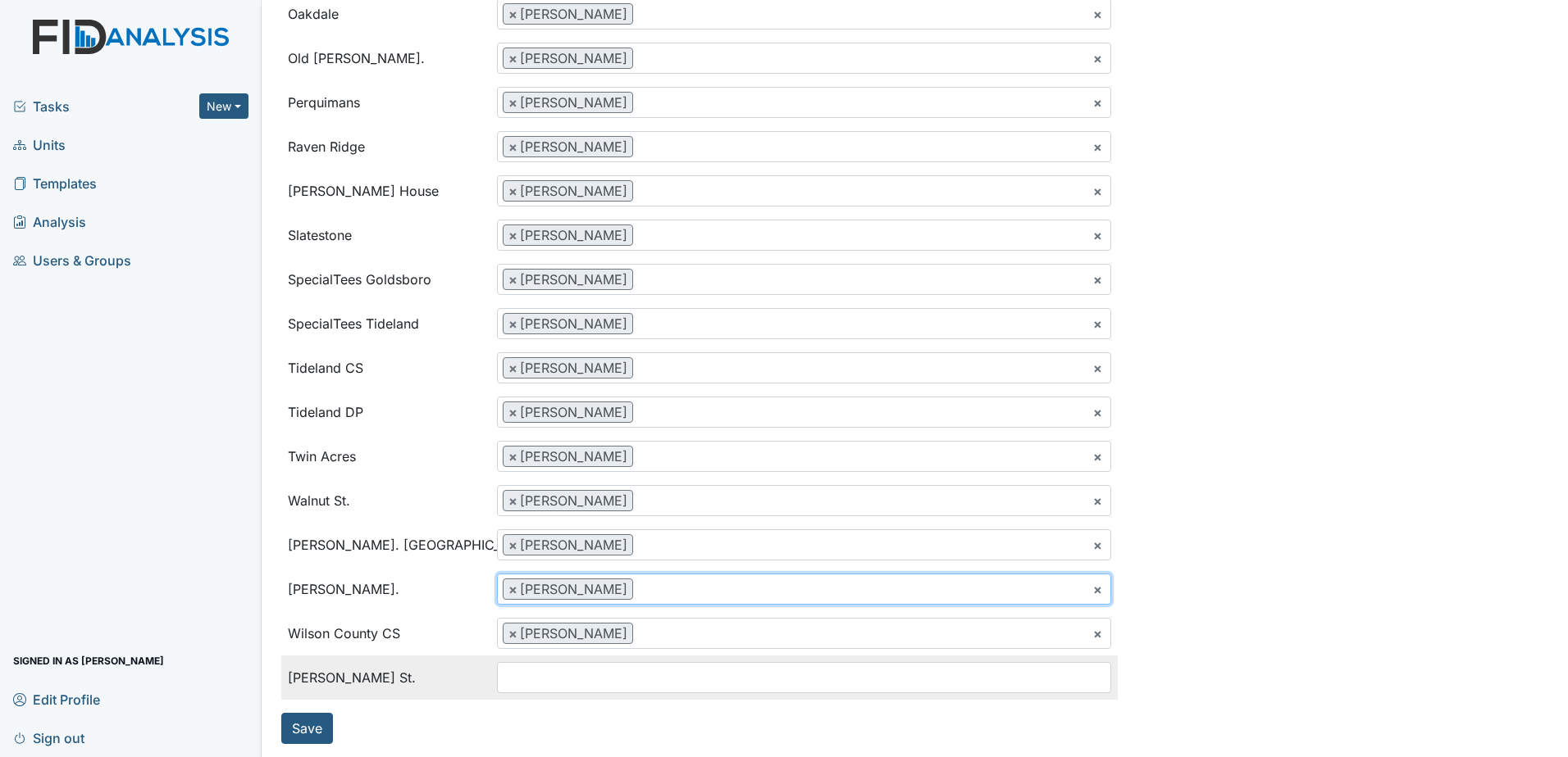
click at [564, 680] on ul at bounding box center [804, 677] width 613 height 30
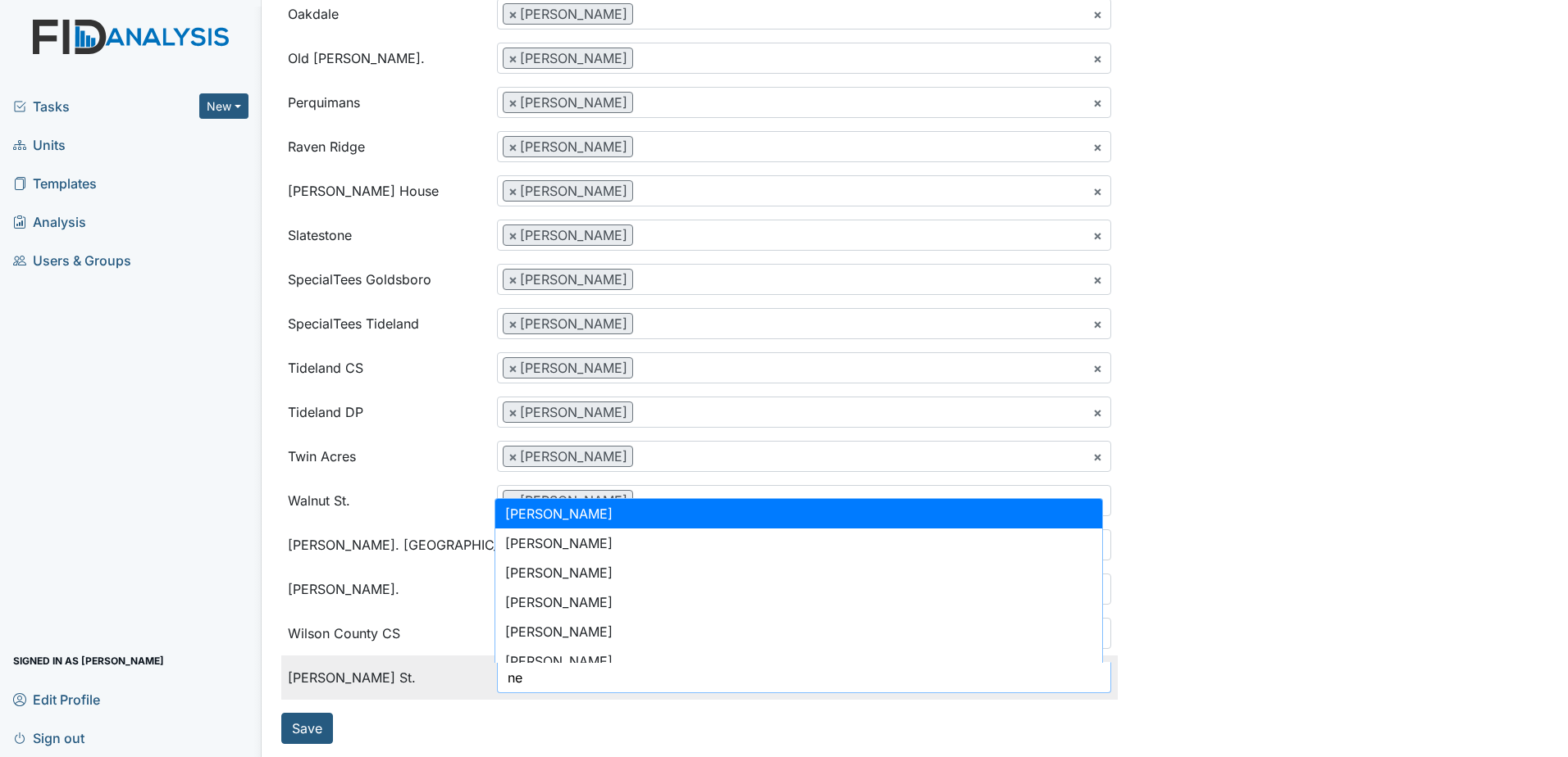
type input "n"
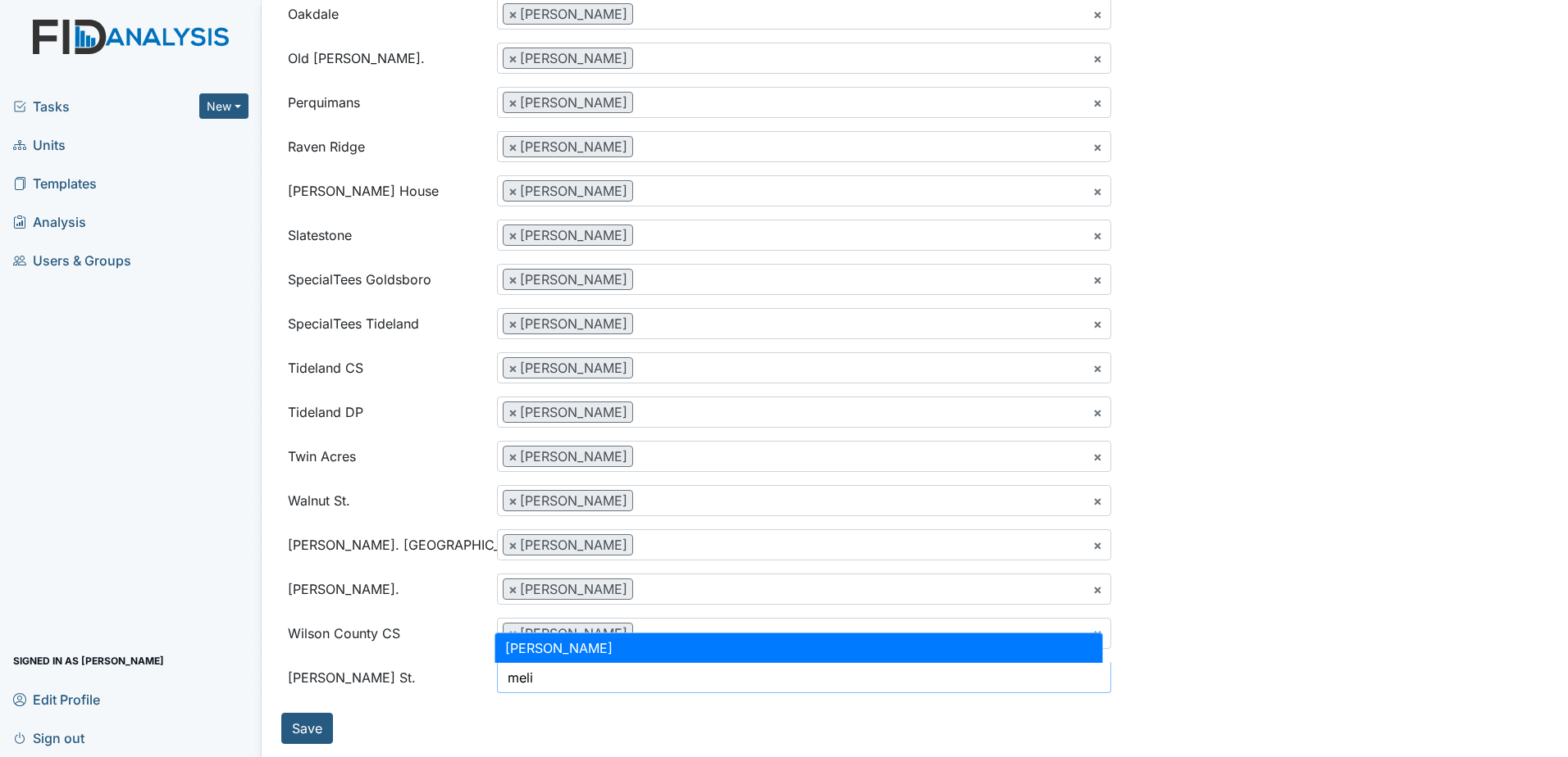
type input "meli"
select select "24a1b144-0b4b-419c-9ecc-4e87f8fe56bc"
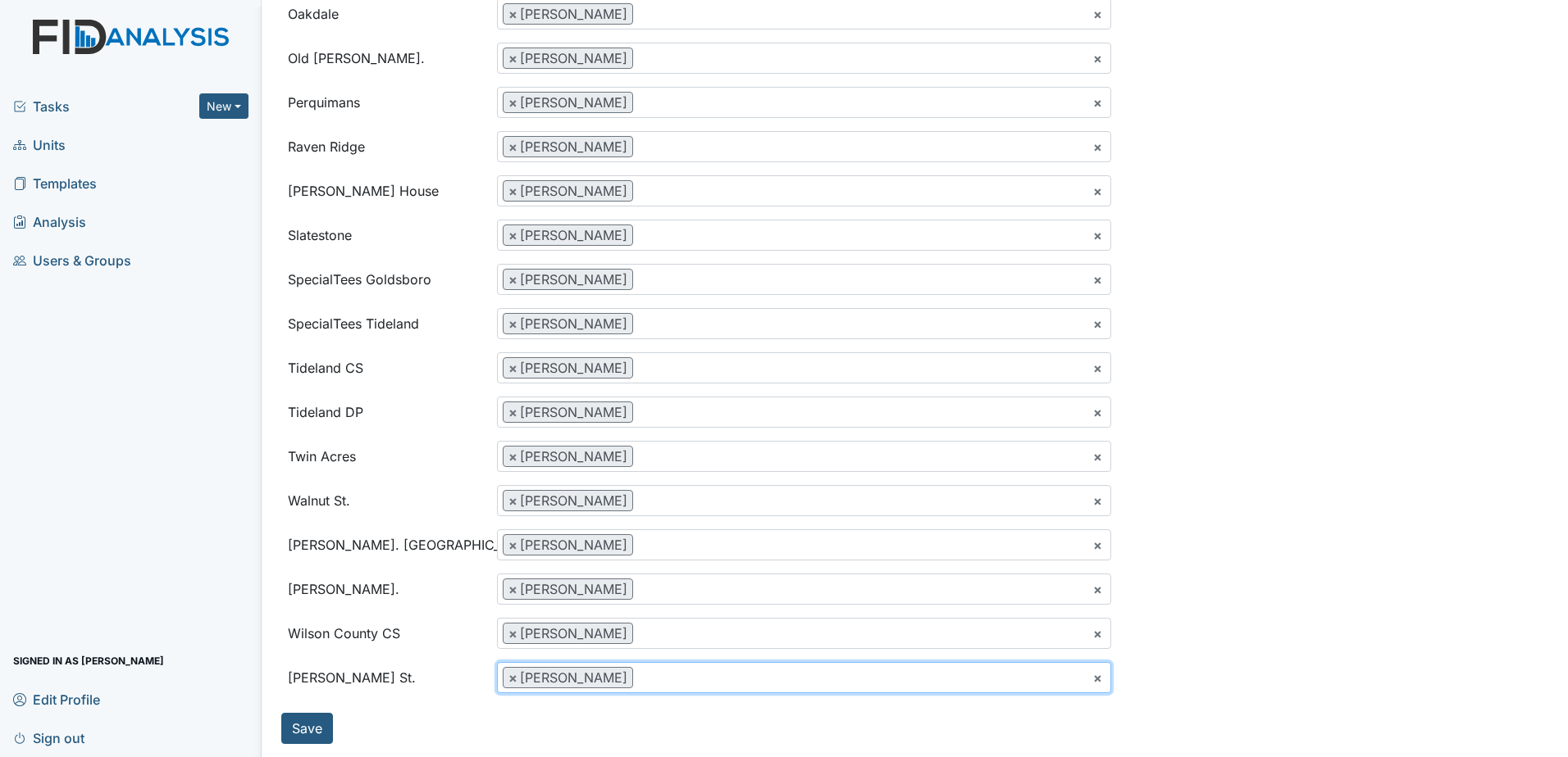
scroll to position [1033, 0]
click at [301, 722] on button "Save" at bounding box center [306, 728] width 52 height 31
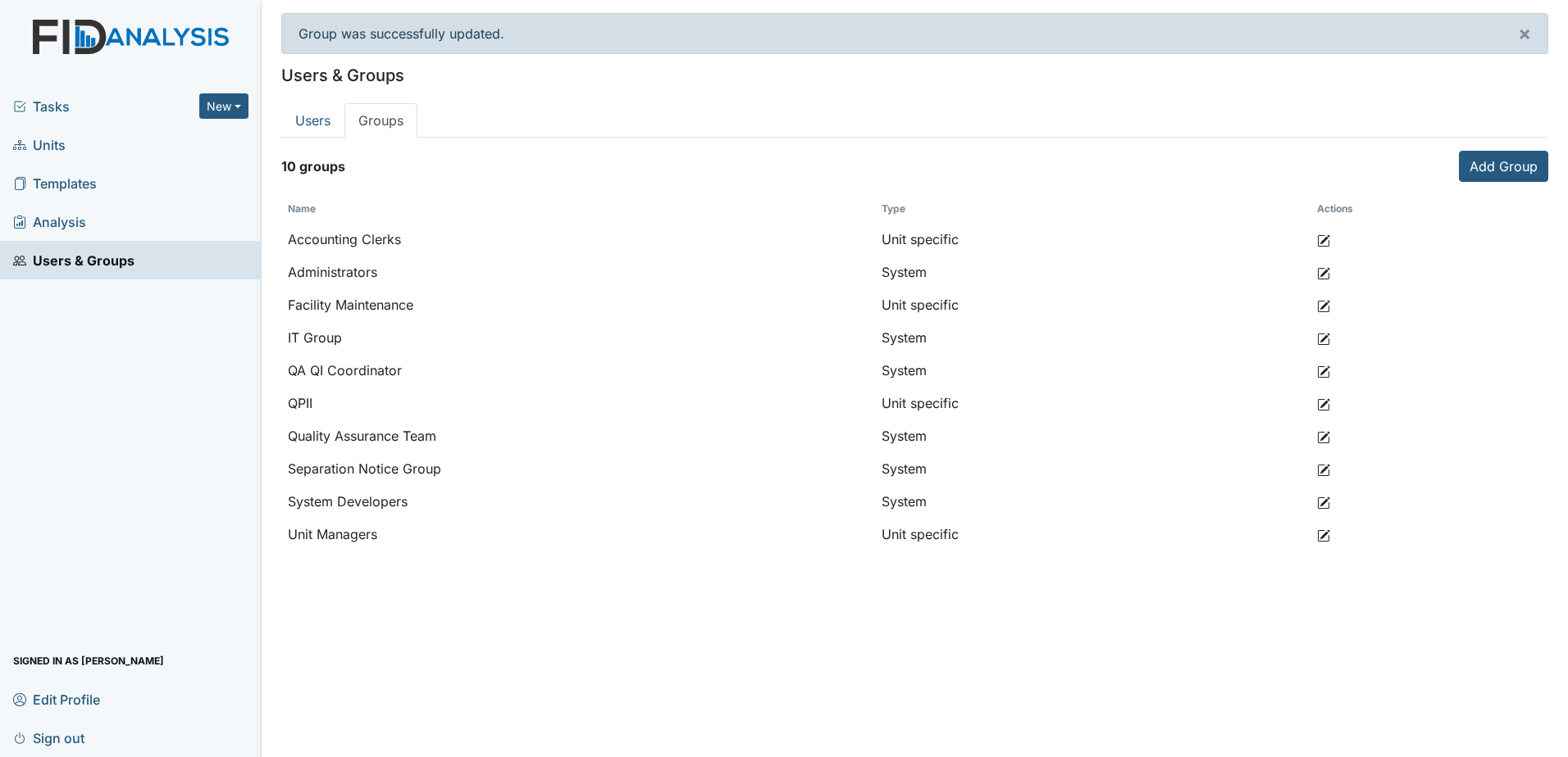
click at [111, 192] on link "Templates" at bounding box center [130, 184] width 261 height 39
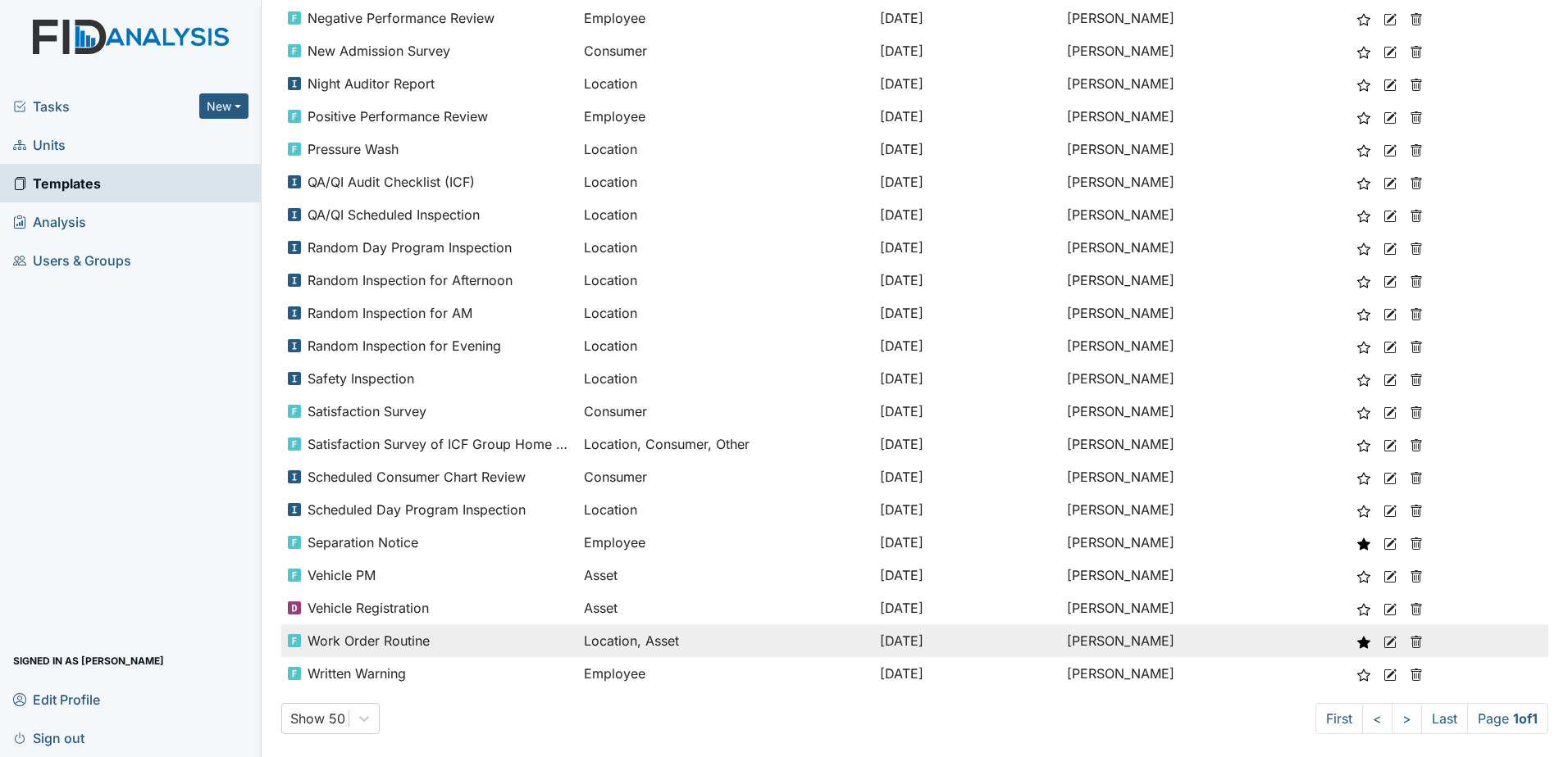
scroll to position [886, 0]
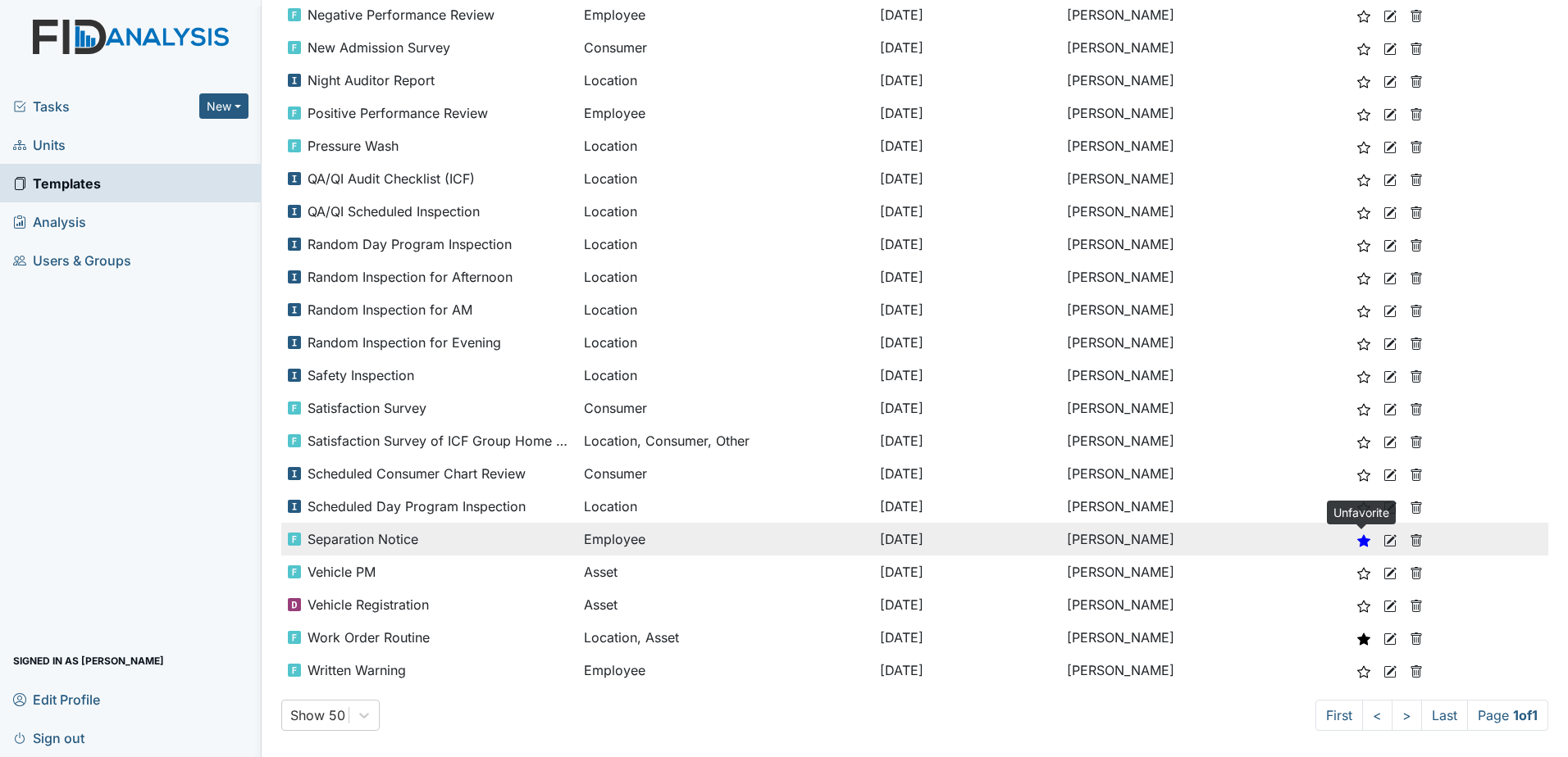
click at [1363, 543] on use at bounding box center [1364, 540] width 14 height 13
click at [1388, 541] on use at bounding box center [1390, 540] width 13 height 13
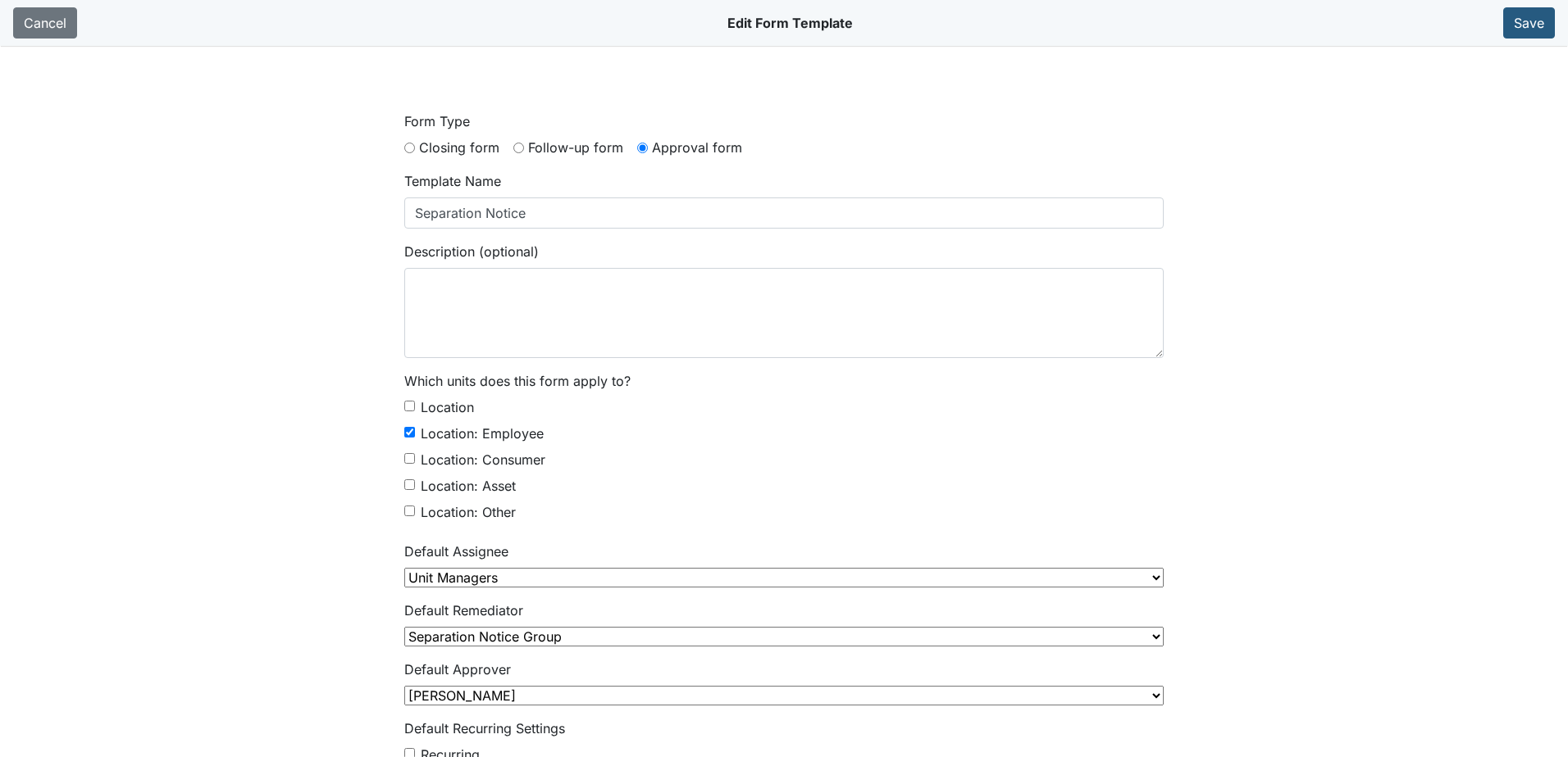
scroll to position [1360, 0]
select select "string"
select select "date"
select select "text"
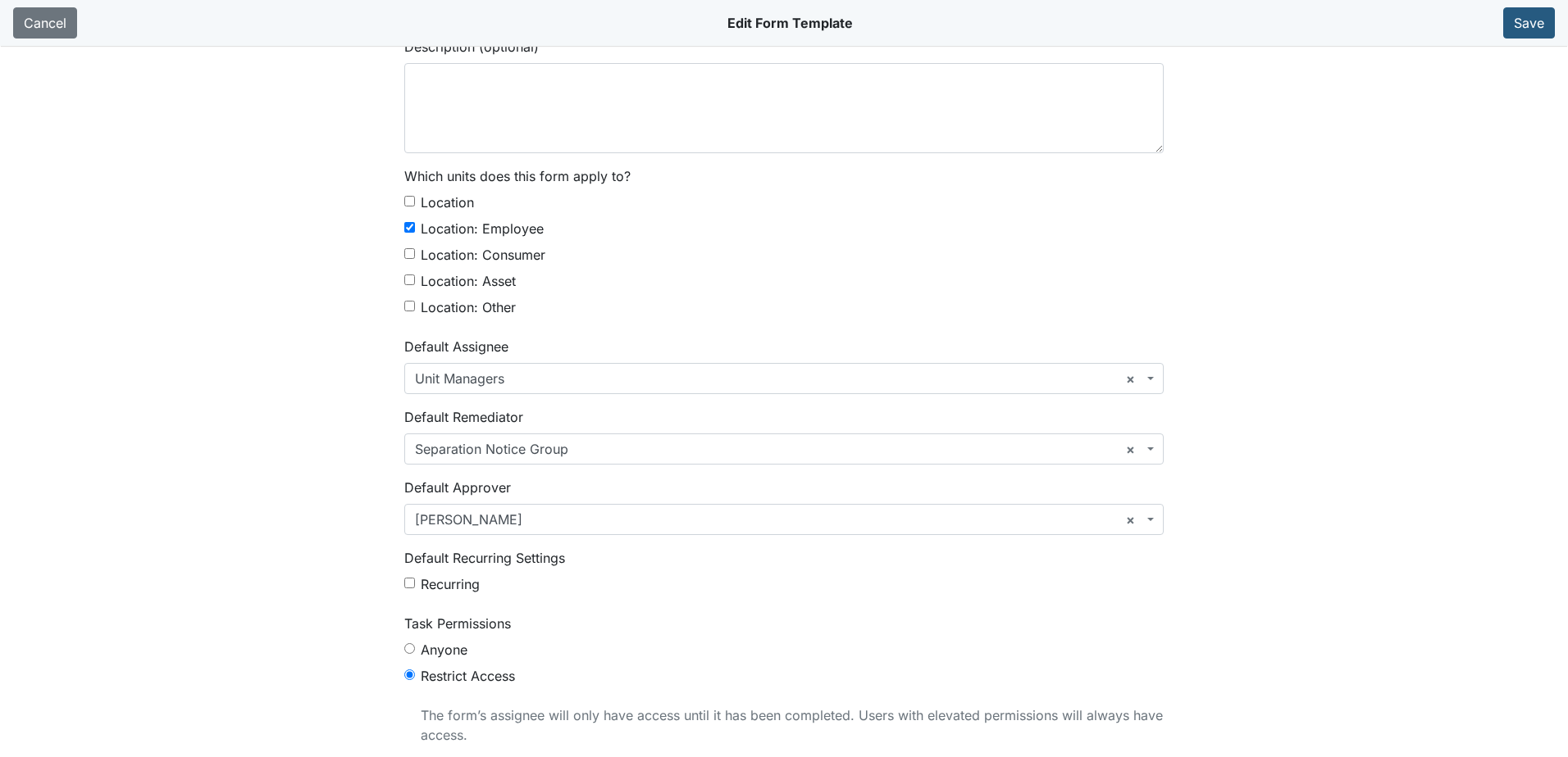
scroll to position [246, 0]
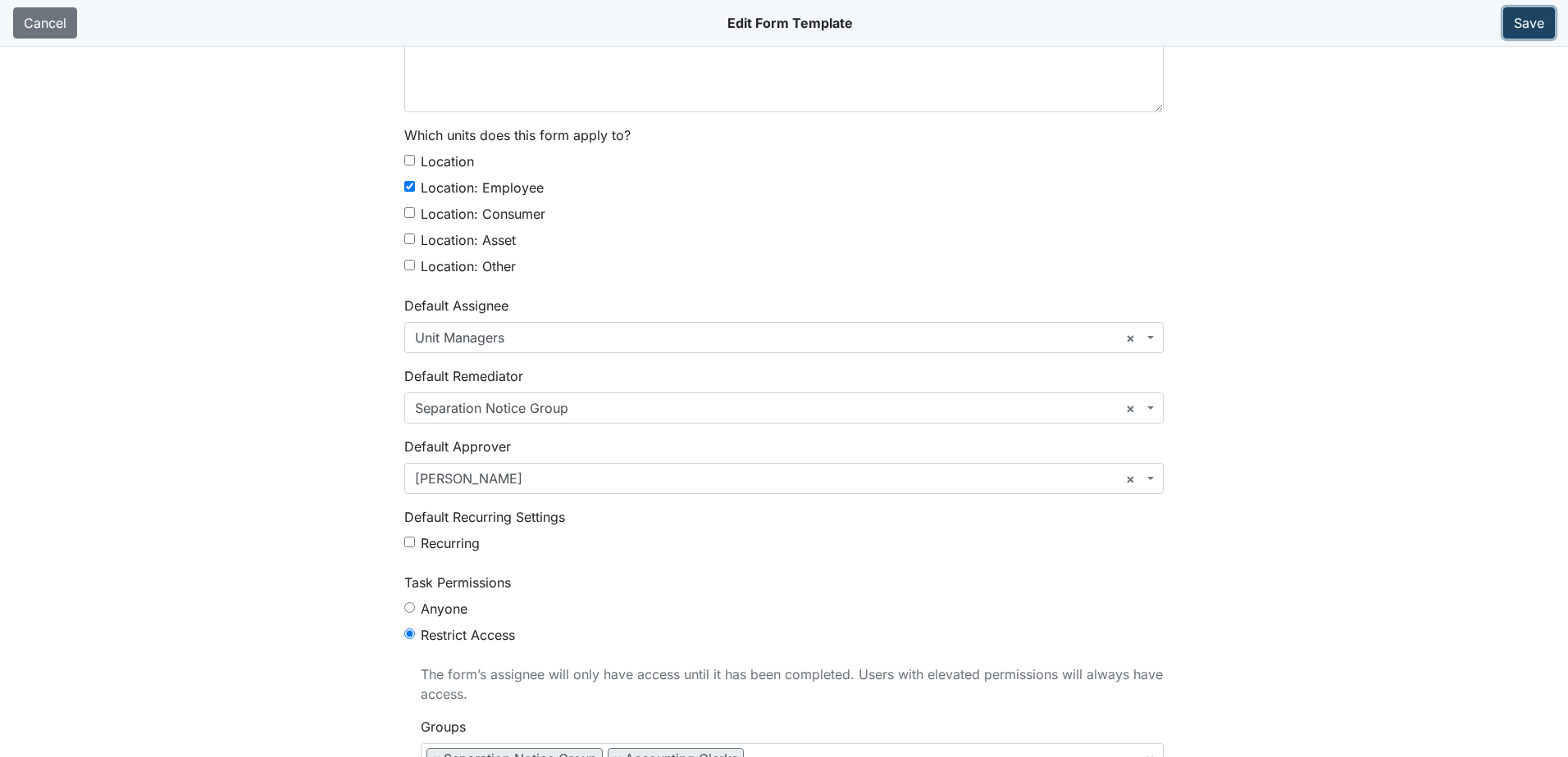
click at [1531, 22] on button "Save" at bounding box center [1528, 23] width 52 height 31
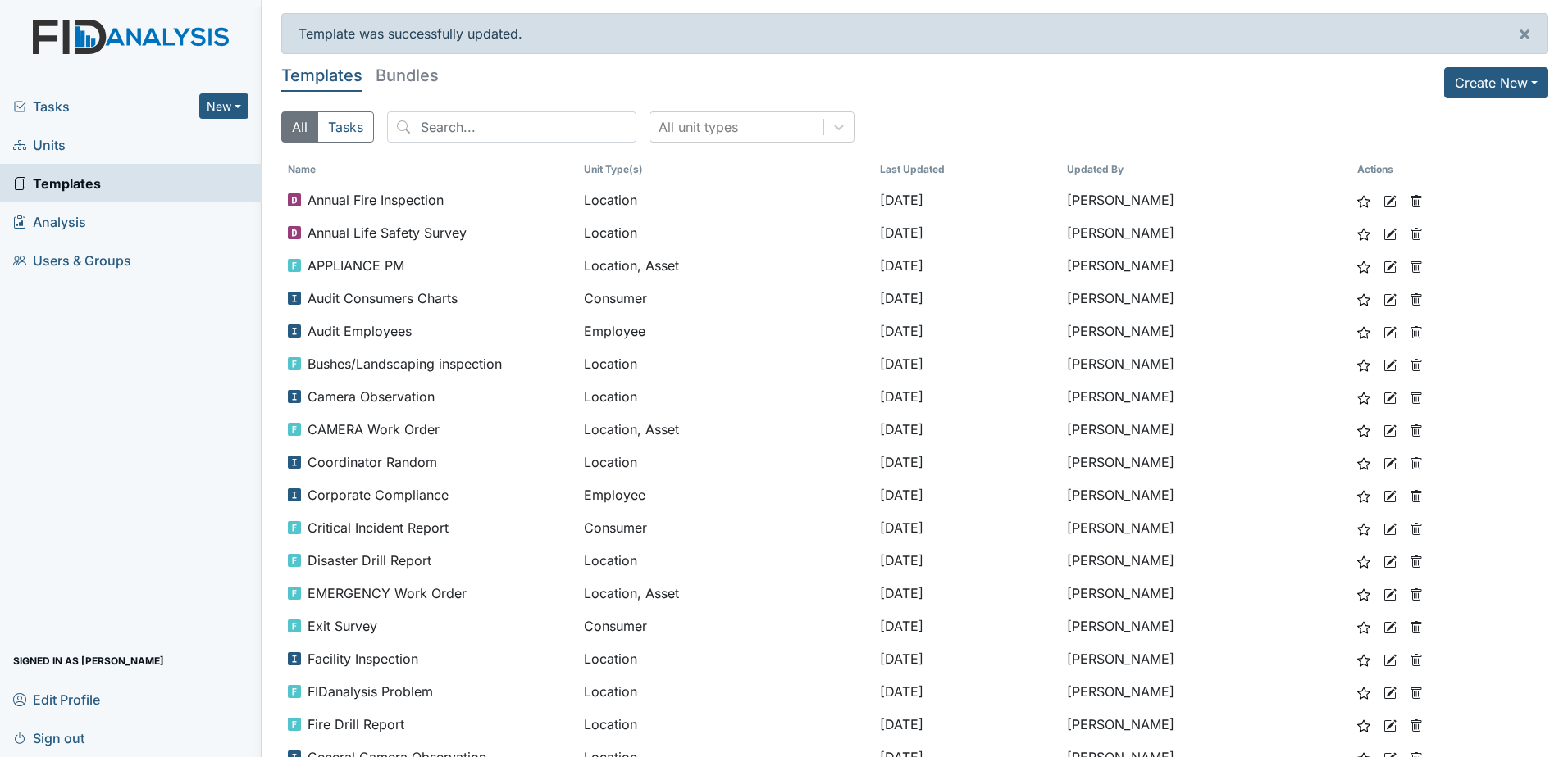
click at [102, 150] on link "Units" at bounding box center [130, 145] width 261 height 39
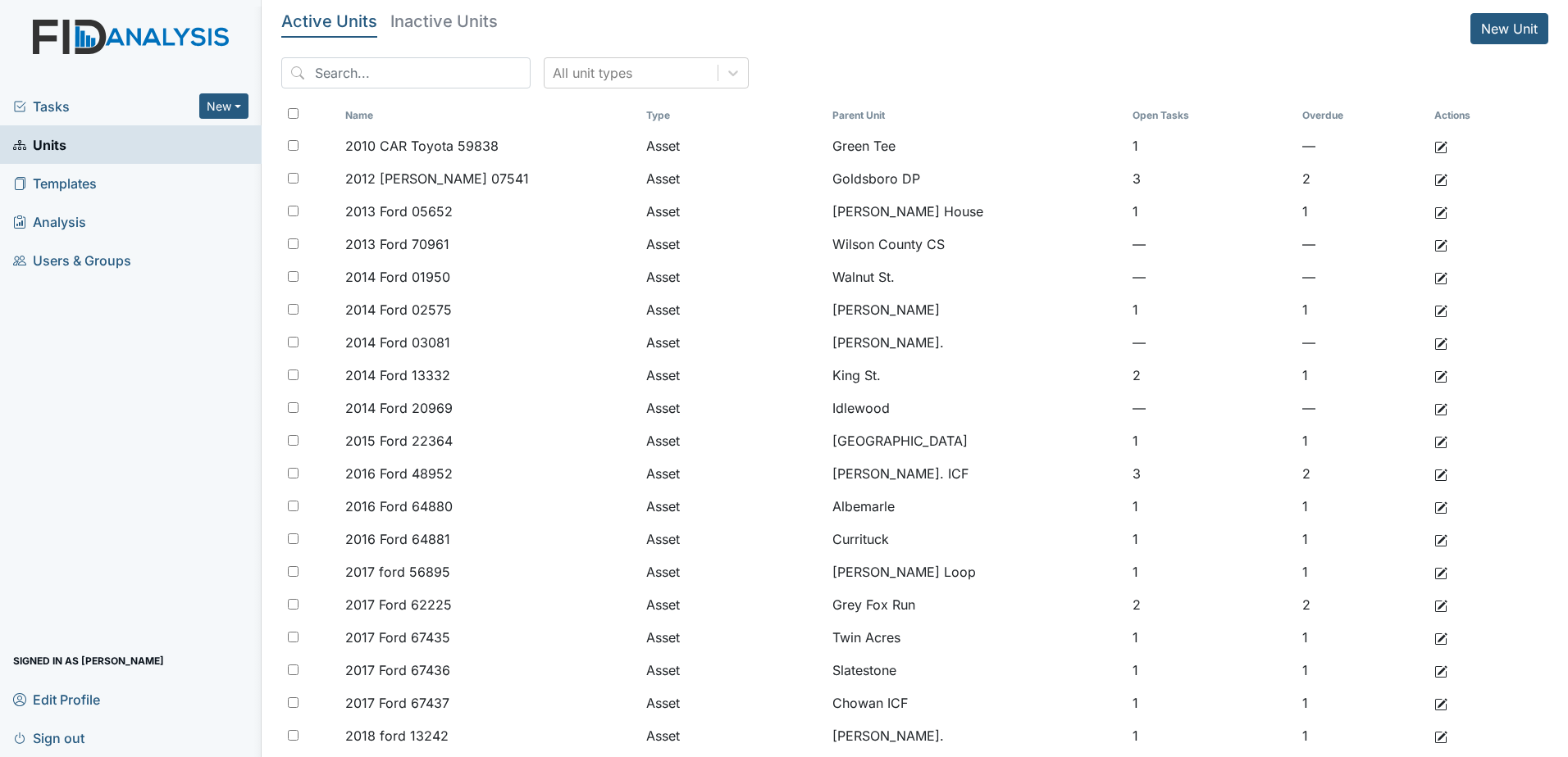
click at [40, 257] on span "Users & Groups" at bounding box center [73, 261] width 118 height 25
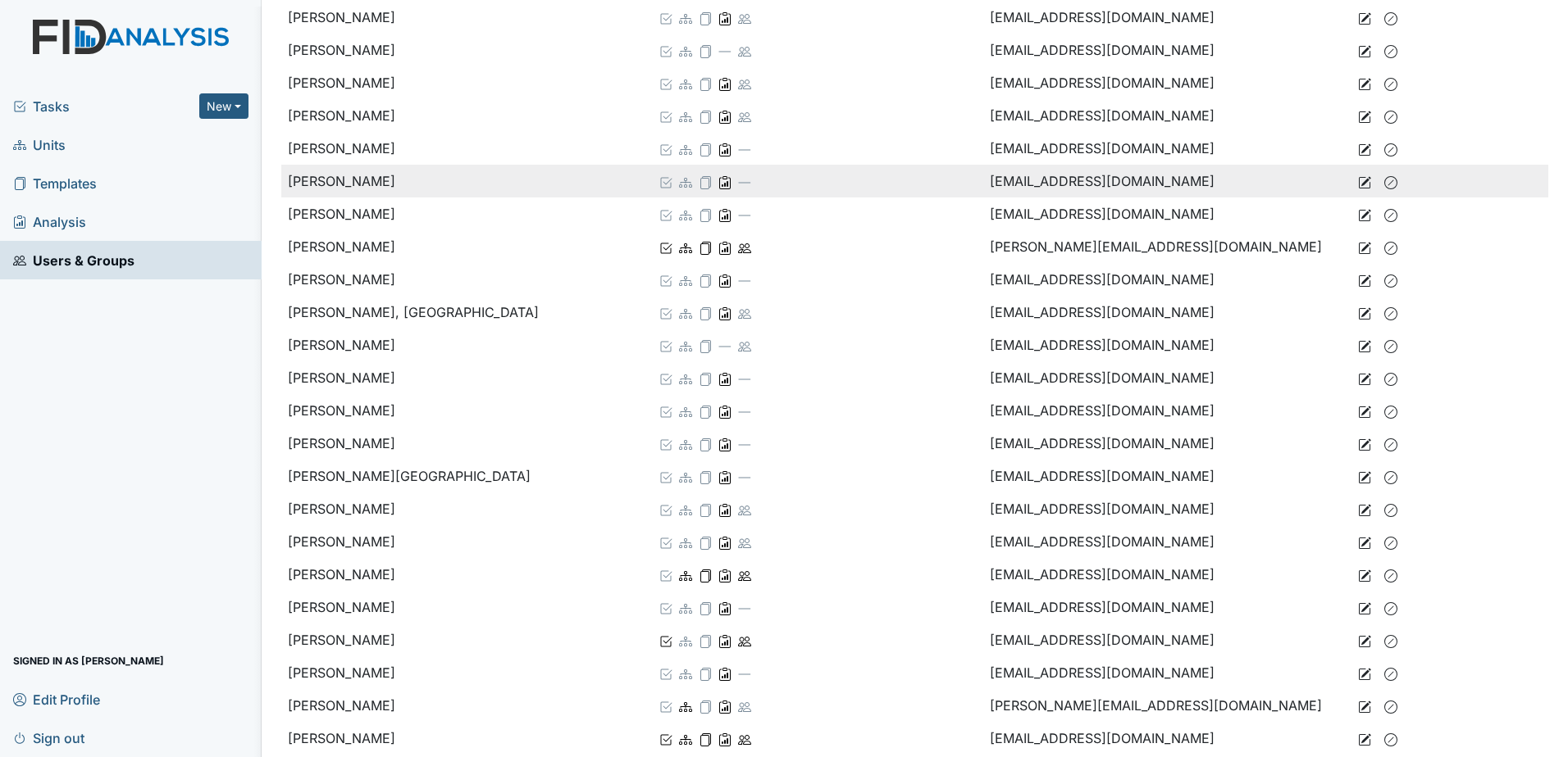
scroll to position [1639, 0]
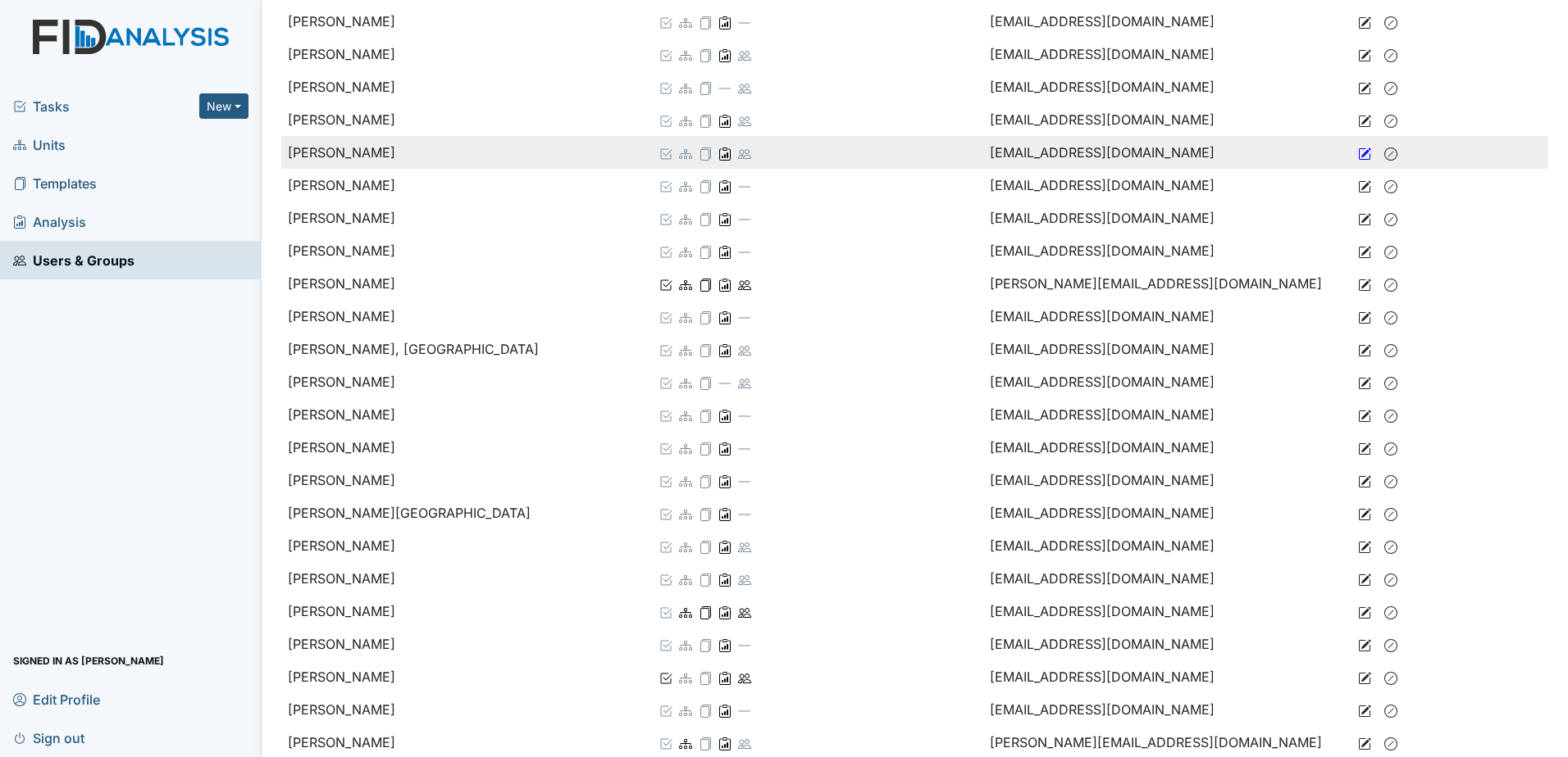
click at [1358, 150] on icon at bounding box center [1365, 154] width 14 height 14
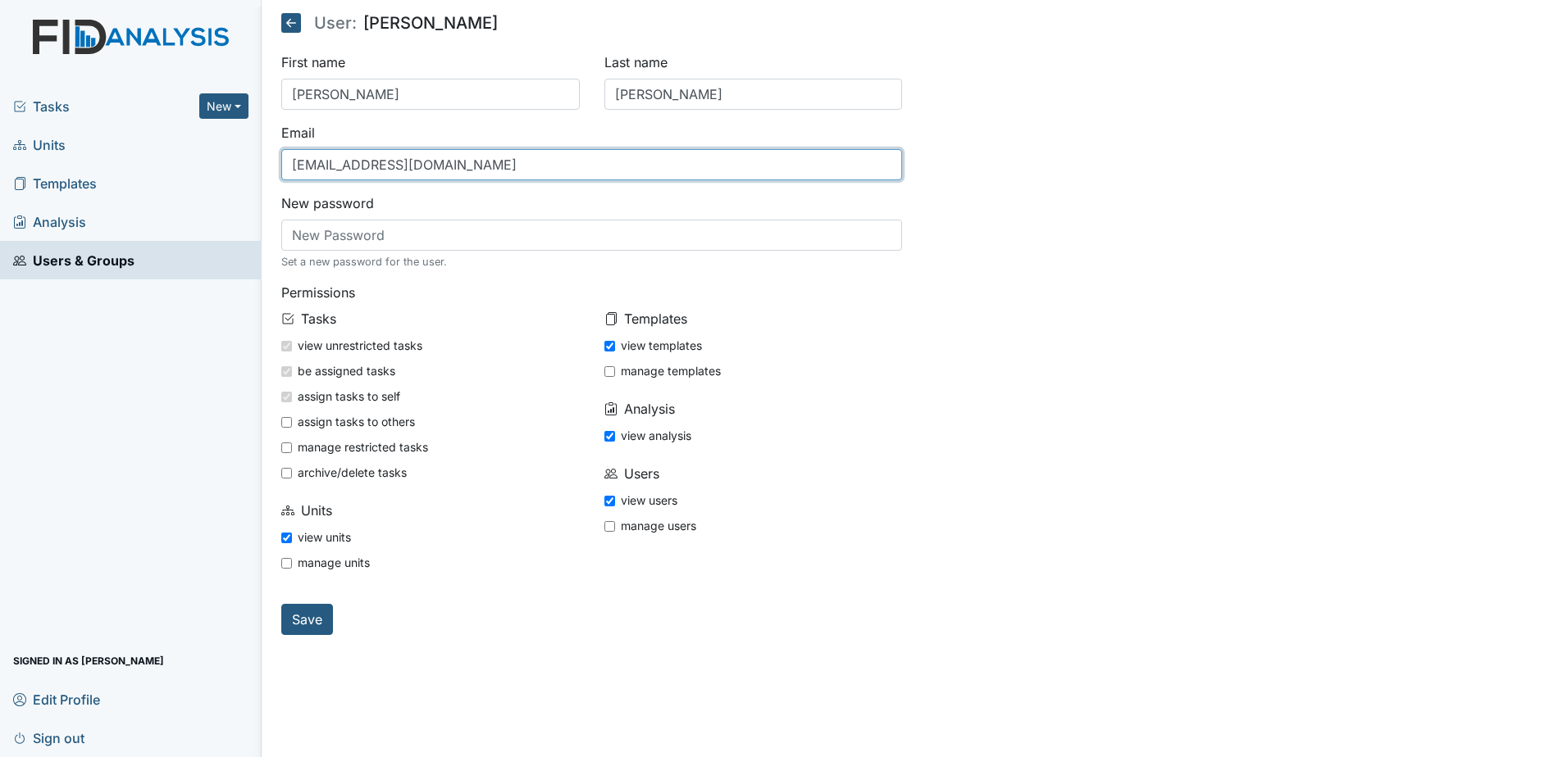
click at [314, 162] on input "[EMAIL_ADDRESS][DOMAIN_NAME]" at bounding box center [591, 164] width 622 height 31
type input "[EMAIL_ADDRESS][DOMAIN_NAME]"
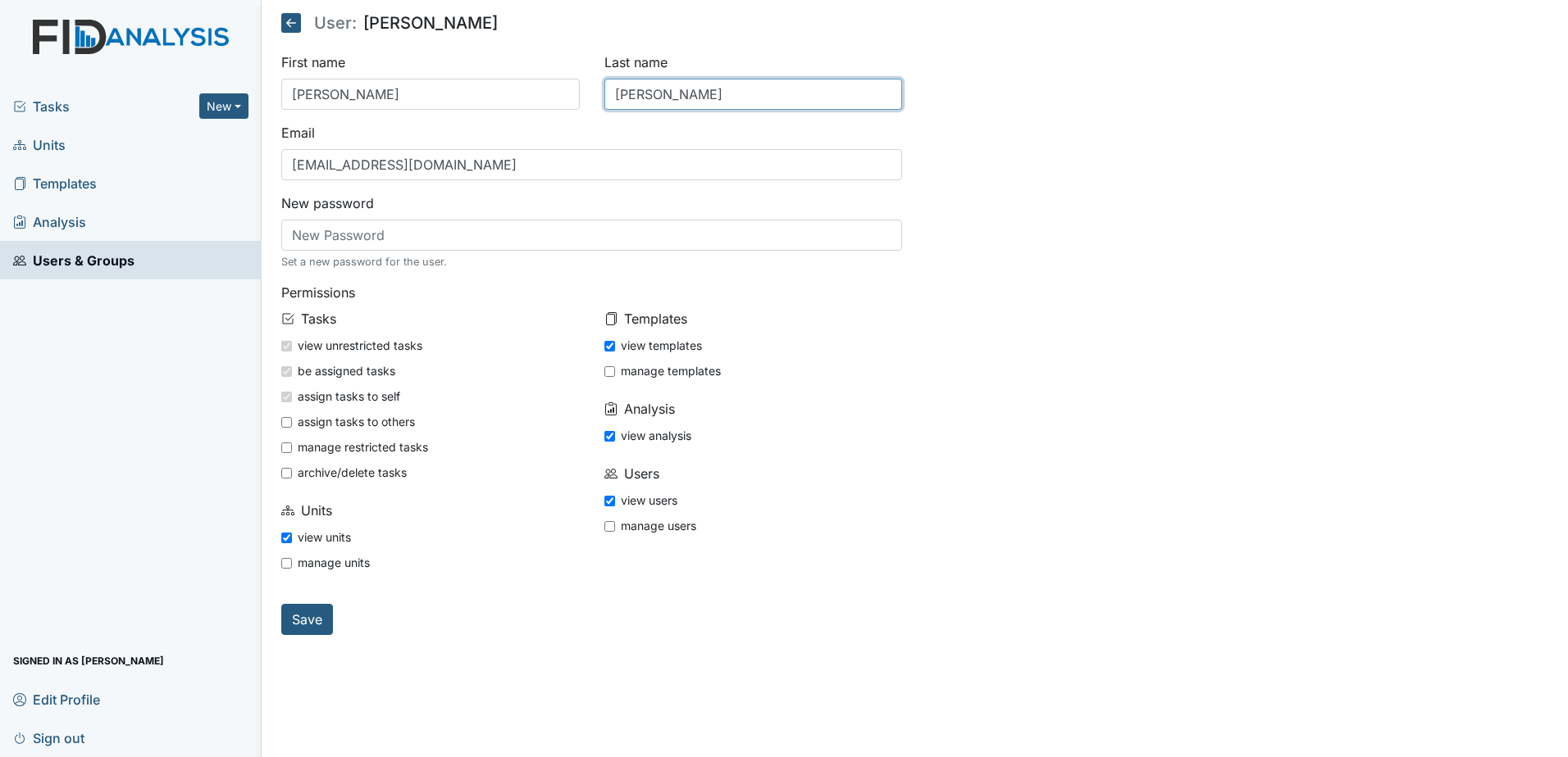
click at [626, 91] on input "[PERSON_NAME]" at bounding box center [753, 94] width 299 height 31
type input "[PERSON_NAME]"
click at [320, 614] on input "Save" at bounding box center [306, 619] width 52 height 31
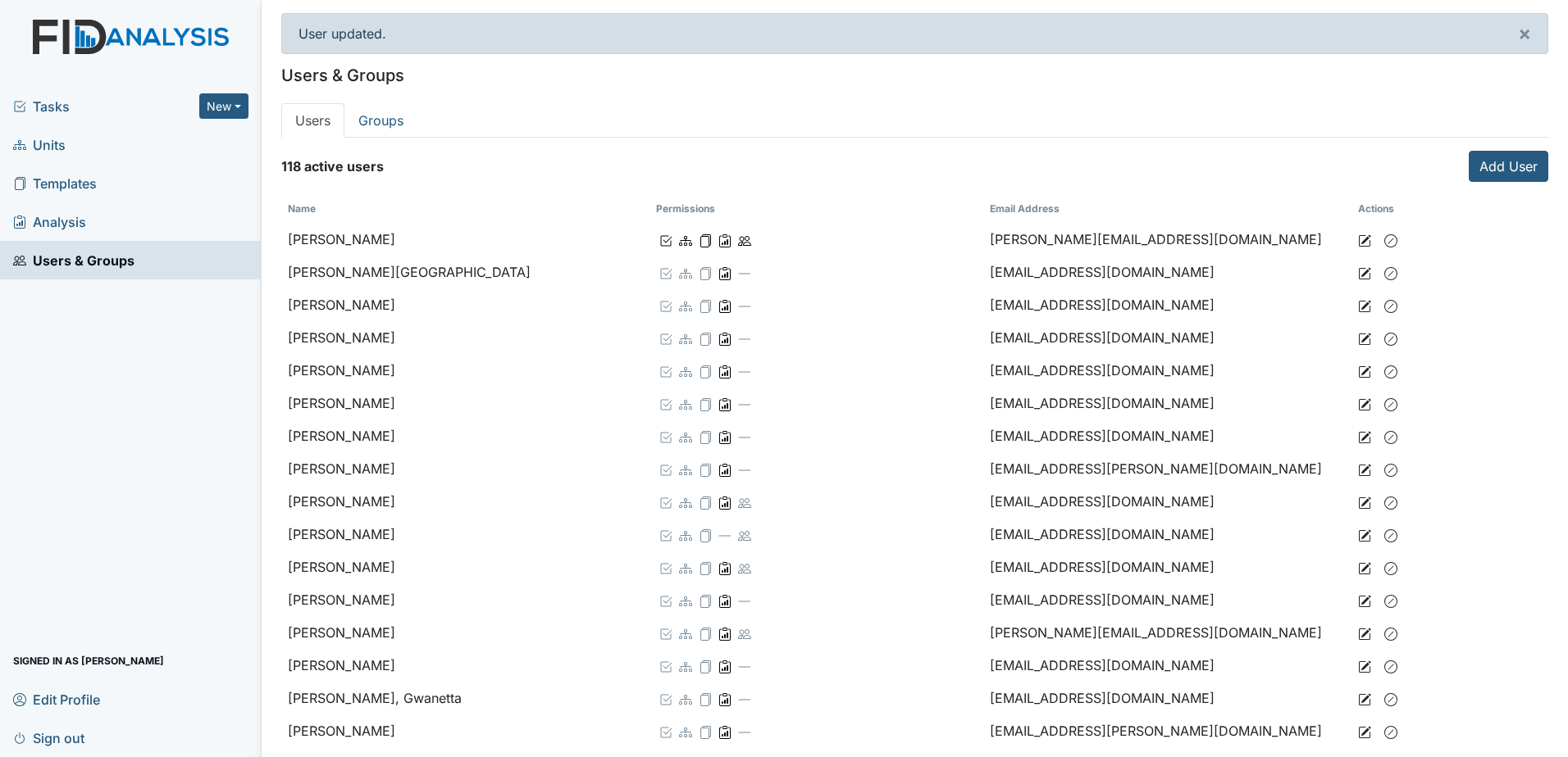
click at [74, 150] on link "Units" at bounding box center [130, 145] width 261 height 39
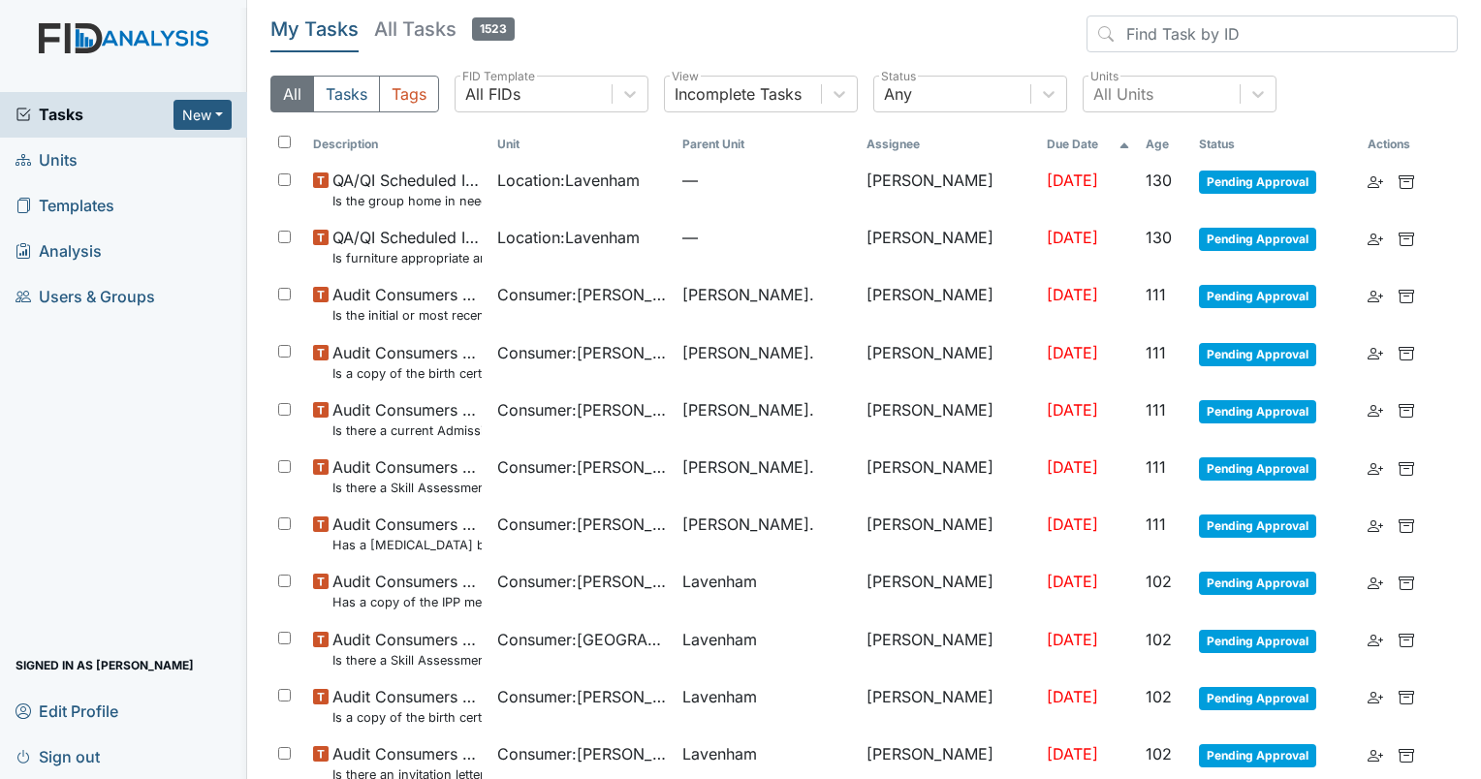
click at [417, 21] on h5 "All Tasks 1523" at bounding box center [444, 29] width 141 height 27
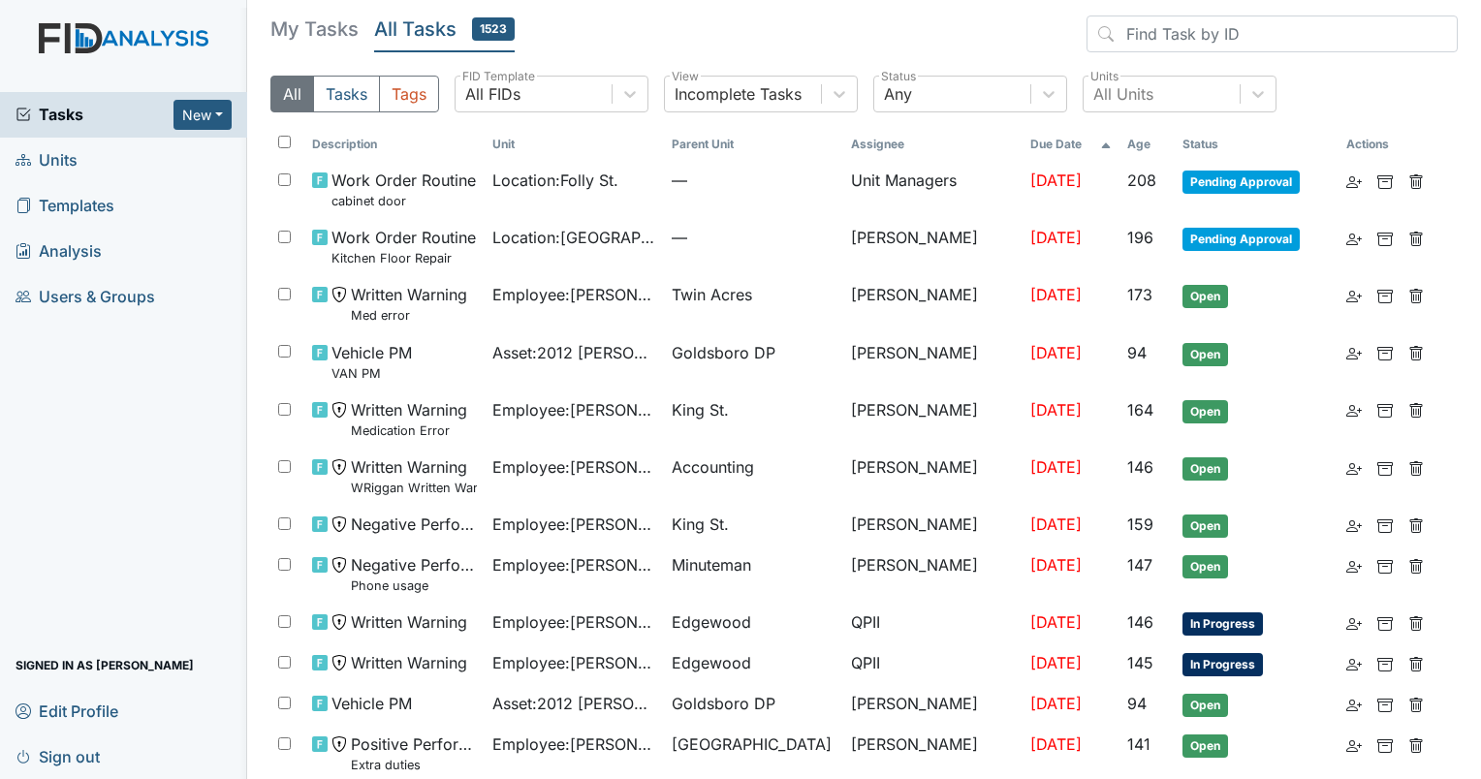
click at [319, 31] on h5 "My Tasks" at bounding box center [314, 29] width 88 height 27
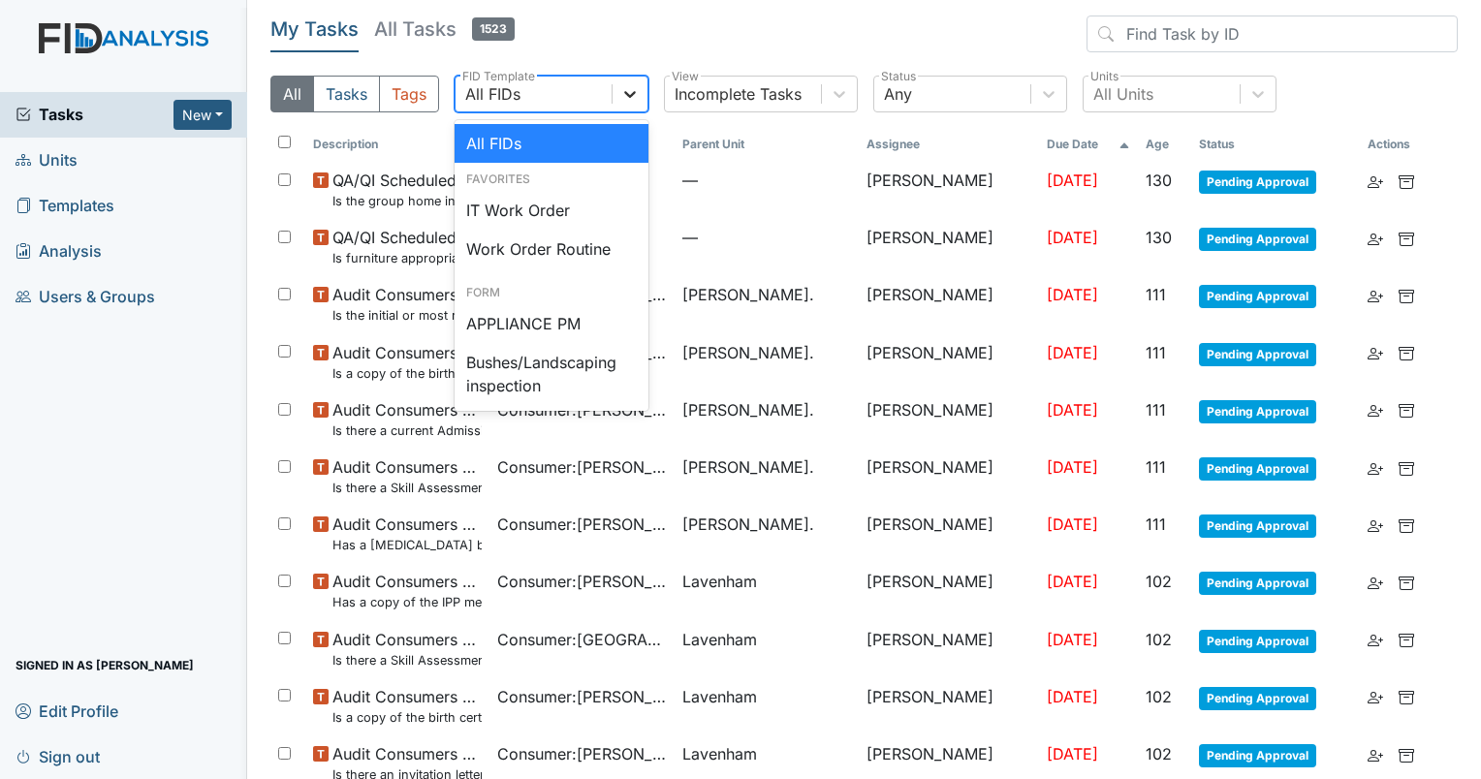
click at [639, 91] on div at bounding box center [629, 94] width 35 height 35
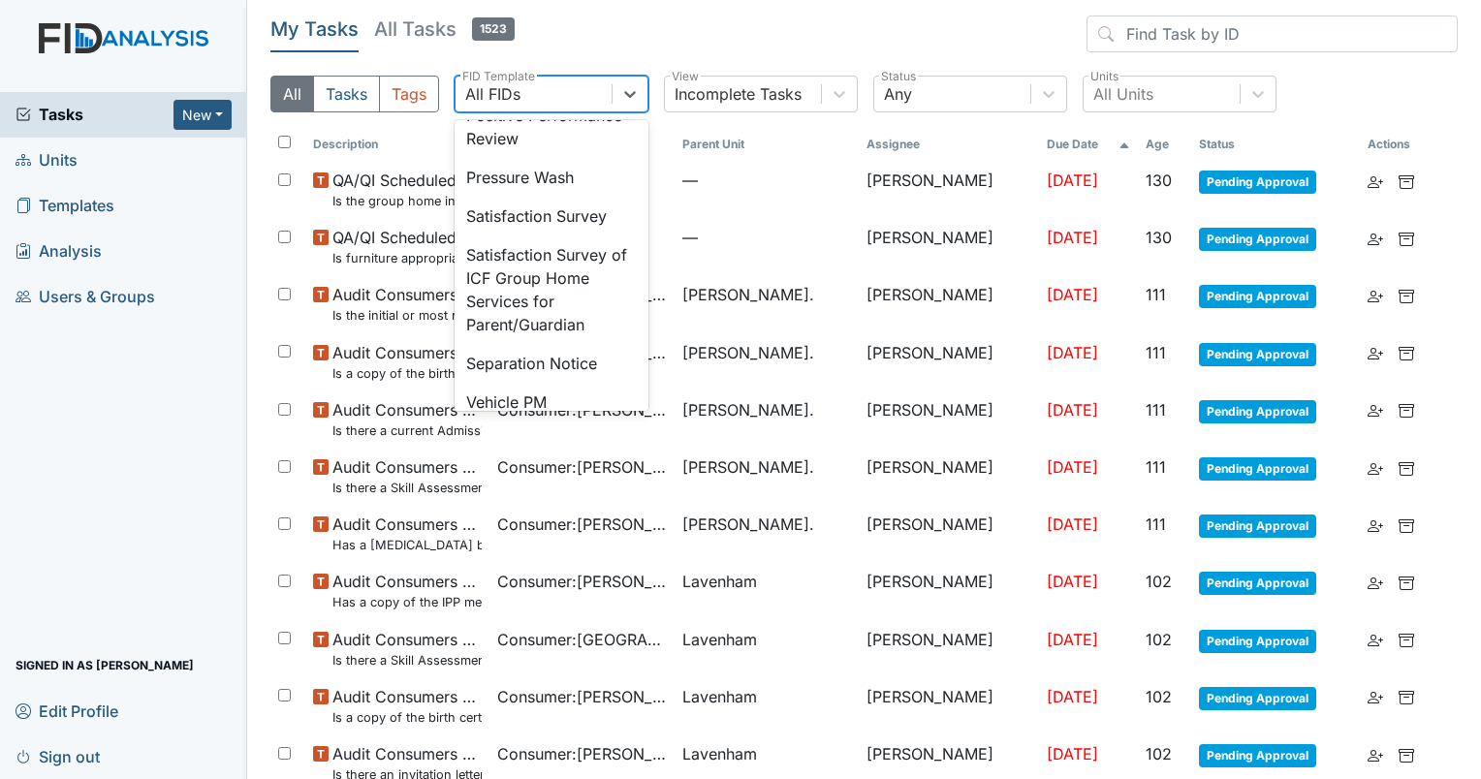
scroll to position [872, 0]
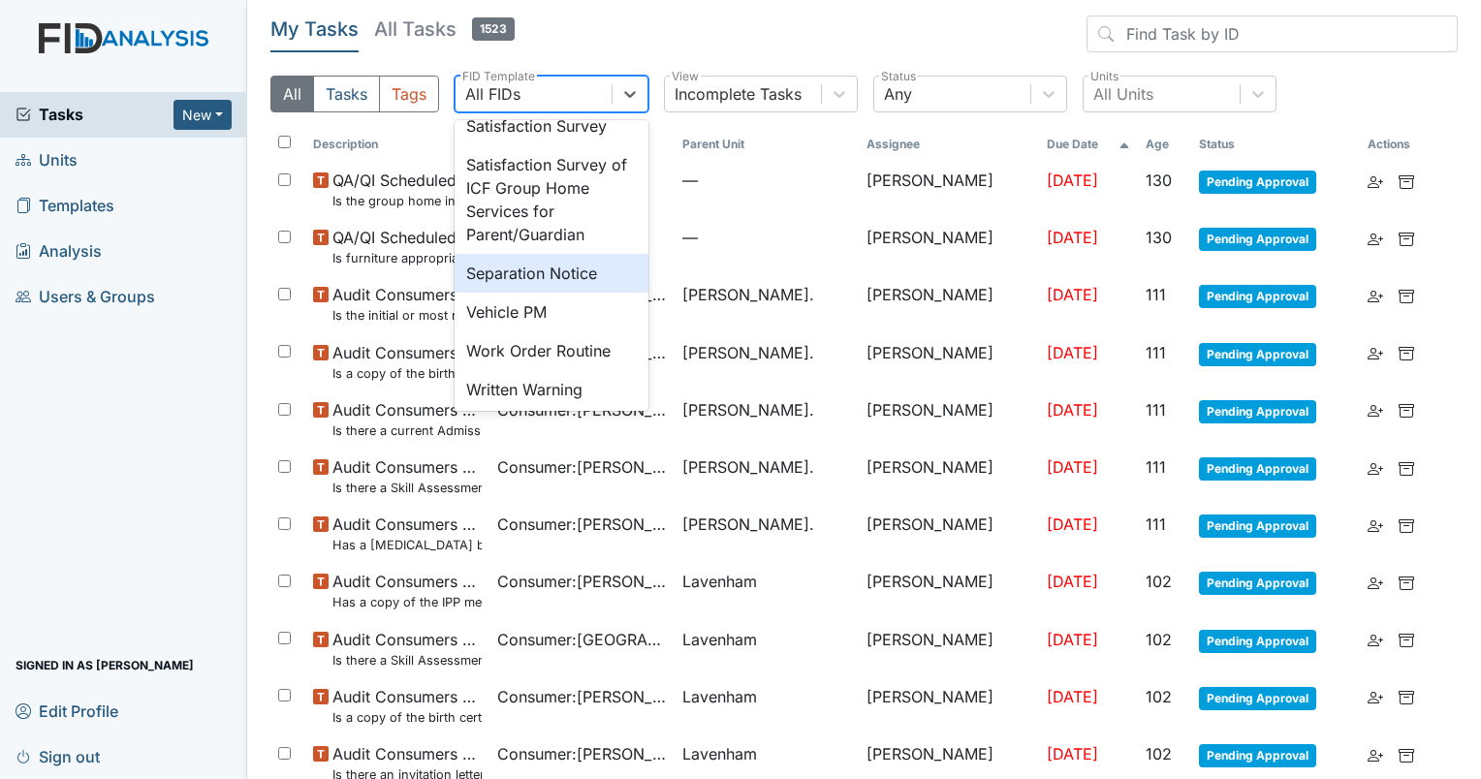
click at [553, 293] on div "Separation Notice" at bounding box center [552, 273] width 194 height 39
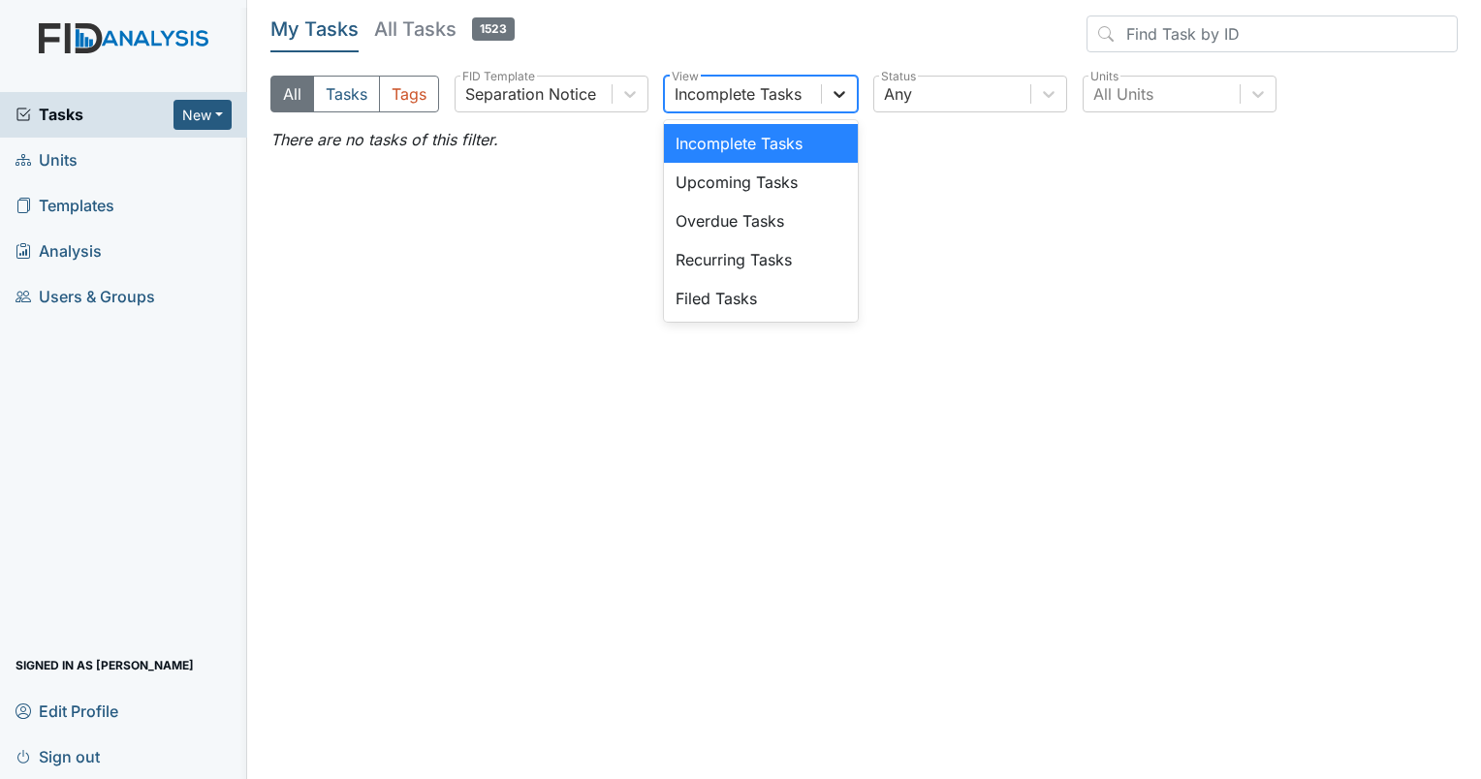
click at [838, 91] on icon at bounding box center [839, 93] width 19 height 19
click at [754, 287] on div "Filed Tasks" at bounding box center [761, 298] width 194 height 39
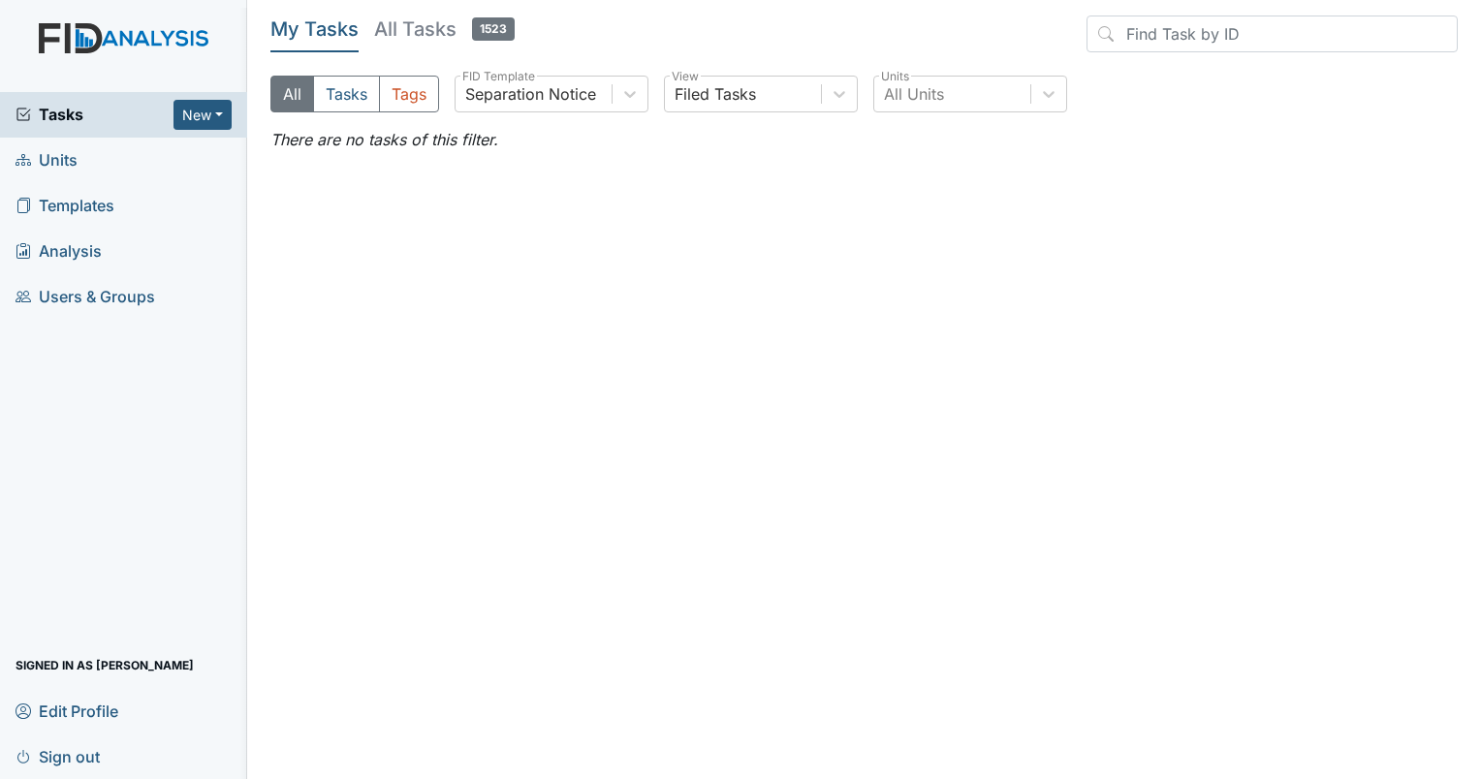
click at [420, 23] on h5 "All Tasks 1523" at bounding box center [444, 29] width 141 height 27
